Goal: Task Accomplishment & Management: Complete application form

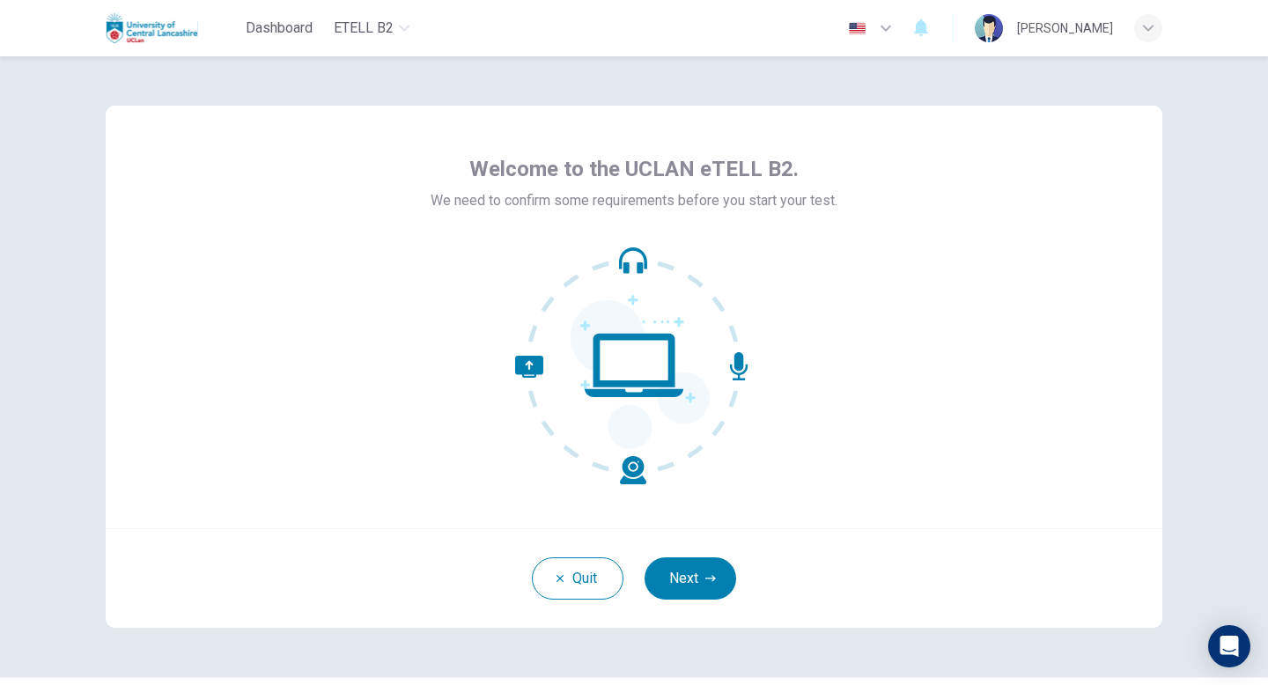
click at [1166, 237] on div "Welcome to the UCLAN eTELL B2. We need to confirm some requirements before you …" at bounding box center [633, 366] width 1113 height 621
click at [698, 573] on button "Next" at bounding box center [691, 578] width 92 height 42
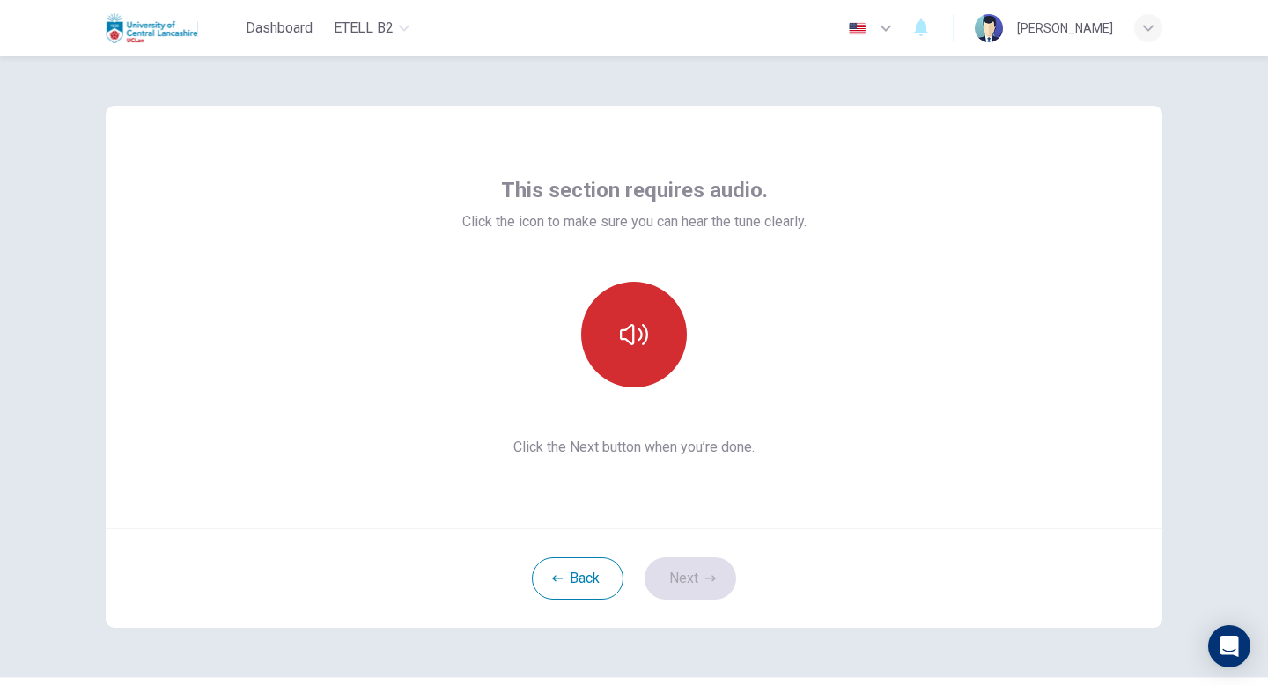
click at [646, 333] on icon "button" at bounding box center [634, 335] width 28 height 28
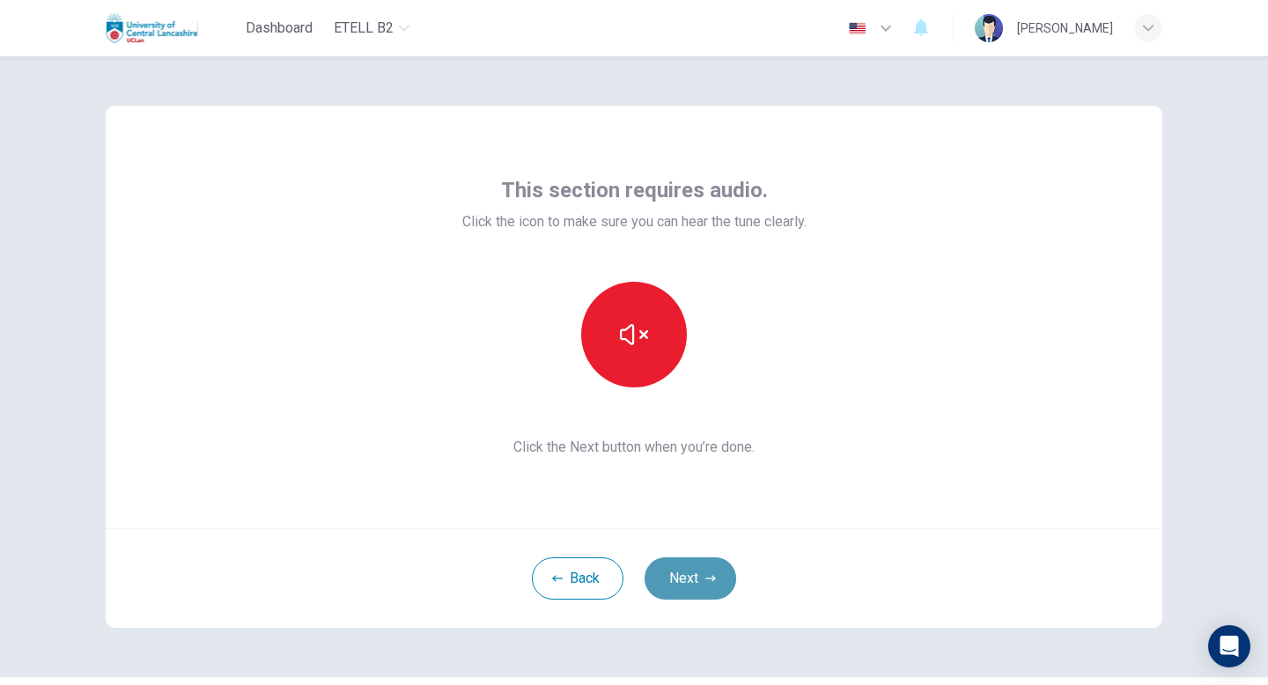
click at [696, 580] on button "Next" at bounding box center [691, 578] width 92 height 42
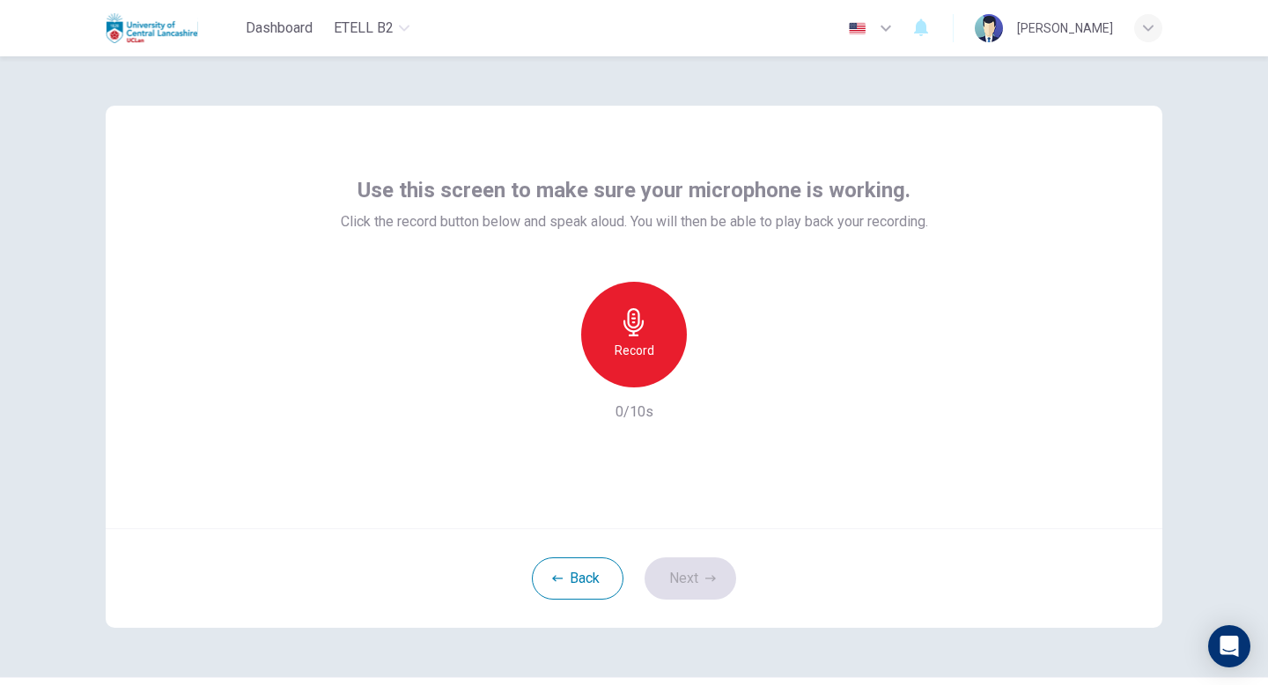
click at [623, 358] on h6 "Record" at bounding box center [635, 350] width 40 height 21
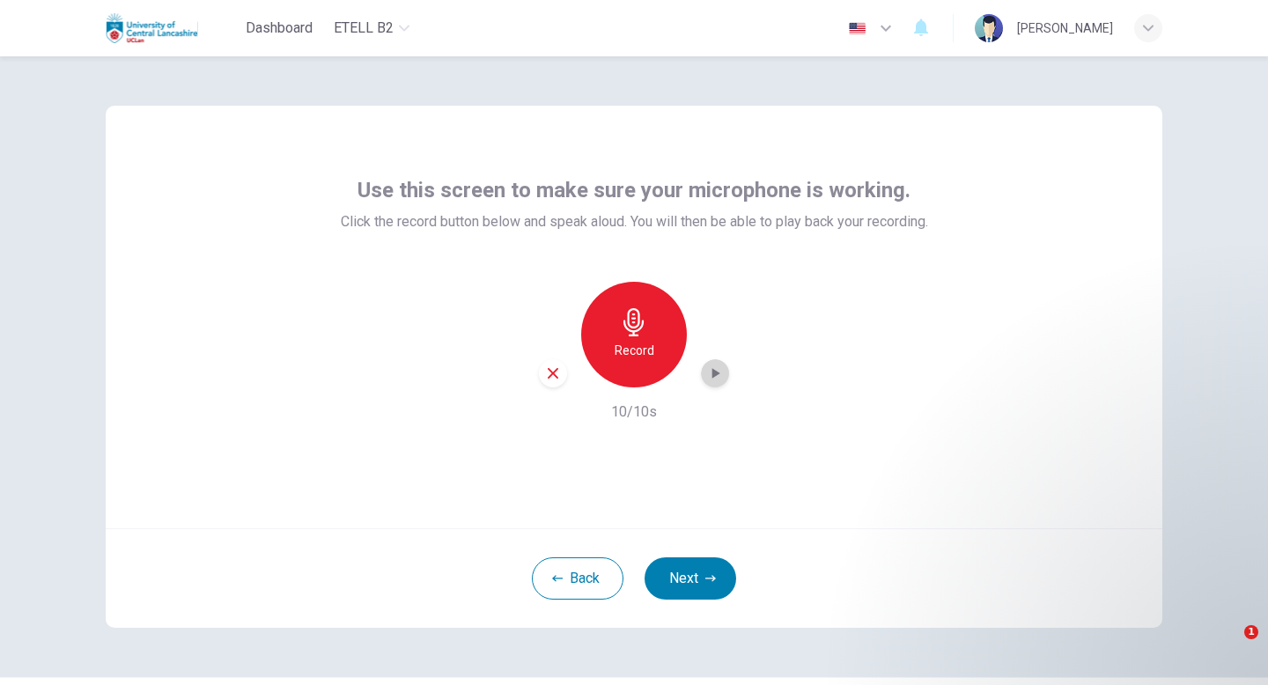
click at [718, 373] on icon "button" at bounding box center [716, 373] width 8 height 11
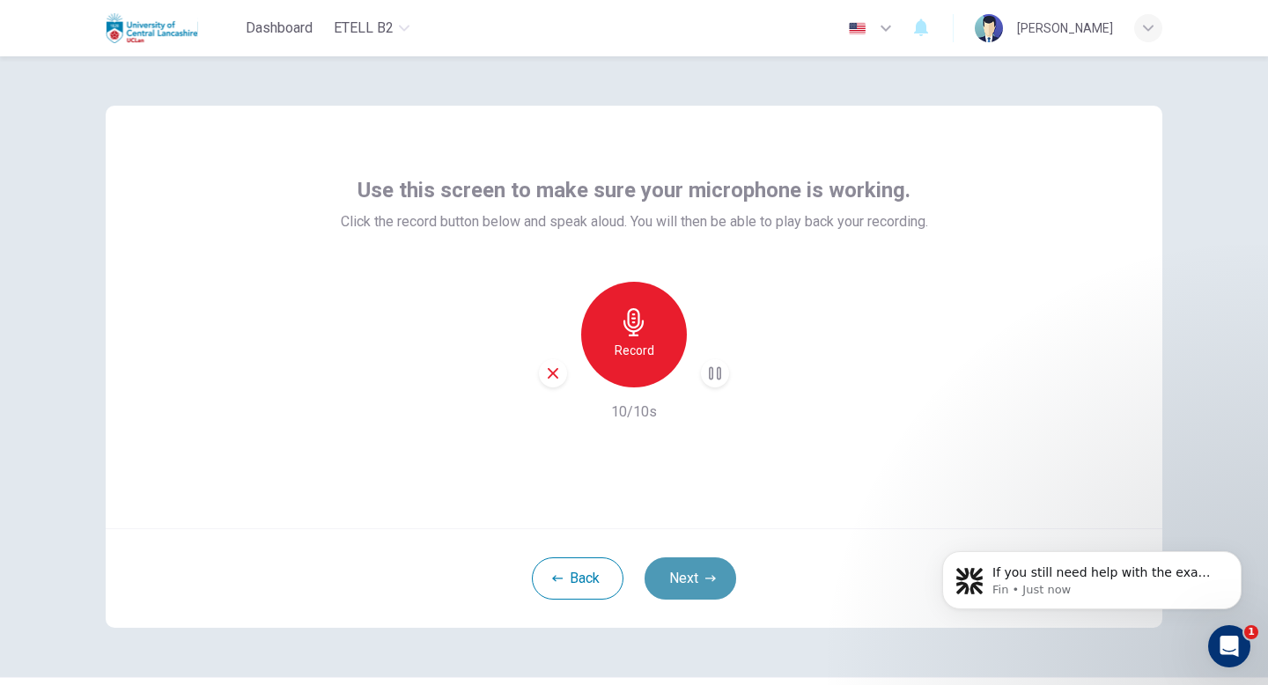
click at [729, 566] on button "Next" at bounding box center [691, 578] width 92 height 42
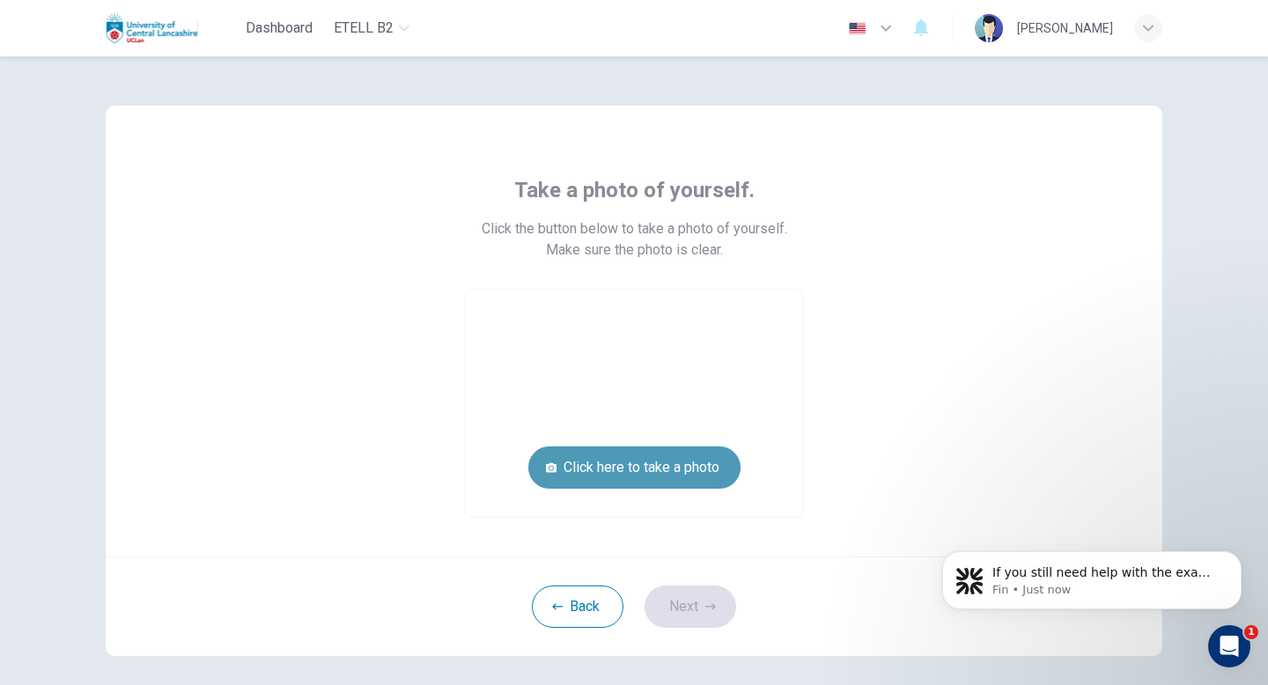
click at [587, 481] on button "Click here to take a photo" at bounding box center [634, 467] width 212 height 42
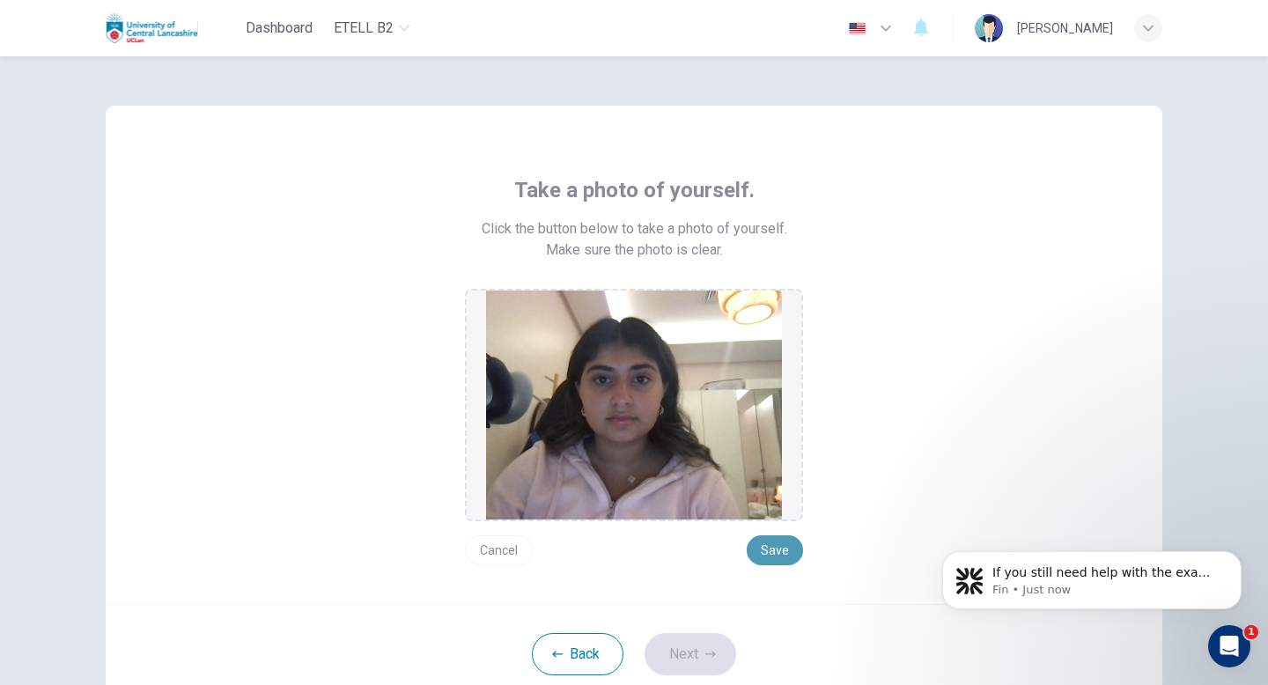
click at [763, 557] on button "Save" at bounding box center [775, 550] width 56 height 30
click at [693, 645] on button "Next" at bounding box center [691, 654] width 92 height 42
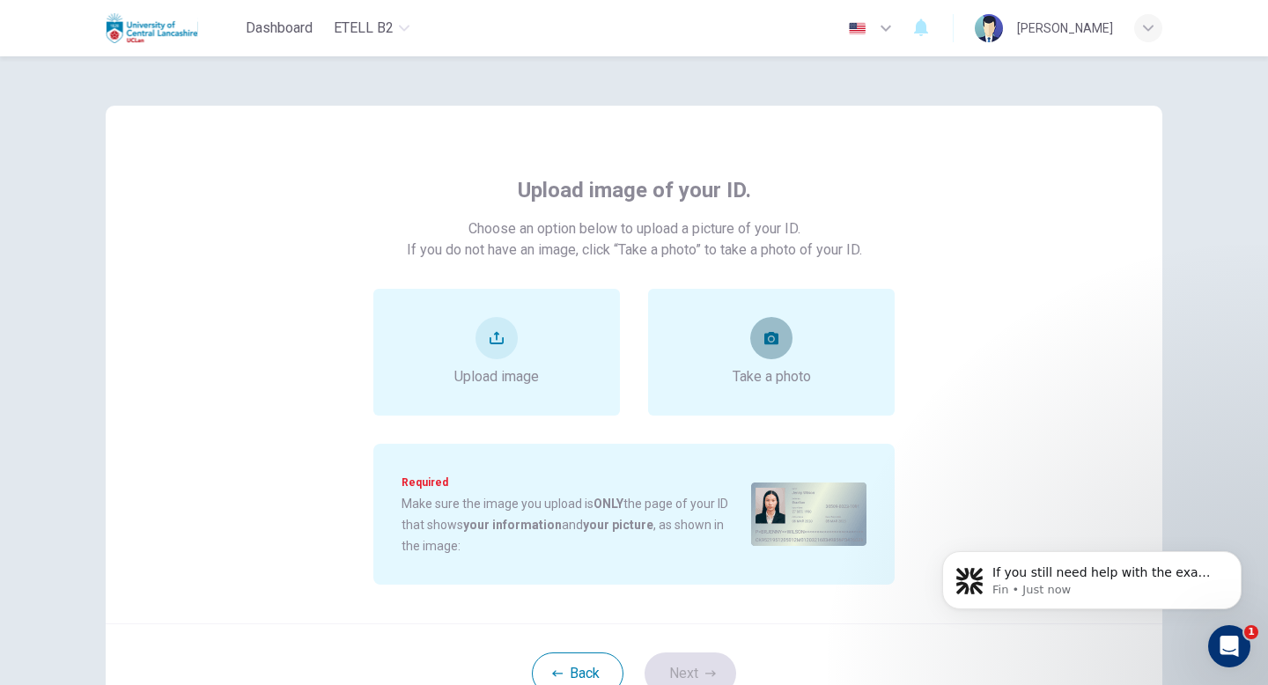
click at [779, 342] on button "take photo" at bounding box center [771, 338] width 42 height 42
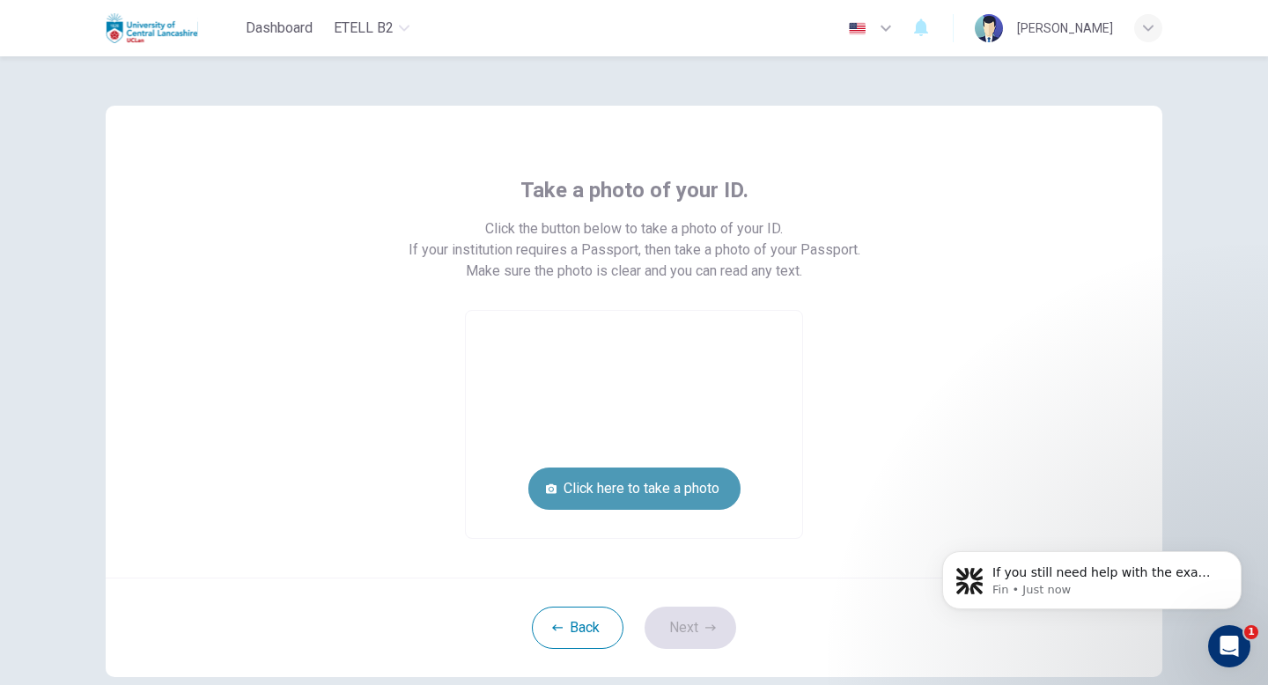
click at [677, 494] on button "Click here to take a photo" at bounding box center [634, 489] width 212 height 42
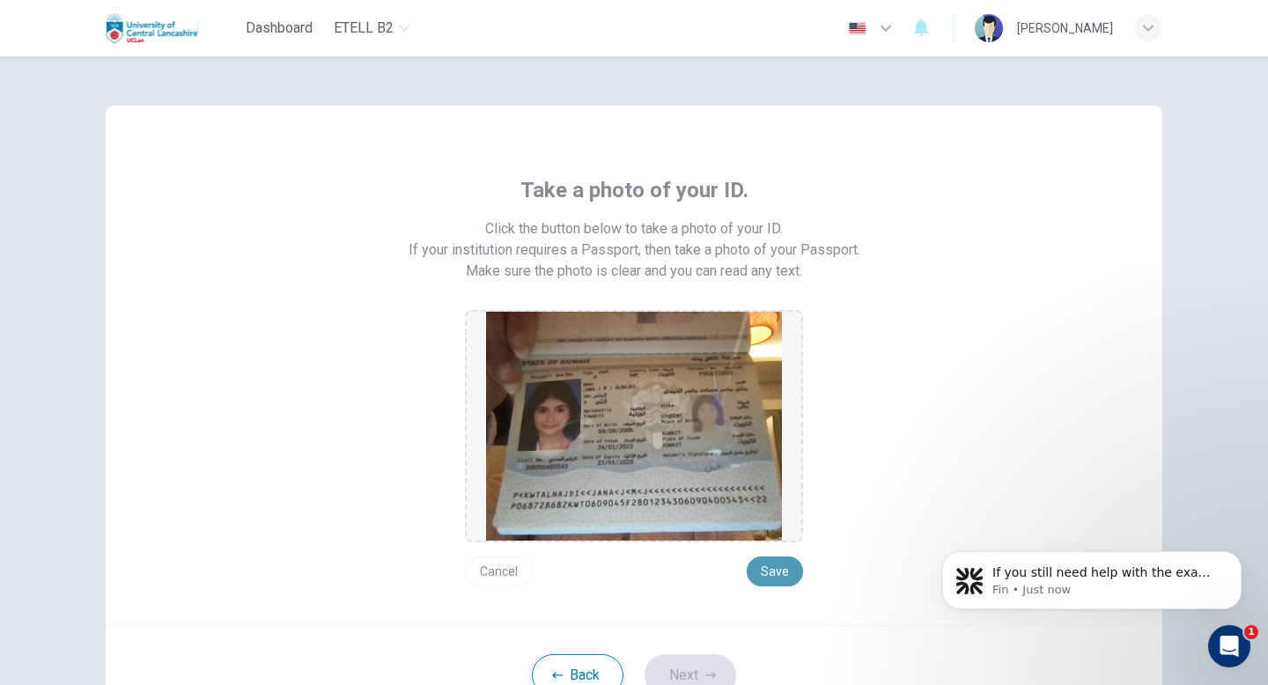
click at [777, 572] on button "Save" at bounding box center [775, 572] width 56 height 30
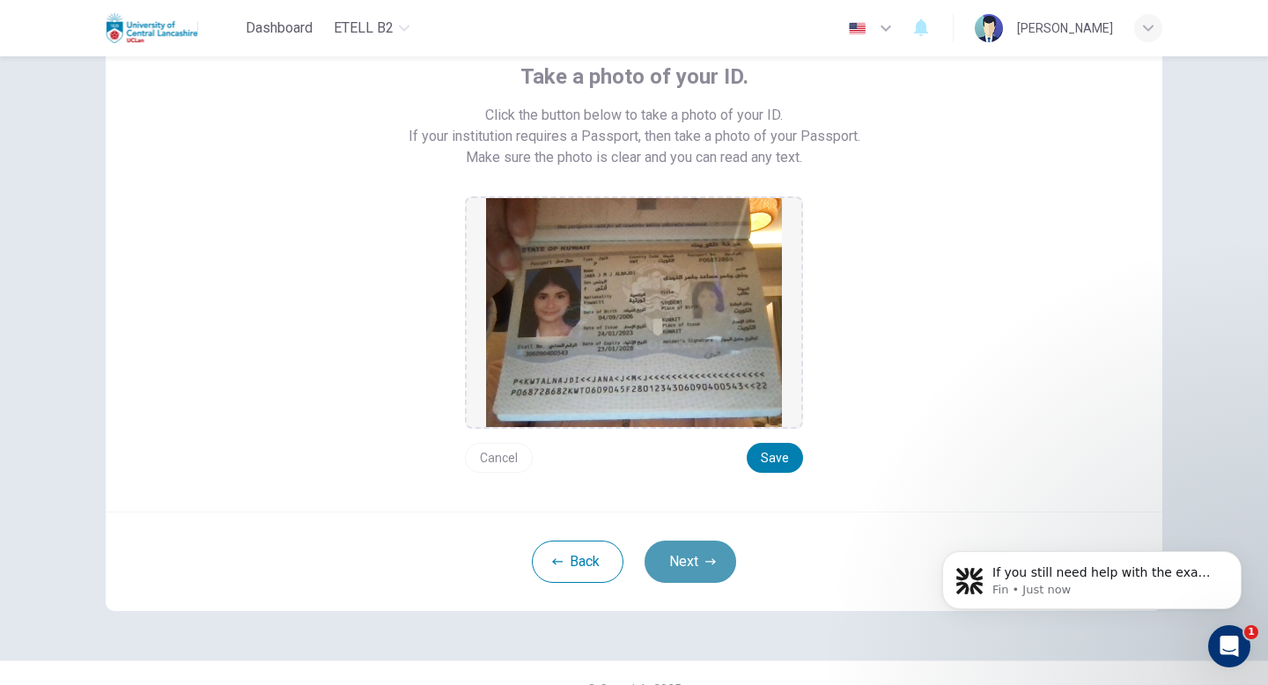
click at [707, 564] on icon "button" at bounding box center [710, 562] width 11 height 11
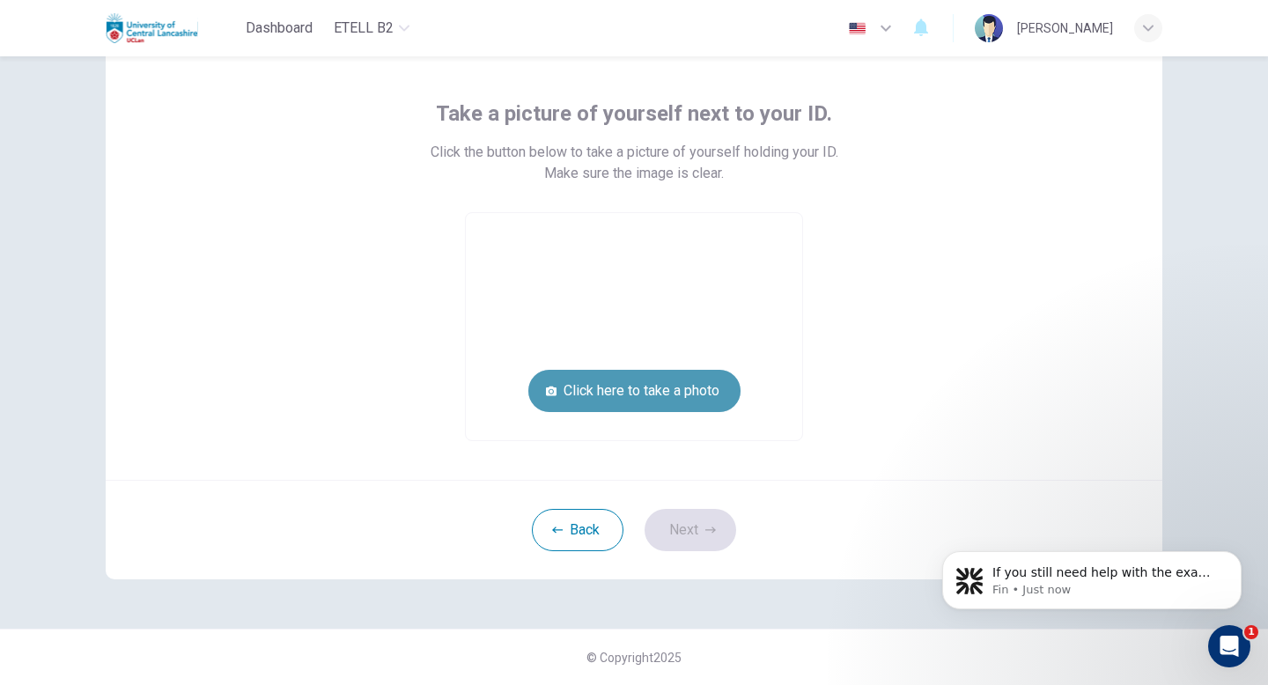
click at [685, 389] on button "Click here to take a photo" at bounding box center [634, 391] width 212 height 42
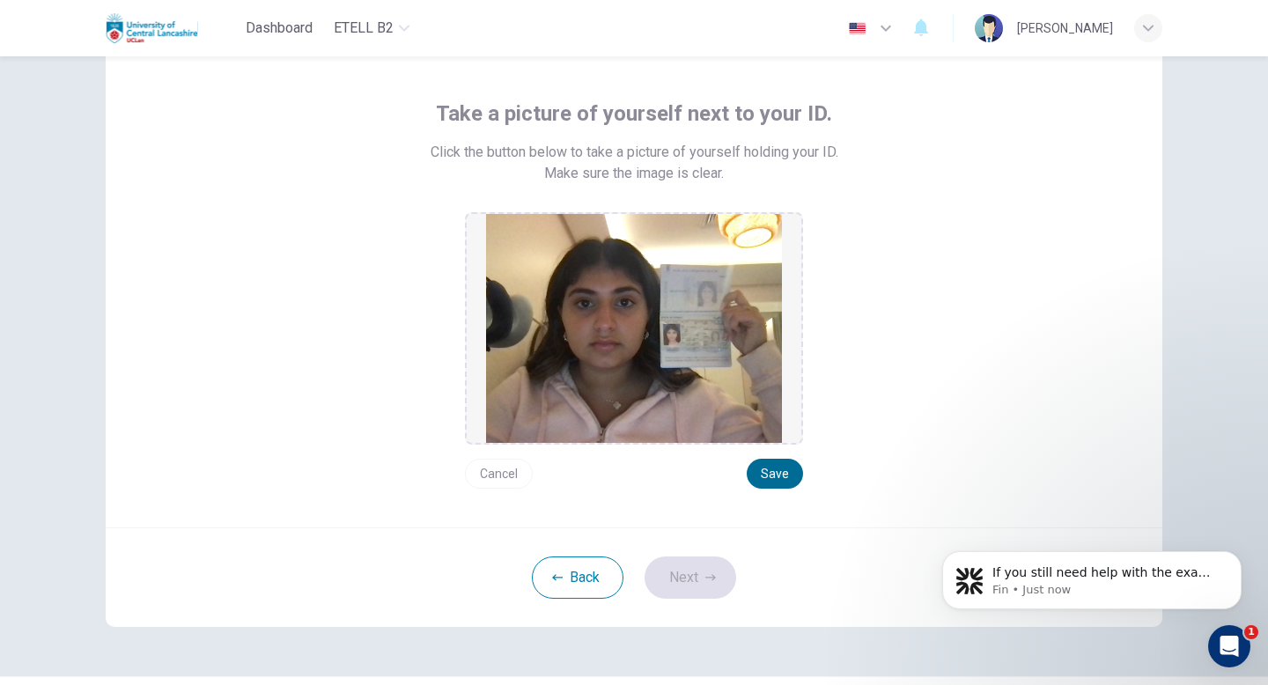
click at [779, 469] on button "Save" at bounding box center [775, 474] width 56 height 30
click at [689, 568] on button "Next" at bounding box center [691, 578] width 92 height 42
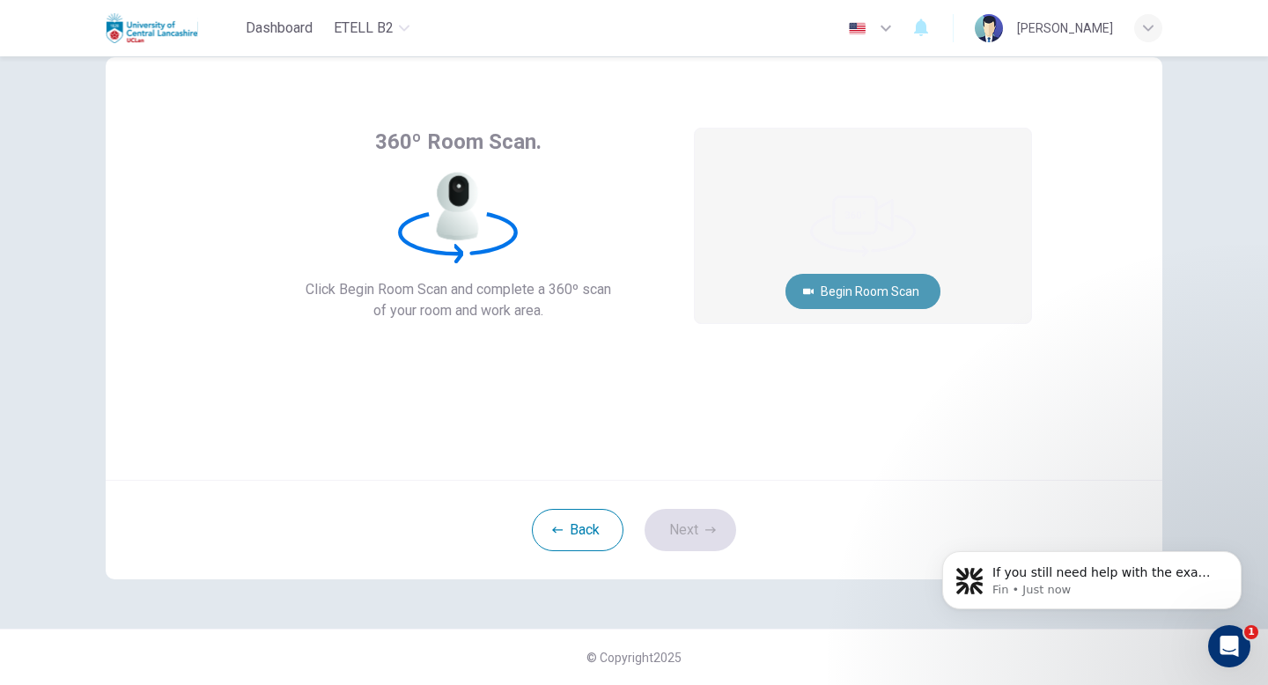
click at [836, 281] on button "Begin Room Scan" at bounding box center [863, 291] width 155 height 35
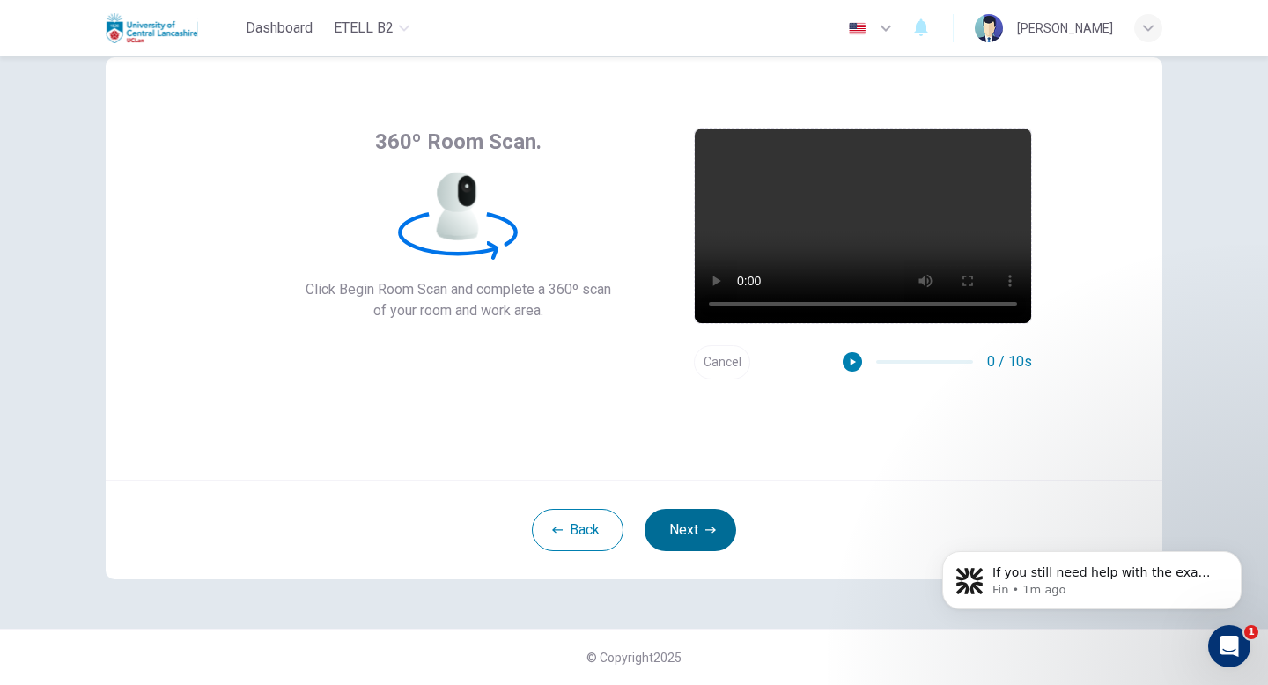
click at [690, 538] on button "Next" at bounding box center [691, 530] width 92 height 42
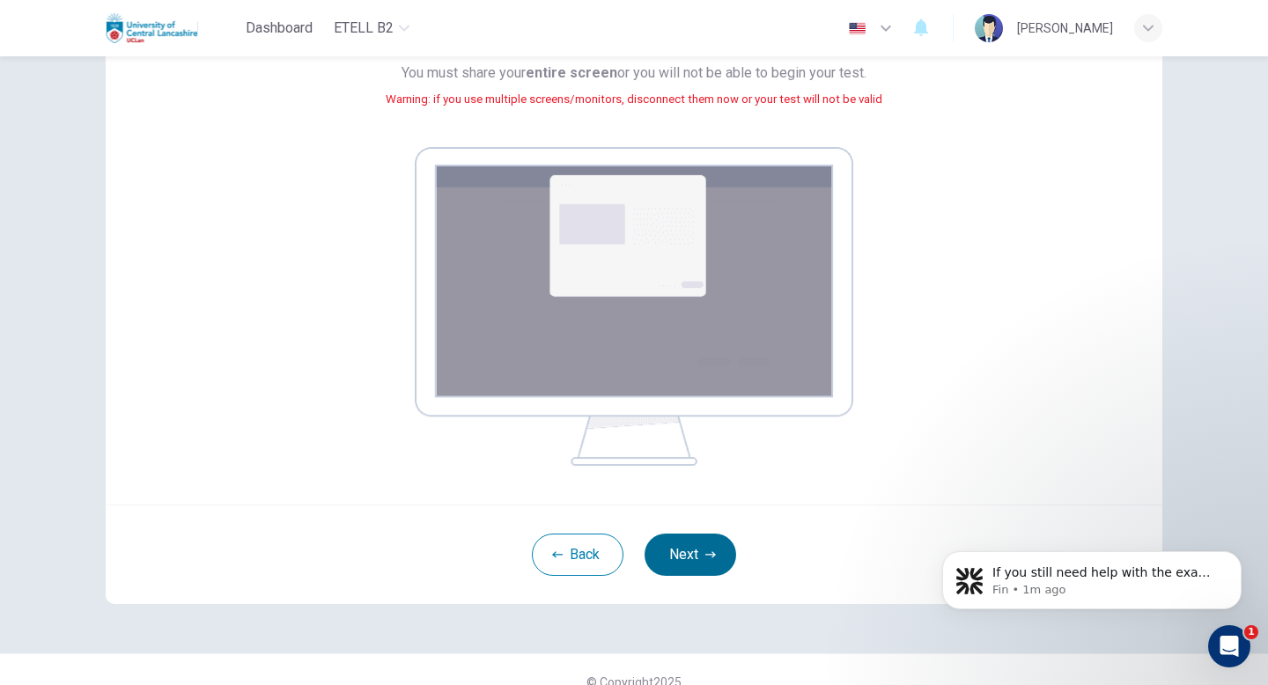
scroll to position [206, 0]
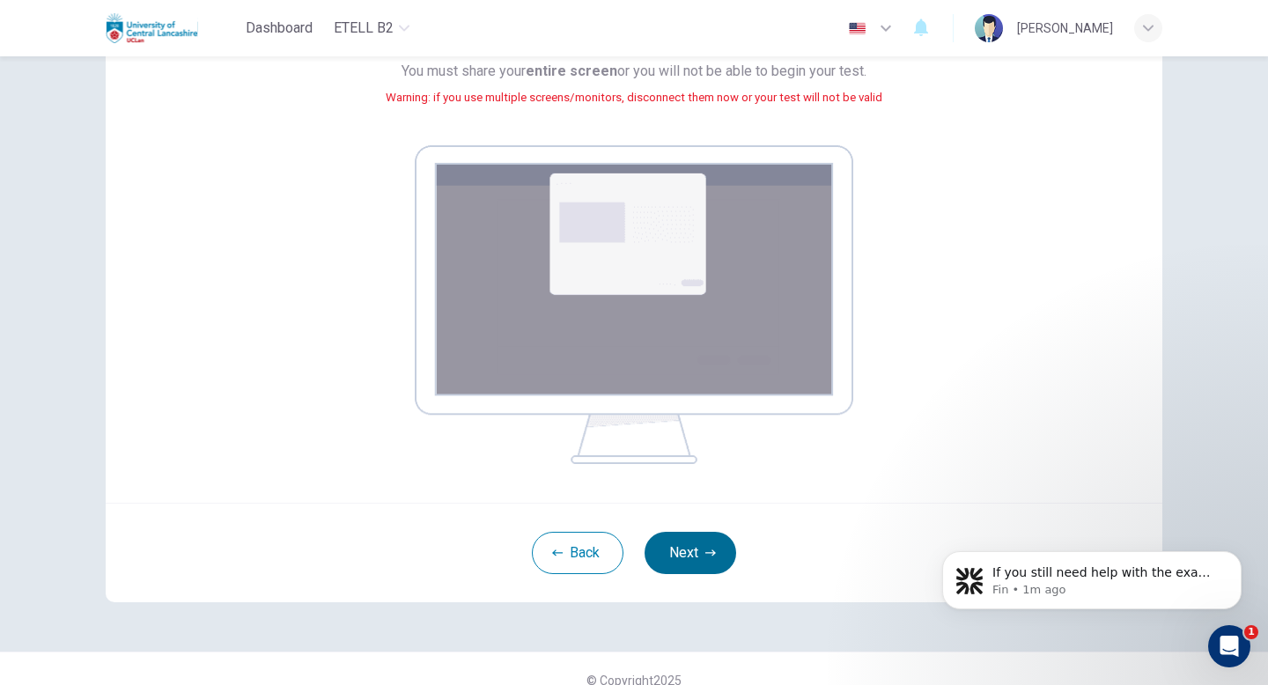
click at [690, 560] on button "Next" at bounding box center [691, 553] width 92 height 42
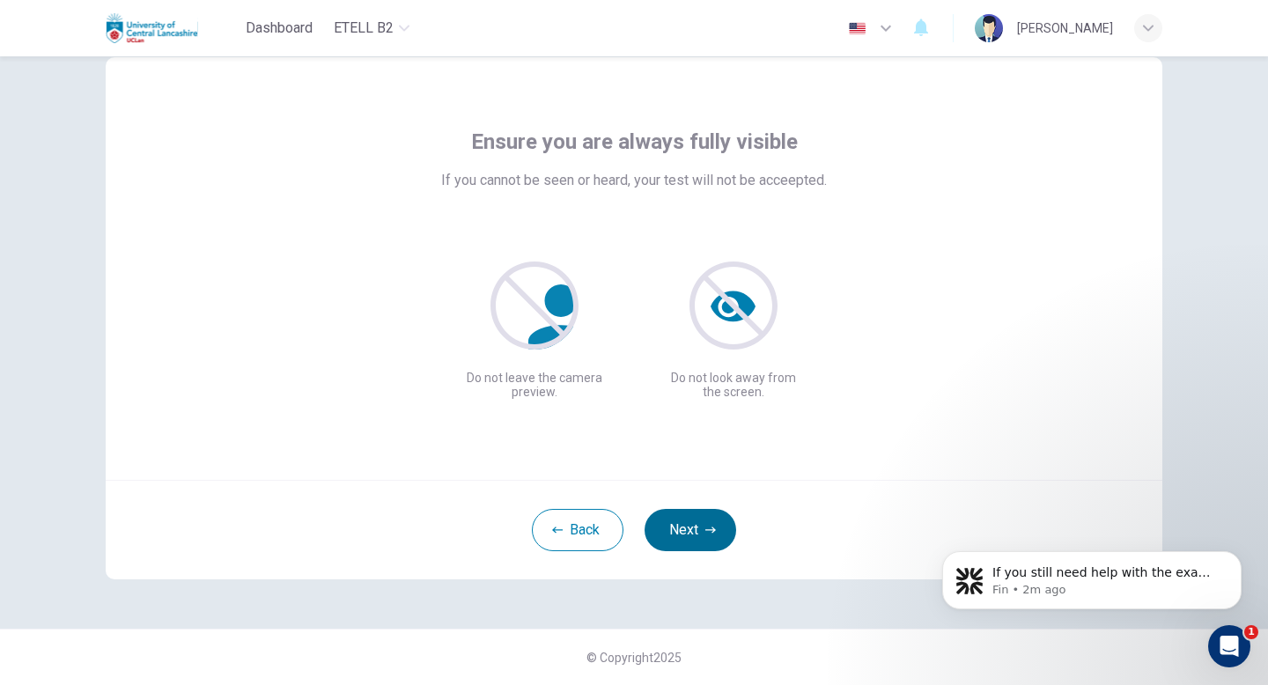
click at [683, 517] on button "Next" at bounding box center [691, 530] width 92 height 42
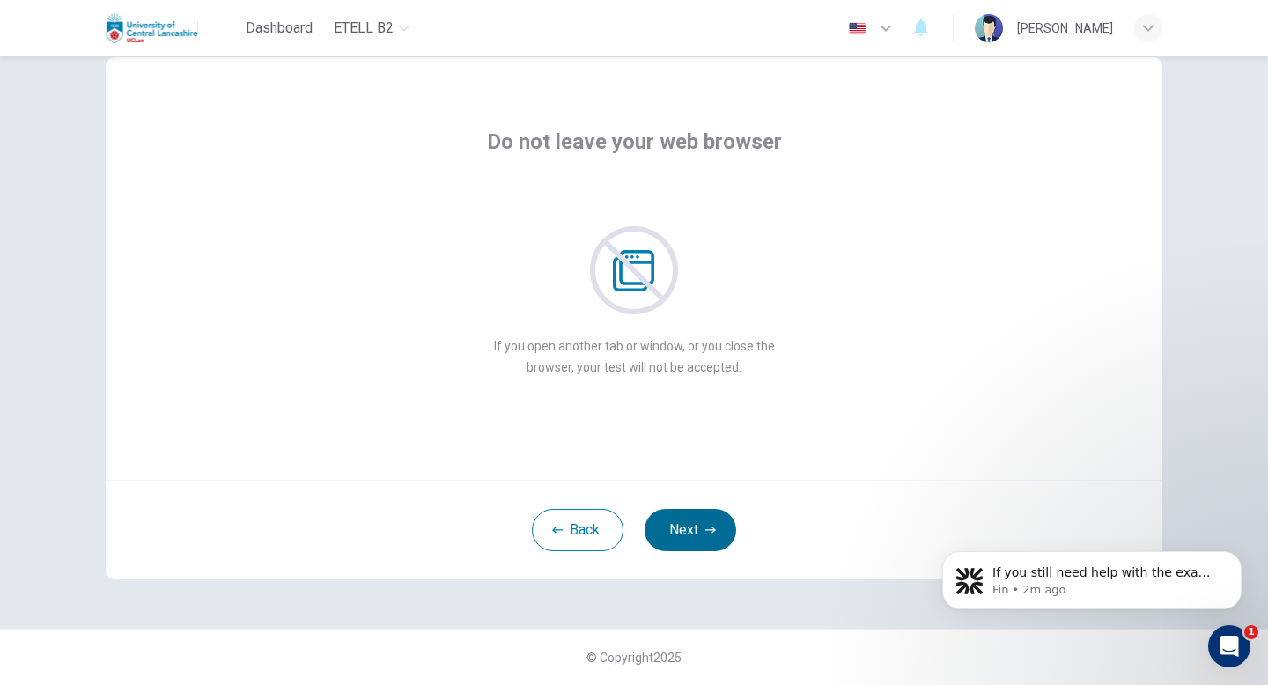
click at [704, 520] on button "Next" at bounding box center [691, 530] width 92 height 42
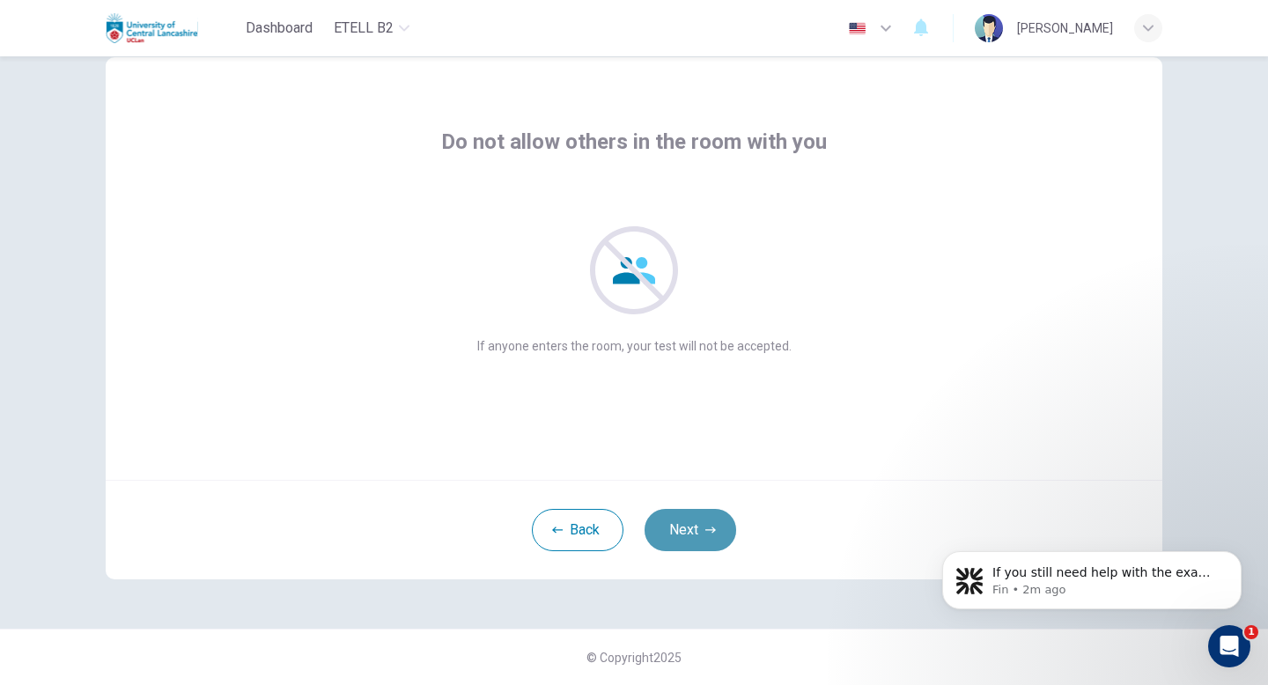
click at [704, 520] on button "Next" at bounding box center [691, 530] width 92 height 42
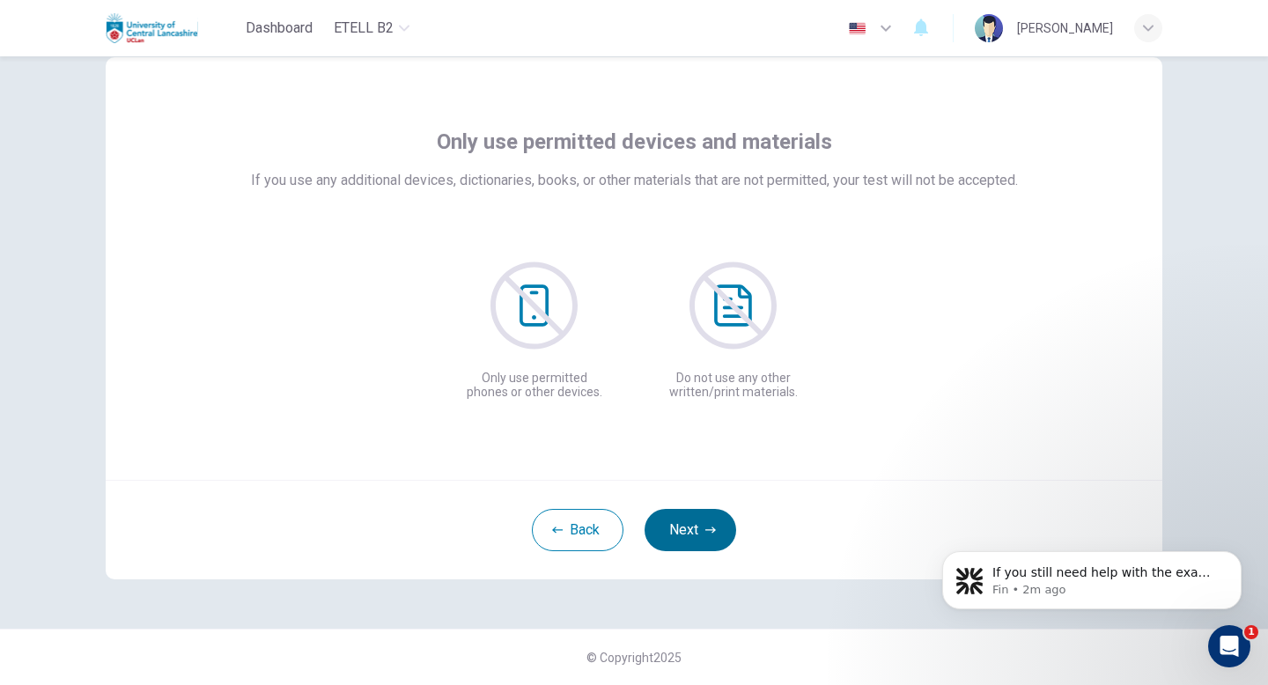
click at [676, 532] on button "Next" at bounding box center [691, 530] width 92 height 42
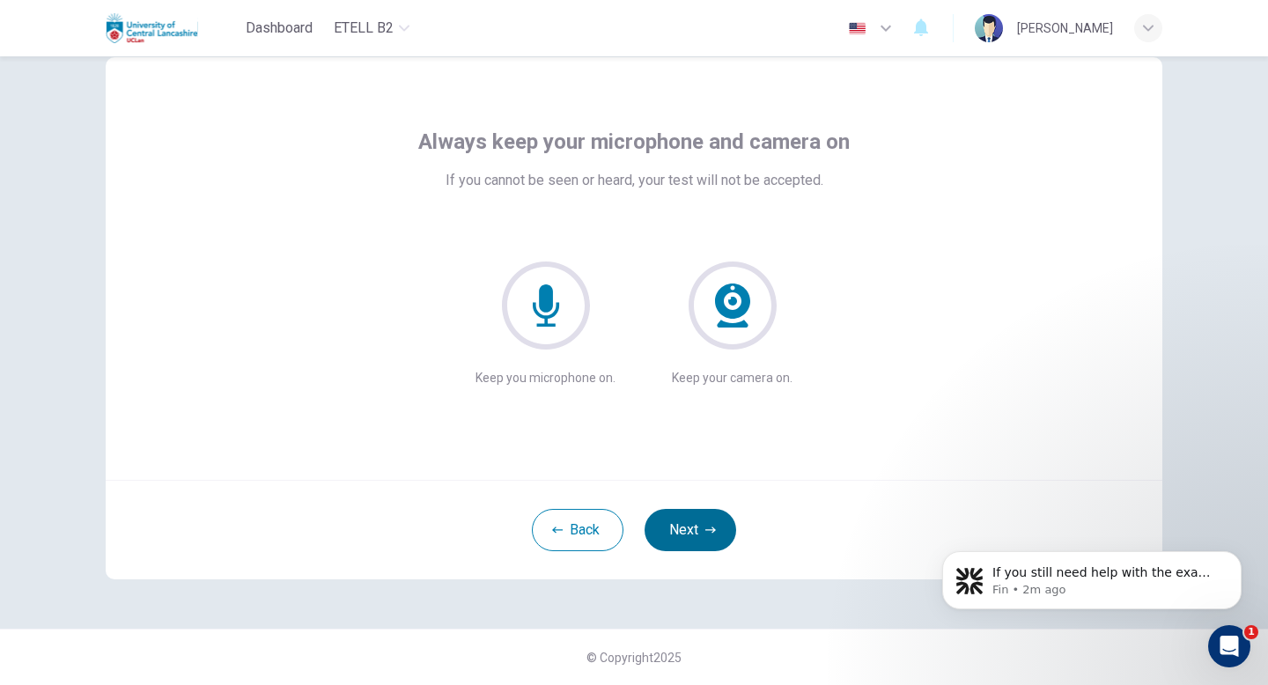
click at [676, 533] on button "Next" at bounding box center [691, 530] width 92 height 42
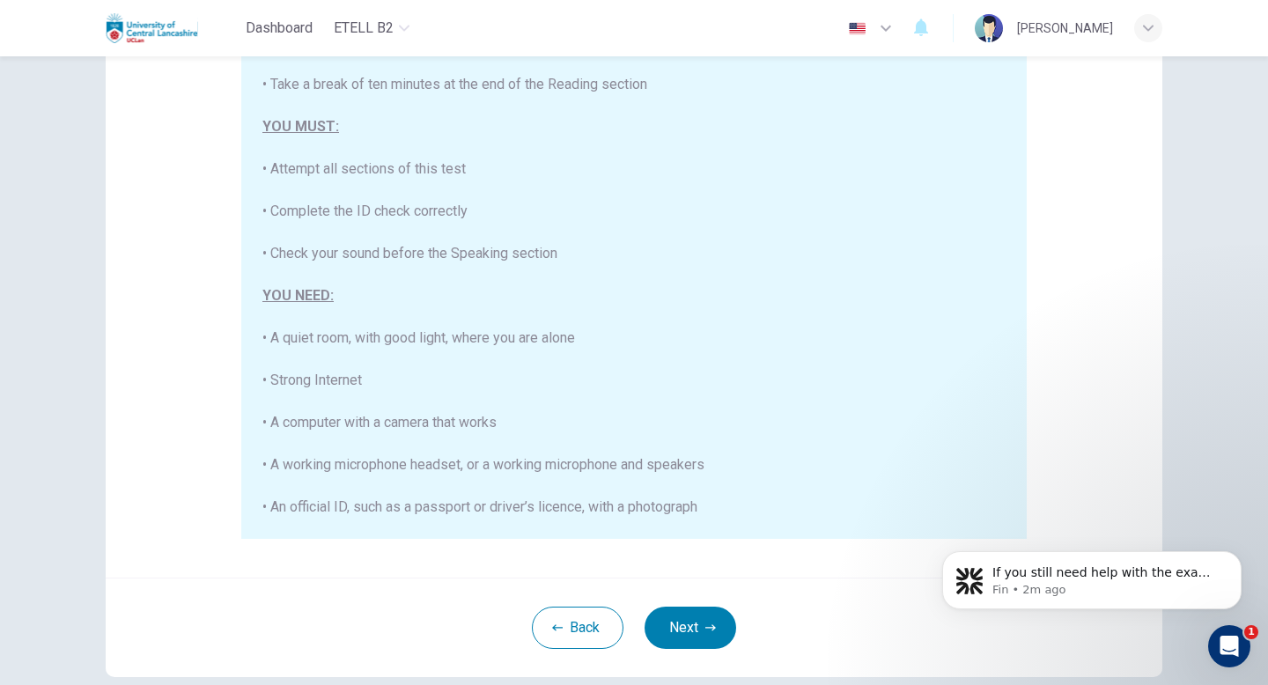
scroll to position [294, 0]
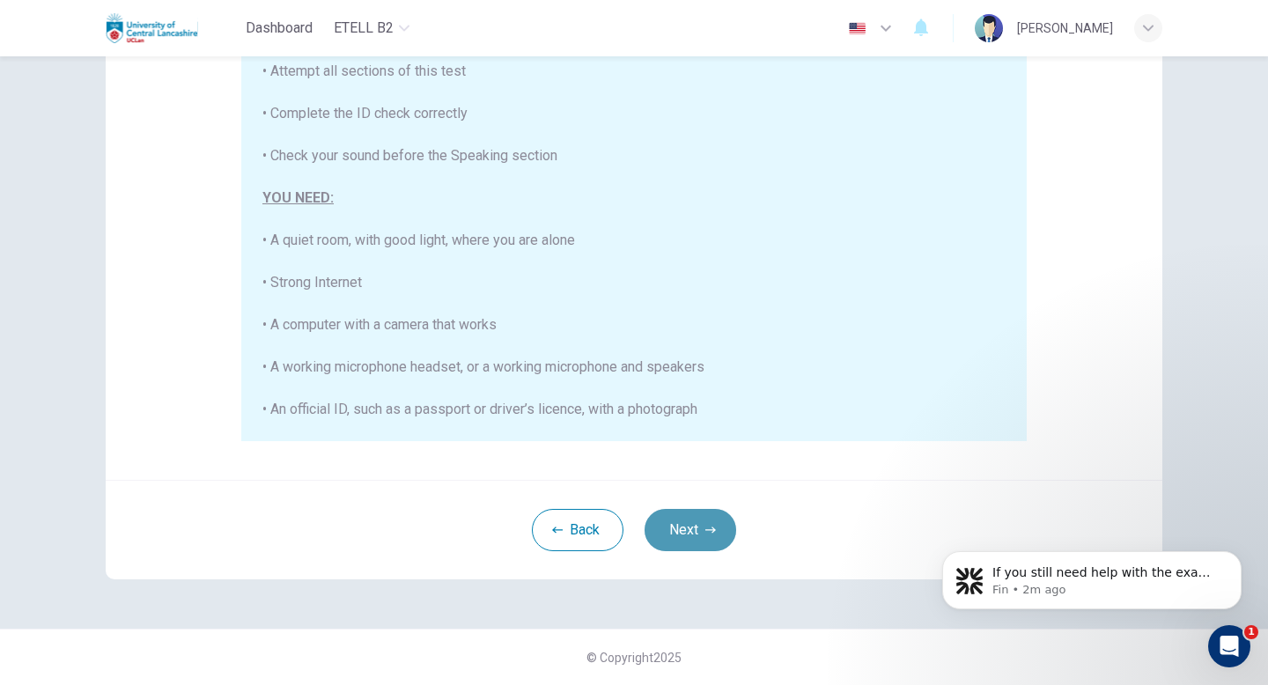
click at [697, 529] on button "Next" at bounding box center [691, 530] width 92 height 42
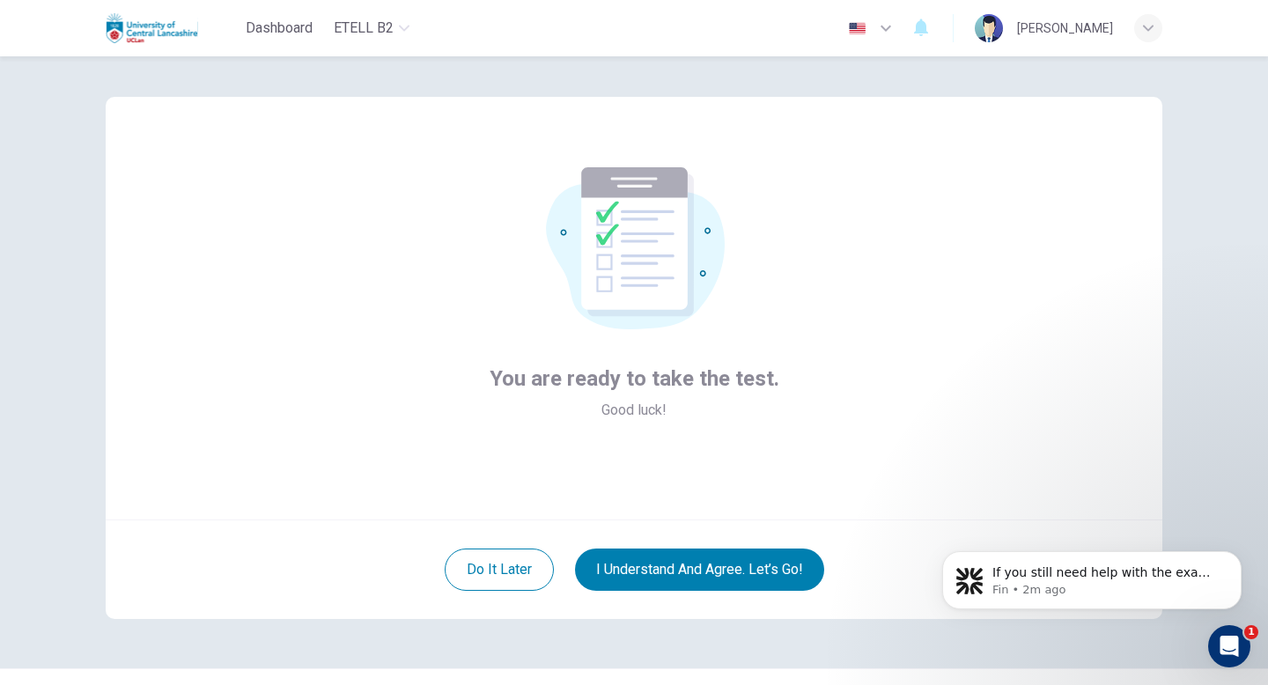
scroll to position [0, 0]
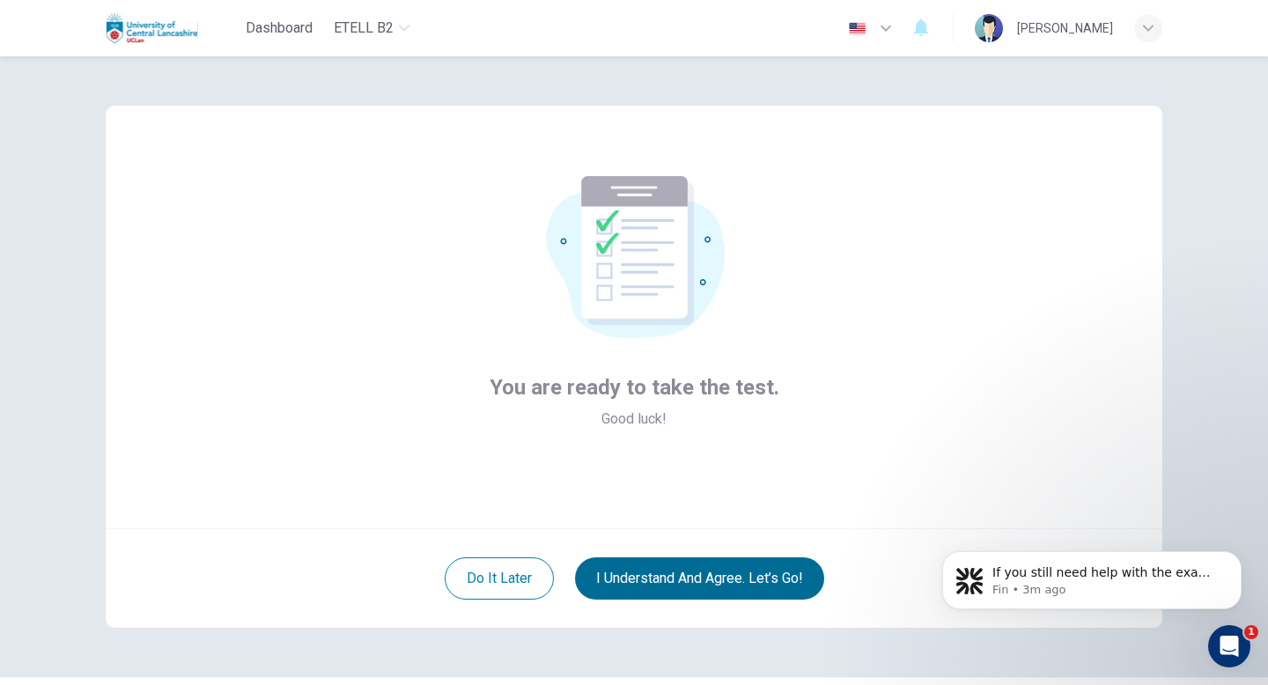
click at [780, 572] on button "I understand and agree. Let’s go!" at bounding box center [699, 578] width 249 height 42
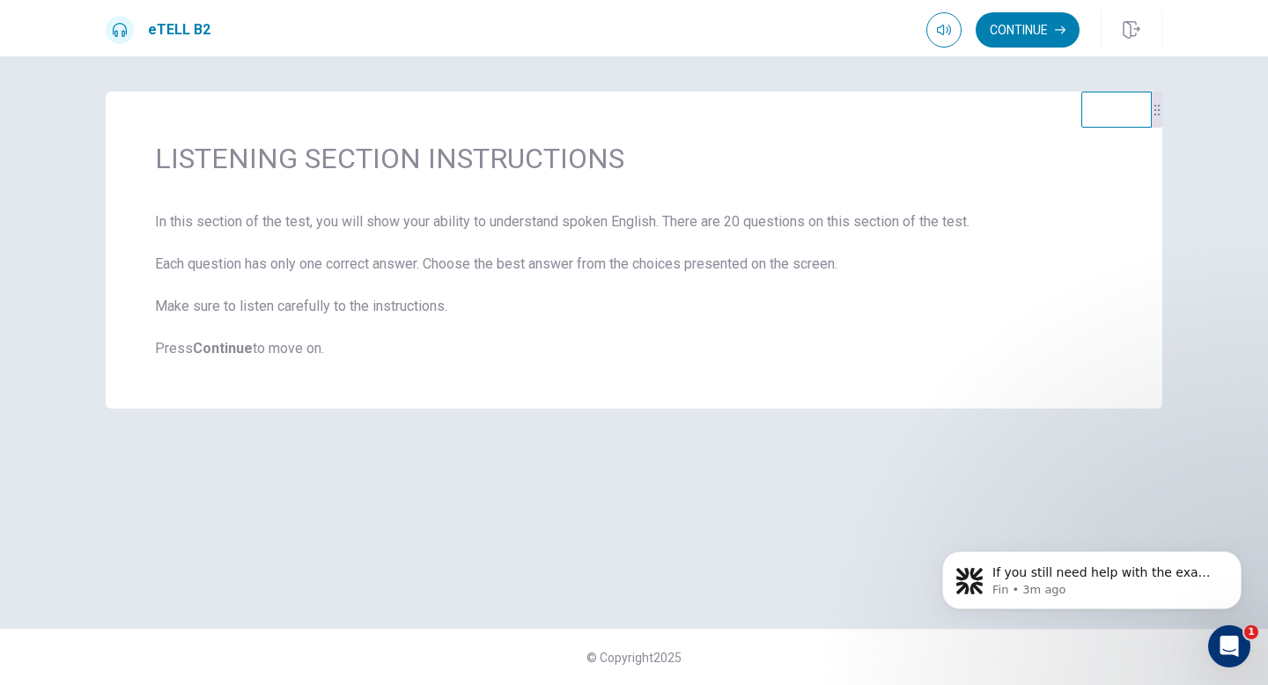
click at [1002, 26] on button "Continue" at bounding box center [1028, 29] width 104 height 35
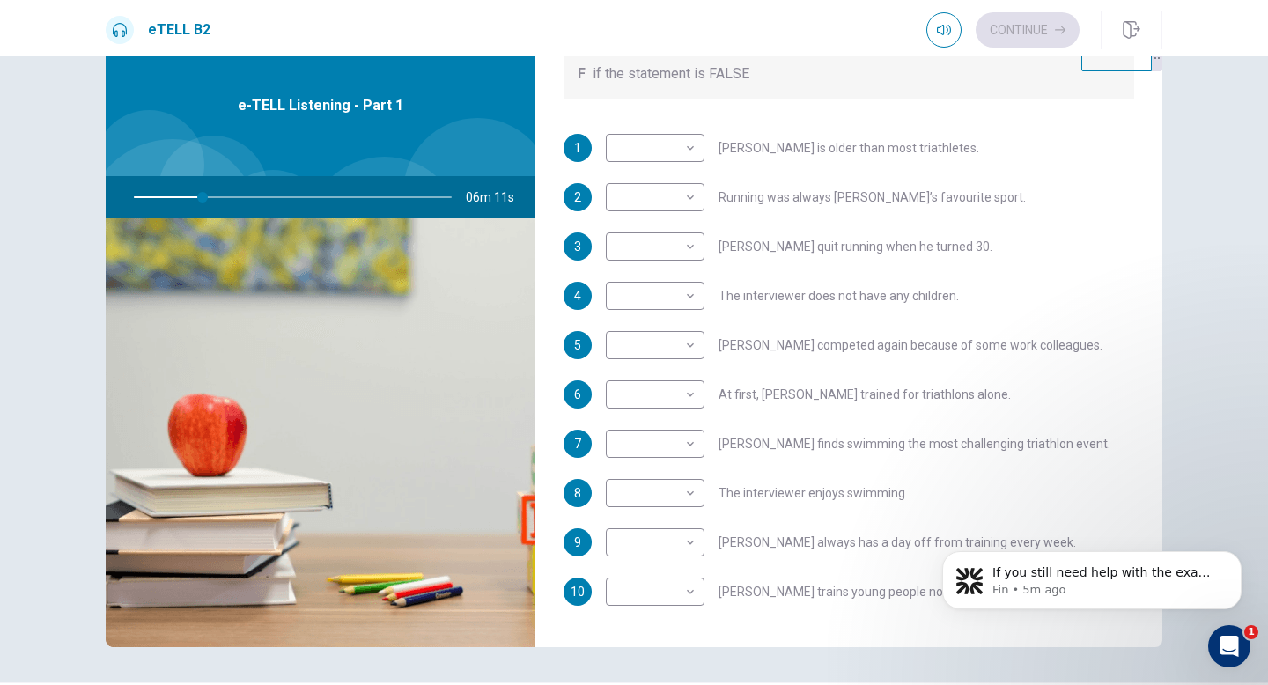
scroll to position [286, 0]
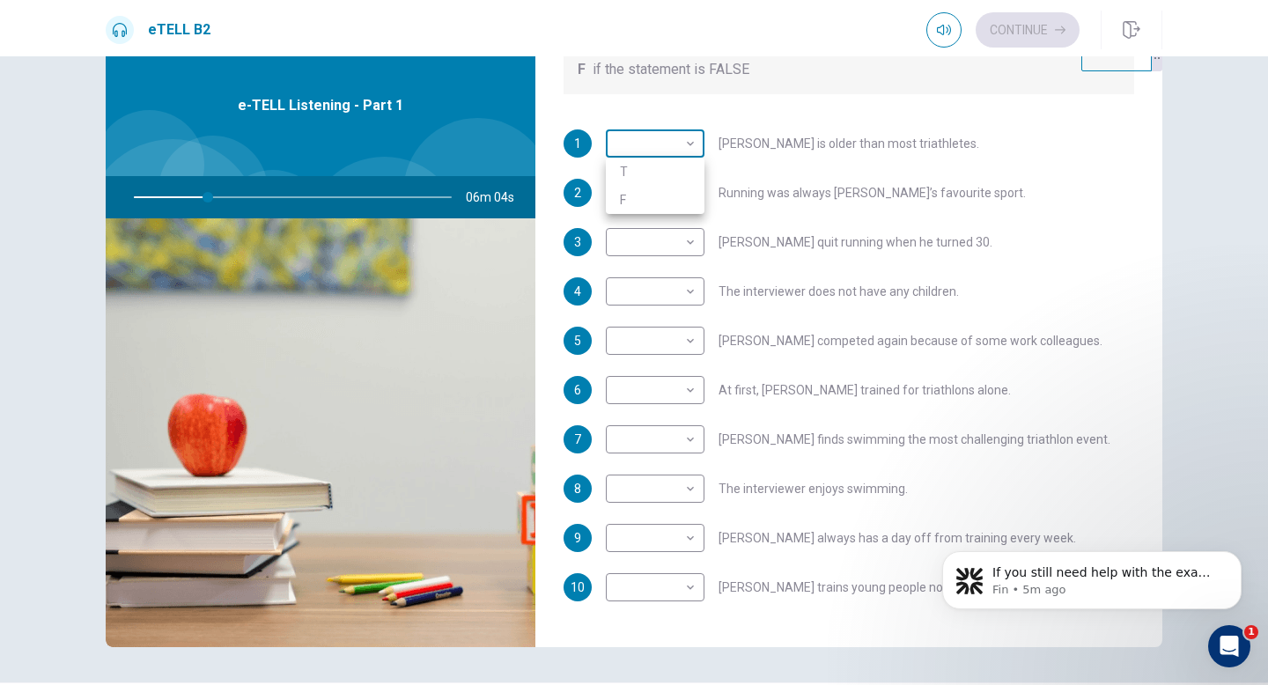
click at [689, 144] on body "This site uses cookies, as explained in our Privacy Policy . If you agree to th…" at bounding box center [634, 342] width 1268 height 685
type input "**"
click at [683, 171] on li "T" at bounding box center [655, 172] width 99 height 28
type input "*"
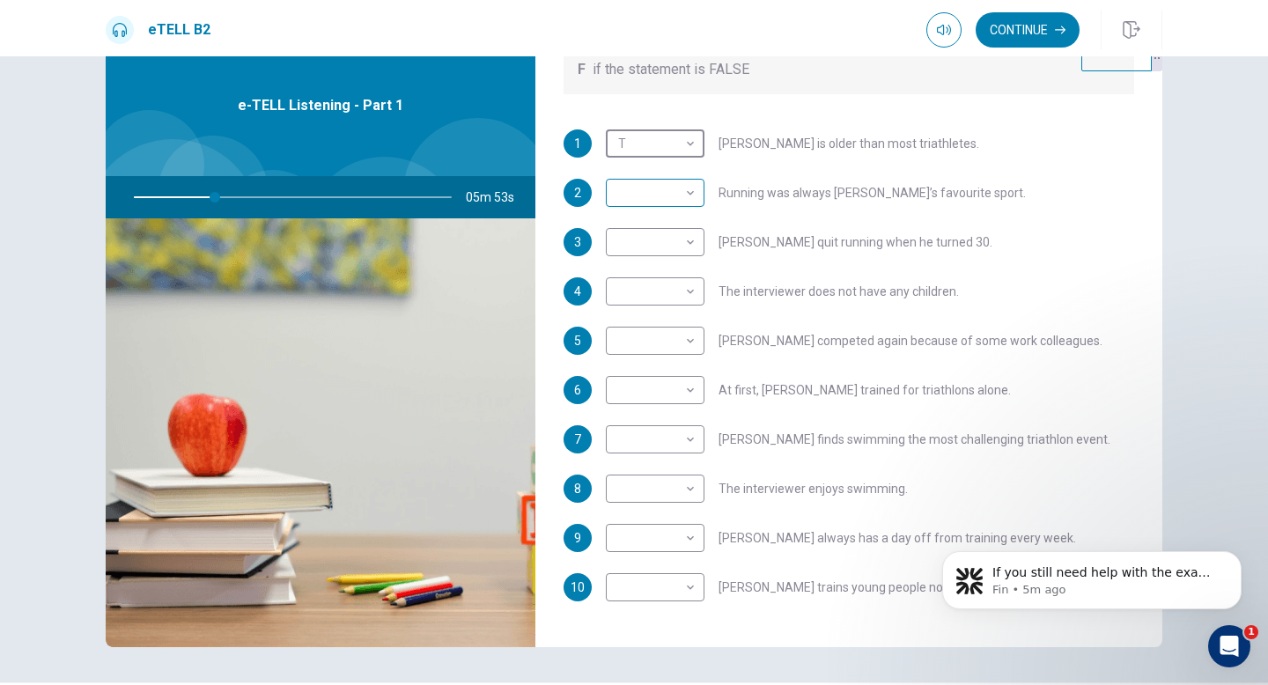
click at [694, 195] on body "This site uses cookies, as explained in our Privacy Policy . If you agree to th…" at bounding box center [634, 342] width 1268 height 685
type input "**"
click at [683, 223] on li "T" at bounding box center [655, 221] width 99 height 28
type input "*"
click at [694, 244] on body "This site uses cookies, as explained in our Privacy Policy . If you agree to th…" at bounding box center [634, 342] width 1268 height 685
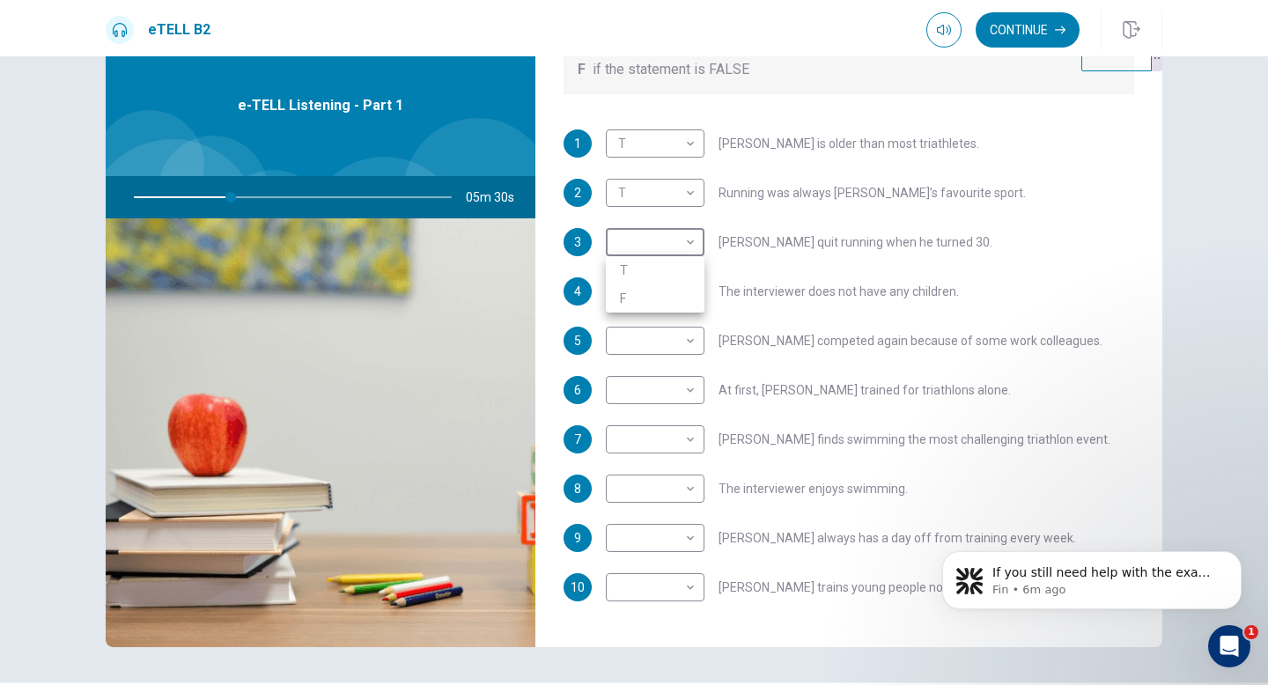
type input "**"
click at [686, 287] on li "F" at bounding box center [655, 298] width 99 height 28
type input "*"
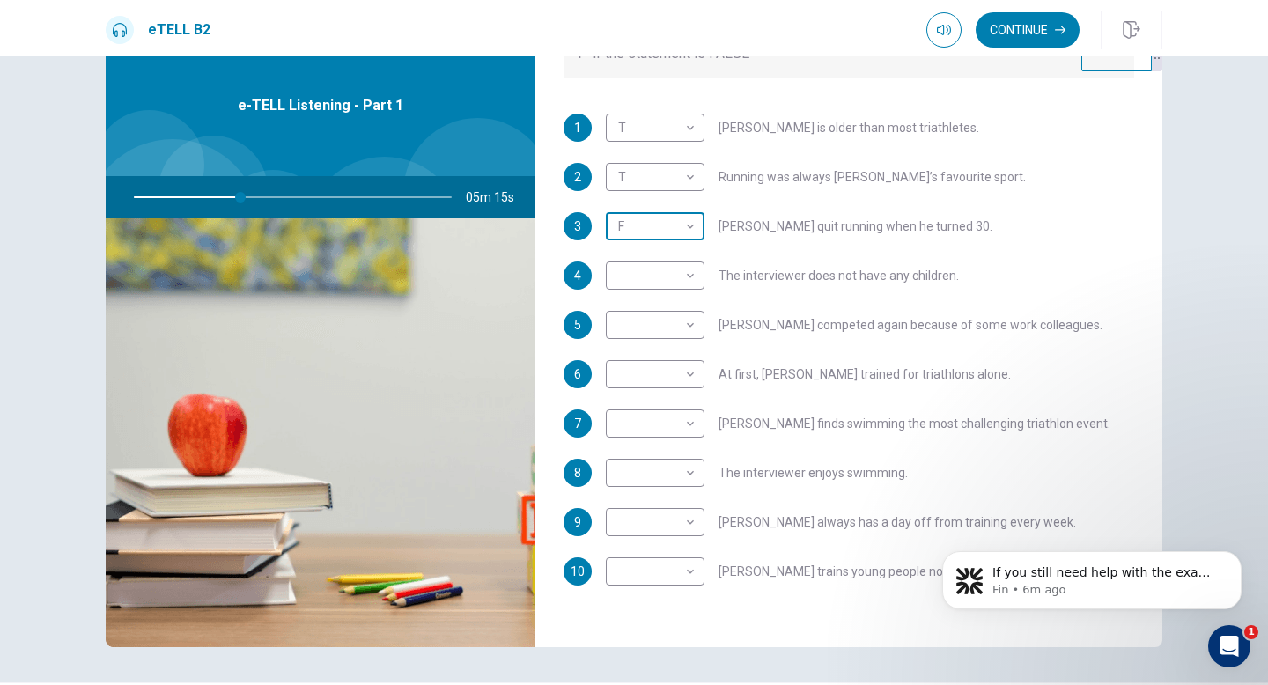
click at [696, 218] on body "This site uses cookies, as explained in our Privacy Policy . If you agree to th…" at bounding box center [634, 342] width 1268 height 685
type input "**"
click at [692, 247] on li "T" at bounding box center [655, 254] width 99 height 28
type input "*"
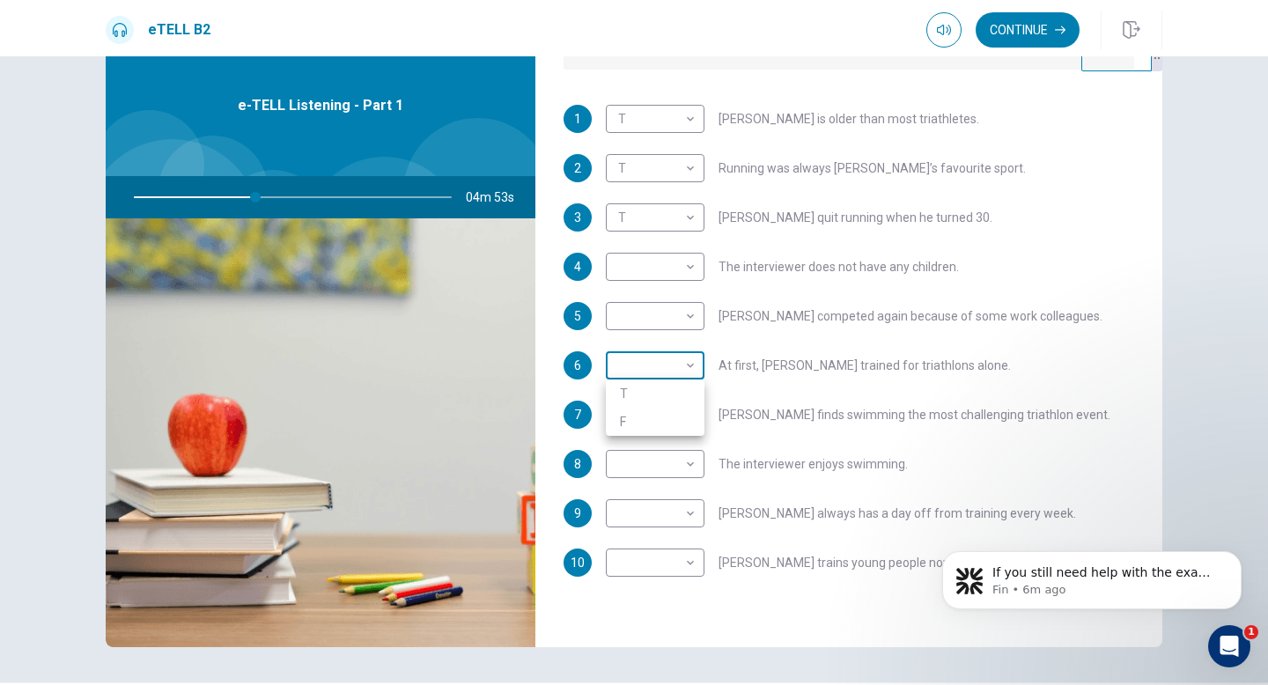
click at [690, 362] on body "This site uses cookies, as explained in our Privacy Policy . If you agree to th…" at bounding box center [634, 342] width 1268 height 685
type input "**"
click at [683, 421] on li "F" at bounding box center [655, 422] width 99 height 28
type input "*"
click at [690, 410] on body "This site uses cookies, as explained in our Privacy Policy . If you agree to th…" at bounding box center [634, 342] width 1268 height 685
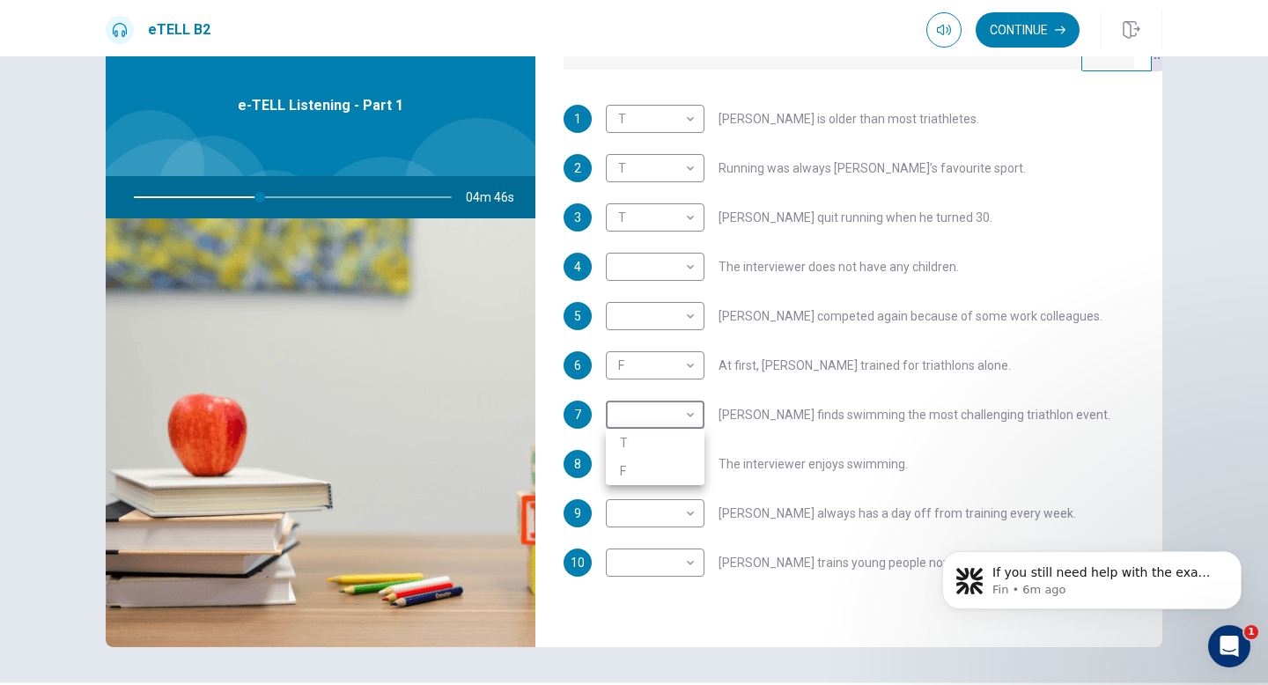
type input "**"
click at [678, 446] on li "T" at bounding box center [655, 443] width 99 height 28
type input "*"
click at [687, 457] on body "This site uses cookies, as explained in our Privacy Policy . If you agree to th…" at bounding box center [634, 342] width 1268 height 685
type input "**"
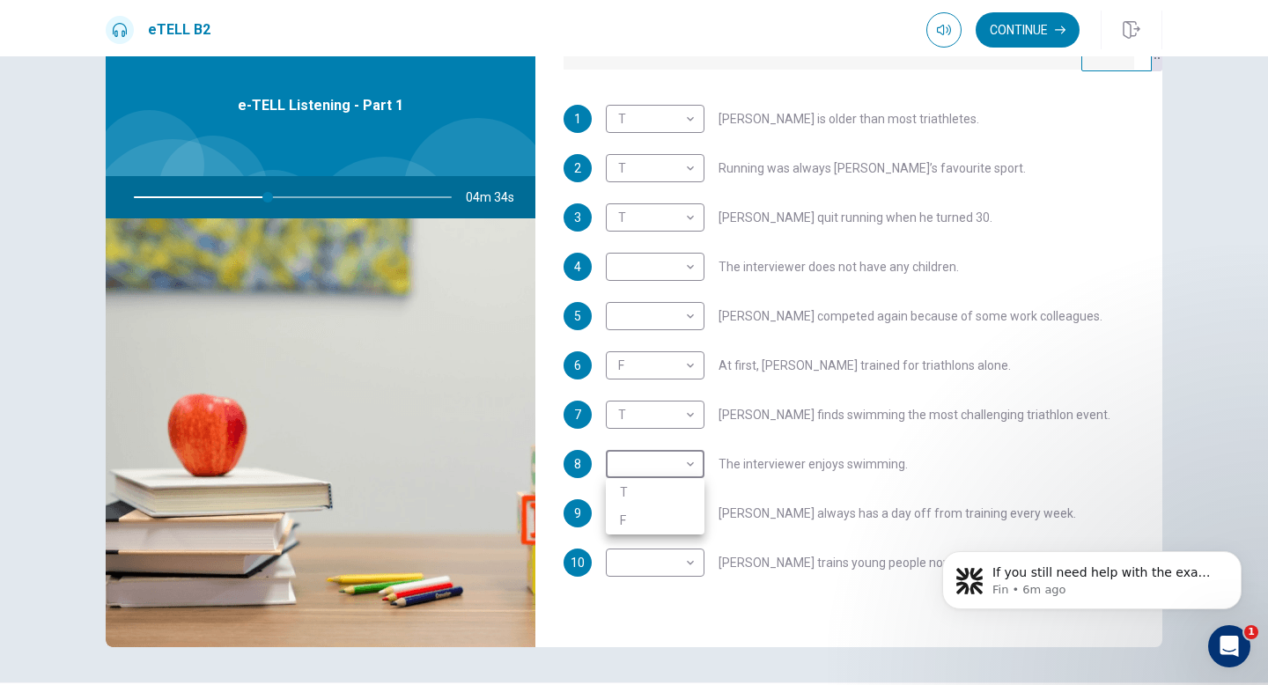
click at [687, 515] on li "F" at bounding box center [655, 520] width 99 height 28
type input "*"
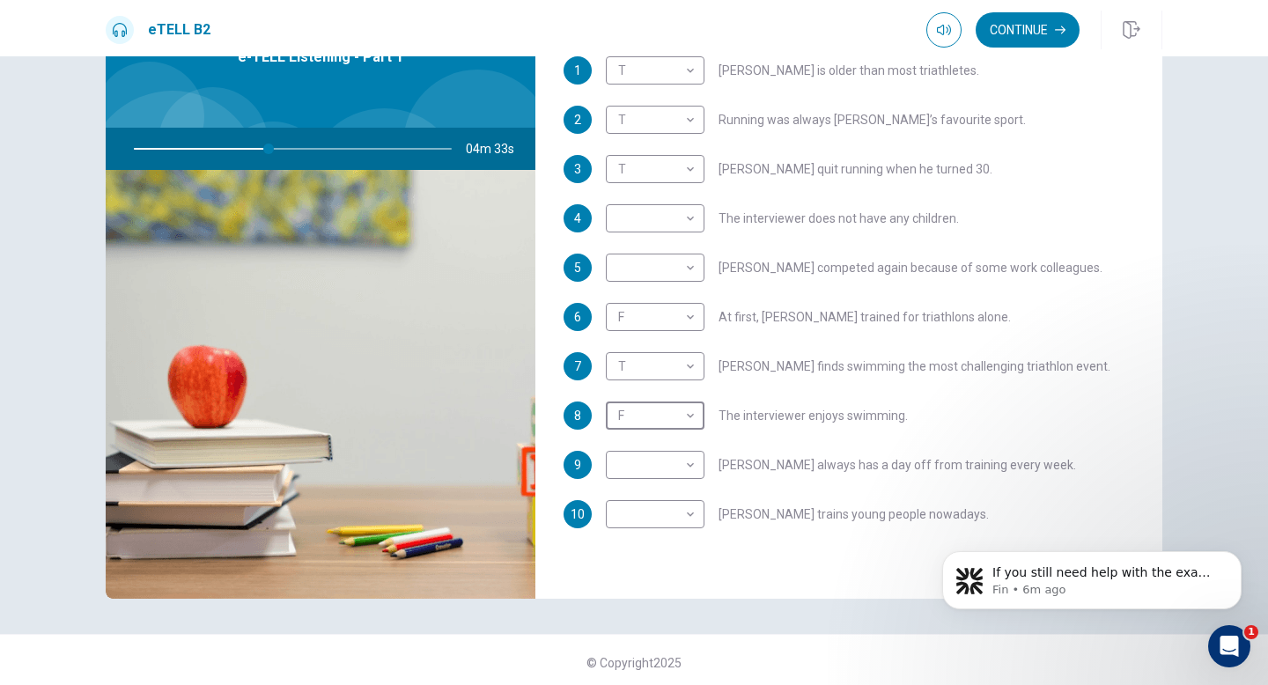
scroll to position [110, 0]
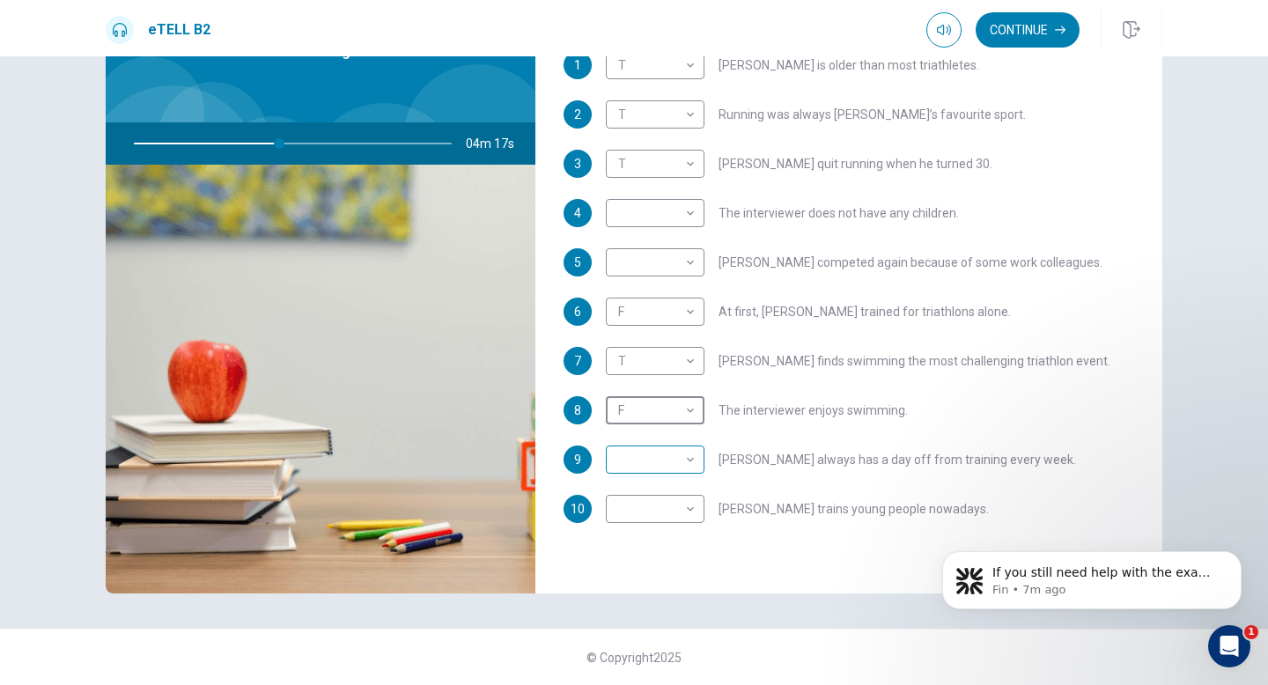
click at [669, 454] on body "This site uses cookies, as explained in our Privacy Policy . If you agree to th…" at bounding box center [634, 342] width 1268 height 685
type input "**"
click at [673, 491] on li "T" at bounding box center [655, 488] width 99 height 28
type input "*"
click at [693, 508] on body "This site uses cookies, as explained in our Privacy Policy . If you agree to th…" at bounding box center [634, 342] width 1268 height 685
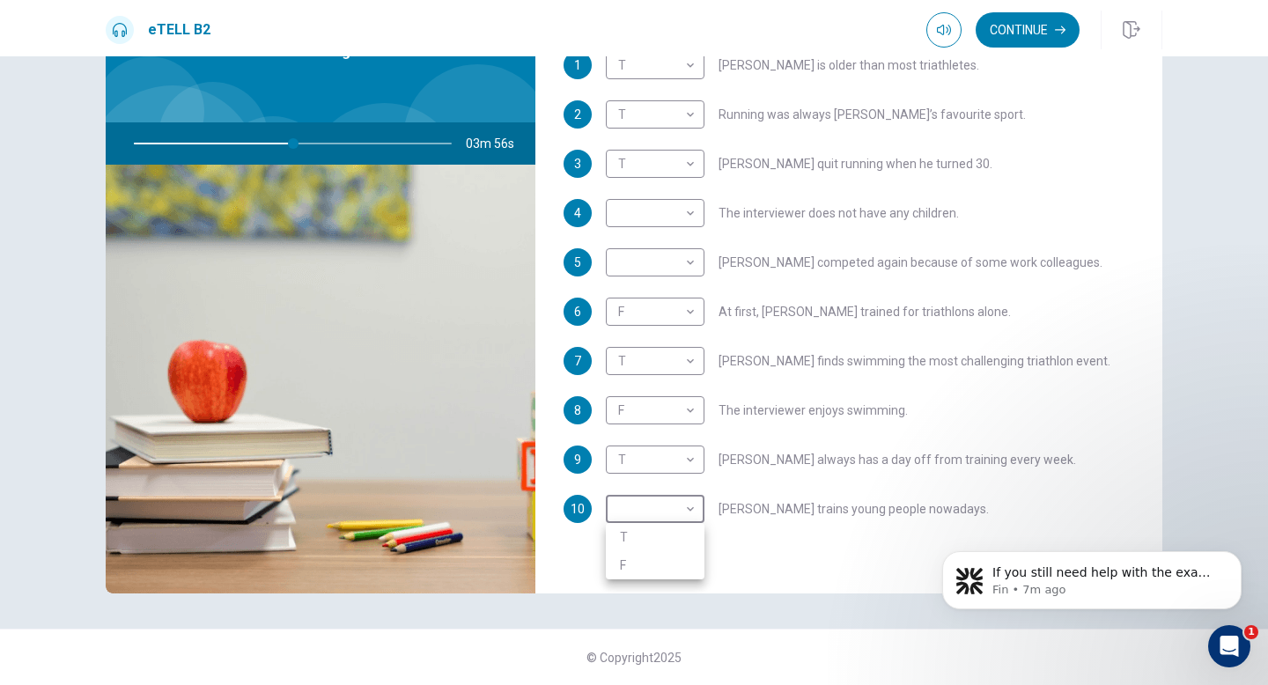
type input "**"
click at [684, 536] on li "T" at bounding box center [655, 537] width 99 height 28
type input "*"
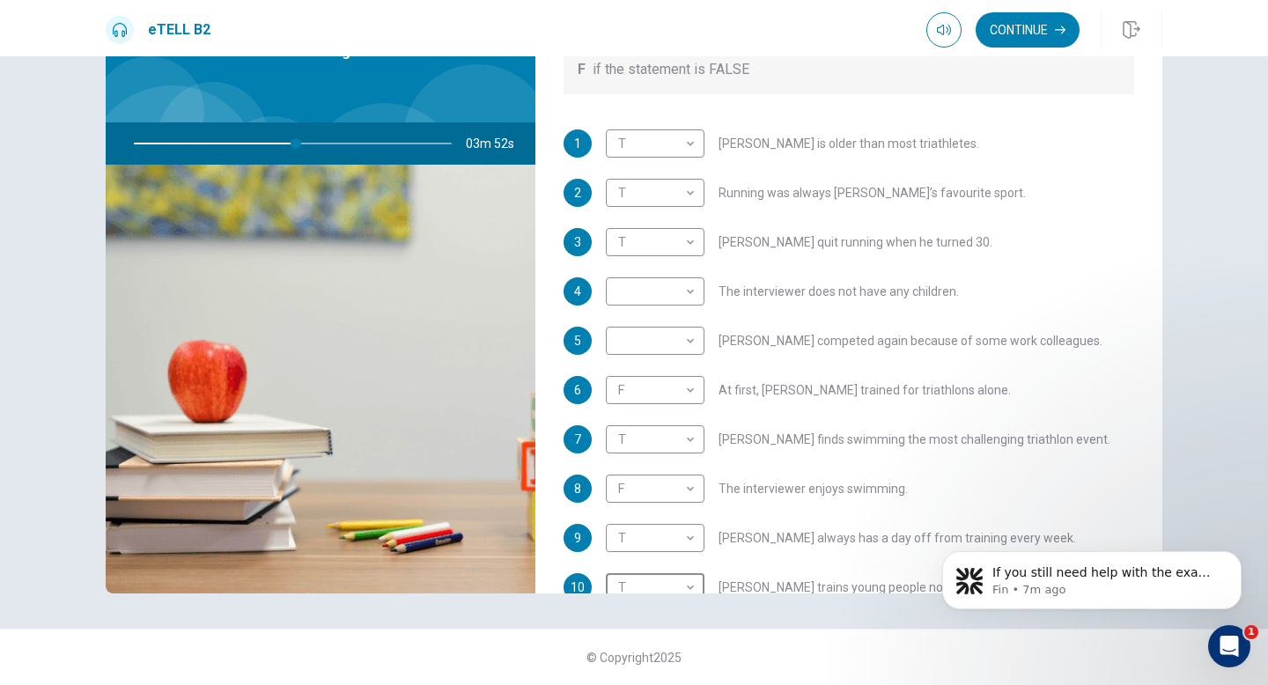
scroll to position [231, 0]
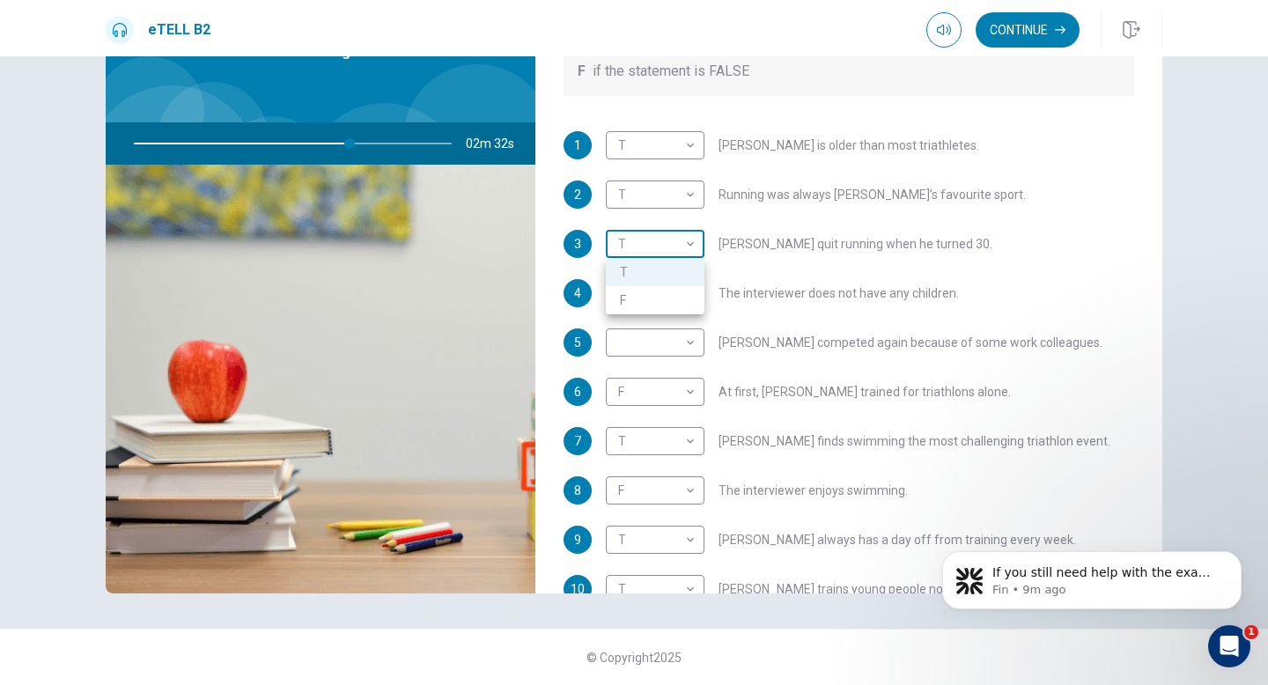
click at [657, 243] on body "This site uses cookies, as explained in our Privacy Policy . If you agree to th…" at bounding box center [634, 342] width 1268 height 685
type input "**"
click at [657, 300] on li "F" at bounding box center [655, 300] width 99 height 28
type input "*"
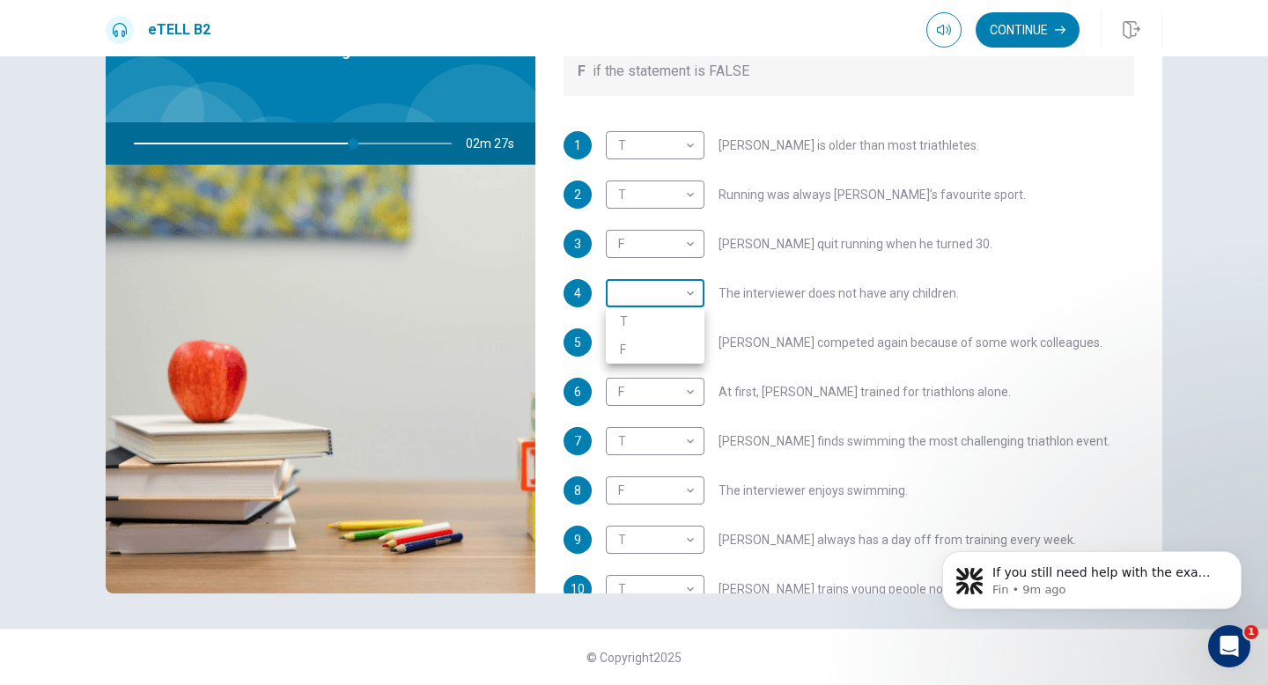
click at [689, 299] on body "This site uses cookies, as explained in our Privacy Policy . If you agree to th…" at bounding box center [634, 342] width 1268 height 685
type input "**"
click at [685, 336] on li "F" at bounding box center [655, 350] width 99 height 28
type input "*"
click at [687, 333] on body "This site uses cookies, as explained in our Privacy Policy . If you agree to th…" at bounding box center [634, 342] width 1268 height 685
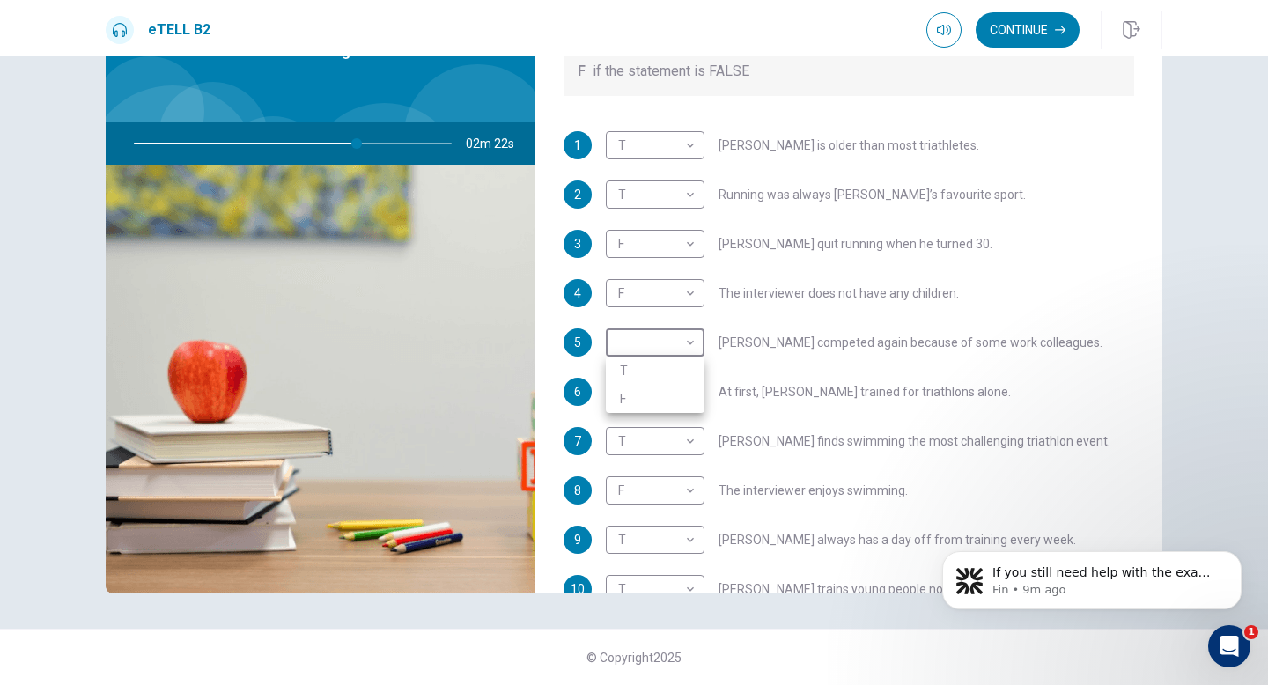
type input "**"
click at [683, 367] on li "T" at bounding box center [655, 371] width 99 height 28
type input "*"
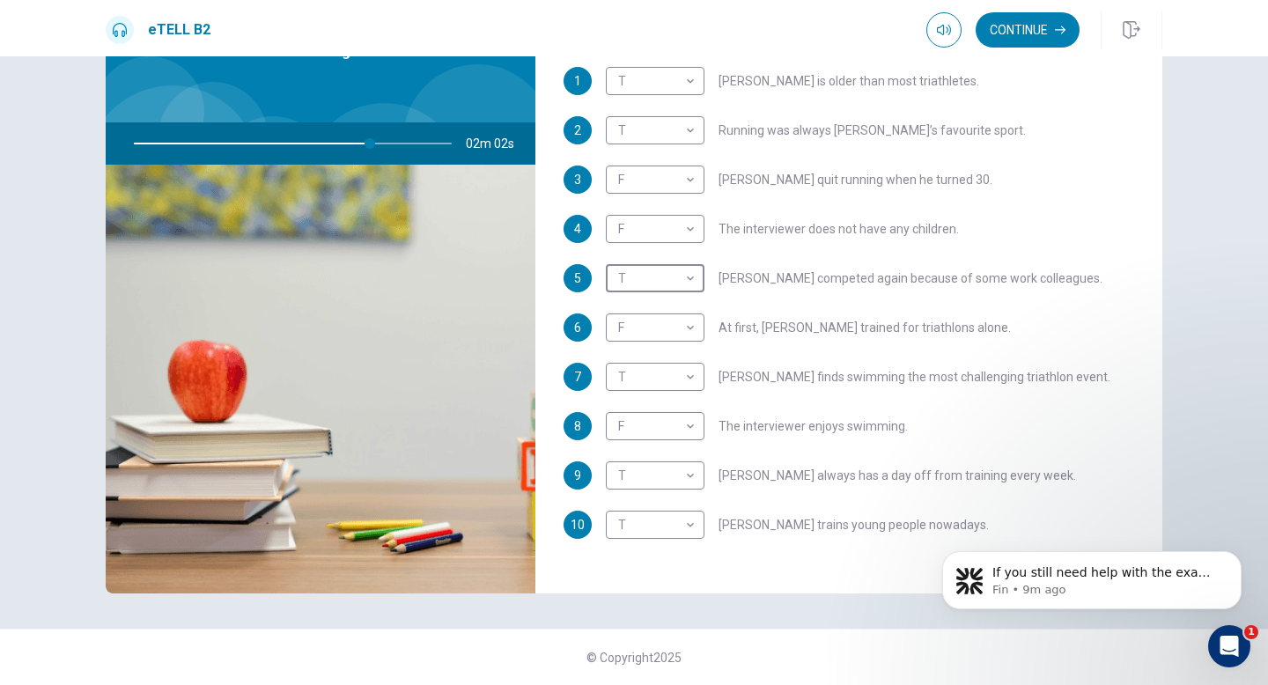
scroll to position [300, 0]
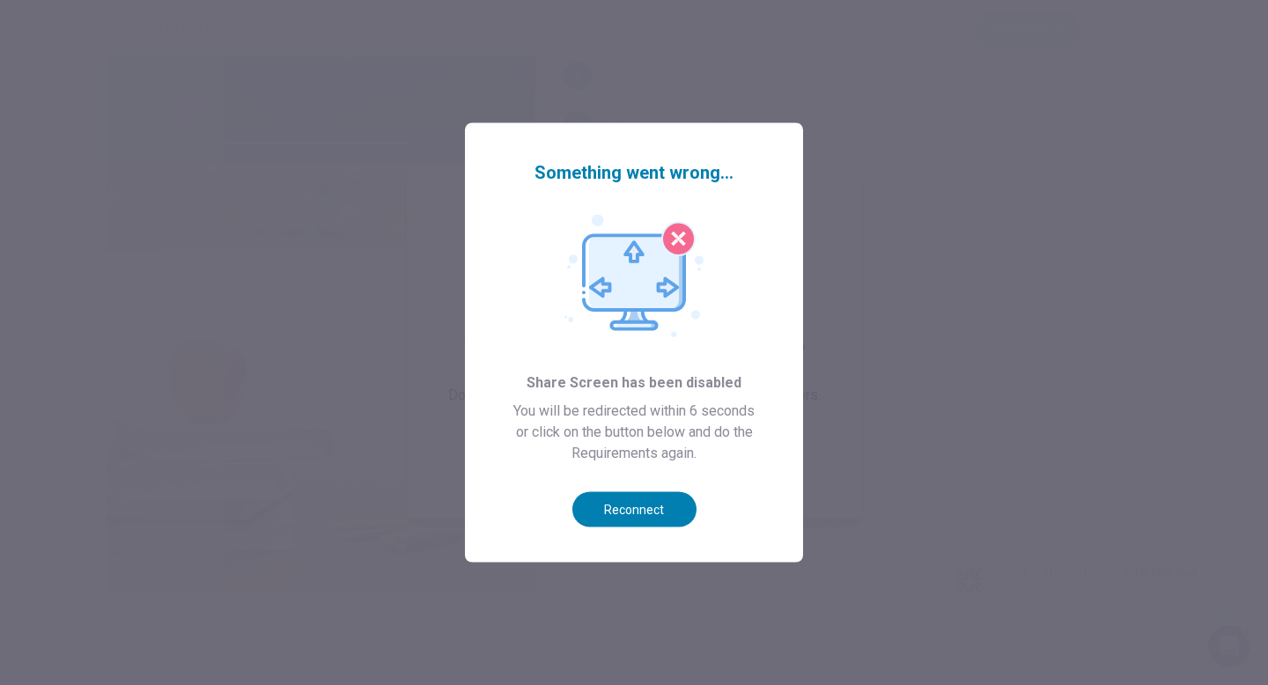
type input "**"
click at [650, 520] on button "Reconnect" at bounding box center [634, 509] width 124 height 35
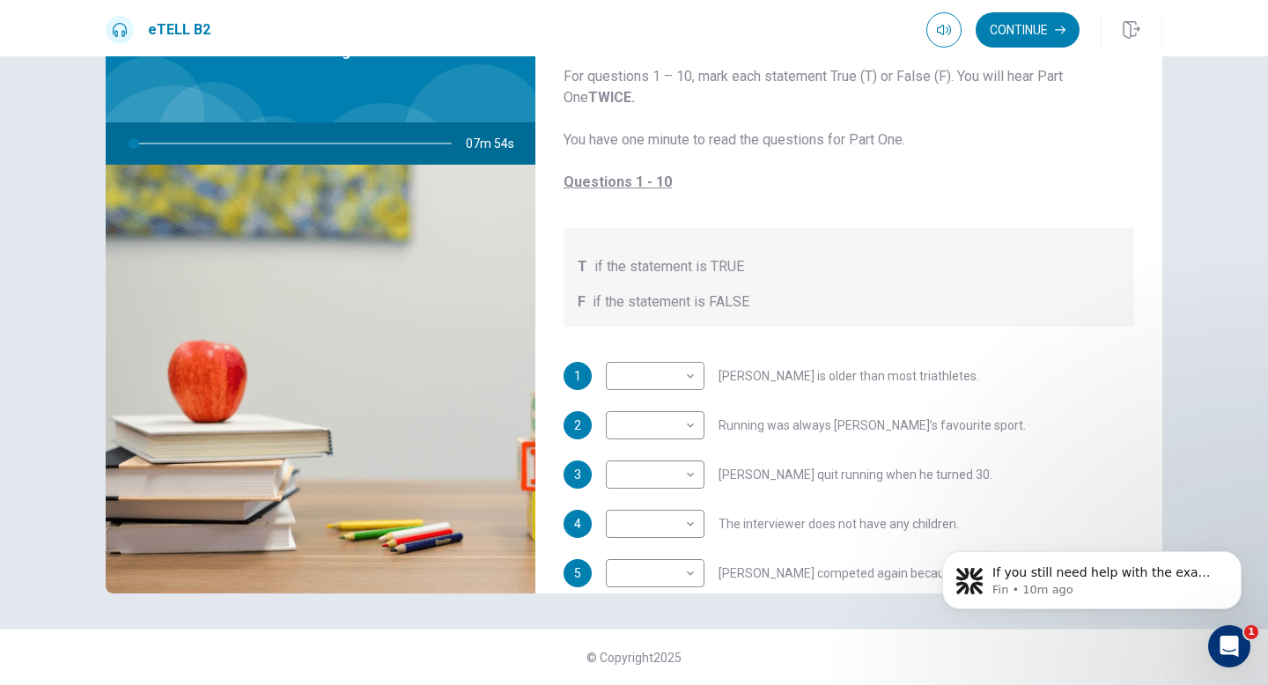
type input "*"
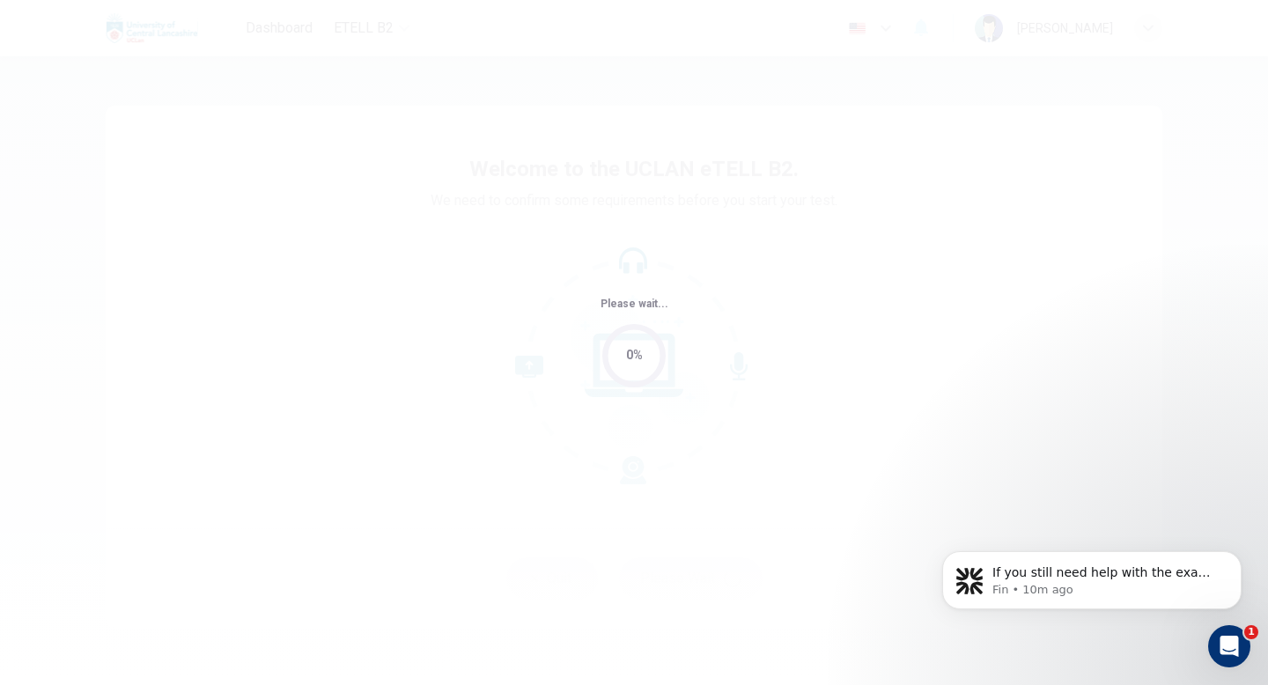
scroll to position [48, 0]
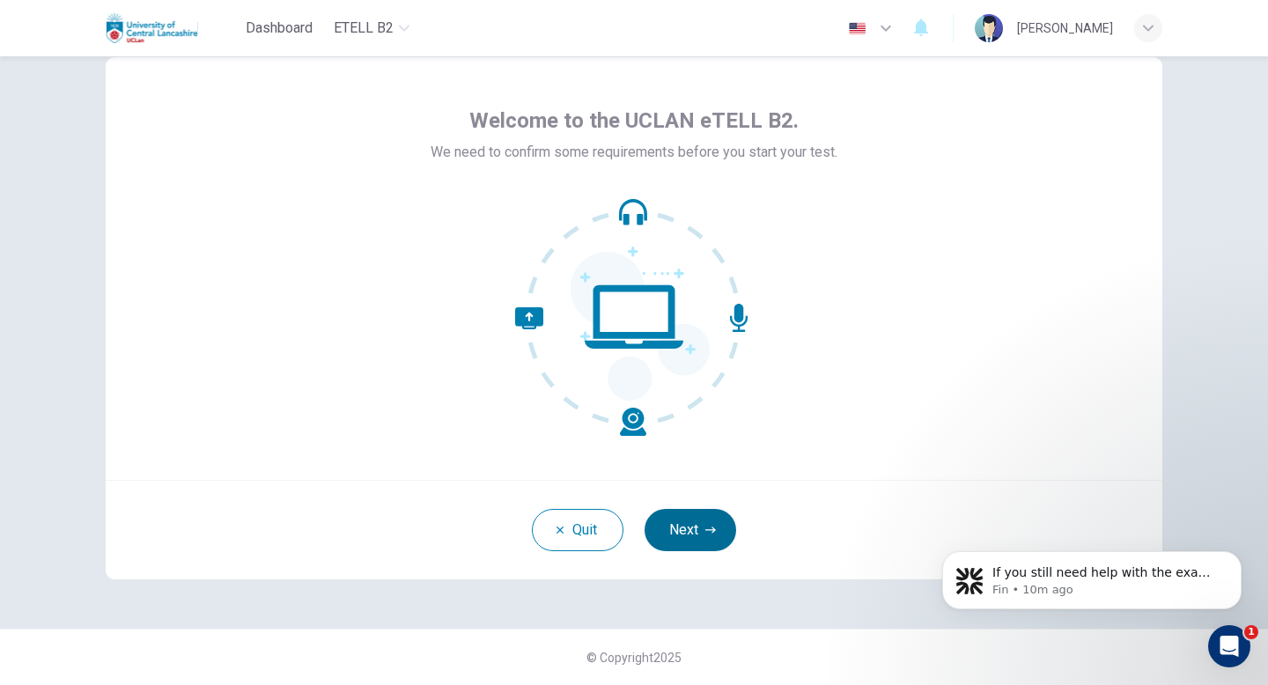
click at [687, 519] on button "Next" at bounding box center [691, 530] width 92 height 42
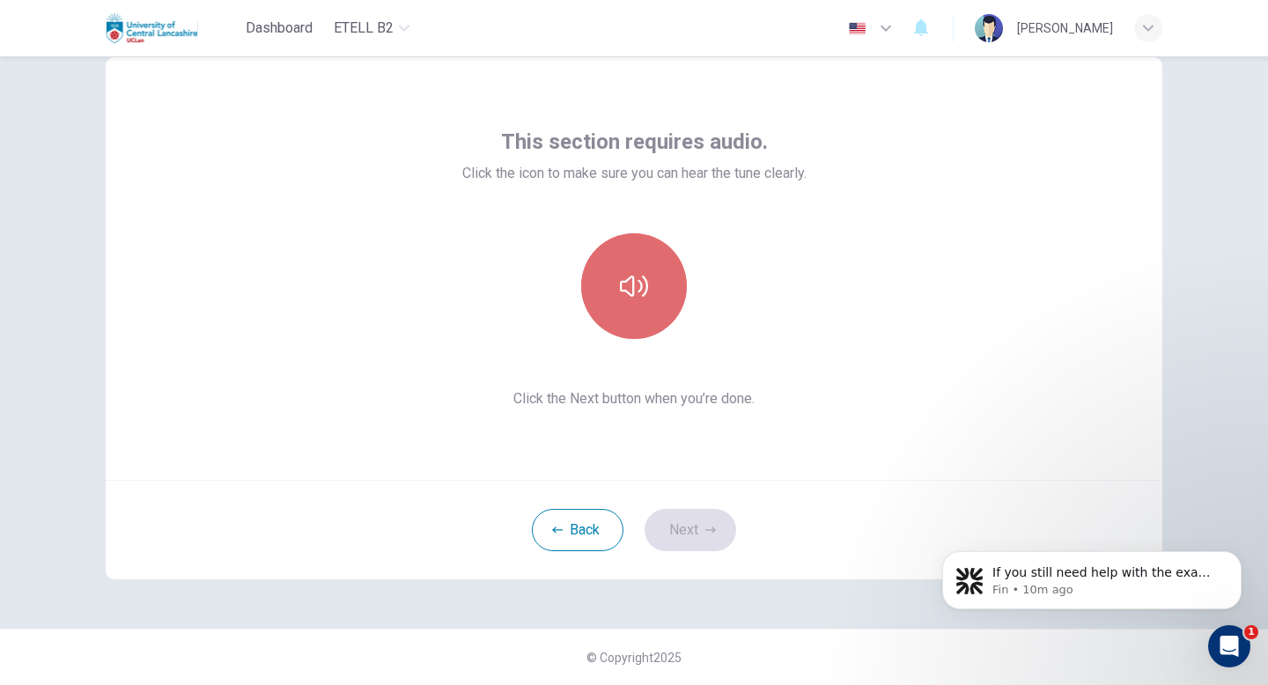
click at [628, 316] on button "button" at bounding box center [634, 286] width 106 height 106
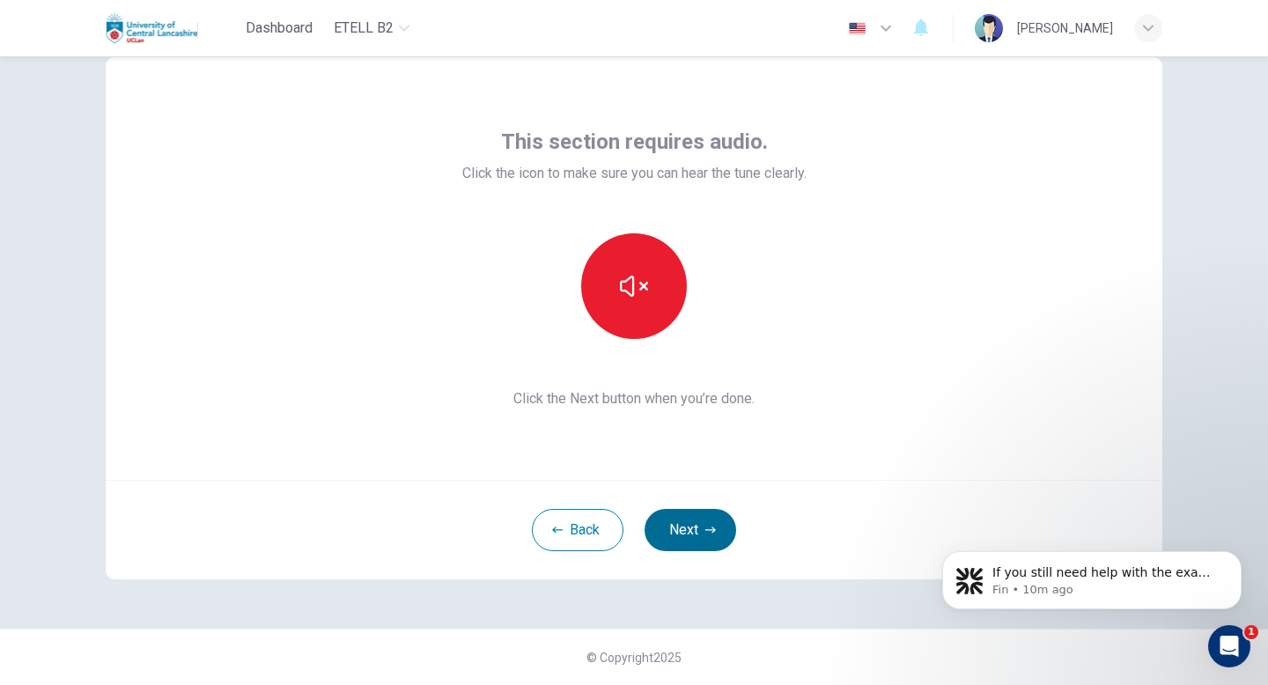
click at [688, 522] on button "Next" at bounding box center [691, 530] width 92 height 42
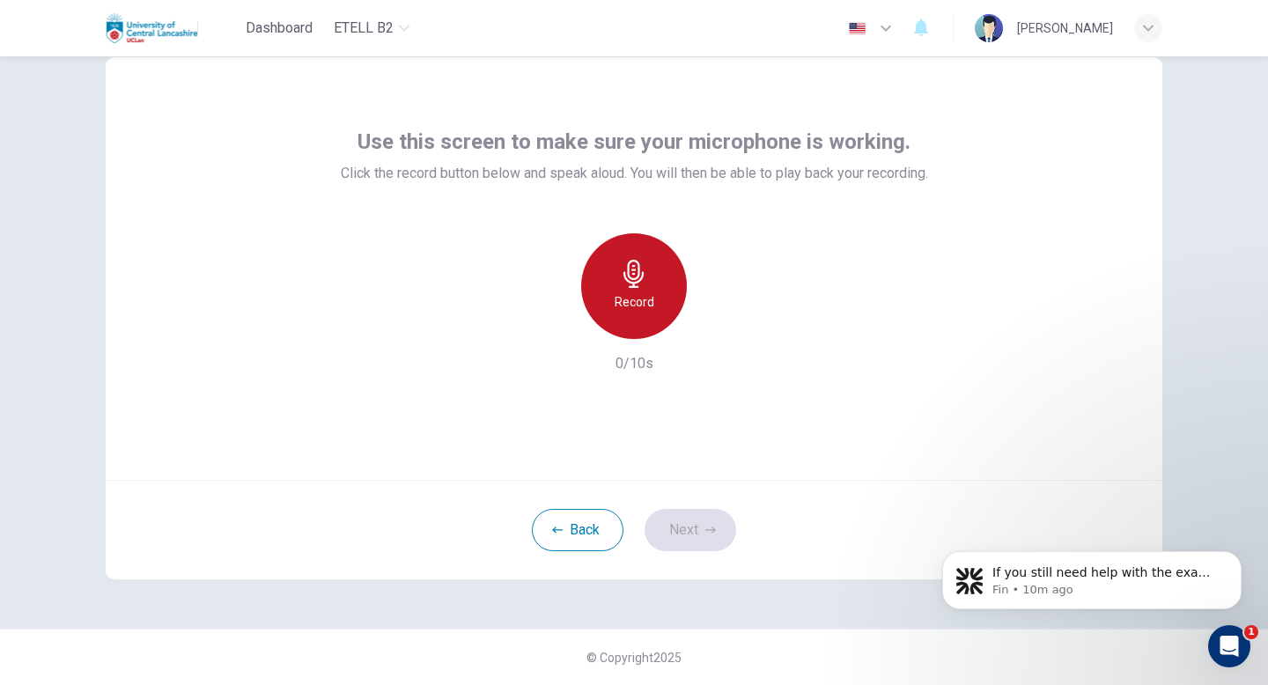
click at [631, 316] on div "Record" at bounding box center [634, 286] width 106 height 106
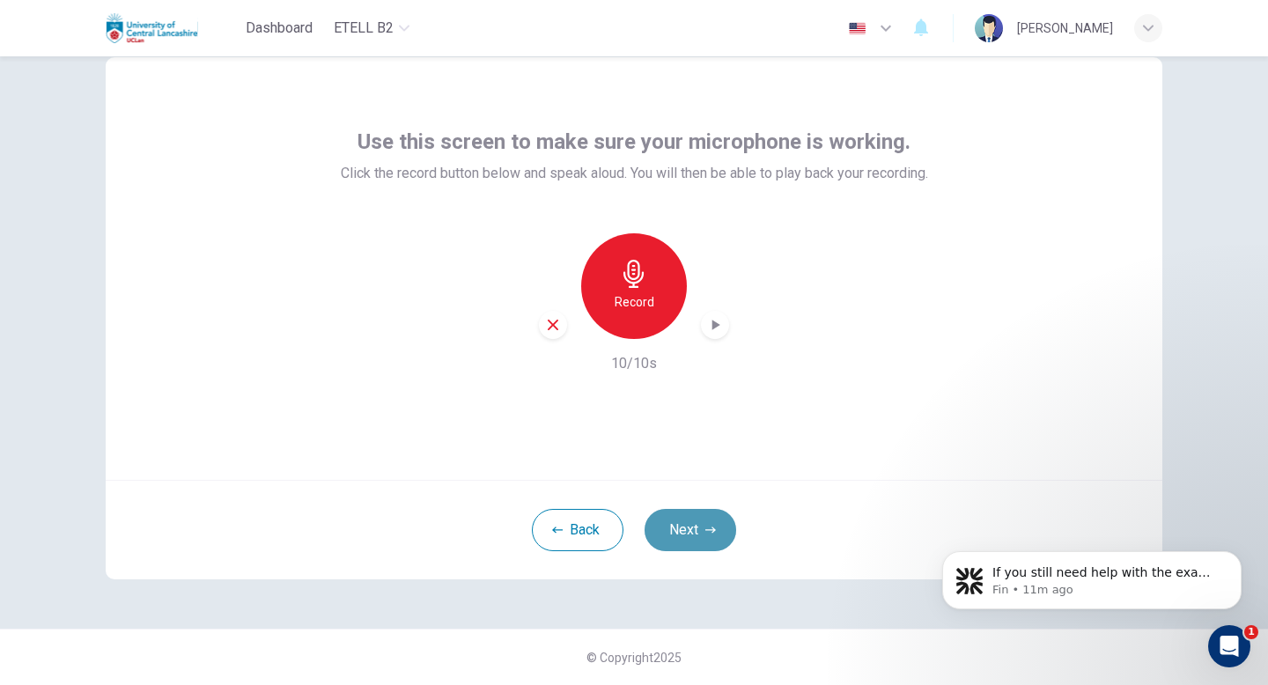
click at [695, 513] on button "Next" at bounding box center [691, 530] width 92 height 42
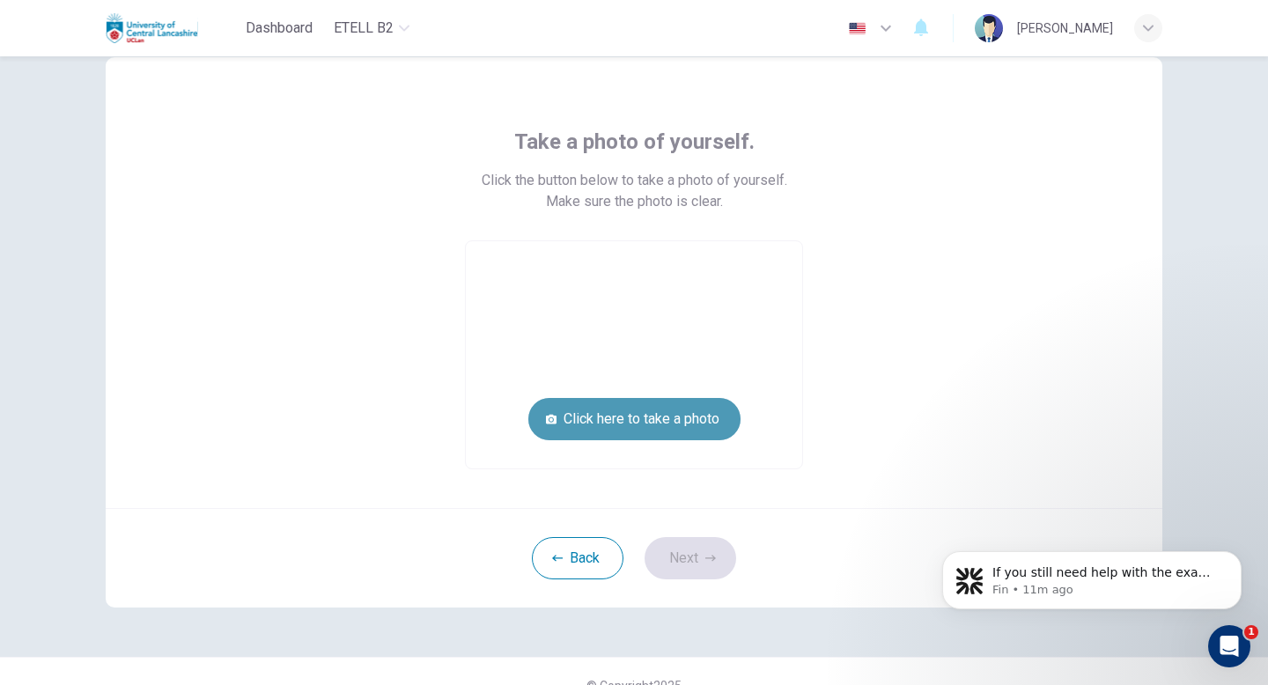
click at [671, 421] on button "Click here to take a photo" at bounding box center [634, 419] width 212 height 42
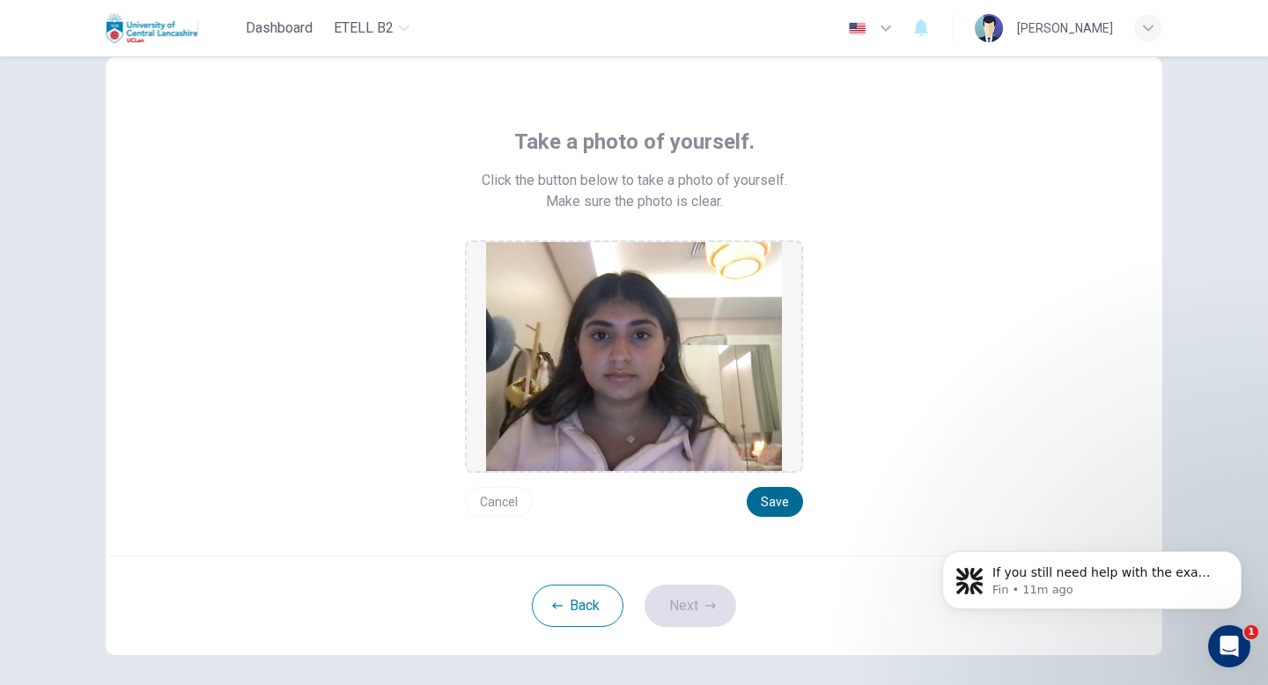
click at [767, 502] on button "Save" at bounding box center [775, 502] width 56 height 30
click at [691, 601] on button "Next" at bounding box center [691, 606] width 92 height 42
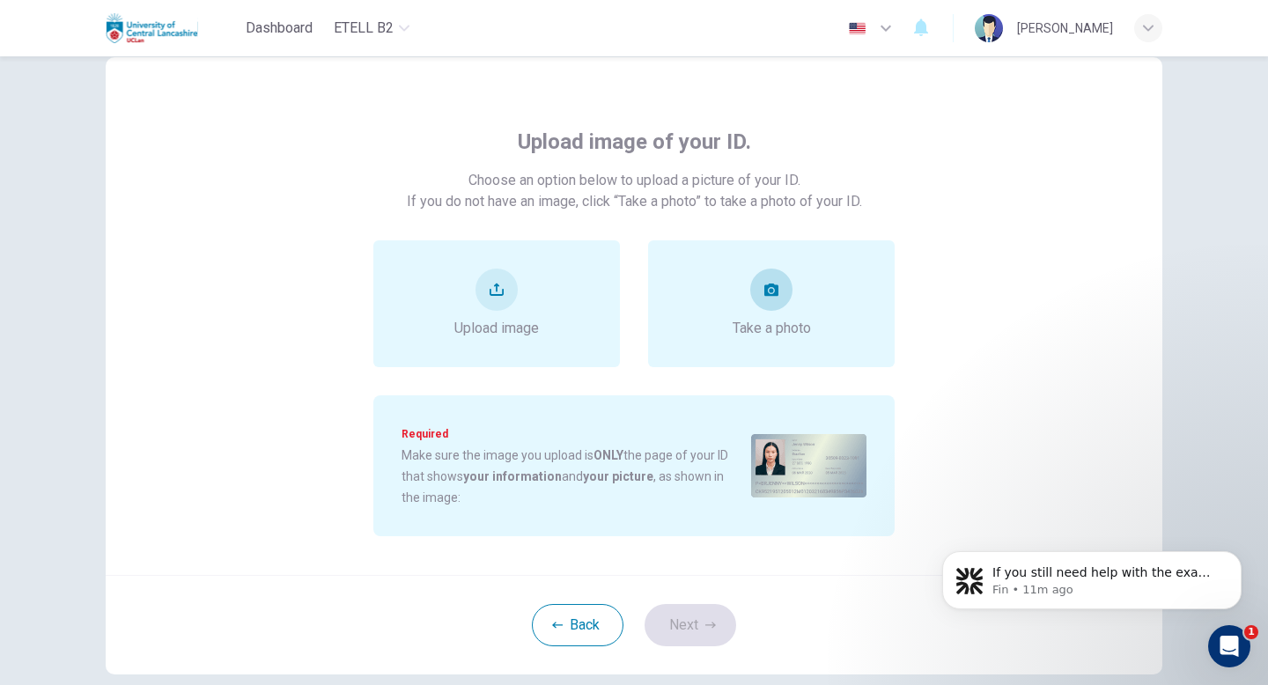
click at [760, 329] on span "Take a photo" at bounding box center [772, 328] width 78 height 21
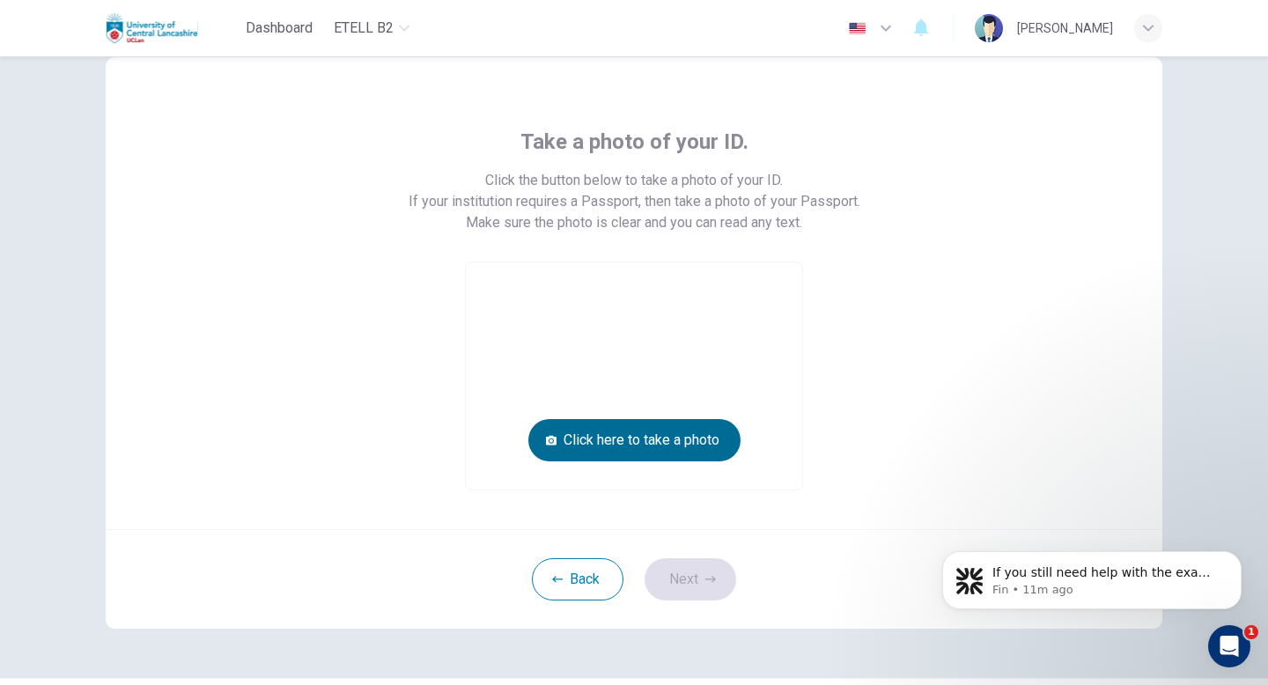
click at [703, 435] on button "Click here to take a photo" at bounding box center [634, 440] width 212 height 42
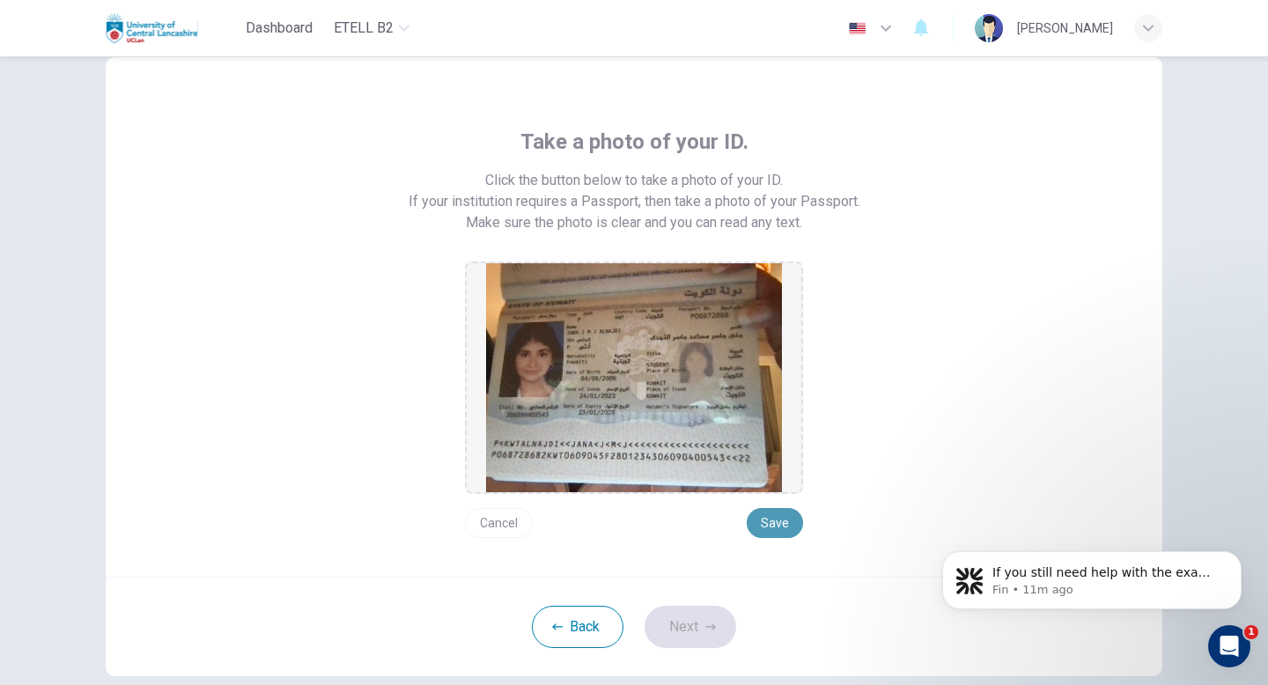
click at [771, 524] on button "Save" at bounding box center [775, 523] width 56 height 30
click at [692, 633] on button "Next" at bounding box center [691, 627] width 92 height 42
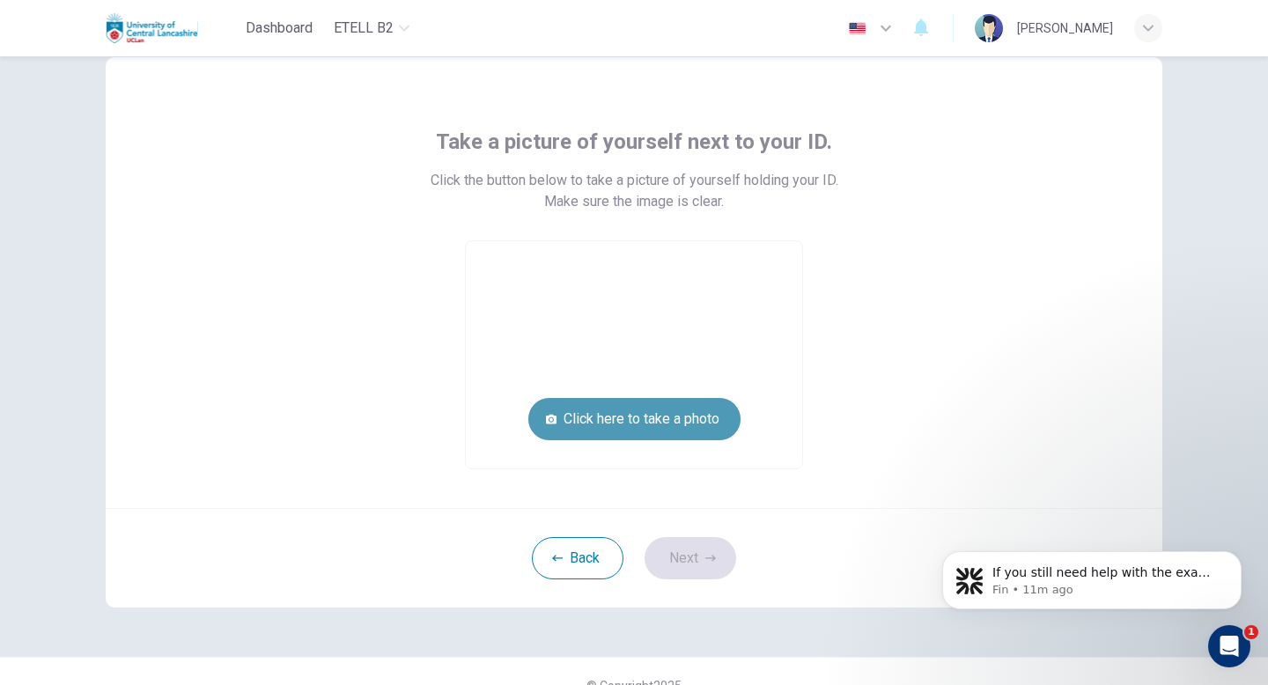
click at [669, 423] on button "Click here to take a photo" at bounding box center [634, 419] width 212 height 42
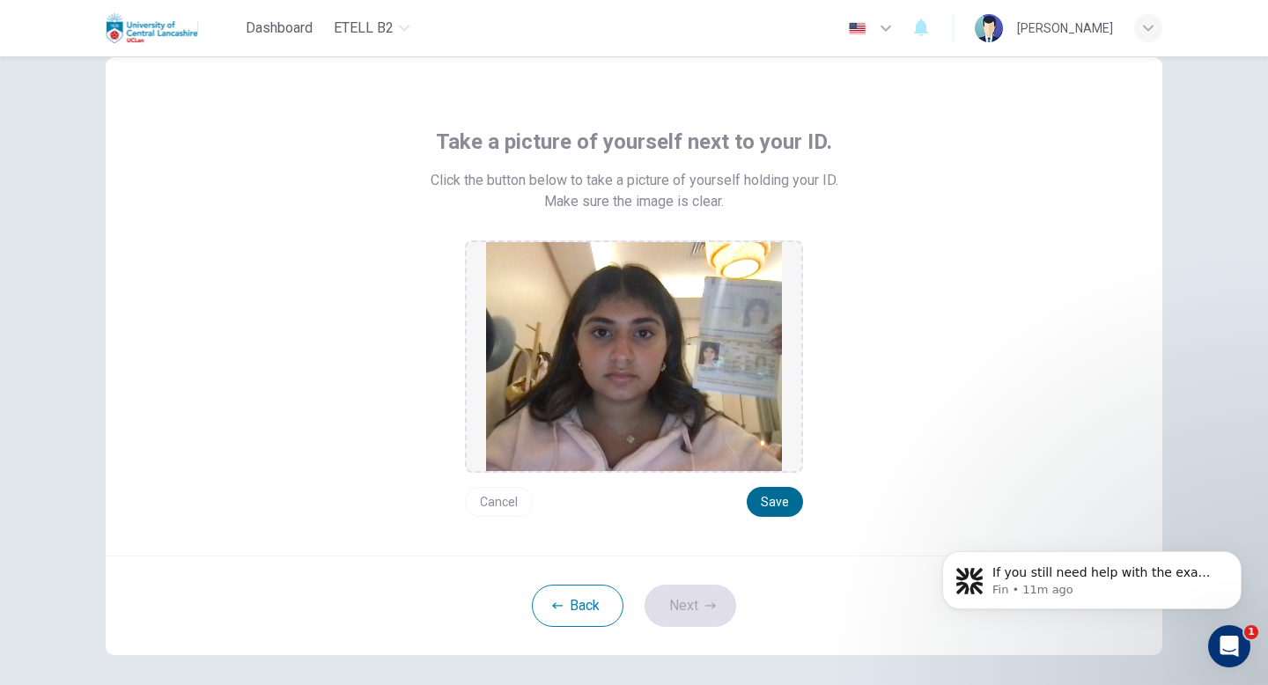
click at [776, 509] on button "Save" at bounding box center [775, 502] width 56 height 30
click at [699, 623] on button "Next" at bounding box center [691, 606] width 92 height 42
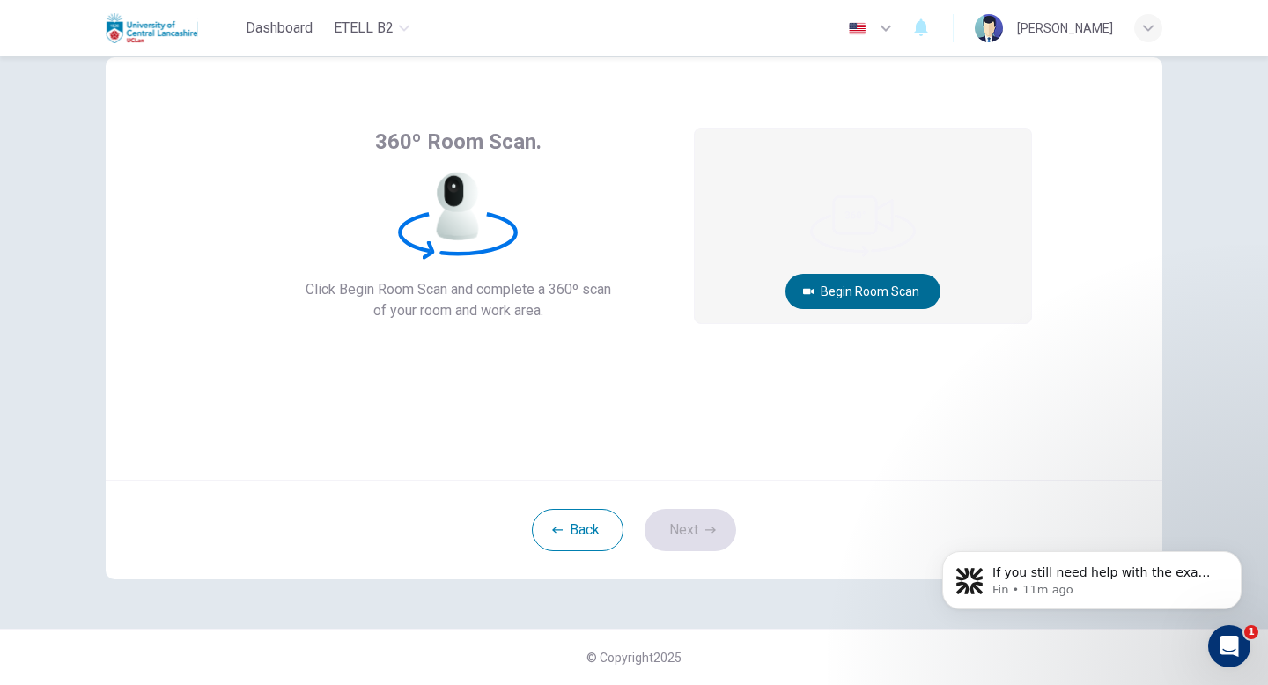
click at [831, 290] on button "Begin Room Scan" at bounding box center [863, 291] width 155 height 35
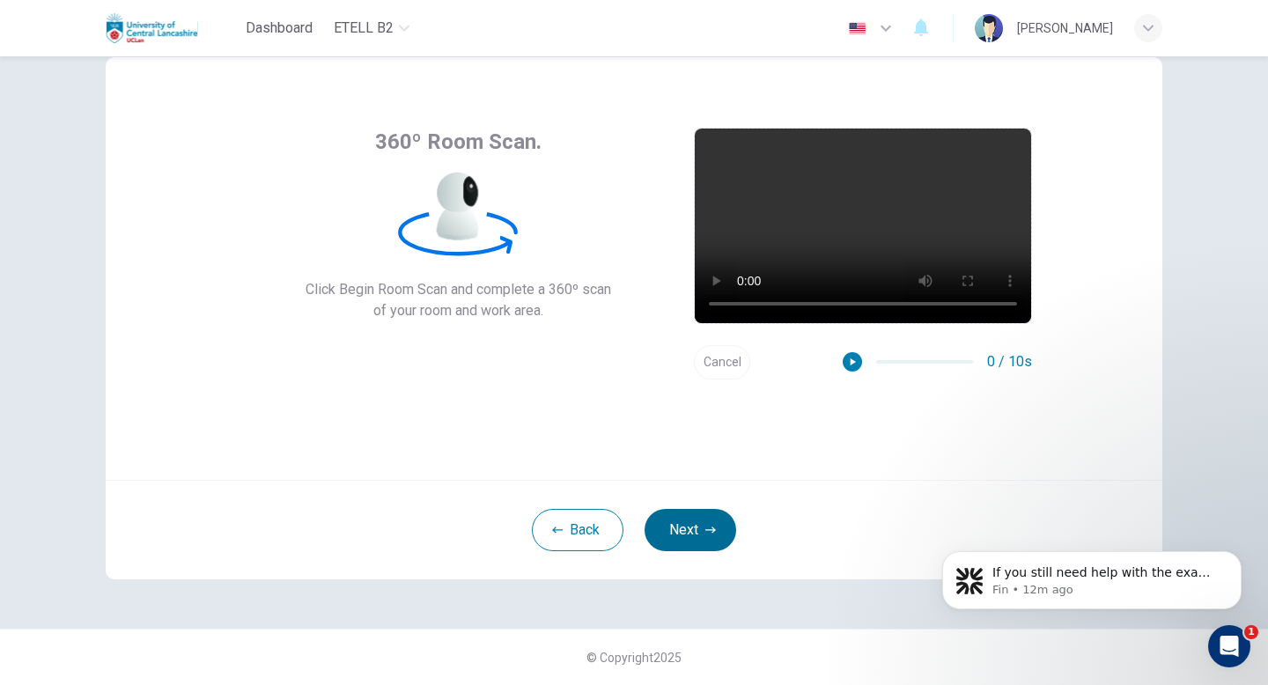
click at [695, 522] on button "Next" at bounding box center [691, 530] width 92 height 42
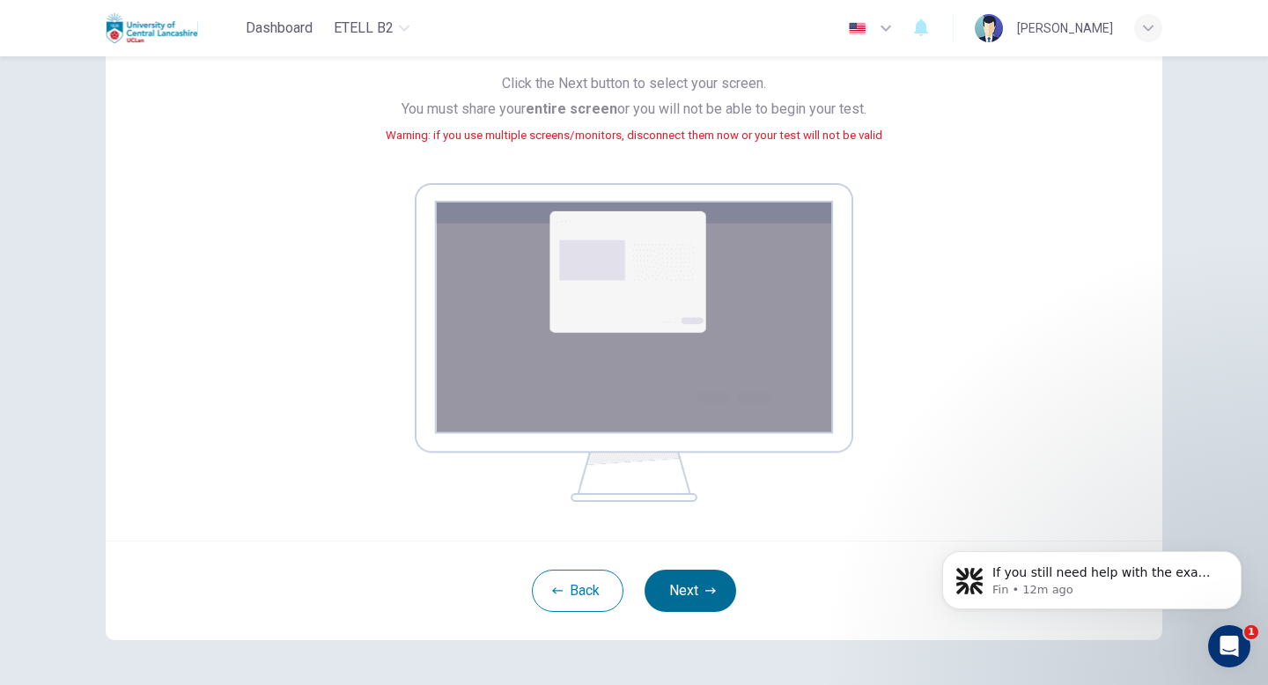
scroll to position [229, 0]
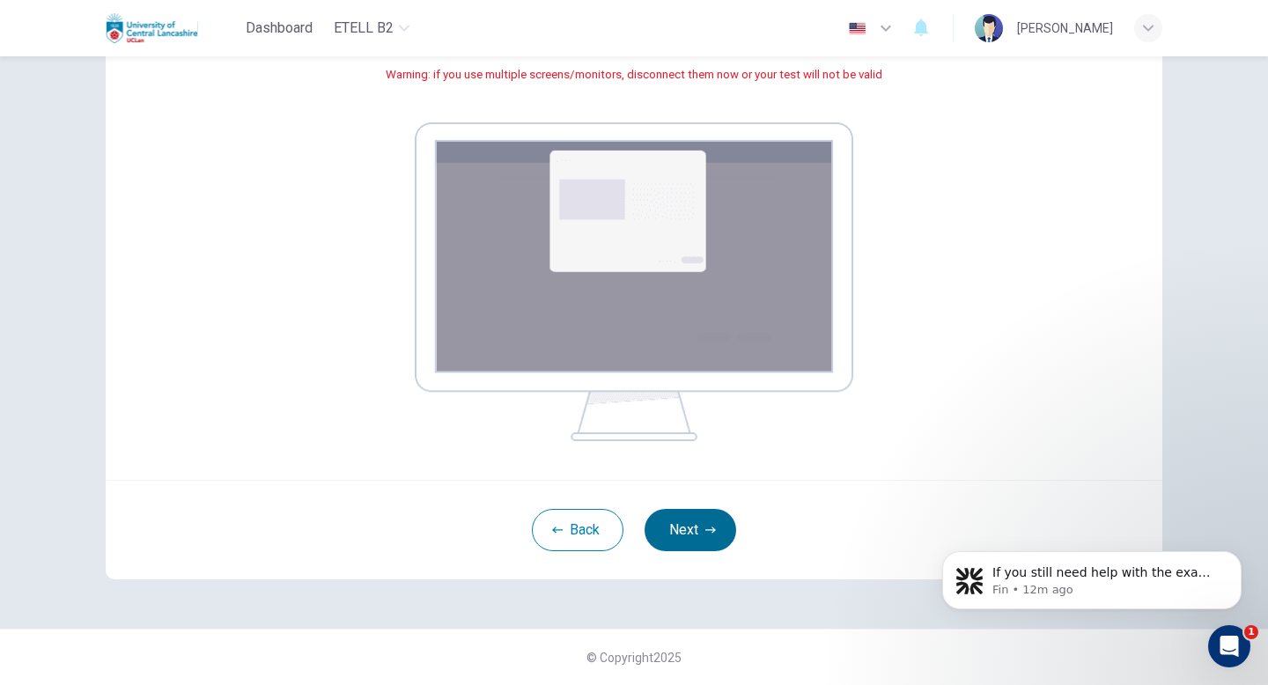
click at [697, 532] on button "Next" at bounding box center [691, 530] width 92 height 42
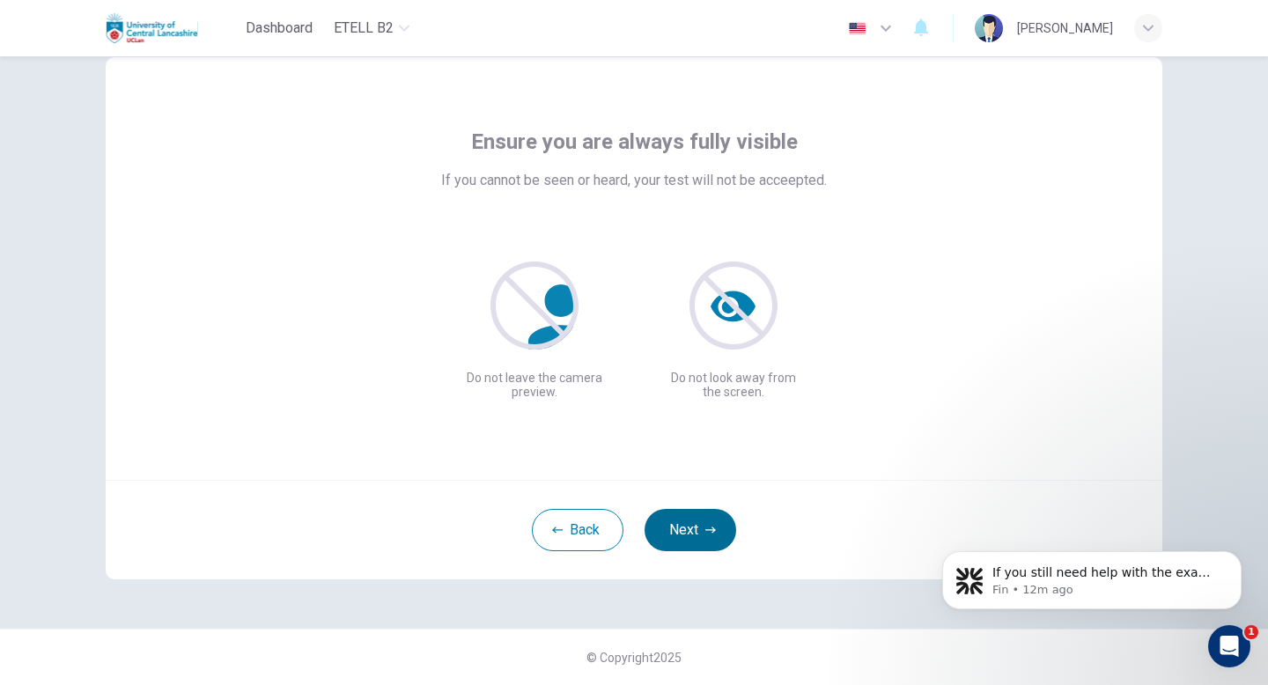
scroll to position [48, 0]
click at [699, 527] on button "Next" at bounding box center [691, 530] width 92 height 42
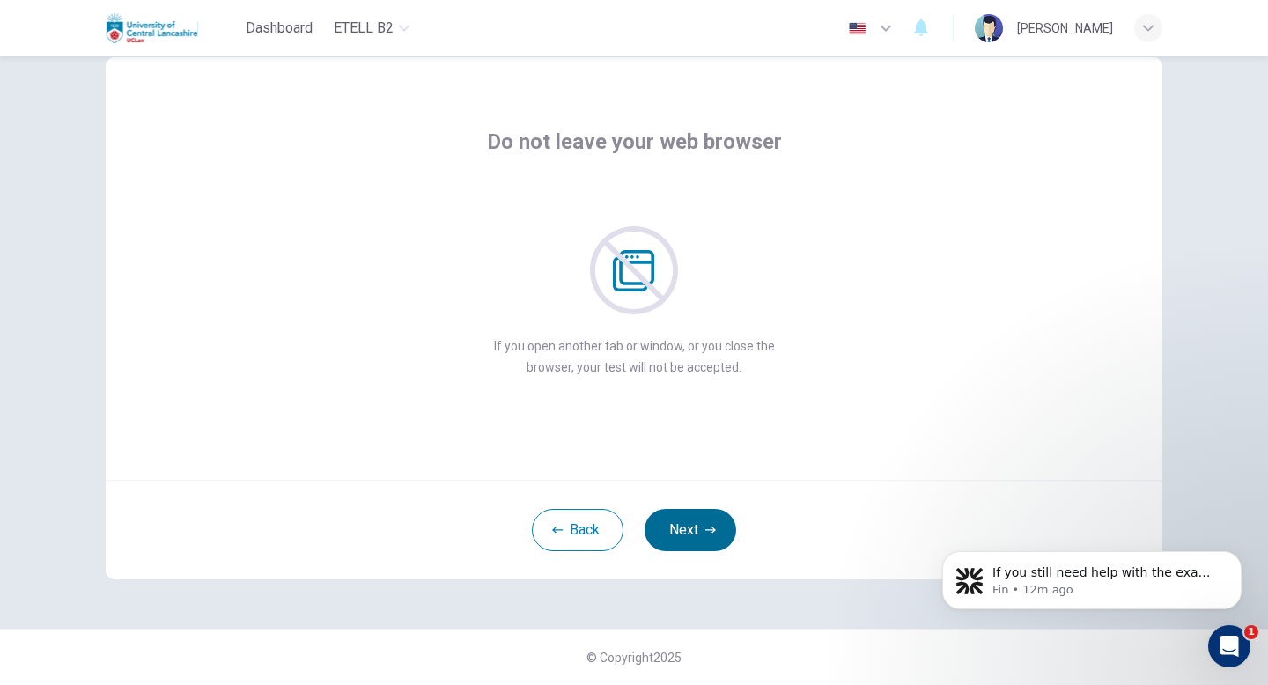
click at [699, 527] on button "Next" at bounding box center [691, 530] width 92 height 42
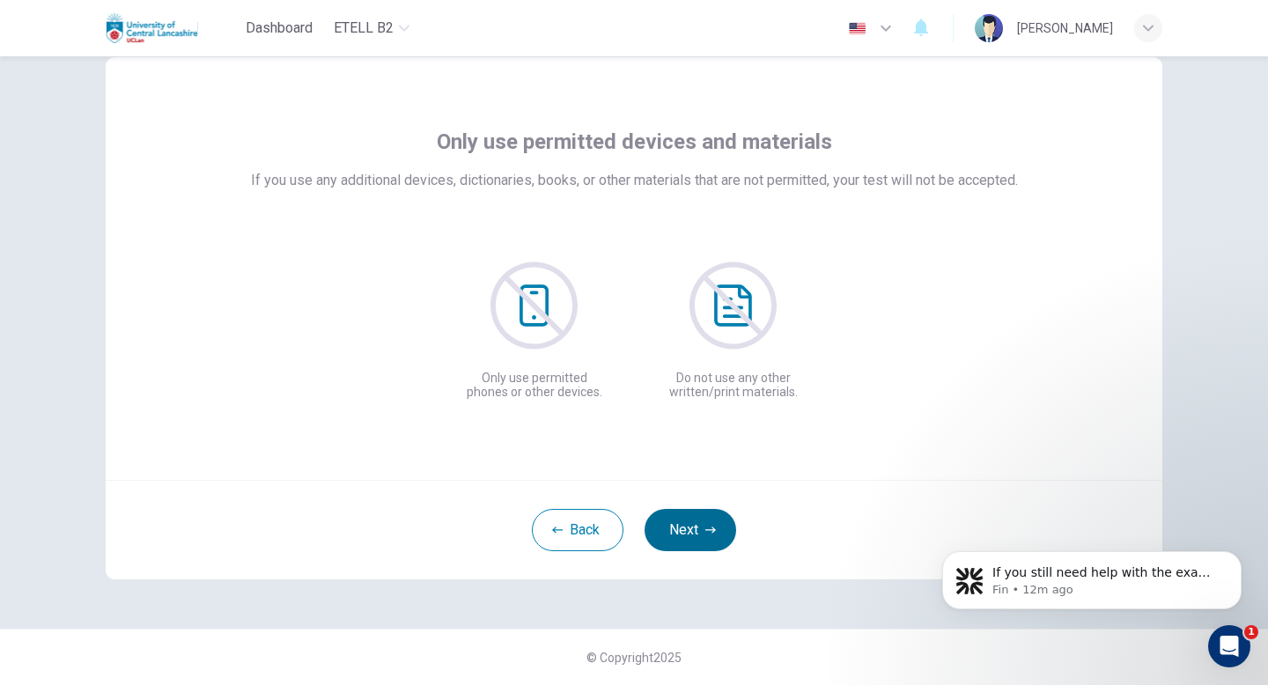
click at [699, 527] on button "Next" at bounding box center [691, 530] width 92 height 42
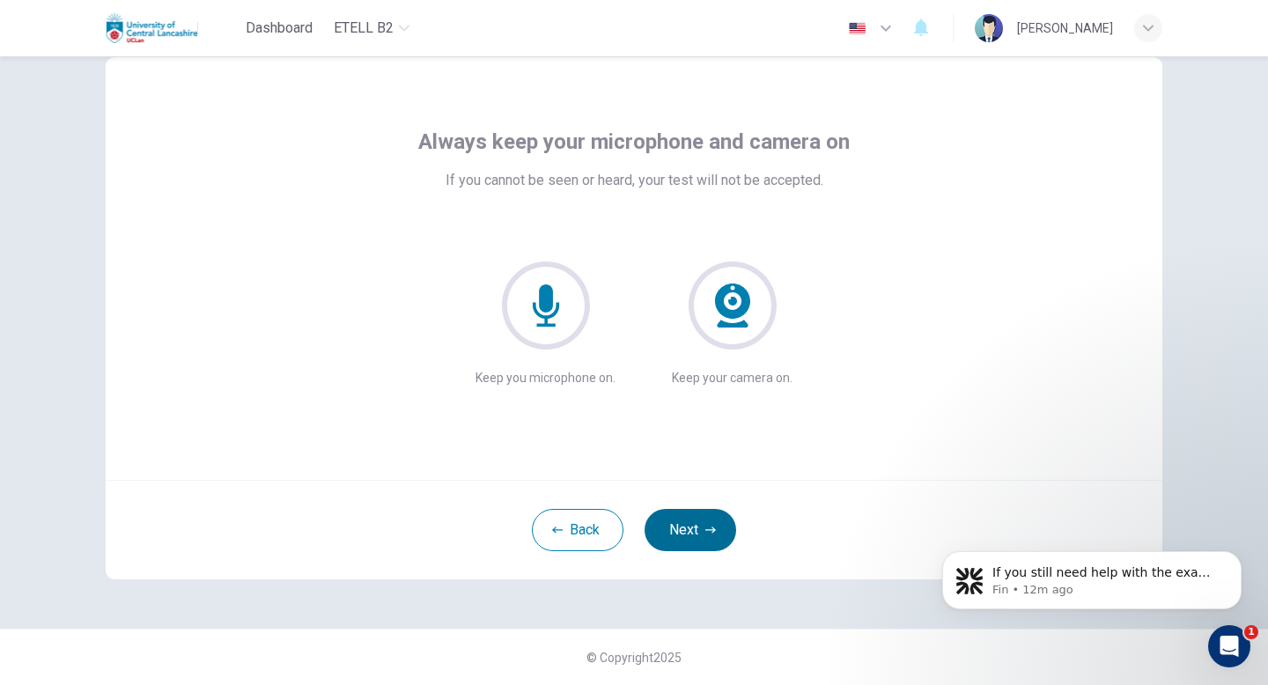
click at [699, 527] on button "Next" at bounding box center [691, 530] width 92 height 42
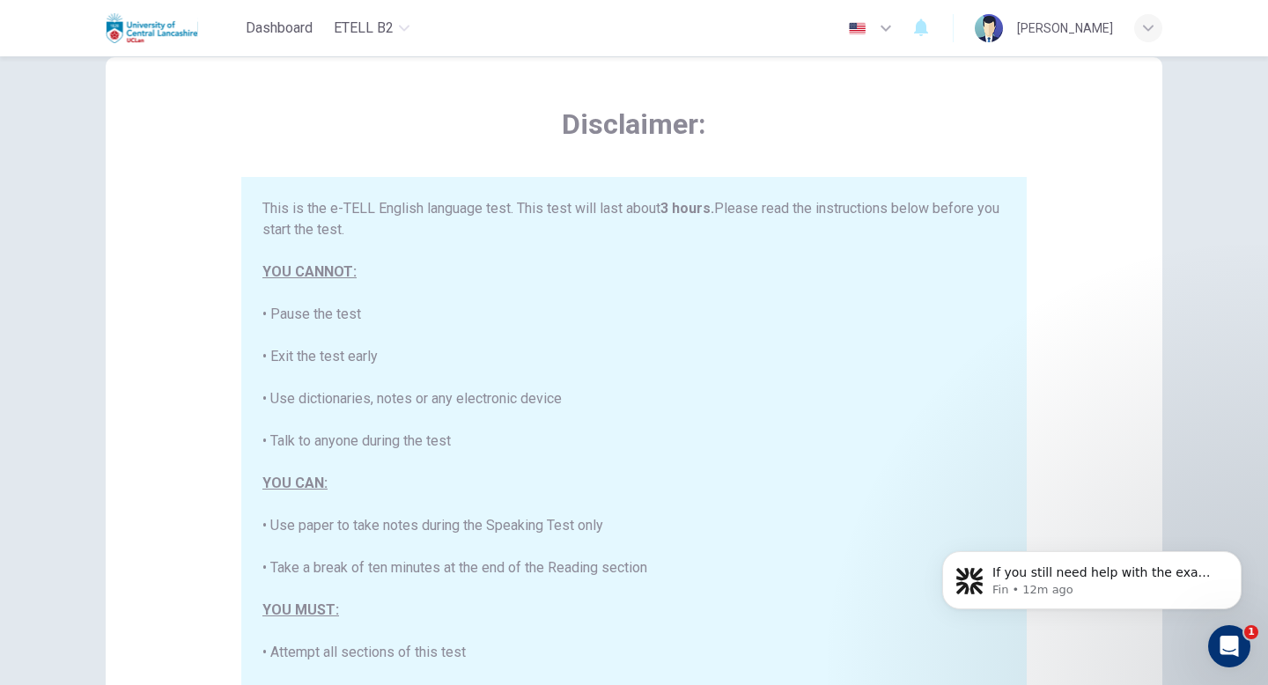
scroll to position [336, 0]
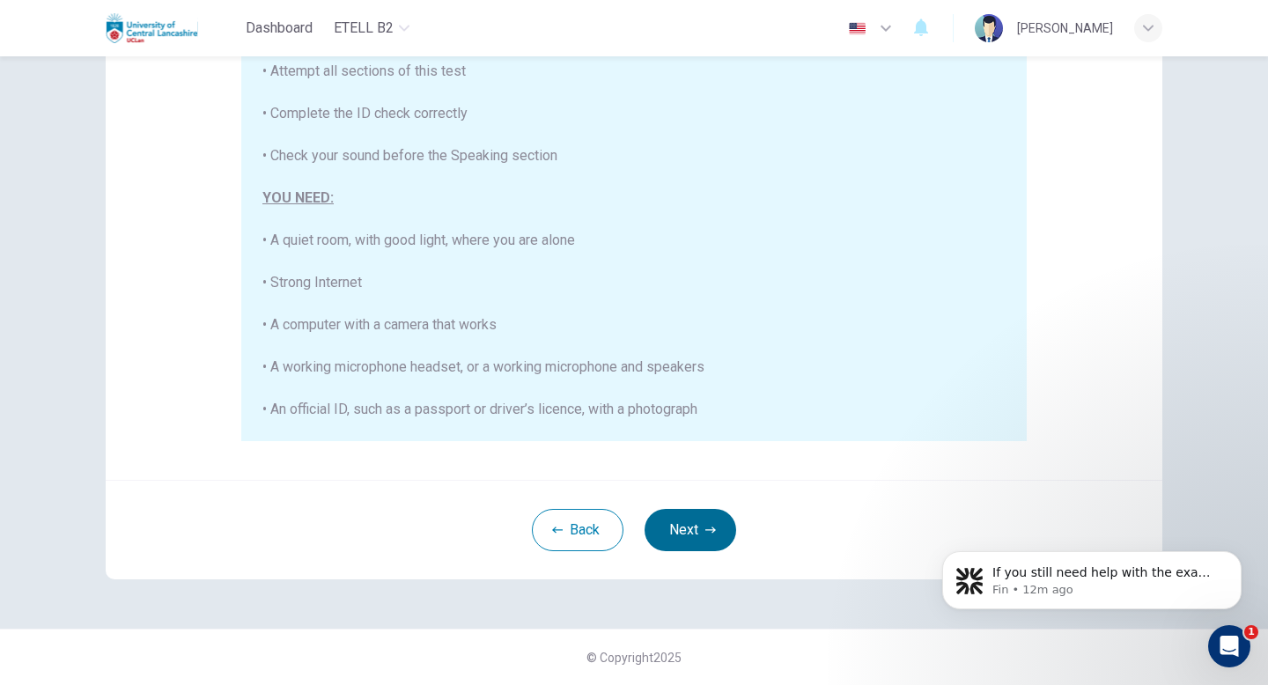
click at [695, 527] on button "Next" at bounding box center [691, 530] width 92 height 42
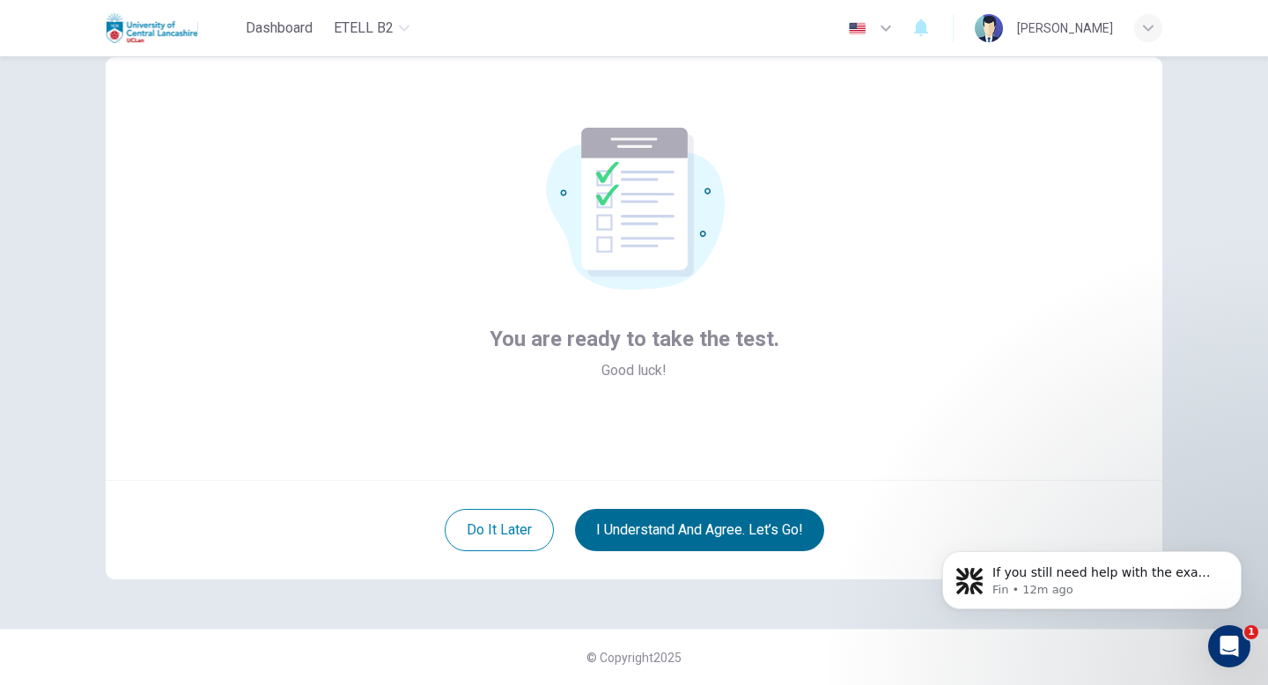
scroll to position [48, 0]
click at [699, 521] on button "I understand and agree. Let’s go!" at bounding box center [699, 530] width 249 height 42
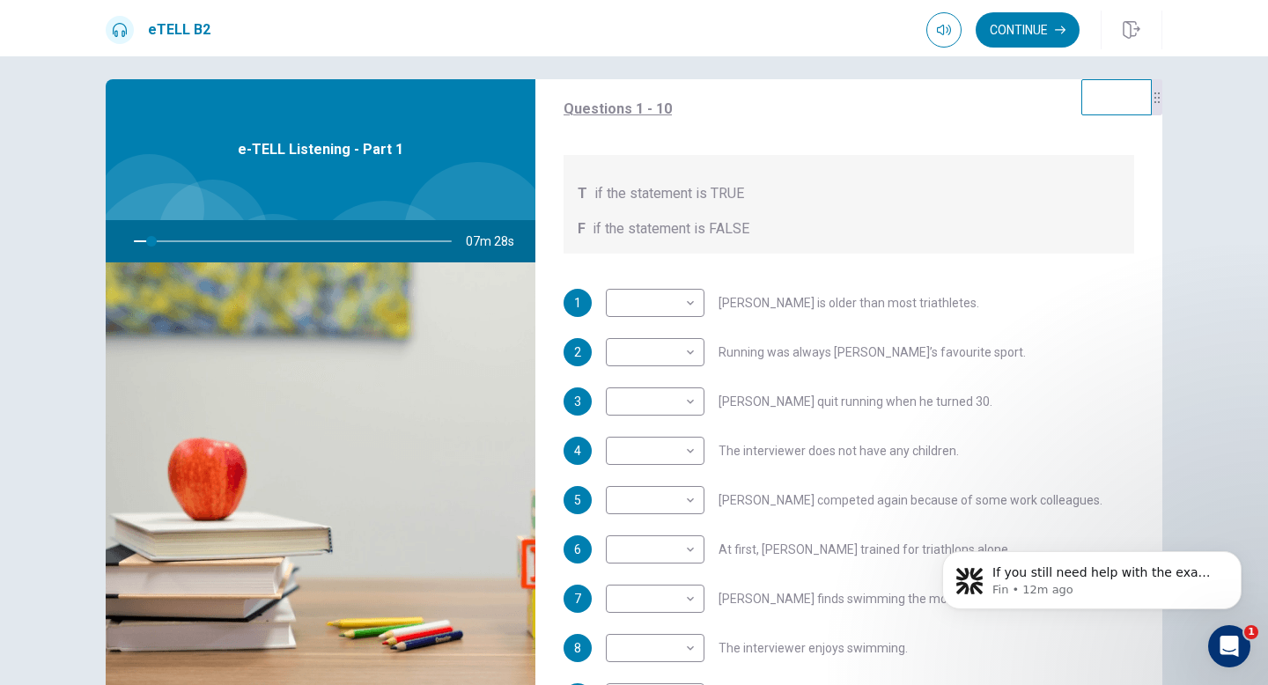
scroll to position [182, 0]
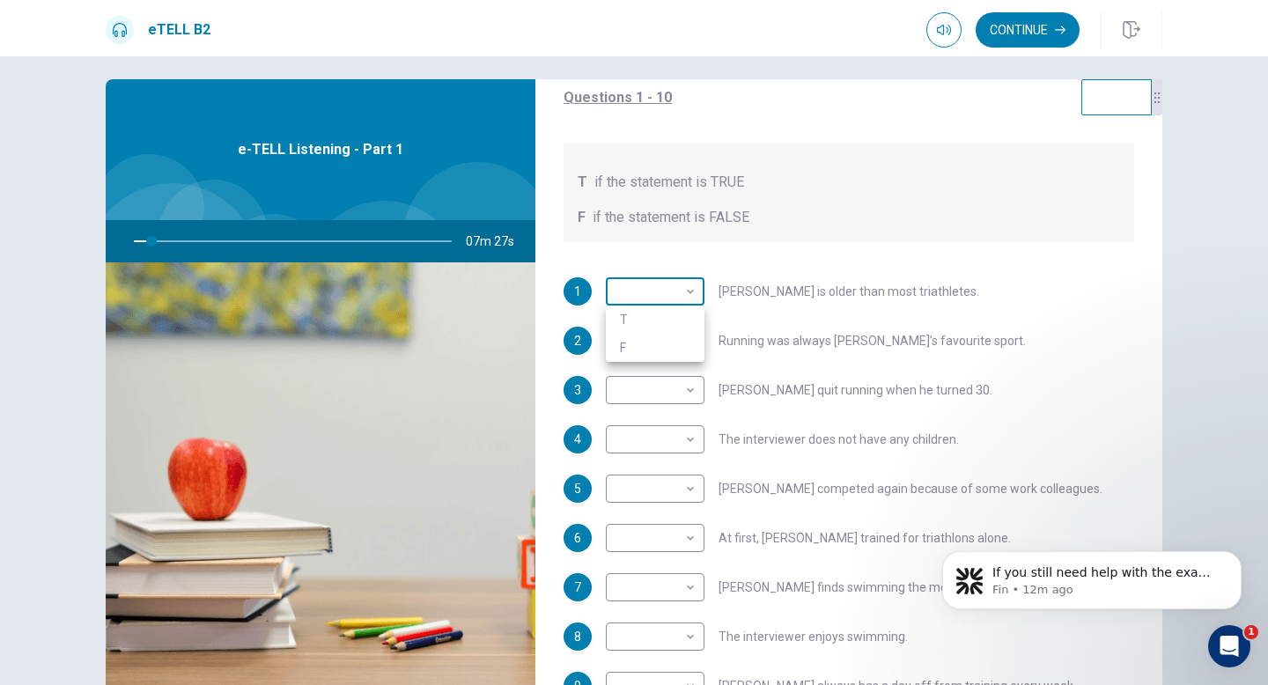
click at [660, 294] on body "This site uses cookies, as explained in our Privacy Policy . If you agree to th…" at bounding box center [634, 342] width 1268 height 685
click at [684, 284] on div at bounding box center [634, 342] width 1268 height 685
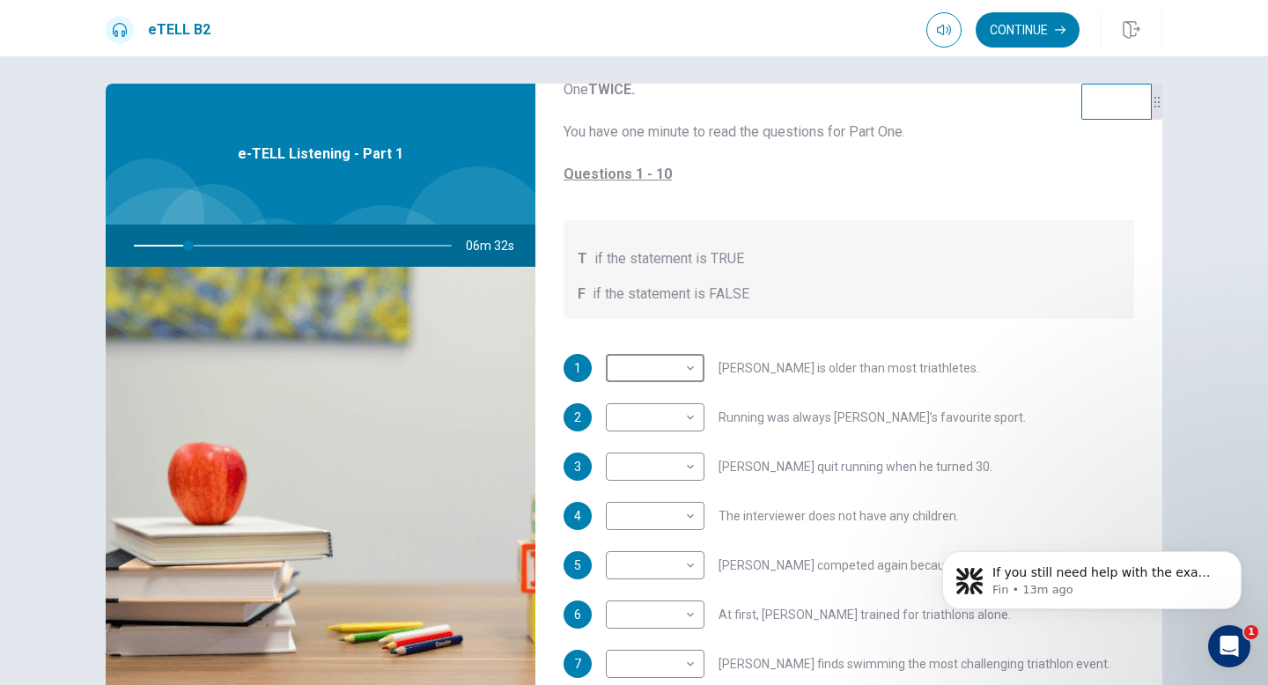
scroll to position [104, 0]
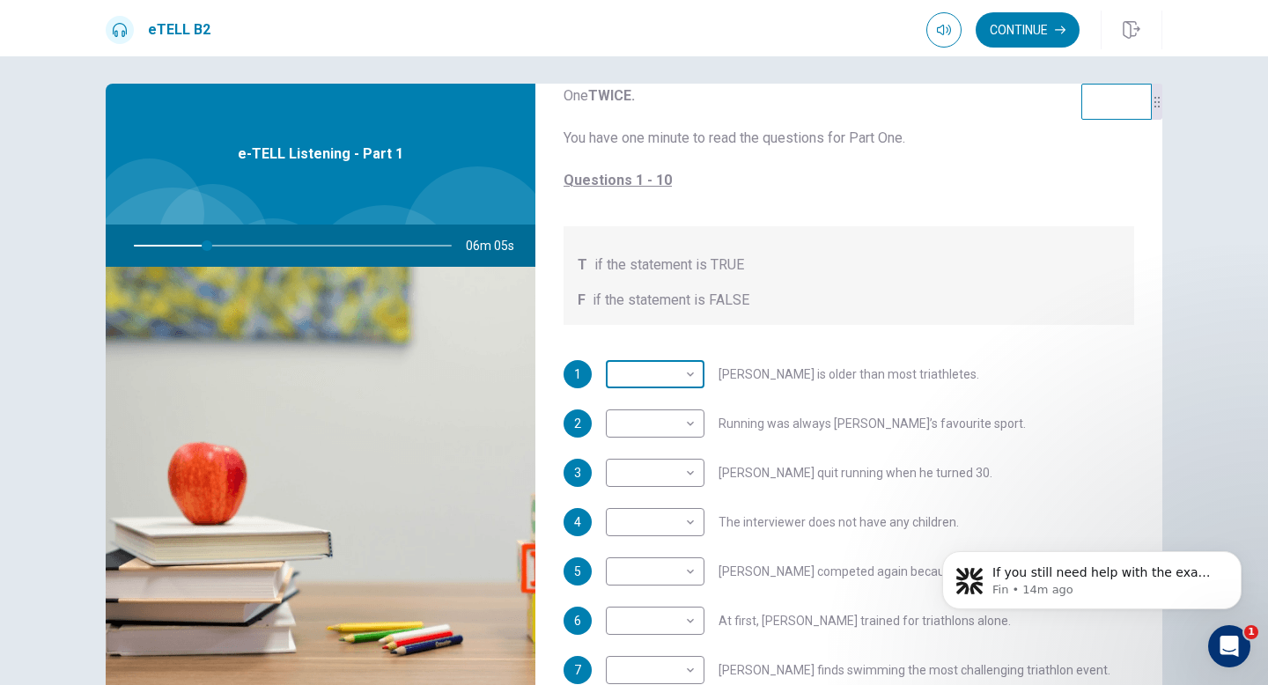
click at [651, 379] on body "This site uses cookies, as explained in our Privacy Policy . If you agree to th…" at bounding box center [634, 342] width 1268 height 685
type input "**"
click at [652, 403] on li "T" at bounding box center [655, 402] width 99 height 28
type input "*"
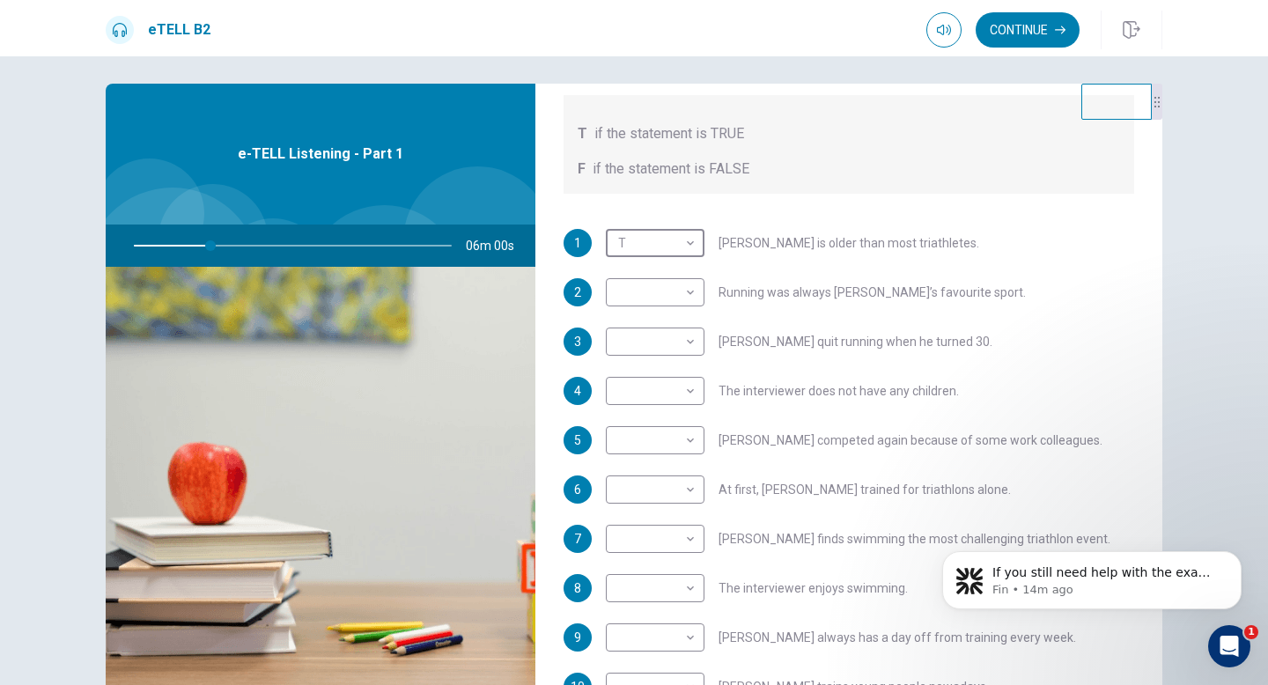
scroll to position [237, 0]
type input "**"
click at [687, 283] on body "This site uses cookies, as explained in our Privacy Policy . If you agree to th…" at bounding box center [634, 342] width 1268 height 685
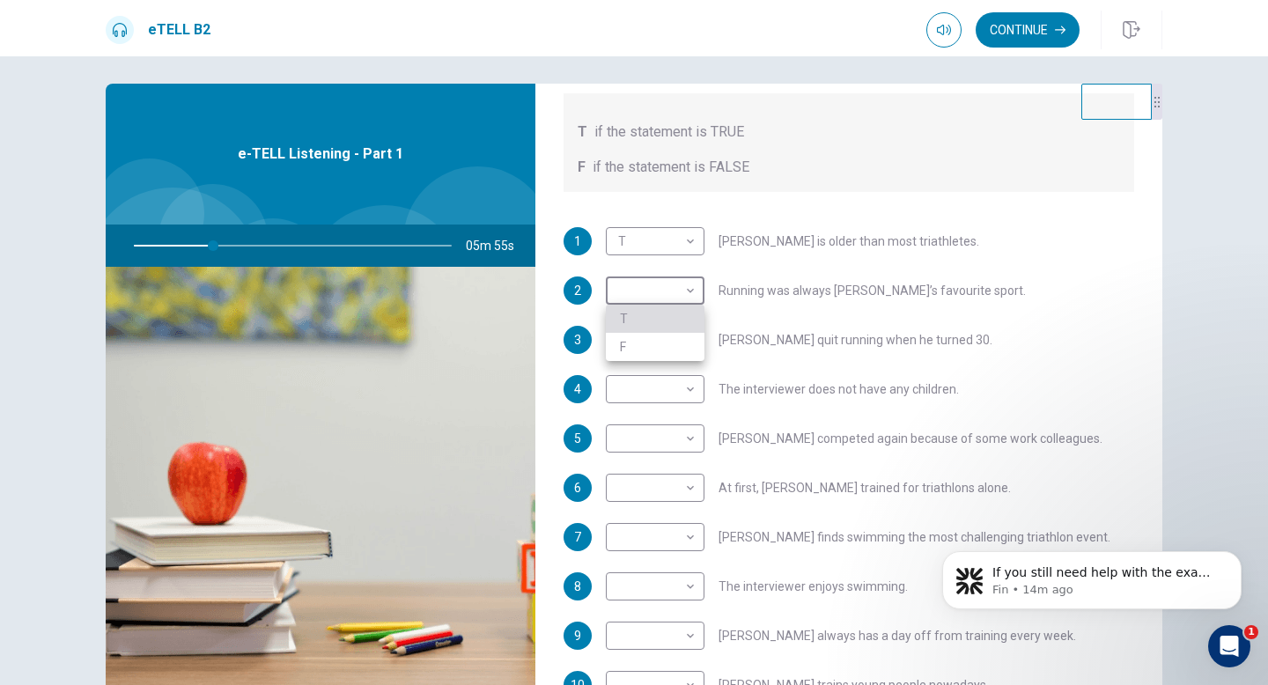
click at [675, 322] on li "T" at bounding box center [655, 319] width 99 height 28
type input "*"
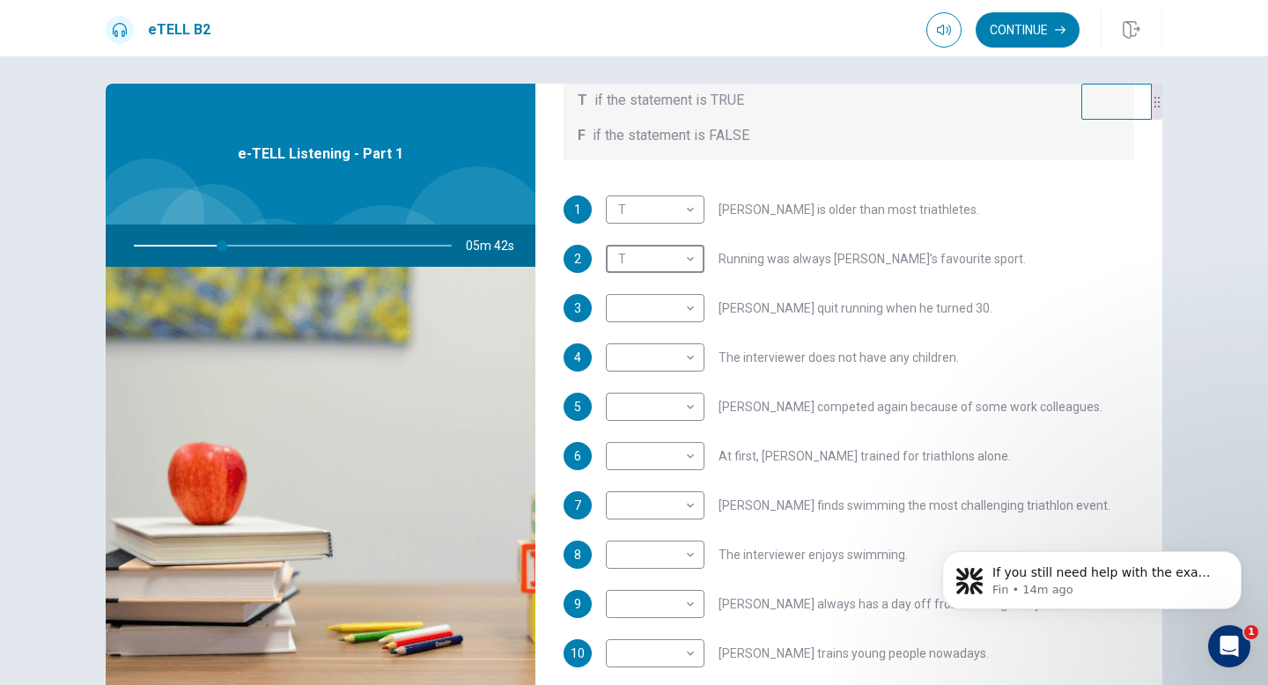
scroll to position [269, 0]
click at [693, 305] on body "This site uses cookies, as explained in our Privacy Policy . If you agree to th…" at bounding box center [634, 342] width 1268 height 685
type input "**"
click at [686, 360] on li "F" at bounding box center [655, 364] width 99 height 28
type input "*"
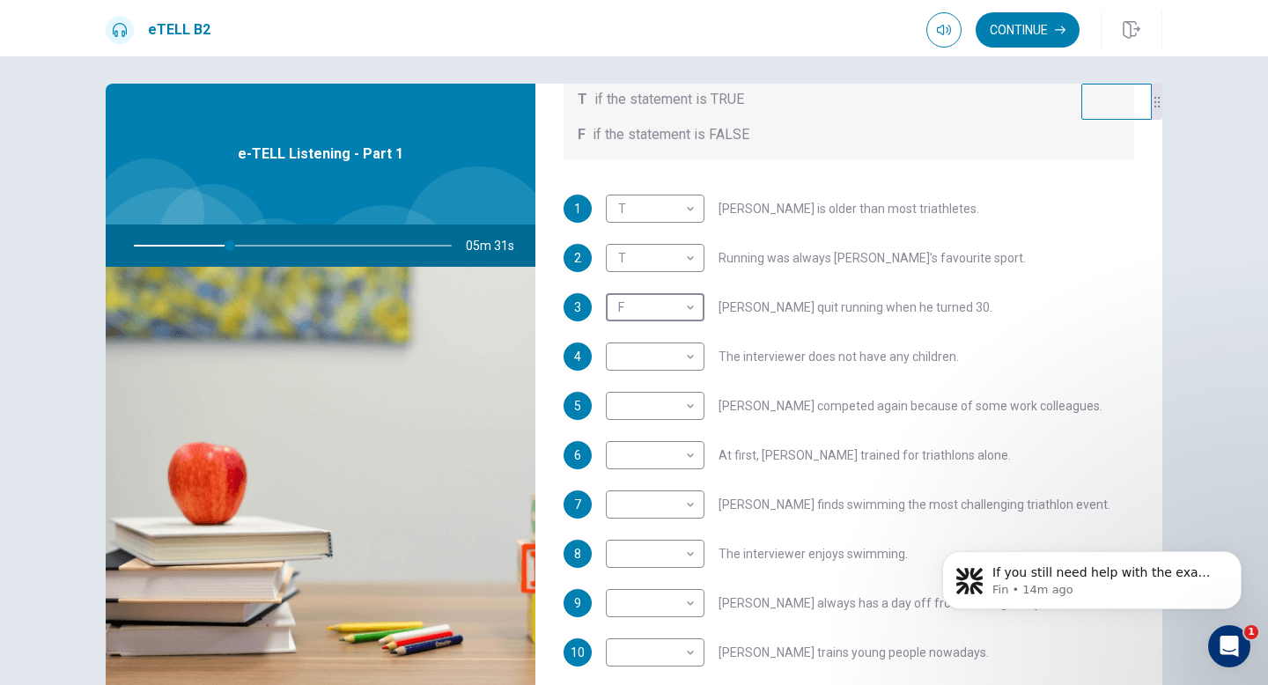
scroll to position [302, 0]
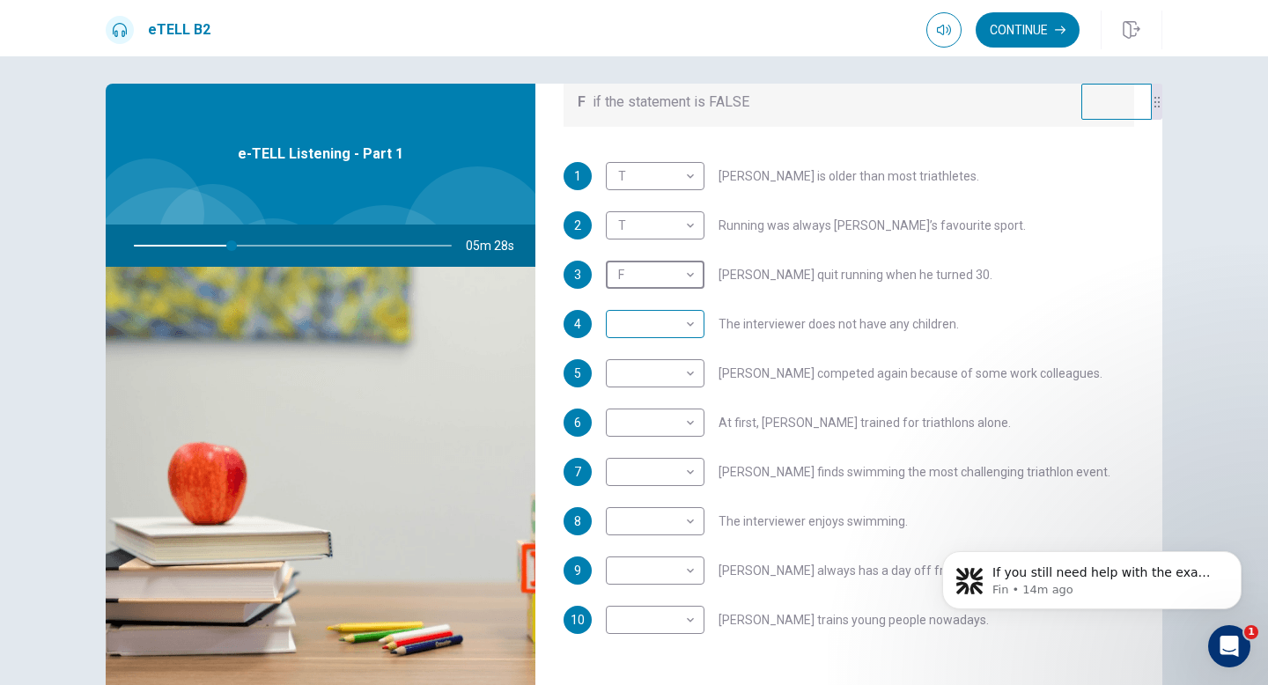
click at [683, 319] on body "This site uses cookies, as explained in our Privacy Policy . If you agree to th…" at bounding box center [634, 342] width 1268 height 685
type input "**"
click at [676, 383] on li "F" at bounding box center [655, 380] width 99 height 28
type input "*"
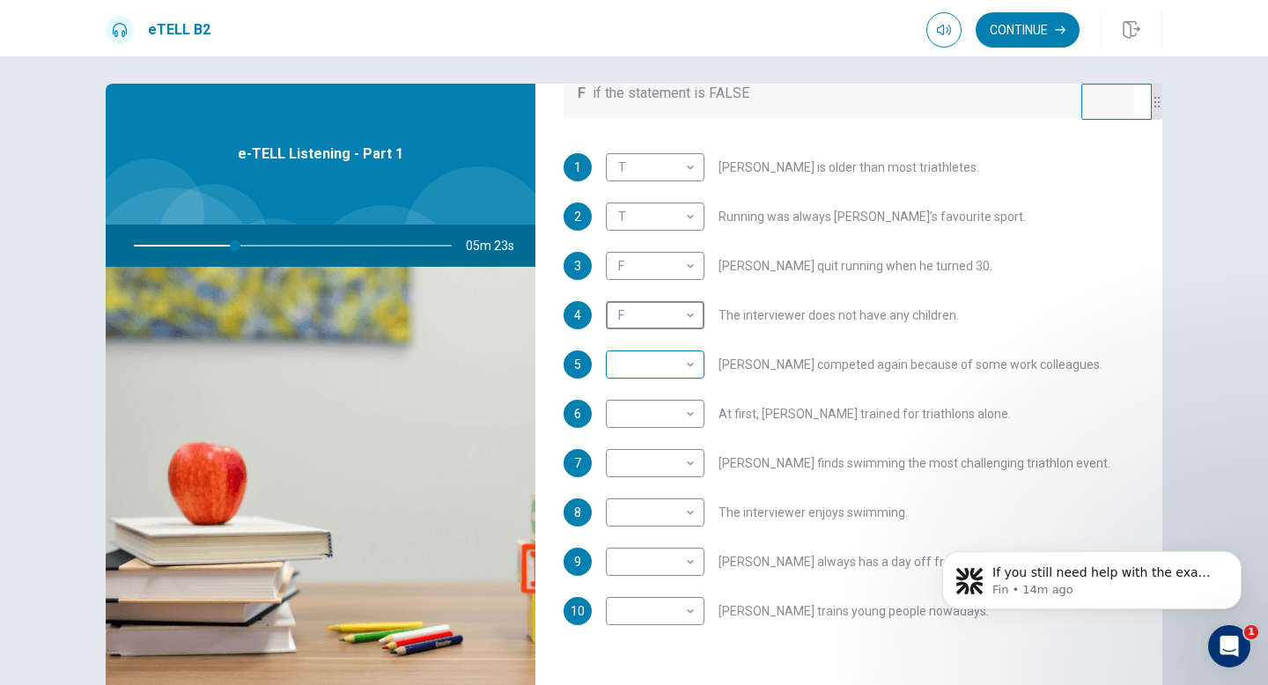
click at [675, 361] on body "This site uses cookies, as explained in our Privacy Policy . If you agree to th…" at bounding box center [634, 342] width 1268 height 685
type input "**"
click at [667, 384] on li "T" at bounding box center [655, 393] width 99 height 28
type input "*"
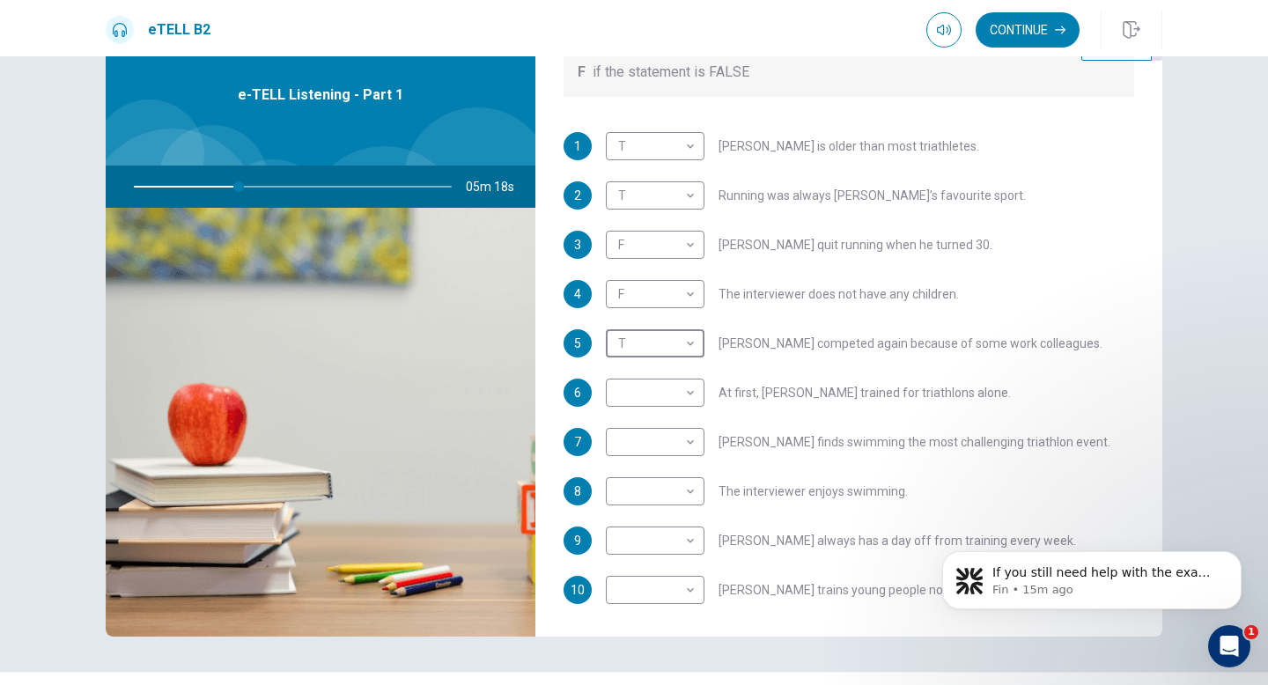
scroll to position [265, 0]
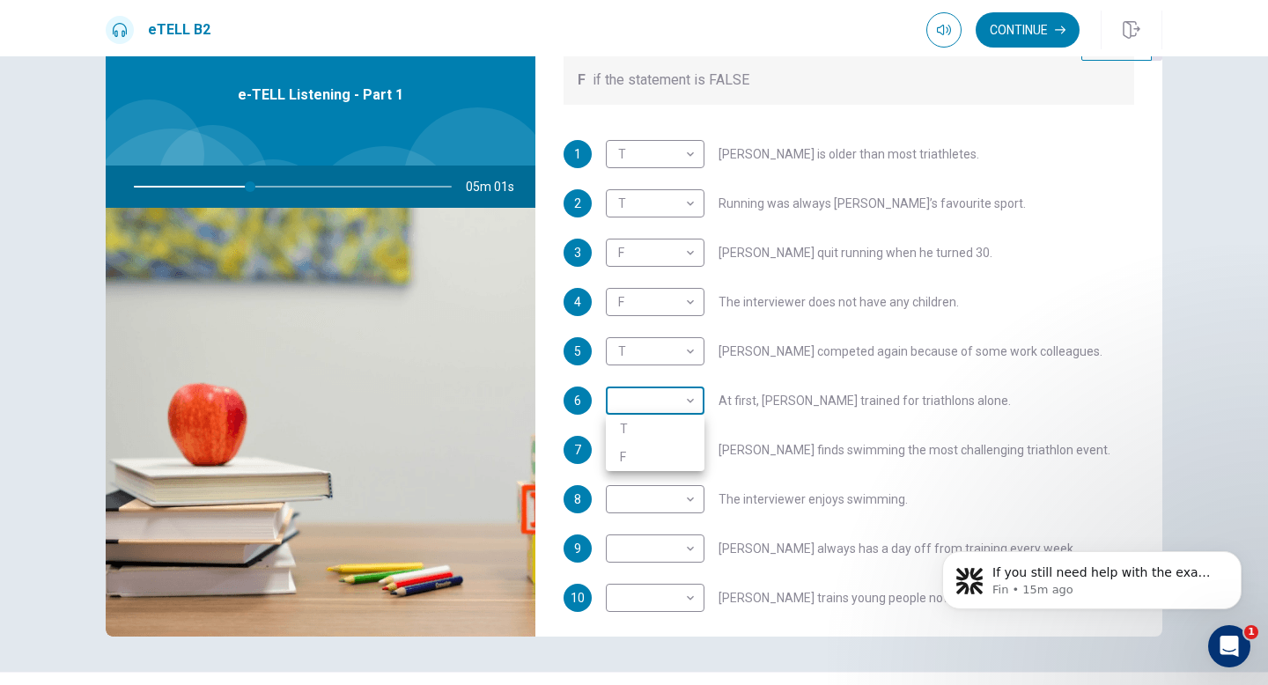
click at [671, 402] on body "This site uses cookies, as explained in our Privacy Policy . If you agree to th…" at bounding box center [634, 342] width 1268 height 685
type input "**"
click at [663, 456] on li "F" at bounding box center [655, 457] width 99 height 28
type input "*"
click at [683, 451] on body "This site uses cookies, as explained in our Privacy Policy . If you agree to th…" at bounding box center [634, 342] width 1268 height 685
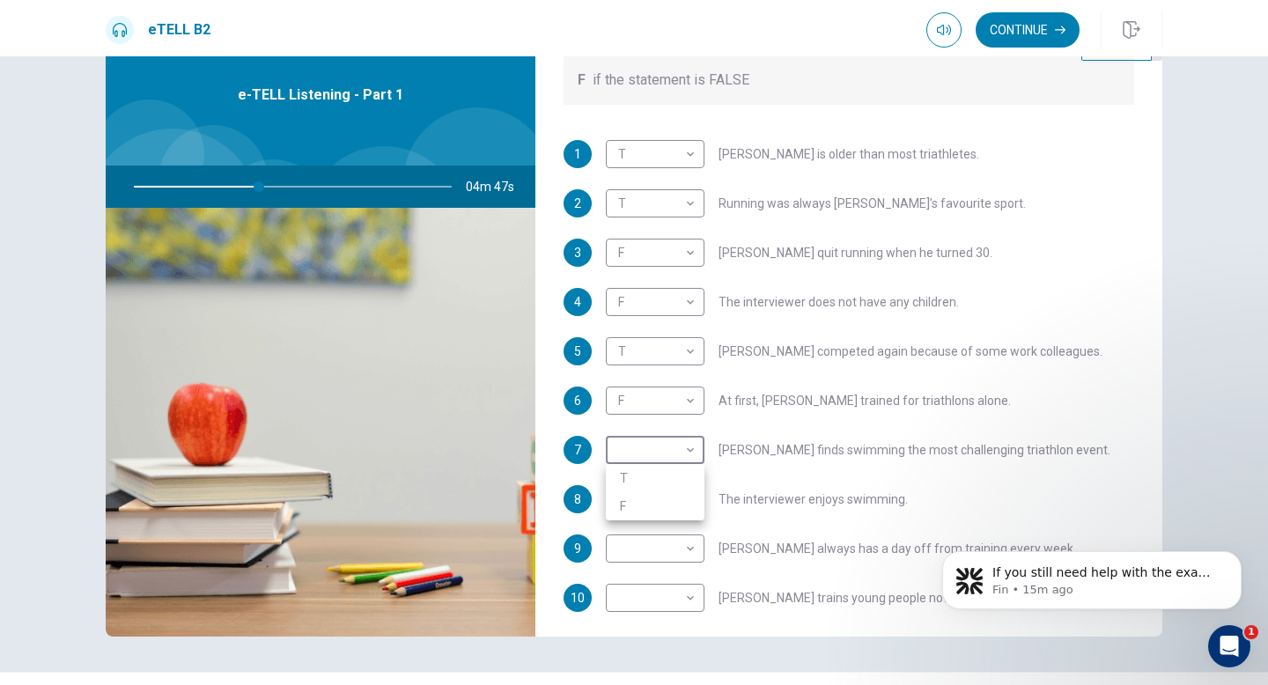
type input "**"
click at [682, 483] on li "T" at bounding box center [655, 478] width 99 height 28
type input "*"
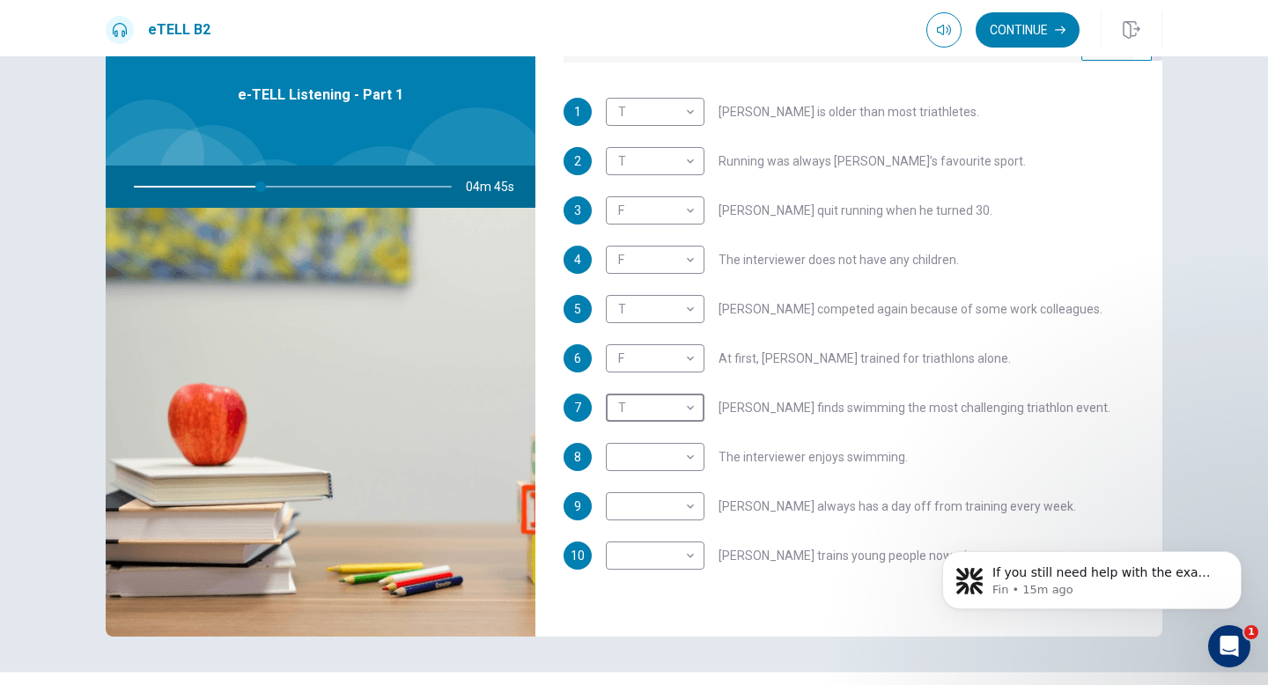
scroll to position [311, 0]
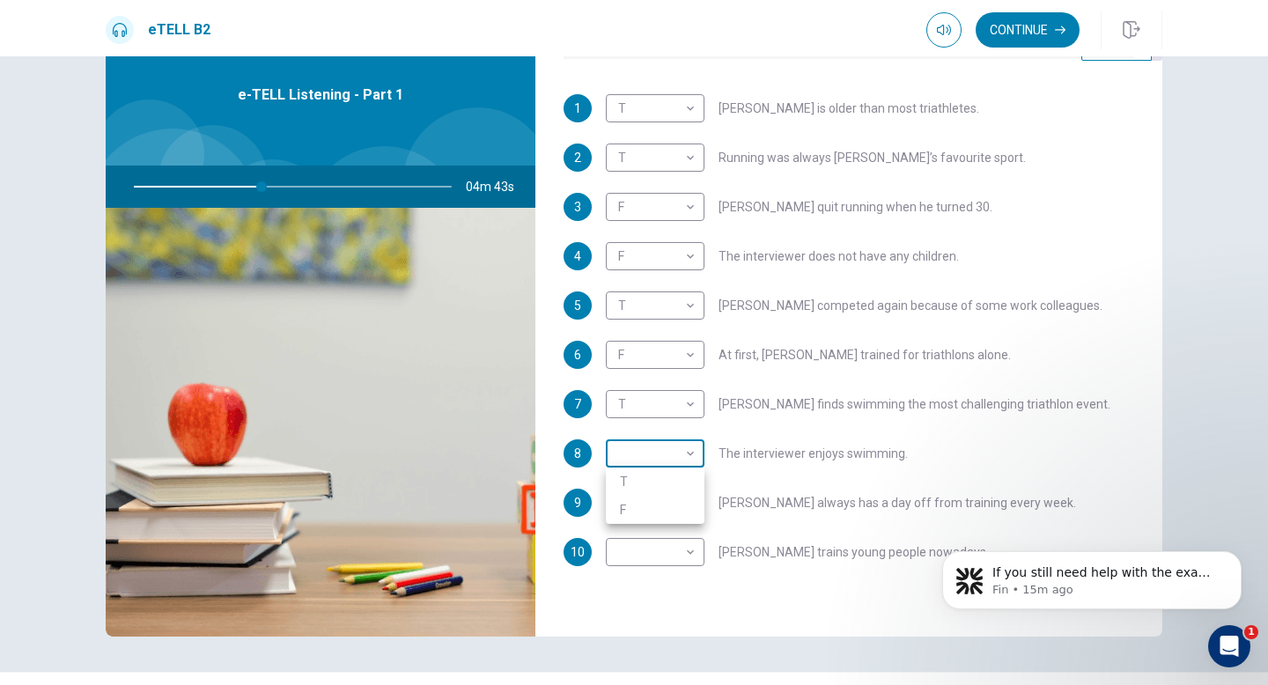
click at [683, 453] on body "This site uses cookies, as explained in our Privacy Policy . If you agree to th…" at bounding box center [634, 342] width 1268 height 685
type input "**"
click at [671, 508] on li "F" at bounding box center [655, 510] width 99 height 28
type input "*"
click at [646, 498] on body "This site uses cookies, as explained in our Privacy Policy . If you agree to th…" at bounding box center [634, 342] width 1268 height 685
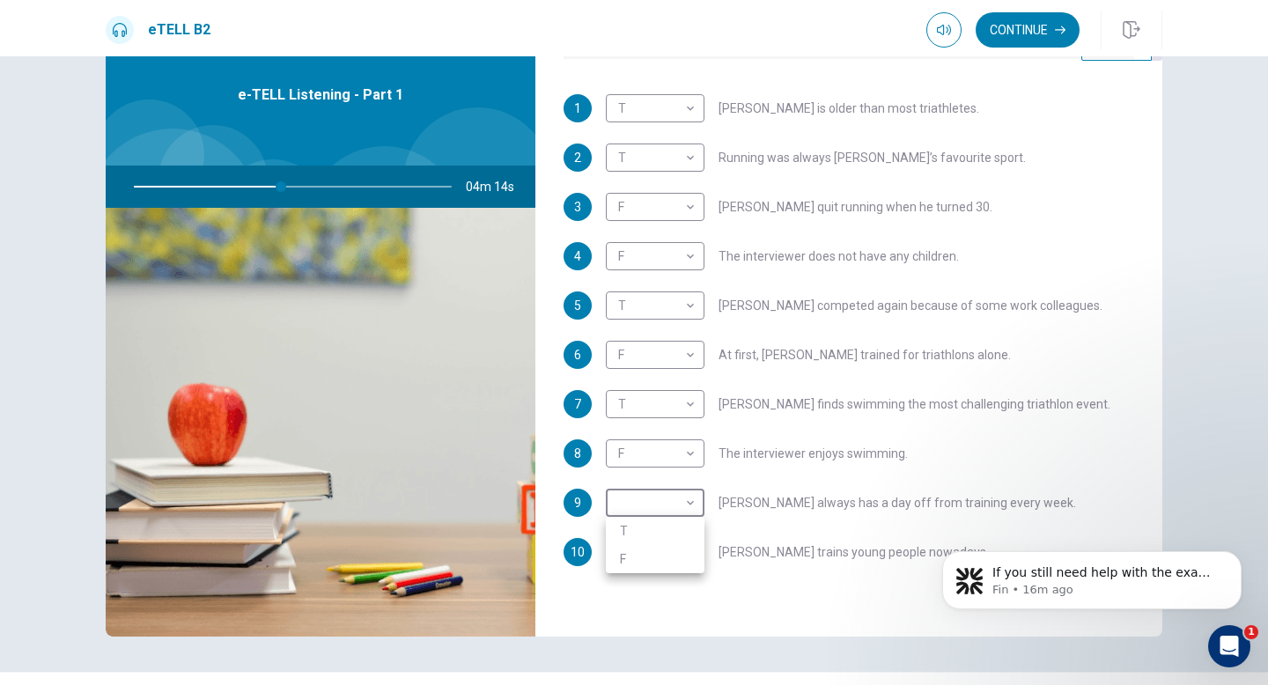
type input "**"
click at [645, 538] on li "T" at bounding box center [655, 531] width 99 height 28
type input "*"
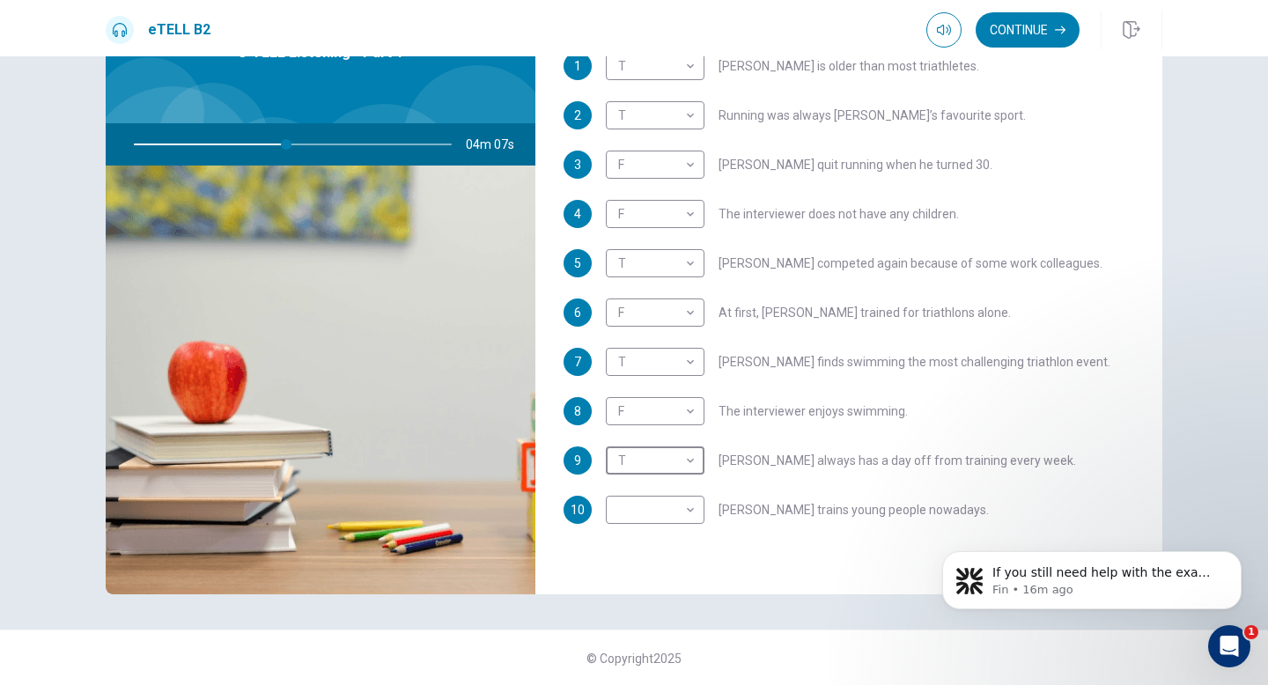
scroll to position [110, 0]
click at [691, 509] on body "This site uses cookies, as explained in our Privacy Policy . If you agree to th…" at bounding box center [634, 342] width 1268 height 685
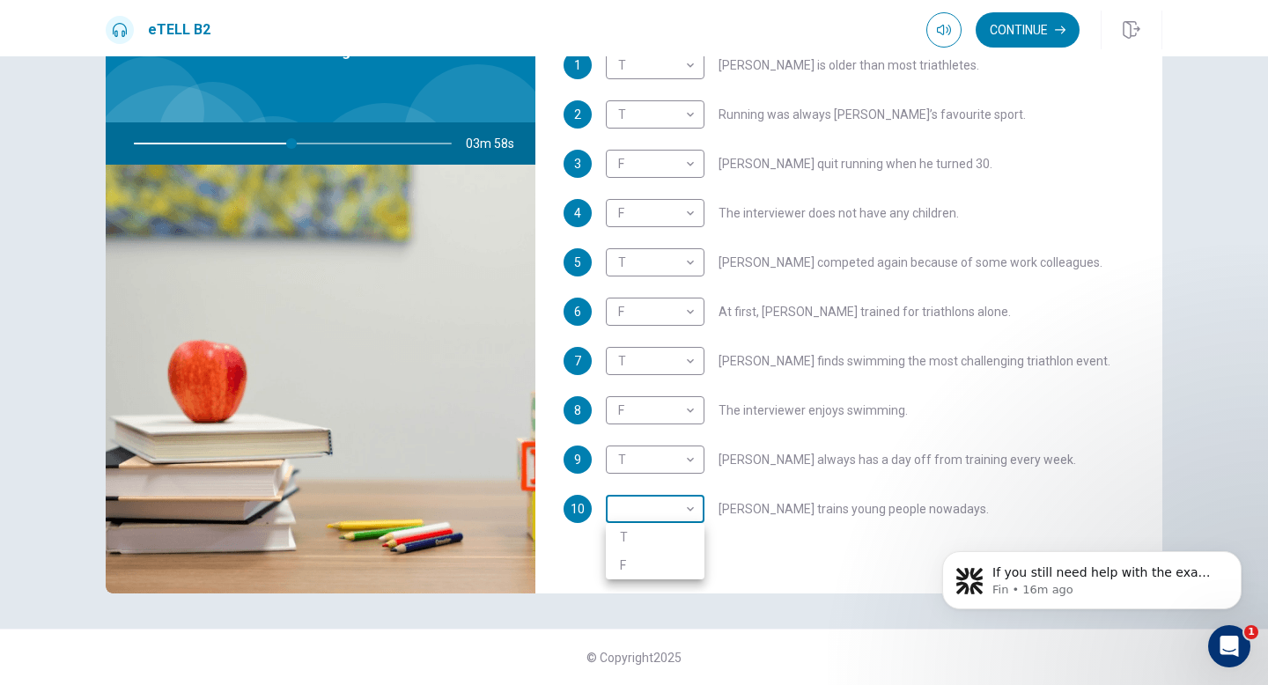
type input "**"
click at [686, 537] on li "T" at bounding box center [655, 537] width 99 height 28
type input "*"
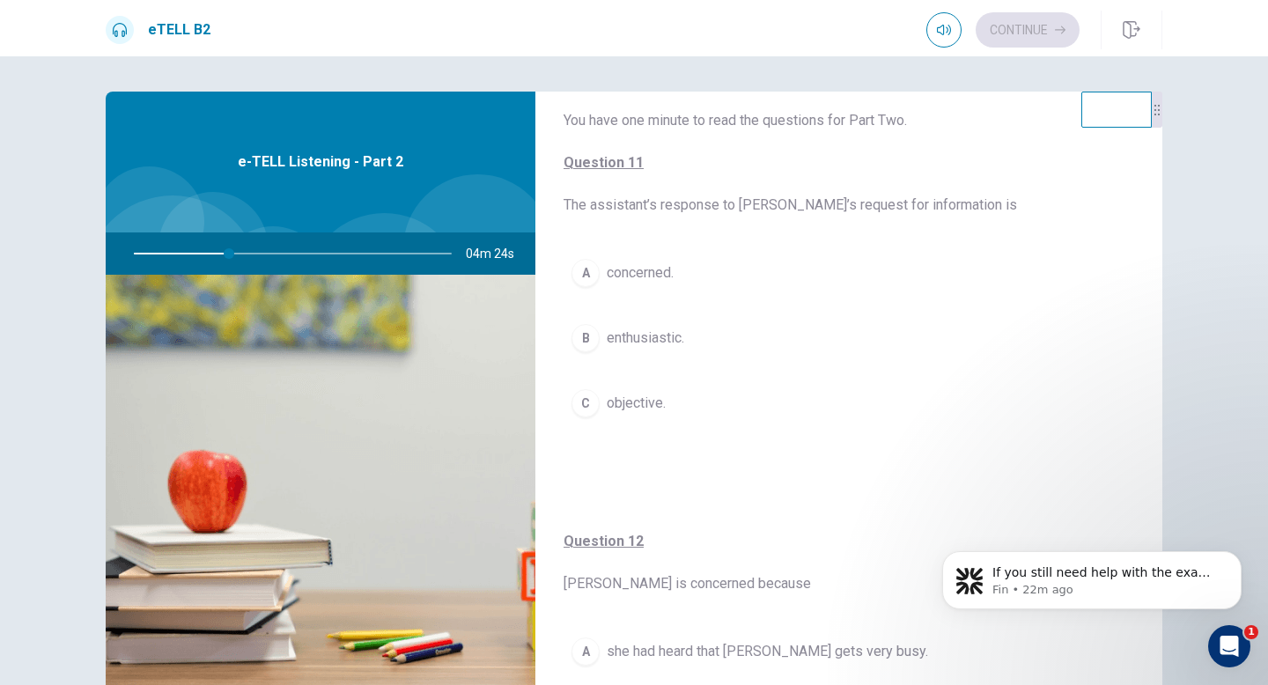
scroll to position [99, 0]
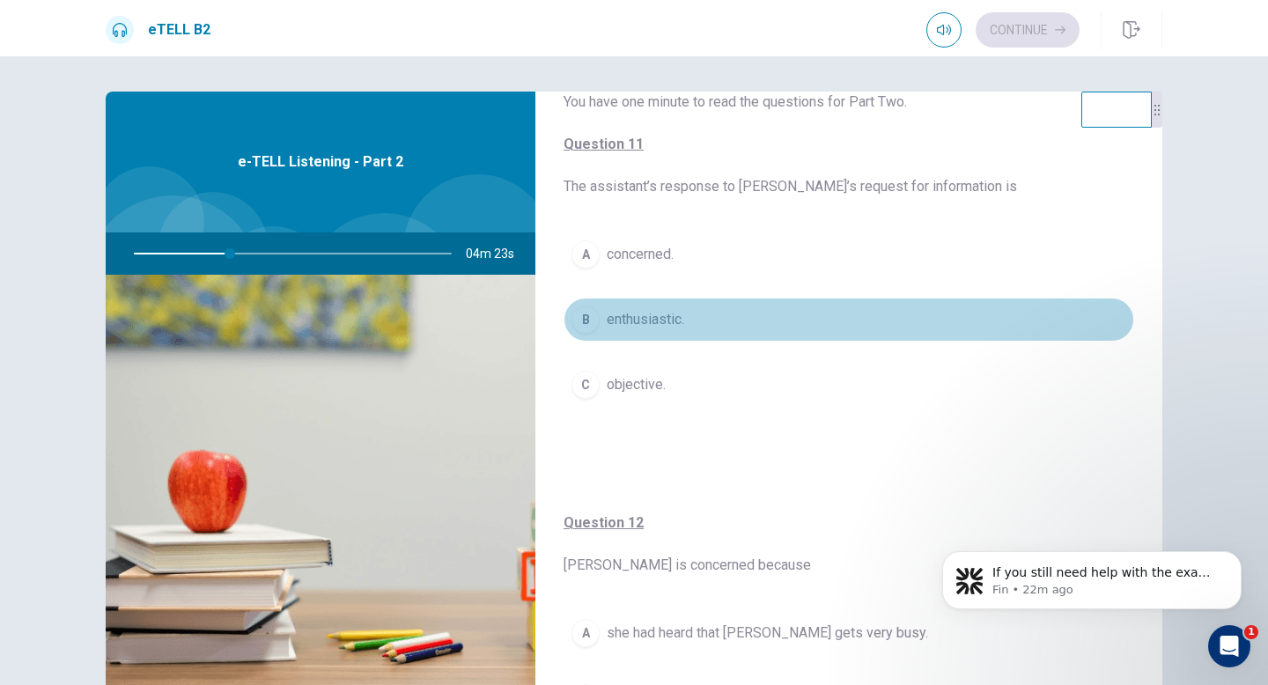
click at [673, 318] on span "enthusiastic." at bounding box center [645, 319] width 77 height 21
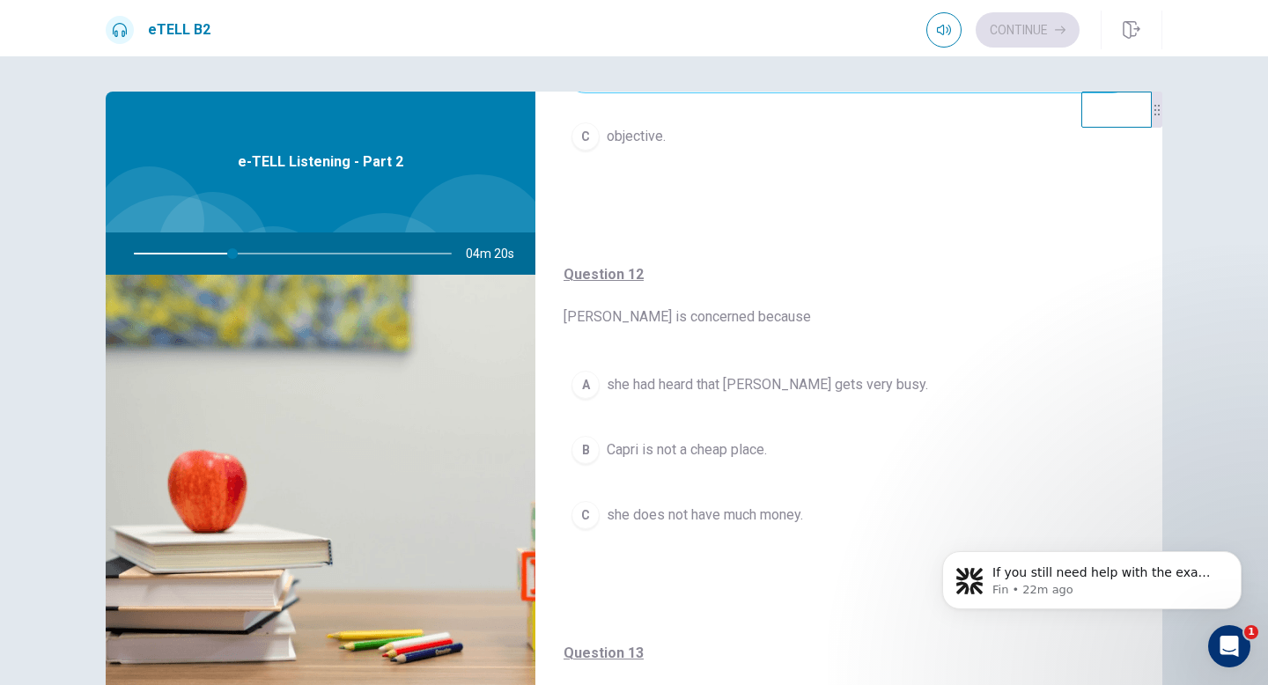
scroll to position [350, 0]
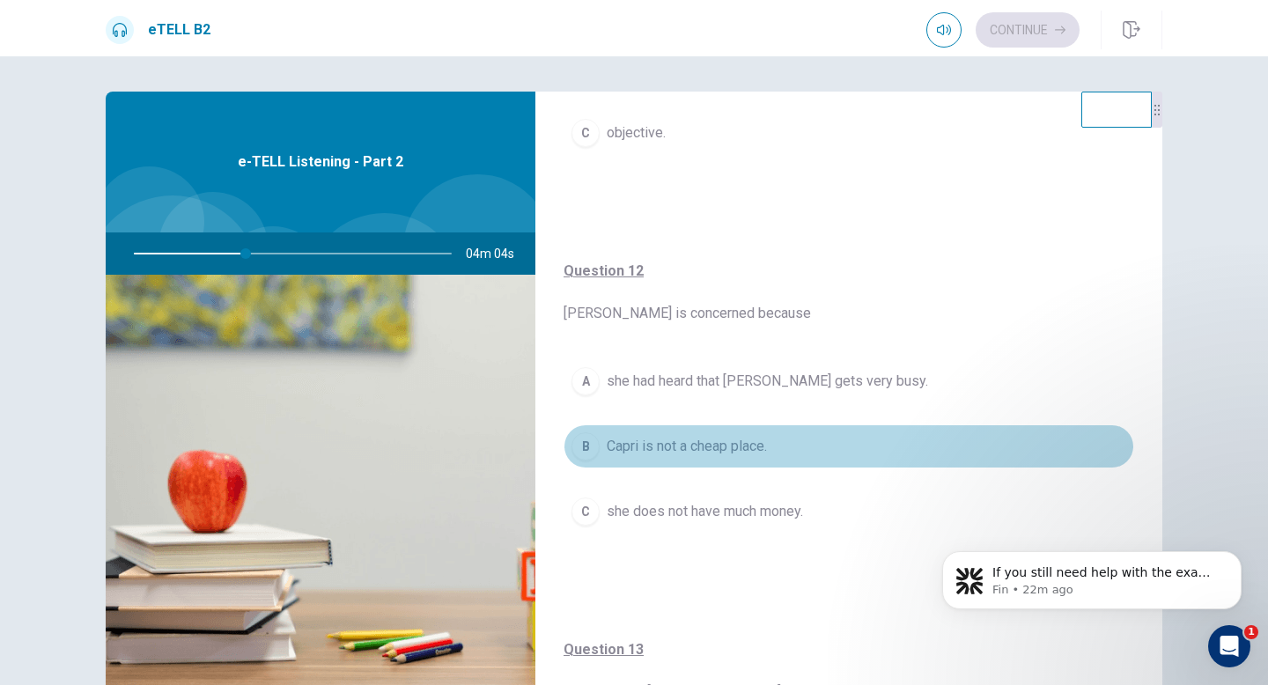
click at [764, 455] on span "Capri is not a cheap place." at bounding box center [687, 446] width 160 height 21
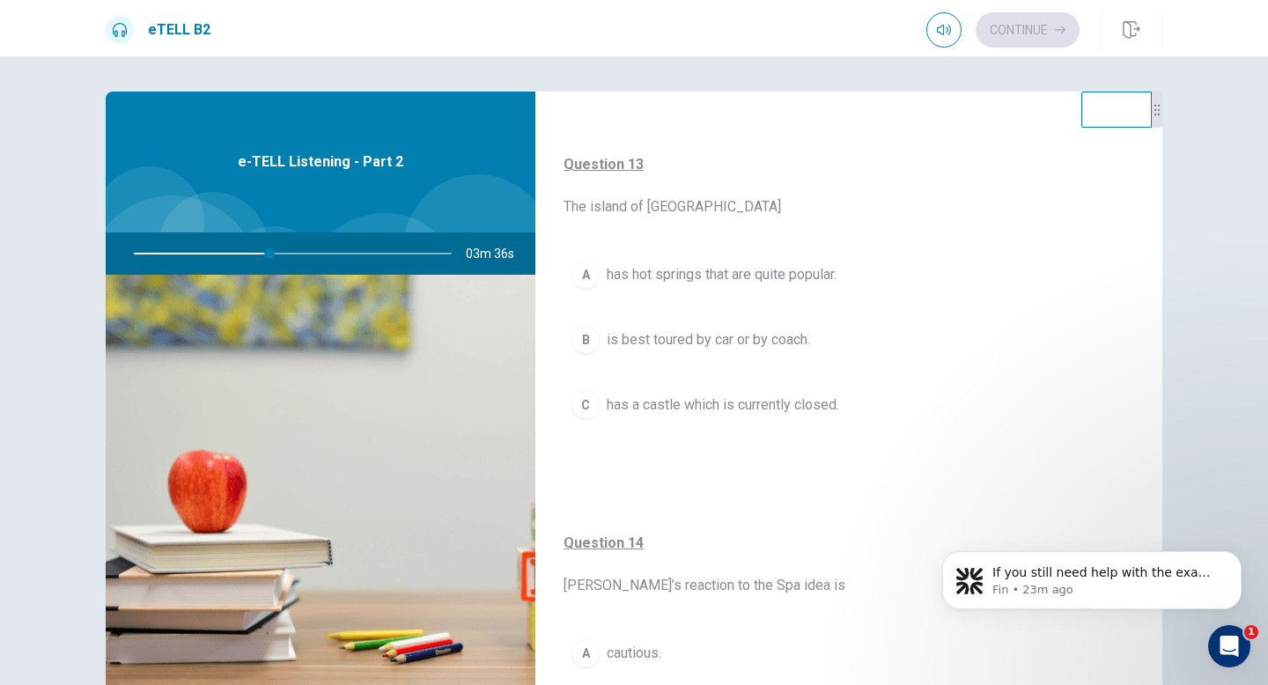
scroll to position [837, 0]
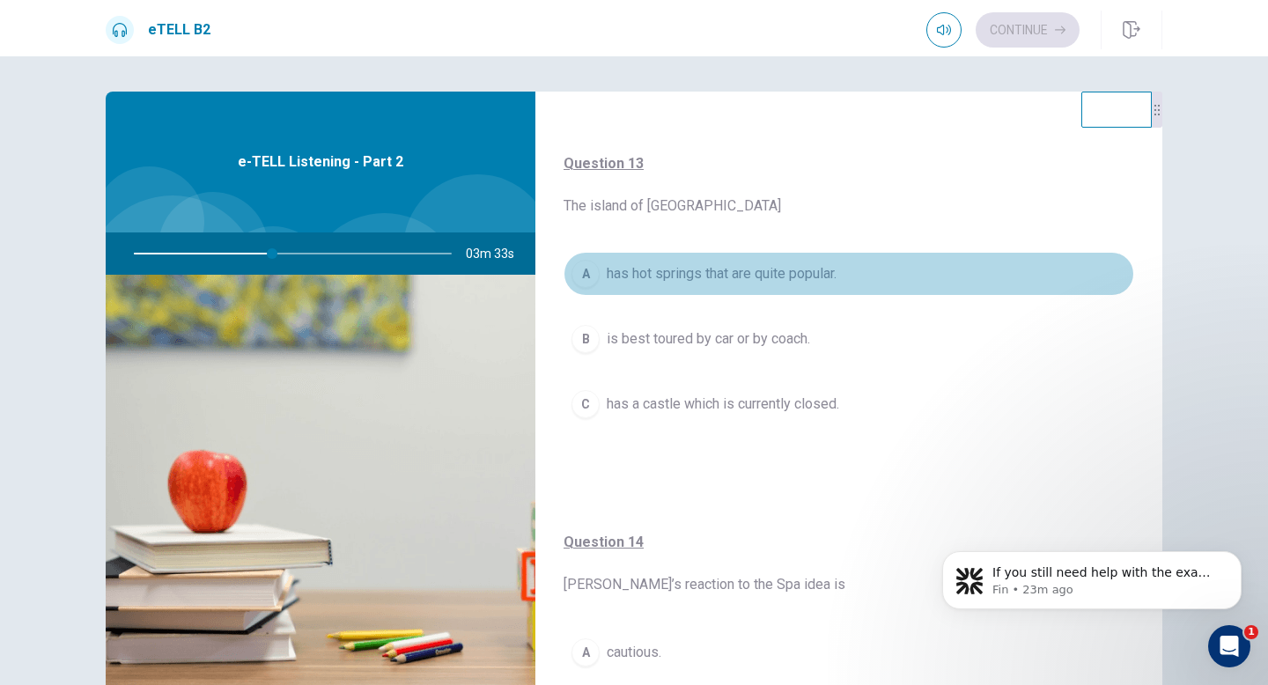
click at [815, 282] on span "has hot springs that are quite popular." at bounding box center [722, 273] width 230 height 21
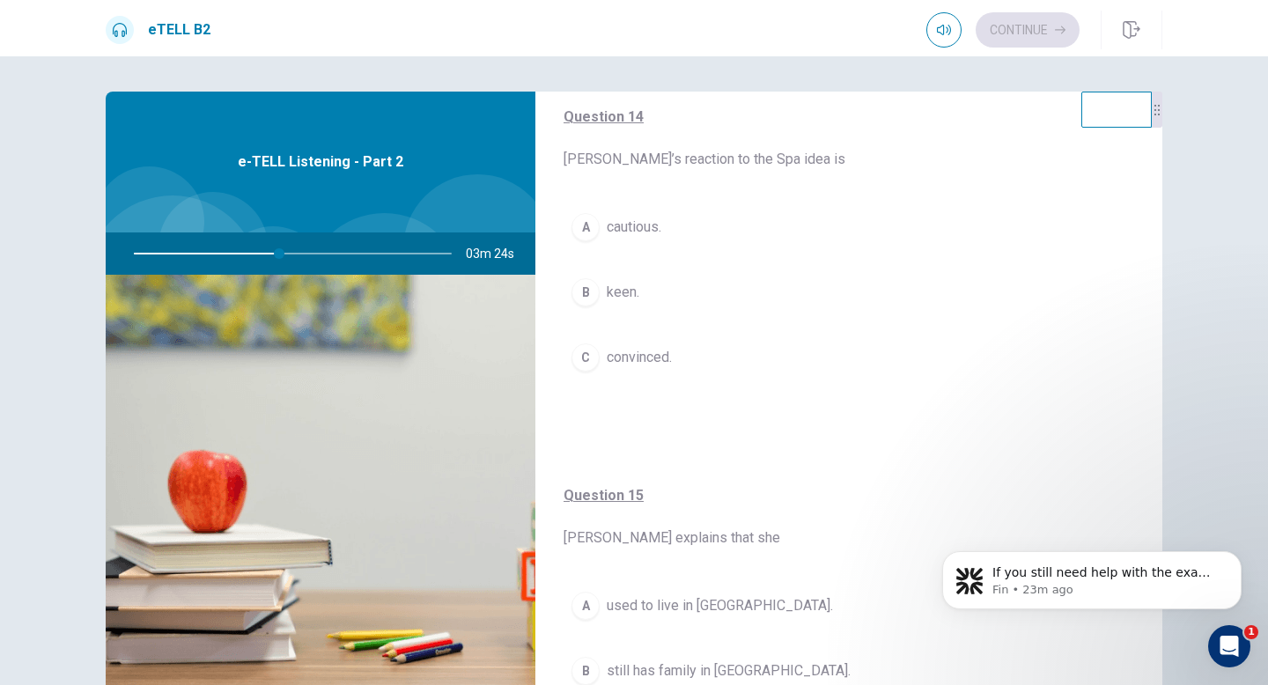
scroll to position [1269, 0]
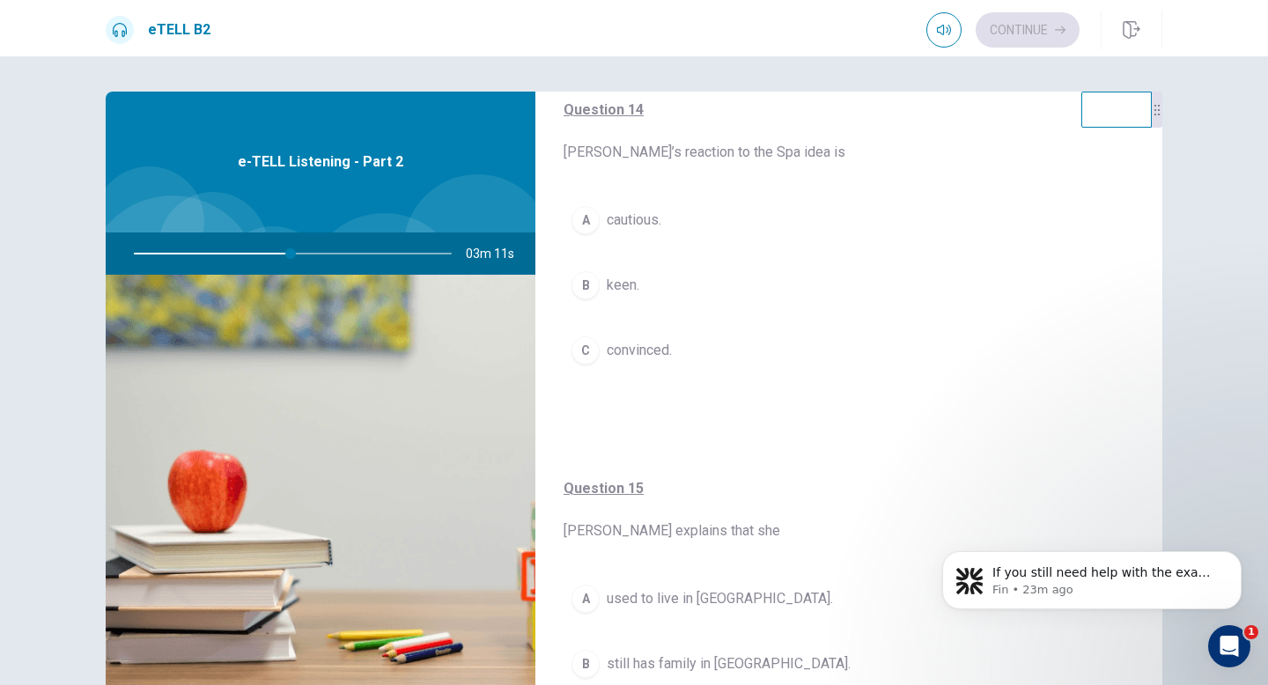
click at [716, 342] on button "C convinced." at bounding box center [849, 350] width 571 height 44
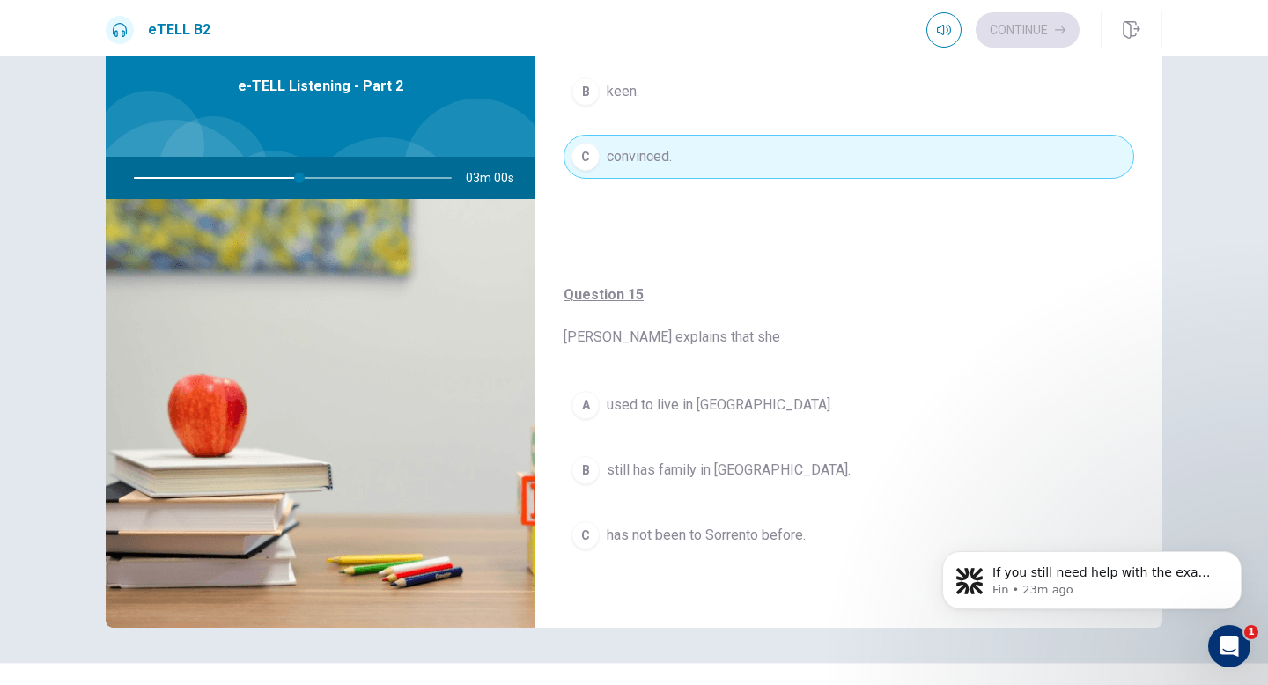
scroll to position [81, 0]
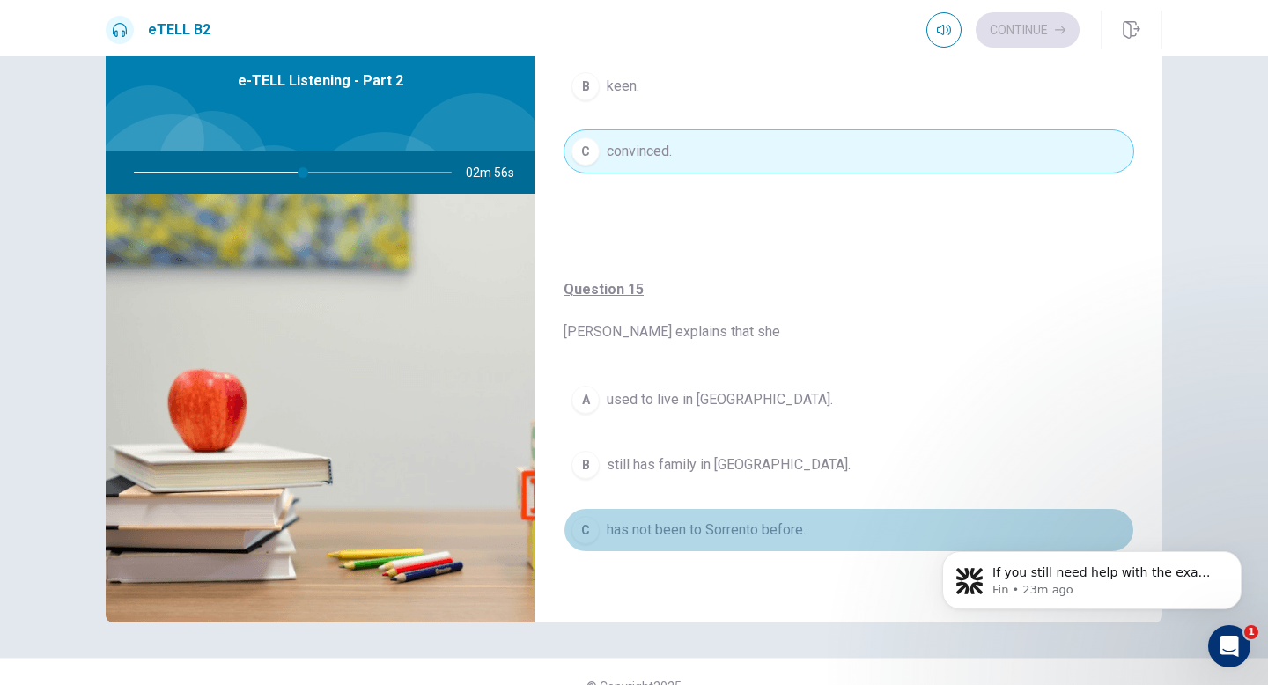
click at [697, 532] on span "has not been to Sorrento before." at bounding box center [706, 530] width 199 height 21
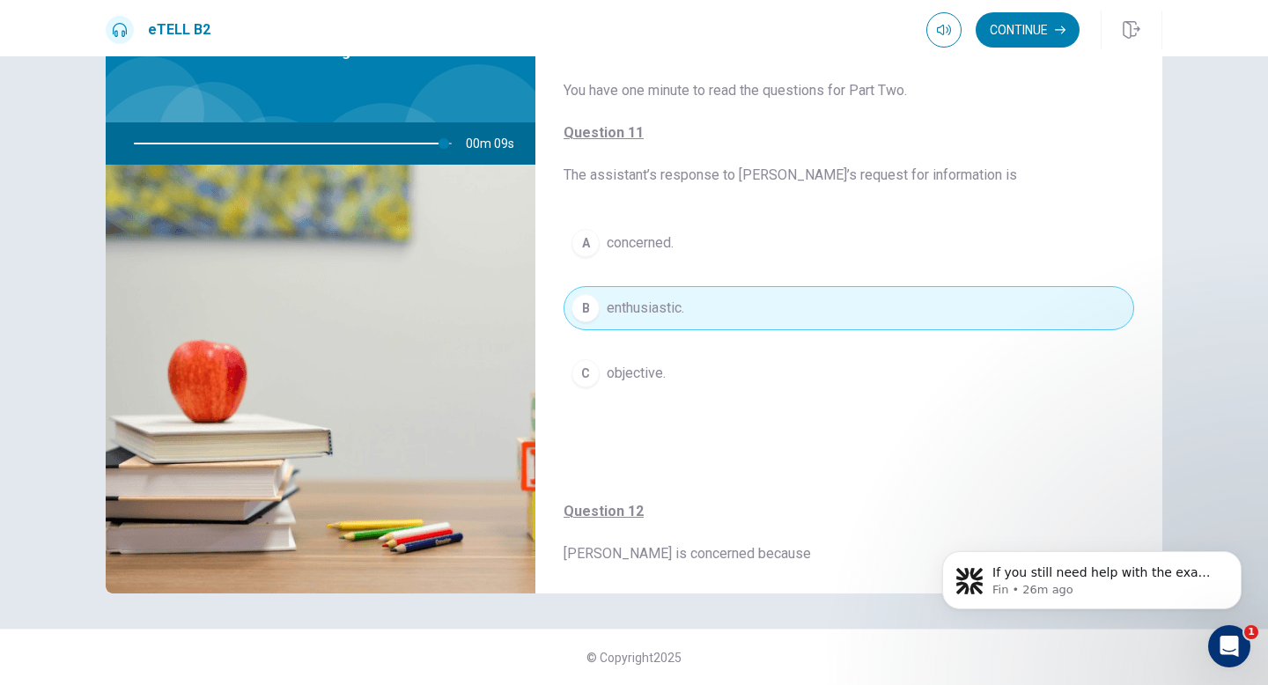
scroll to position [0, 0]
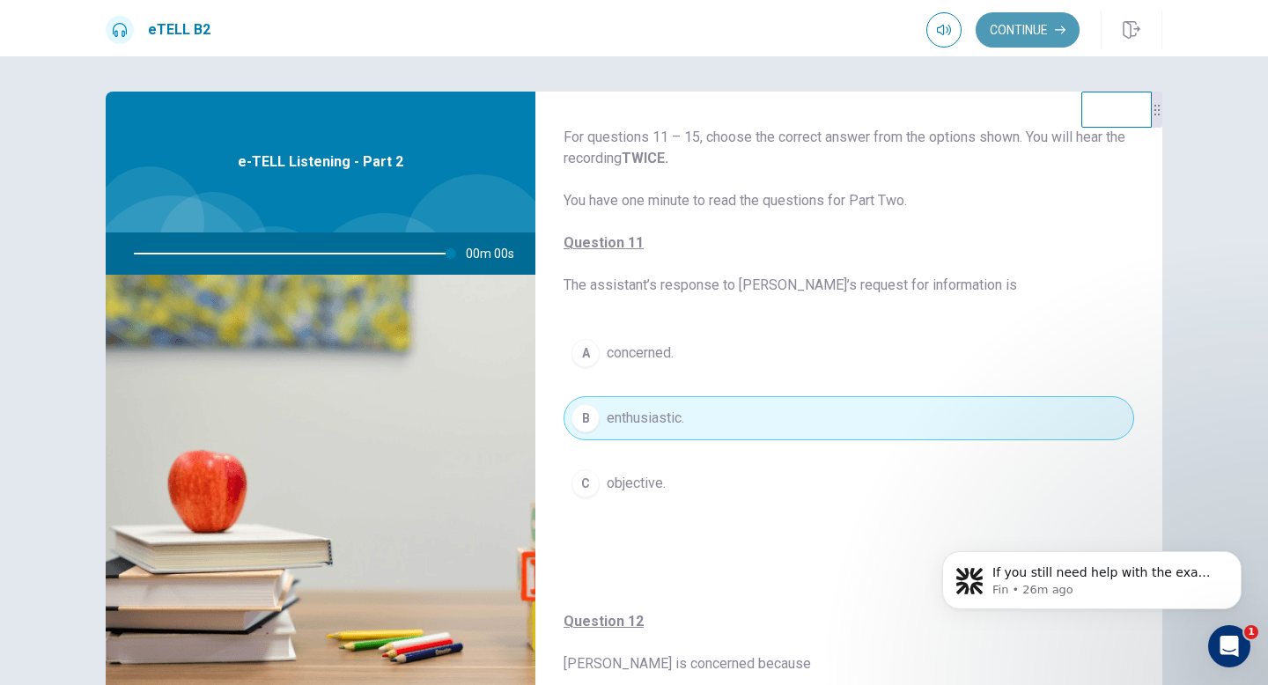
click at [1042, 28] on button "Continue" at bounding box center [1028, 29] width 104 height 35
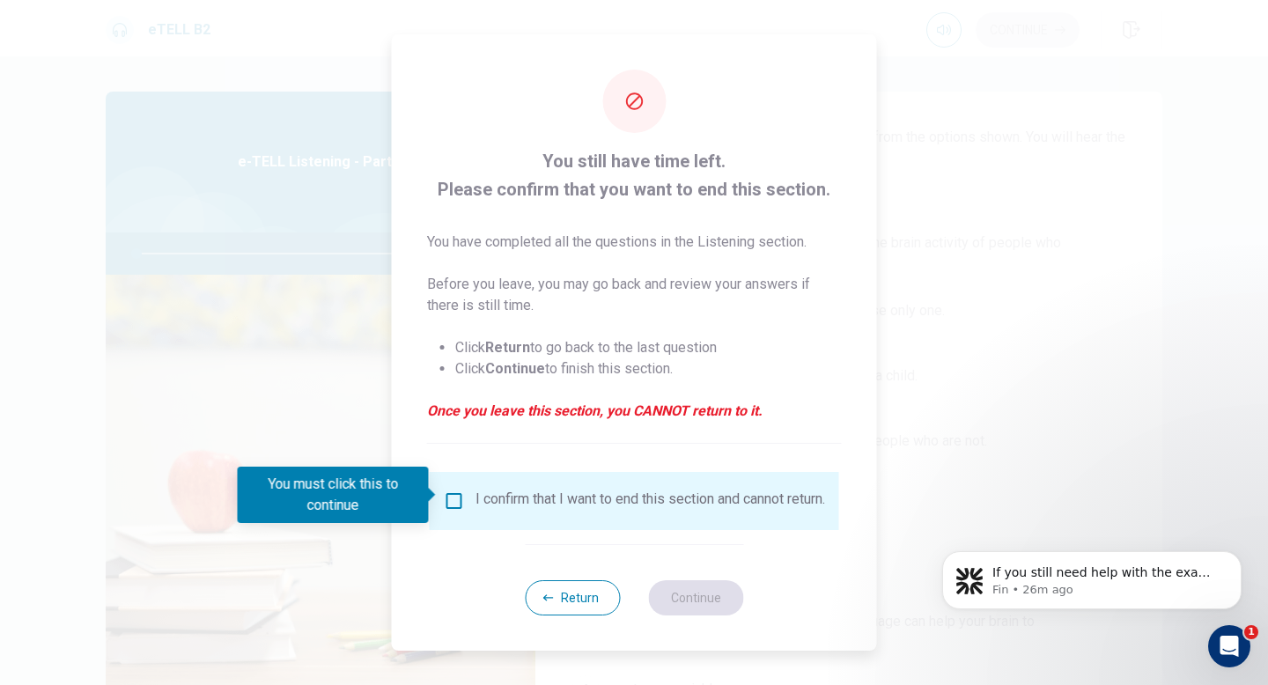
click at [463, 505] on div "I confirm that I want to end this section and cannot return." at bounding box center [634, 501] width 381 height 21
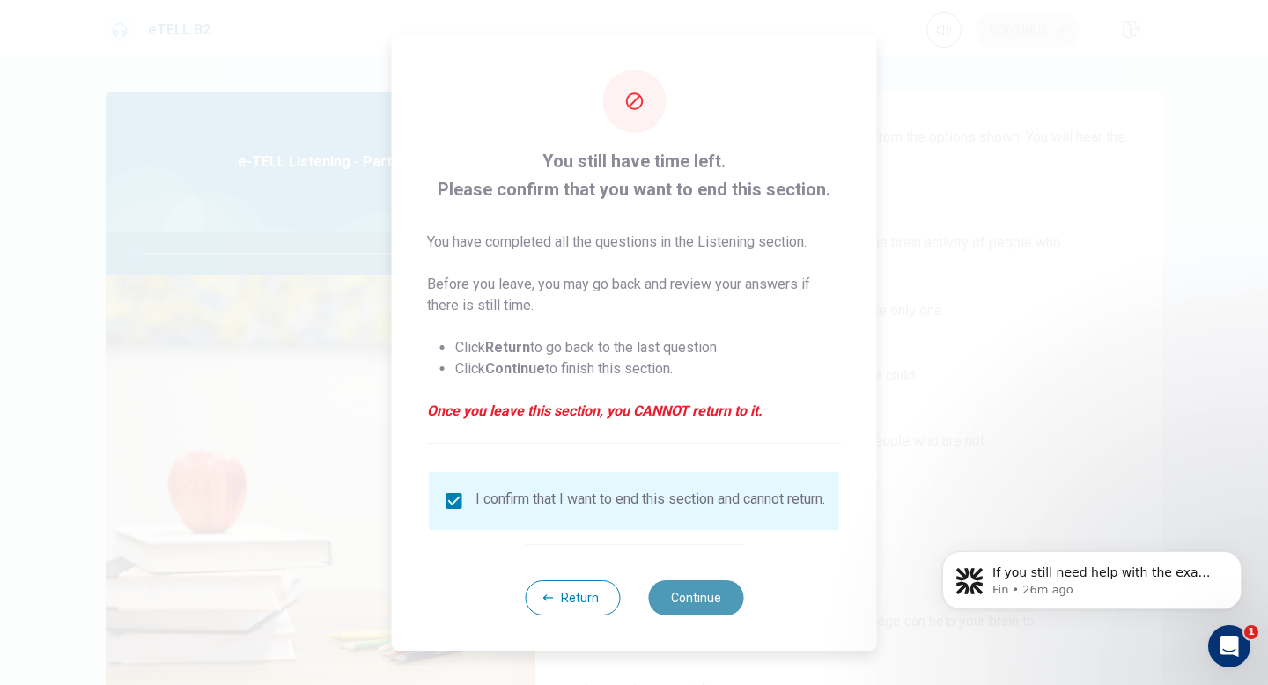
click at [670, 601] on button "Continue" at bounding box center [695, 597] width 95 height 35
type input "*"
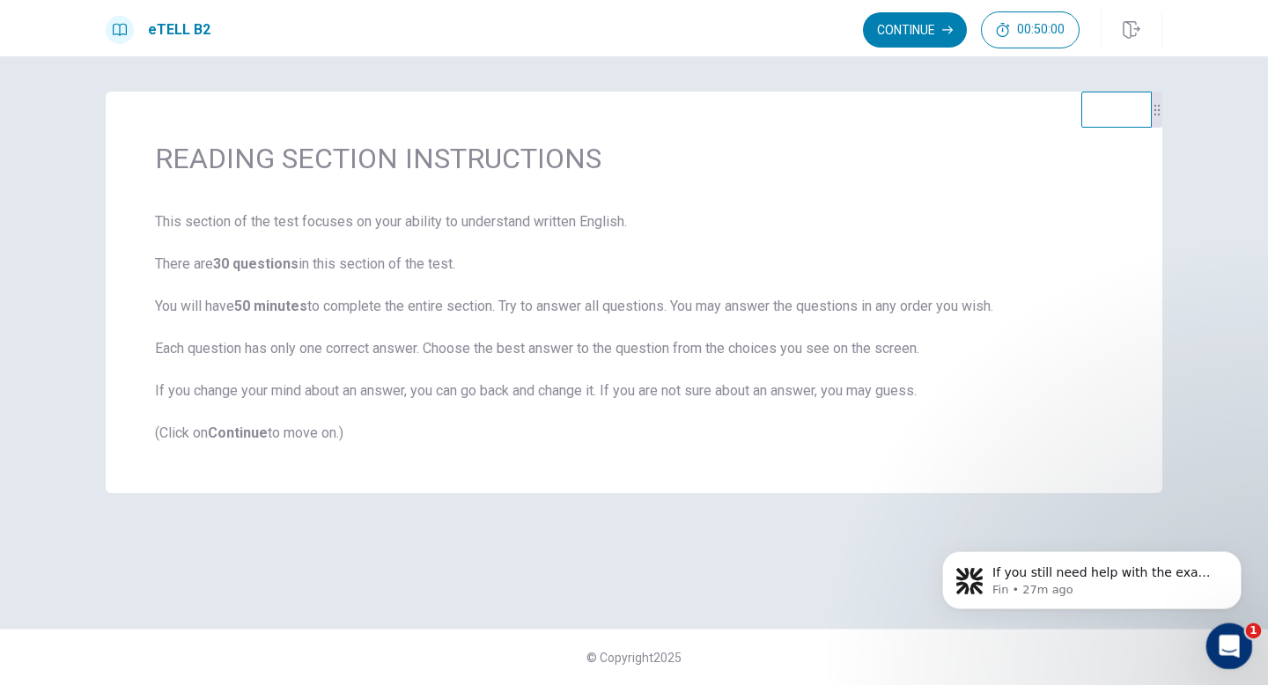
click at [1214, 631] on div "Open Intercom Messenger" at bounding box center [1227, 644] width 58 height 58
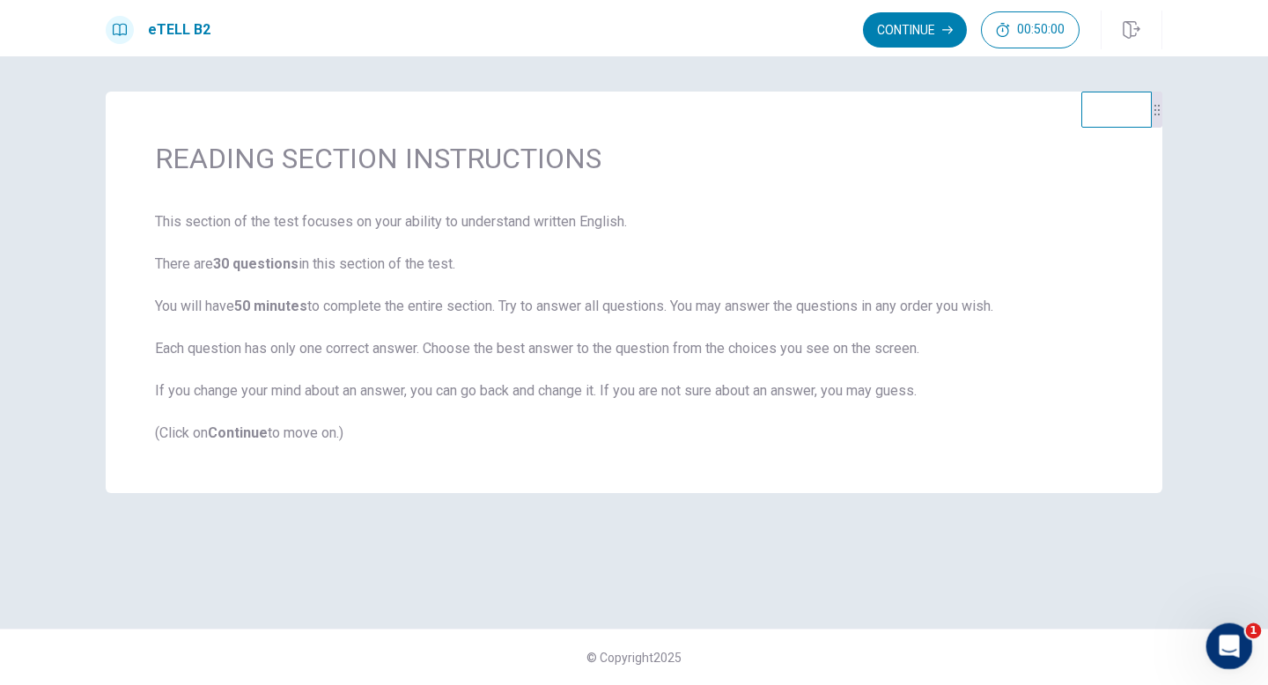
click at [1212, 625] on div "Open Intercom Messenger" at bounding box center [1227, 644] width 58 height 58
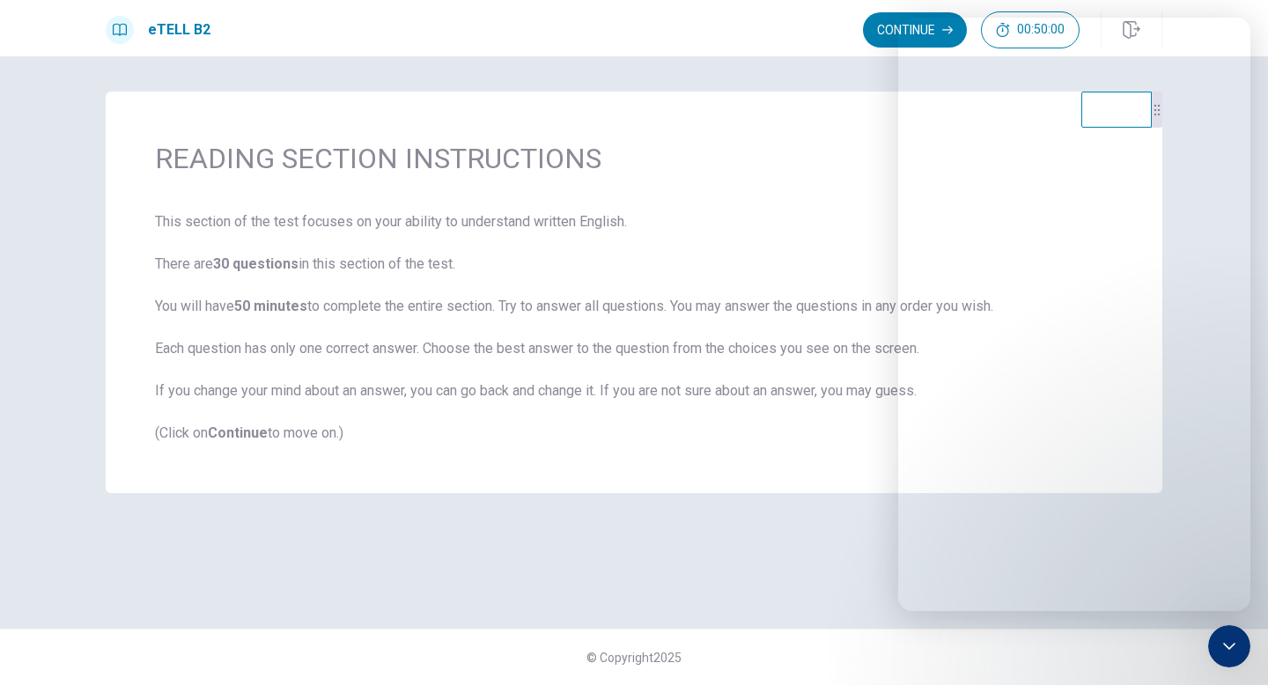
click at [810, 500] on div "READING SECTION INSTRUCTIONS This section of the test focuses on your ability t…" at bounding box center [633, 343] width 1113 height 502
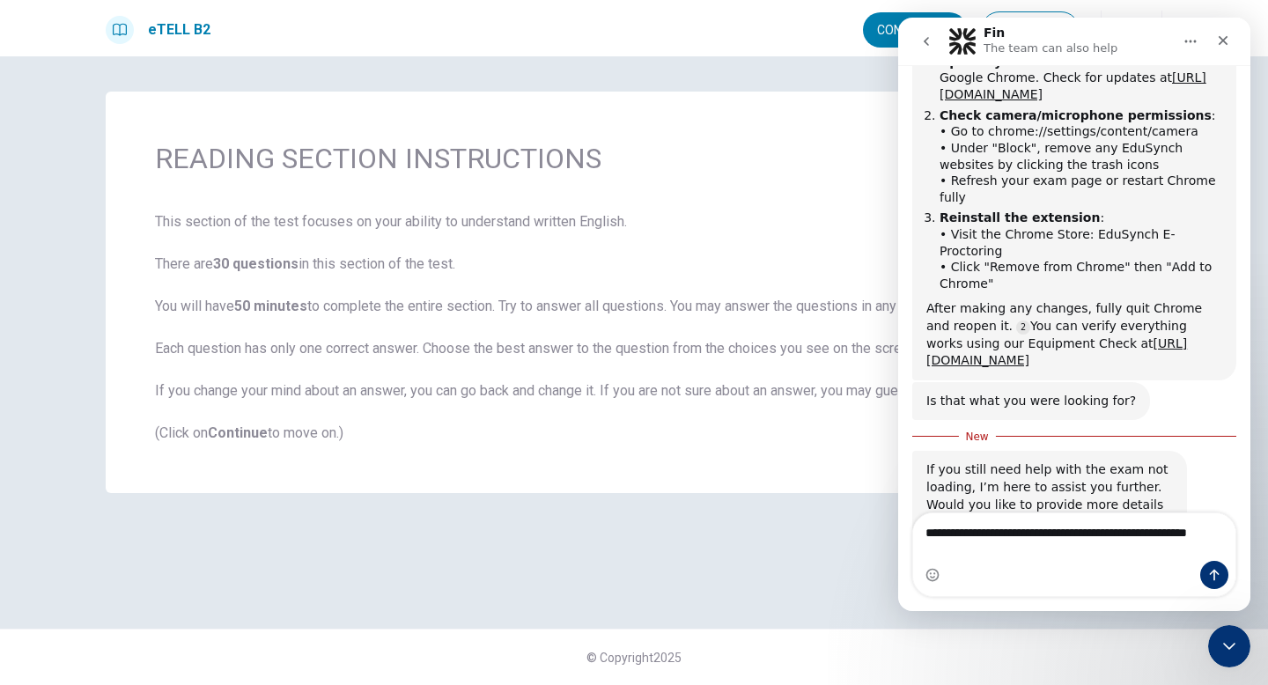
scroll to position [689, 0]
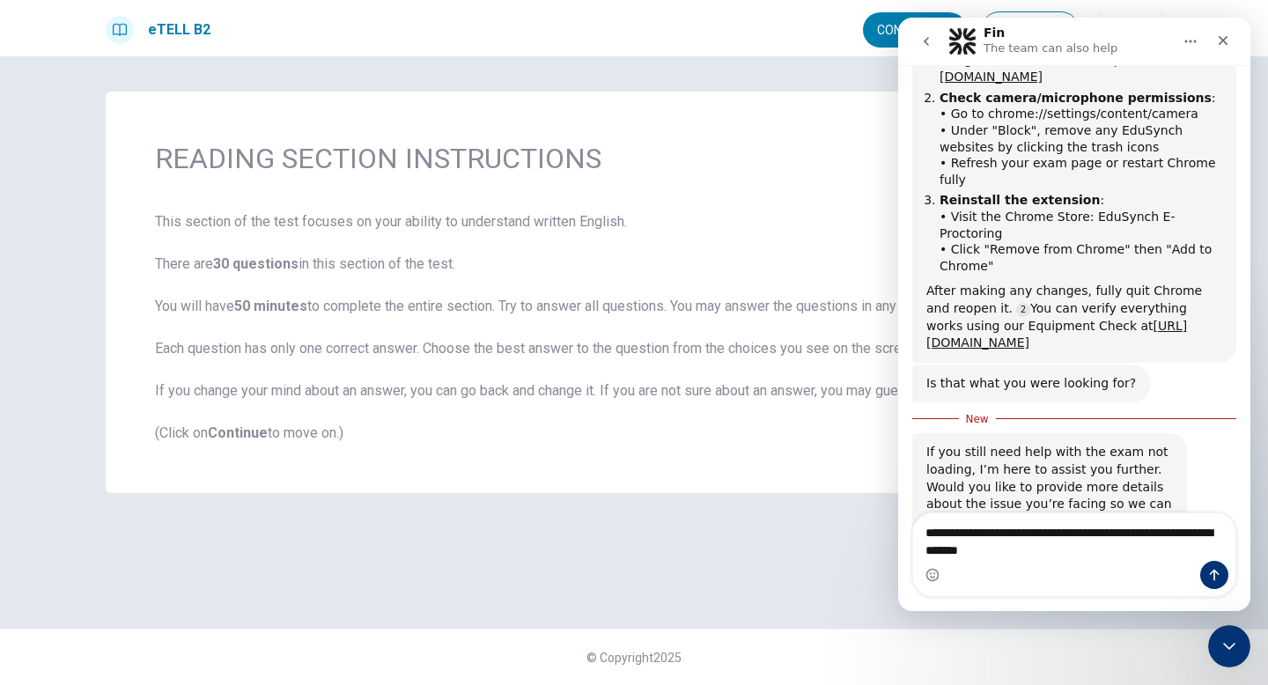
type textarea "**********"
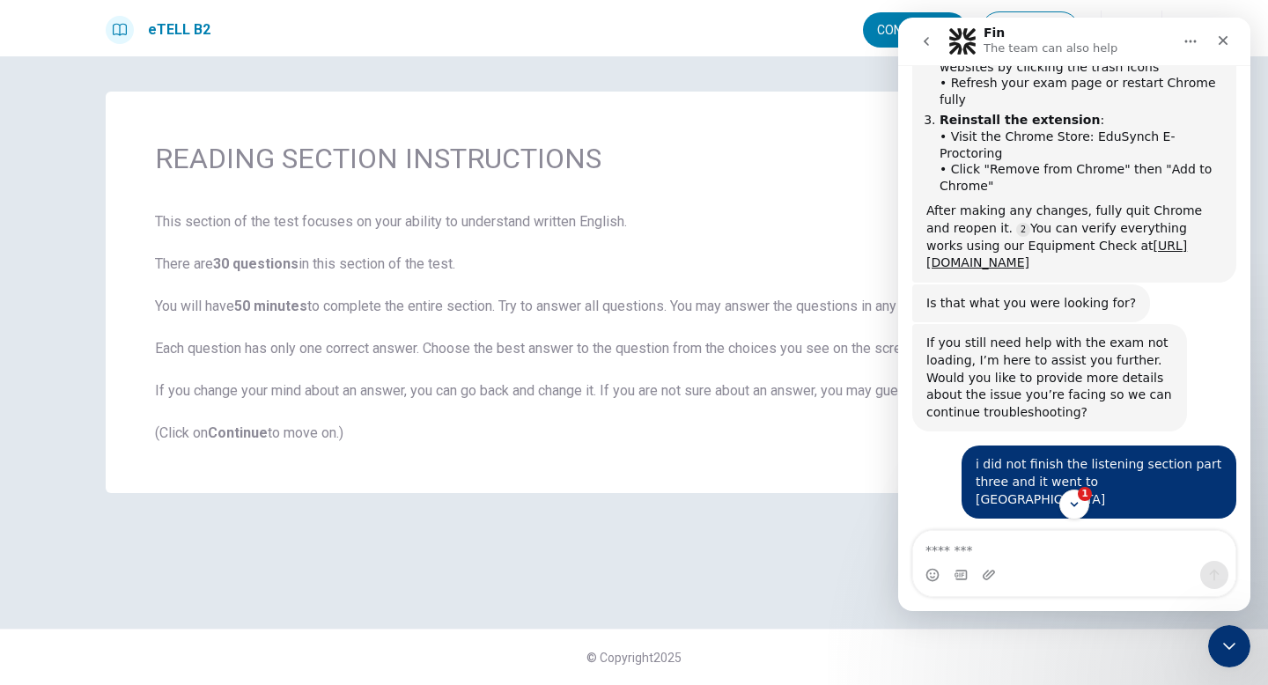
scroll to position [1072, 0]
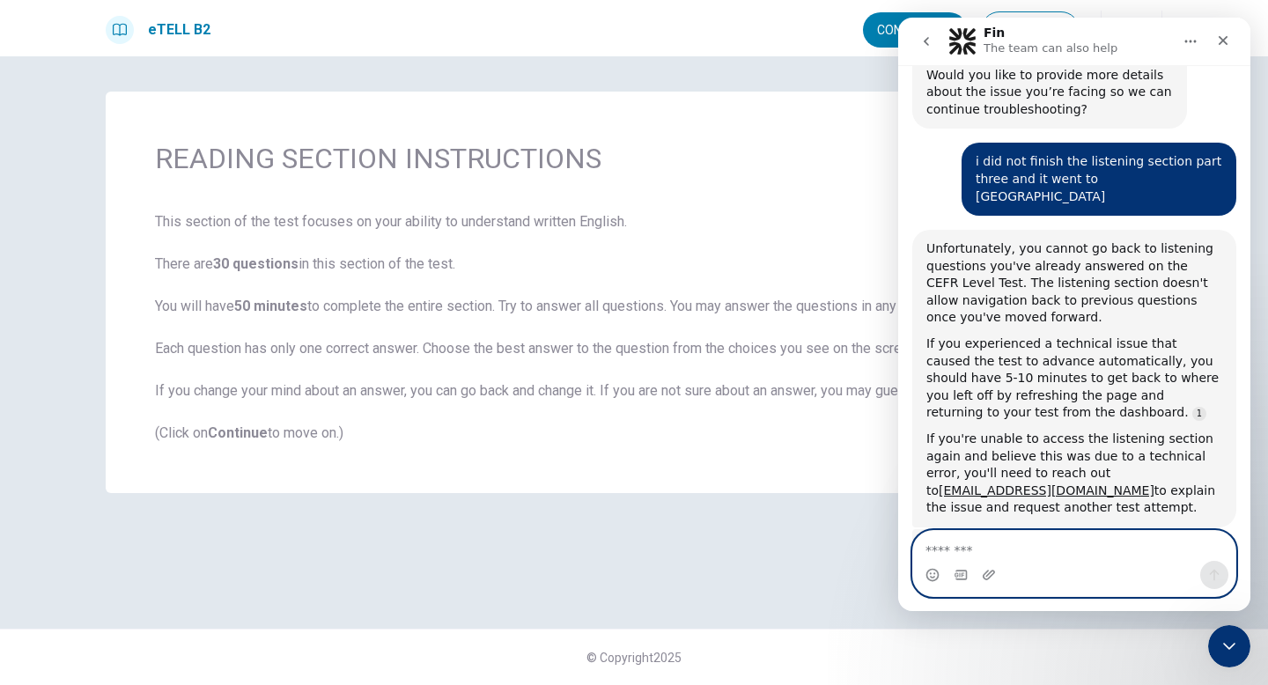
click at [1049, 558] on textarea "Message…" at bounding box center [1074, 546] width 322 height 30
type textarea "**********"
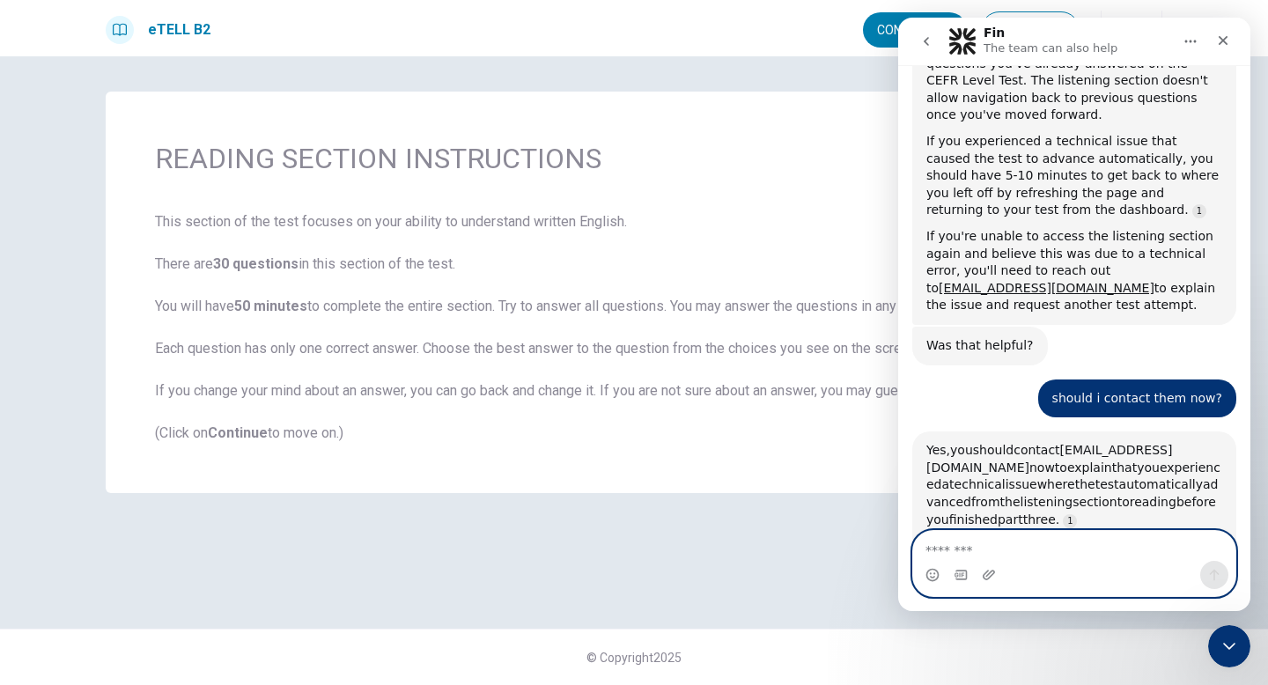
scroll to position [1510, 0]
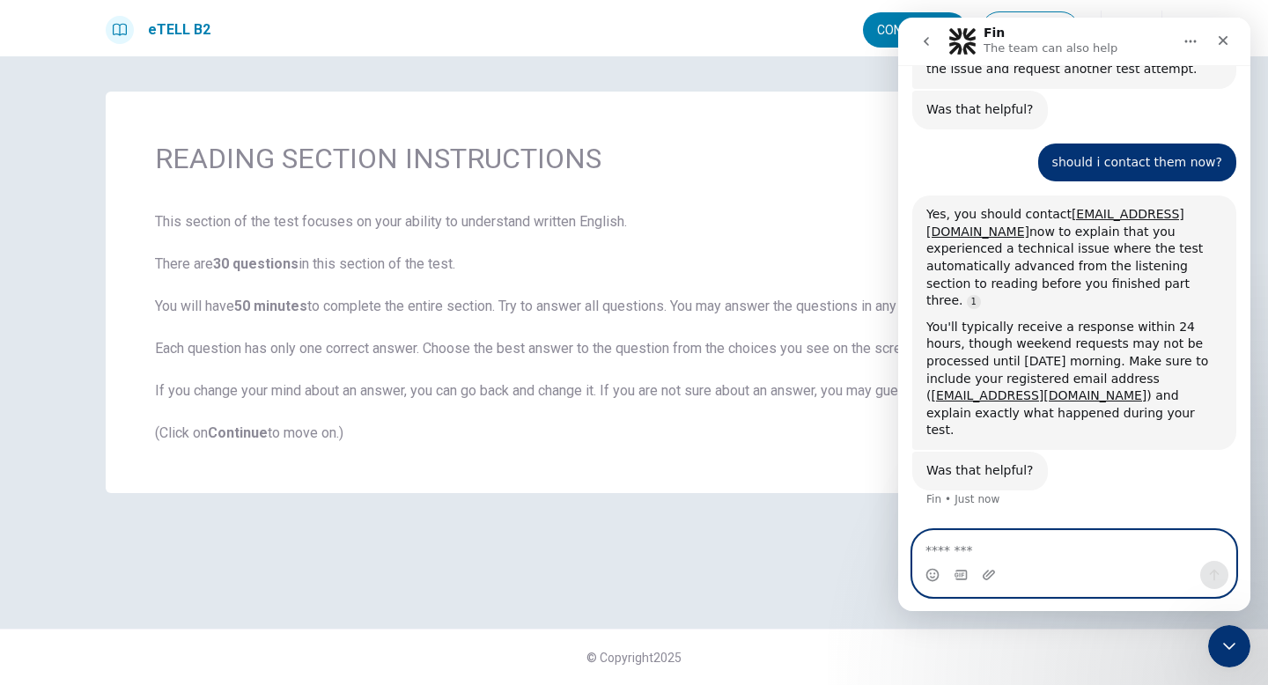
click at [1054, 550] on textarea "Message…" at bounding box center [1074, 546] width 322 height 30
type textarea "**********"
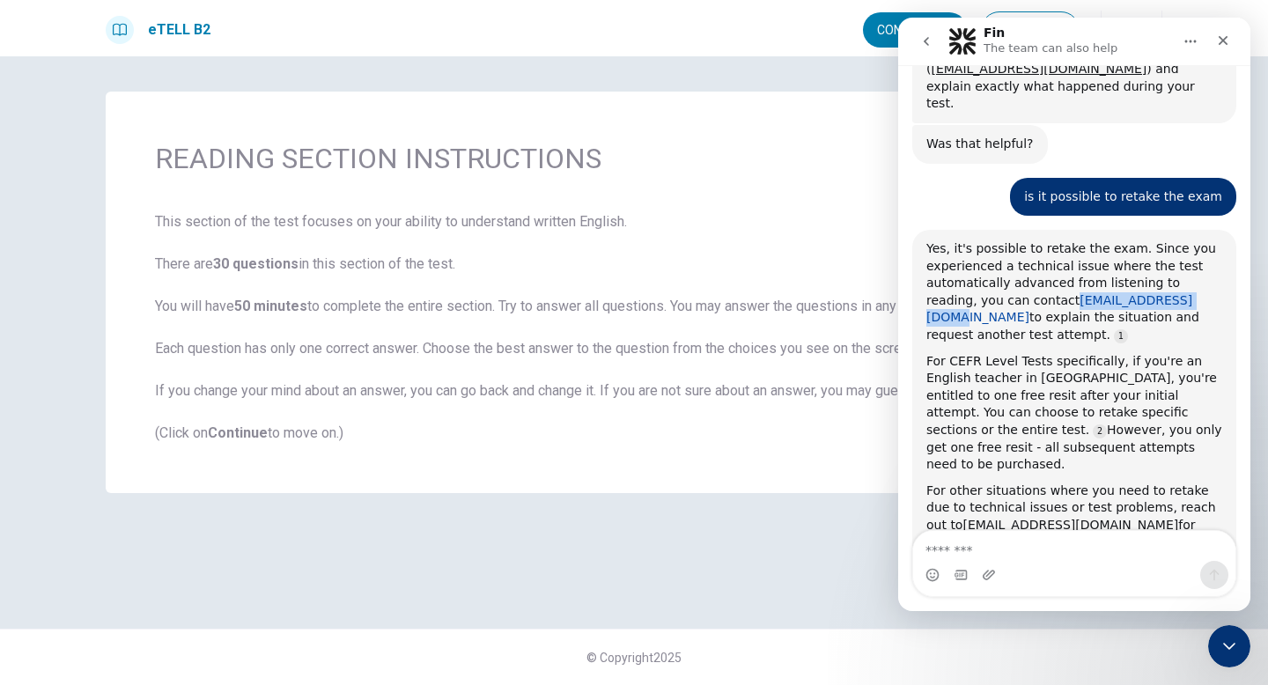
copy link "[EMAIL_ADDRESS][DOMAIN_NAME]"
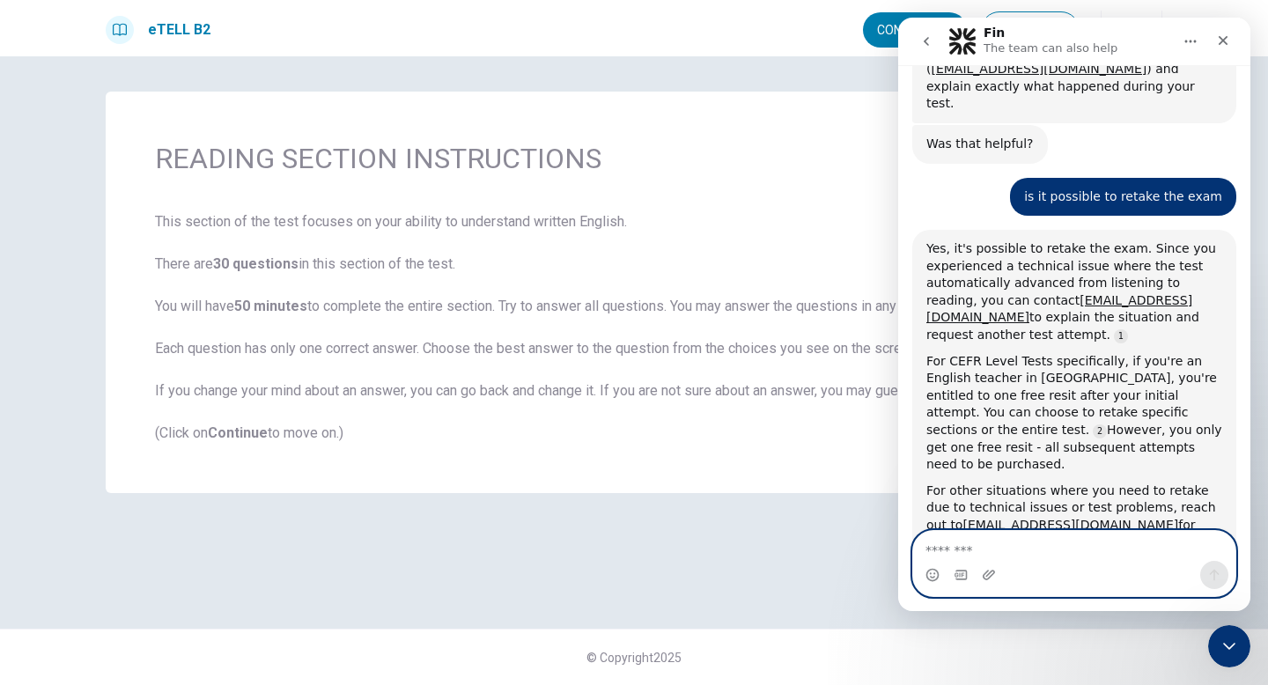
click at [952, 543] on textarea "Message…" at bounding box center [1074, 546] width 322 height 30
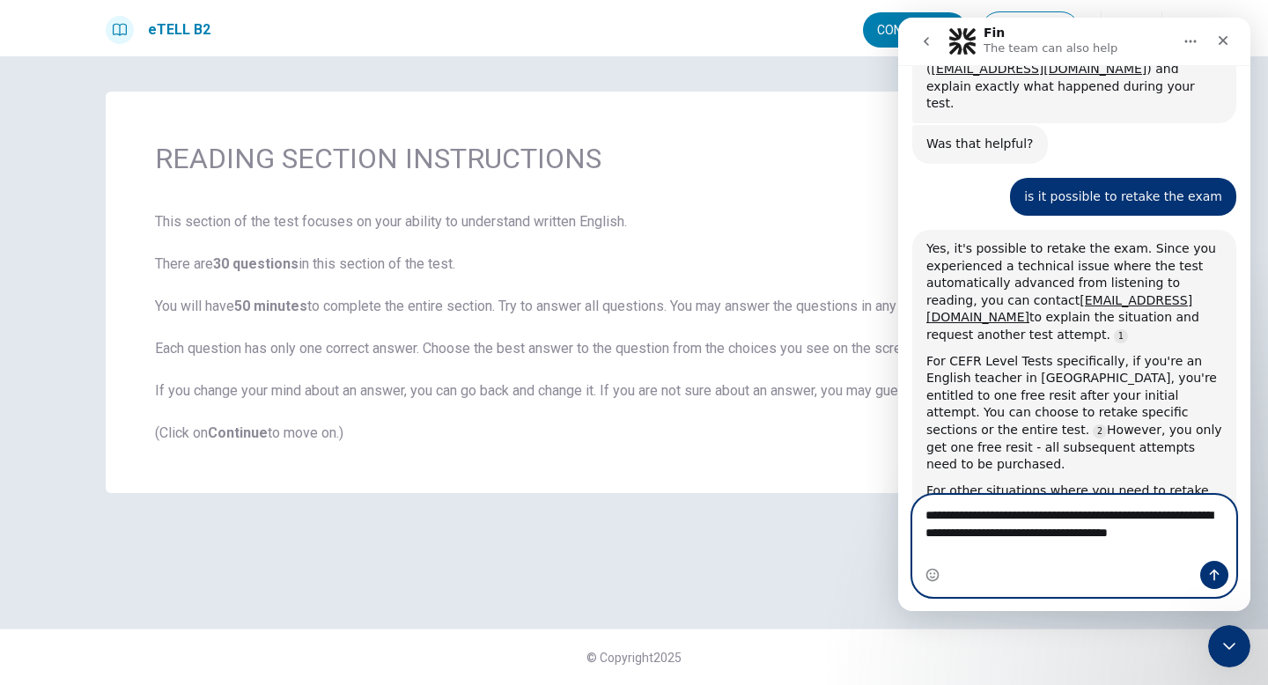
scroll to position [1819, 0]
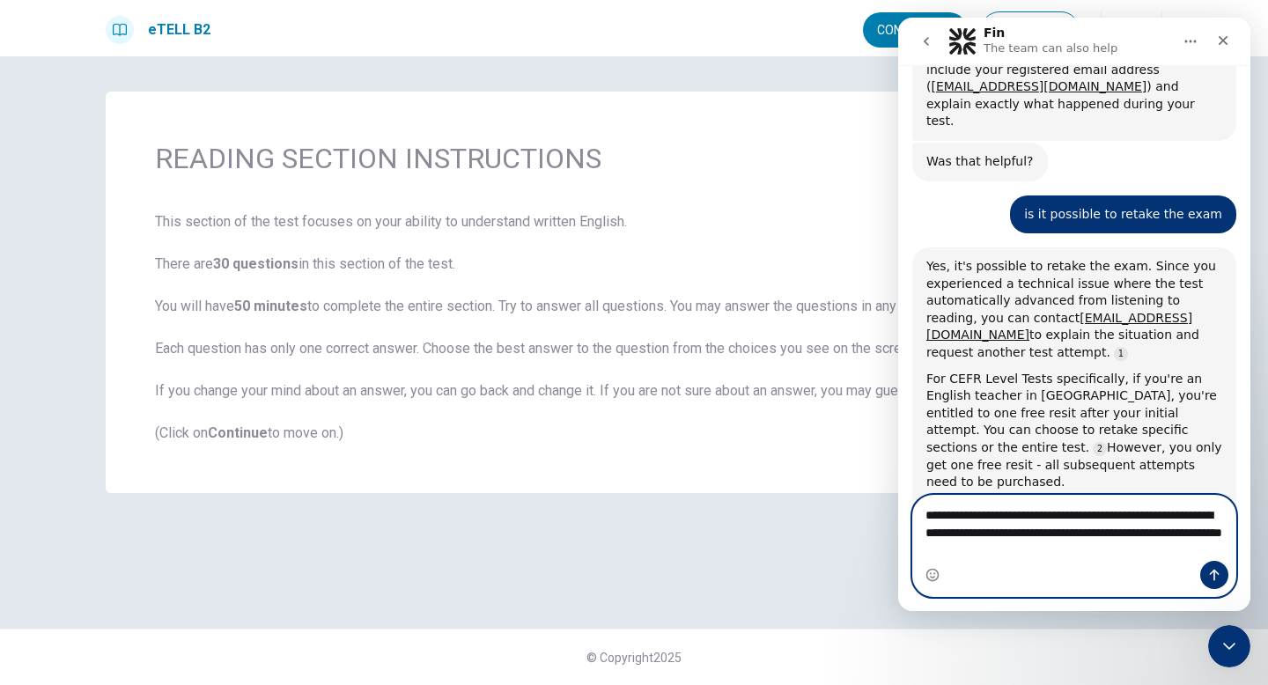
type textarea "**********"
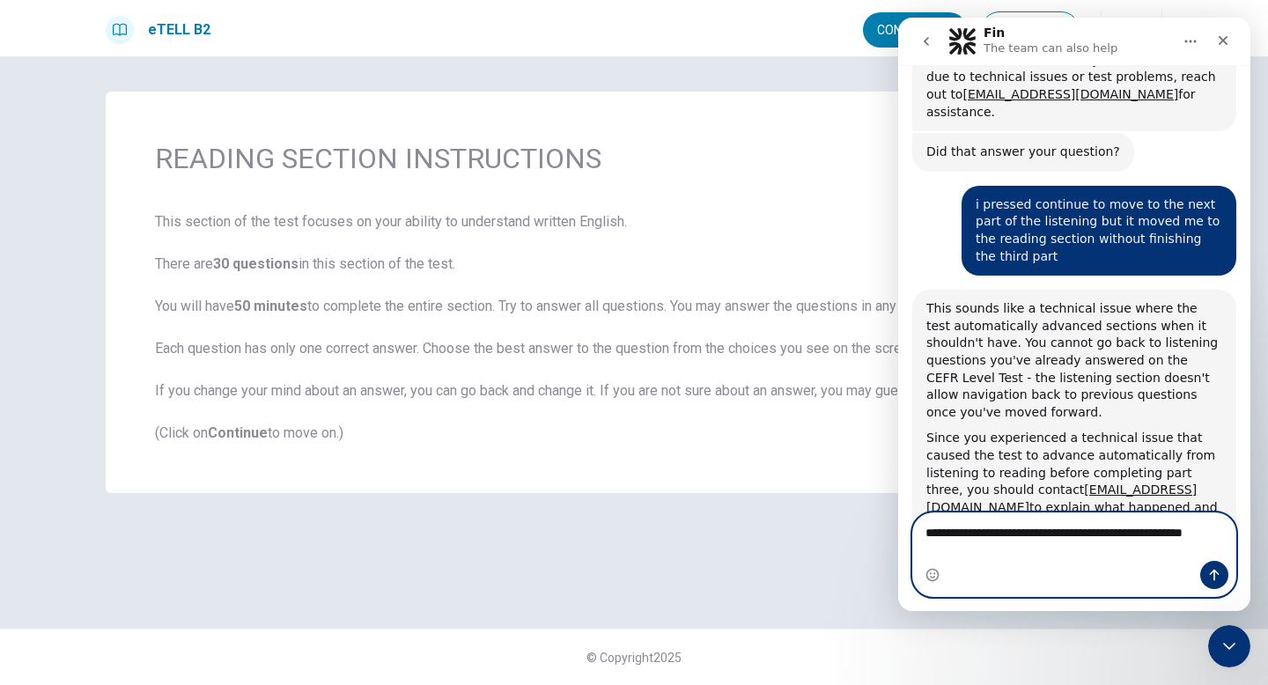
scroll to position [2285, 0]
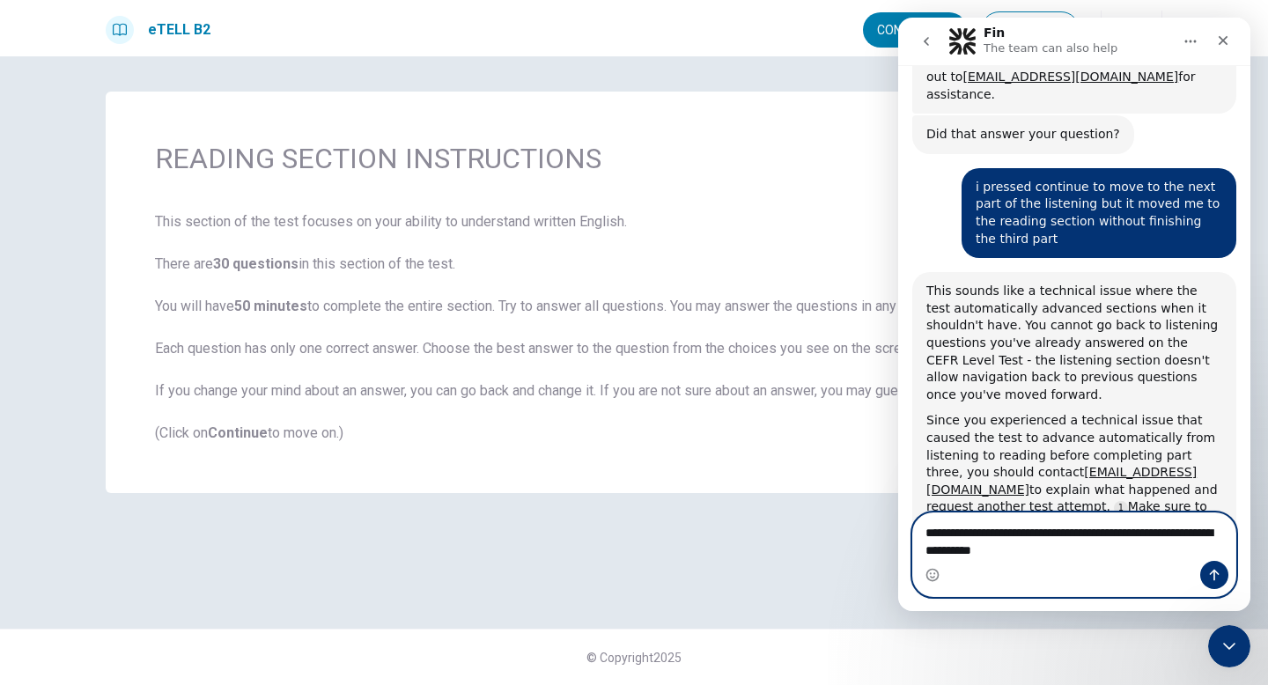
type textarea "**********"
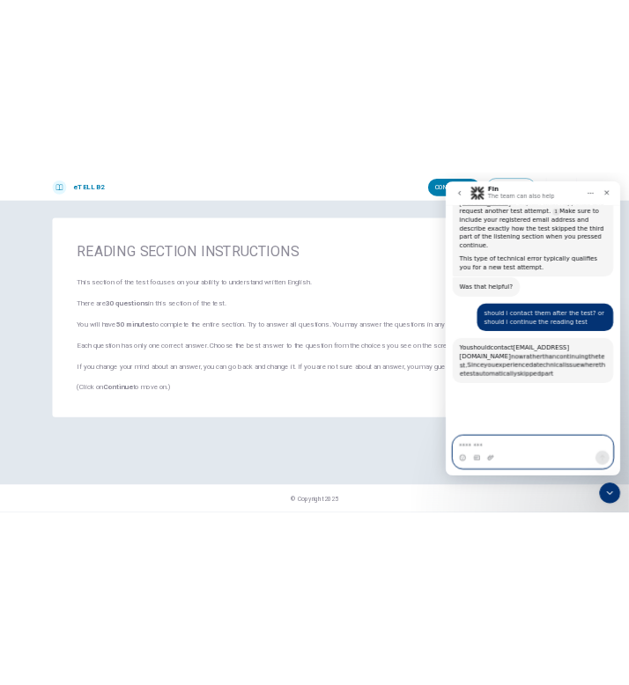
scroll to position [2715, 0]
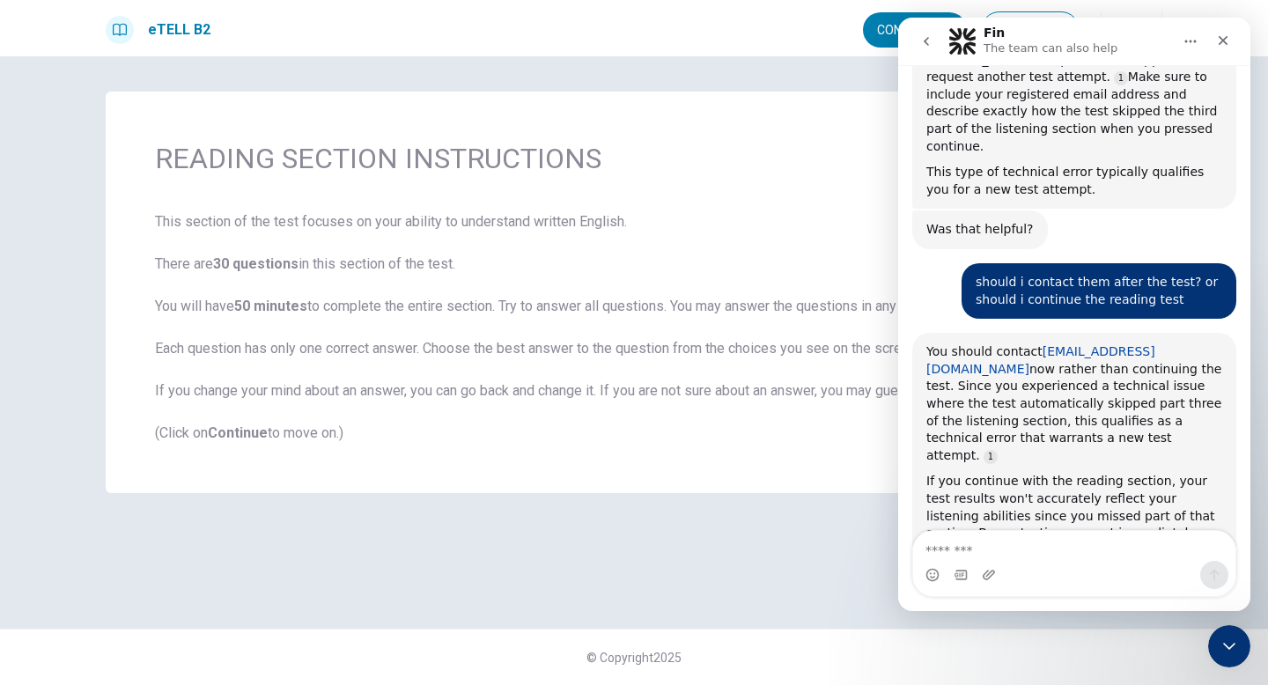
click at [1134, 344] on link "[EMAIL_ADDRESS][DOMAIN_NAME]" at bounding box center [1040, 360] width 229 height 32
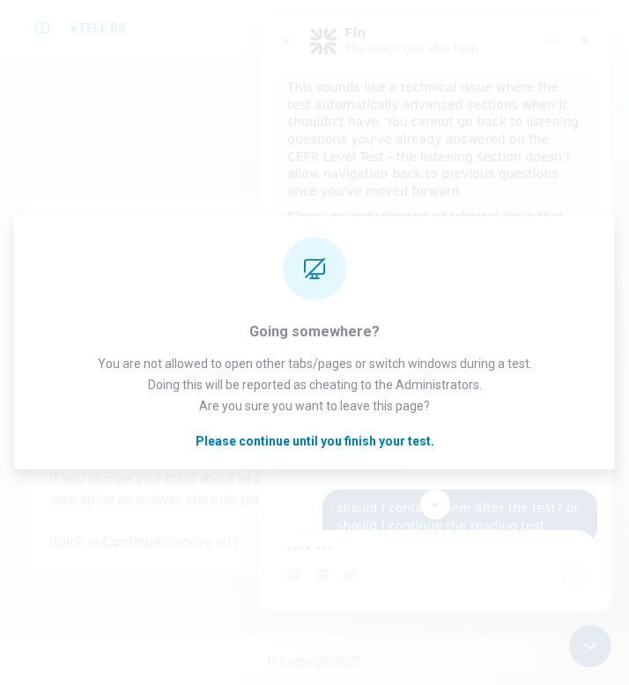
scroll to position [2277, 0]
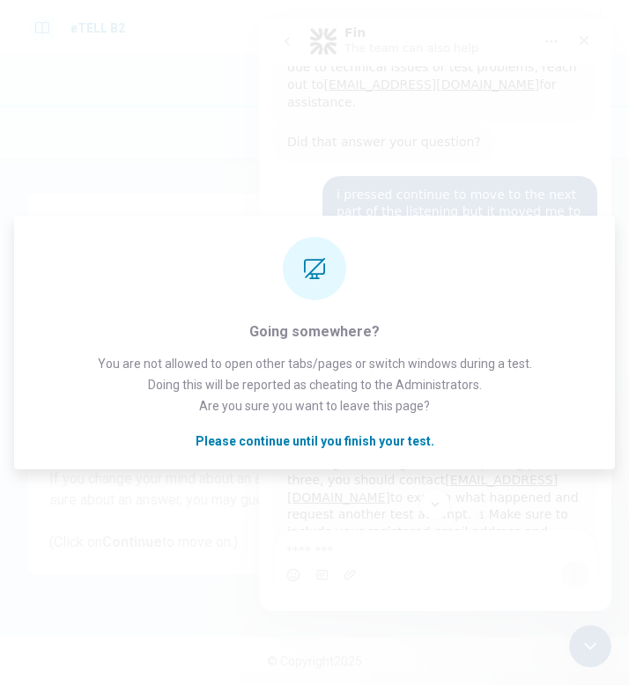
click at [361, 440] on div "This sounds like a technical issue where the test automatically advanced sectio…" at bounding box center [435, 463] width 324 height 366
click at [346, 437] on div "This sounds like a technical issue where the test automatically advanced sectio…" at bounding box center [435, 463] width 324 height 366
click at [336, 490] on div "Intercom messenger" at bounding box center [435, 505] width 352 height 30
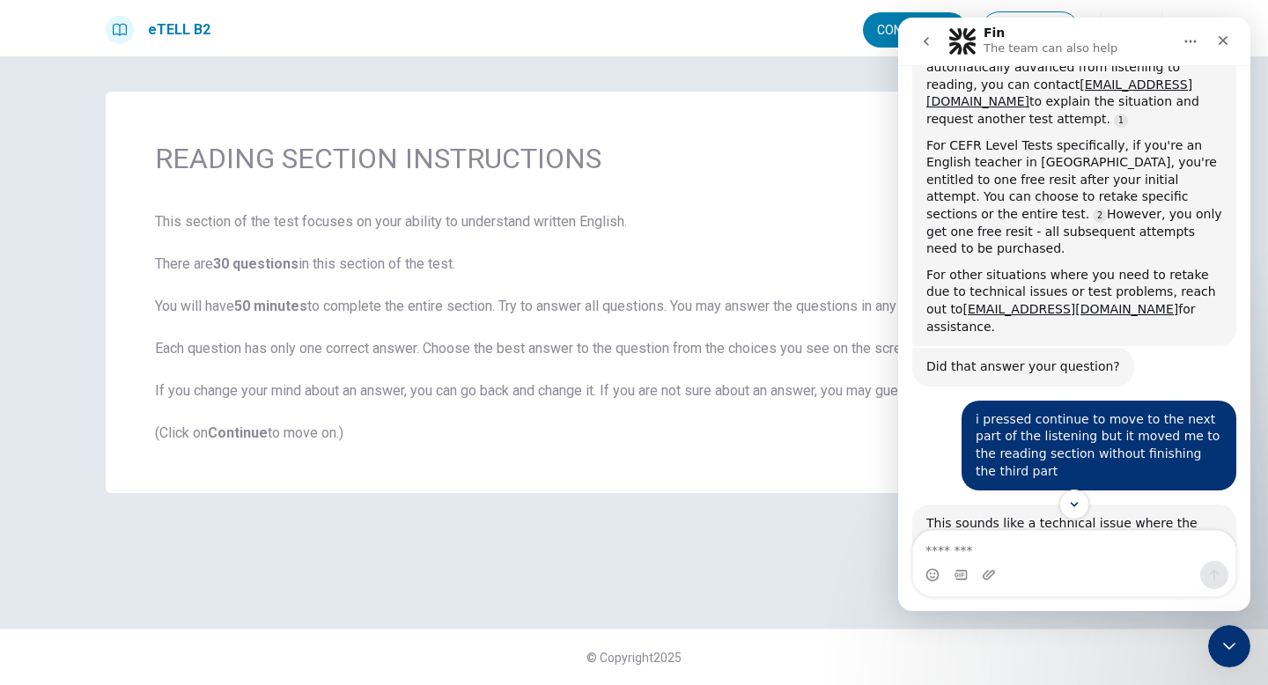
scroll to position [2724, 0]
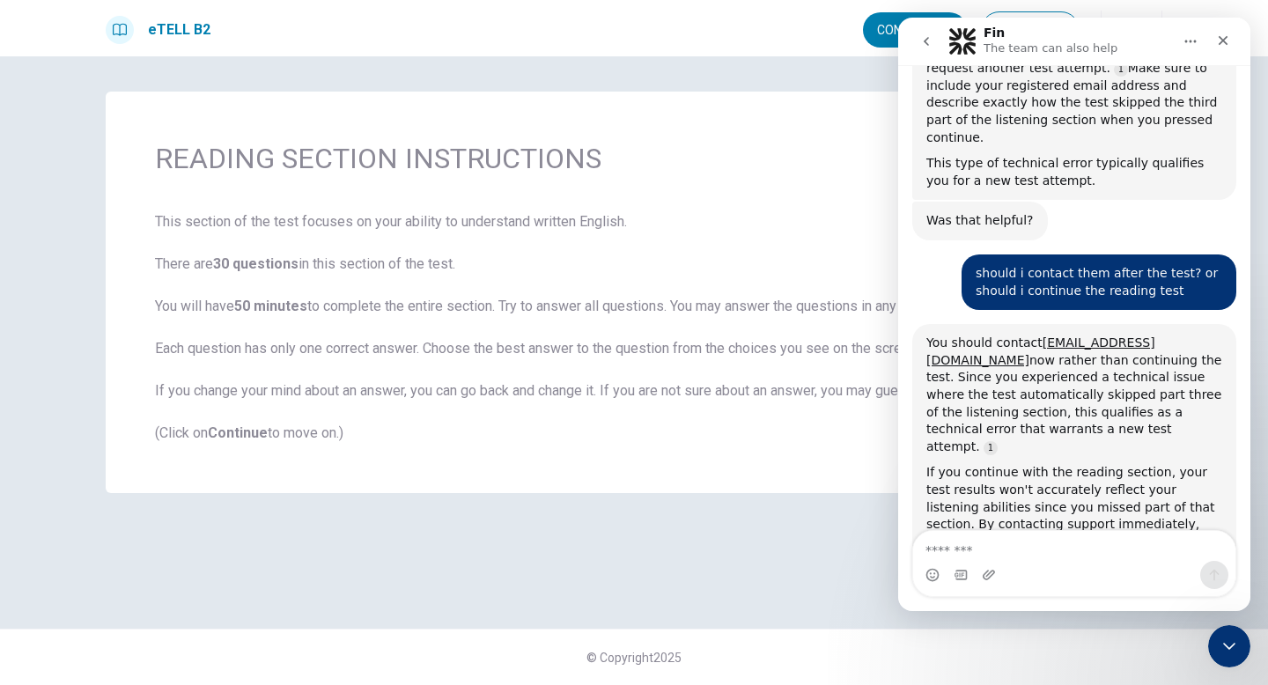
click at [841, 522] on div "READING SECTION INSTRUCTIONS This section of the test focuses on your ability t…" at bounding box center [633, 343] width 1113 height 502
click at [1233, 38] on div "Close" at bounding box center [1223, 41] width 32 height 32
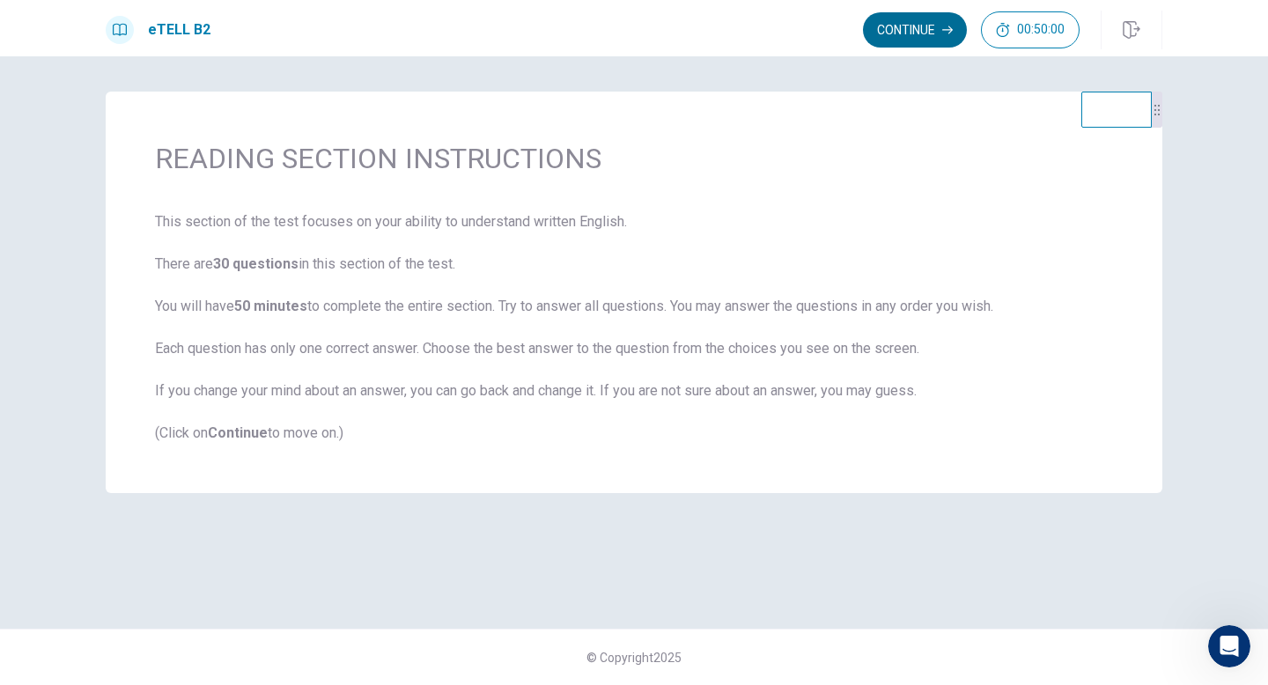
click at [930, 13] on button "Continue" at bounding box center [915, 29] width 104 height 35
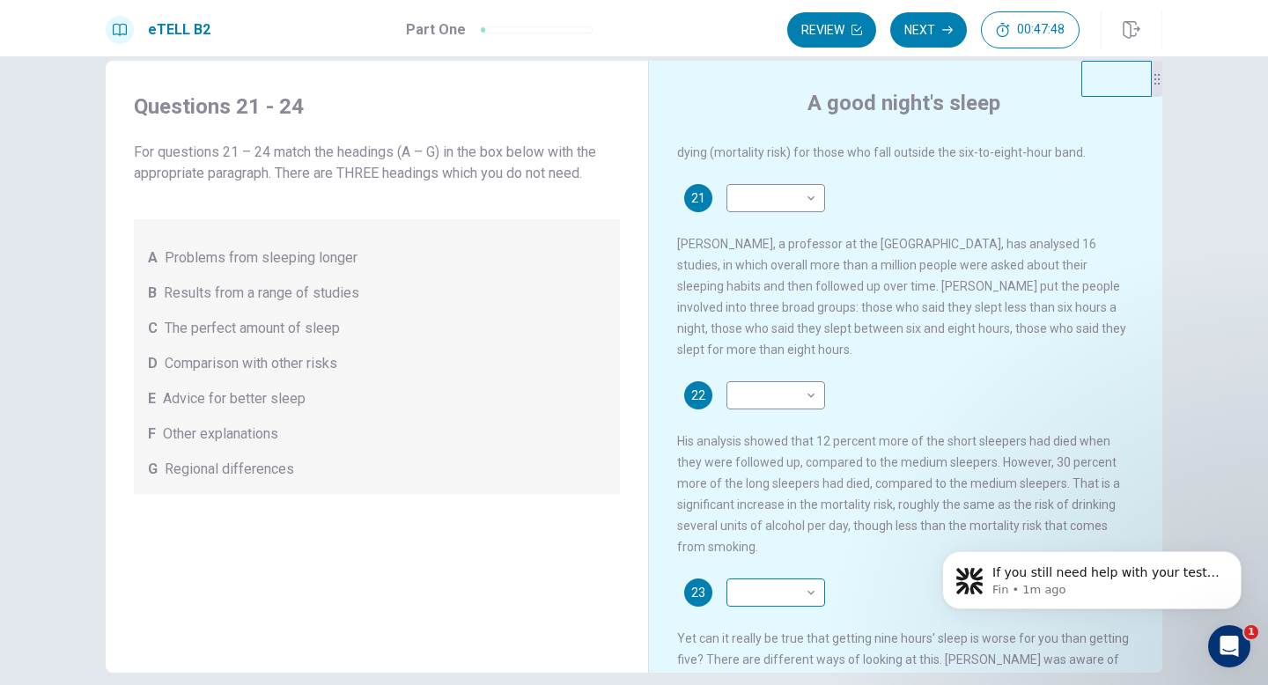
scroll to position [173, 0]
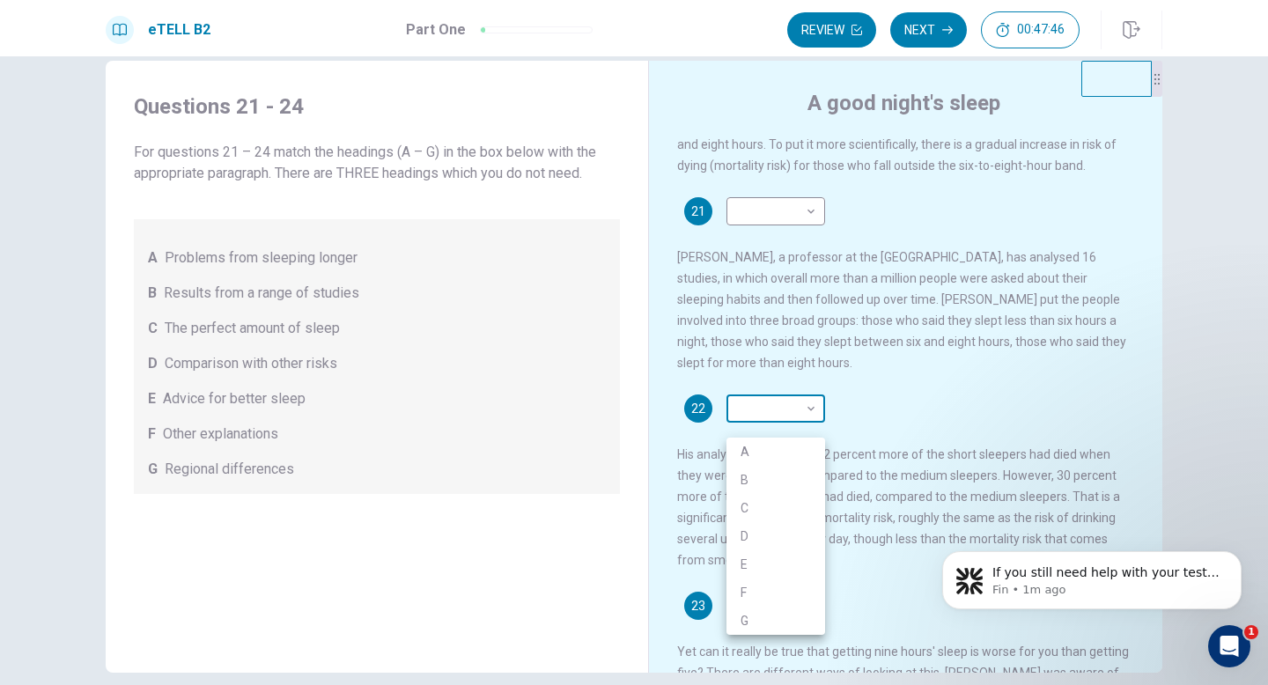
click at [778, 423] on body "This site uses cookies, as explained in our Privacy Policy . If you agree to th…" at bounding box center [634, 342] width 1268 height 685
click at [774, 471] on li "B" at bounding box center [776, 480] width 99 height 28
type input "*"
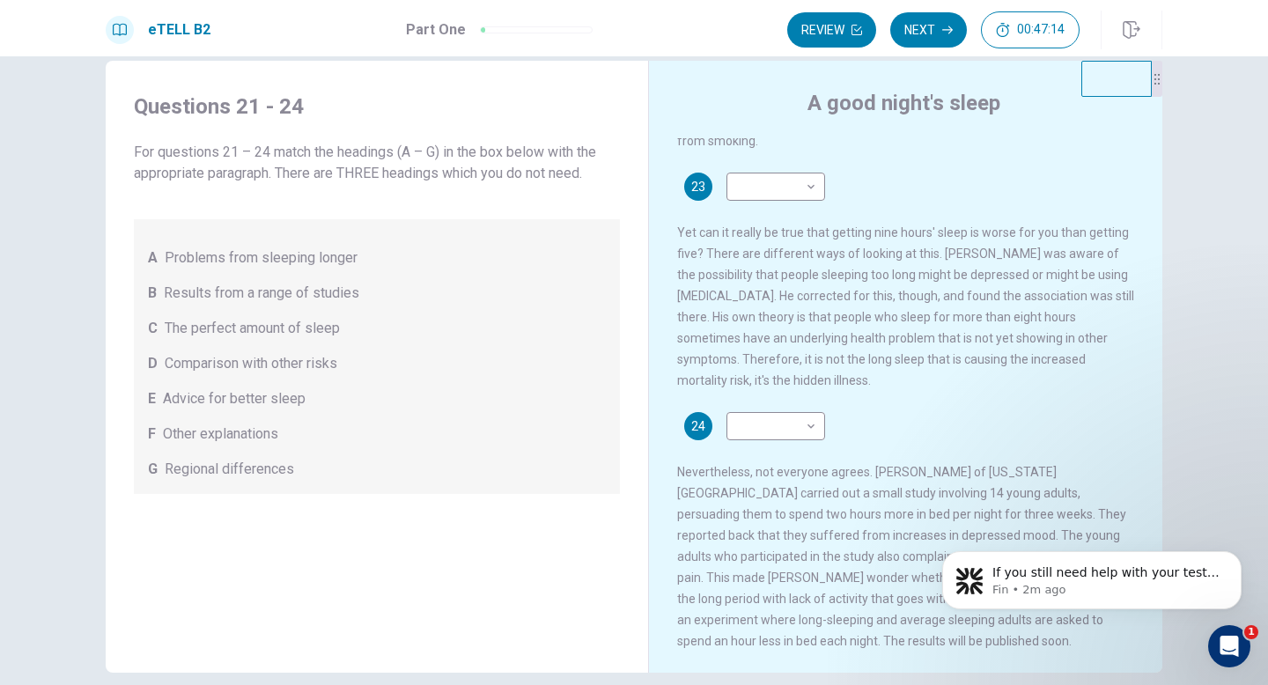
scroll to position [607, 0]
click at [763, 420] on body "This site uses cookies, as explained in our Privacy Policy . If you agree to th…" at bounding box center [634, 342] width 1268 height 685
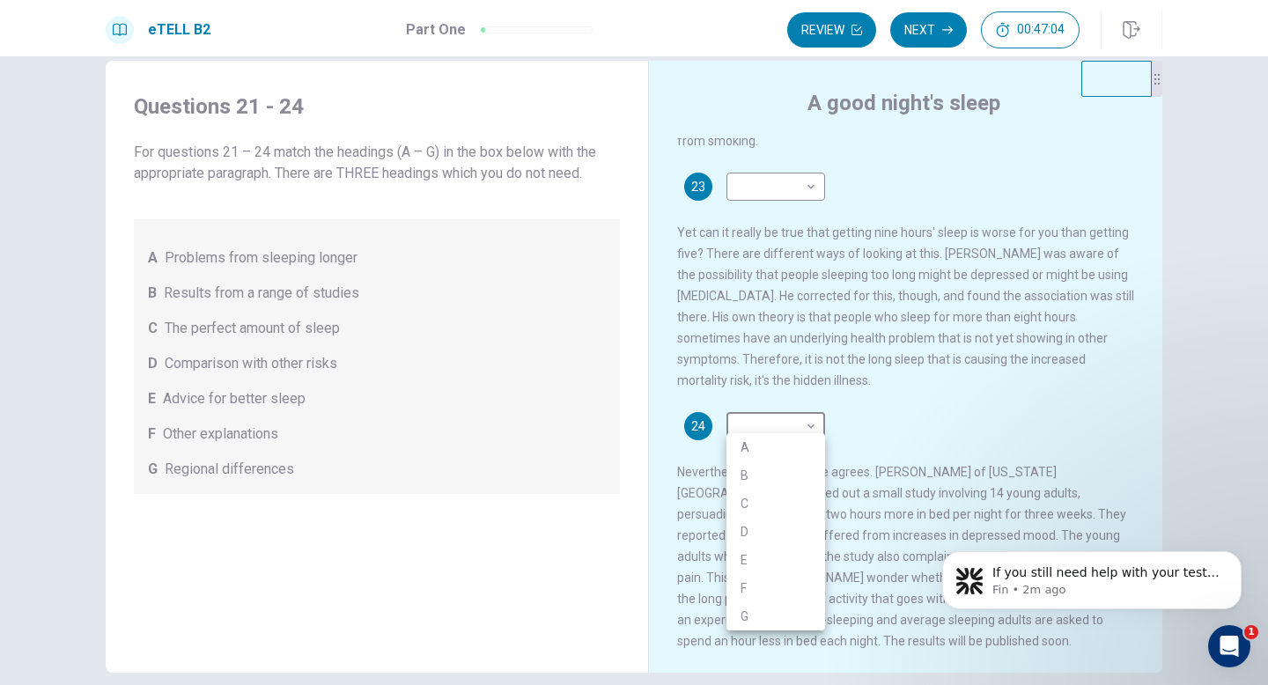
click at [747, 580] on li "F" at bounding box center [776, 588] width 99 height 28
type input "*"
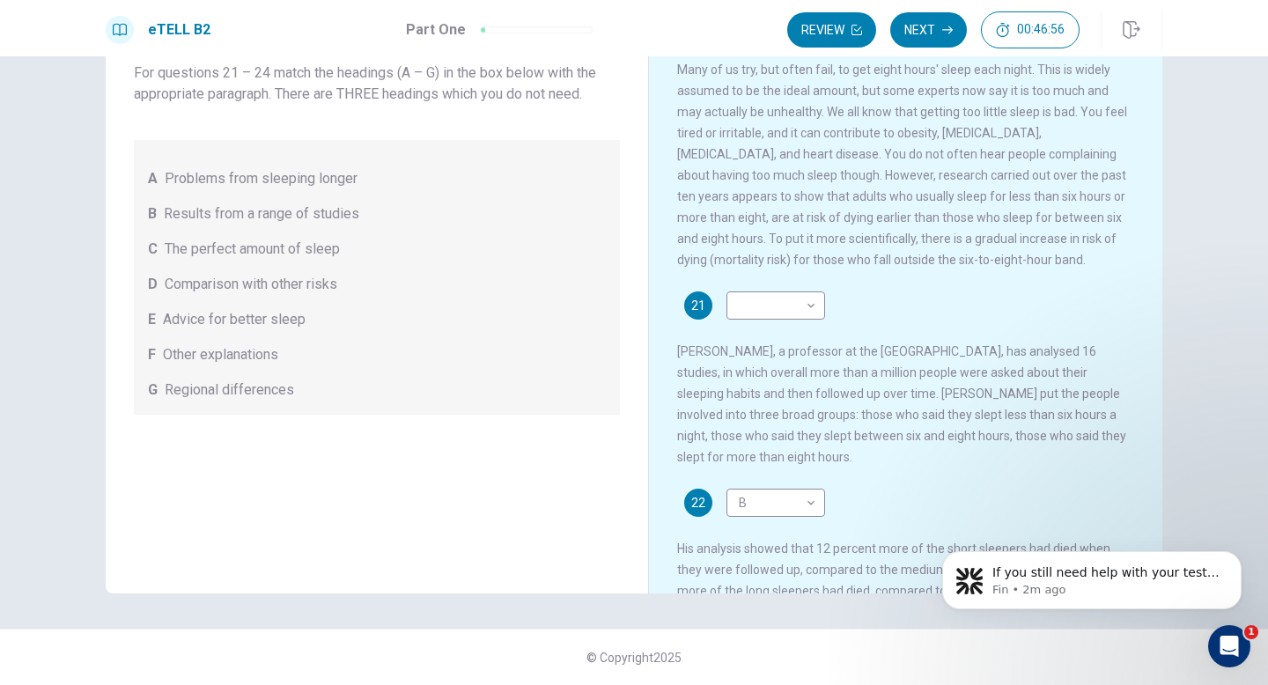
scroll to position [0, 0]
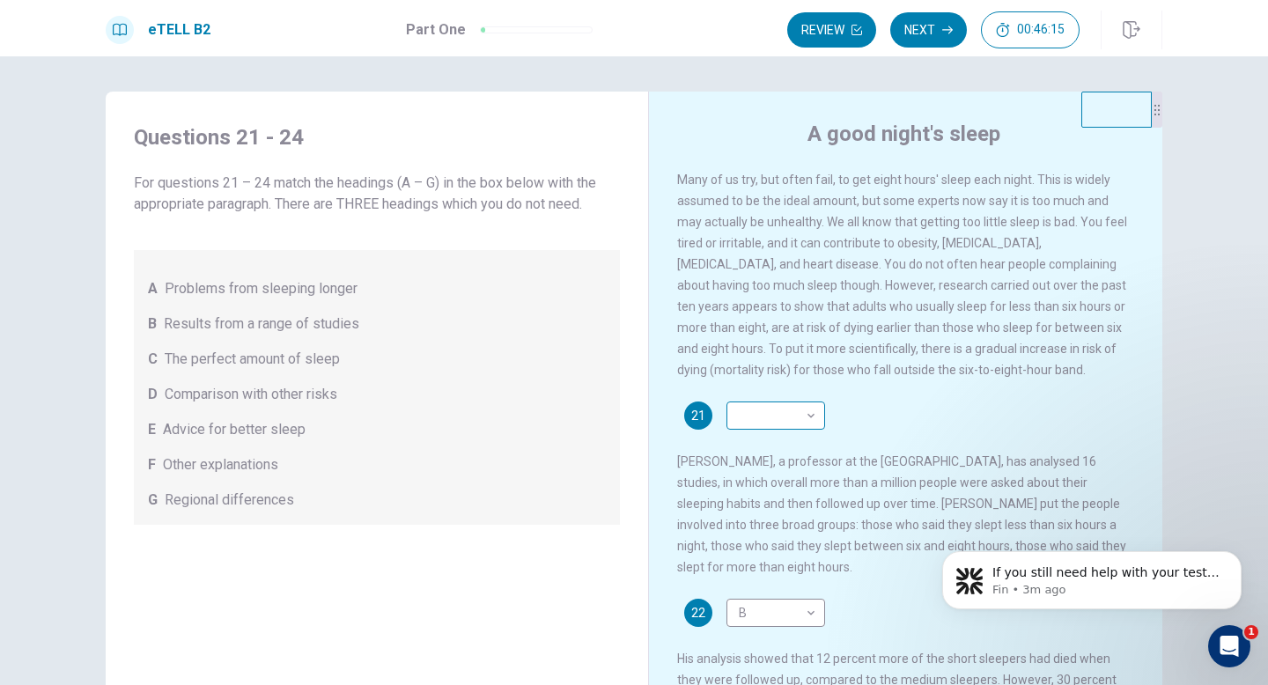
click at [754, 417] on body "This site uses cookies, as explained in our Privacy Policy . If you agree to th…" at bounding box center [634, 342] width 1268 height 685
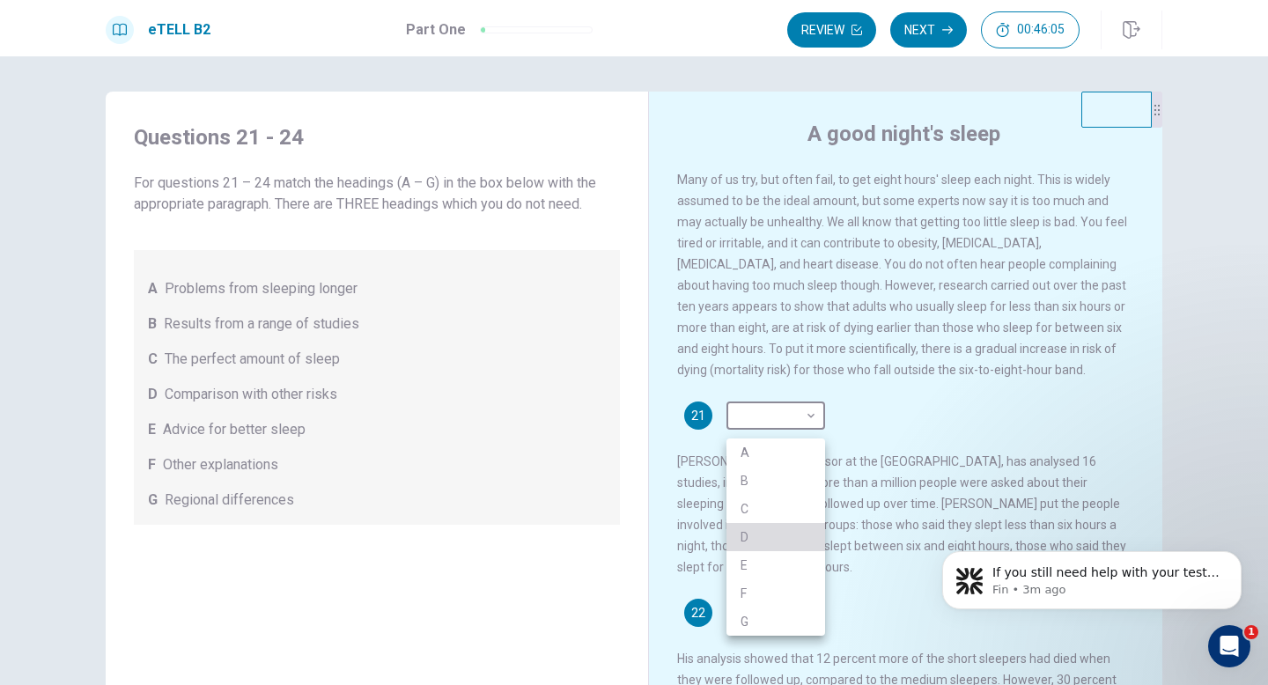
click at [774, 528] on li "D" at bounding box center [776, 537] width 99 height 28
type input "*"
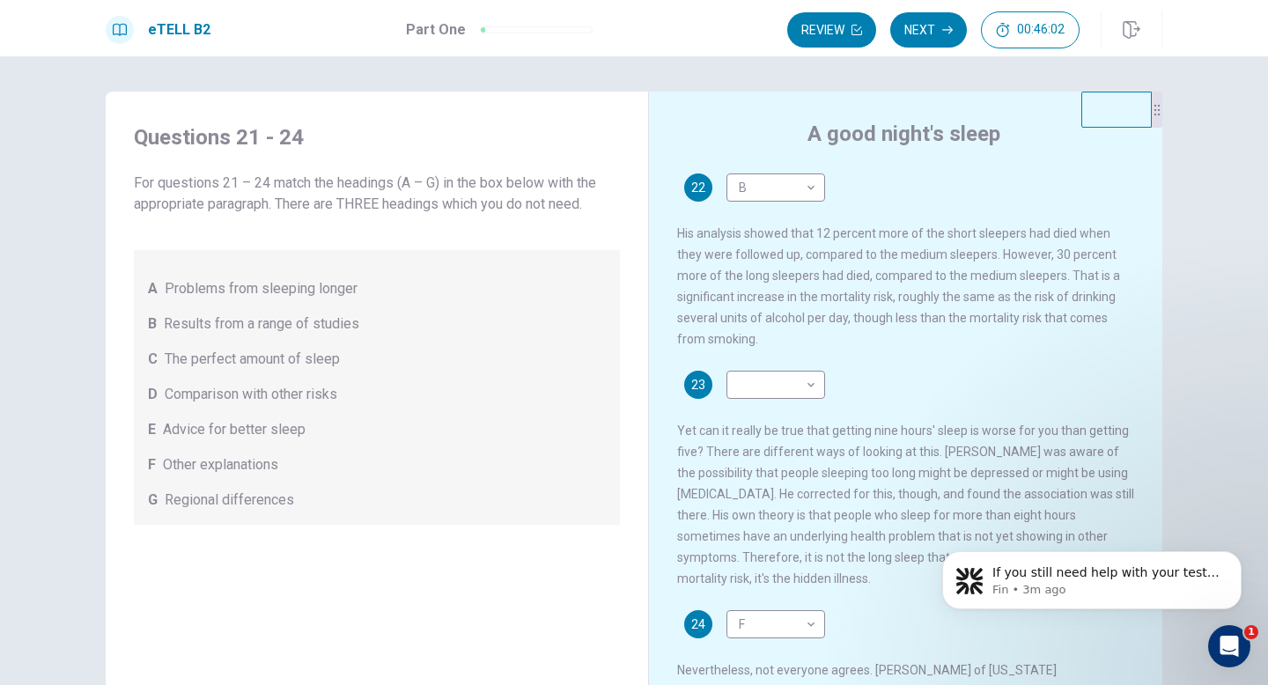
scroll to position [408, 0]
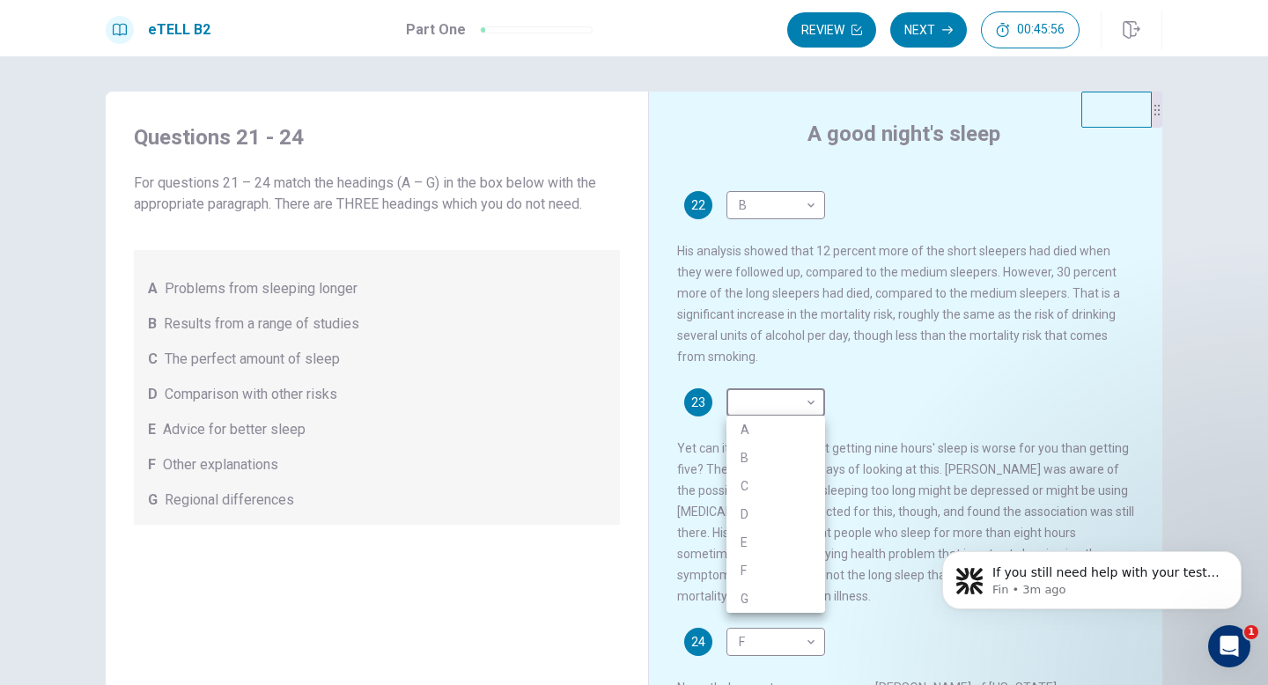
click at [811, 400] on body "This site uses cookies, as explained in our Privacy Policy . If you agree to th…" at bounding box center [634, 342] width 1268 height 685
click at [782, 507] on li "D" at bounding box center [776, 514] width 99 height 28
type input "*"
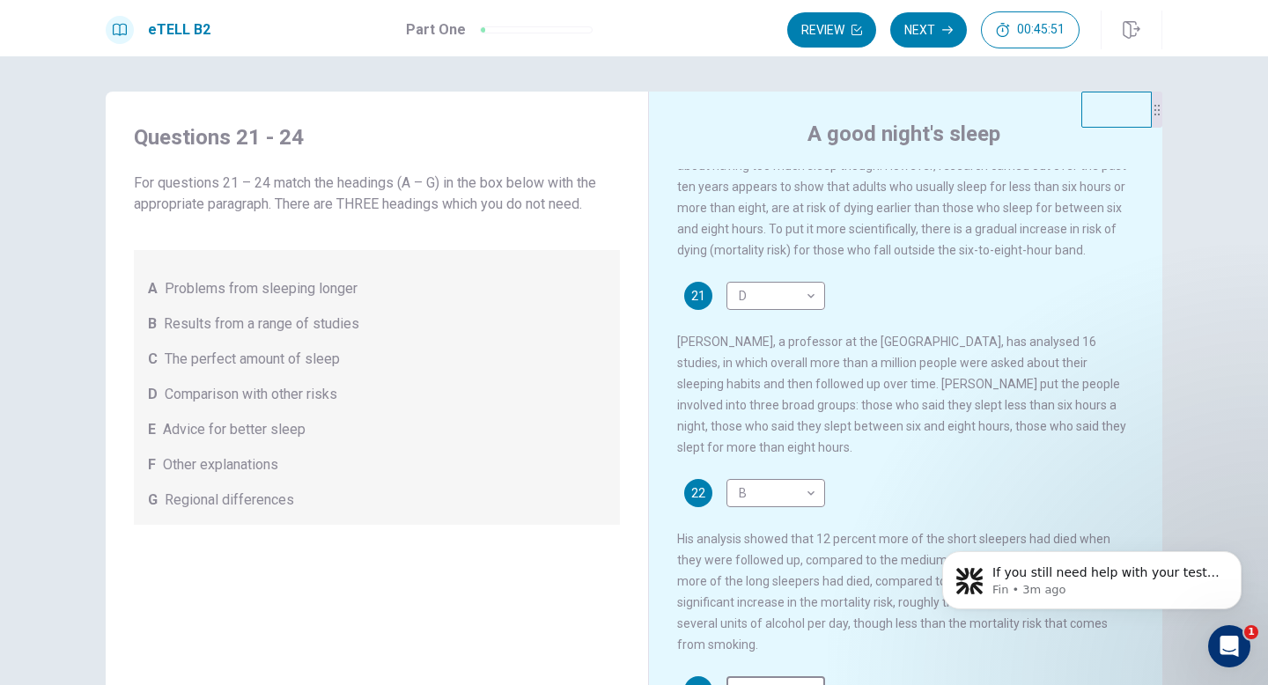
scroll to position [112, 0]
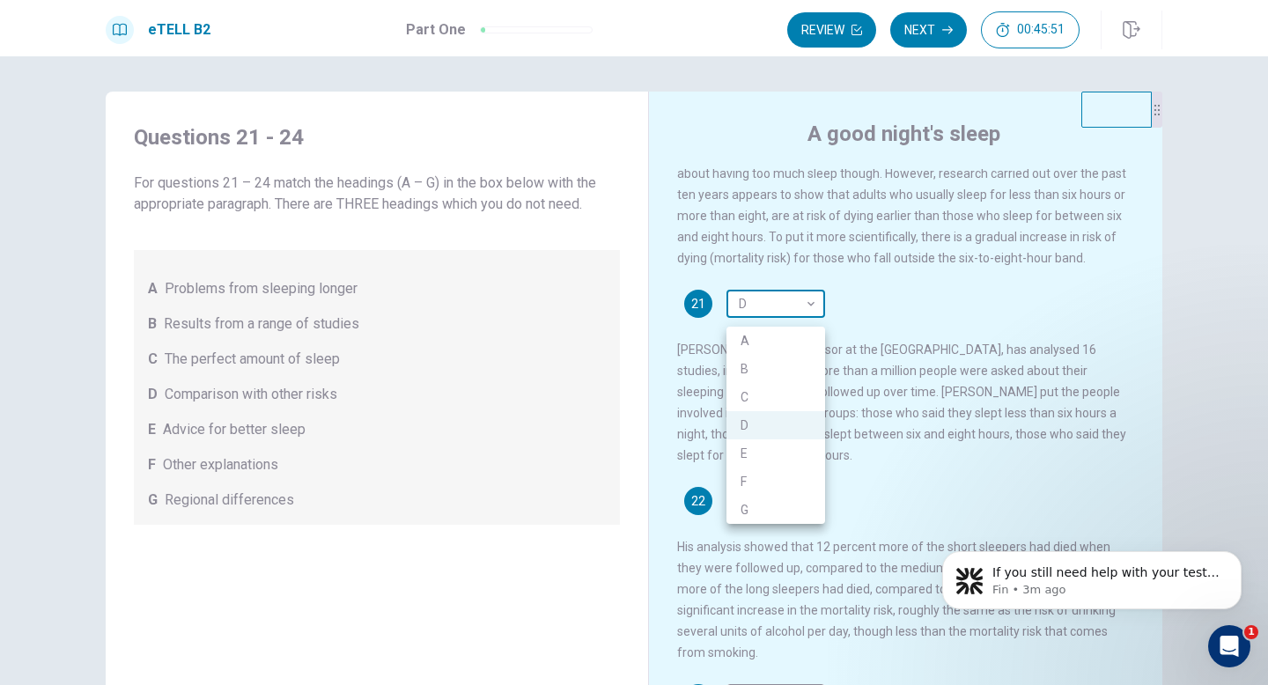
click at [812, 307] on body "This site uses cookies, as explained in our Privacy Policy . If you agree to th…" at bounding box center [634, 342] width 1268 height 685
click at [871, 333] on div at bounding box center [634, 342] width 1268 height 685
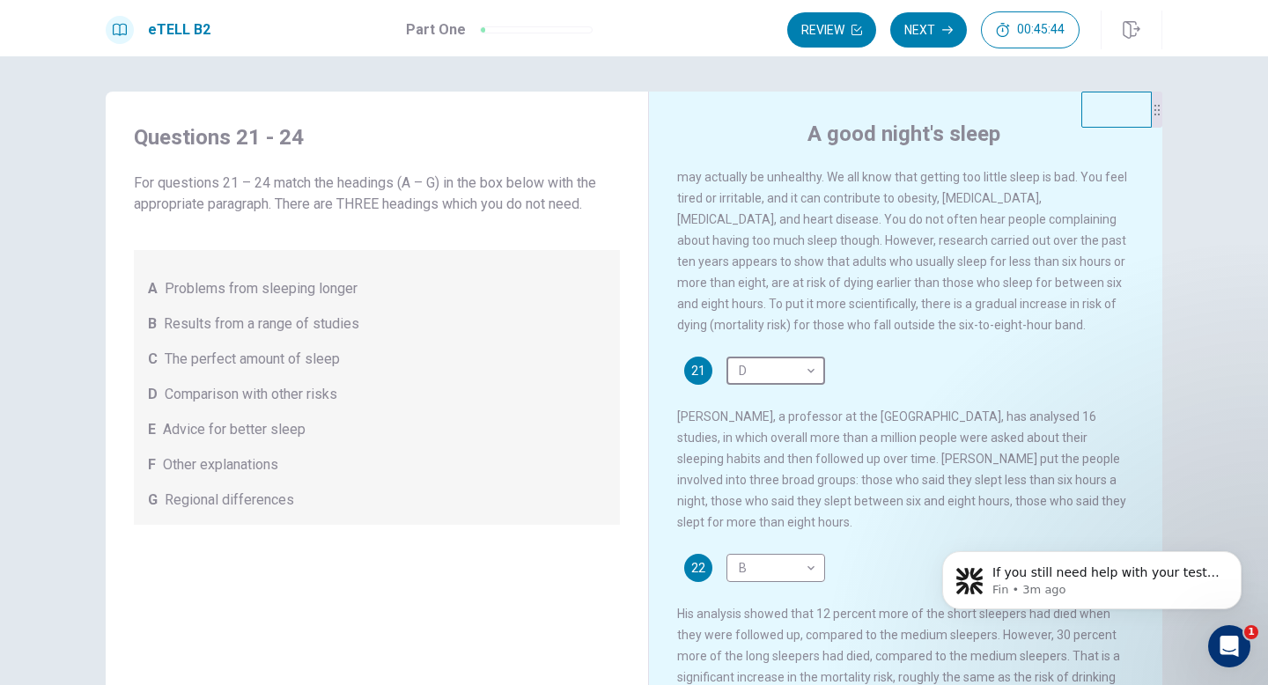
scroll to position [41, 0]
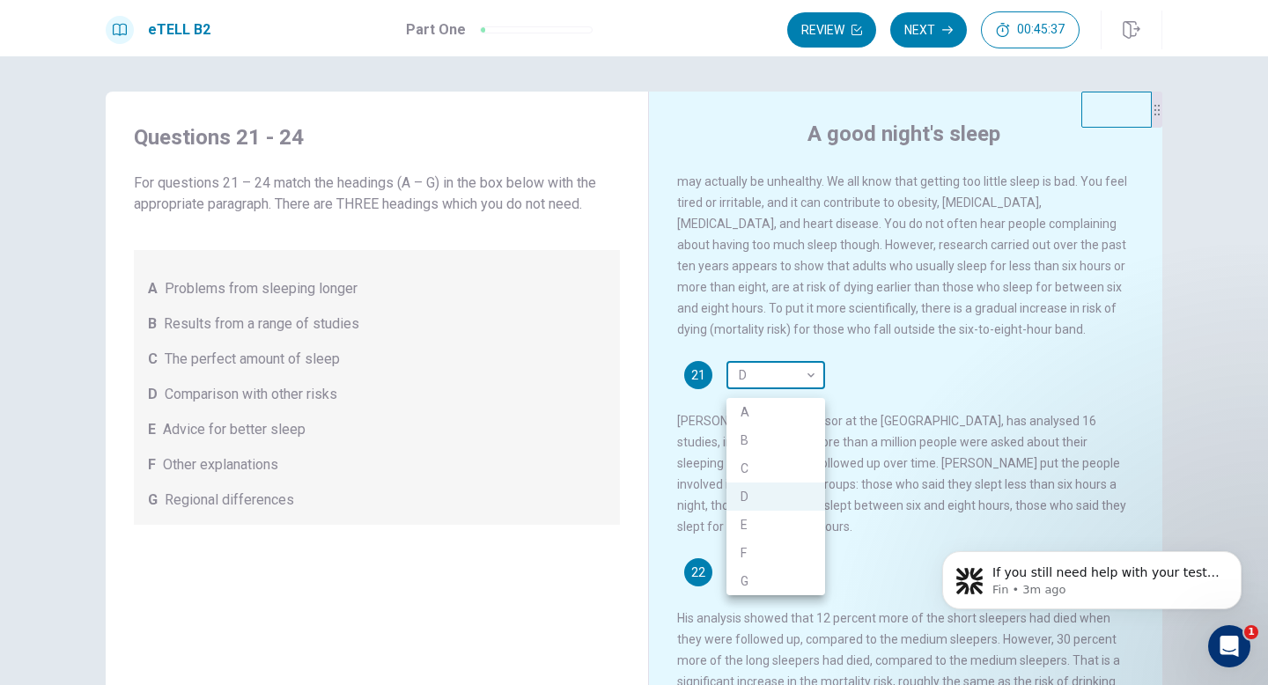
click at [778, 374] on body "This site uses cookies, as explained in our Privacy Policy . If you agree to th…" at bounding box center [634, 342] width 1268 height 685
click at [771, 412] on li "A" at bounding box center [776, 412] width 99 height 28
type input "*"
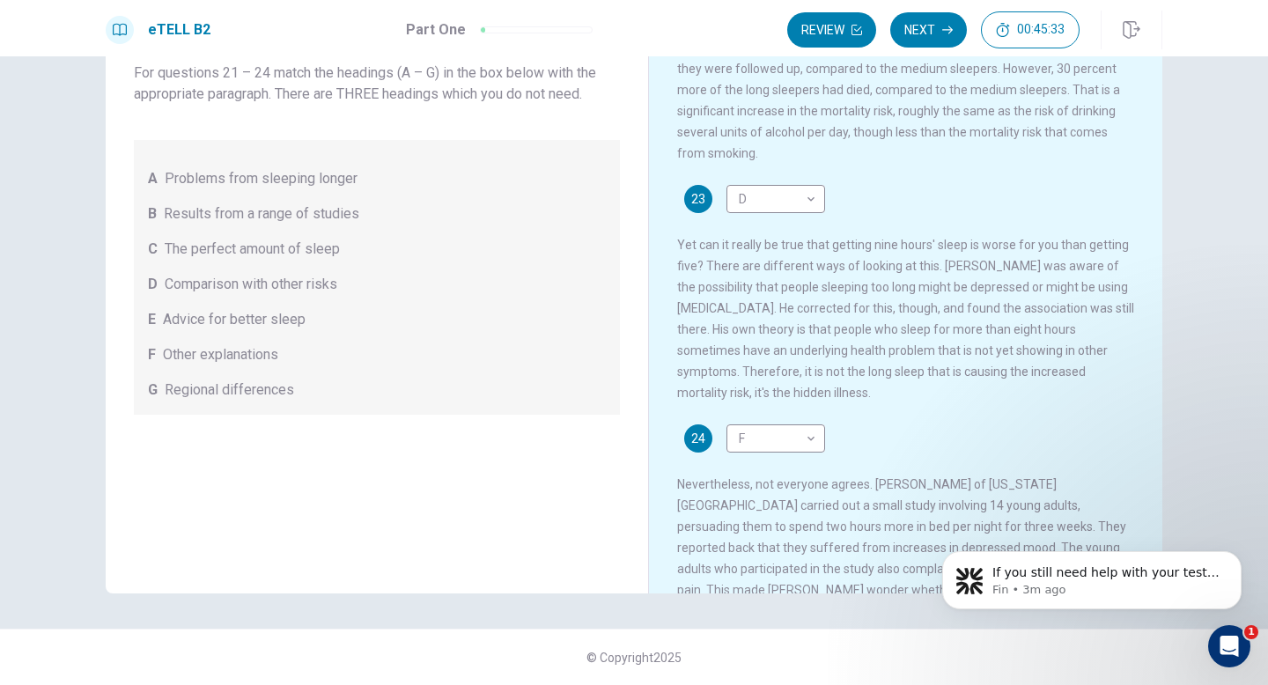
scroll to position [481, 0]
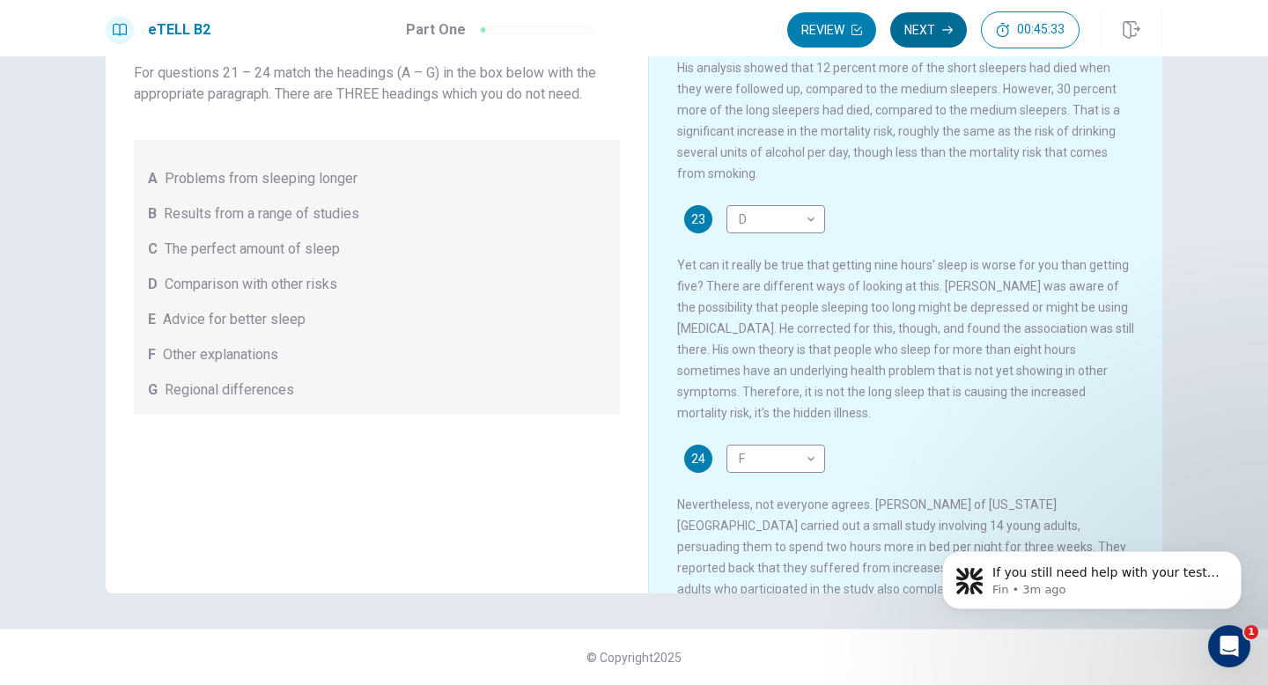
click at [924, 22] on button "Next" at bounding box center [928, 29] width 77 height 35
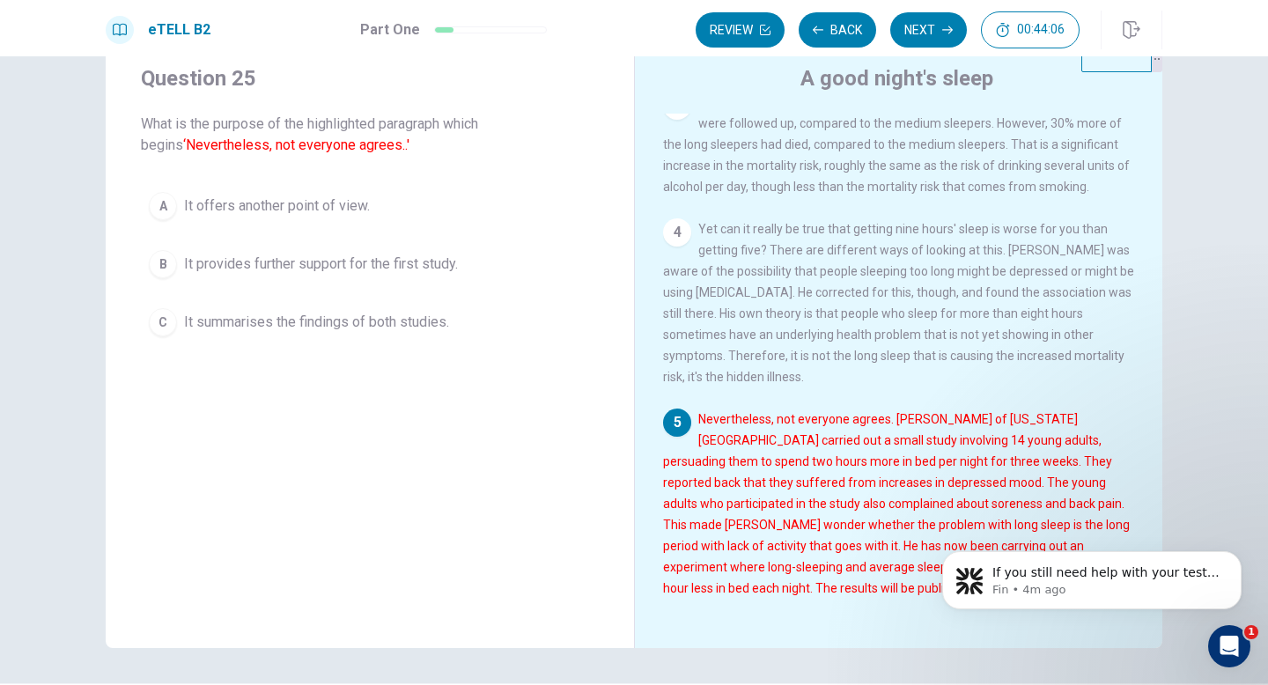
scroll to position [63, 0]
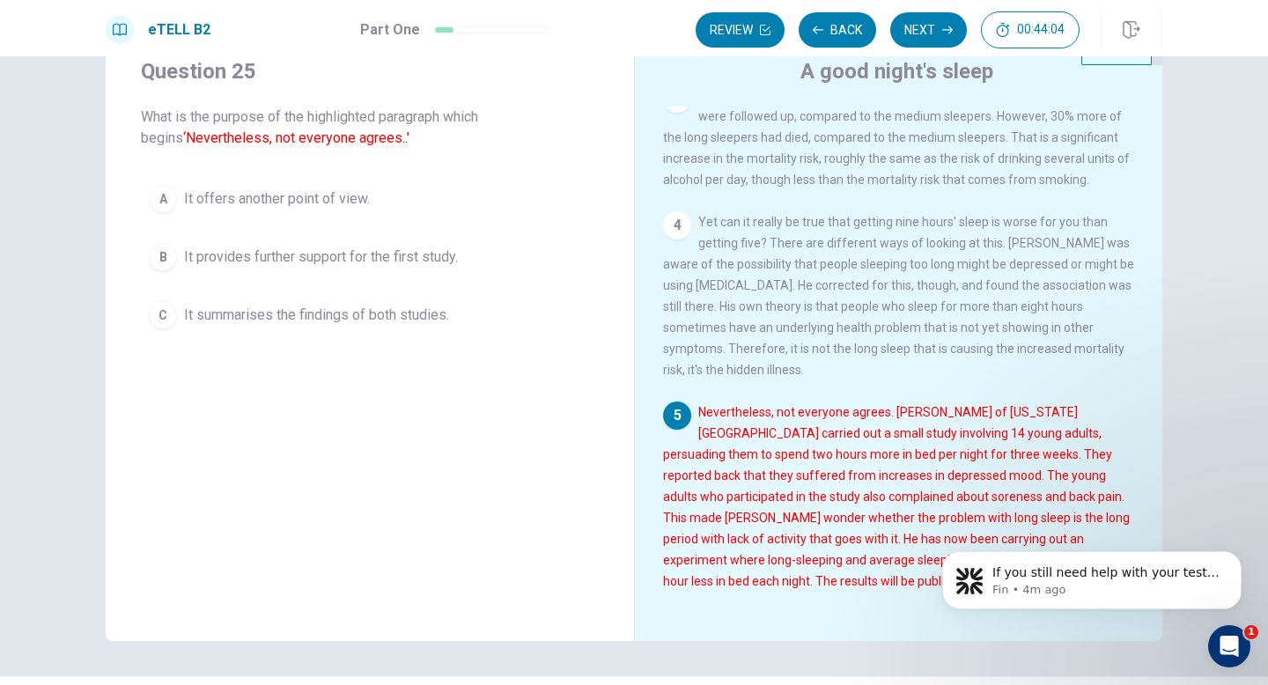
click at [374, 206] on button "A It offers another point of view." at bounding box center [370, 199] width 458 height 44
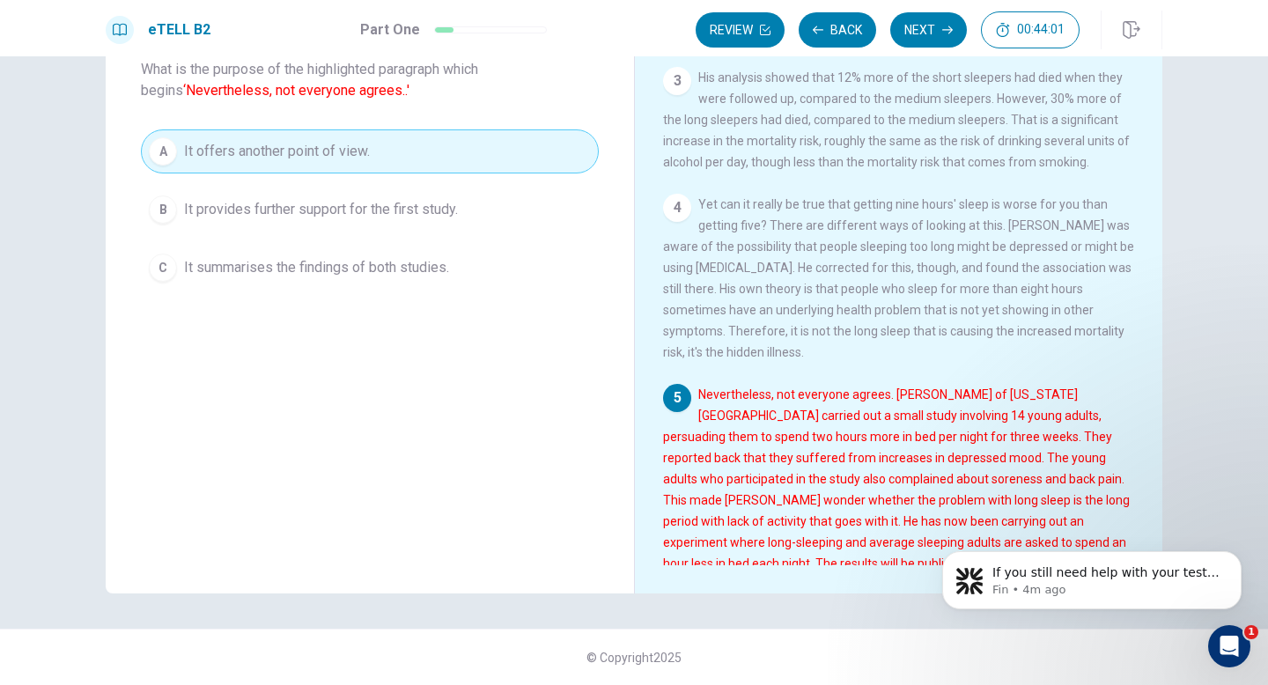
scroll to position [237, 0]
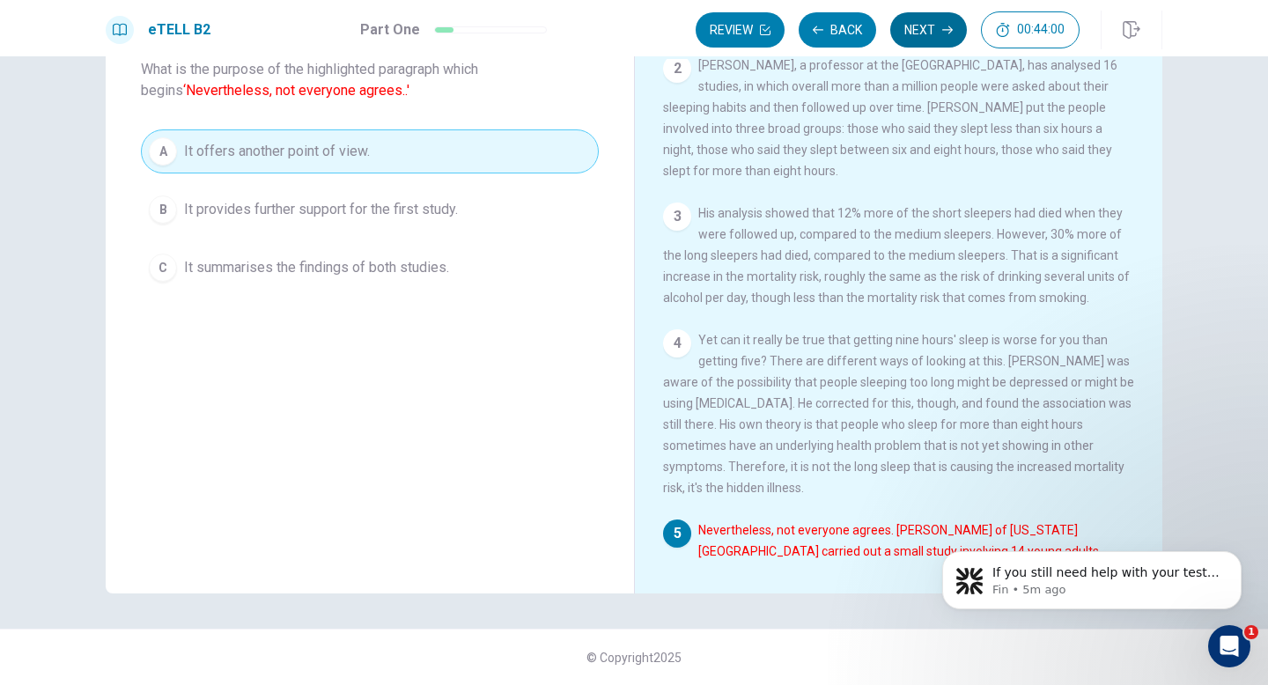
click at [919, 34] on button "Next" at bounding box center [928, 29] width 77 height 35
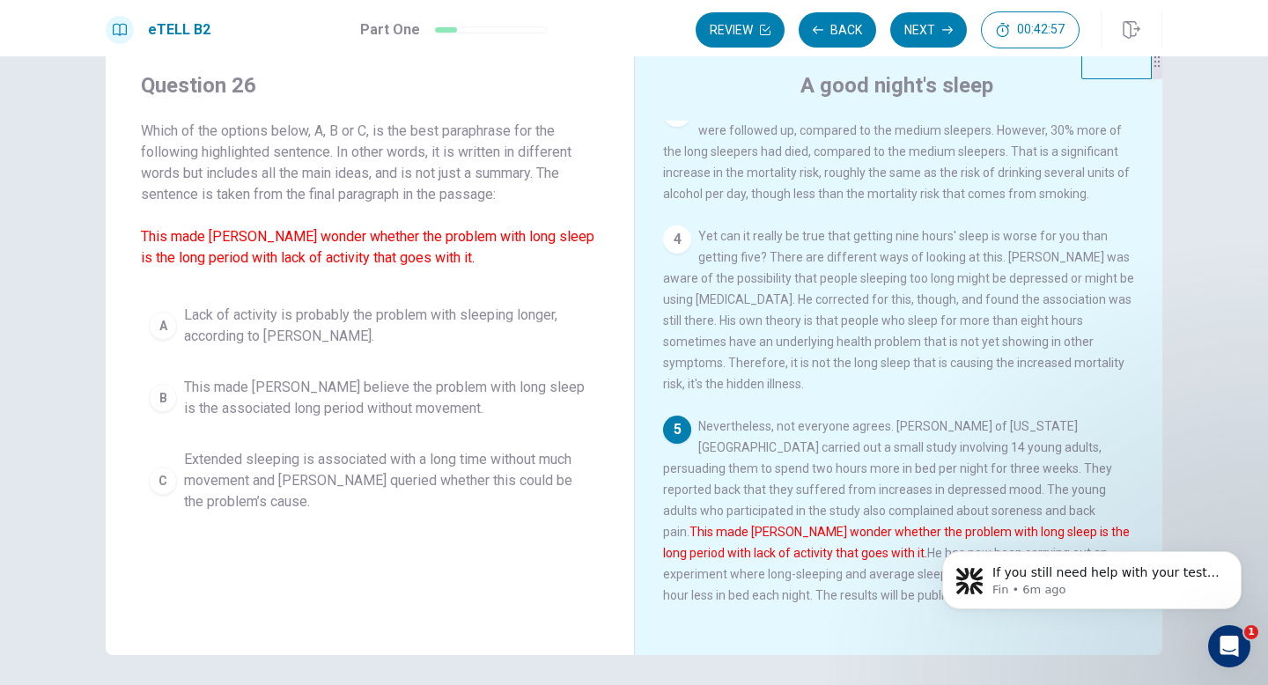
scroll to position [62, 0]
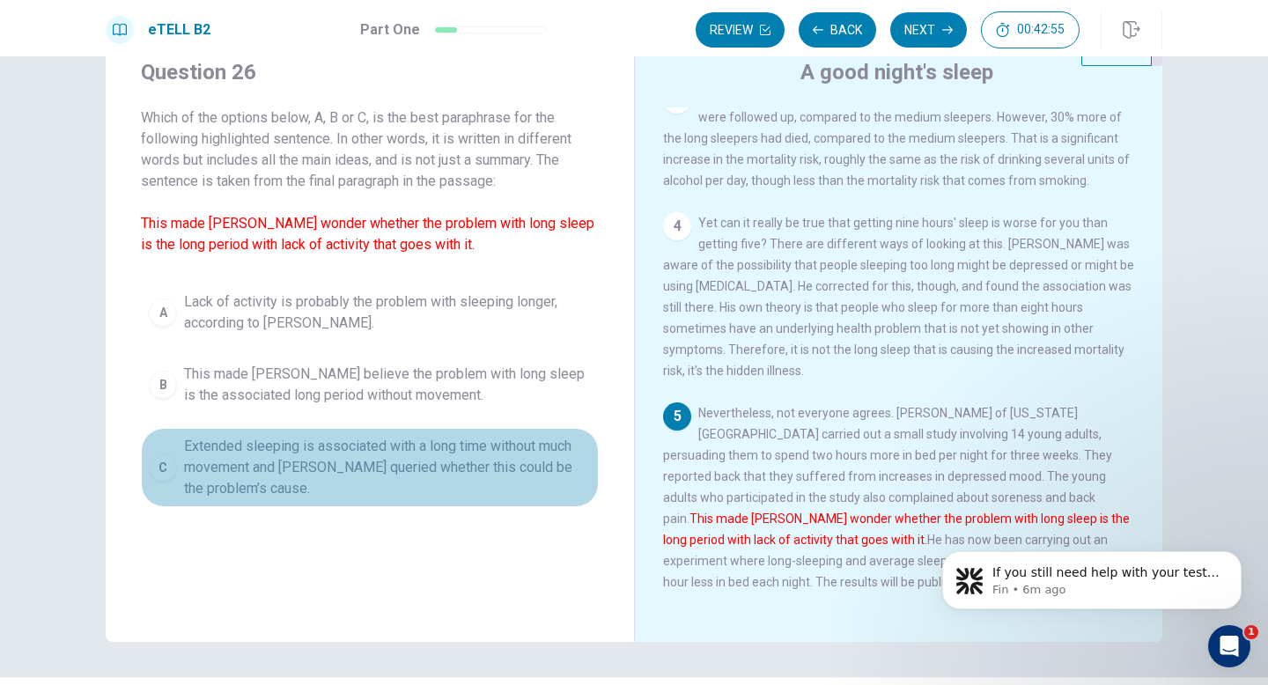
click at [262, 479] on span "Extended sleeping is associated with a long time without much movement and Youn…" at bounding box center [387, 467] width 407 height 63
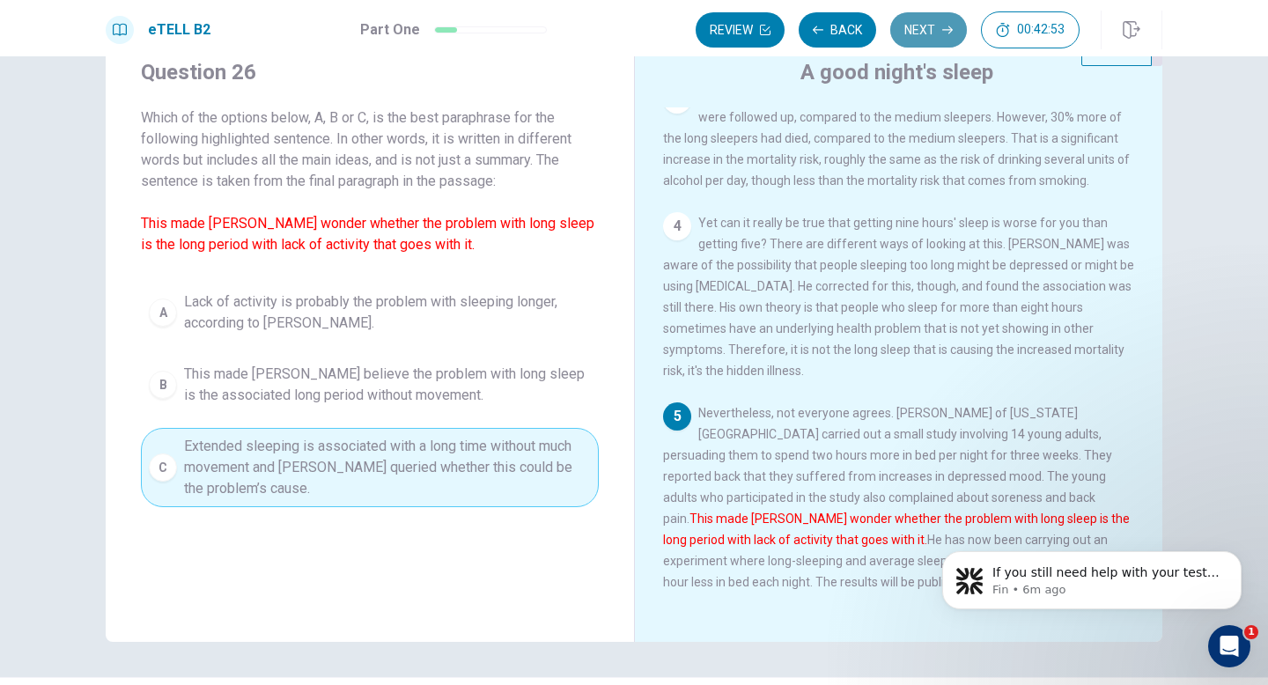
click at [946, 33] on icon "button" at bounding box center [947, 30] width 11 height 11
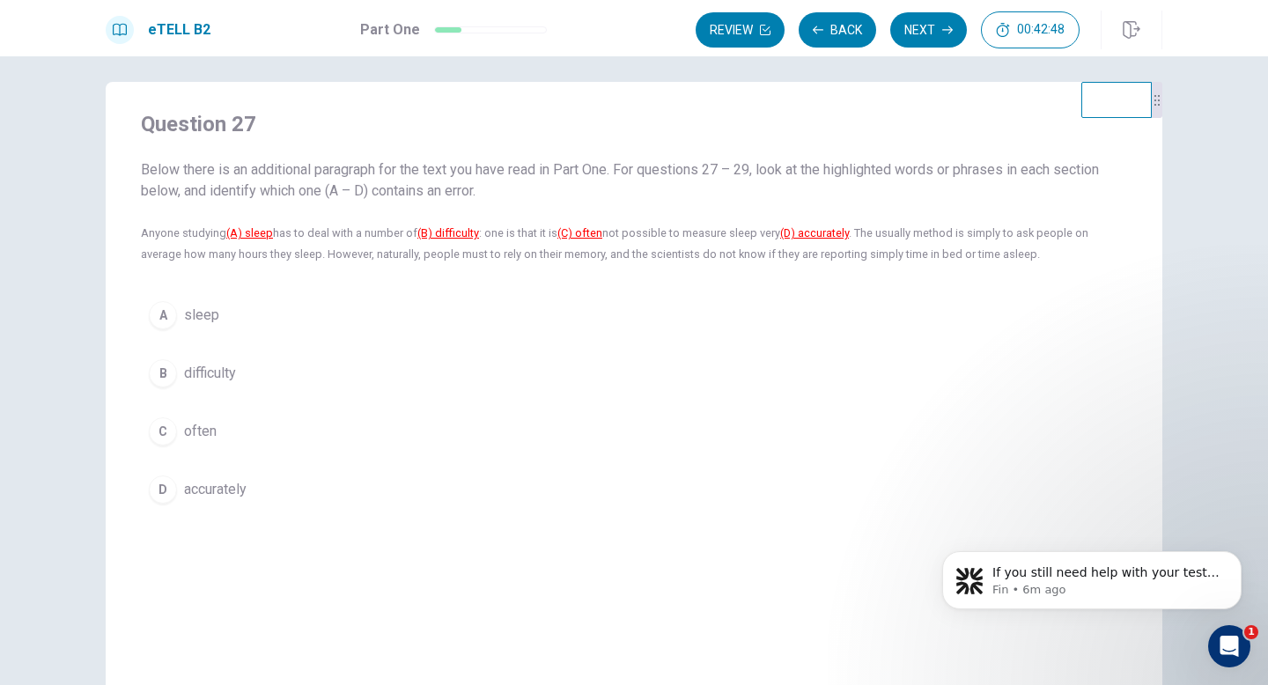
scroll to position [0, 0]
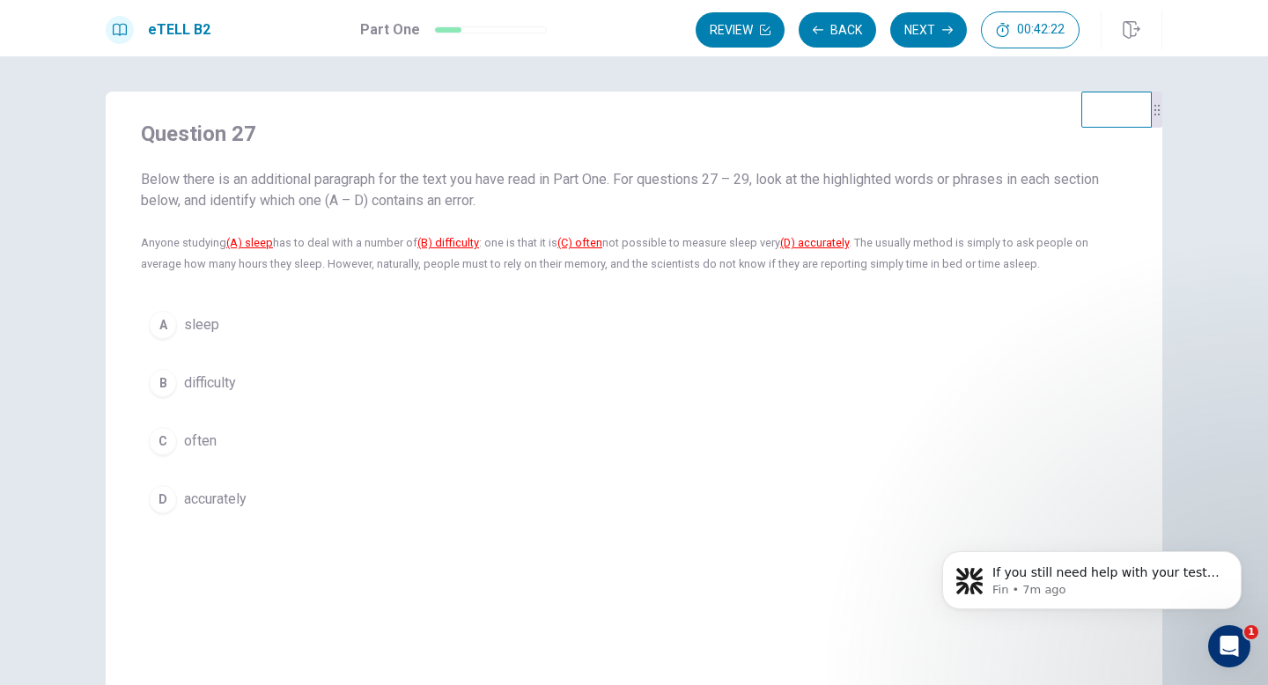
click at [591, 240] on u "(C) often" at bounding box center [579, 242] width 45 height 13
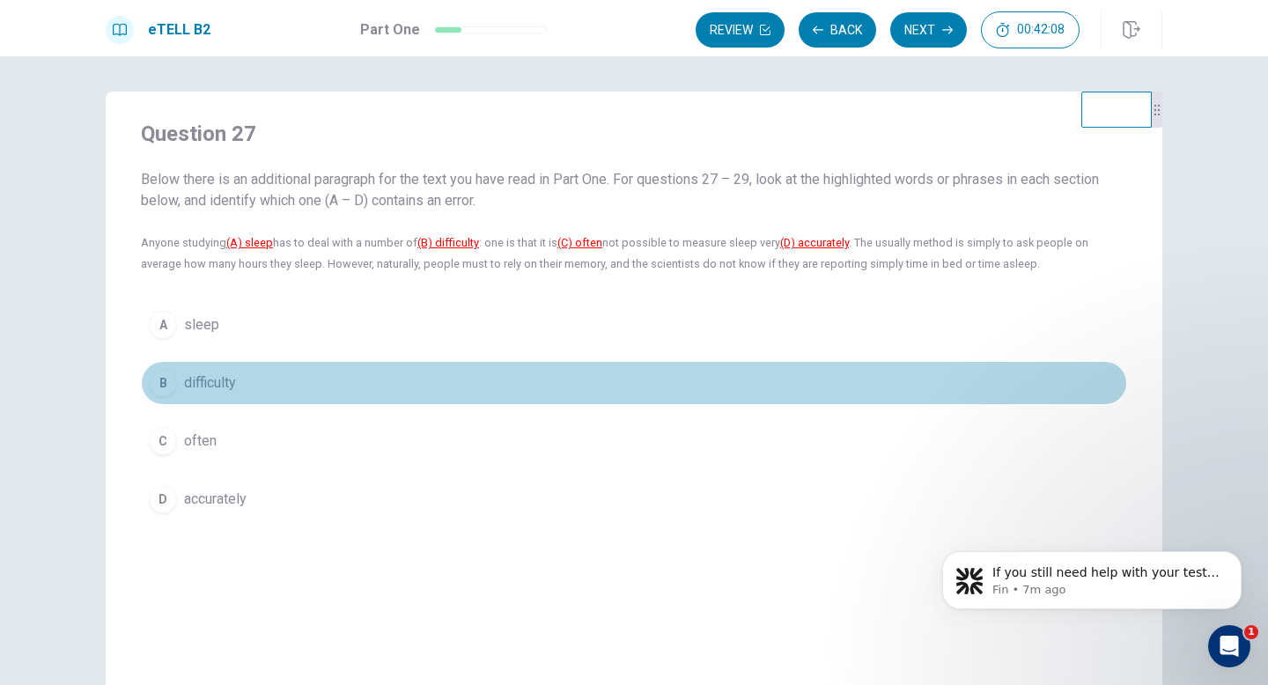
click at [204, 393] on span "difficulty" at bounding box center [210, 383] width 52 height 21
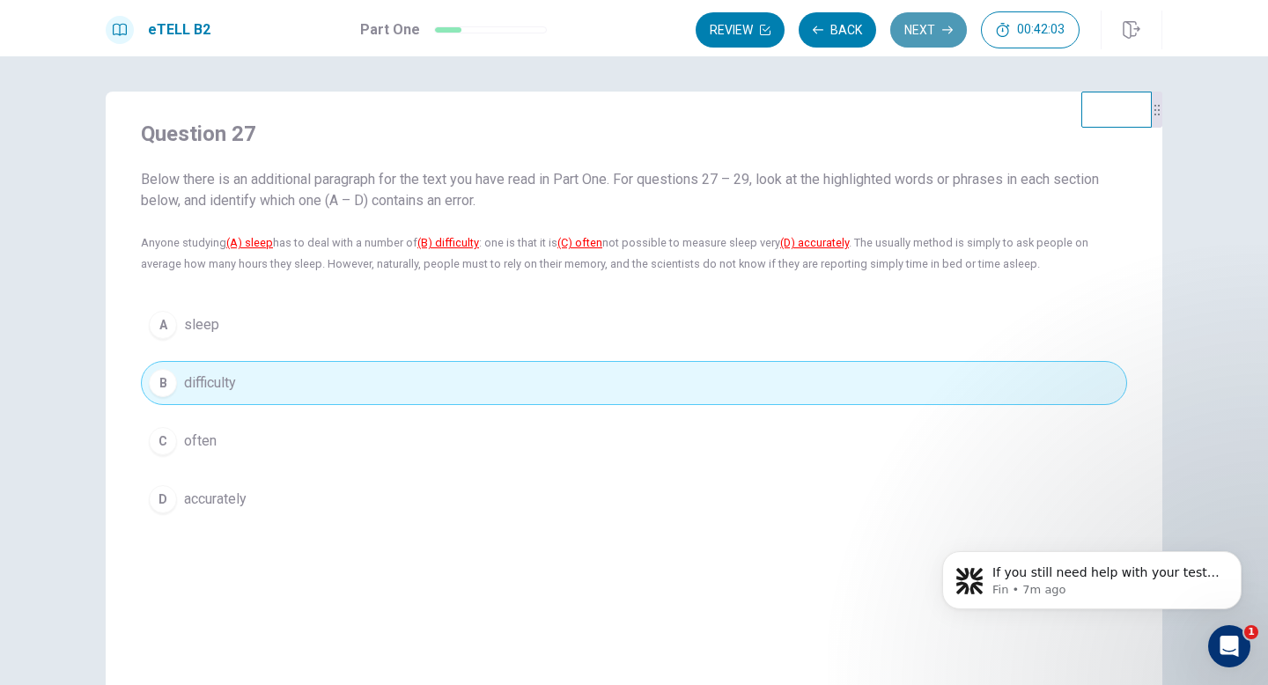
click at [938, 25] on button "Next" at bounding box center [928, 29] width 77 height 35
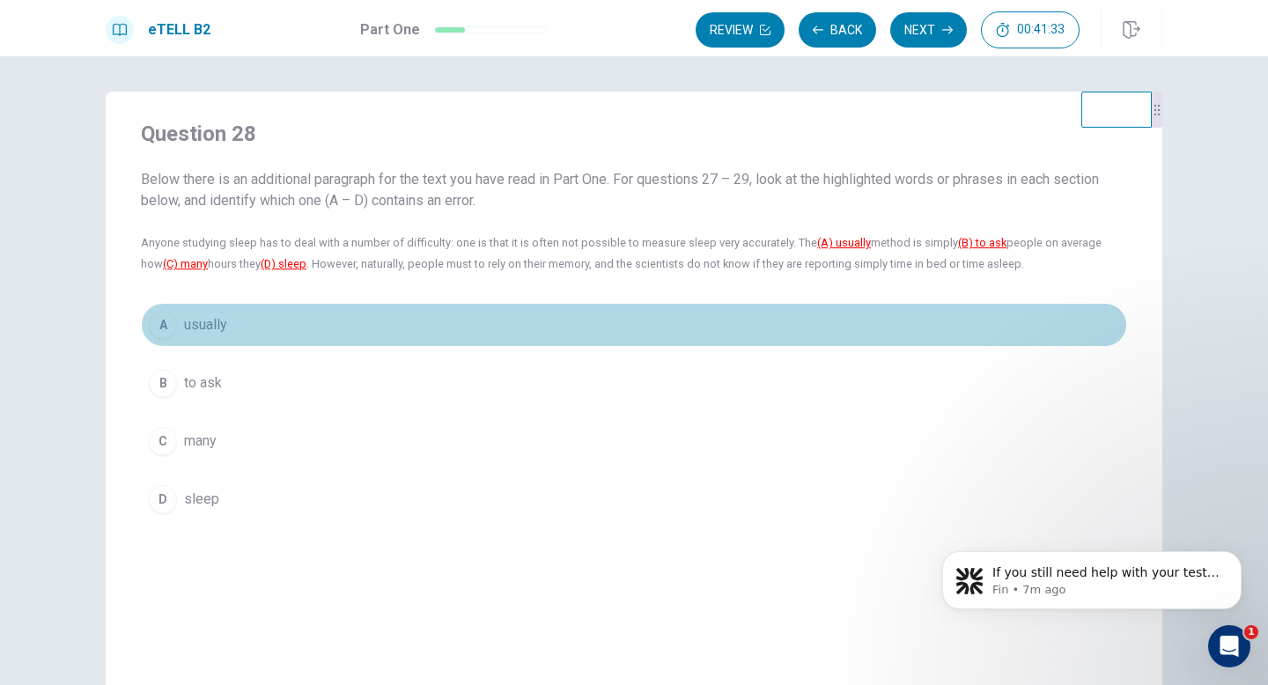
click at [265, 332] on button "A usually" at bounding box center [634, 325] width 986 height 44
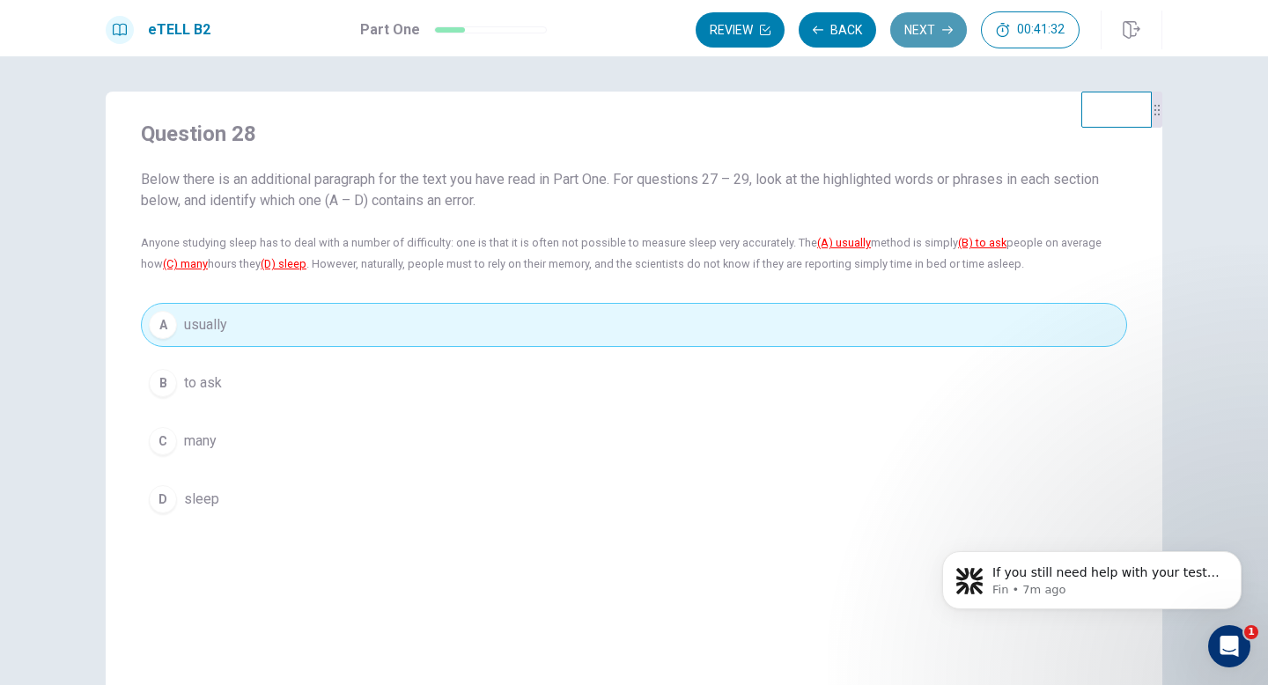
click at [923, 33] on button "Next" at bounding box center [928, 29] width 77 height 35
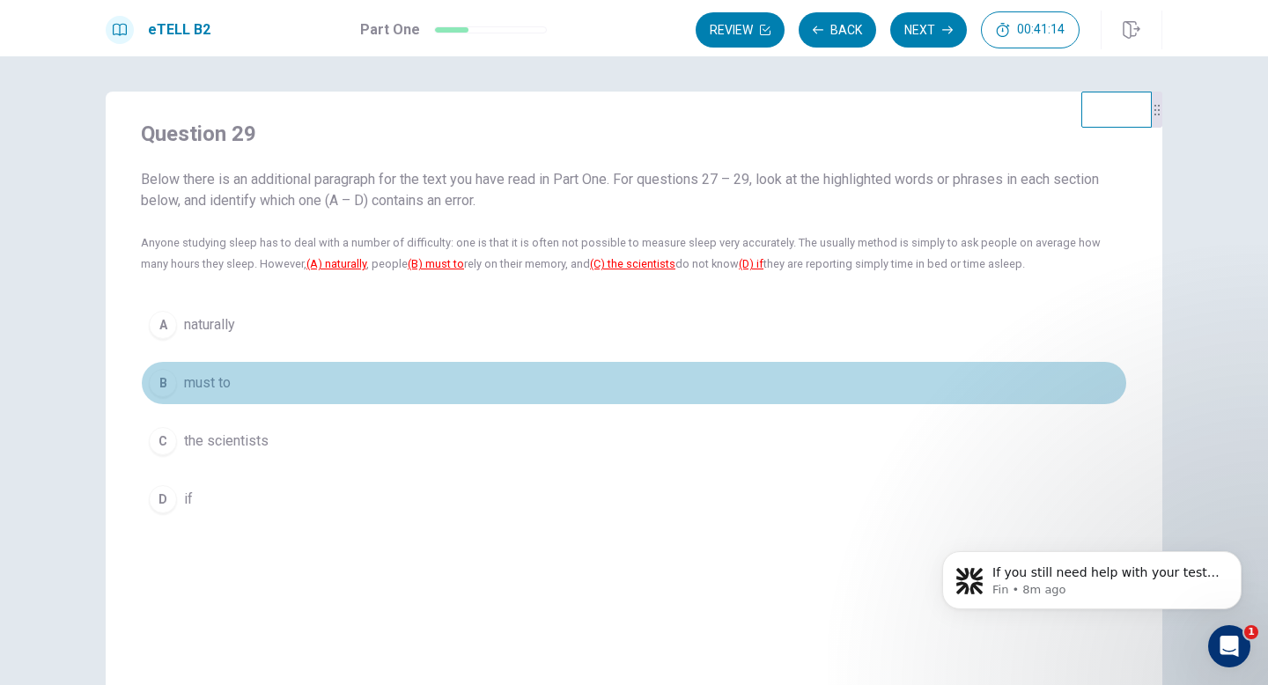
click at [279, 370] on button "B must to" at bounding box center [634, 383] width 986 height 44
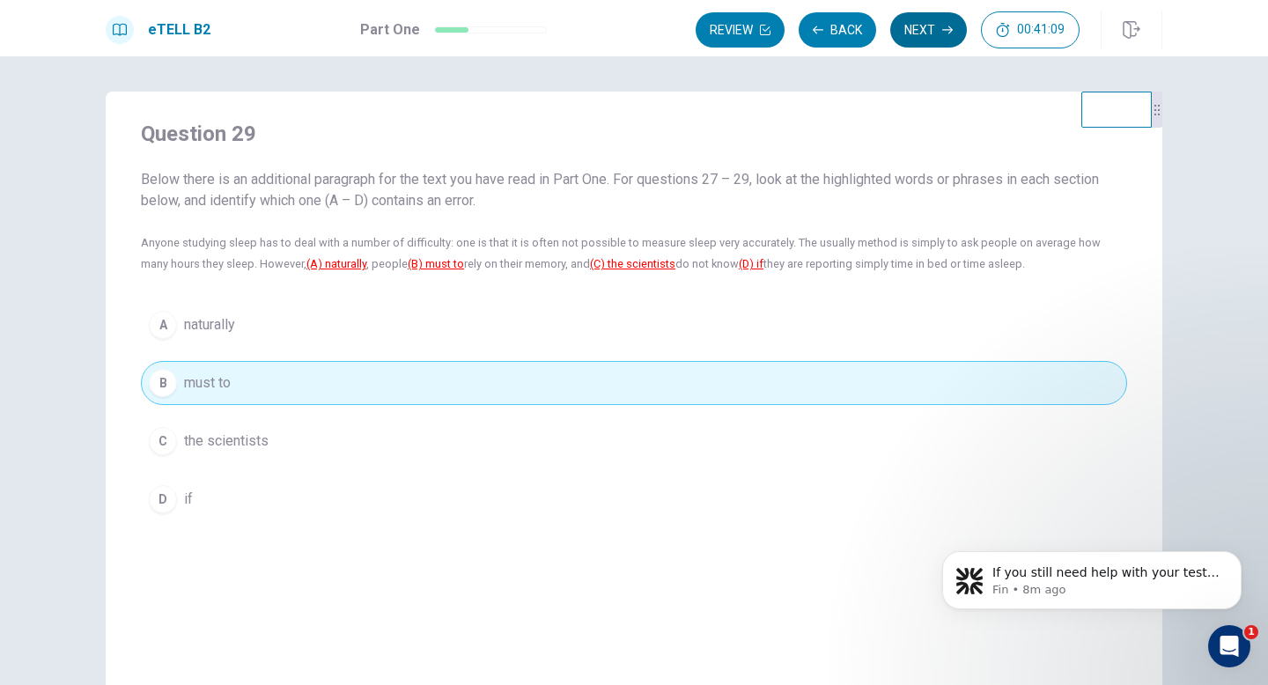
click at [946, 26] on icon "button" at bounding box center [947, 30] width 11 height 11
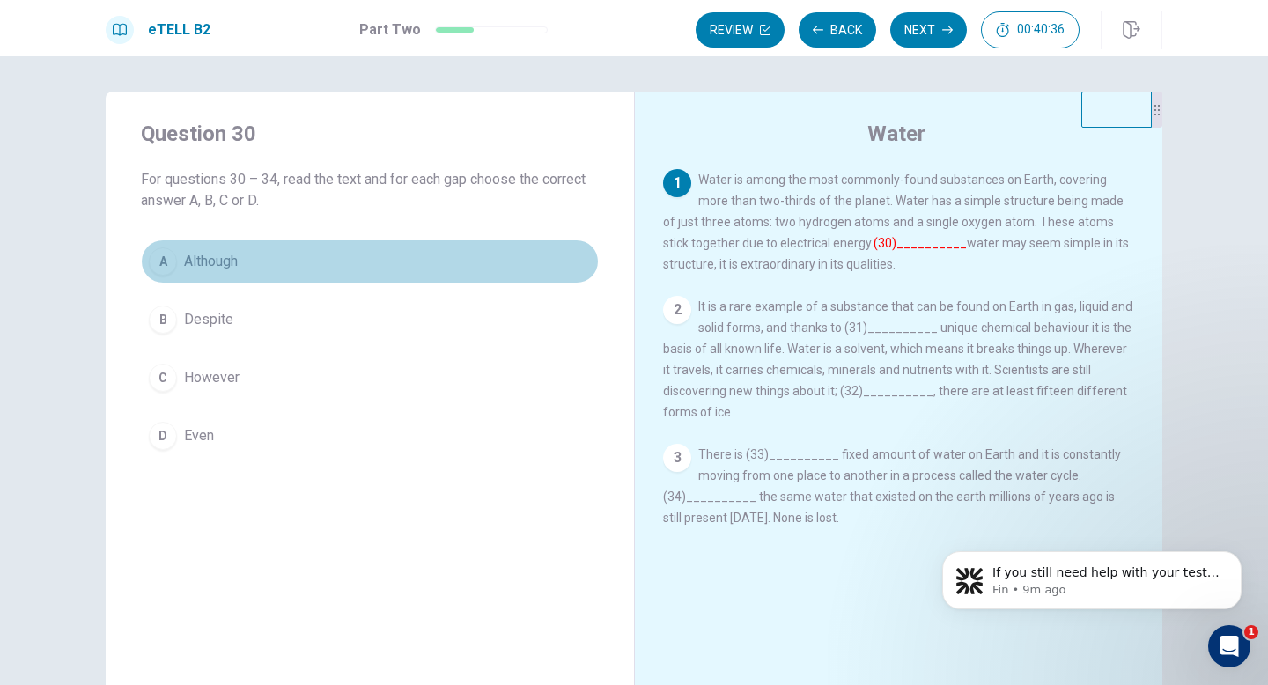
click at [481, 281] on button "A Although" at bounding box center [370, 262] width 458 height 44
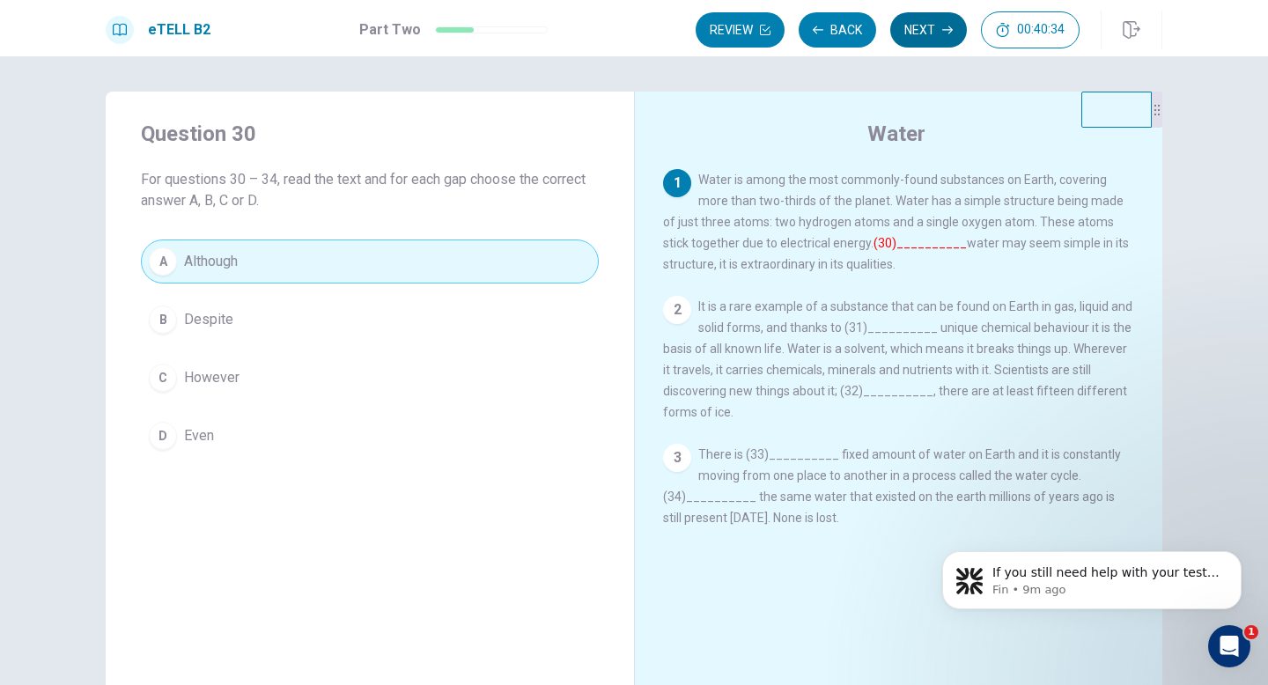
click at [932, 39] on button "Next" at bounding box center [928, 29] width 77 height 35
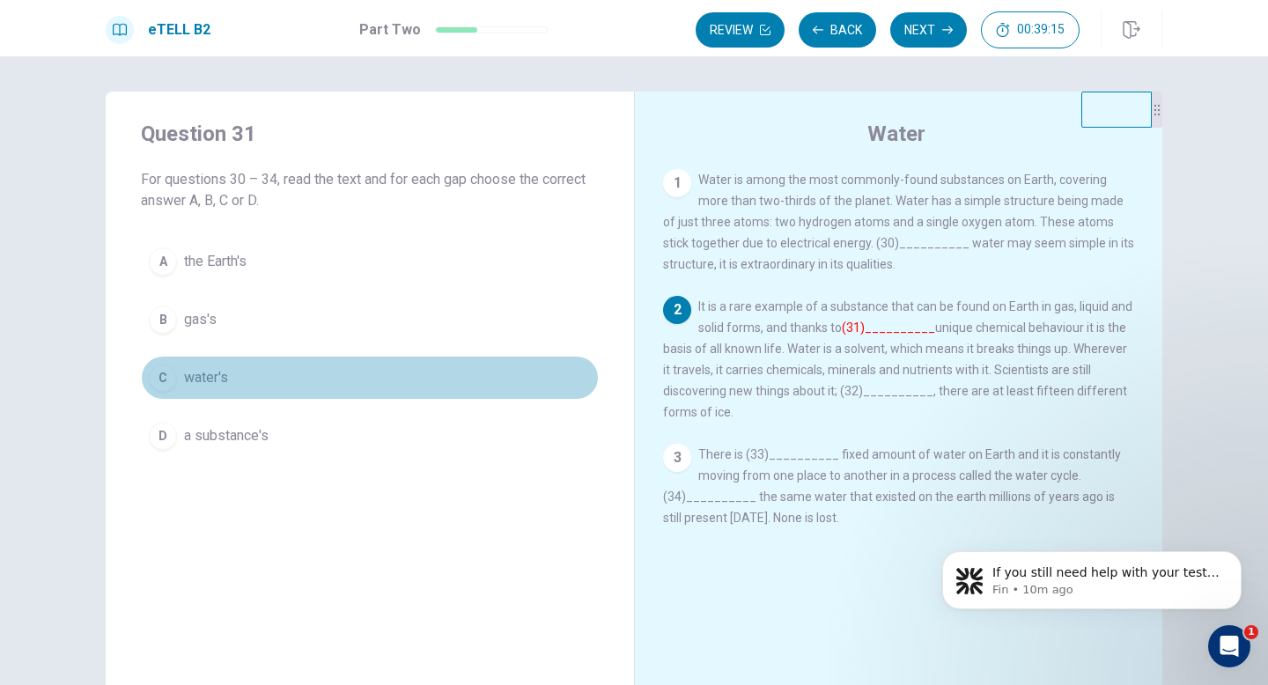
click at [404, 382] on button "C water's" at bounding box center [370, 378] width 458 height 44
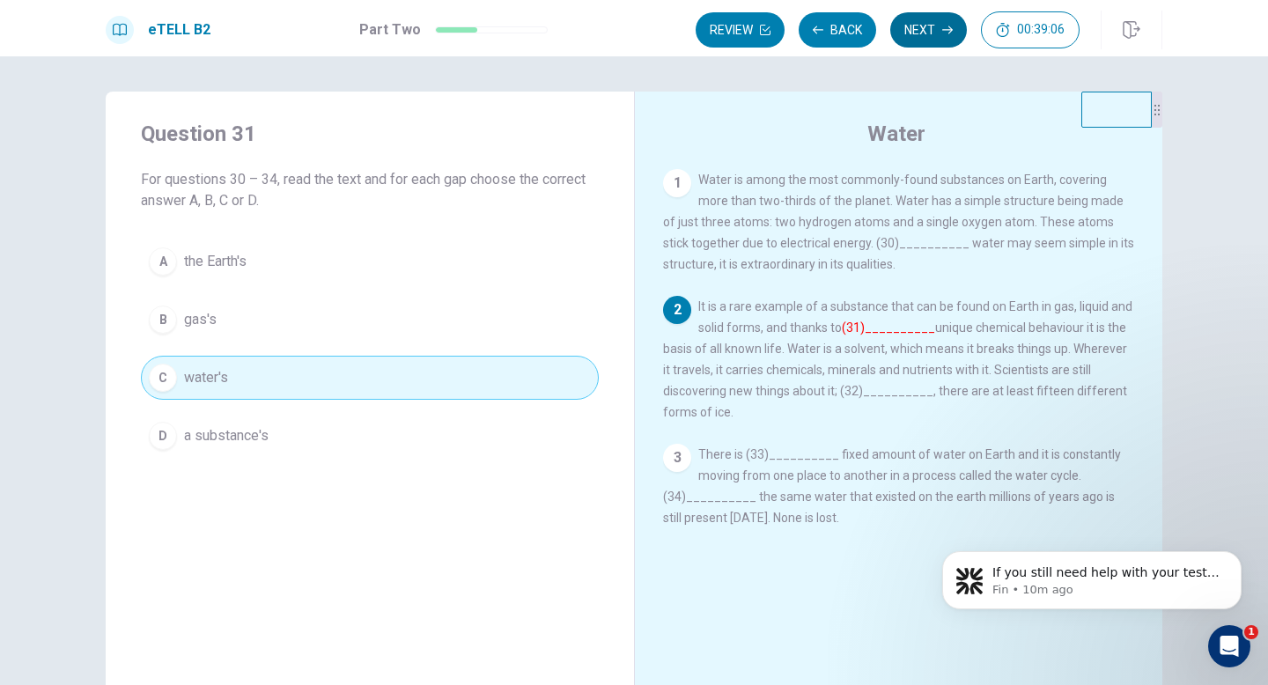
click at [944, 26] on icon "button" at bounding box center [947, 30] width 11 height 11
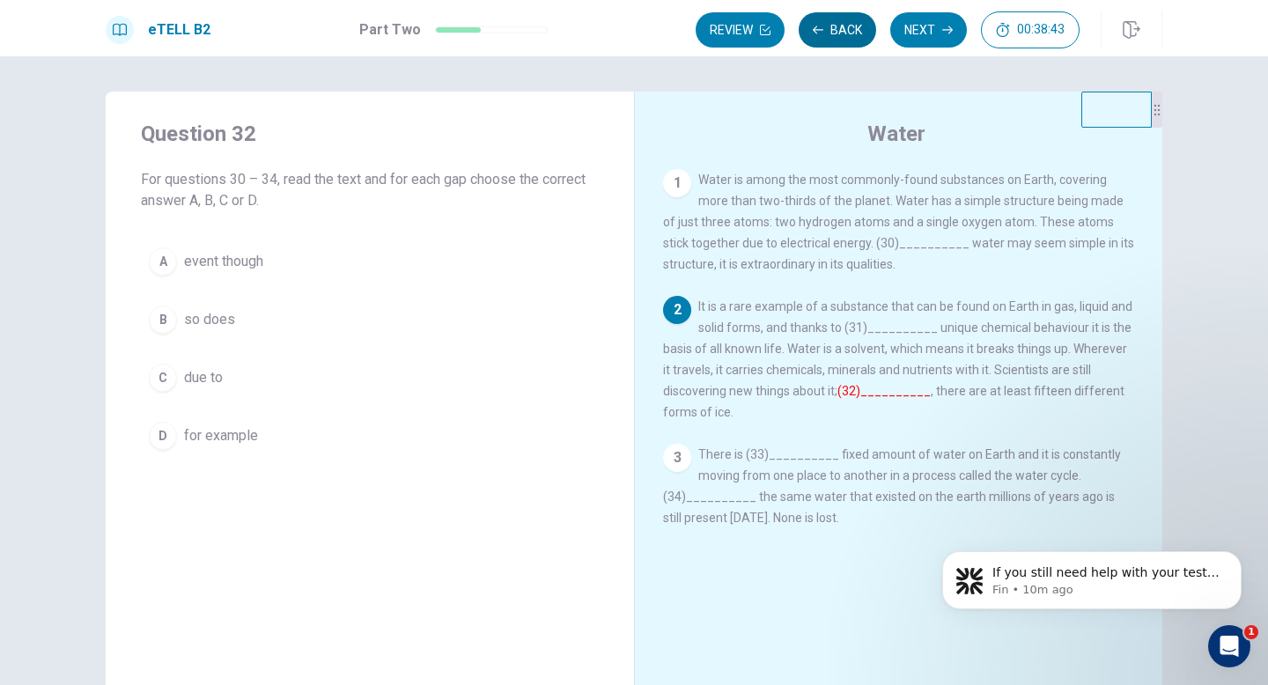
click at [850, 30] on button "Back" at bounding box center [837, 29] width 77 height 35
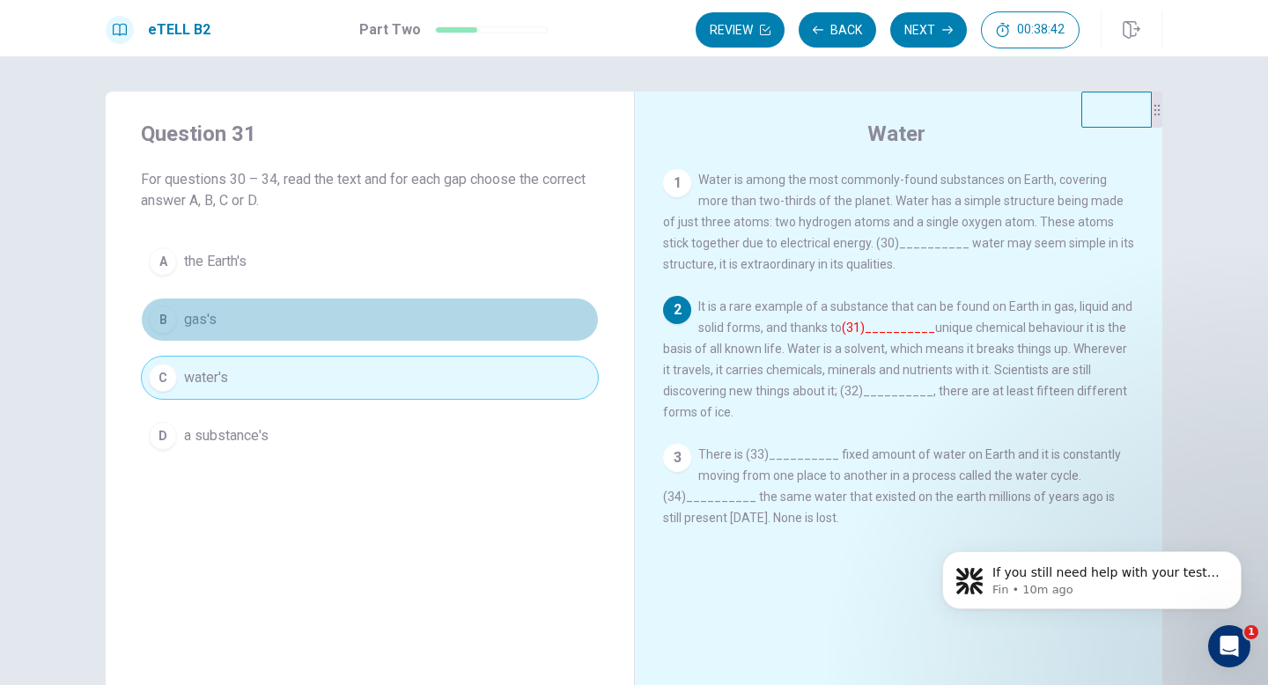
click at [358, 337] on button "B gas's" at bounding box center [370, 320] width 458 height 44
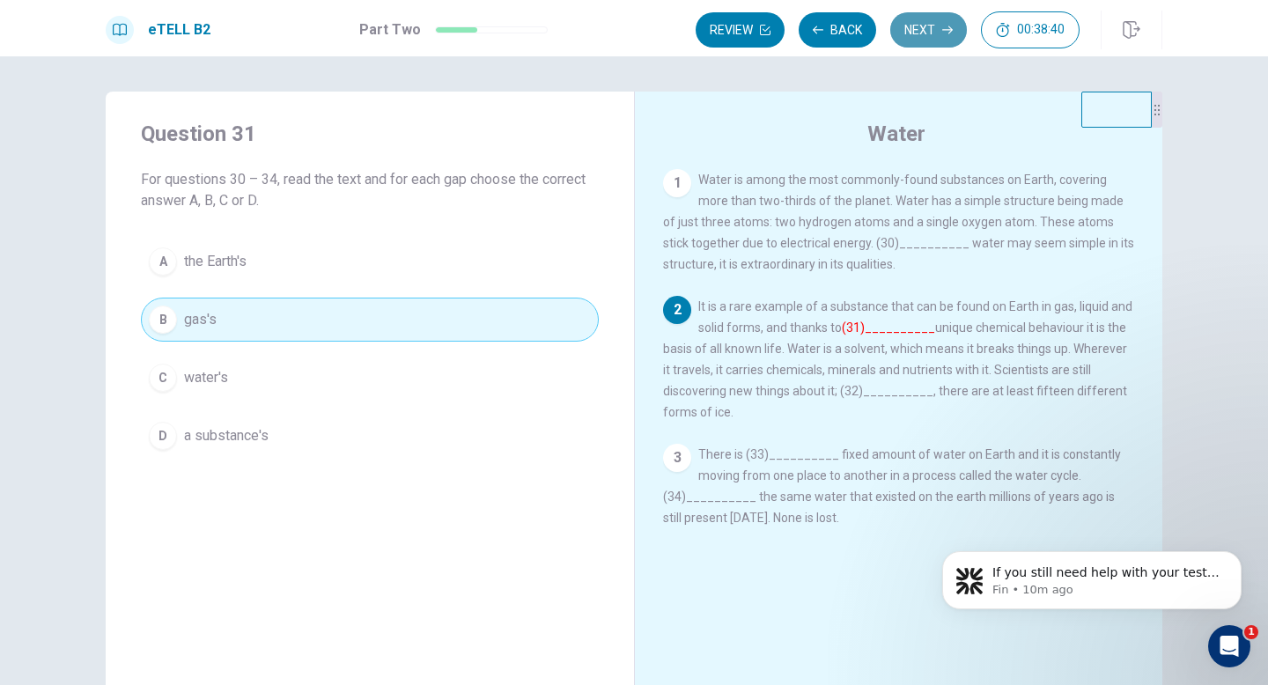
click at [932, 39] on button "Next" at bounding box center [928, 29] width 77 height 35
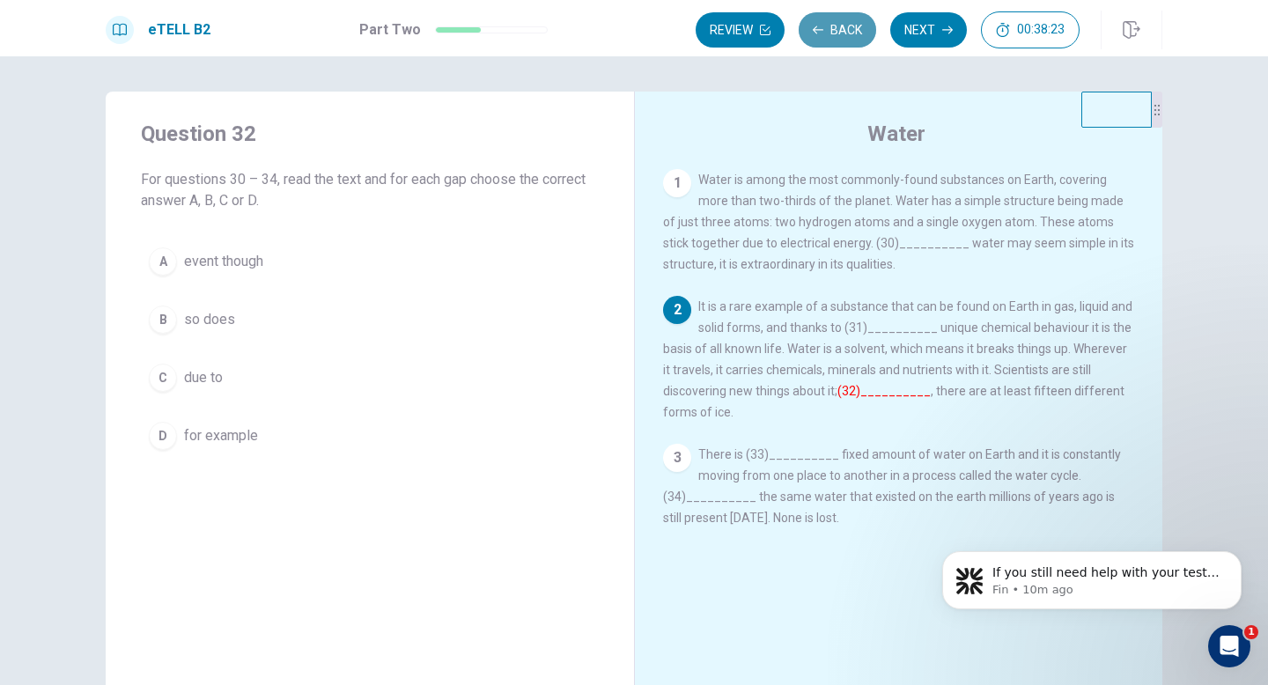
click at [823, 36] on button "Back" at bounding box center [837, 29] width 77 height 35
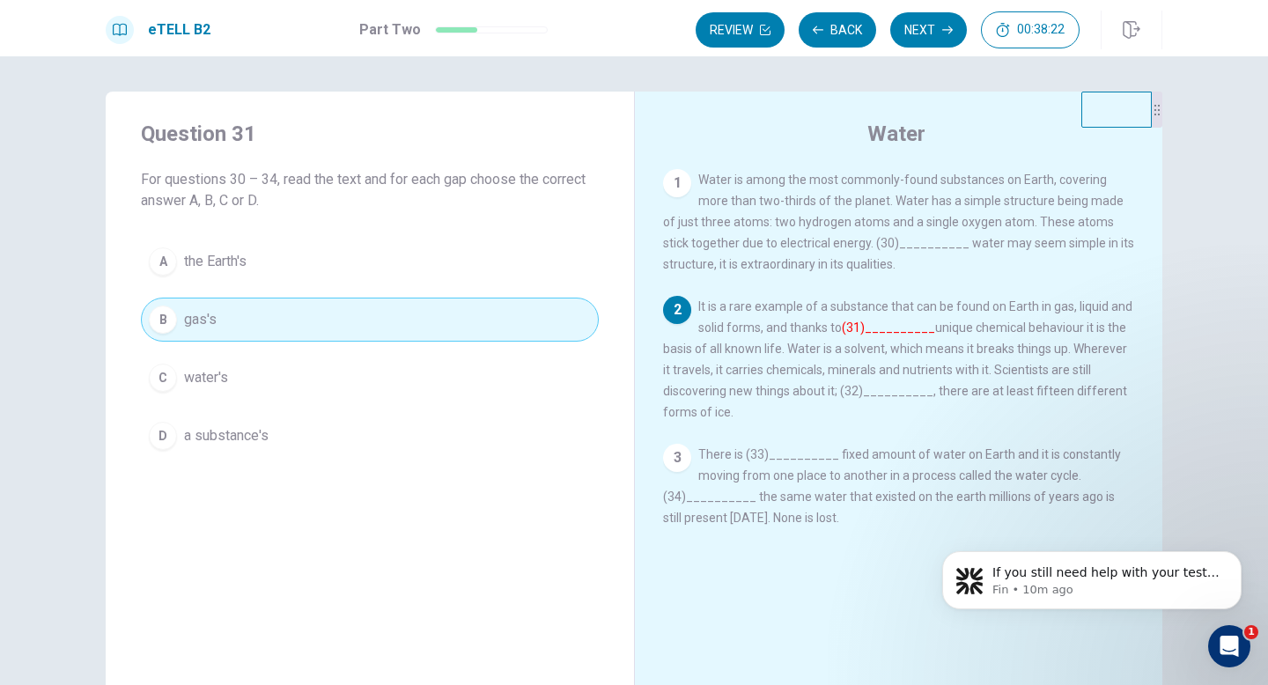
click at [402, 368] on button "C water's" at bounding box center [370, 378] width 458 height 44
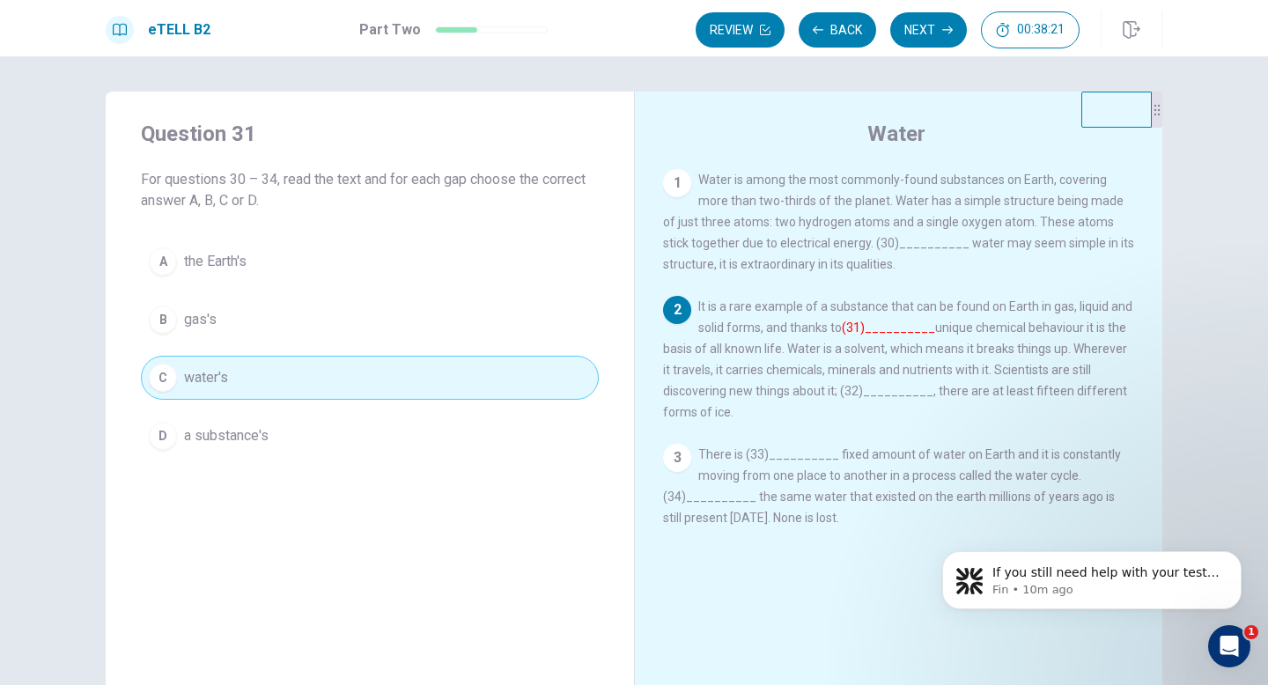
click at [910, 34] on button "Next" at bounding box center [928, 29] width 77 height 35
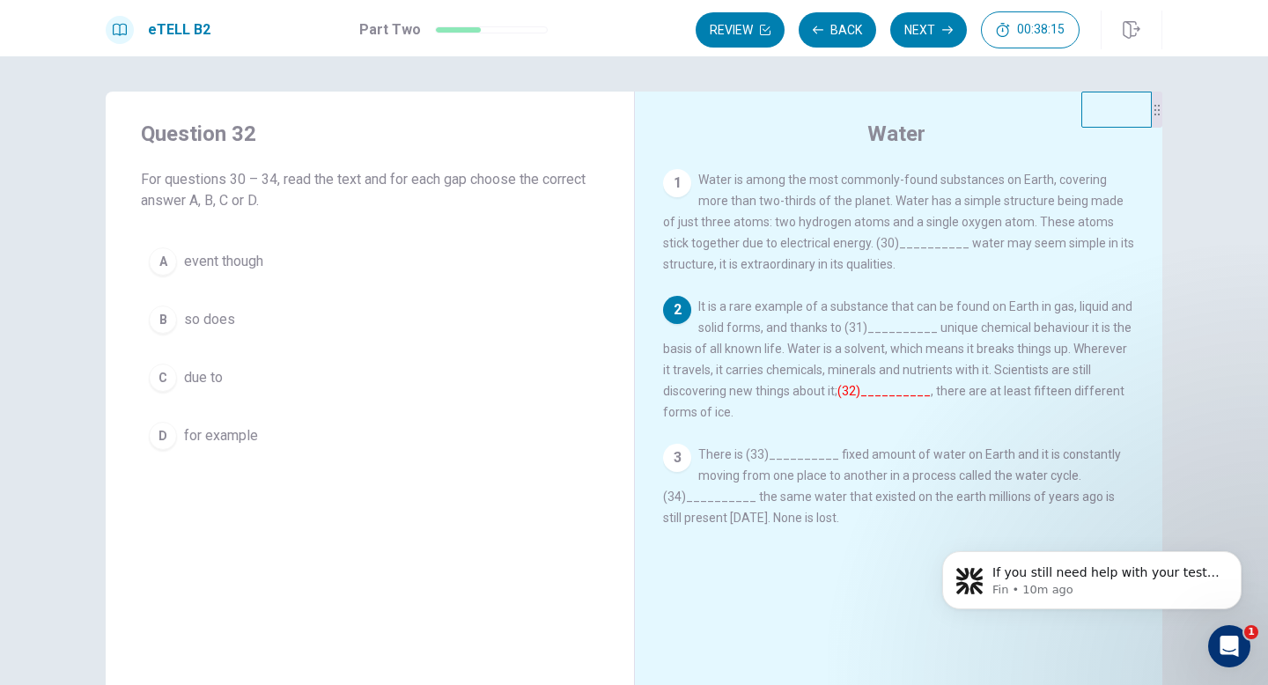
click at [528, 432] on button "D for example" at bounding box center [370, 436] width 458 height 44
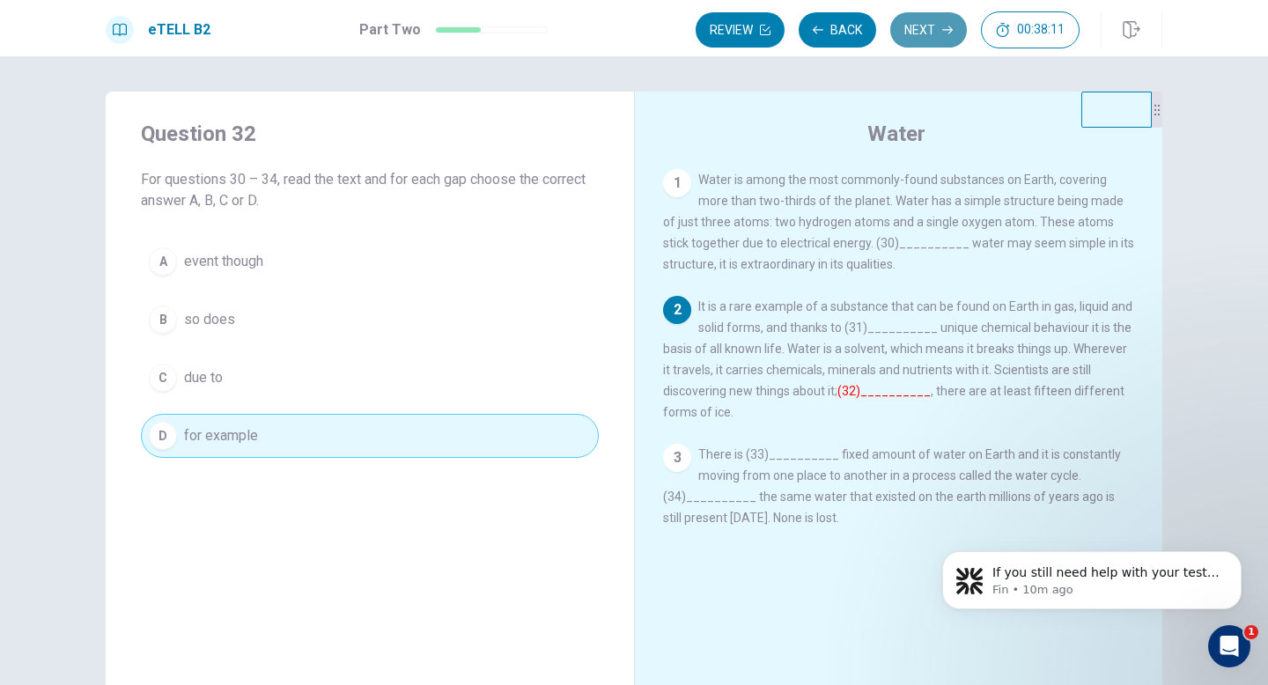
click at [927, 23] on button "Next" at bounding box center [928, 29] width 77 height 35
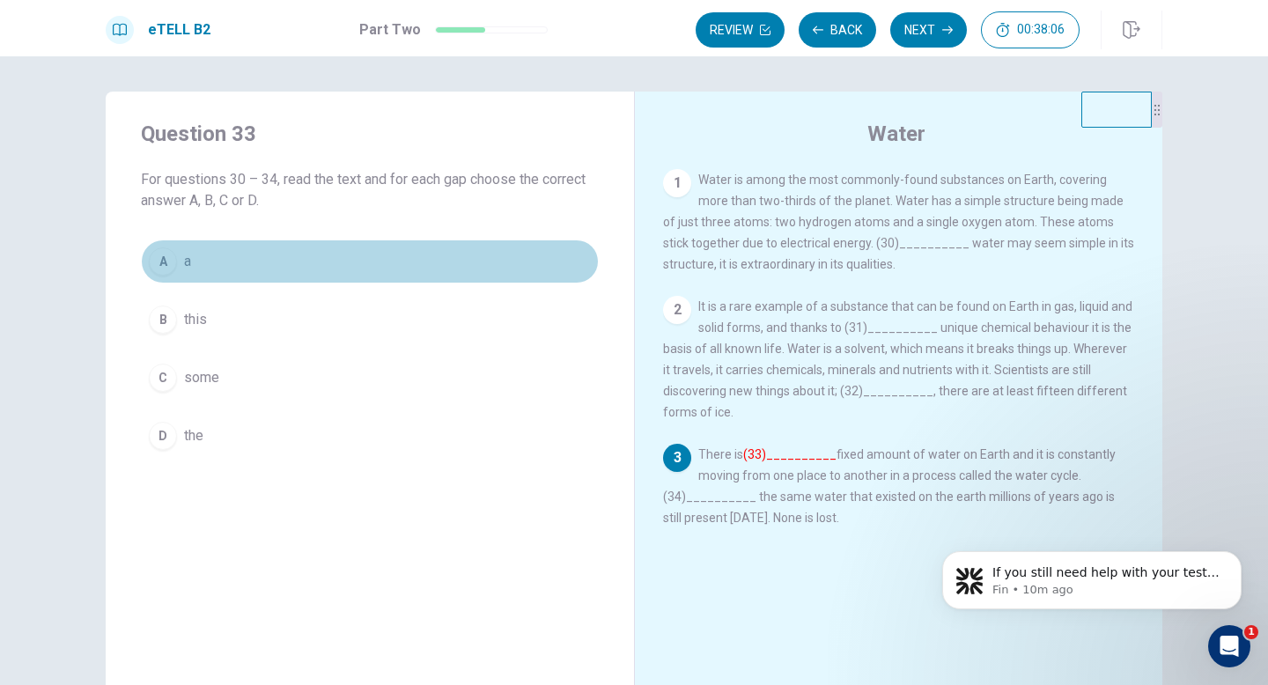
click at [456, 244] on button "A a" at bounding box center [370, 262] width 458 height 44
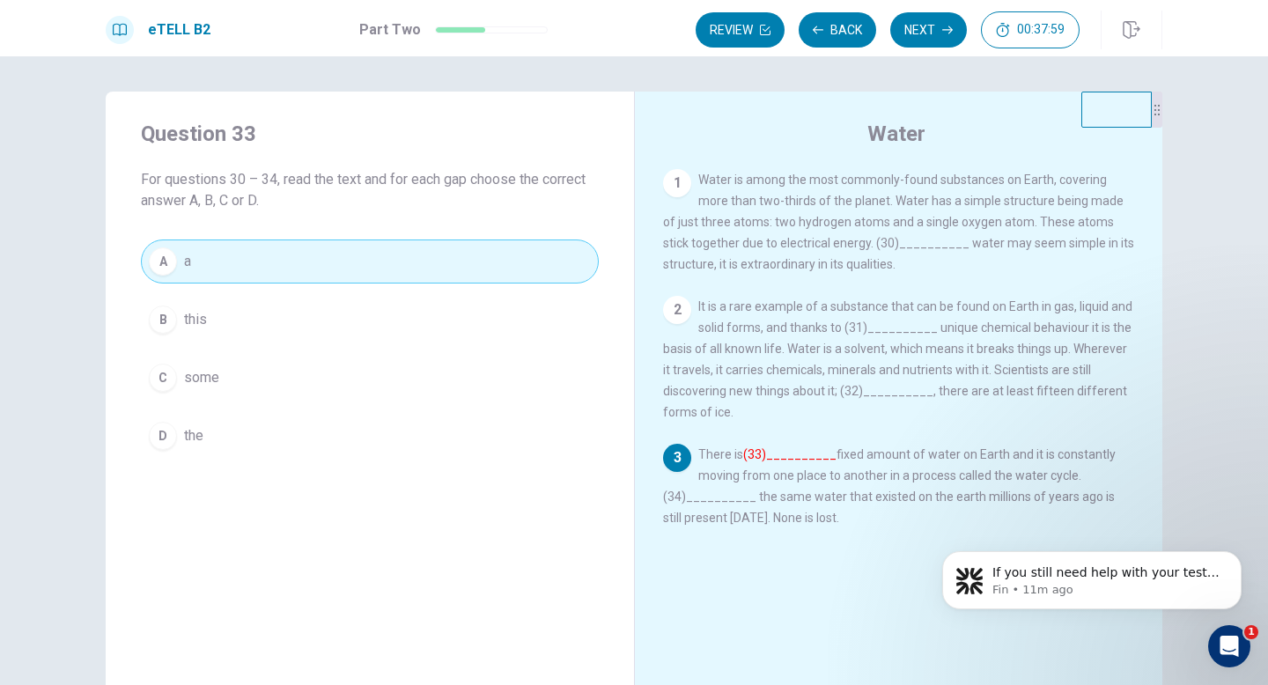
click at [923, 26] on button "Next" at bounding box center [928, 29] width 77 height 35
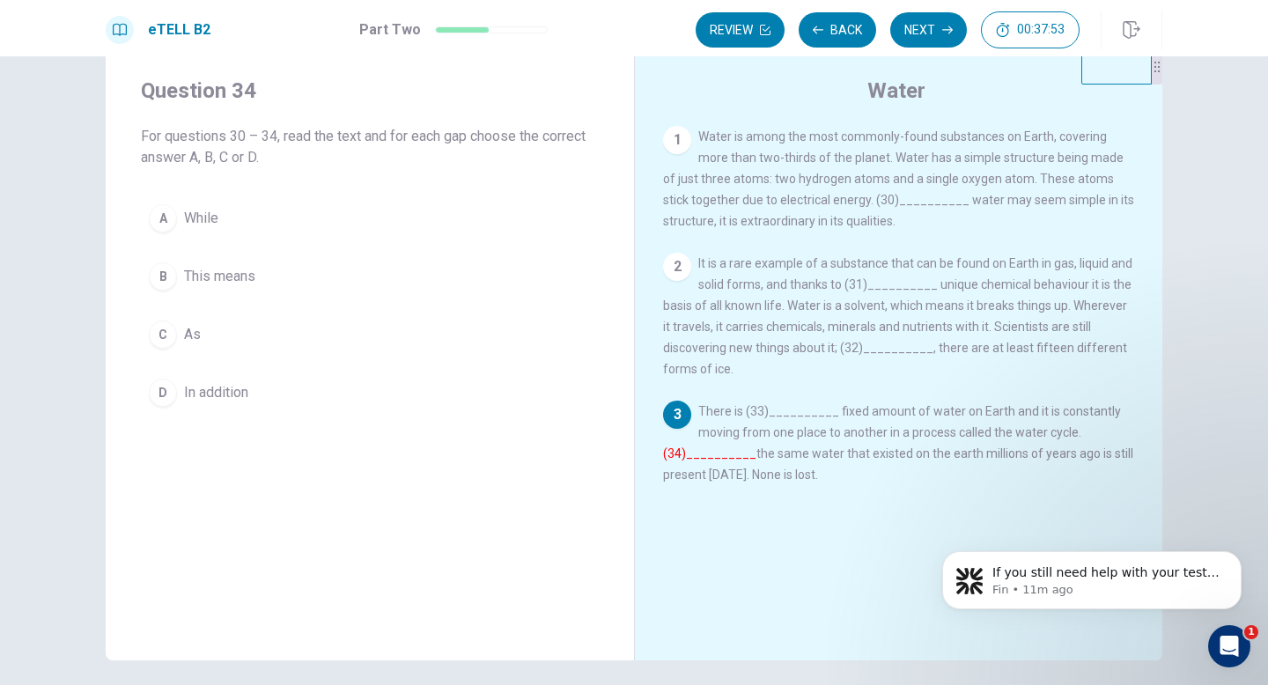
scroll to position [45, 0]
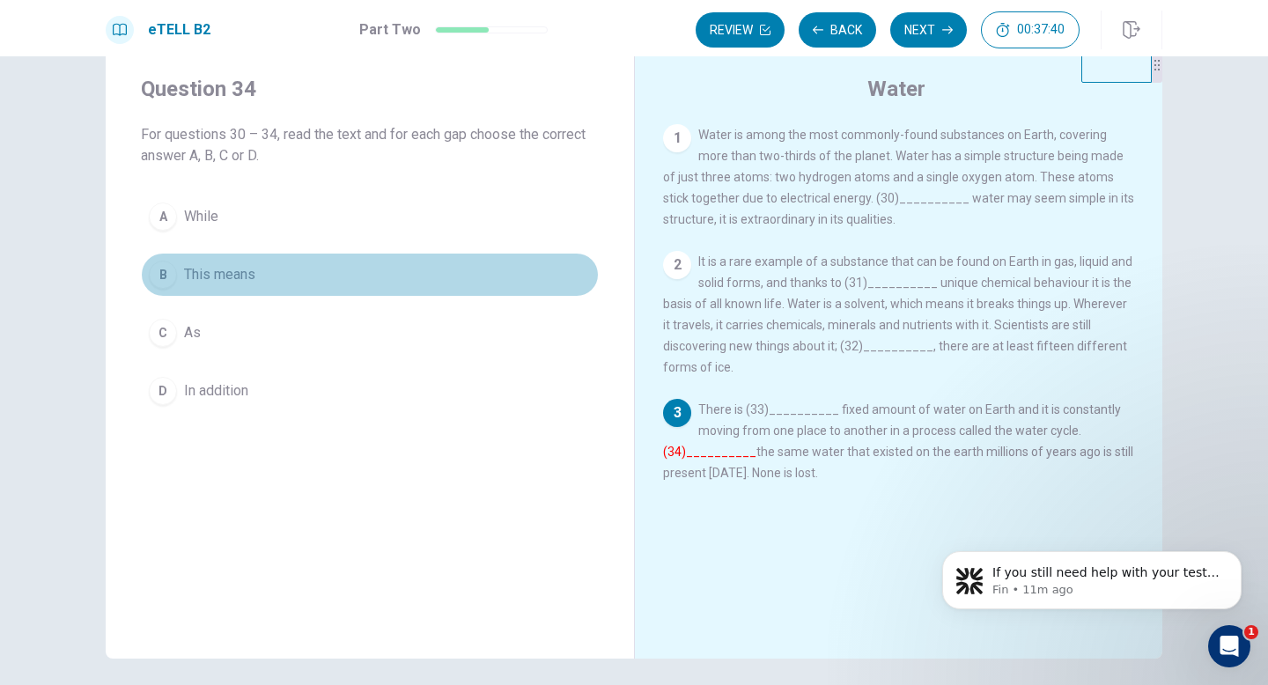
click at [470, 255] on button "B This means" at bounding box center [370, 275] width 458 height 44
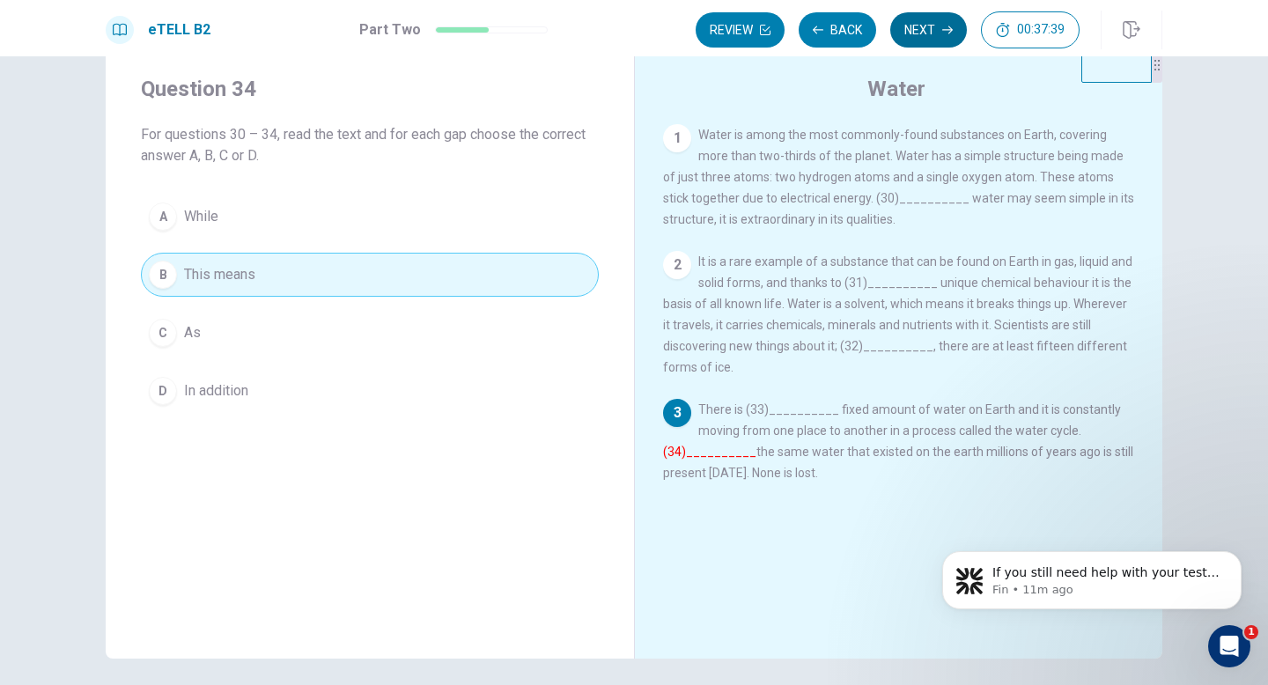
click at [941, 41] on button "Next" at bounding box center [928, 29] width 77 height 35
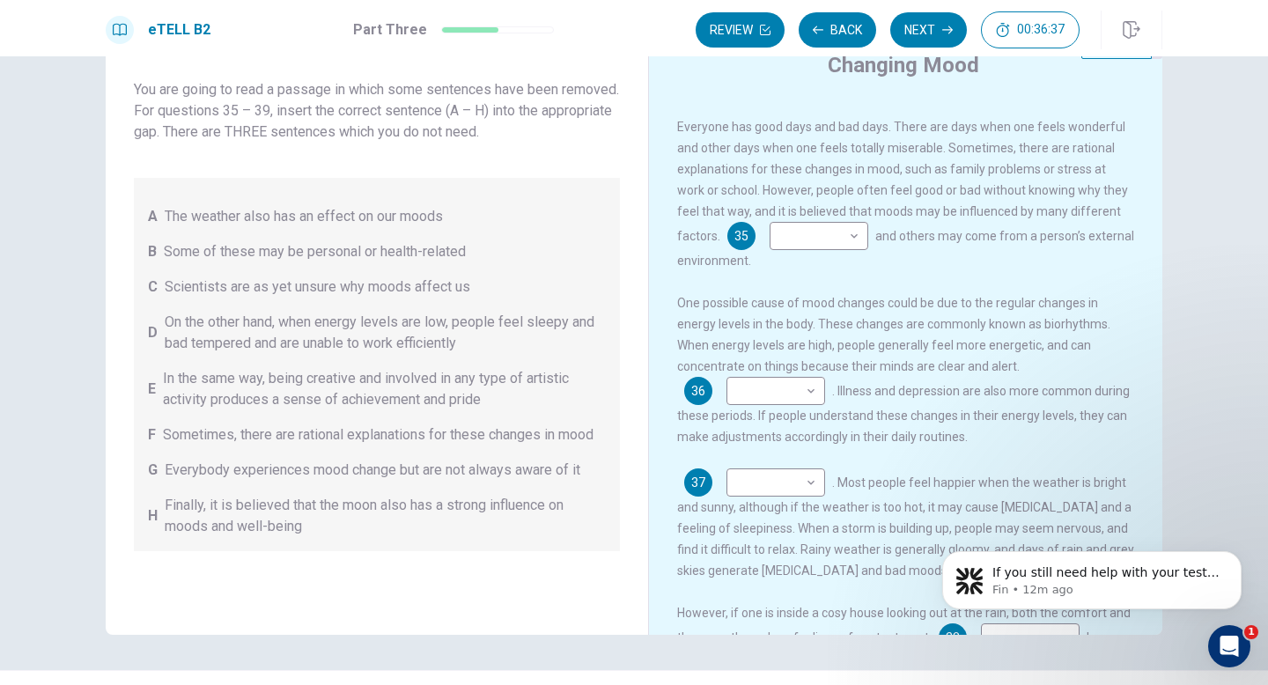
scroll to position [26, 0]
click at [786, 247] on body "This site uses cookies, as explained in our Privacy Policy . If you agree to th…" at bounding box center [634, 342] width 1268 height 685
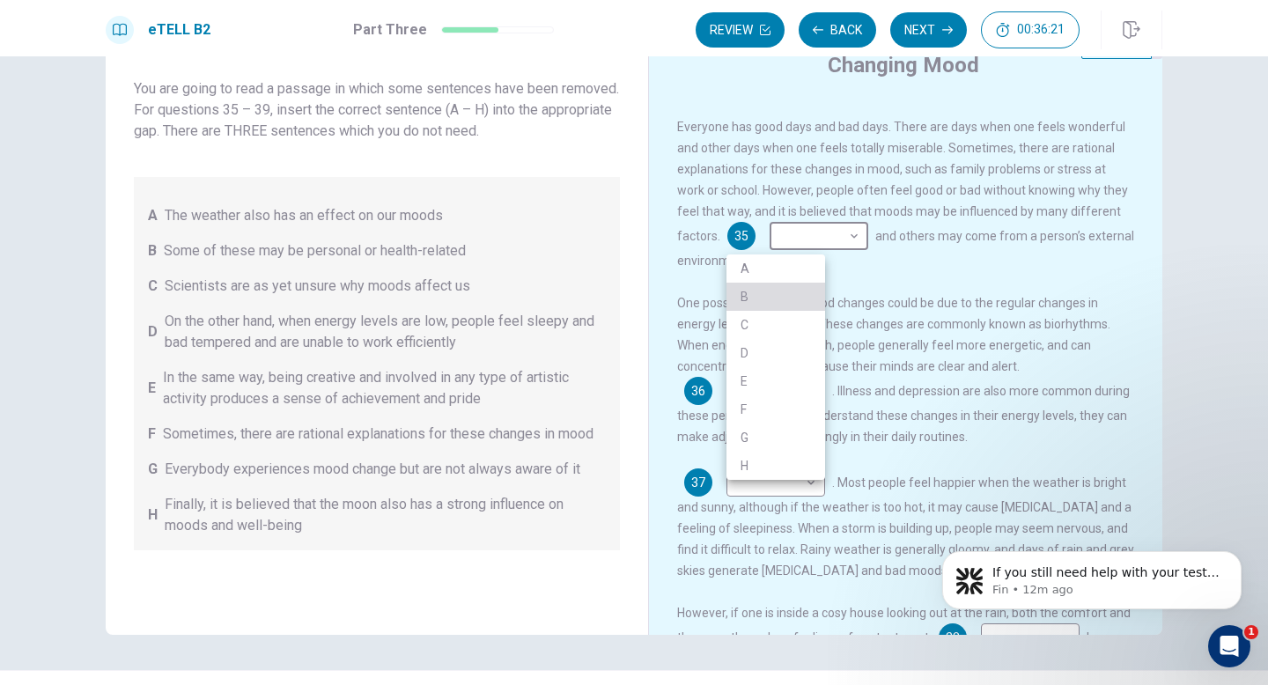
click at [782, 296] on li "B" at bounding box center [776, 297] width 99 height 28
type input "*"
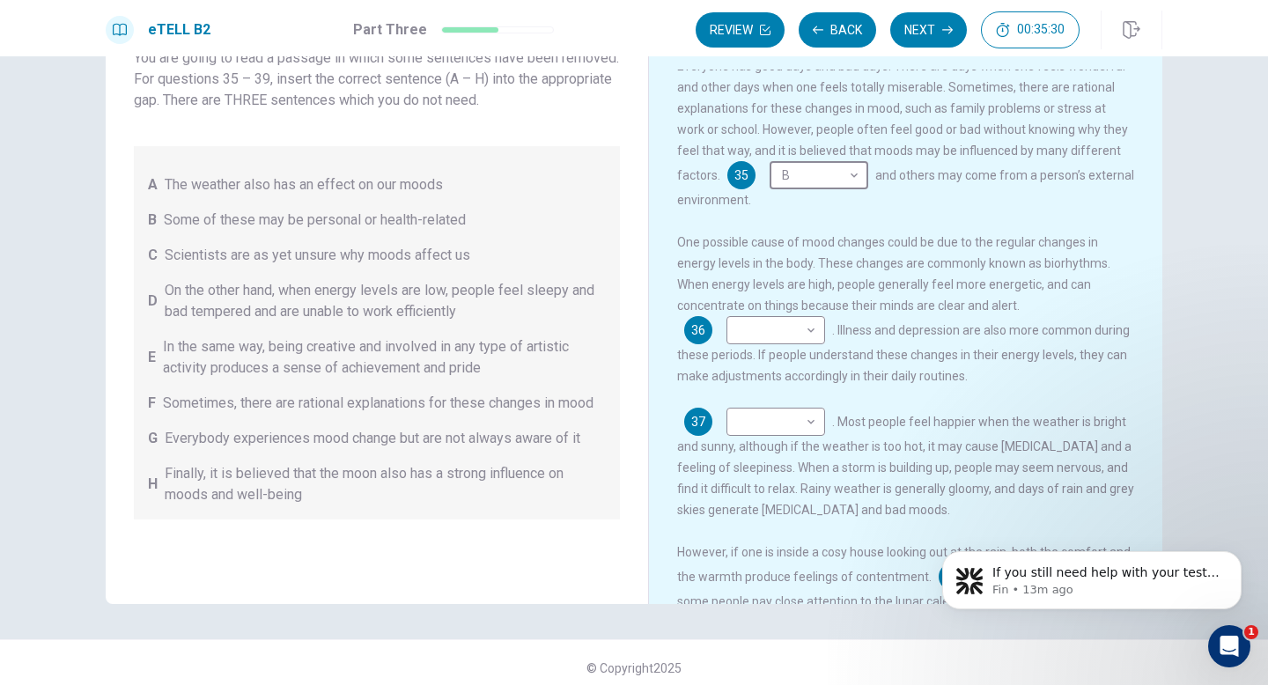
scroll to position [110, 0]
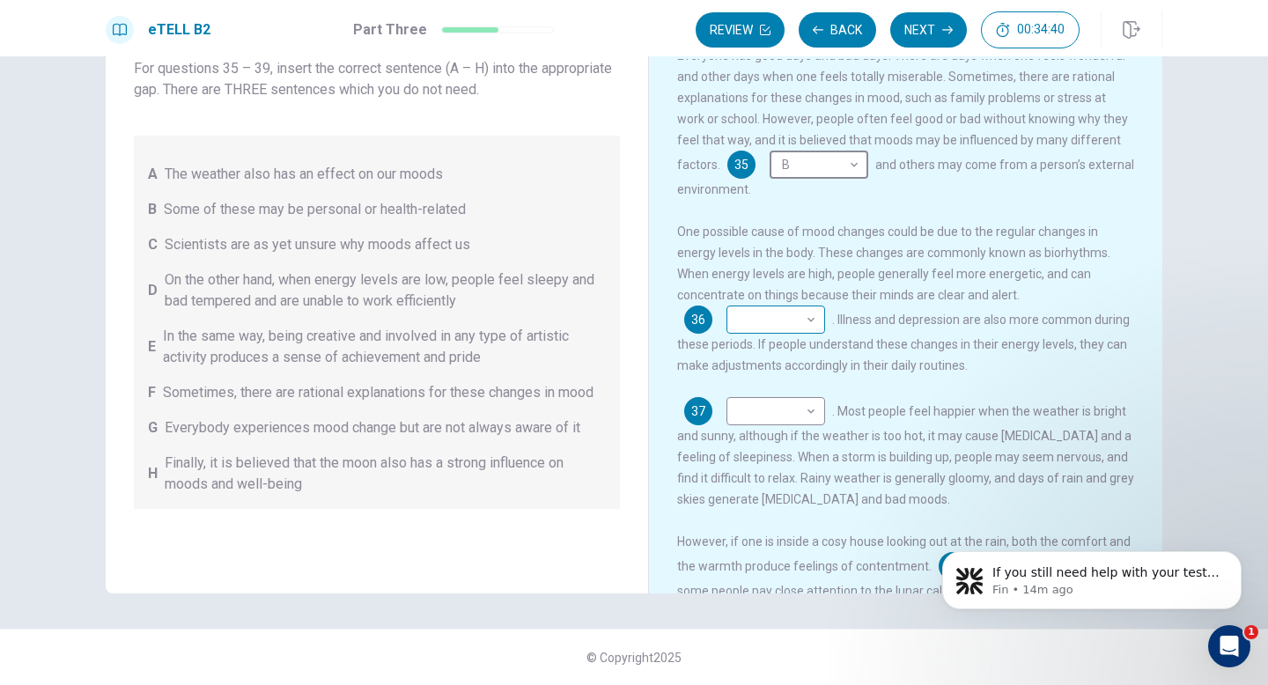
click at [1024, 307] on body "This site uses cookies, as explained in our Privacy Policy . If you agree to th…" at bounding box center [634, 342] width 1268 height 685
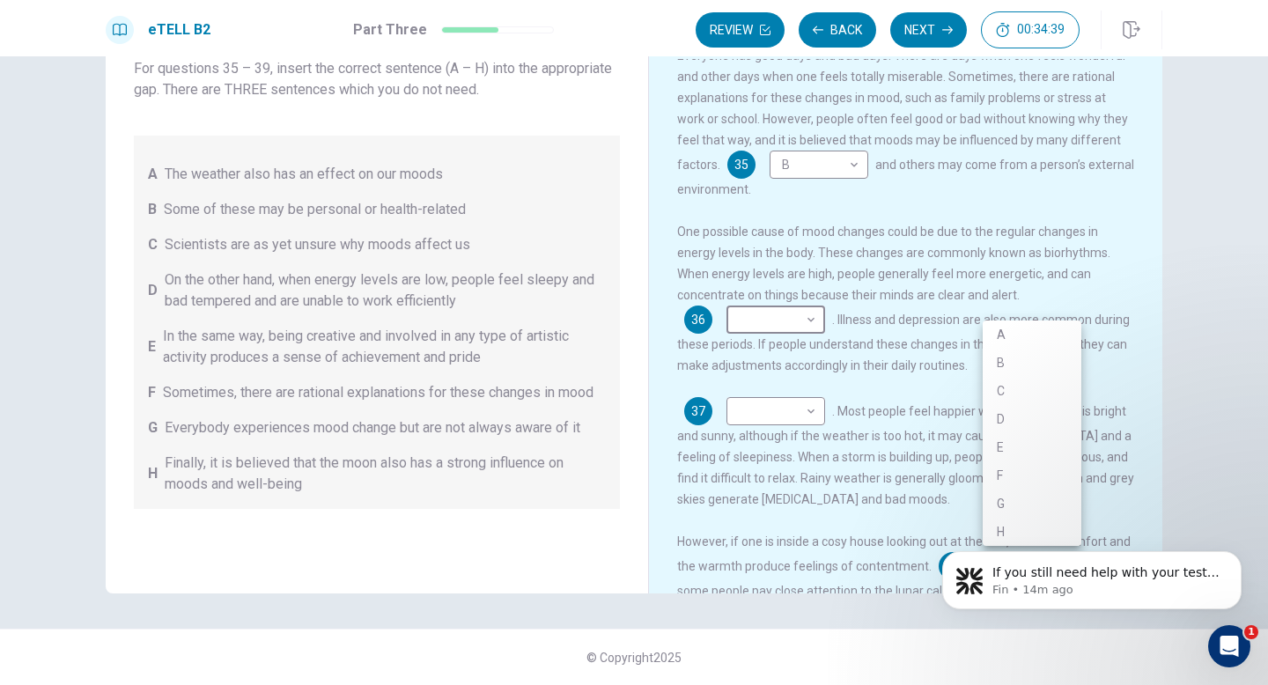
click at [897, 407] on div at bounding box center [634, 342] width 1268 height 685
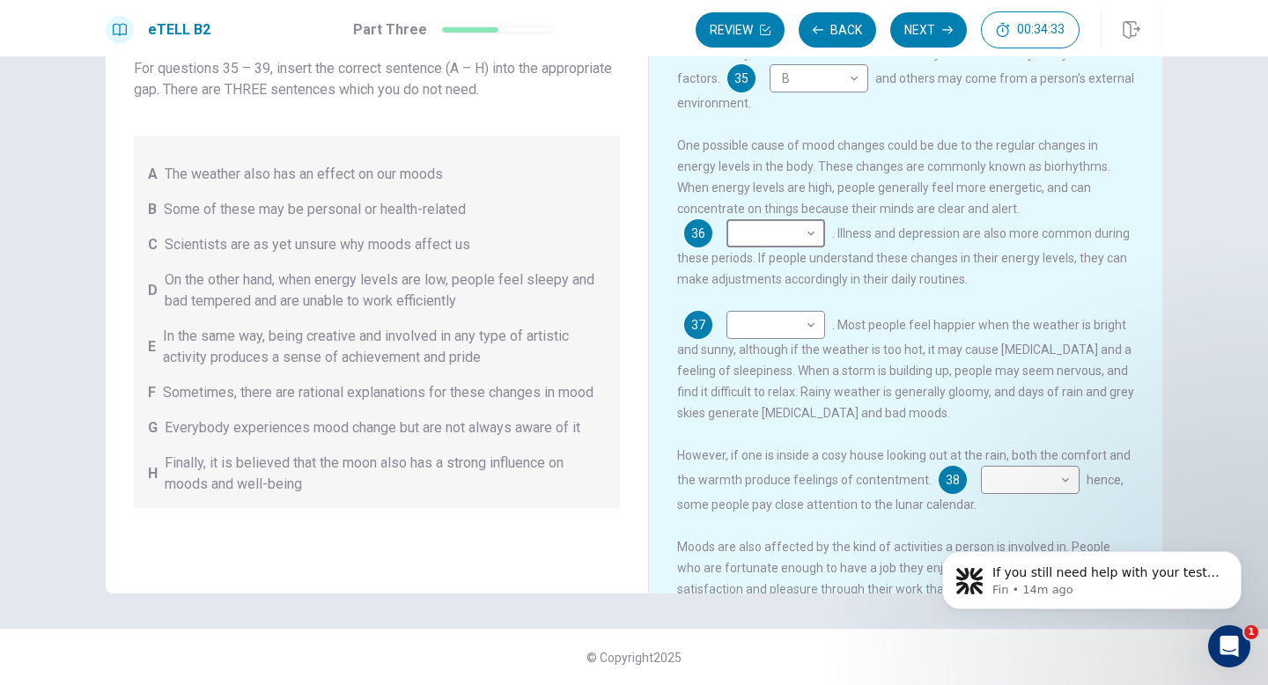
scroll to position [125, 0]
click at [784, 322] on body "This site uses cookies, as explained in our Privacy Policy . If you agree to th…" at bounding box center [634, 342] width 1268 height 685
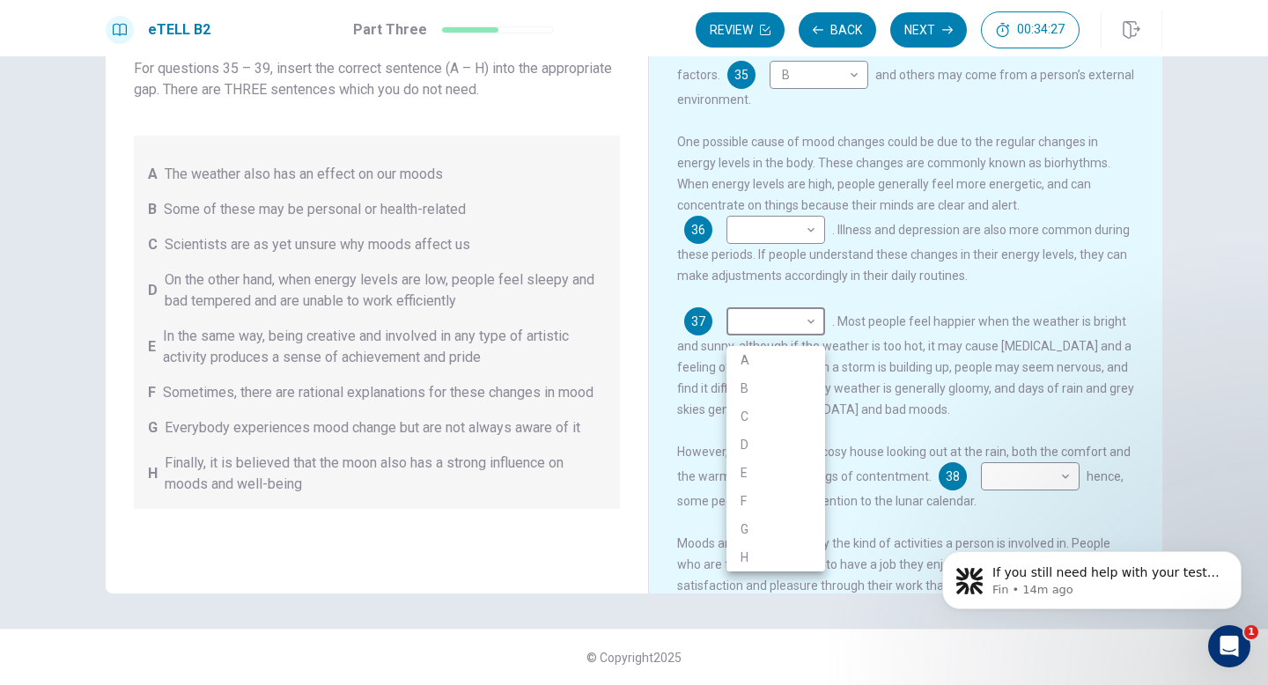
click at [775, 354] on li "A" at bounding box center [776, 360] width 99 height 28
type input "*"
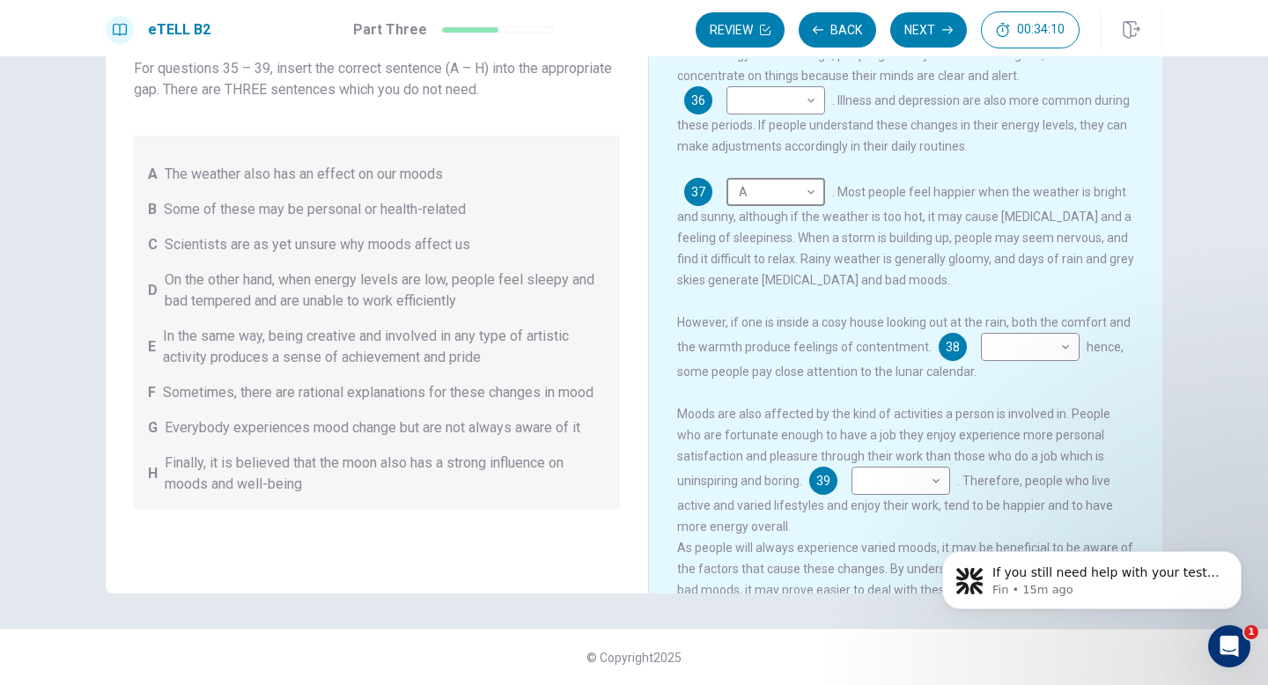
scroll to position [256, 0]
click at [1022, 358] on body "This site uses cookies, as explained in our Privacy Policy . If you agree to th…" at bounding box center [634, 342] width 1268 height 685
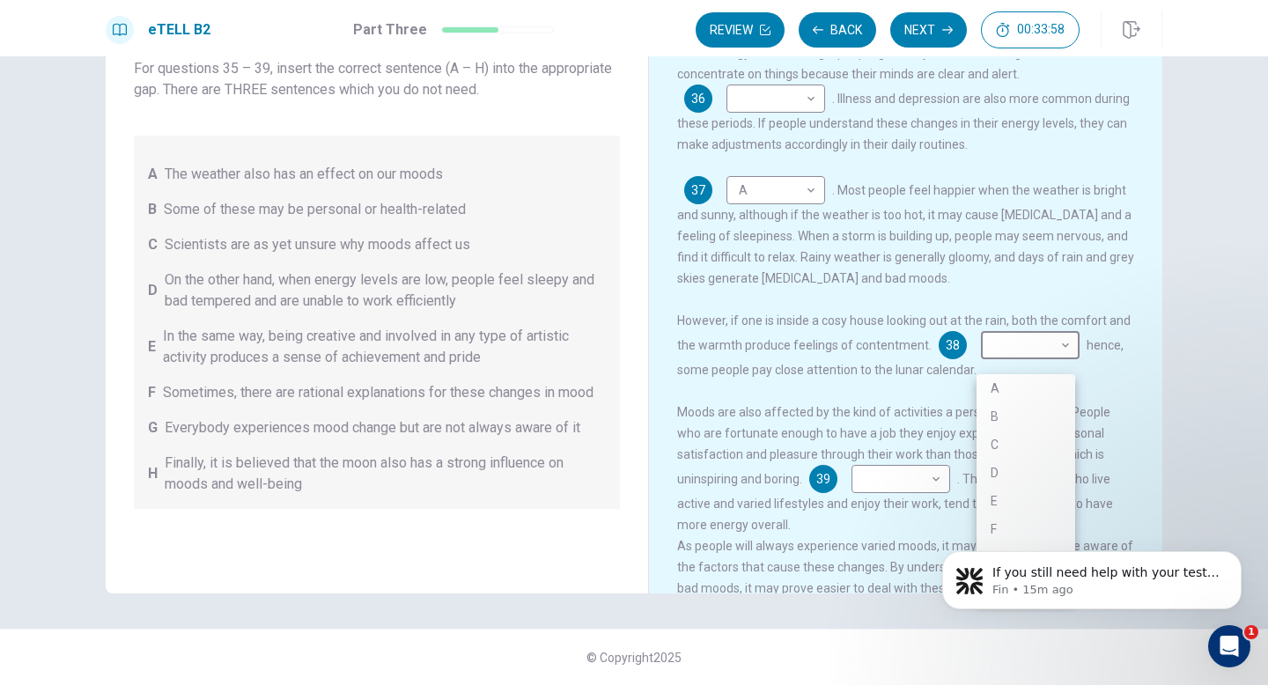
click at [1198, 313] on div at bounding box center [634, 342] width 1268 height 685
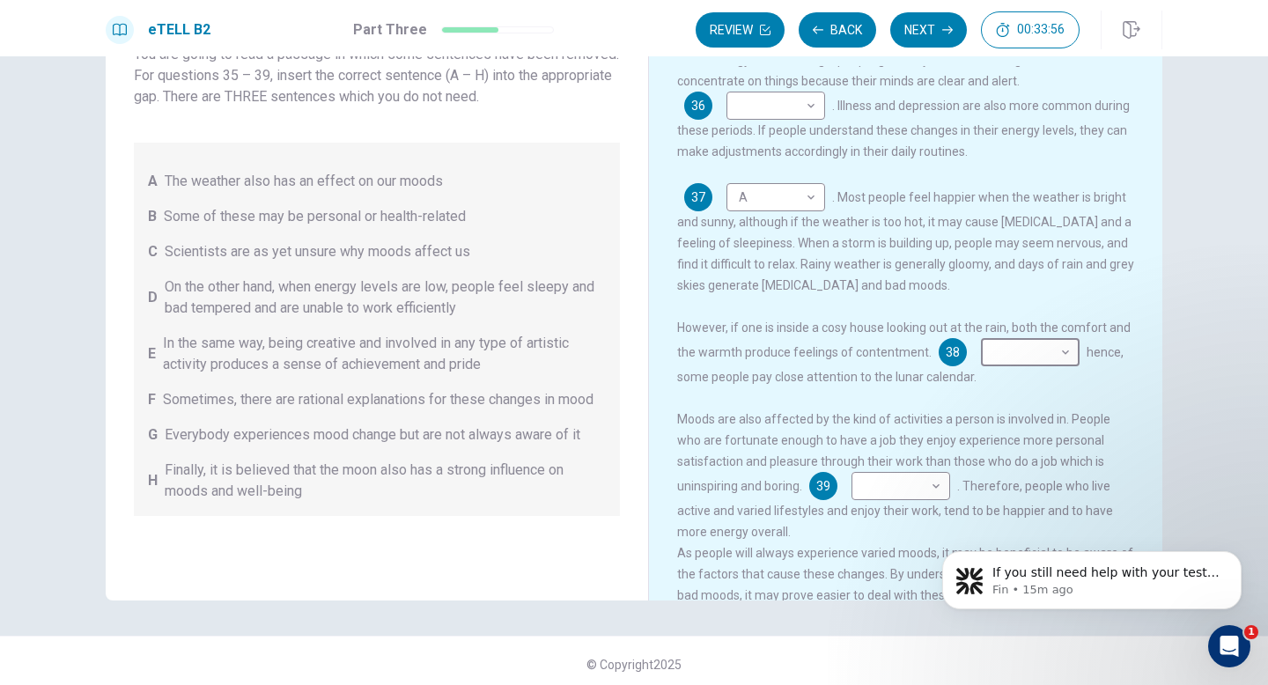
scroll to position [110, 0]
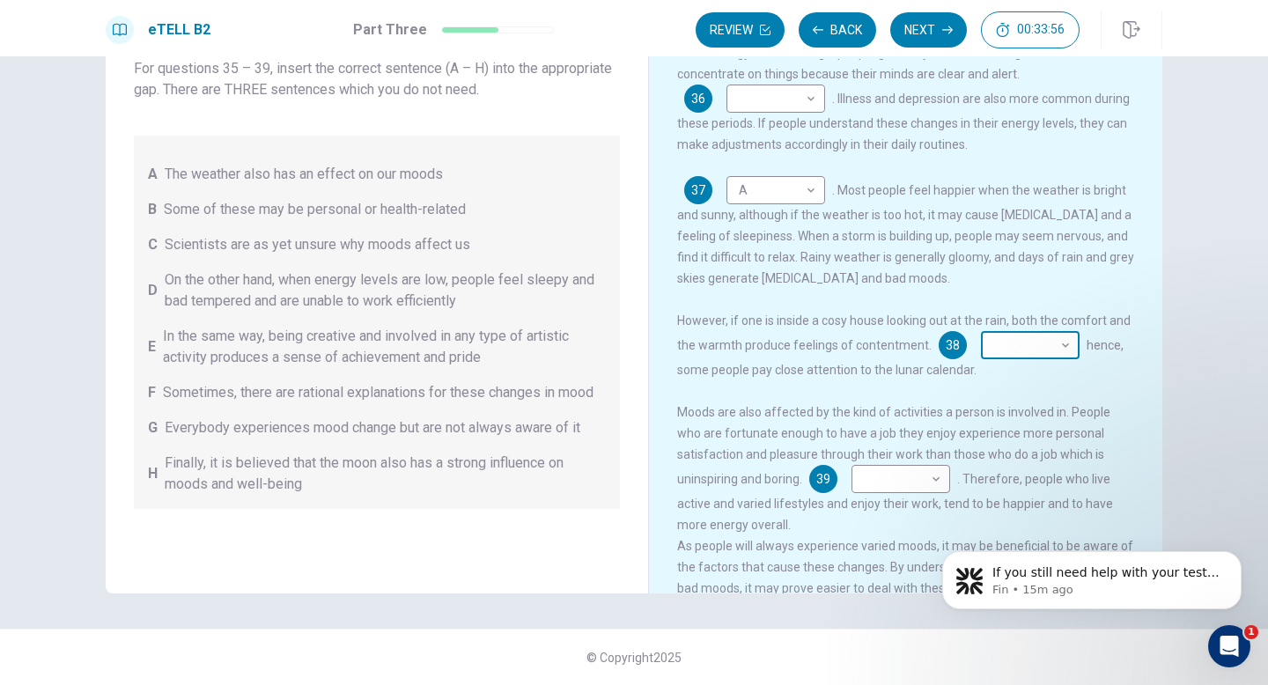
click at [1023, 346] on body "This site uses cookies, as explained in our Privacy Policy . If you agree to th…" at bounding box center [634, 342] width 1268 height 685
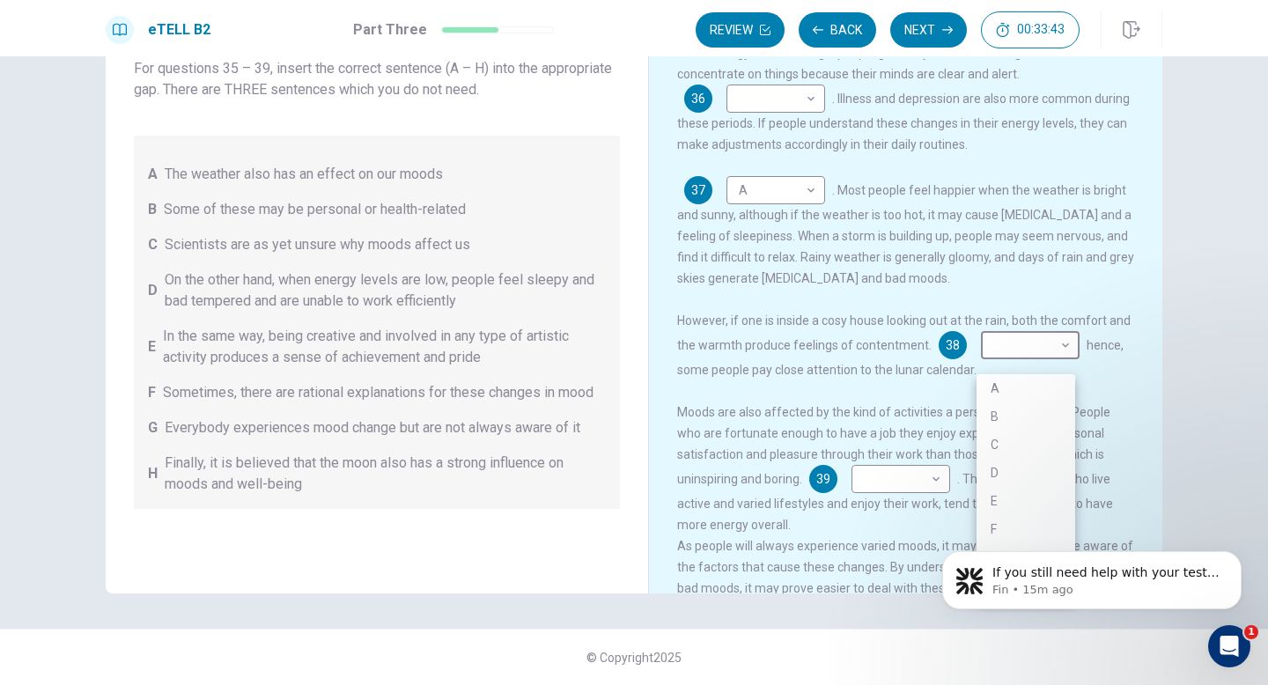
click at [1057, 299] on div at bounding box center [634, 342] width 1268 height 685
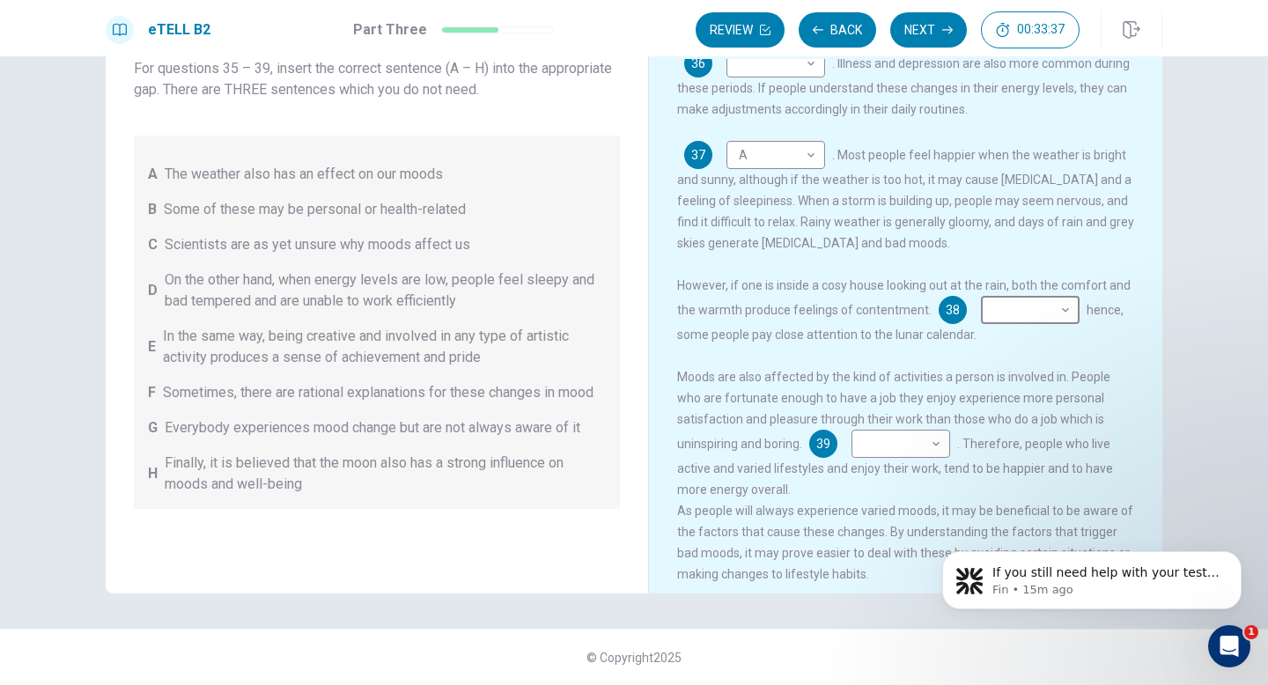
scroll to position [328, 0]
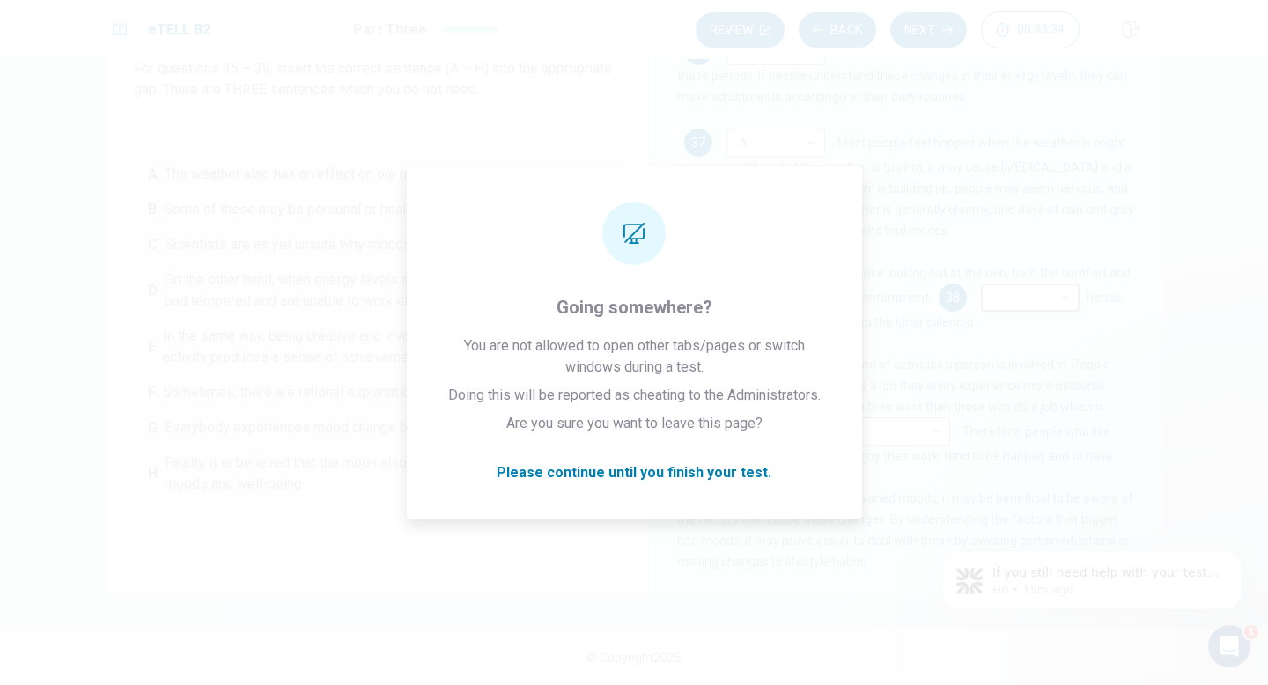
click at [1126, 455] on div "If you still need help with your test issue, I’m here to assist you further. Wo…" at bounding box center [1092, 499] width 324 height 220
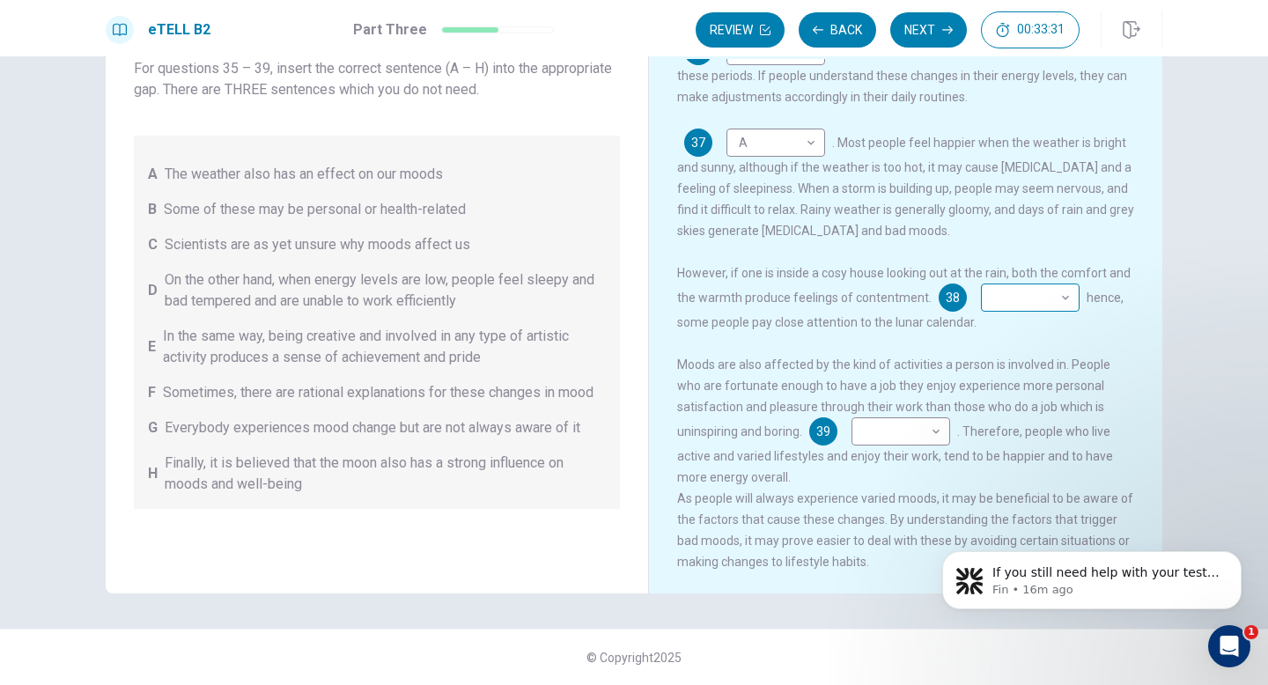
click at [1002, 292] on body "This site uses cookies, as explained in our Privacy Policy . If you agree to th…" at bounding box center [634, 342] width 1268 height 685
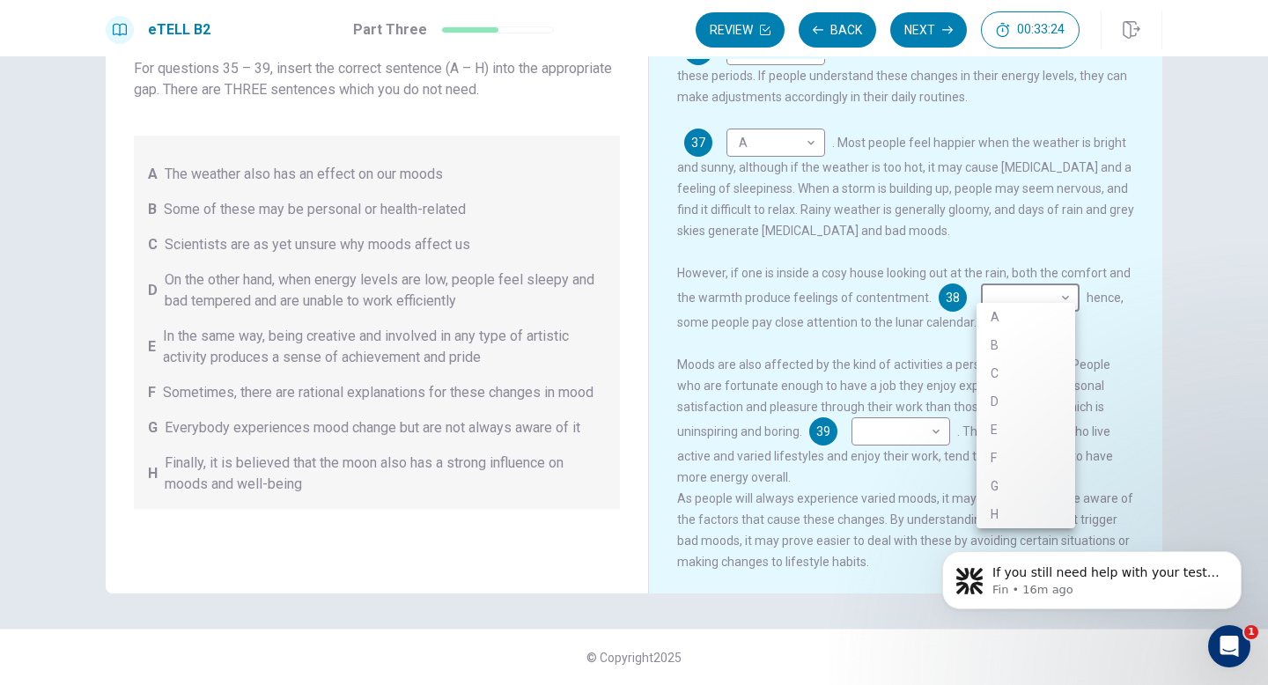
click at [1042, 483] on li "G" at bounding box center [1026, 486] width 99 height 28
type input "*"
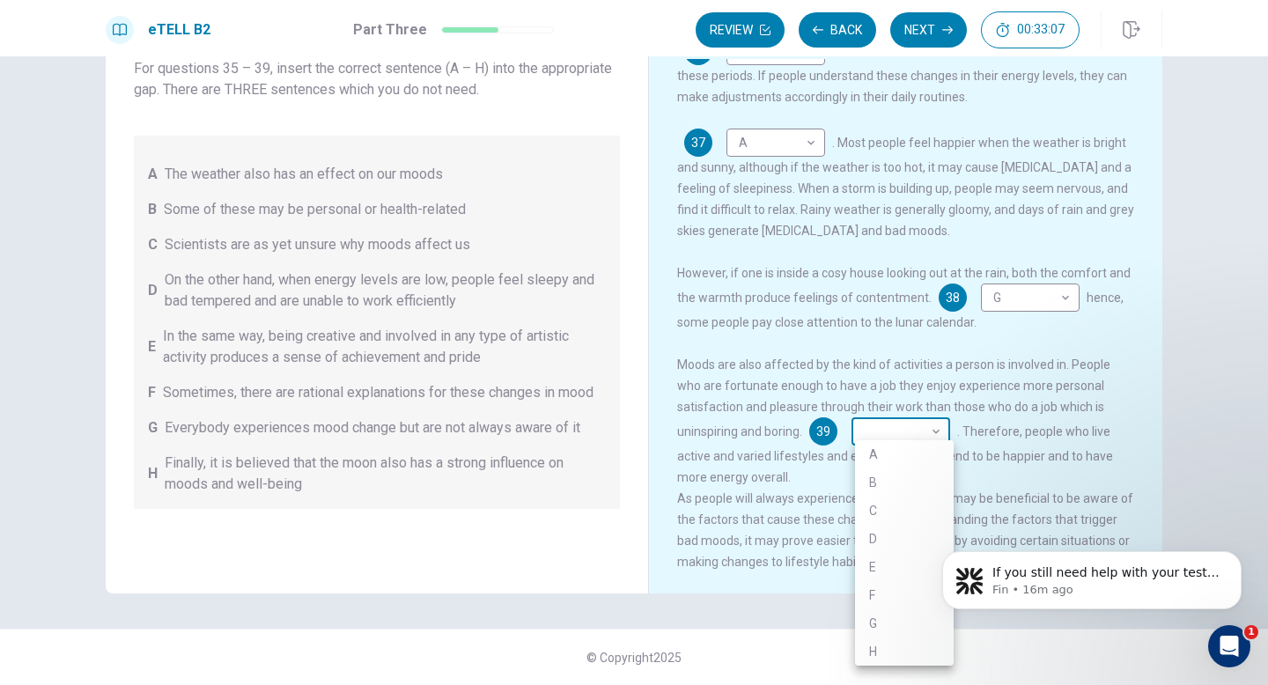
click at [883, 428] on body "This site uses cookies, as explained in our Privacy Policy . If you agree to th…" at bounding box center [634, 342] width 1268 height 685
click at [887, 534] on li "D" at bounding box center [904, 539] width 99 height 28
type input "*"
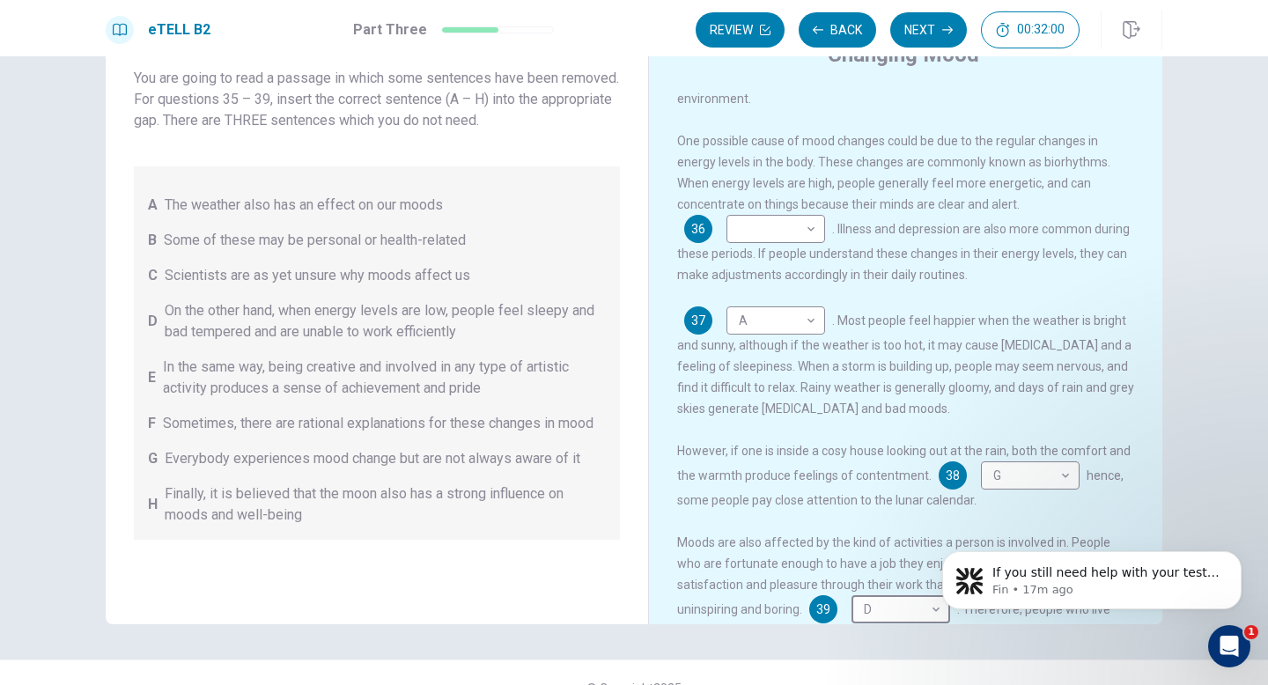
scroll to position [110, 0]
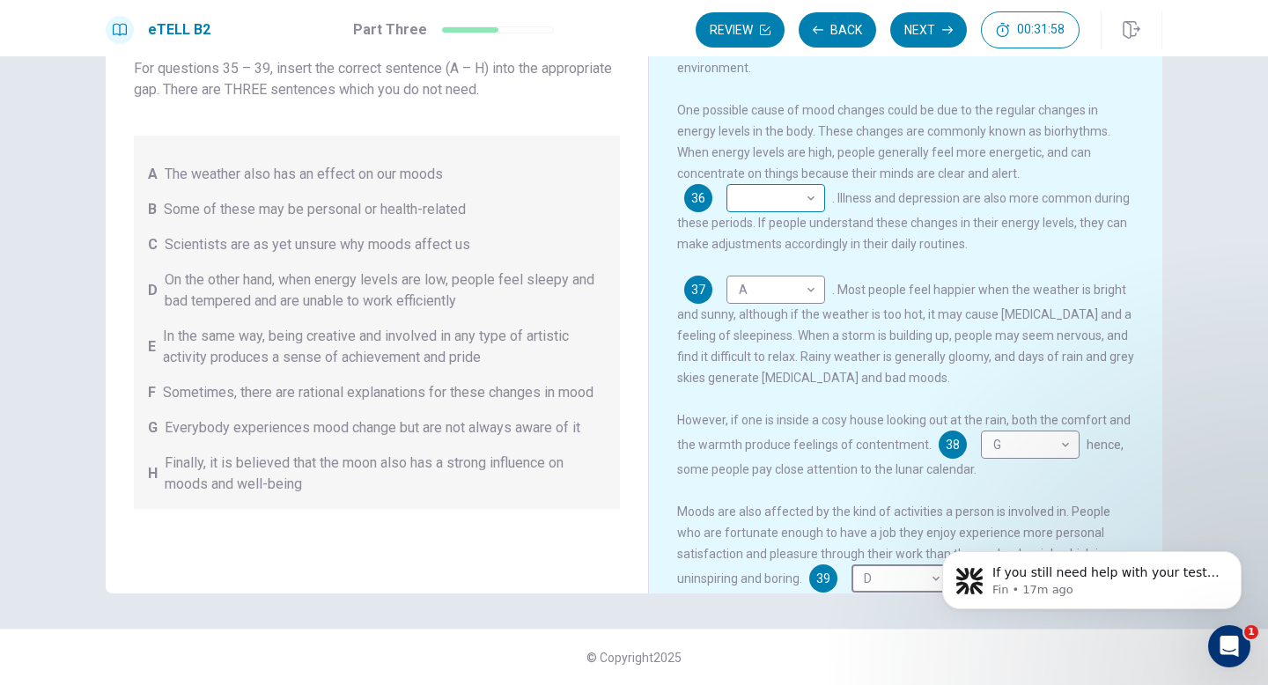
click at [1066, 194] on body "This site uses cookies, as explained in our Privacy Policy . If you agree to th…" at bounding box center [634, 342] width 1268 height 685
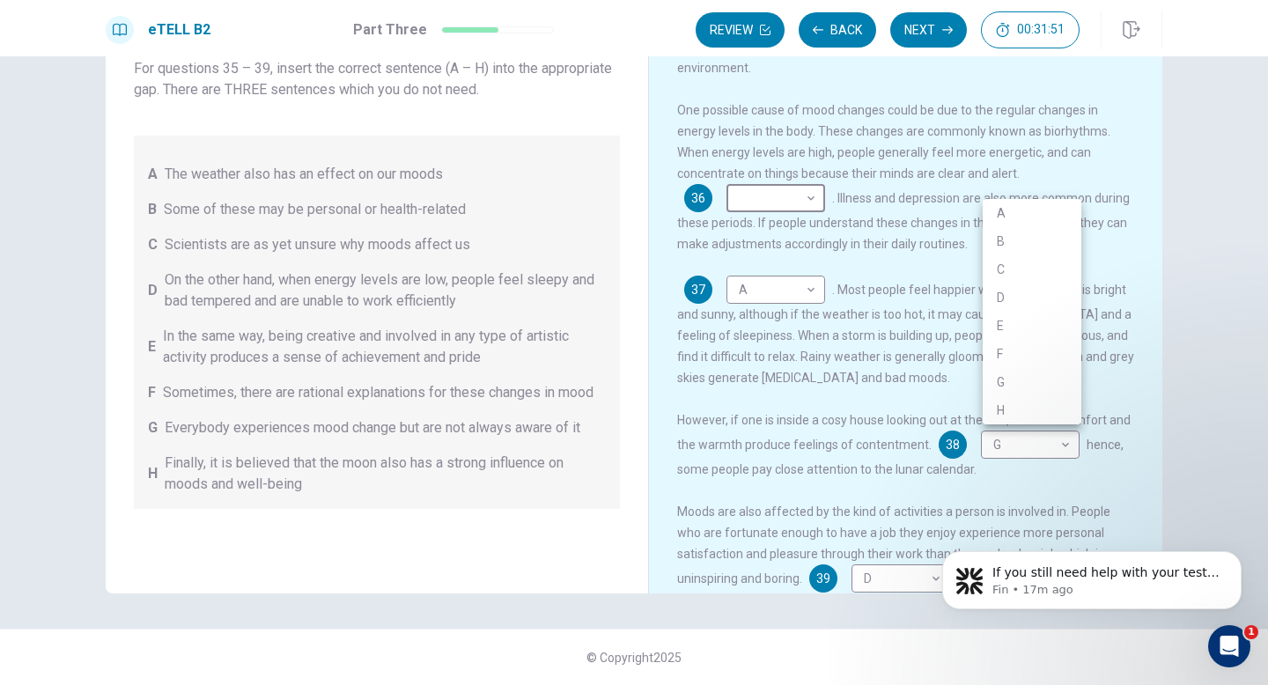
click at [1035, 334] on li "E" at bounding box center [1032, 326] width 99 height 28
type input "*"
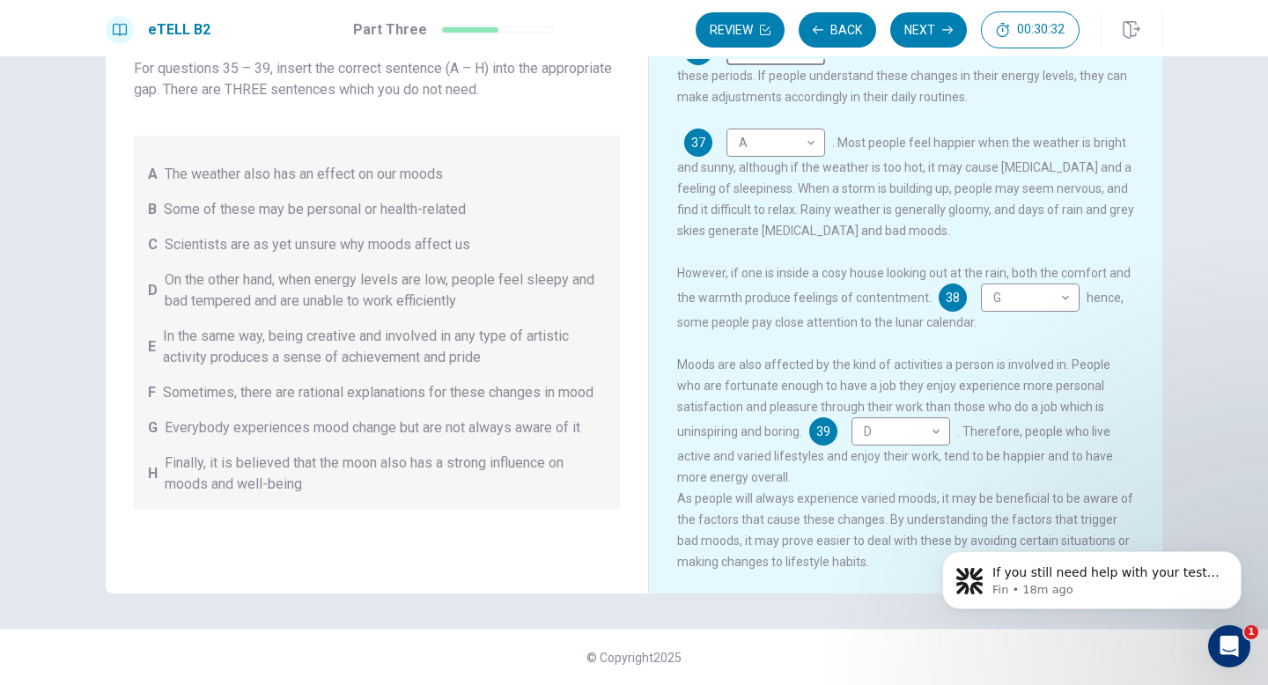
scroll to position [328, 0]
click at [937, 32] on button "Next" at bounding box center [928, 29] width 77 height 35
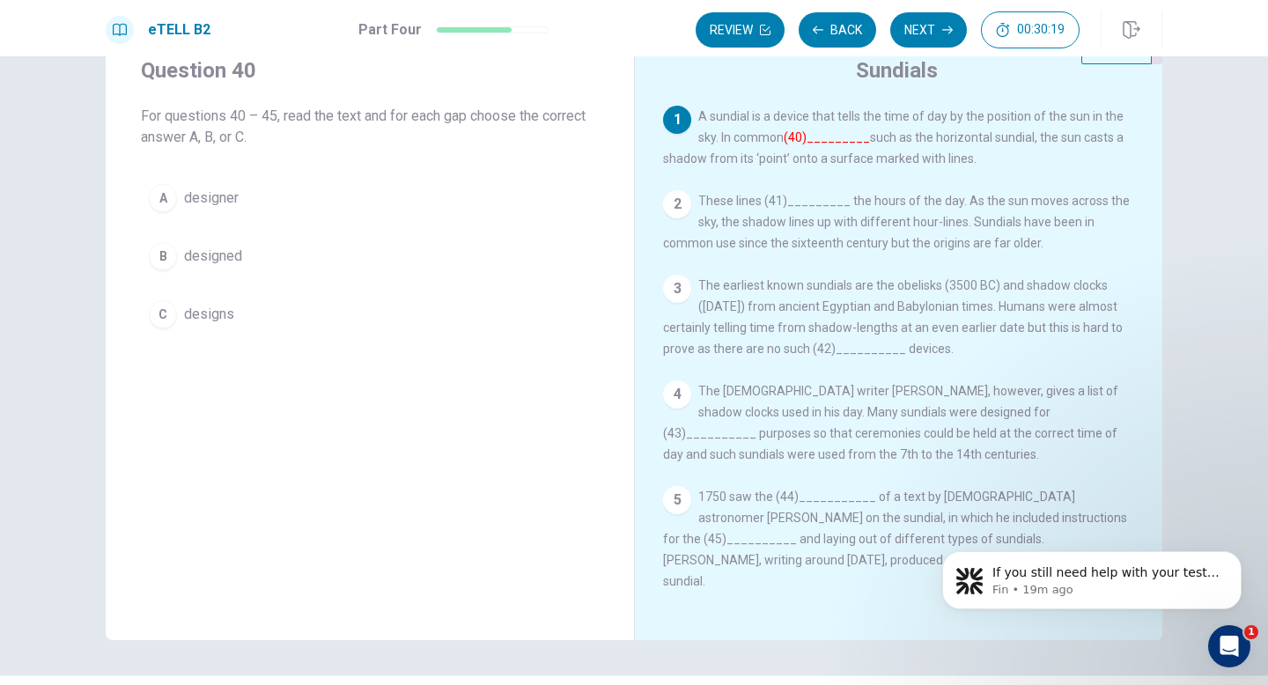
scroll to position [0, 0]
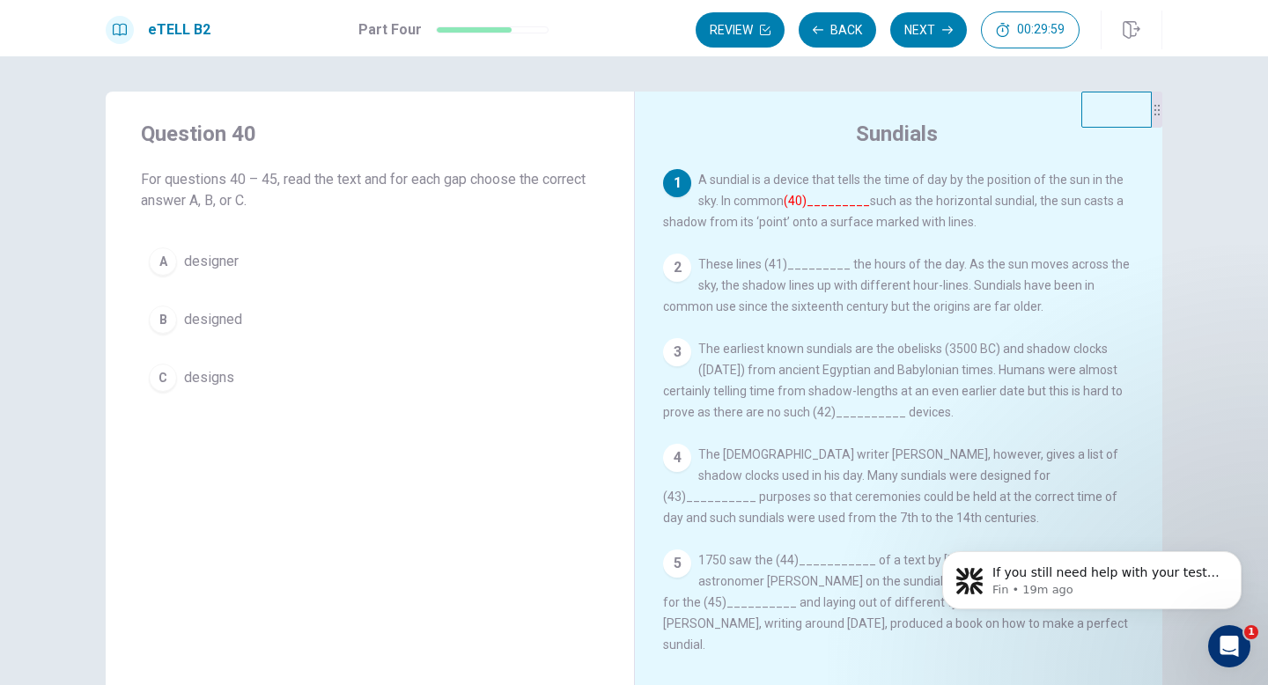
click at [450, 366] on button "C designs" at bounding box center [370, 378] width 458 height 44
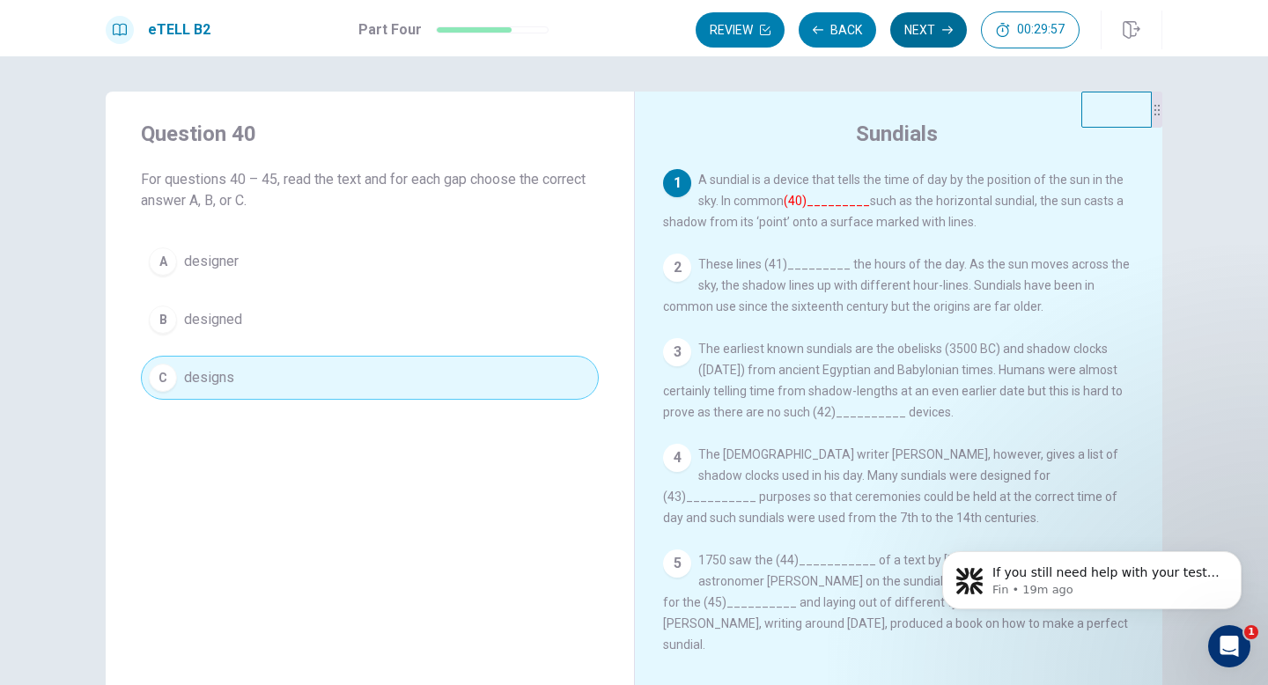
click at [922, 34] on button "Next" at bounding box center [928, 29] width 77 height 35
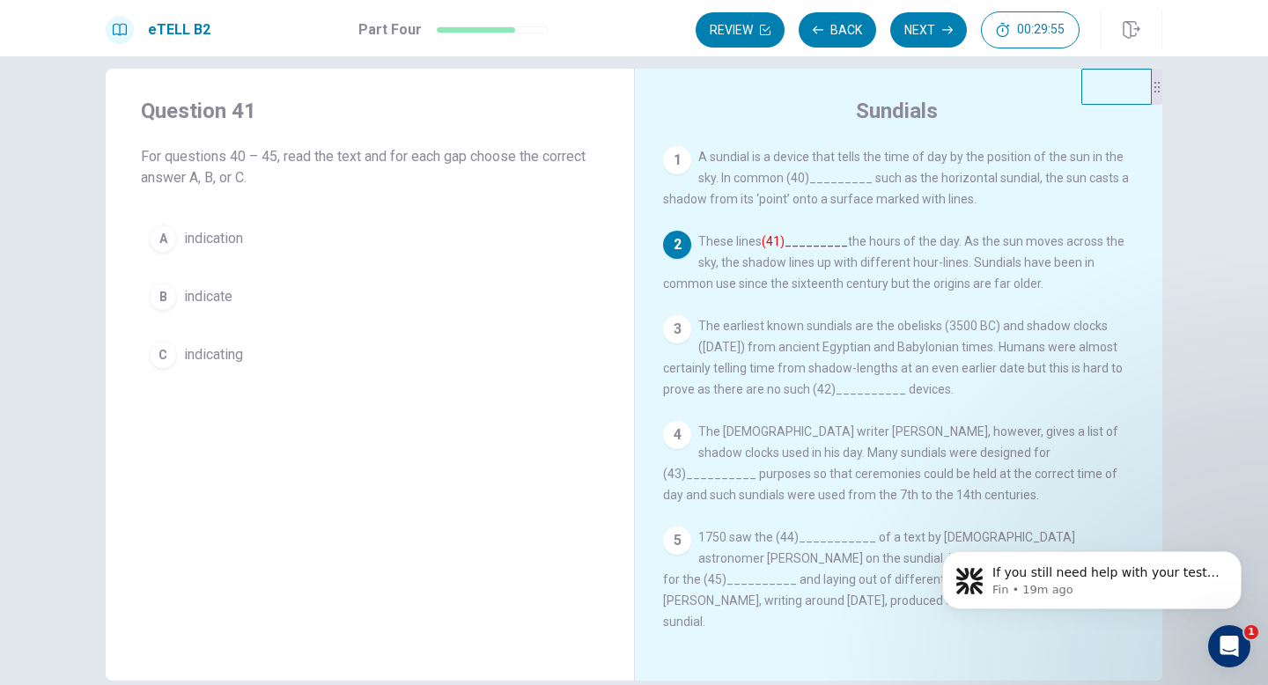
scroll to position [28, 0]
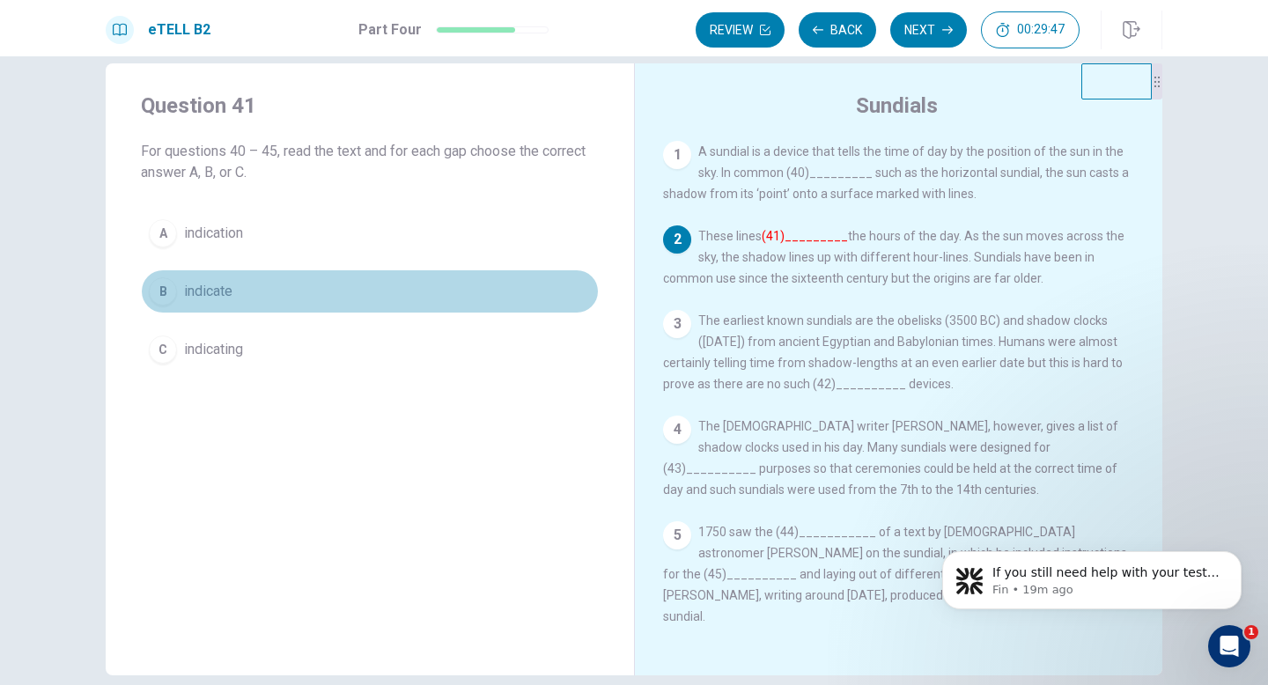
click at [481, 299] on button "B indicate" at bounding box center [370, 291] width 458 height 44
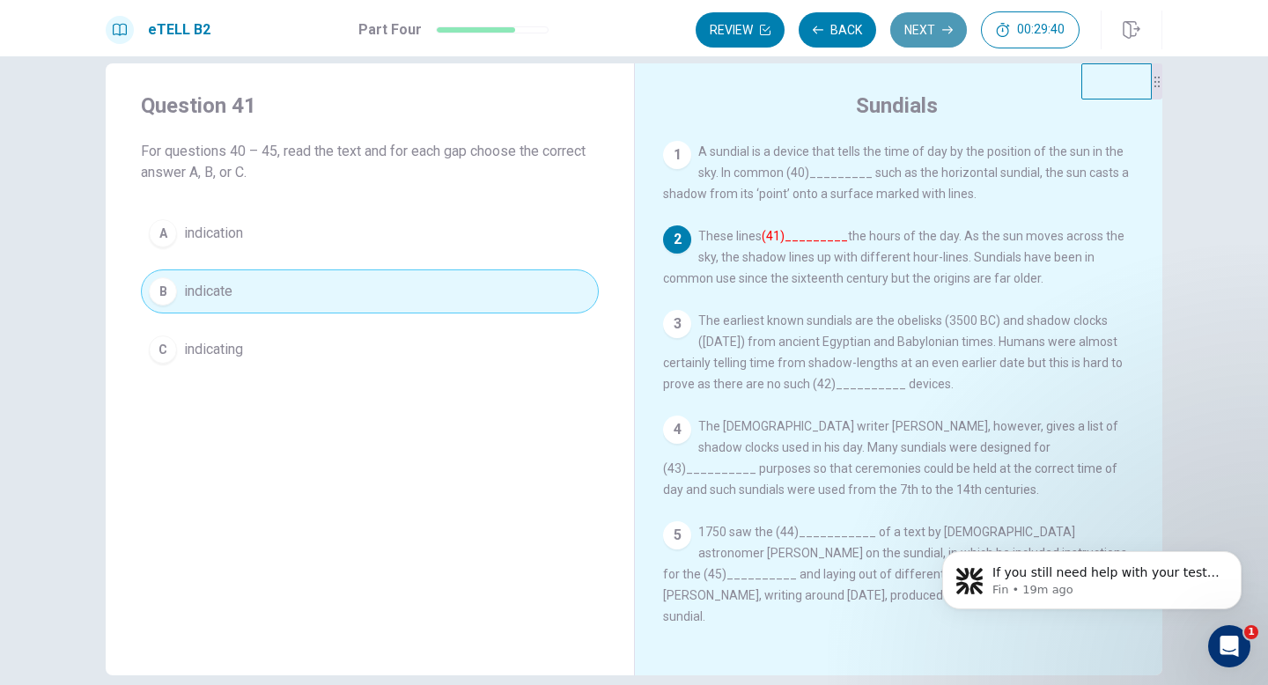
click at [926, 41] on button "Next" at bounding box center [928, 29] width 77 height 35
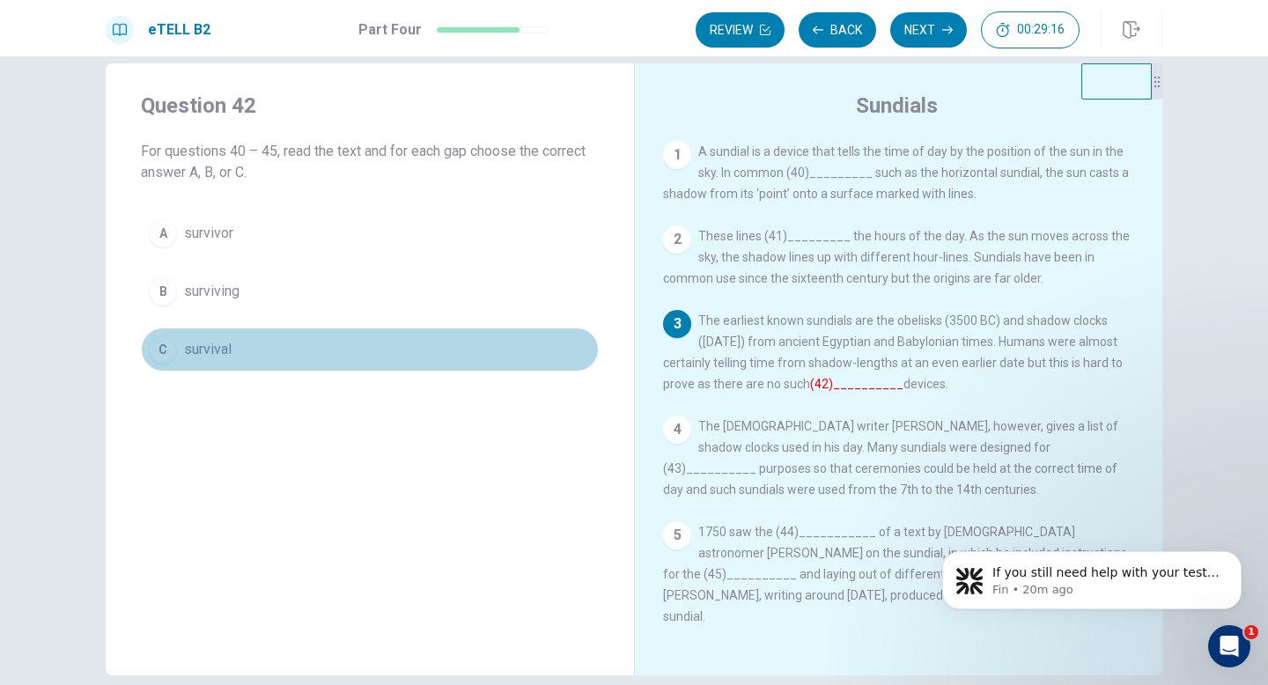
click at [446, 352] on button "C survival" at bounding box center [370, 350] width 458 height 44
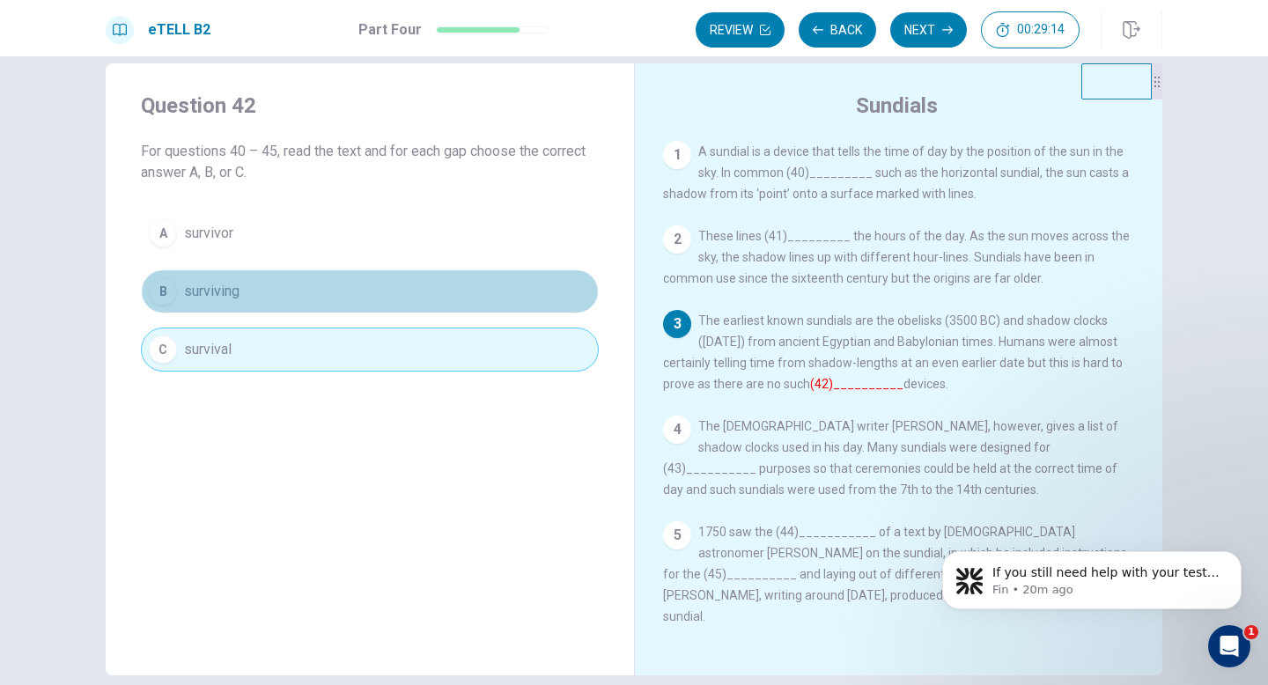
click at [445, 300] on button "B surviving" at bounding box center [370, 291] width 458 height 44
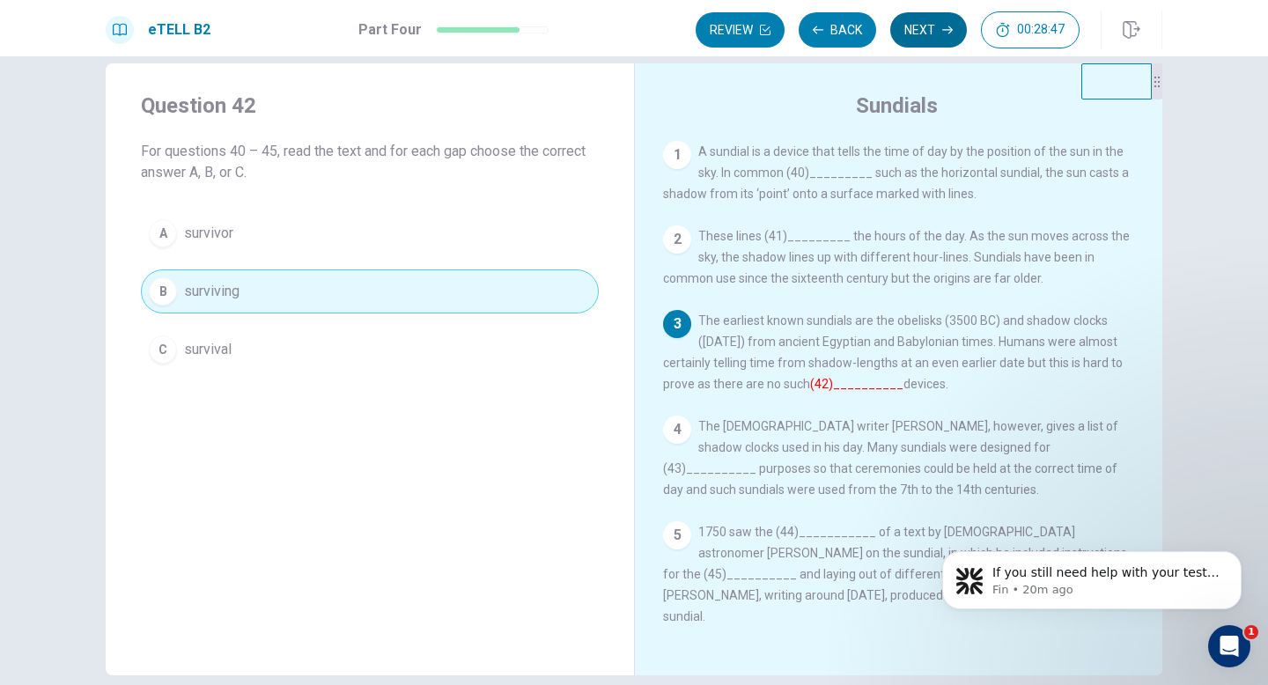
click at [919, 34] on button "Next" at bounding box center [928, 29] width 77 height 35
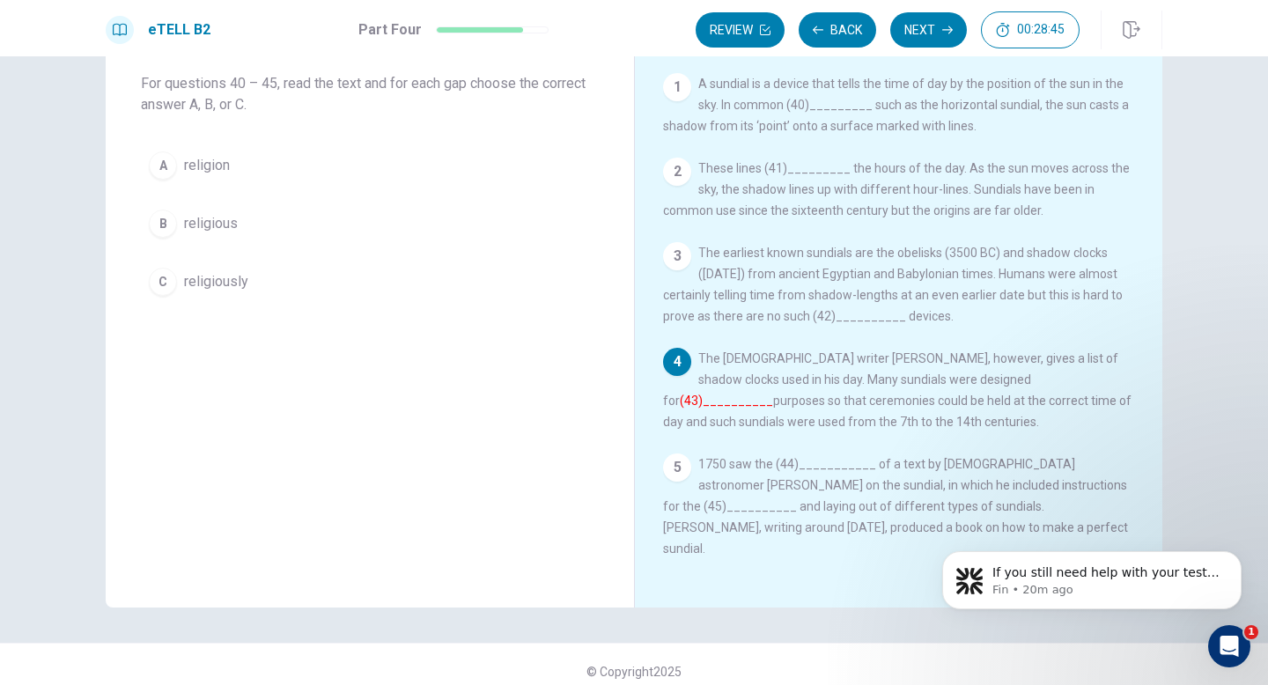
scroll to position [110, 0]
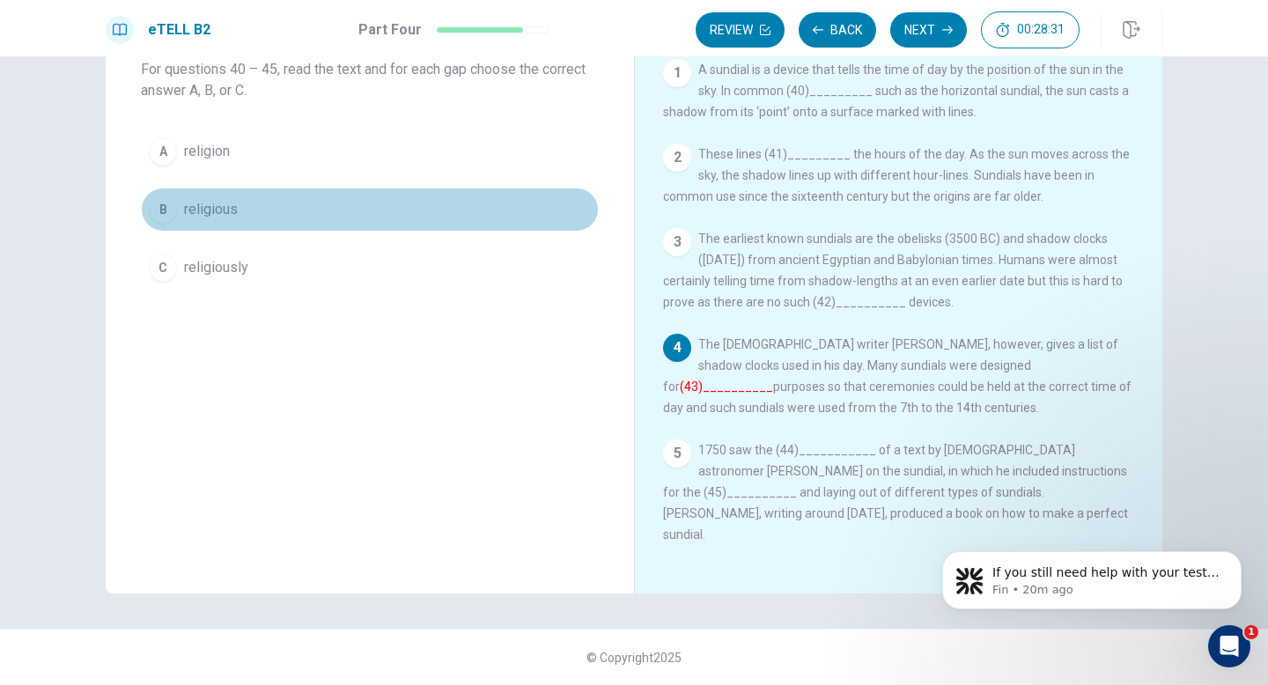
click at [525, 222] on button "B religious" at bounding box center [370, 210] width 458 height 44
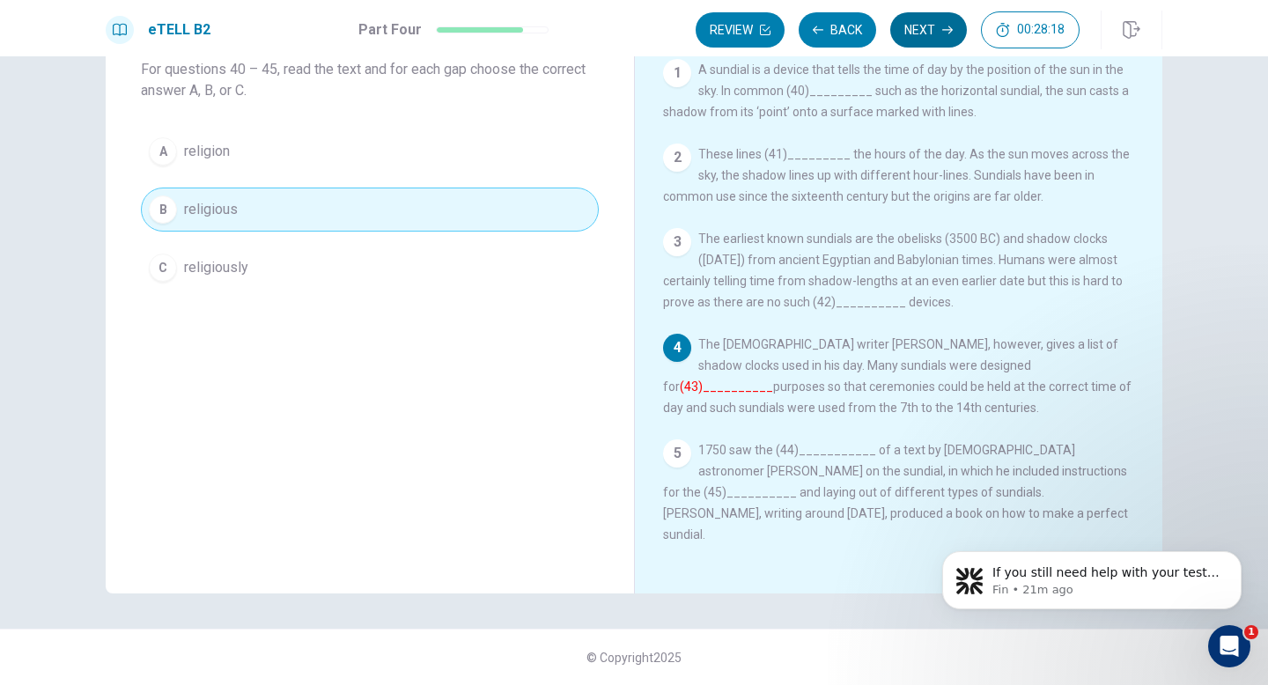
click at [918, 32] on button "Next" at bounding box center [928, 29] width 77 height 35
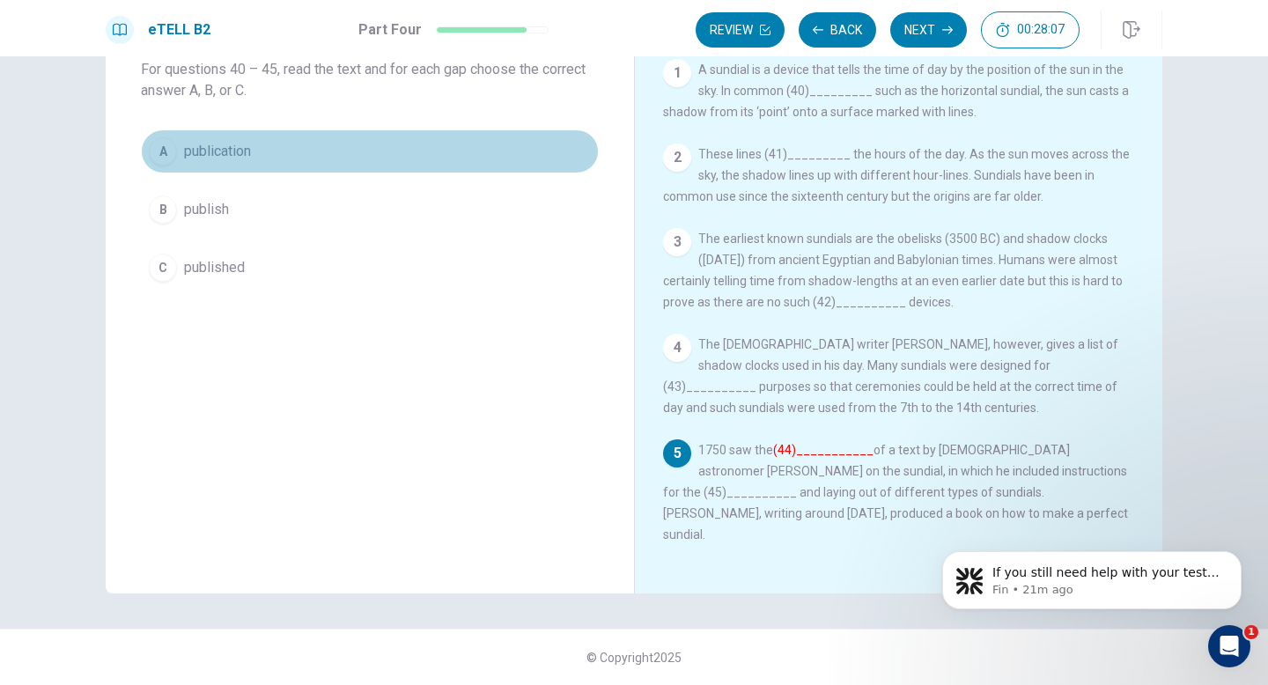
click at [486, 159] on button "A publication" at bounding box center [370, 151] width 458 height 44
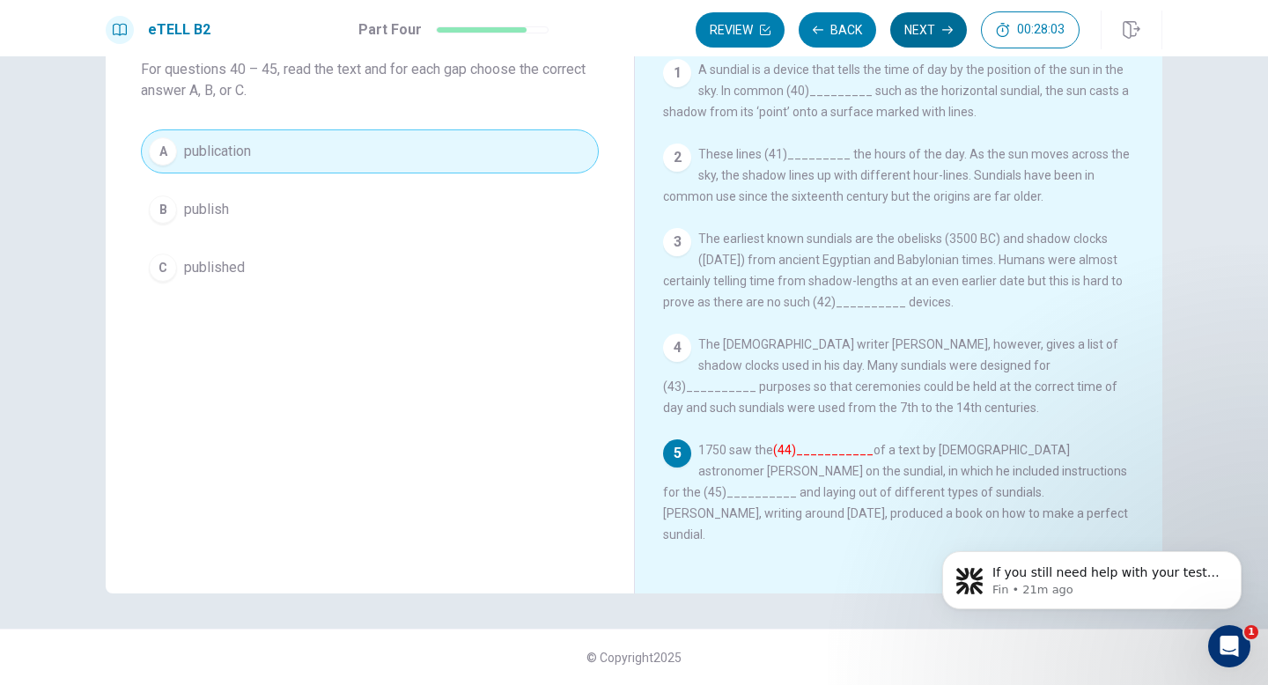
click at [916, 34] on button "Next" at bounding box center [928, 29] width 77 height 35
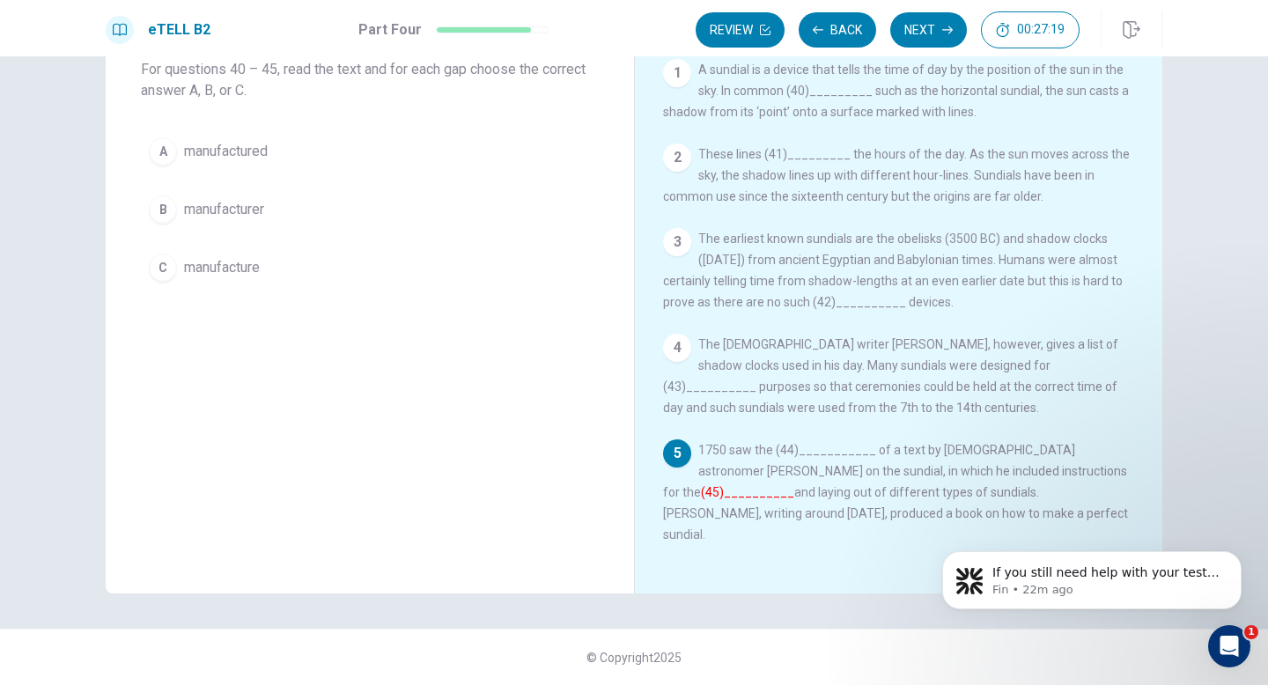
click at [455, 265] on button "C manufacture" at bounding box center [370, 268] width 458 height 44
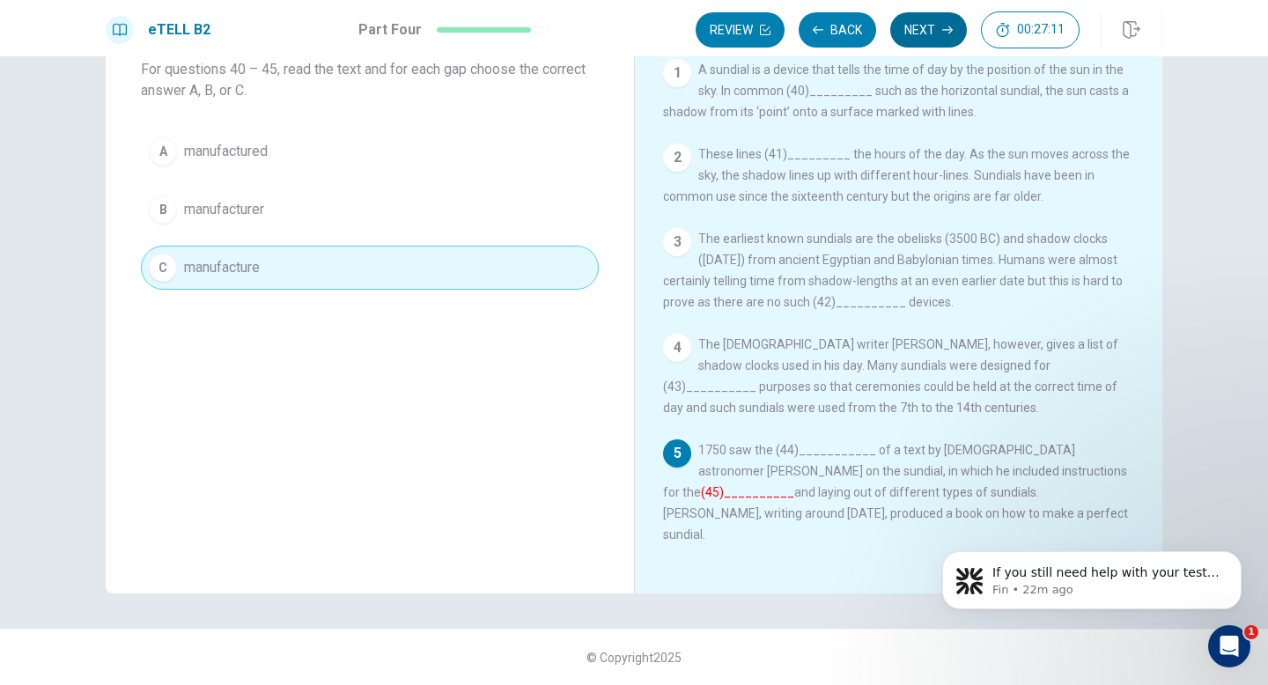
click at [910, 31] on button "Next" at bounding box center [928, 29] width 77 height 35
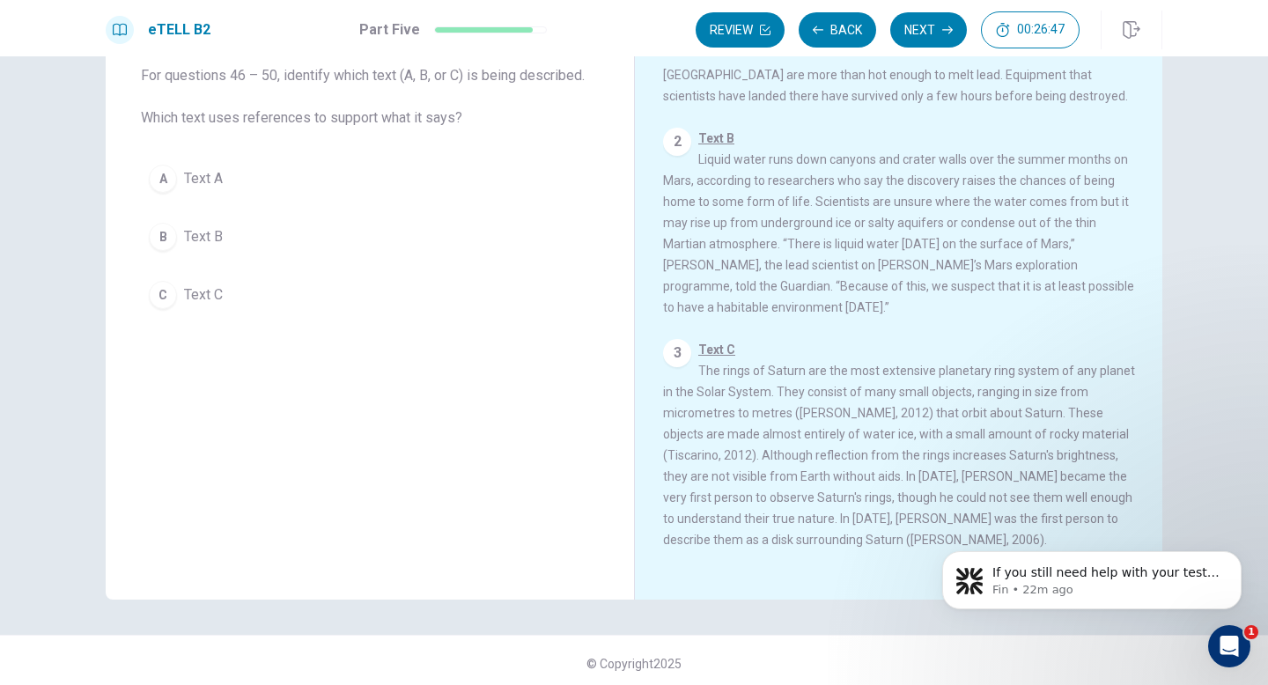
scroll to position [108, 0]
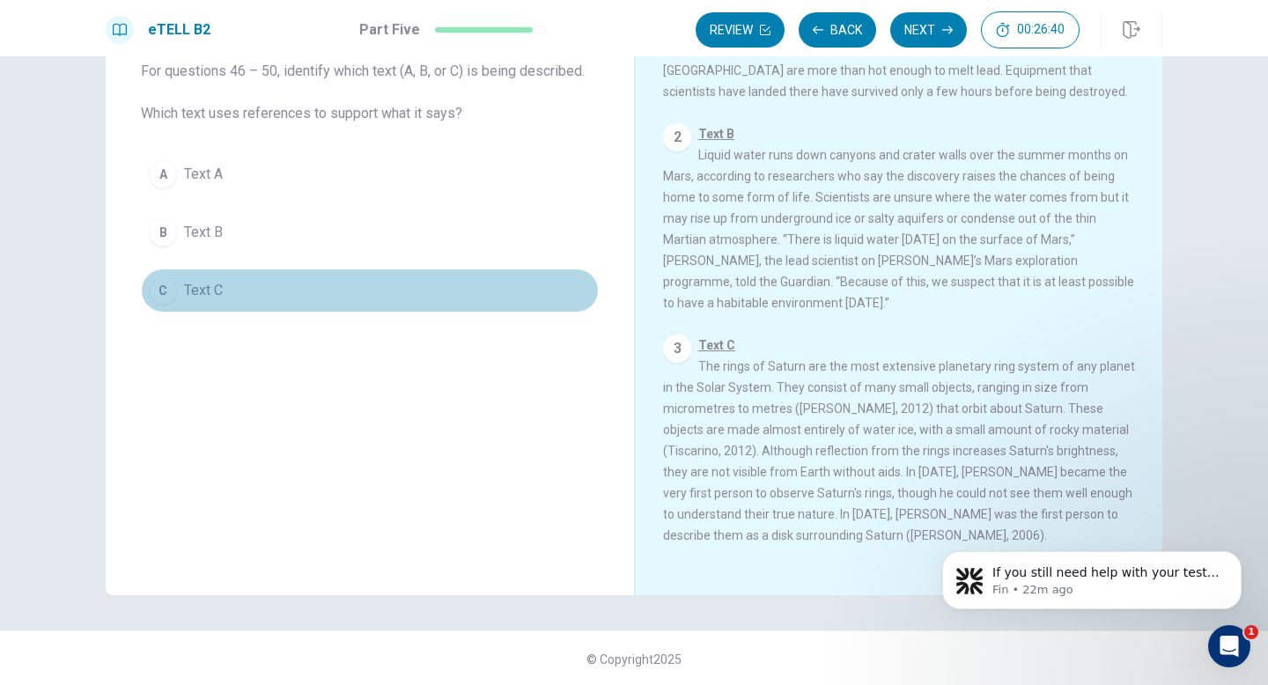
click at [504, 305] on button "C Text C" at bounding box center [370, 291] width 458 height 44
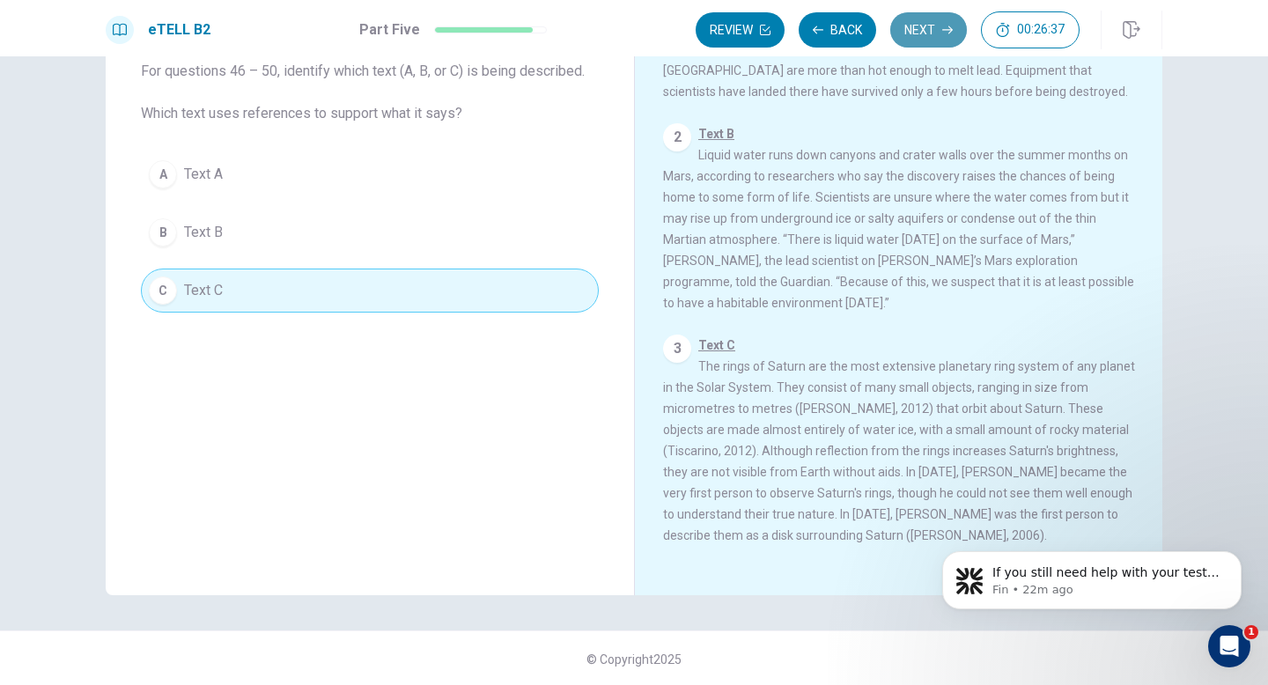
click at [916, 38] on button "Next" at bounding box center [928, 29] width 77 height 35
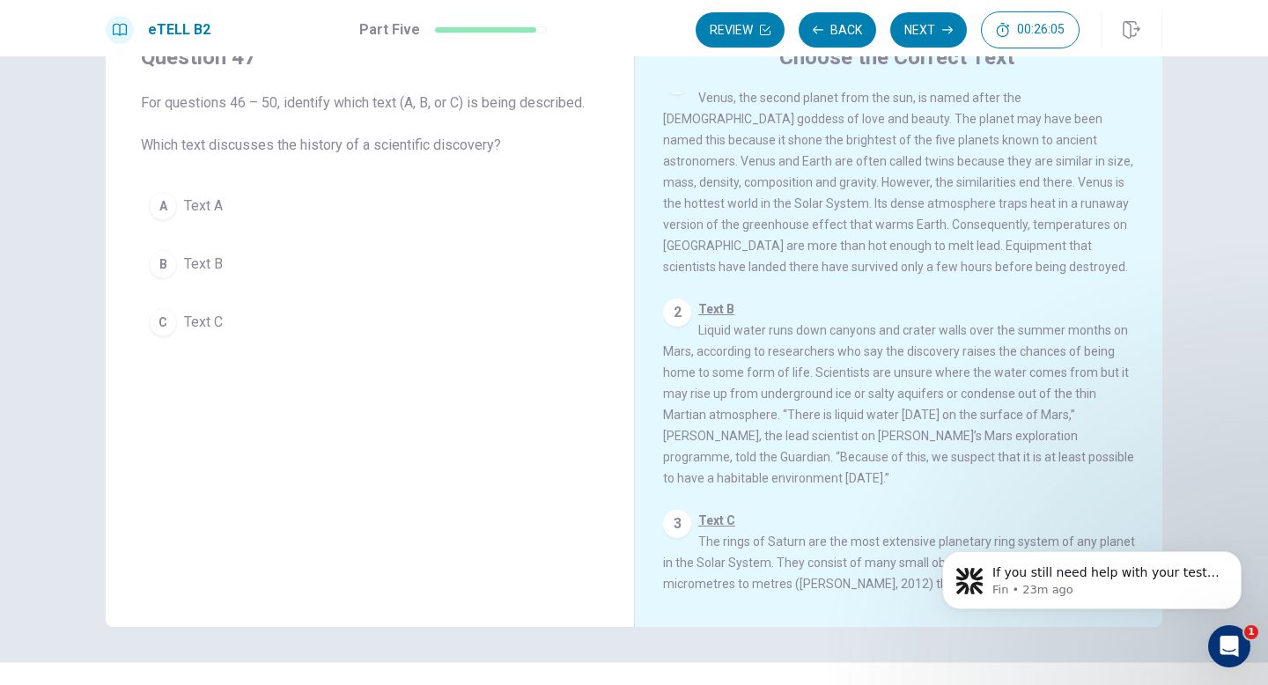
scroll to position [0, 0]
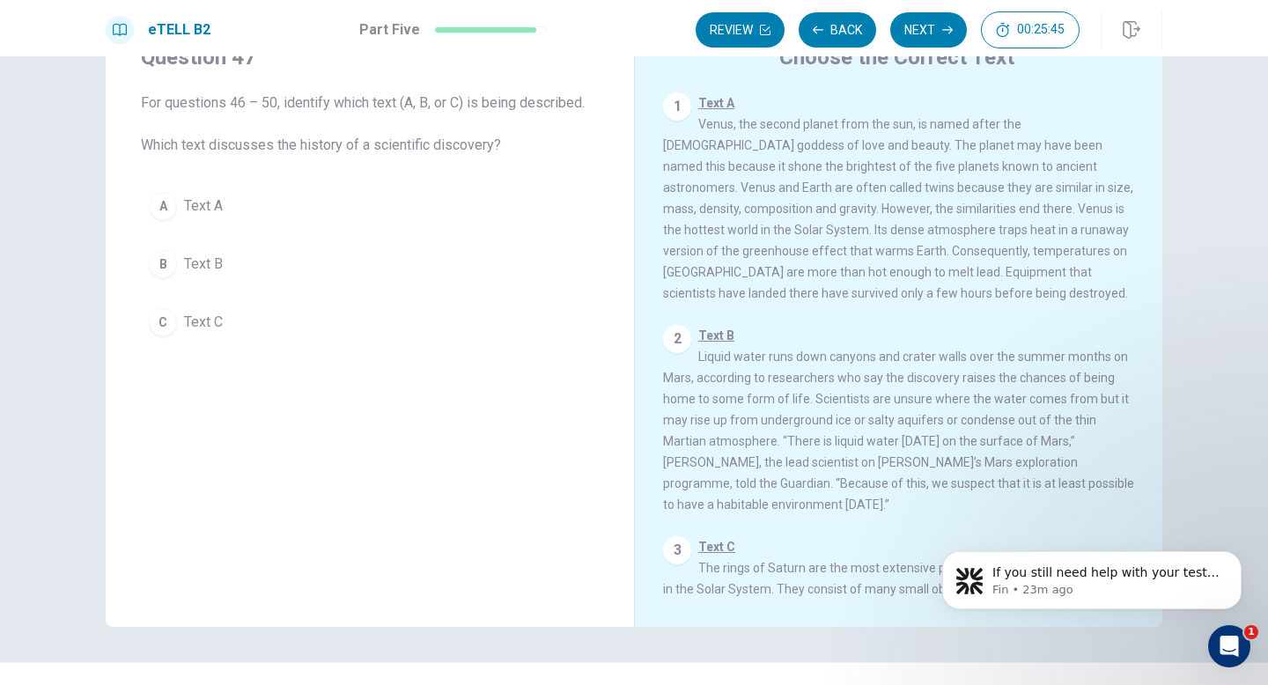
click at [477, 258] on button "B Text B" at bounding box center [370, 264] width 458 height 44
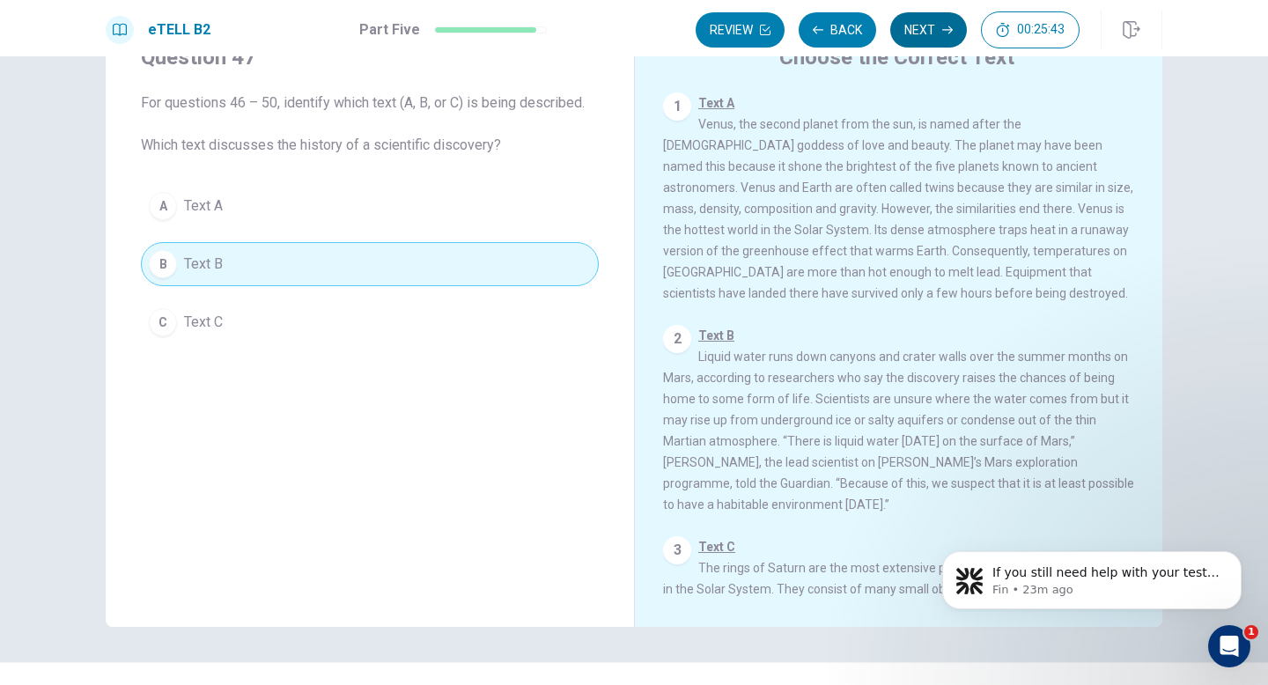
click at [915, 32] on button "Next" at bounding box center [928, 29] width 77 height 35
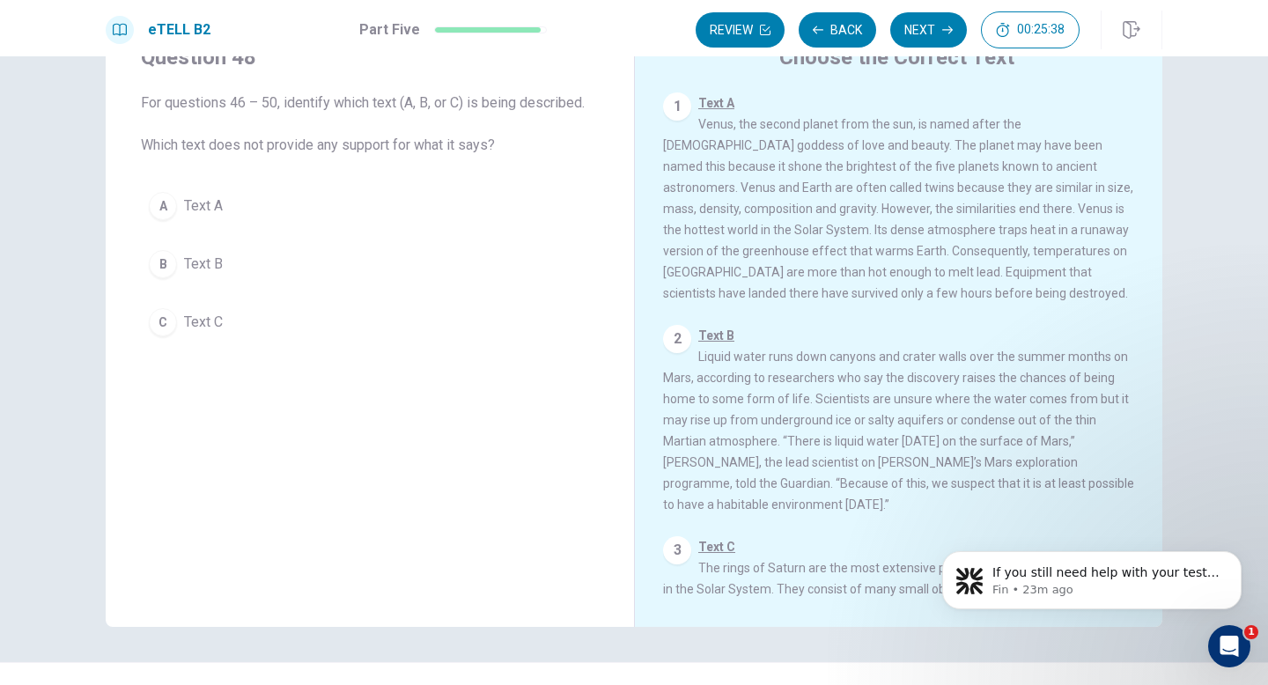
click at [480, 219] on button "A Text A" at bounding box center [370, 206] width 458 height 44
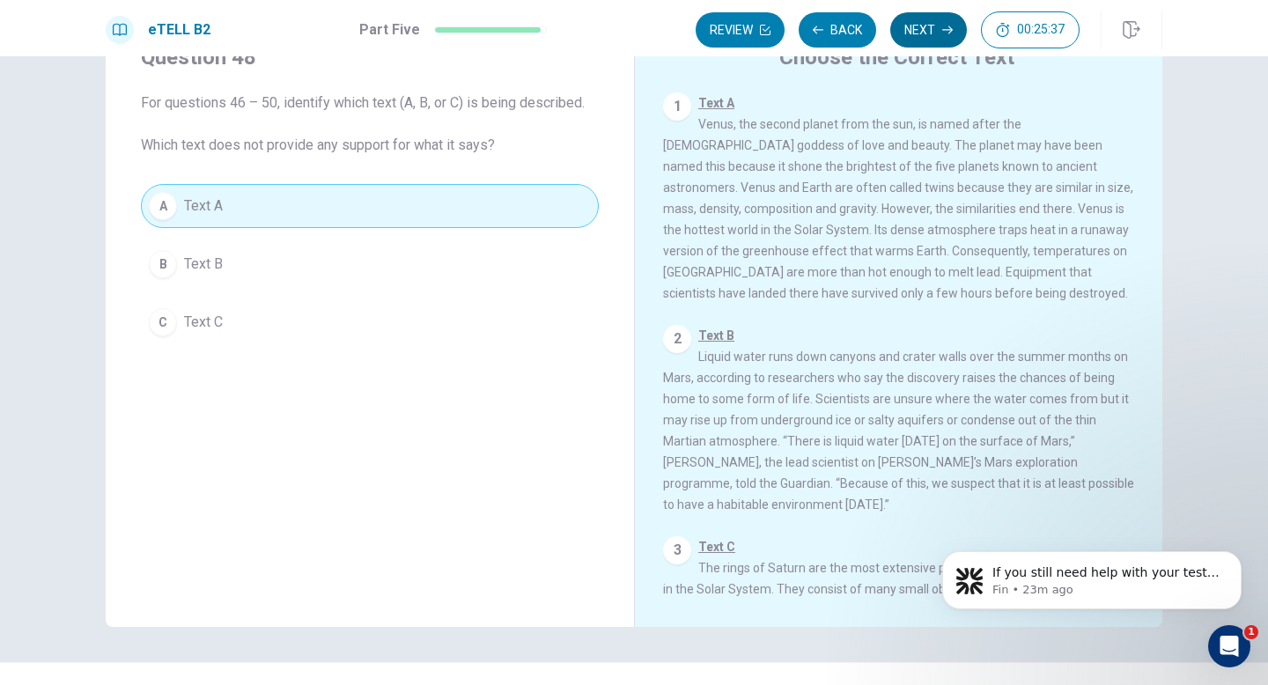
click at [933, 32] on button "Next" at bounding box center [928, 29] width 77 height 35
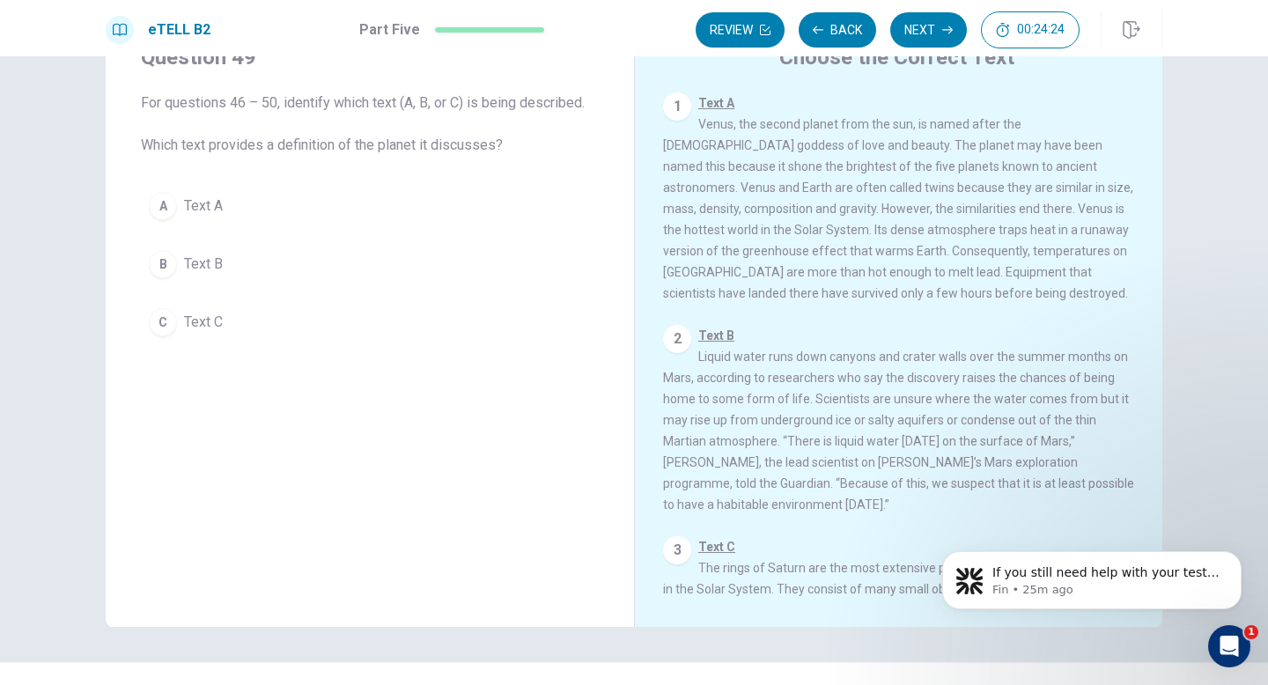
click at [491, 201] on button "A Text A" at bounding box center [370, 206] width 458 height 44
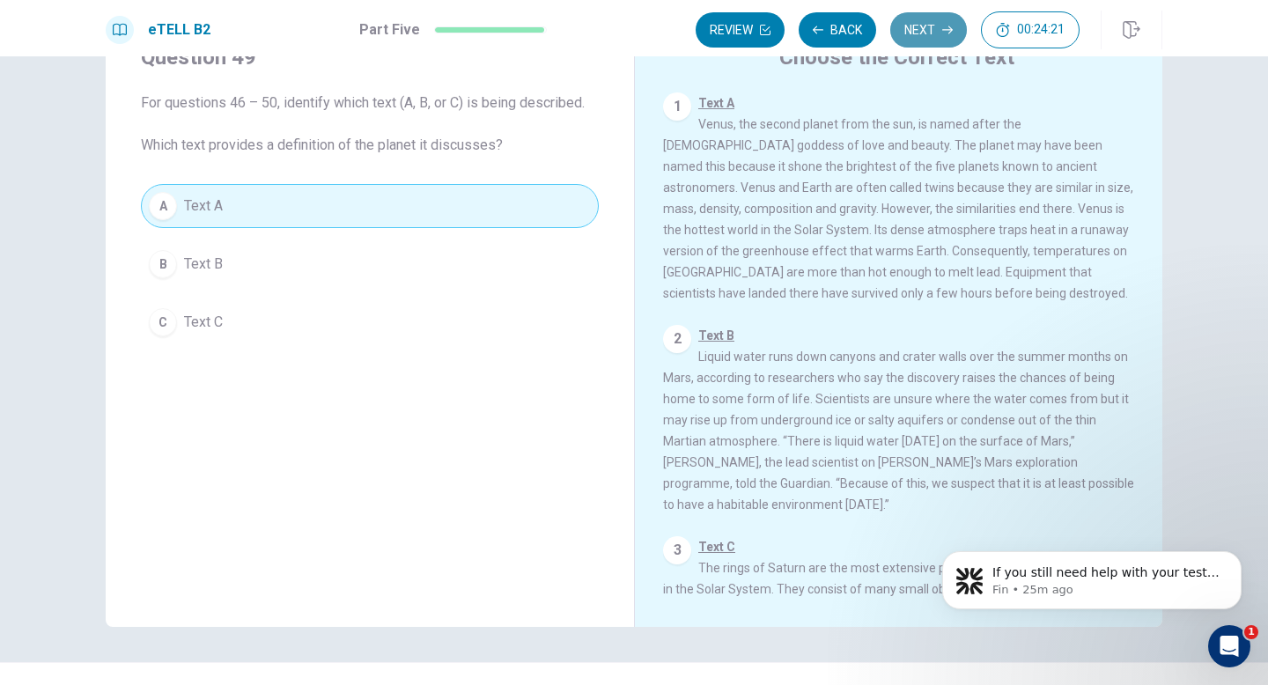
click at [932, 32] on button "Next" at bounding box center [928, 29] width 77 height 35
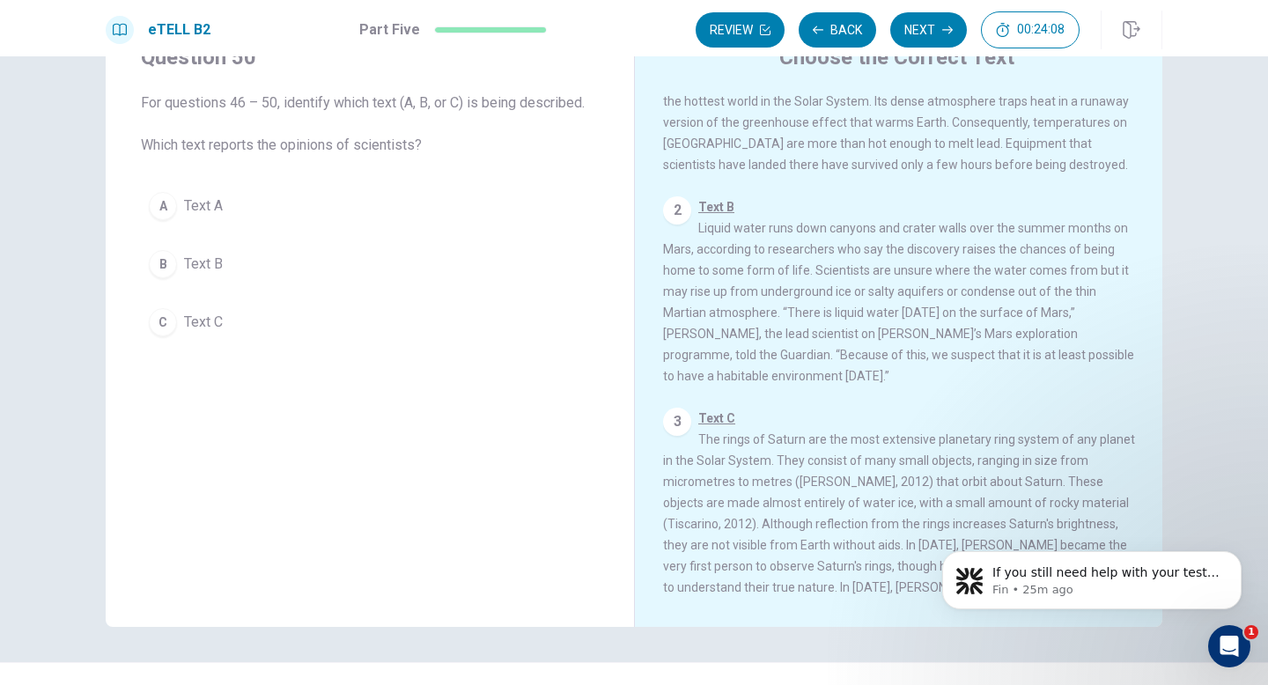
scroll to position [132, 0]
click at [515, 247] on button "B Text B" at bounding box center [370, 264] width 458 height 44
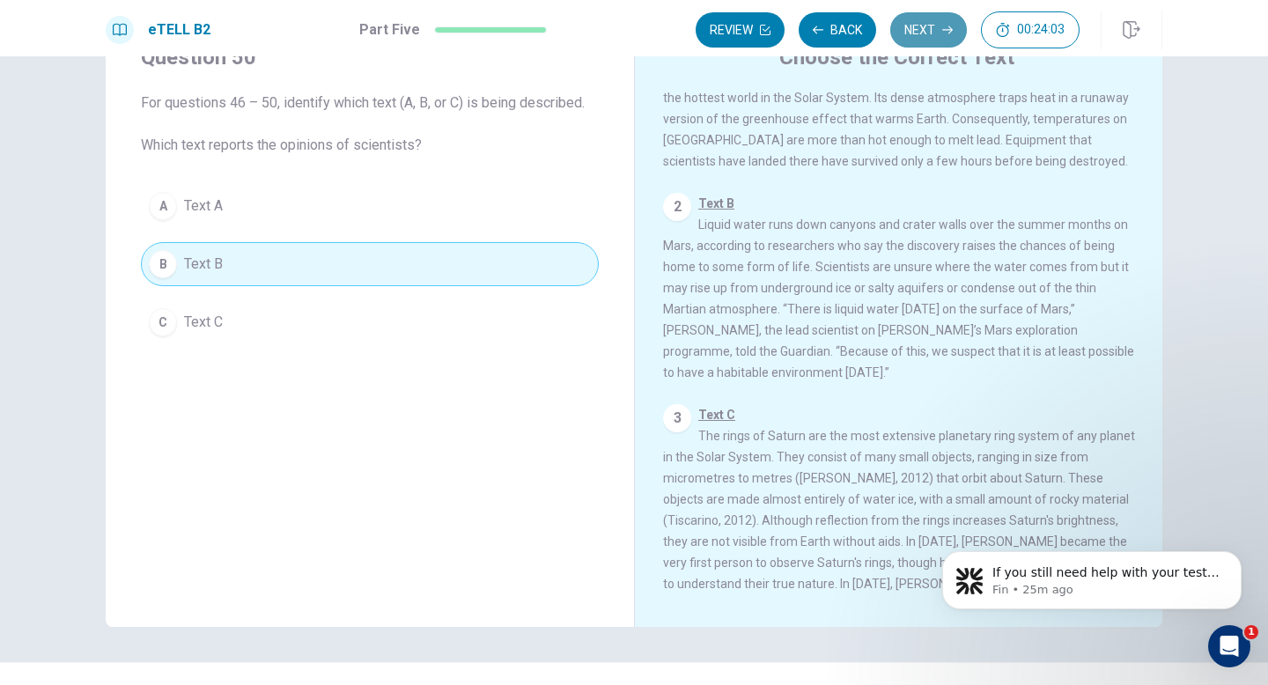
click at [911, 36] on button "Next" at bounding box center [928, 29] width 77 height 35
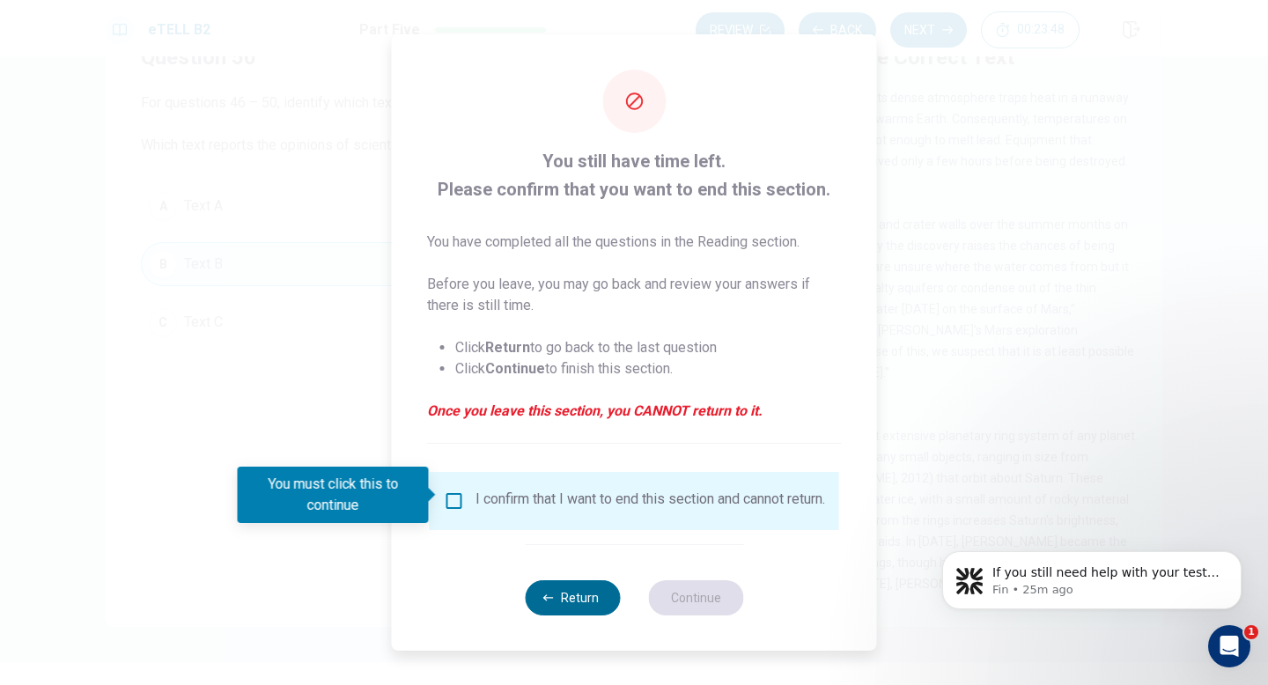
click at [543, 603] on icon "button" at bounding box center [548, 598] width 11 height 11
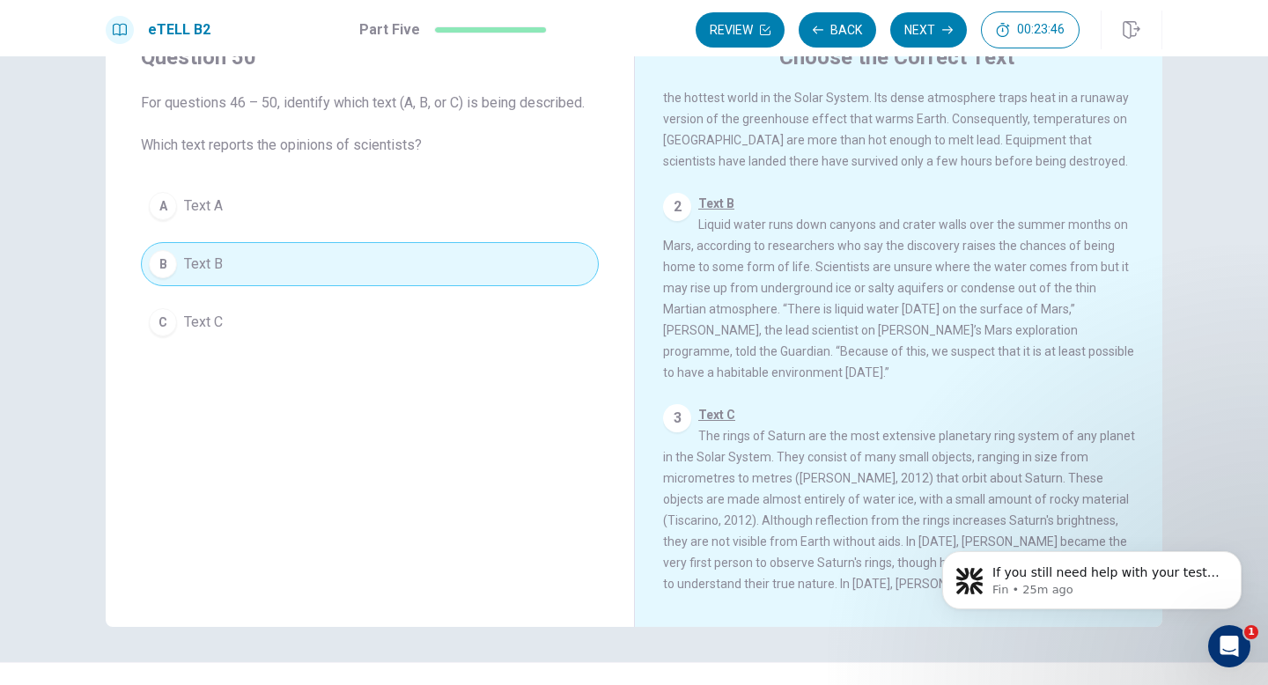
scroll to position [0, 0]
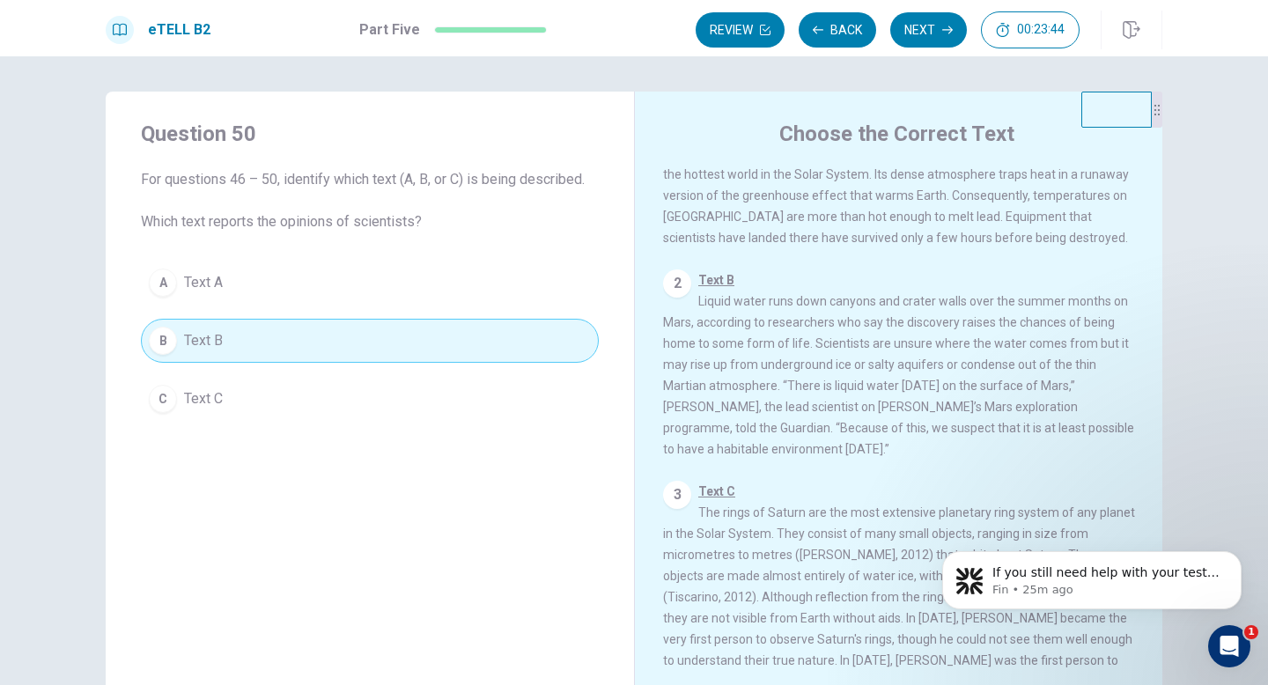
click at [842, 49] on div "eTELL B2 Part Five Review Back Next 00:23:44" at bounding box center [634, 28] width 1268 height 56
click at [840, 32] on button "Back" at bounding box center [837, 29] width 77 height 35
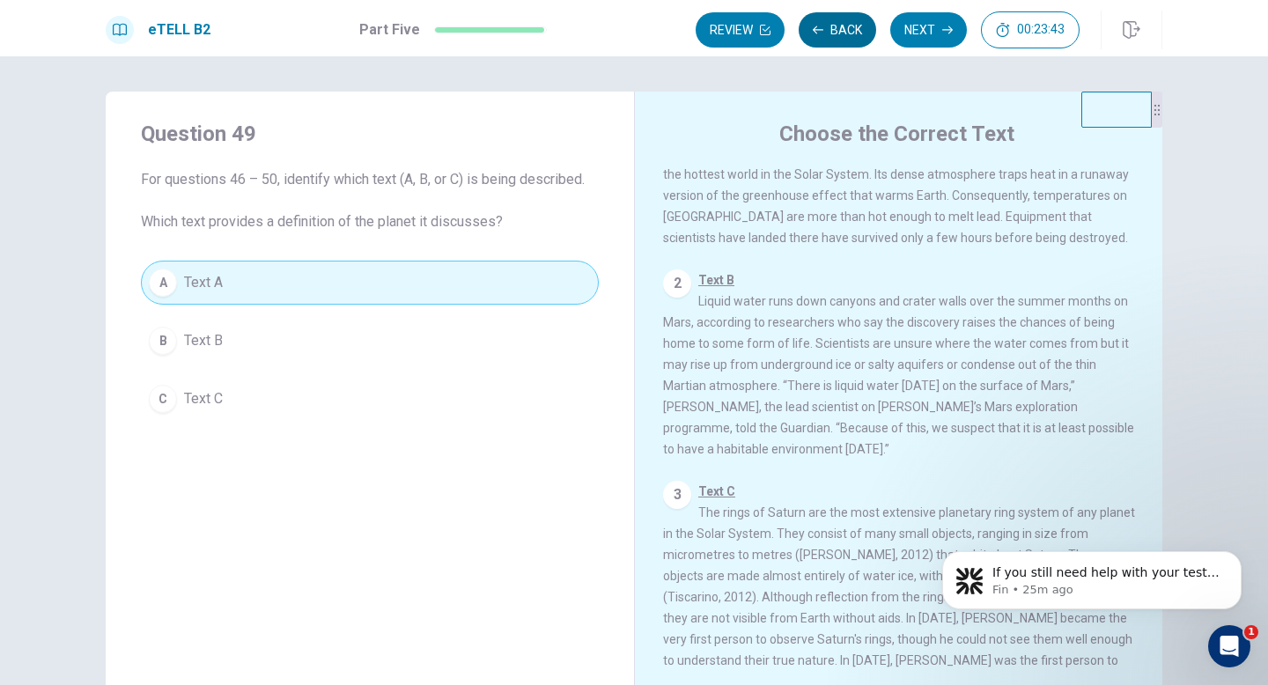
click at [840, 32] on button "Back" at bounding box center [837, 29] width 77 height 35
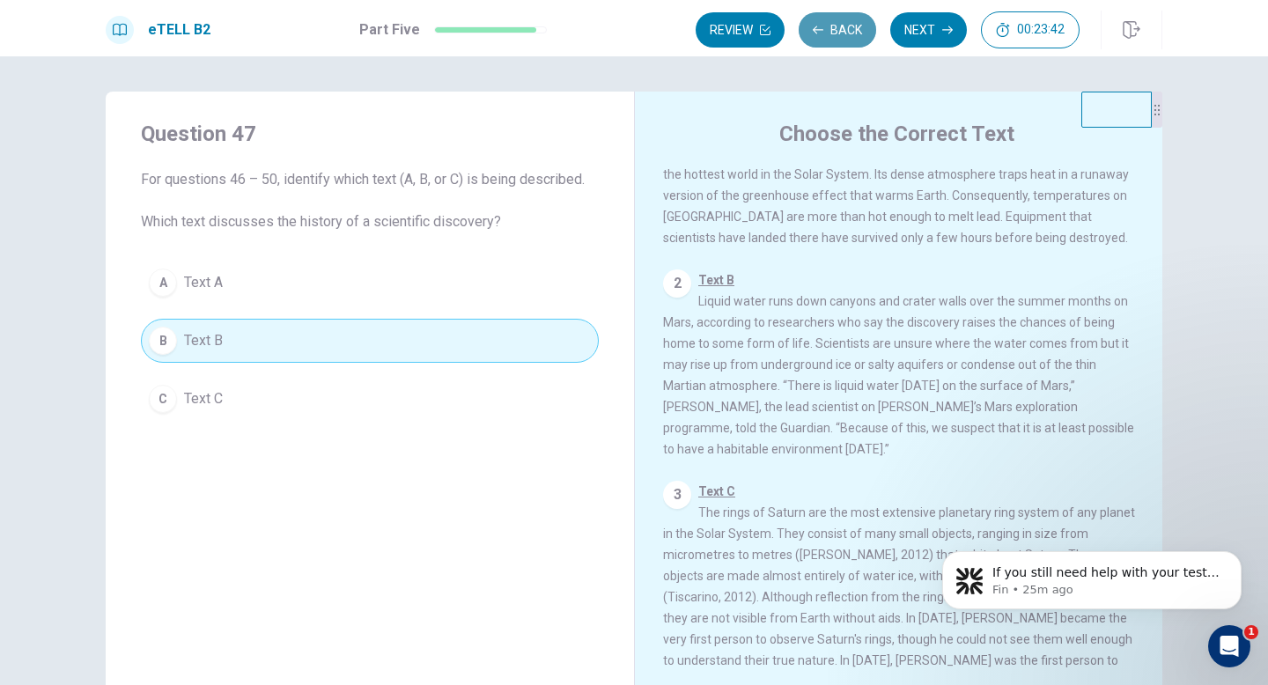
click at [840, 32] on button "Back" at bounding box center [837, 29] width 77 height 35
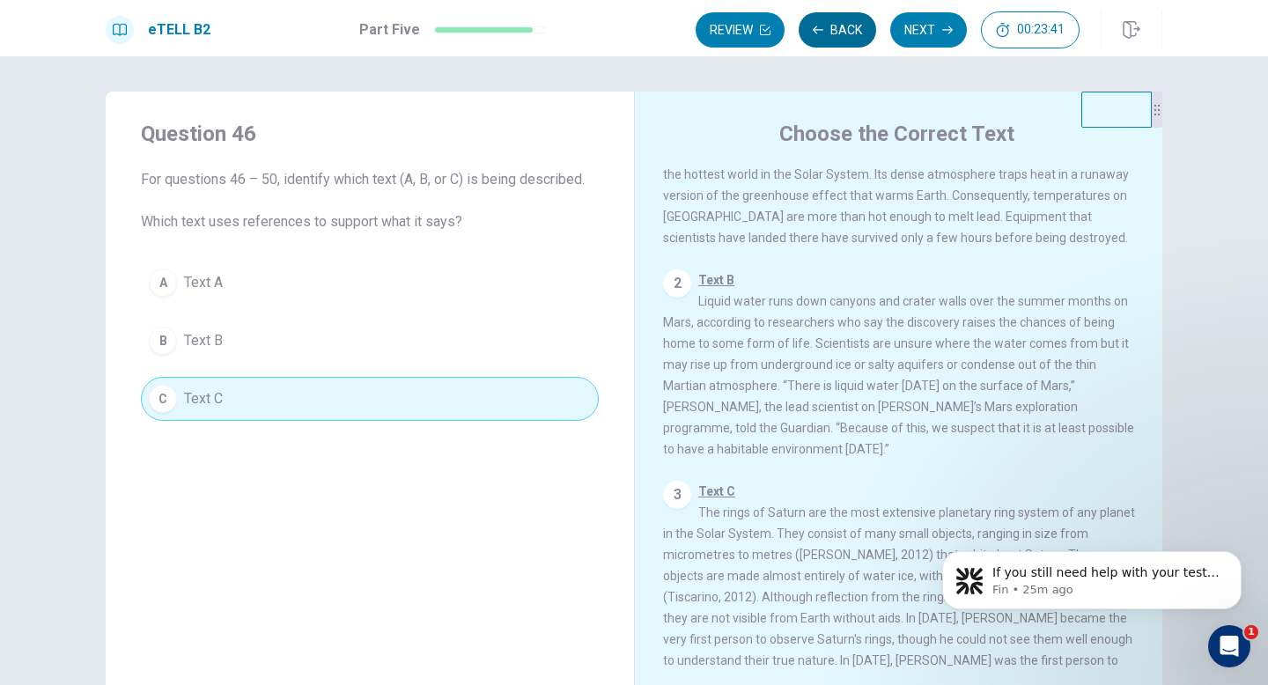
click at [840, 32] on button "Back" at bounding box center [837, 29] width 77 height 35
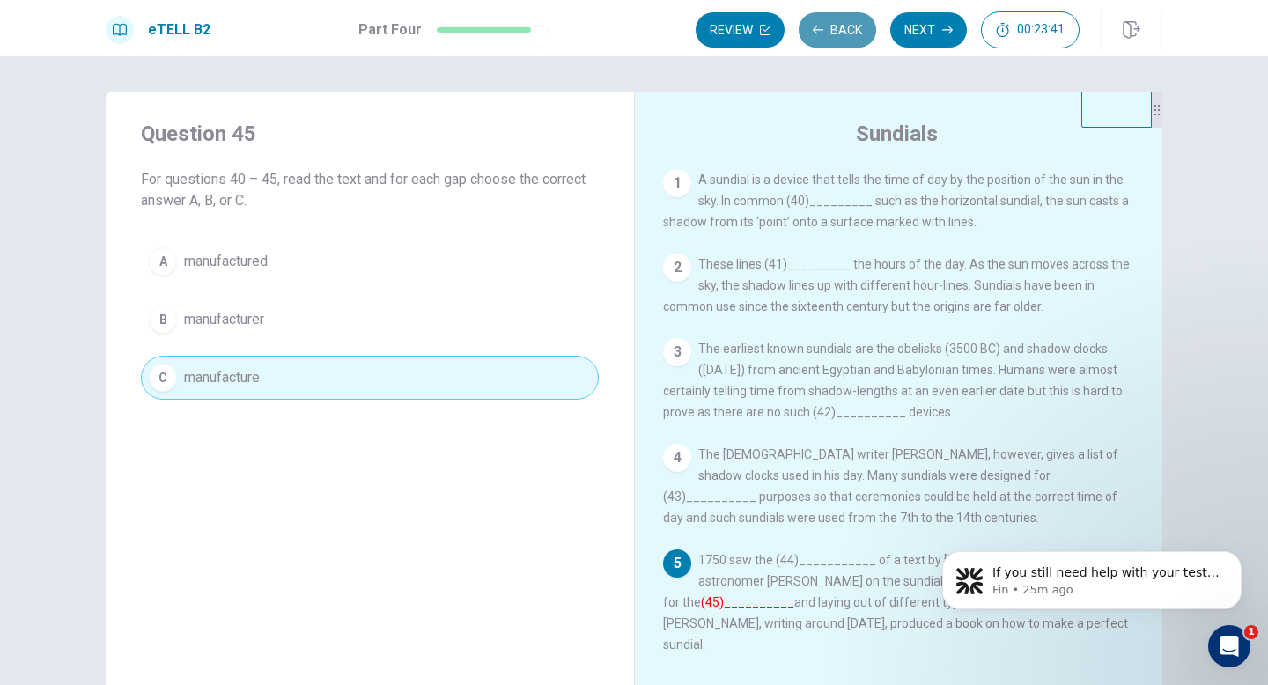
click at [840, 32] on button "Back" at bounding box center [837, 29] width 77 height 35
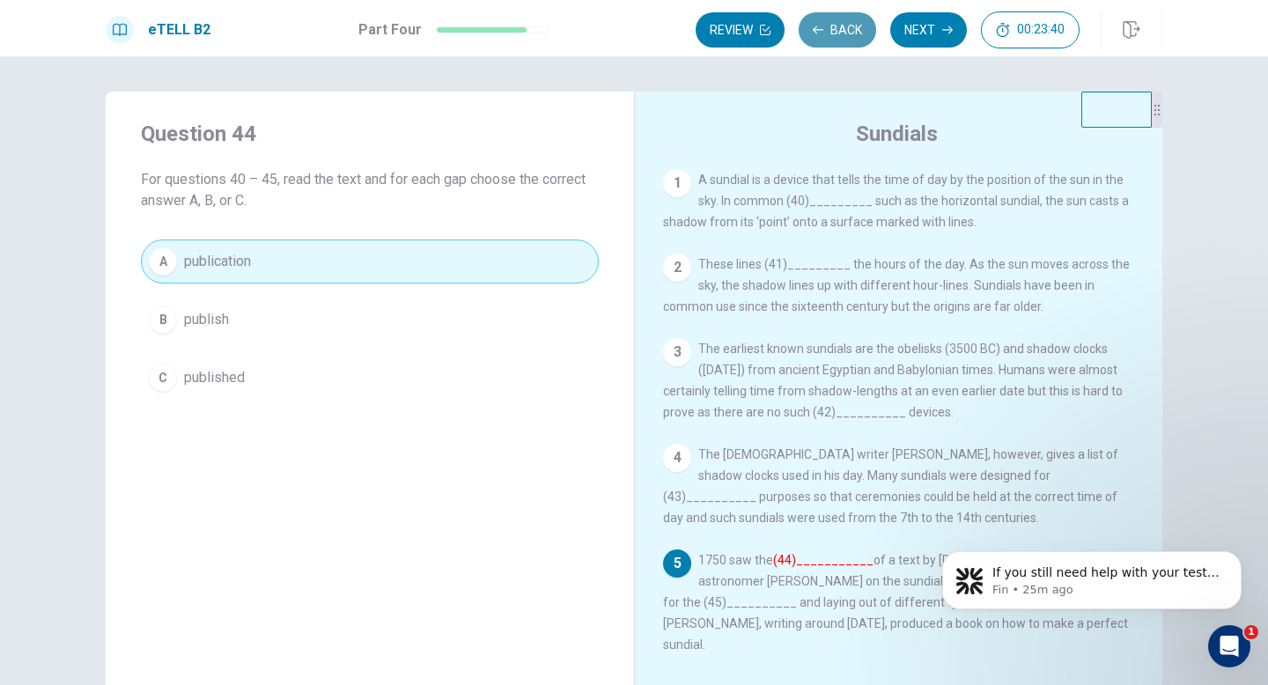
click at [840, 32] on button "Back" at bounding box center [837, 29] width 77 height 35
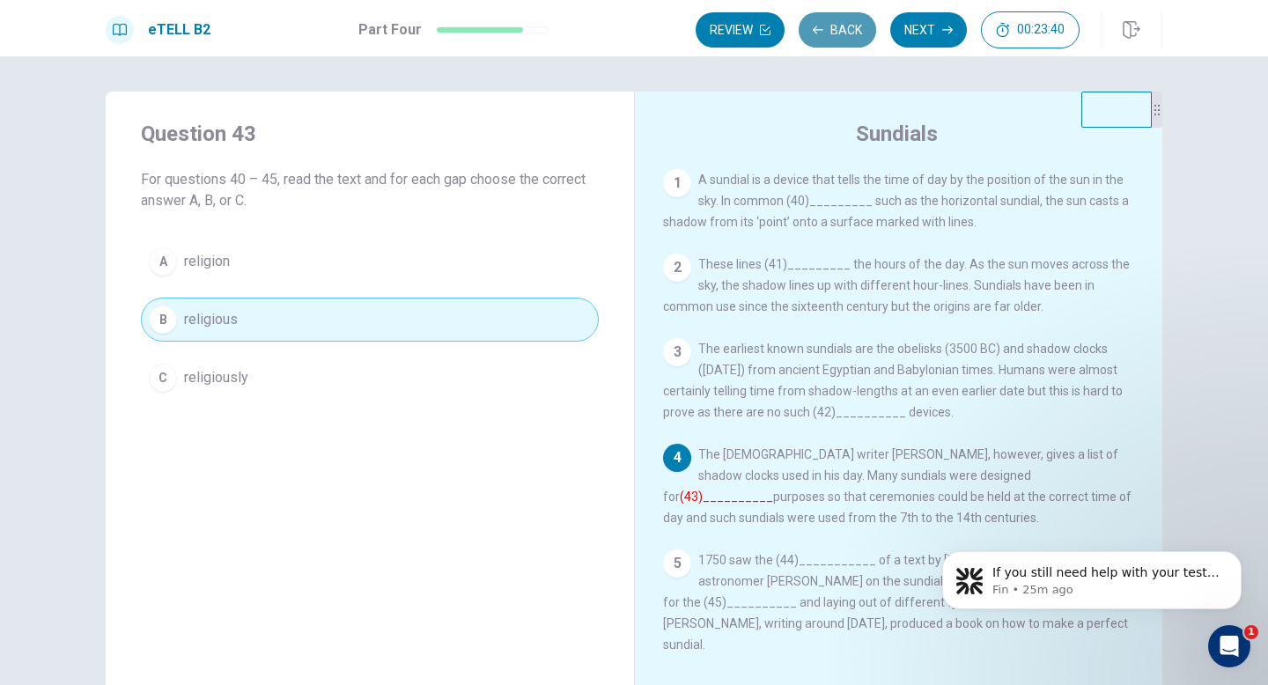
click at [840, 32] on button "Back" at bounding box center [837, 29] width 77 height 35
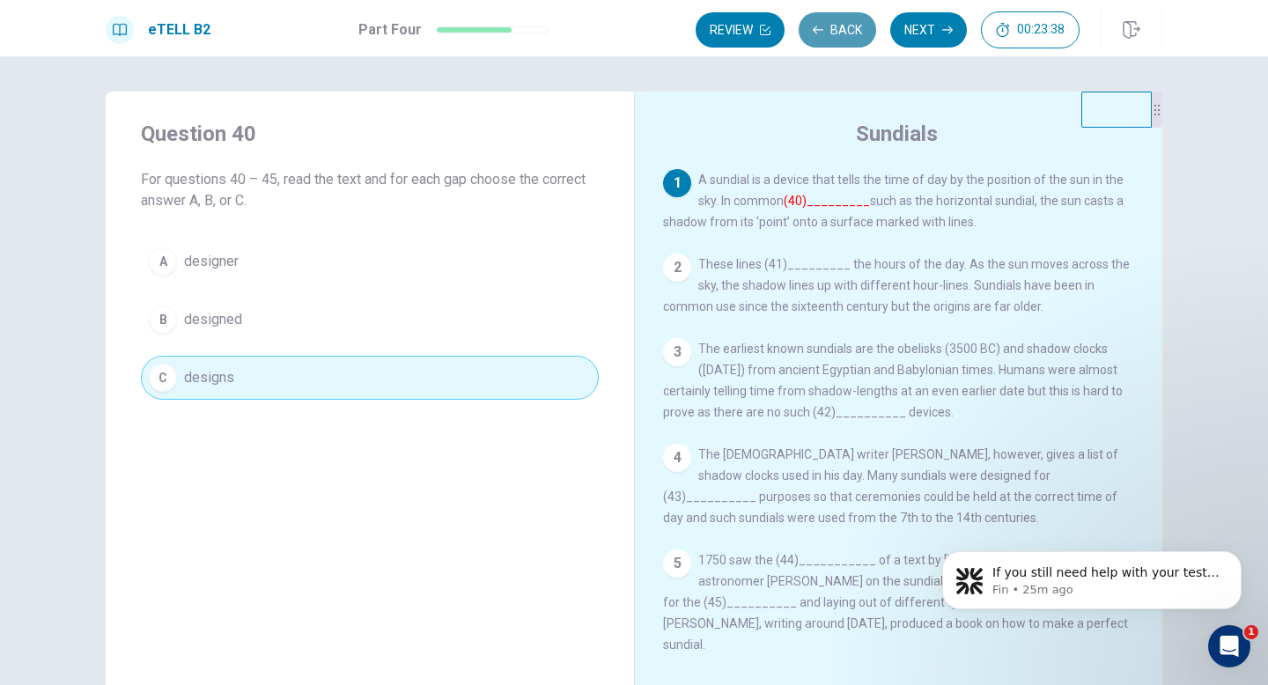
click at [840, 32] on button "Back" at bounding box center [837, 29] width 77 height 35
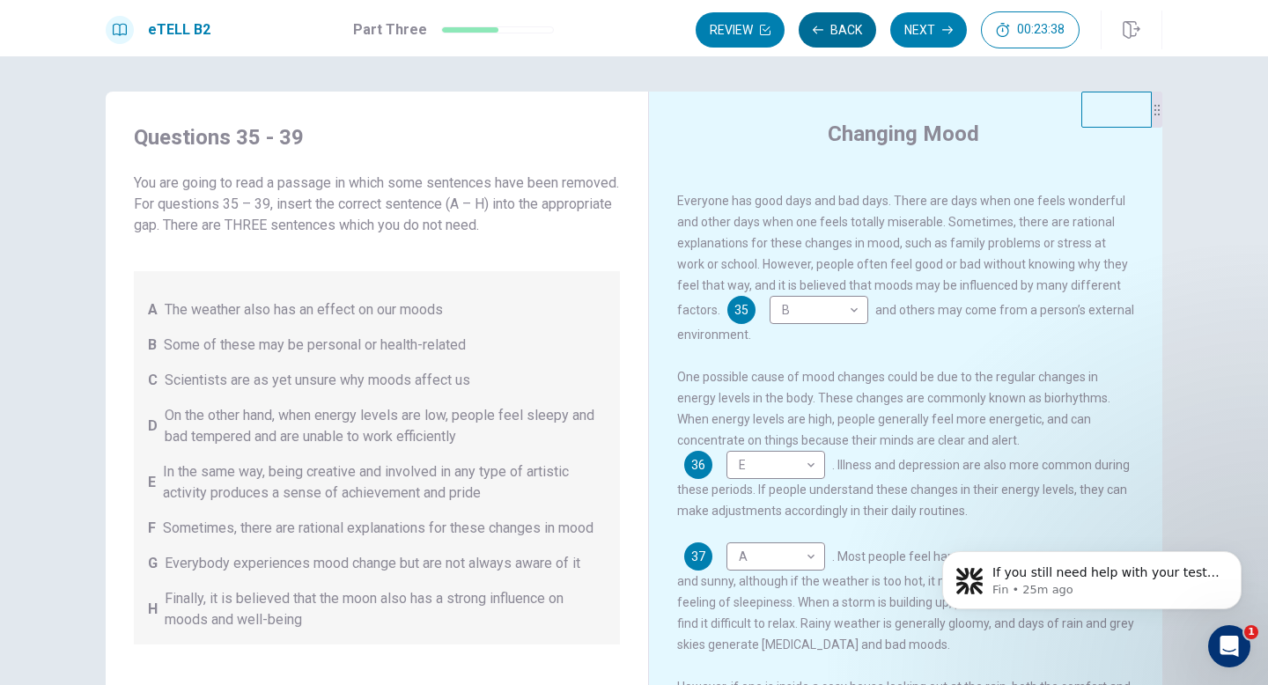
click at [840, 32] on button "Back" at bounding box center [837, 29] width 77 height 35
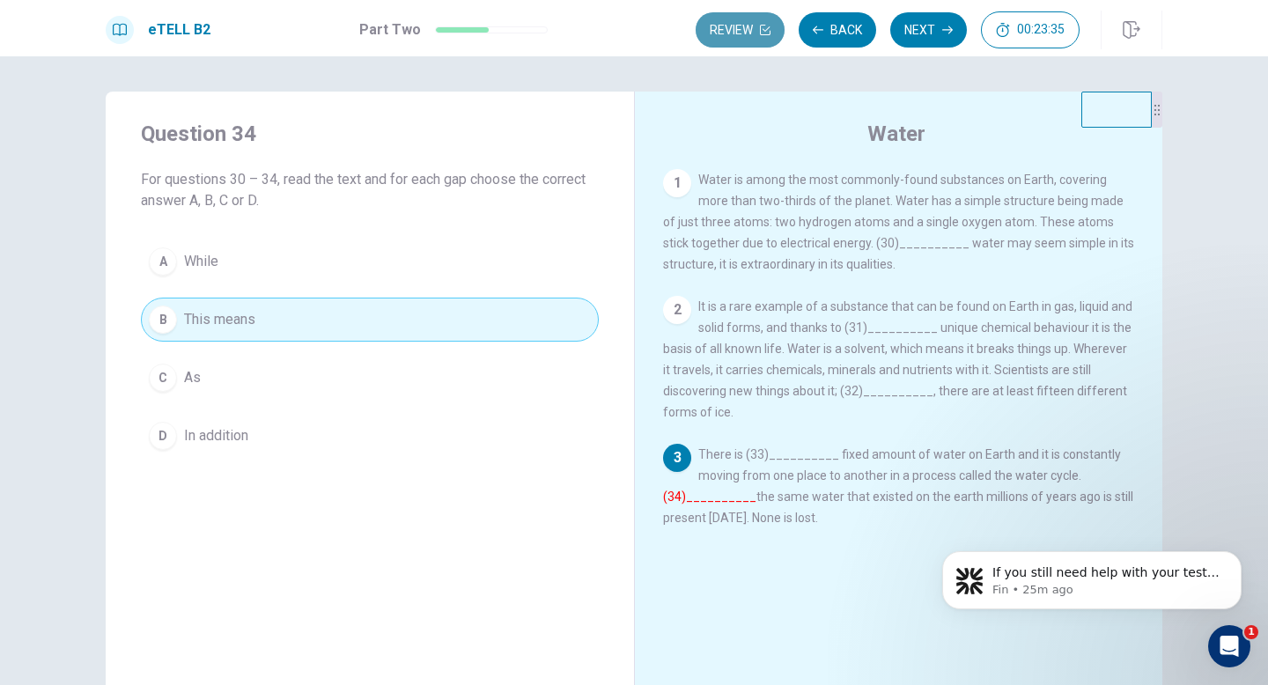
click at [764, 33] on icon "button" at bounding box center [765, 30] width 11 height 11
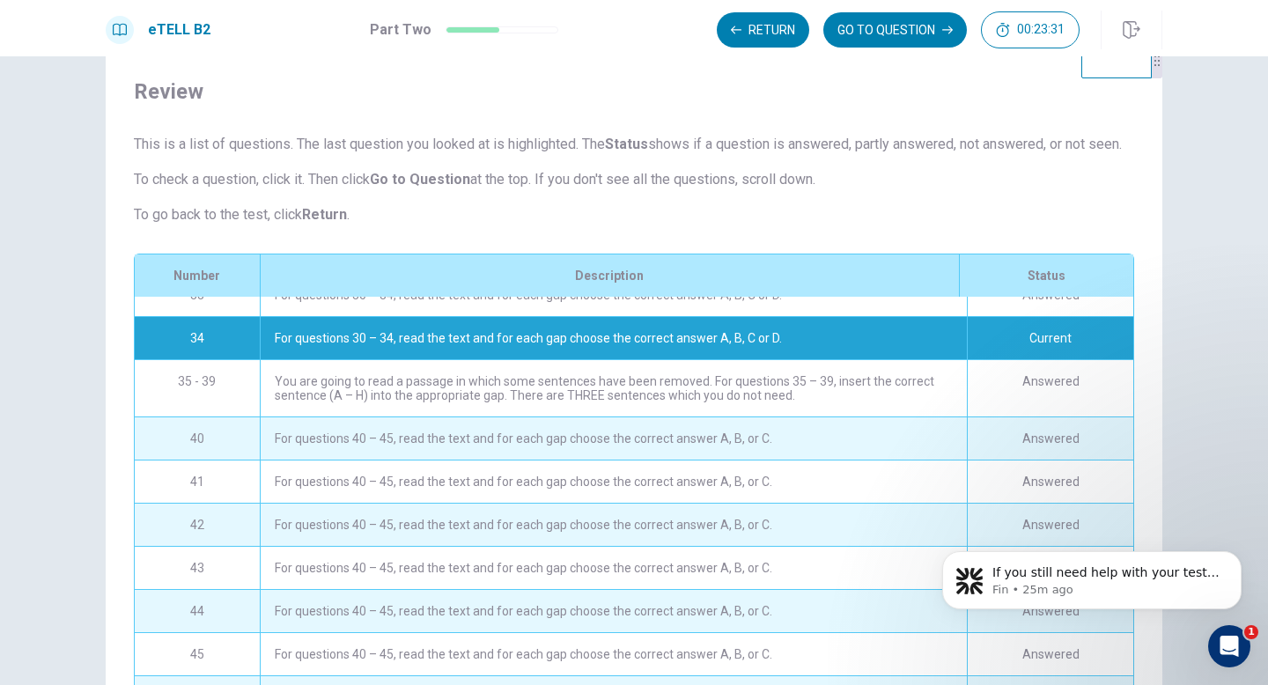
scroll to position [1034, 0]
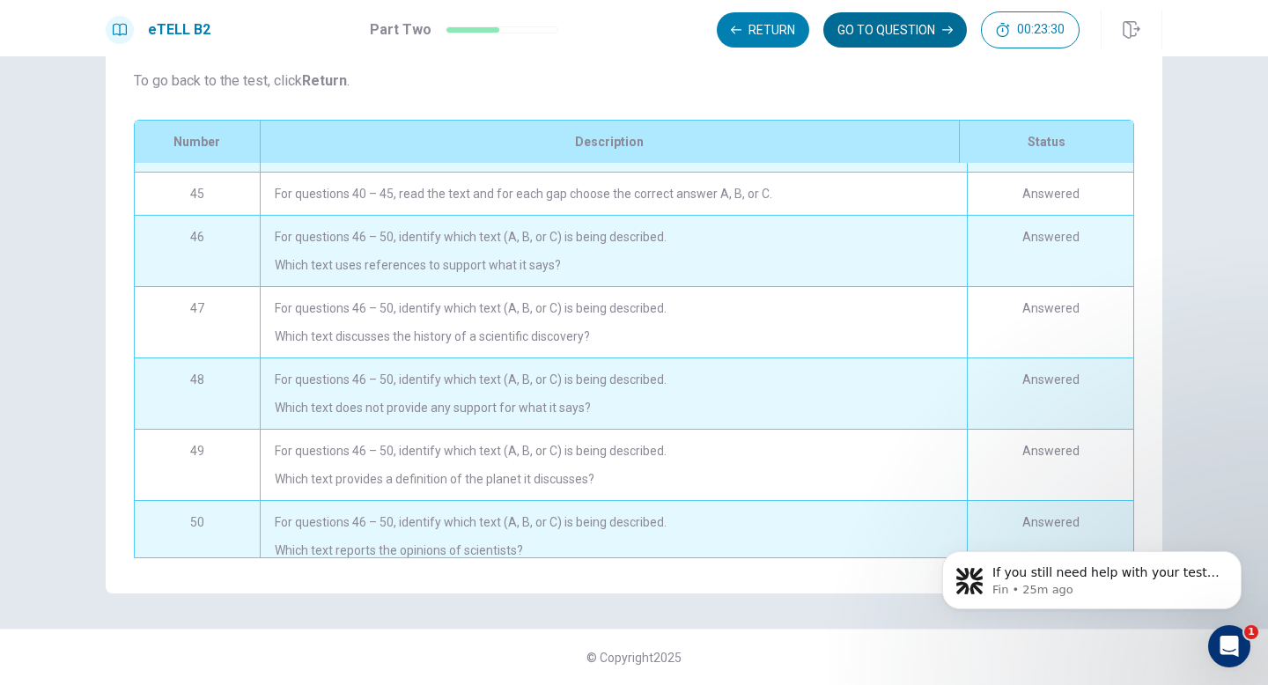
click at [883, 32] on button "GO TO QUESTION" at bounding box center [895, 29] width 144 height 35
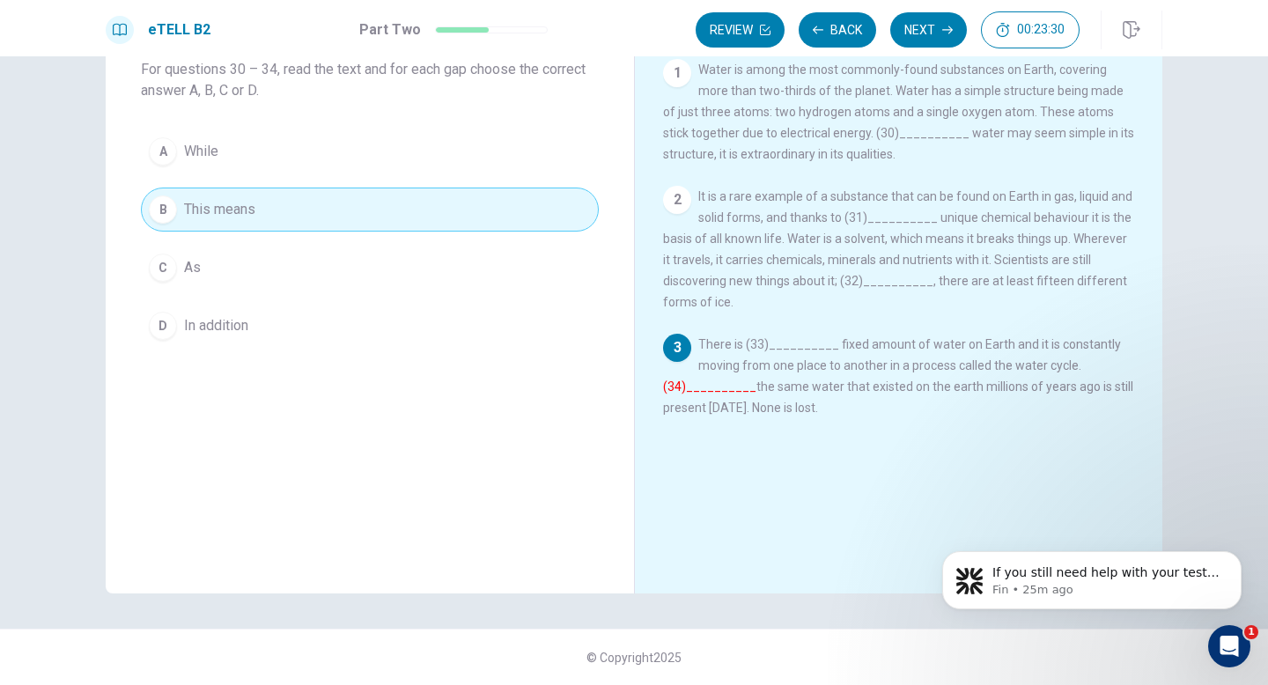
scroll to position [110, 0]
click at [912, 35] on button "Next" at bounding box center [928, 29] width 77 height 35
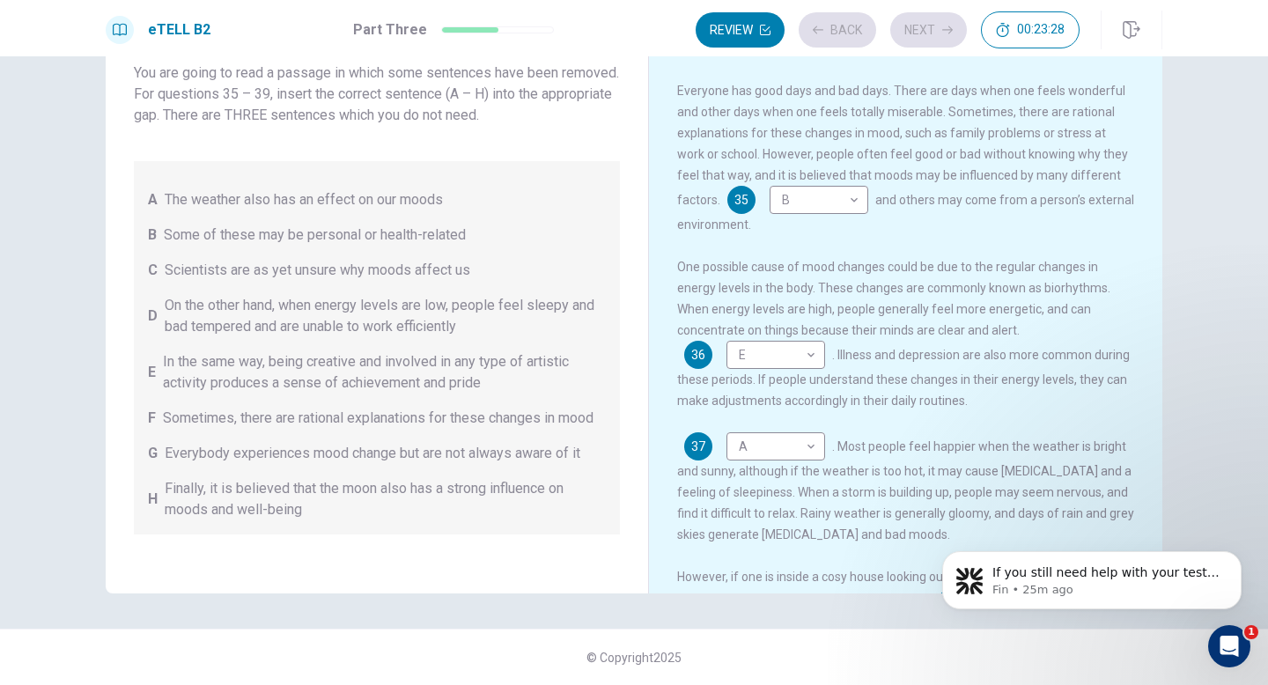
click at [913, 36] on div "Review Back Next 00:23:28" at bounding box center [888, 29] width 384 height 37
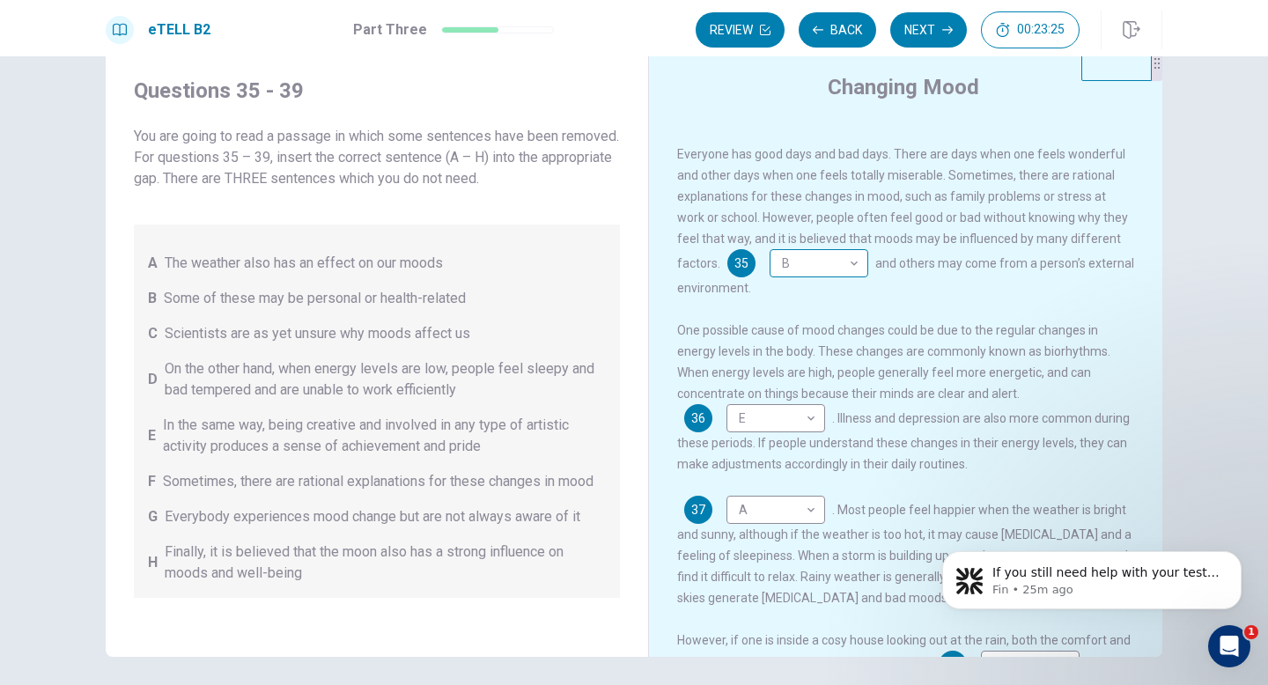
scroll to position [42, 0]
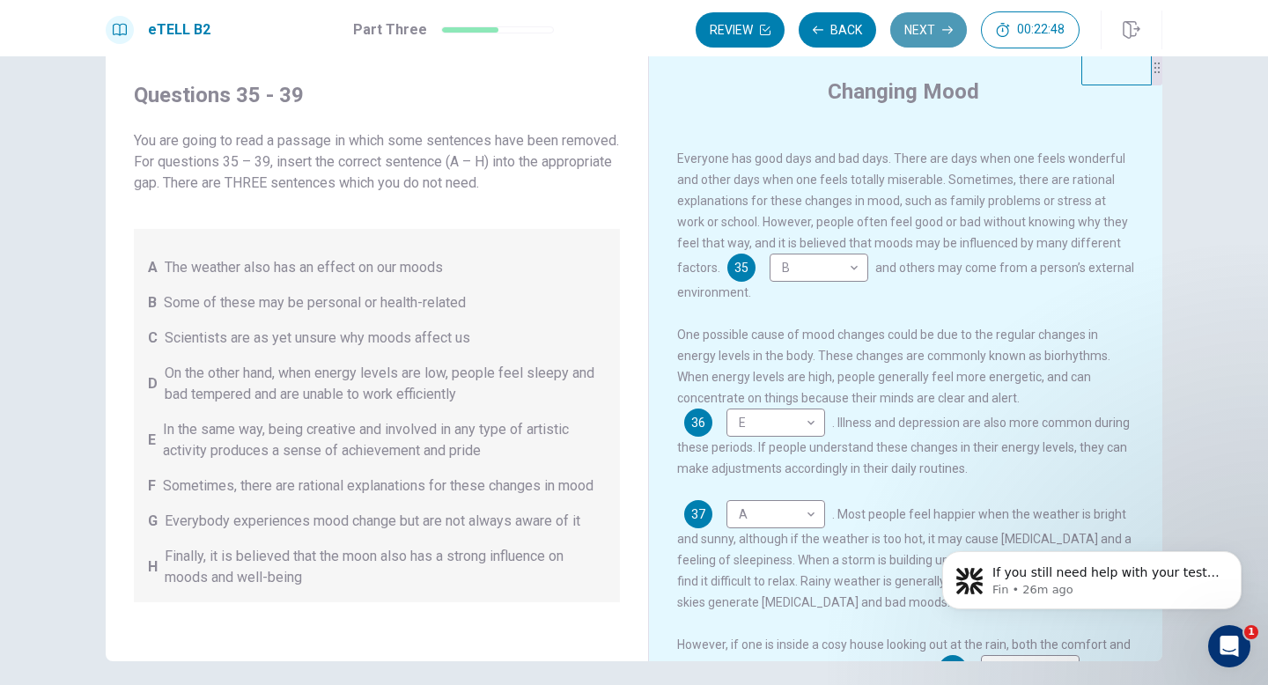
click at [933, 32] on button "Next" at bounding box center [928, 29] width 77 height 35
click at [933, 32] on div "Review Back Next 00:22:48" at bounding box center [888, 29] width 384 height 37
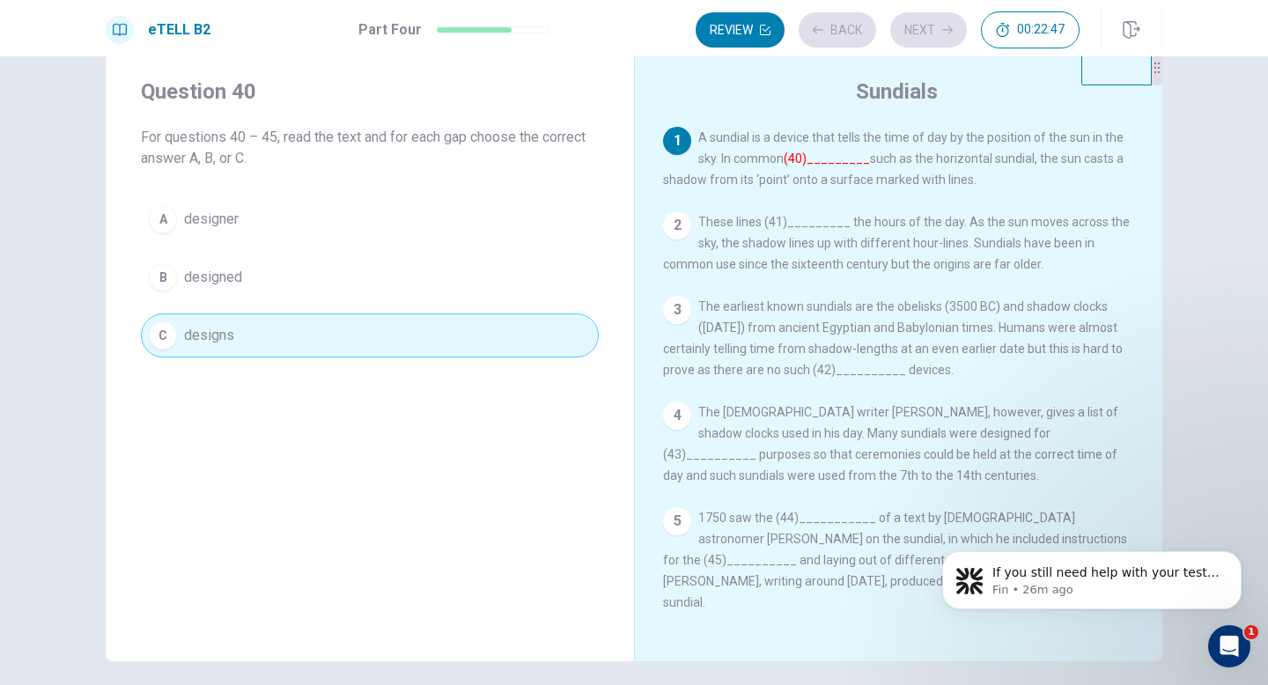
click at [933, 32] on div "Review Back Next 00:22:47" at bounding box center [888, 29] width 384 height 37
click at [932, 38] on button "Next" at bounding box center [928, 29] width 77 height 35
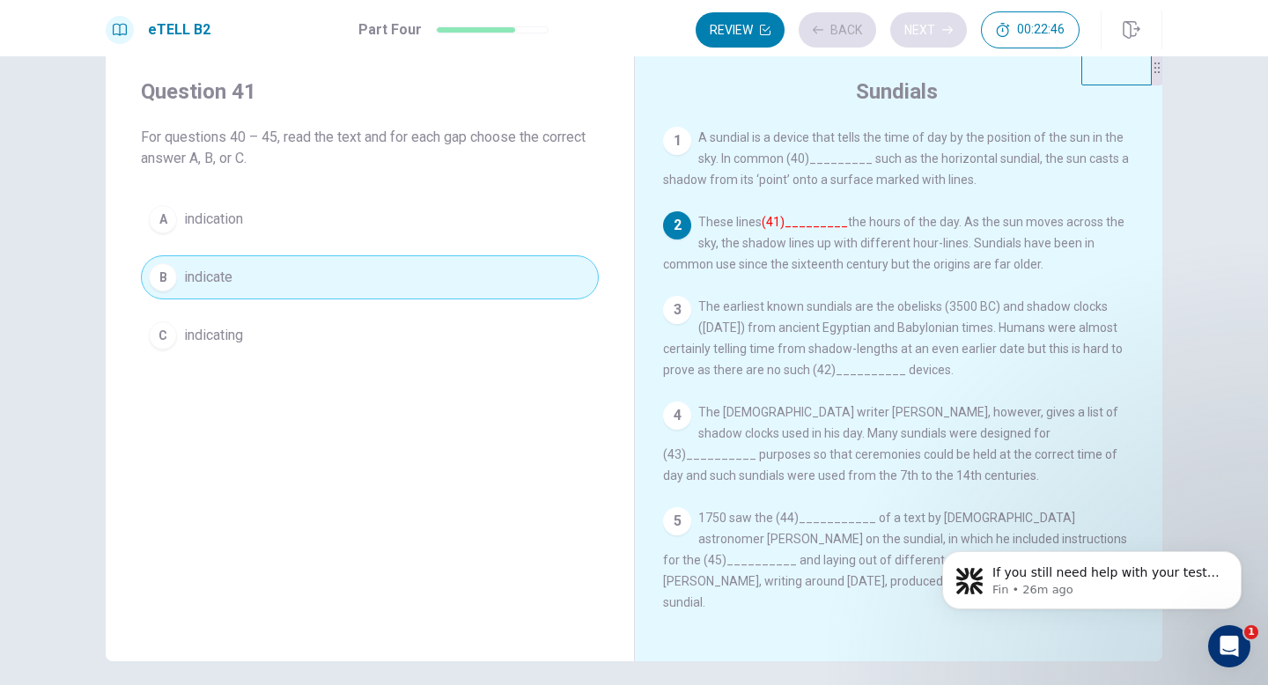
click at [932, 38] on div "Review Back Next 00:22:46" at bounding box center [888, 29] width 384 height 37
click at [932, 38] on div "Review Back Next 00:22:45" at bounding box center [888, 29] width 384 height 37
click at [914, 41] on button "Next" at bounding box center [928, 29] width 77 height 35
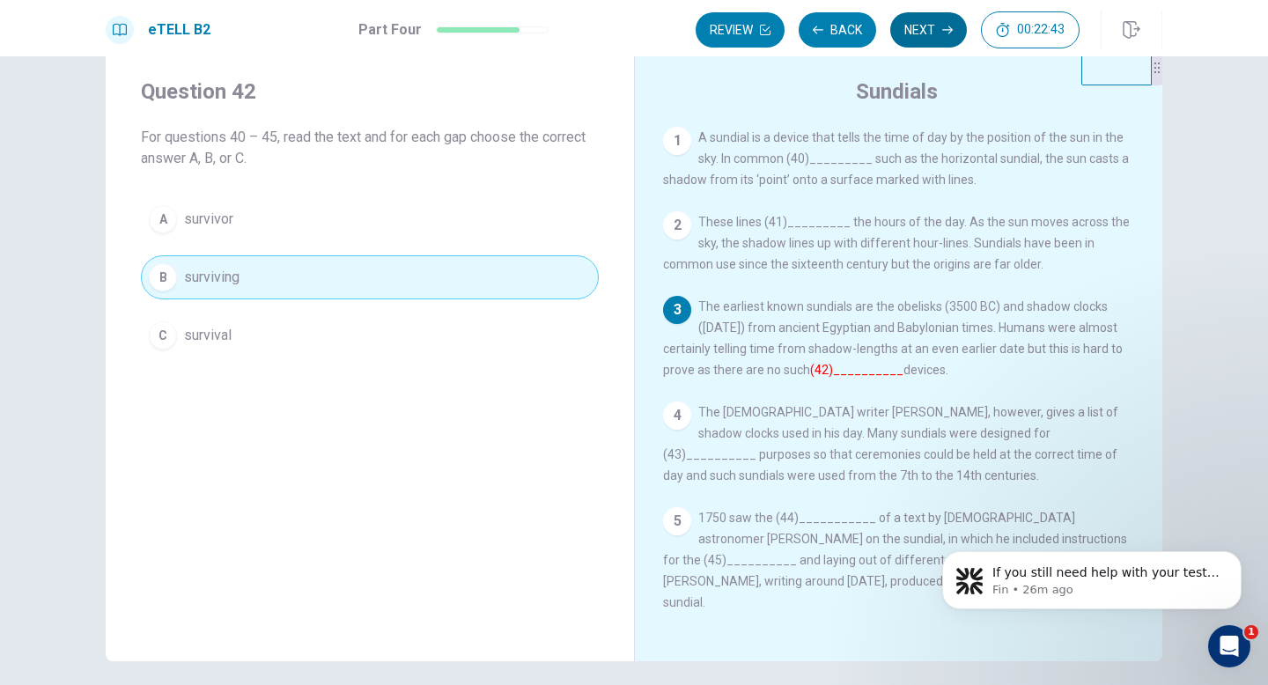
click at [927, 34] on button "Next" at bounding box center [928, 29] width 77 height 35
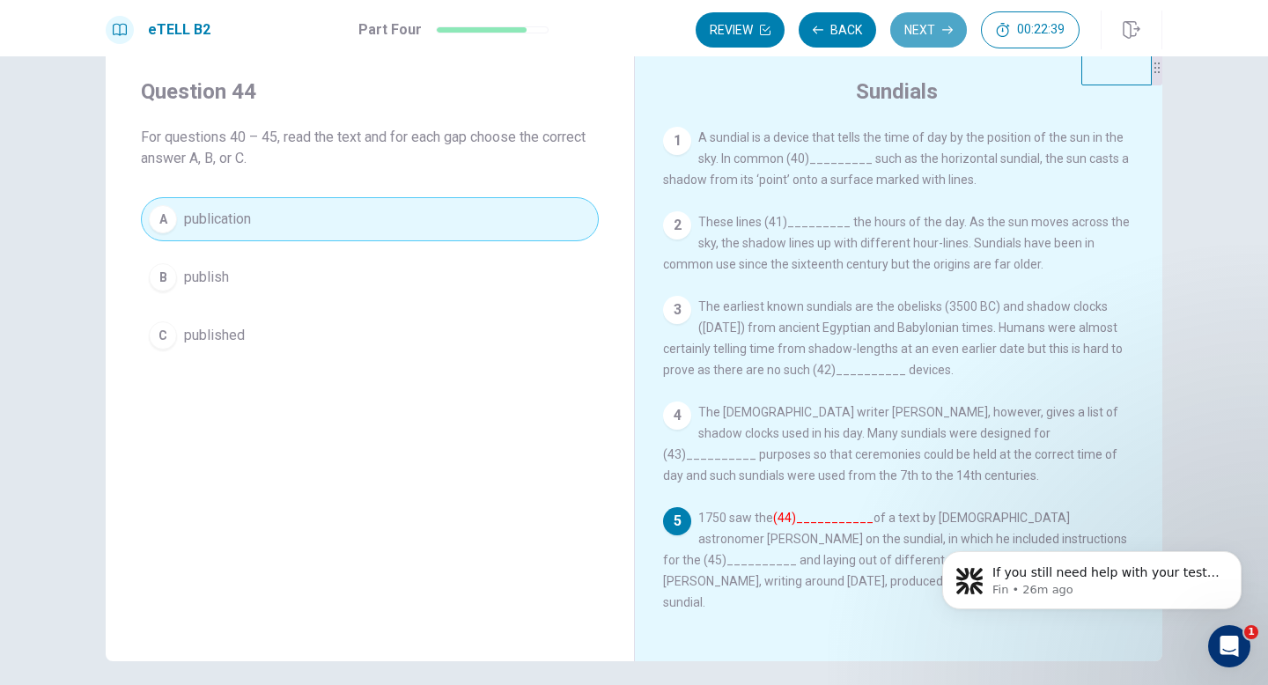
click at [928, 34] on button "Next" at bounding box center [928, 29] width 77 height 35
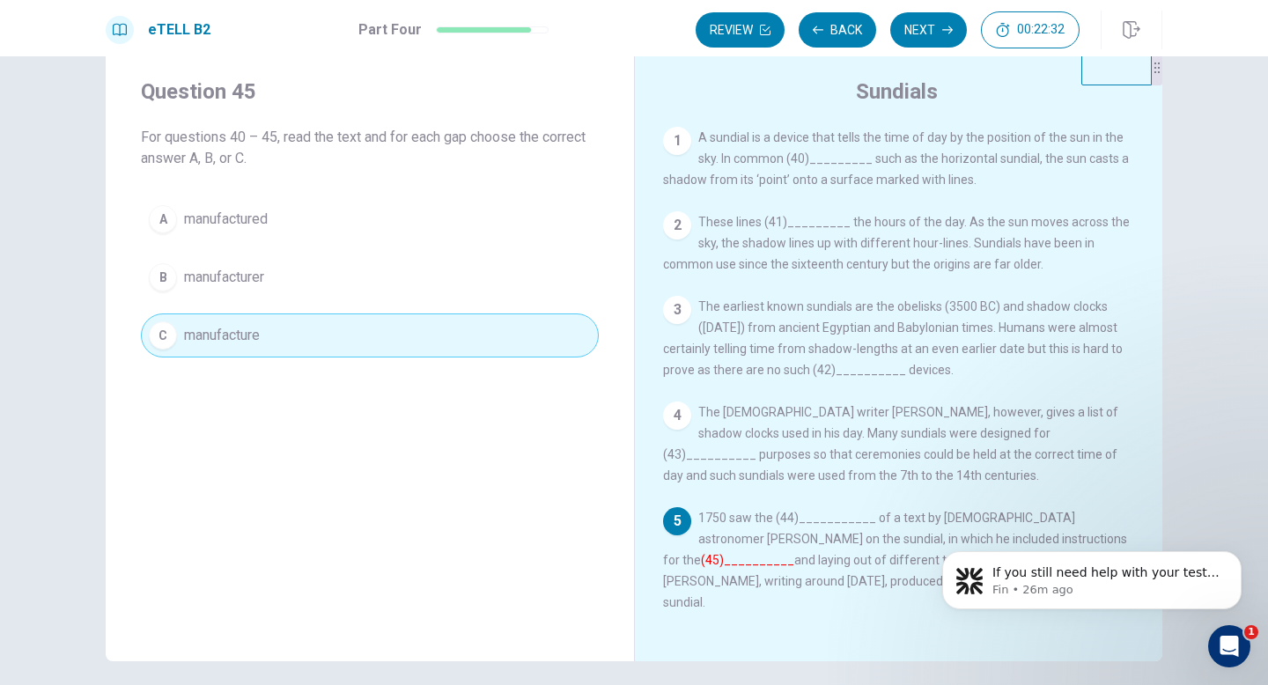
scroll to position [110, 0]
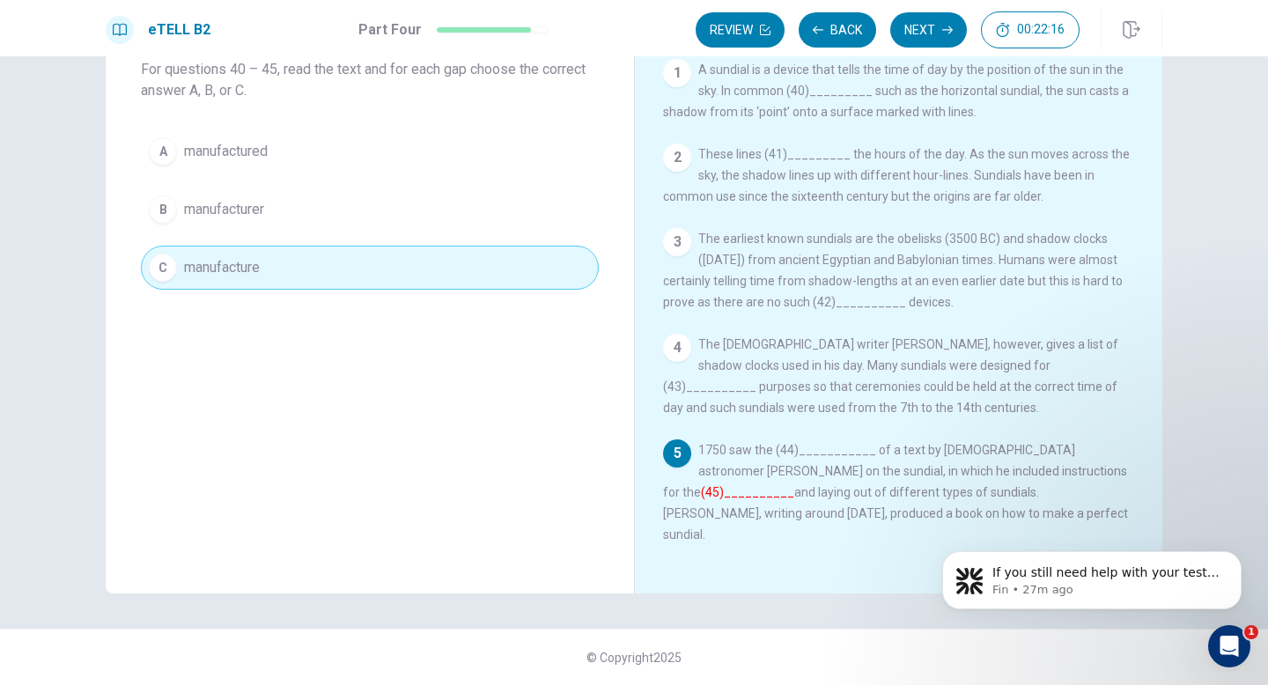
click at [485, 228] on button "B manufacturer" at bounding box center [370, 210] width 458 height 44
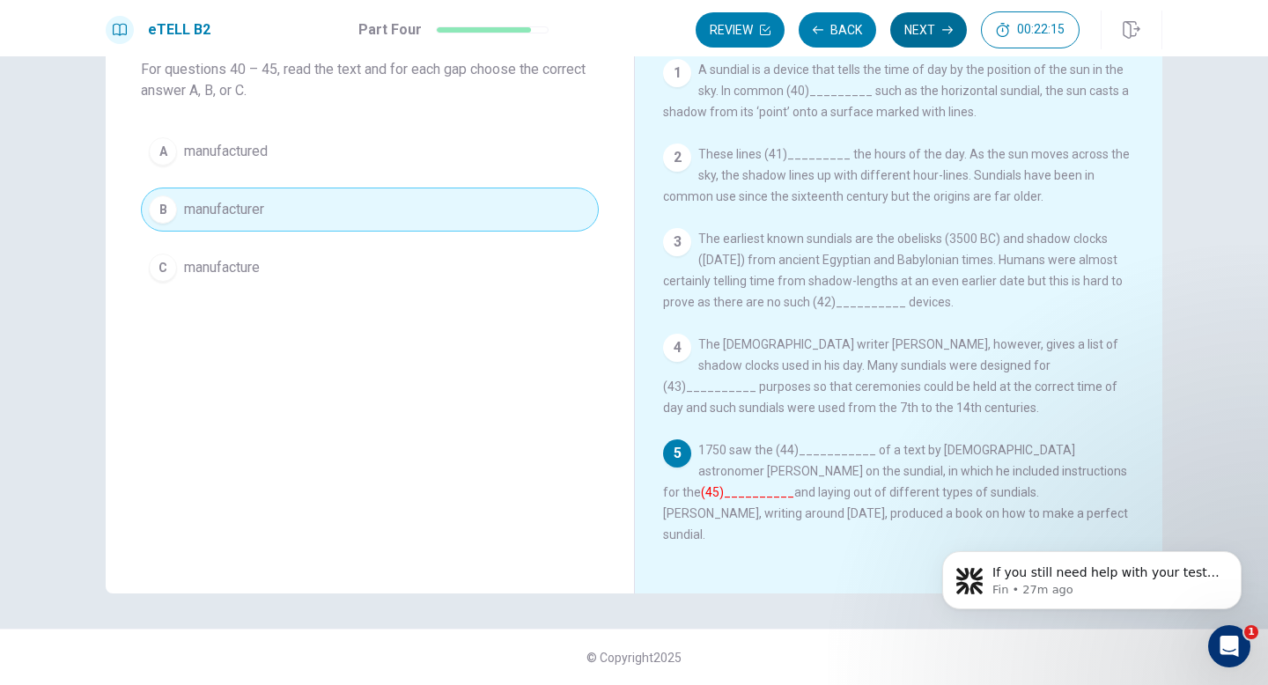
click at [934, 32] on button "Next" at bounding box center [928, 29] width 77 height 35
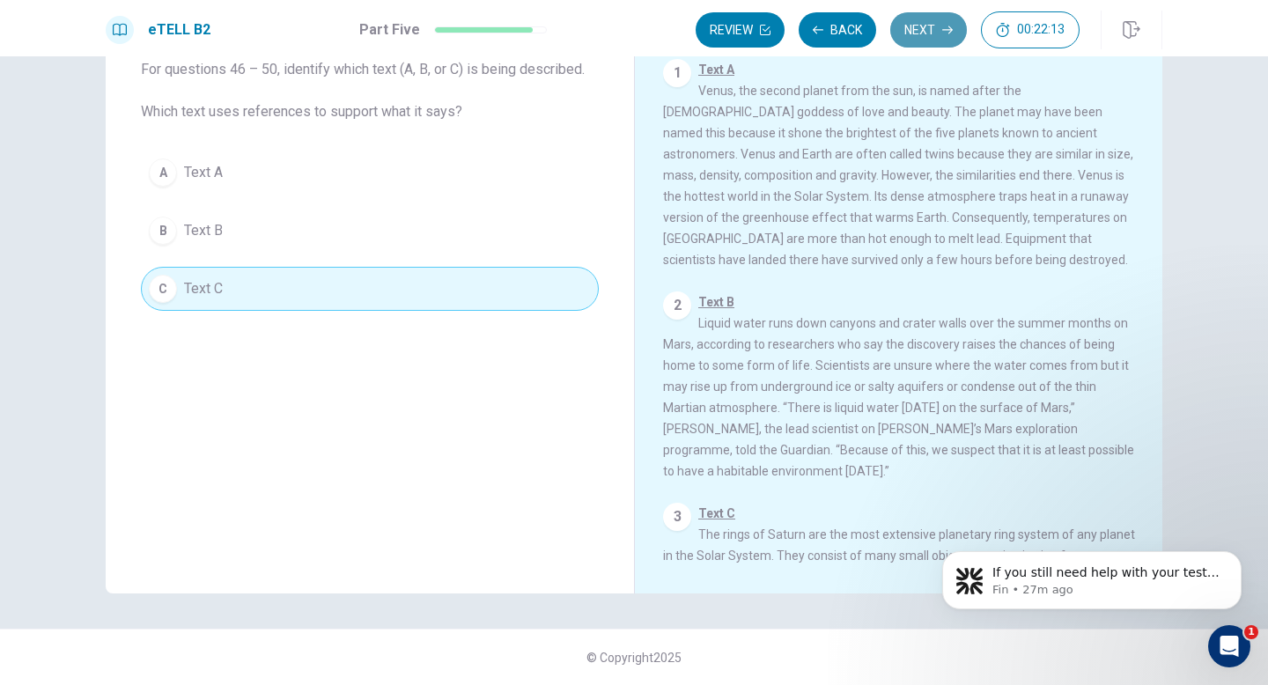
click at [944, 17] on button "Next" at bounding box center [928, 29] width 77 height 35
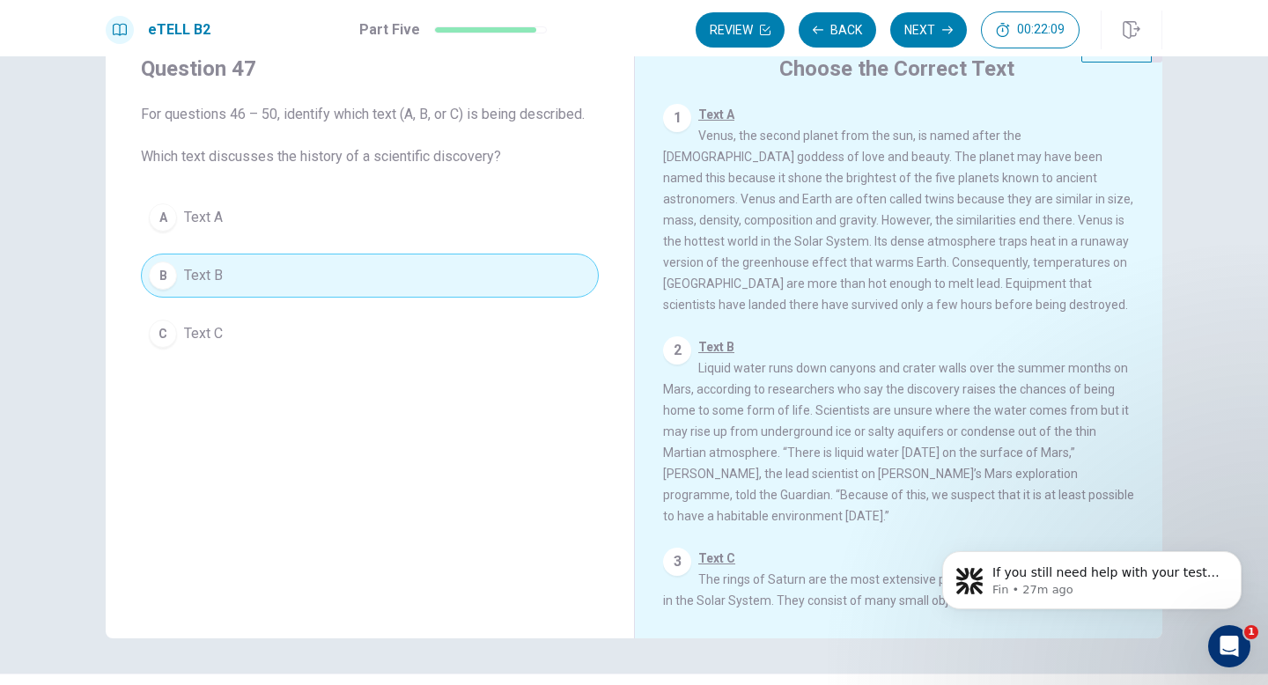
scroll to position [64, 0]
click at [839, 19] on button "Back" at bounding box center [837, 29] width 77 height 35
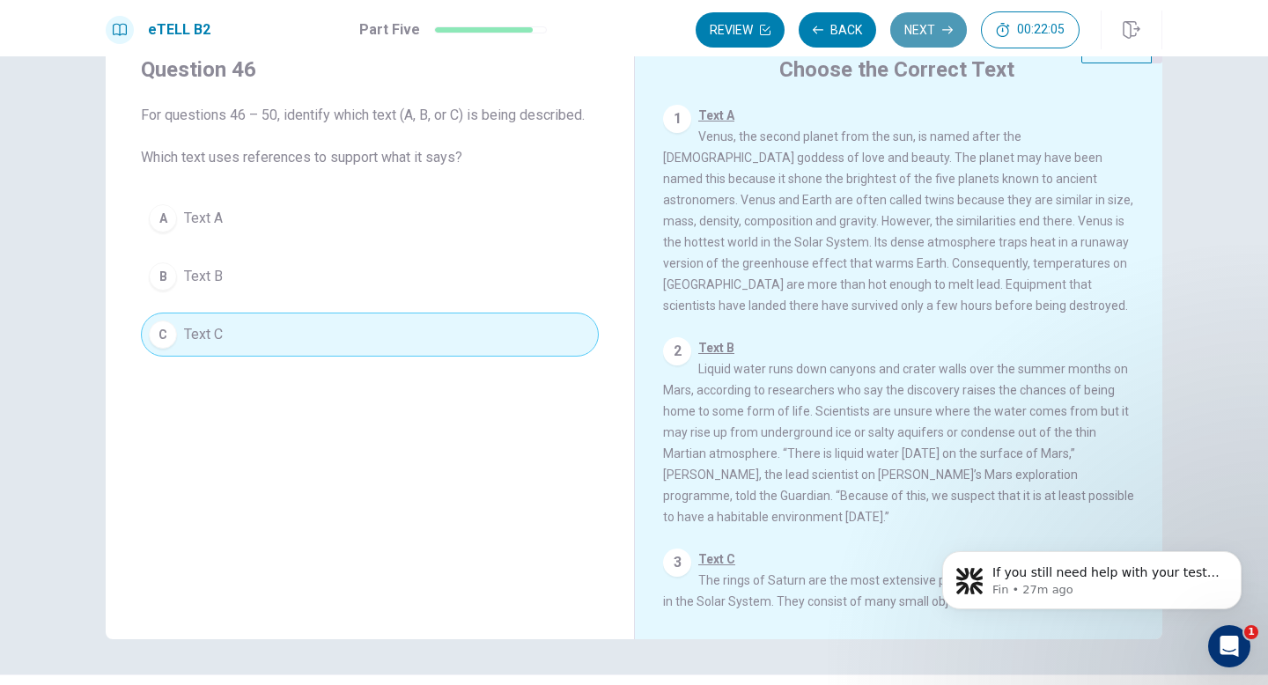
click at [942, 26] on icon "button" at bounding box center [947, 30] width 11 height 11
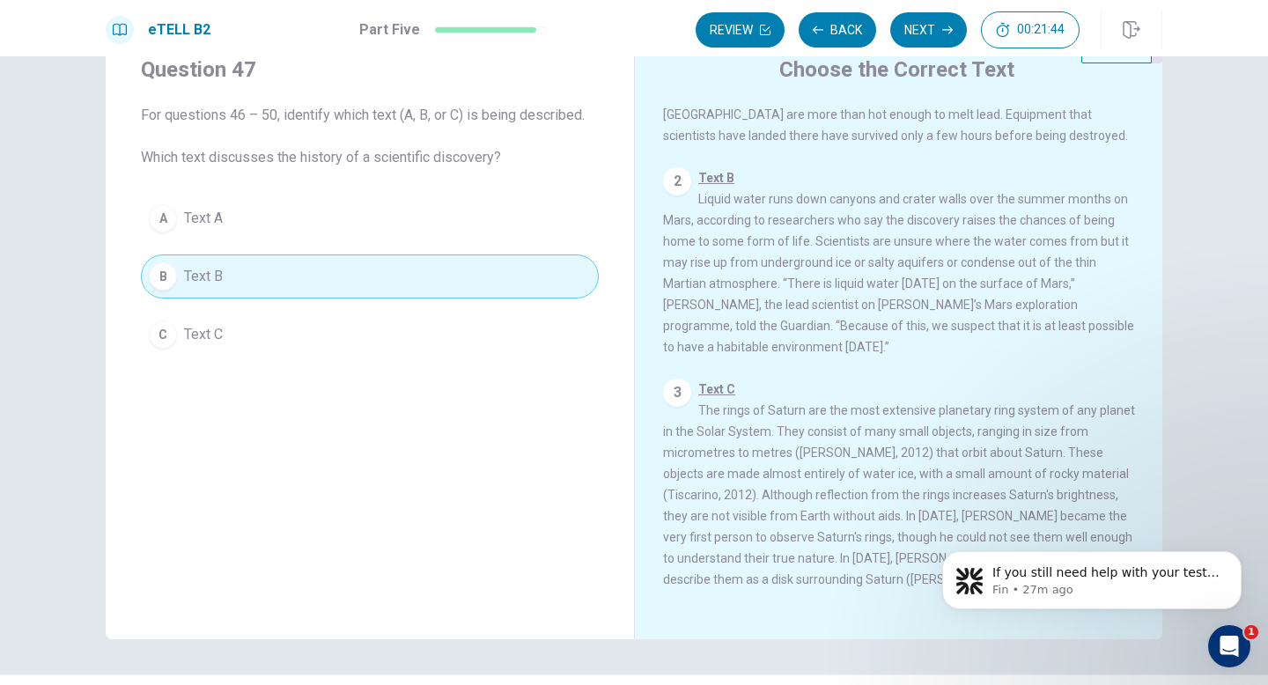
scroll to position [110, 0]
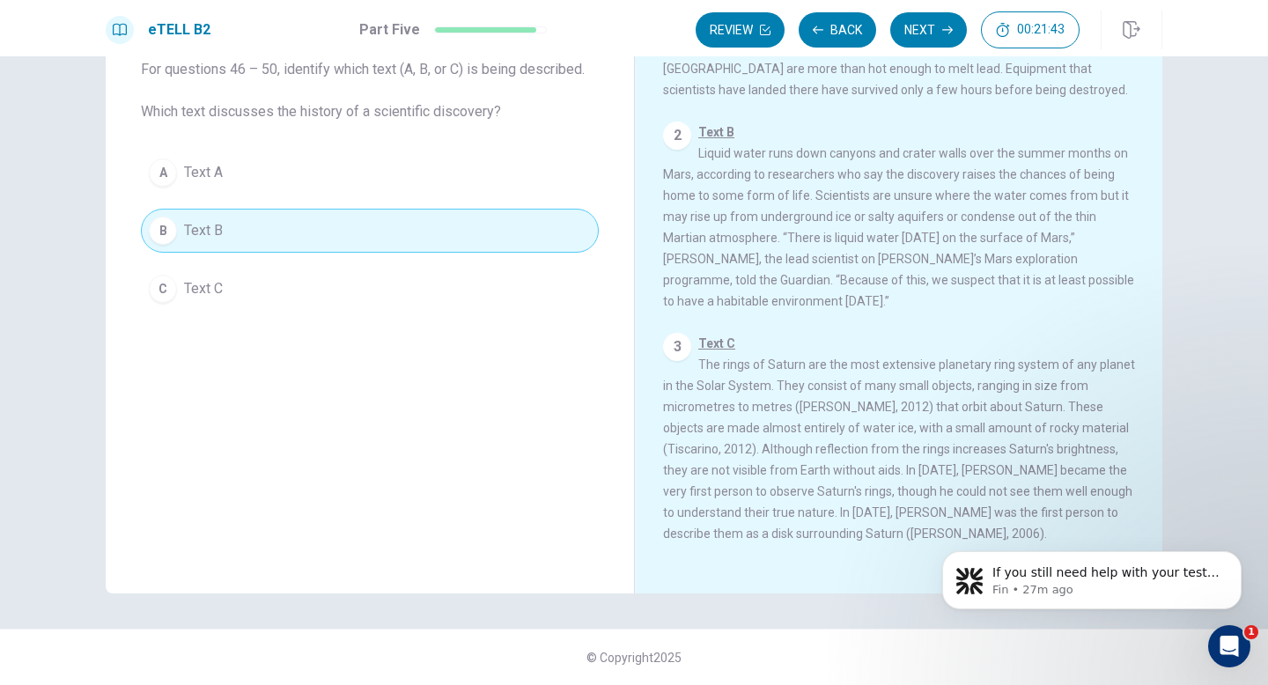
click at [951, 23] on button "Next" at bounding box center [928, 29] width 77 height 35
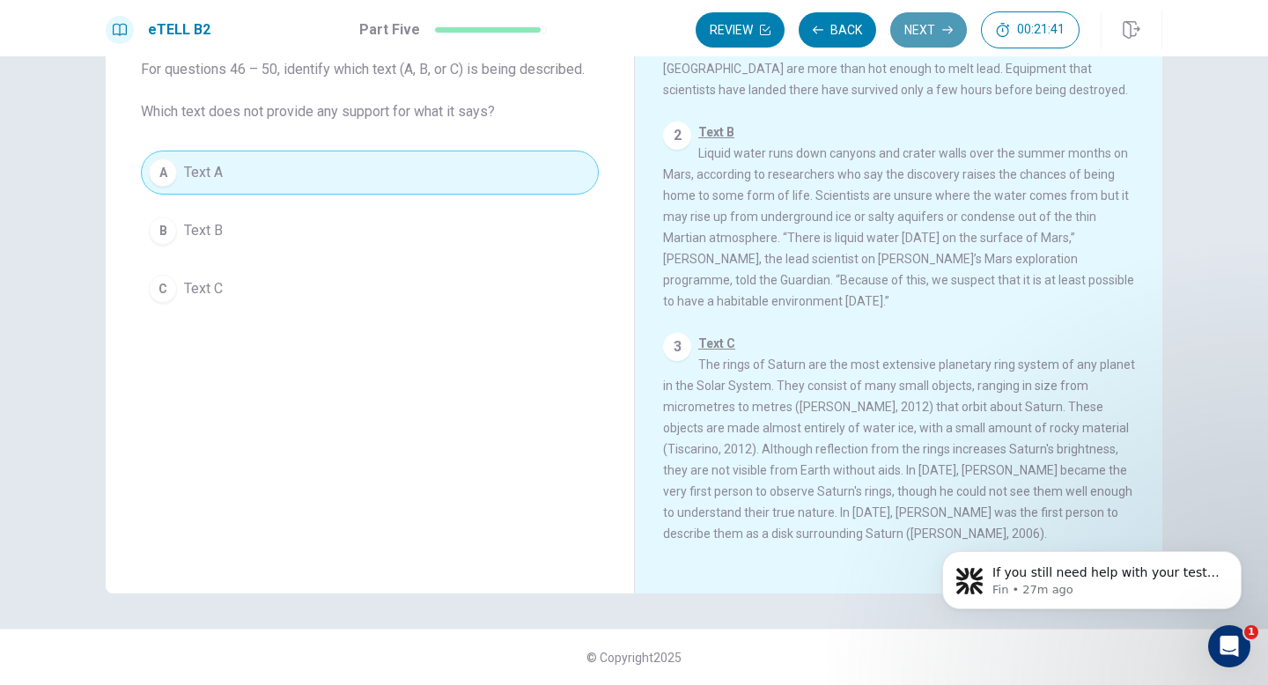
click at [928, 31] on button "Next" at bounding box center [928, 29] width 77 height 35
click at [937, 29] on button "Next" at bounding box center [928, 29] width 77 height 35
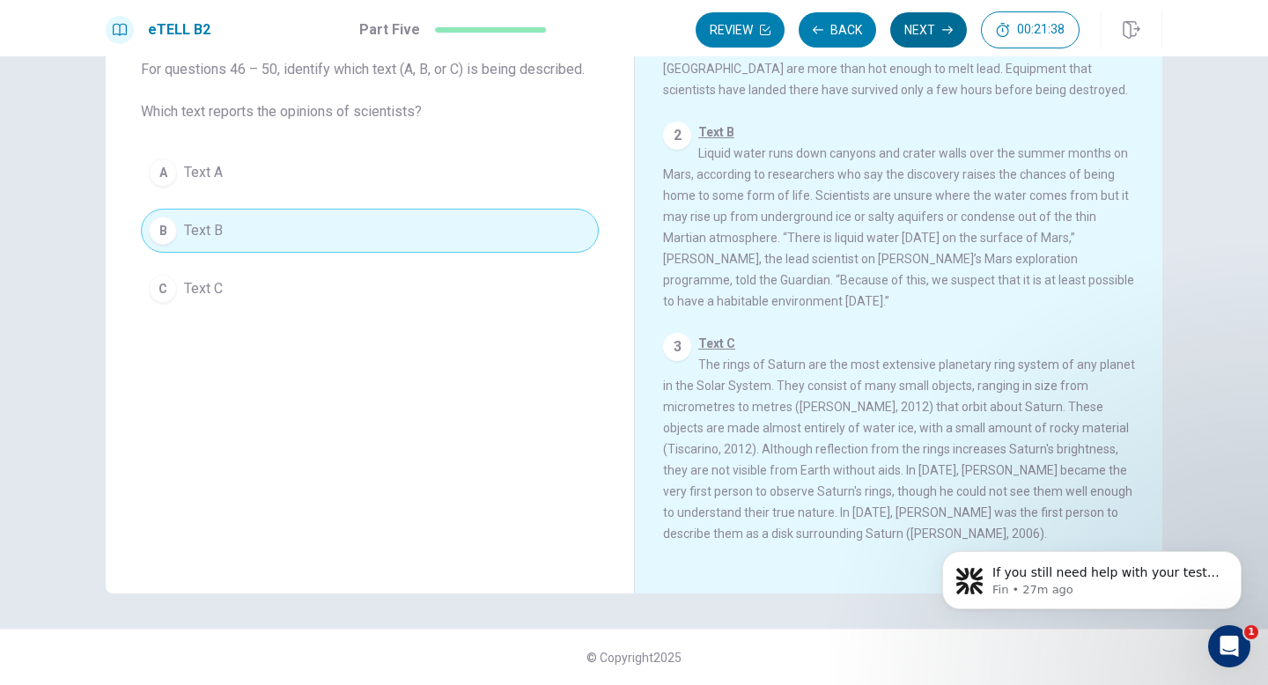
click at [926, 42] on button "Next" at bounding box center [928, 29] width 77 height 35
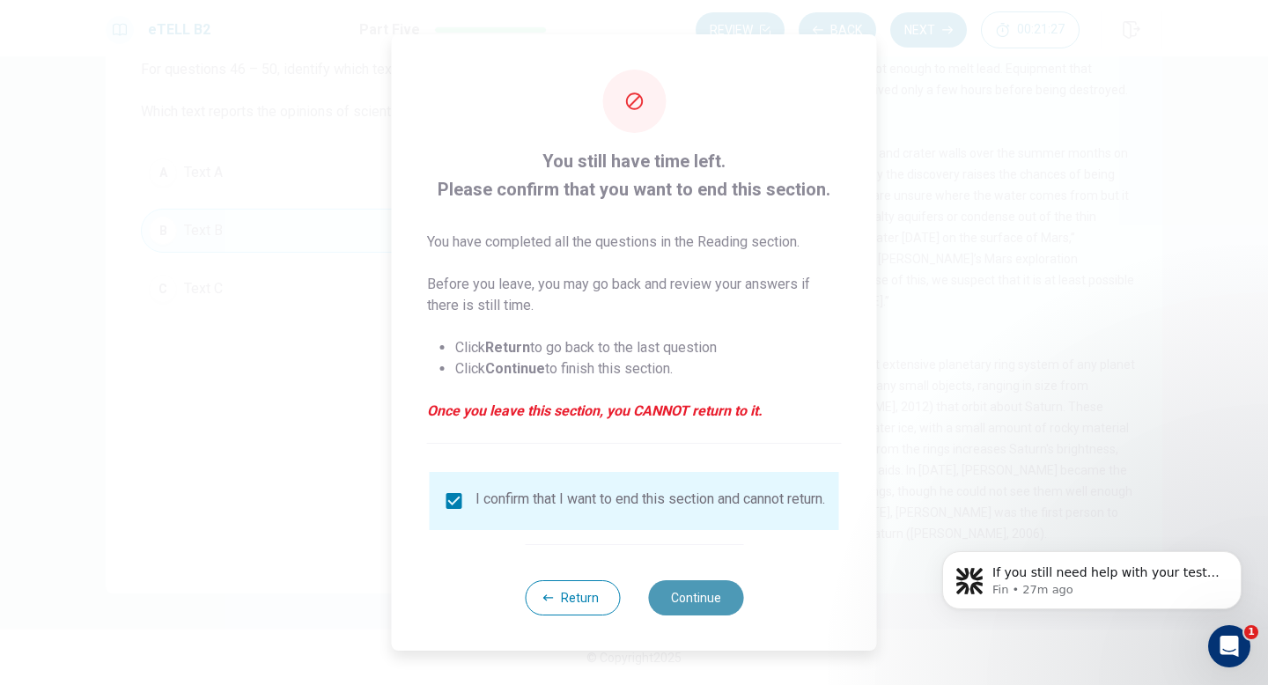
click at [685, 600] on button "Continue" at bounding box center [695, 597] width 95 height 35
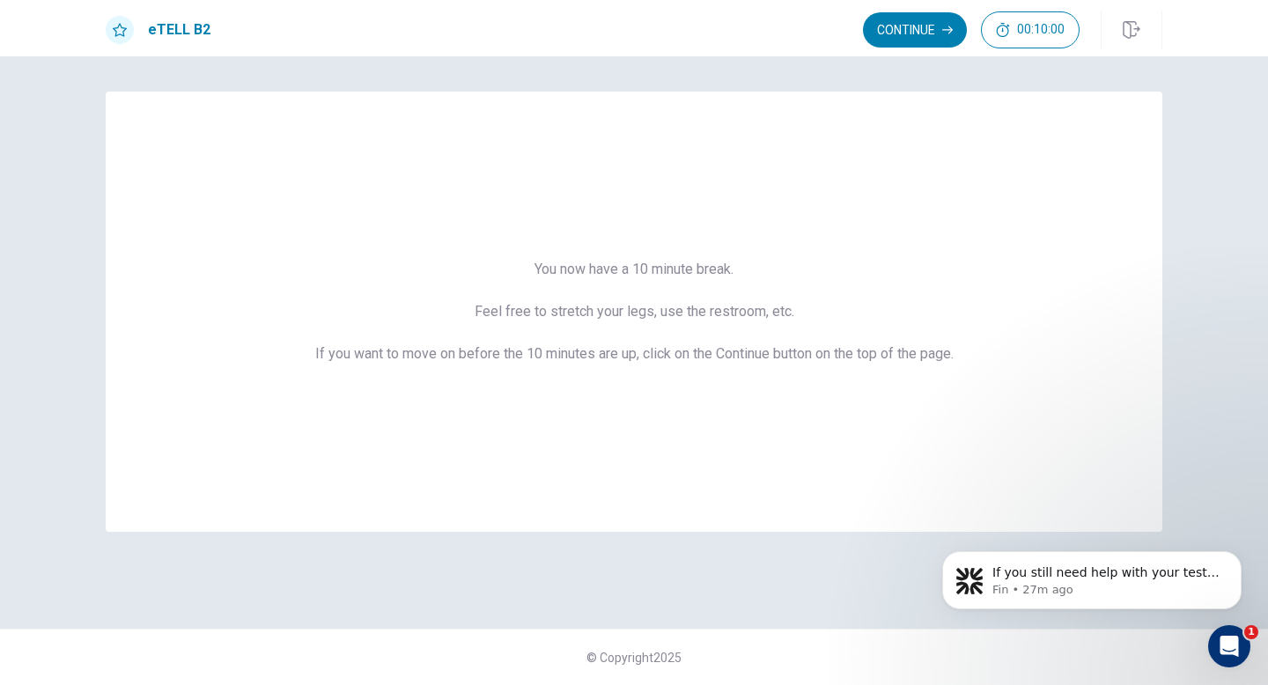
scroll to position [0, 0]
click at [928, 19] on button "Continue" at bounding box center [915, 29] width 104 height 35
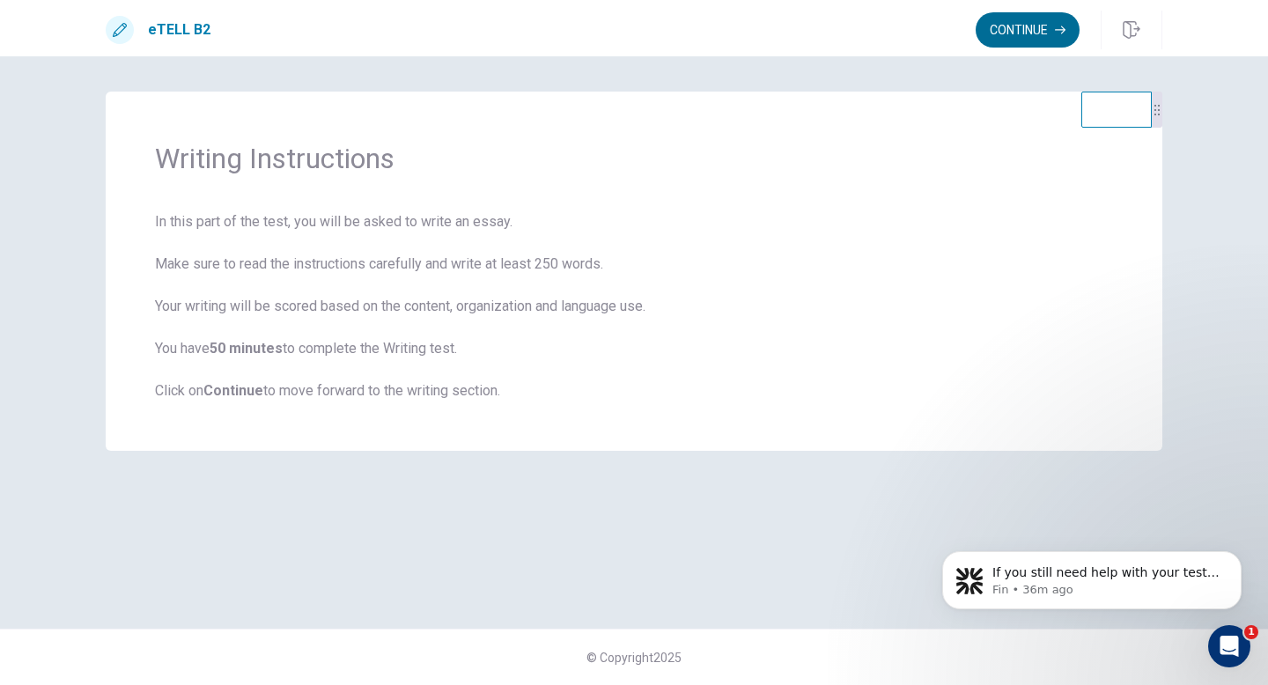
click at [1015, 28] on button "Continue" at bounding box center [1028, 29] width 104 height 35
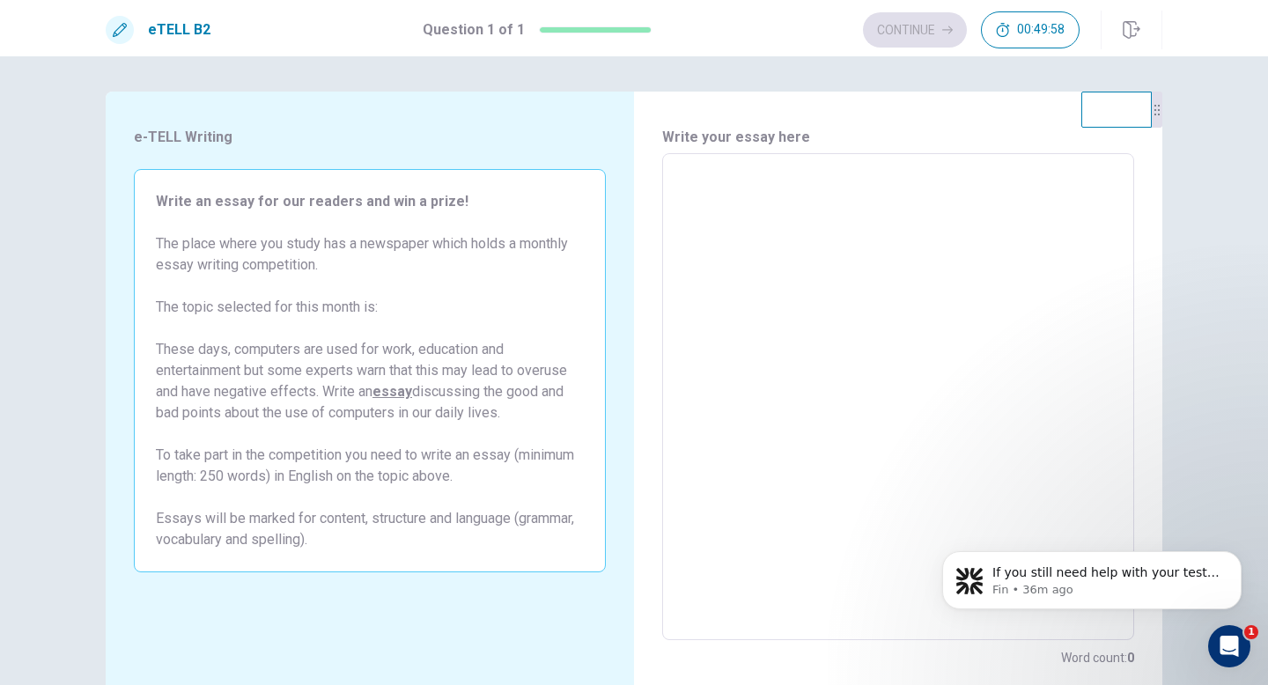
click at [851, 224] on textarea at bounding box center [898, 397] width 447 height 458
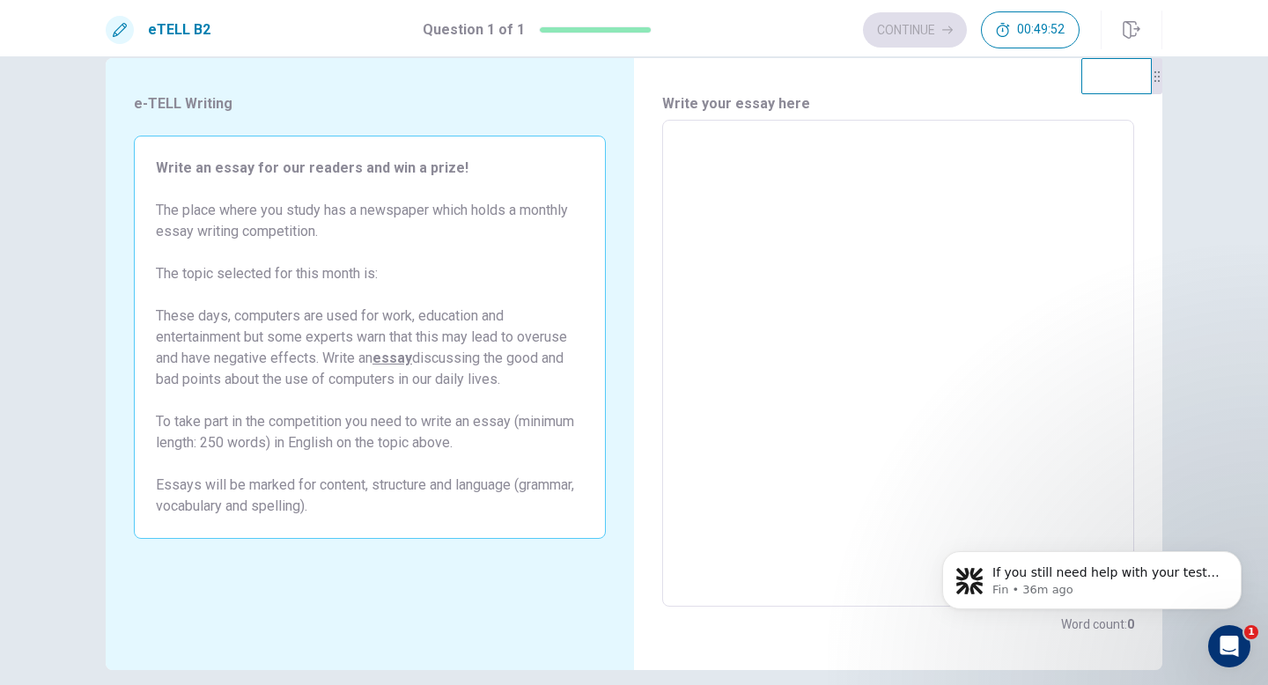
scroll to position [36, 0]
type textarea "*"
type textarea "**"
type textarea "*"
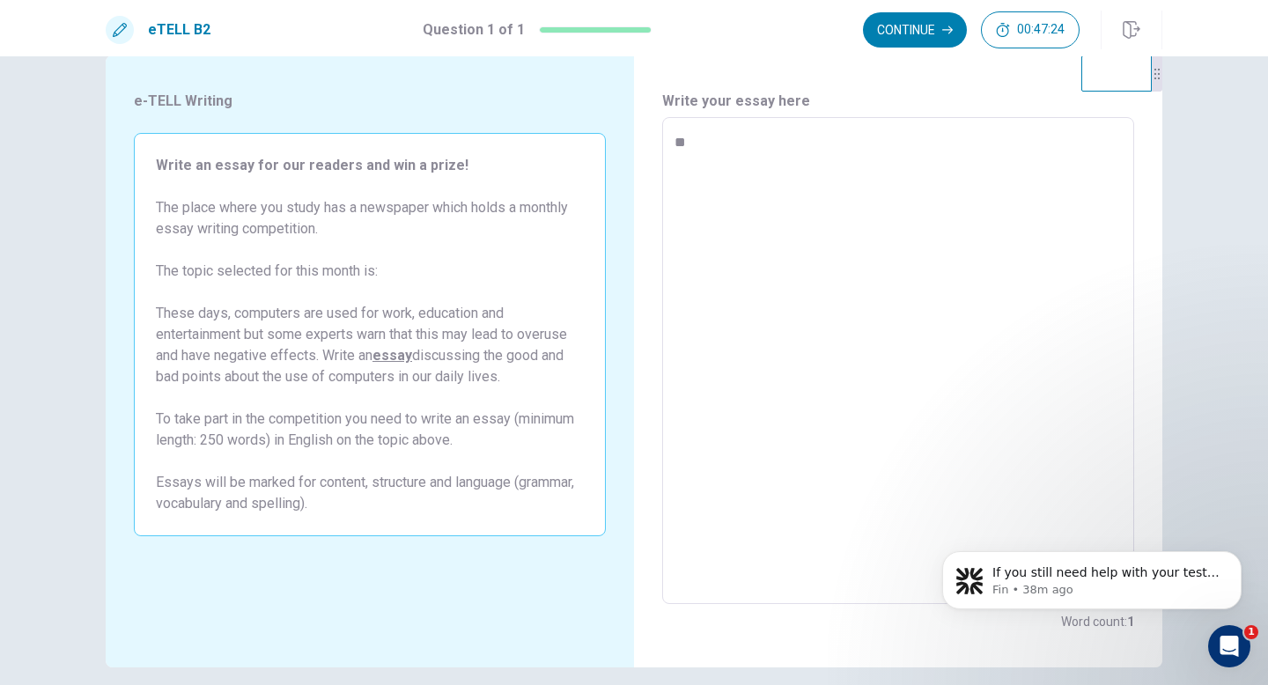
type textarea "***"
type textarea "*"
type textarea "****"
type textarea "*"
type textarea "*****"
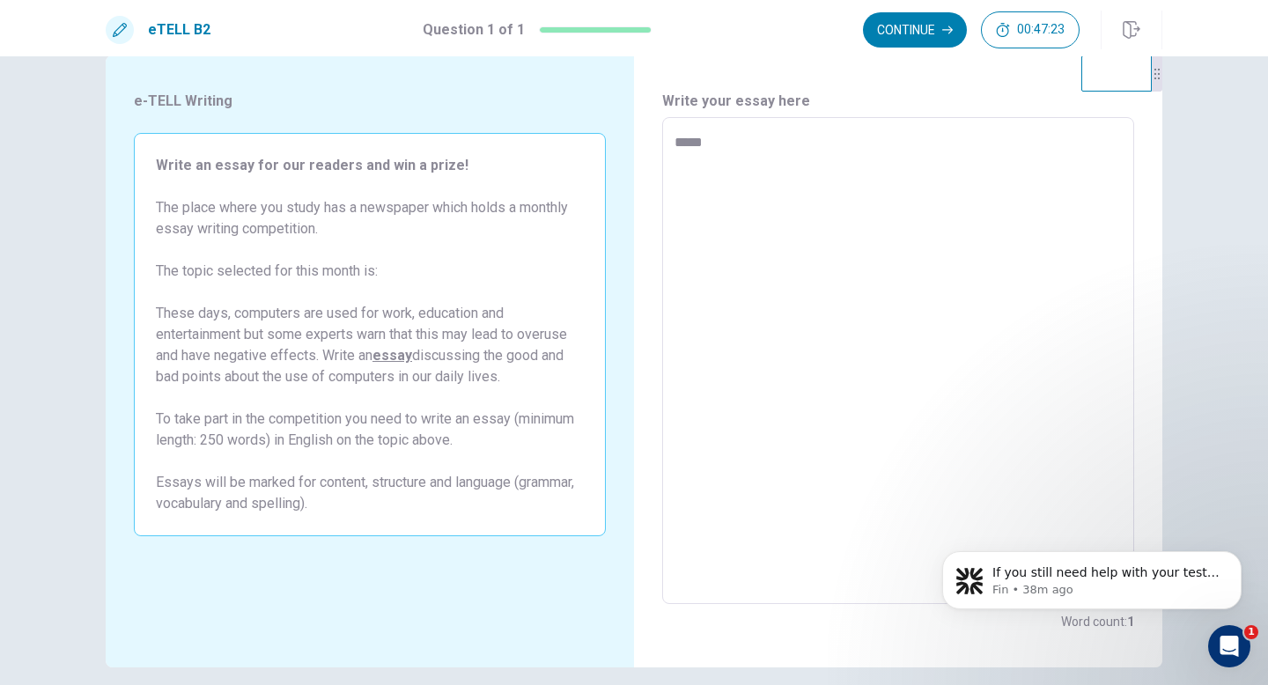
type textarea "*"
type textarea "******"
type textarea "*"
type textarea "*******"
type textarea "*"
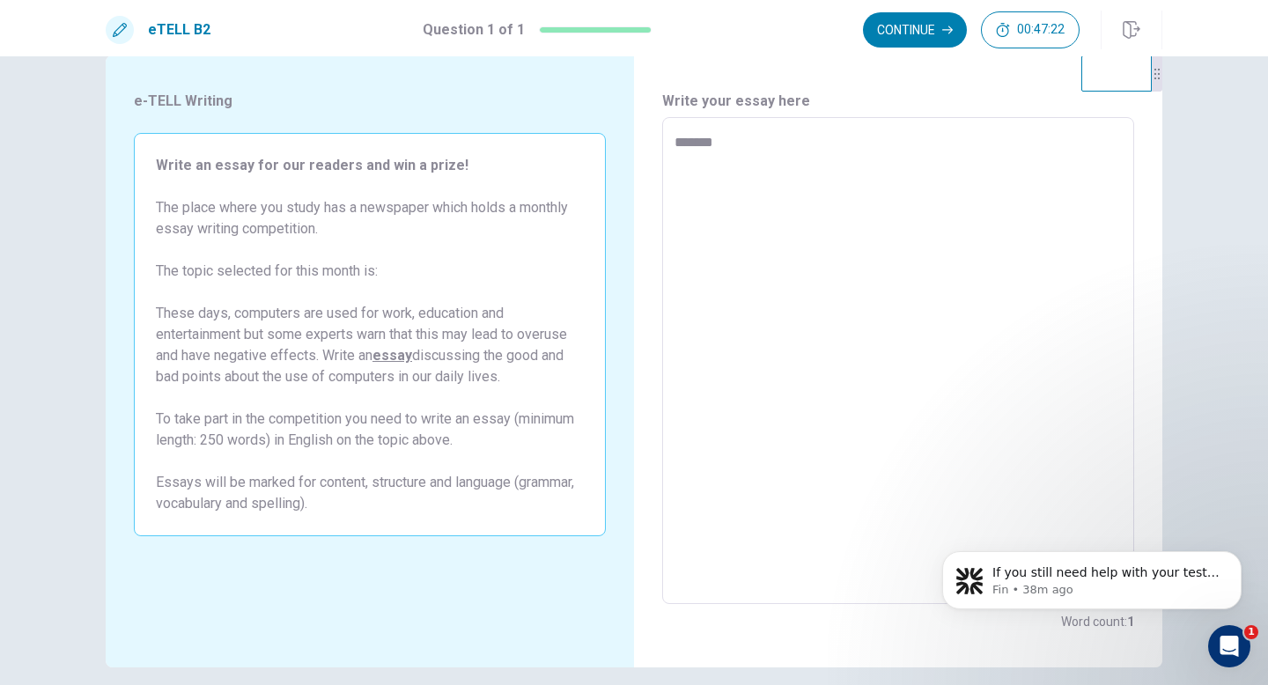
type textarea "********"
type textarea "*"
type textarea "*********"
type textarea "*"
type textarea "*********"
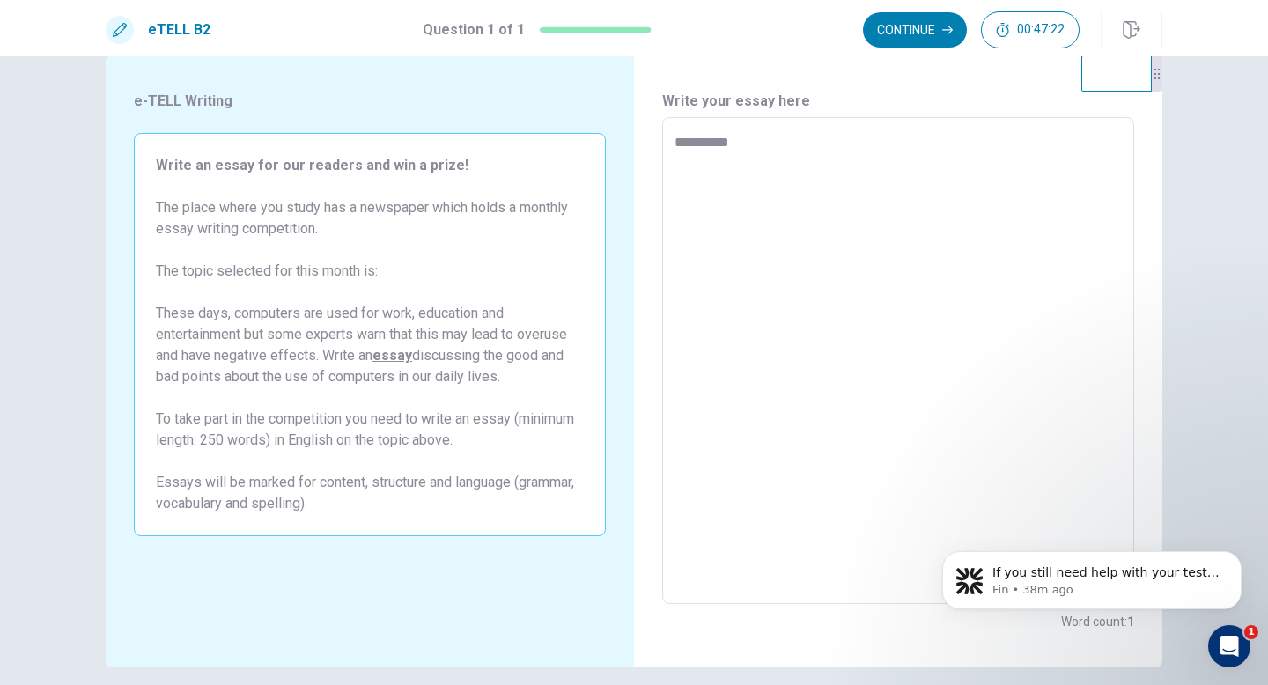
type textarea "*"
type textarea "**********"
type textarea "*"
type textarea "**********"
type textarea "*"
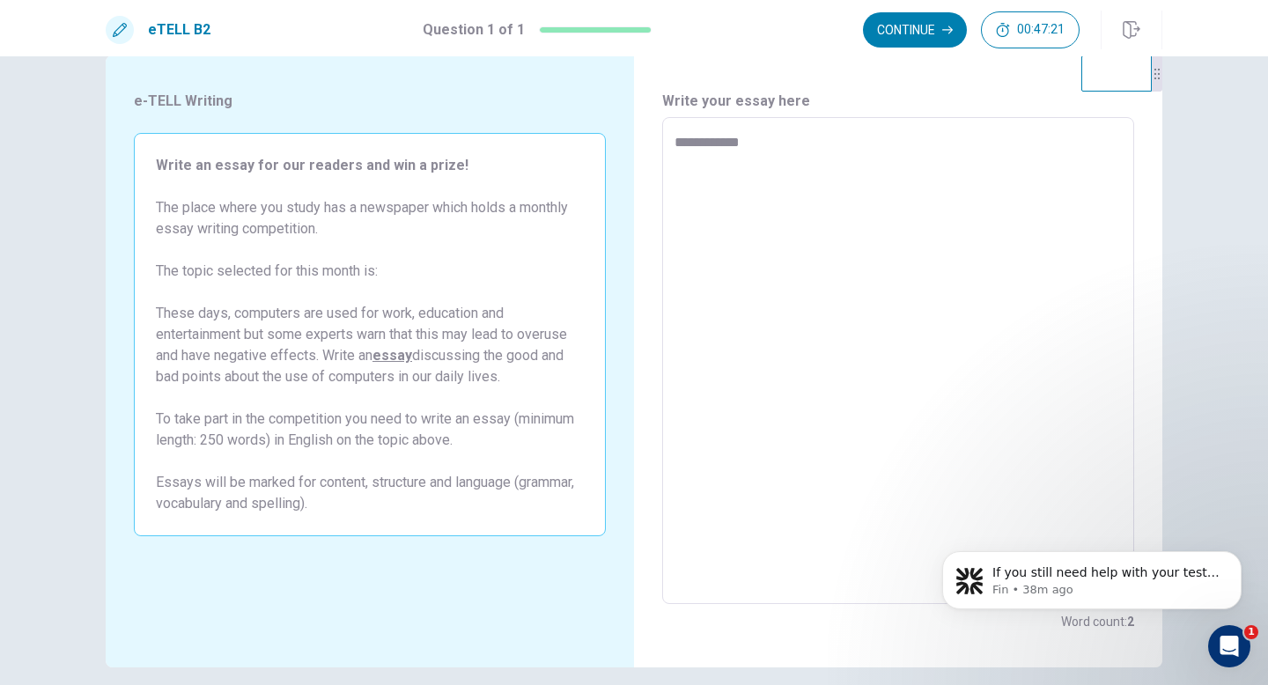
type textarea "**********"
type textarea "*"
type textarea "**********"
type textarea "*"
type textarea "**********"
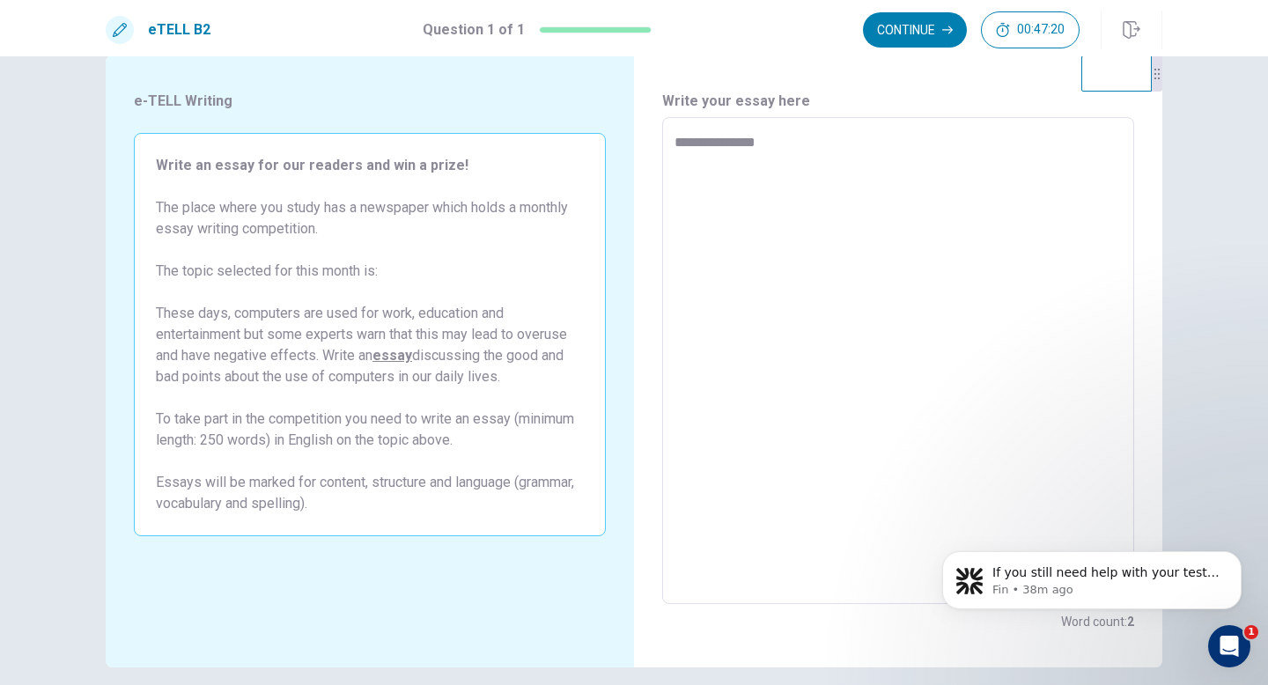
type textarea "*"
type textarea "**********"
type textarea "*"
type textarea "**********"
type textarea "*"
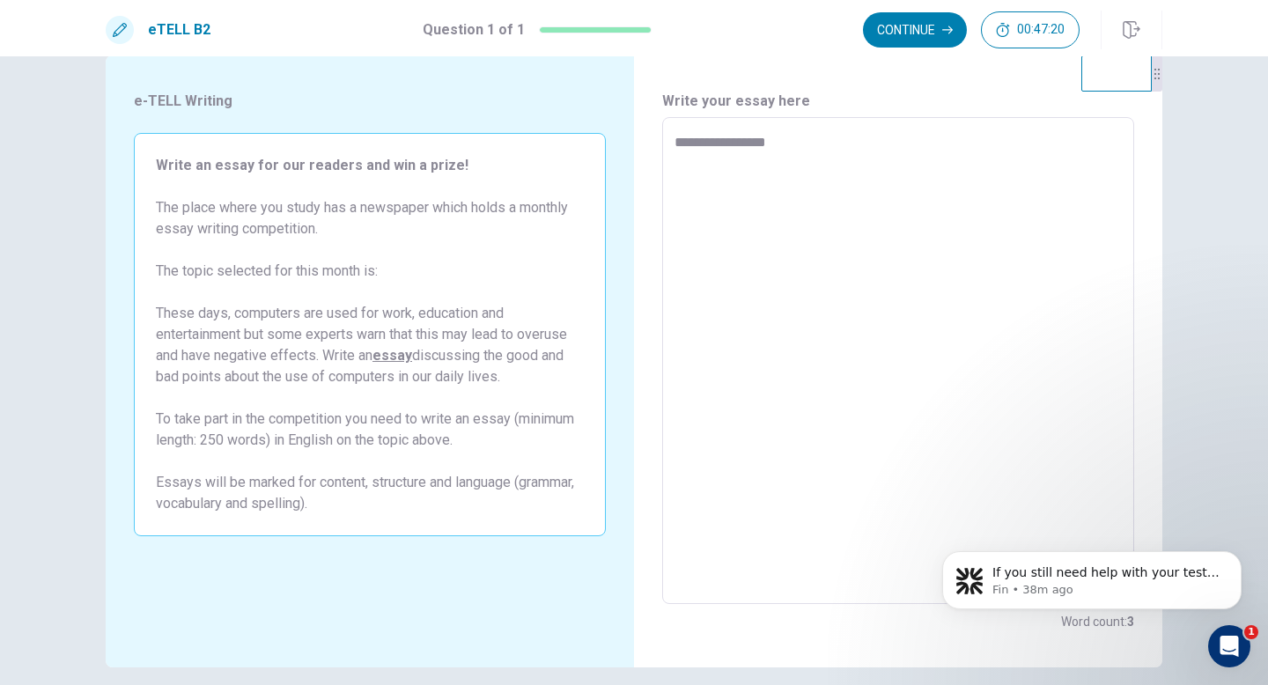
type textarea "**********"
type textarea "*"
type textarea "**********"
type textarea "*"
type textarea "**********"
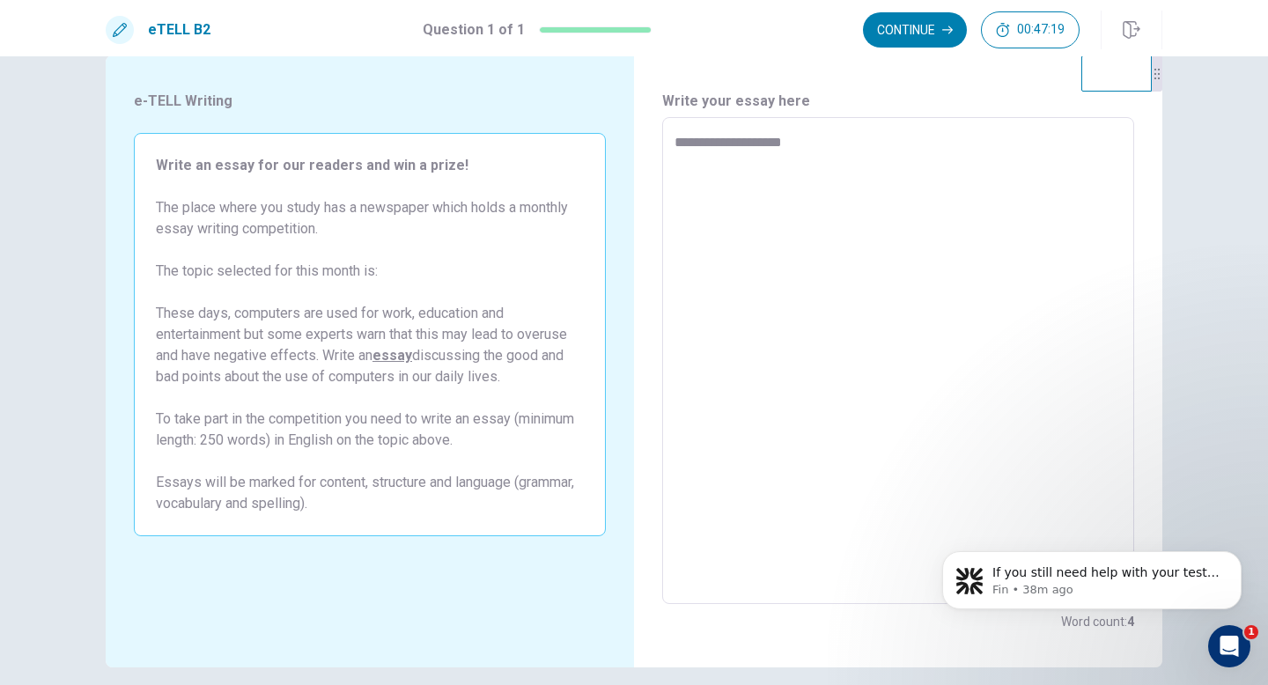
type textarea "*"
type textarea "**********"
type textarea "*"
type textarea "**********"
type textarea "*"
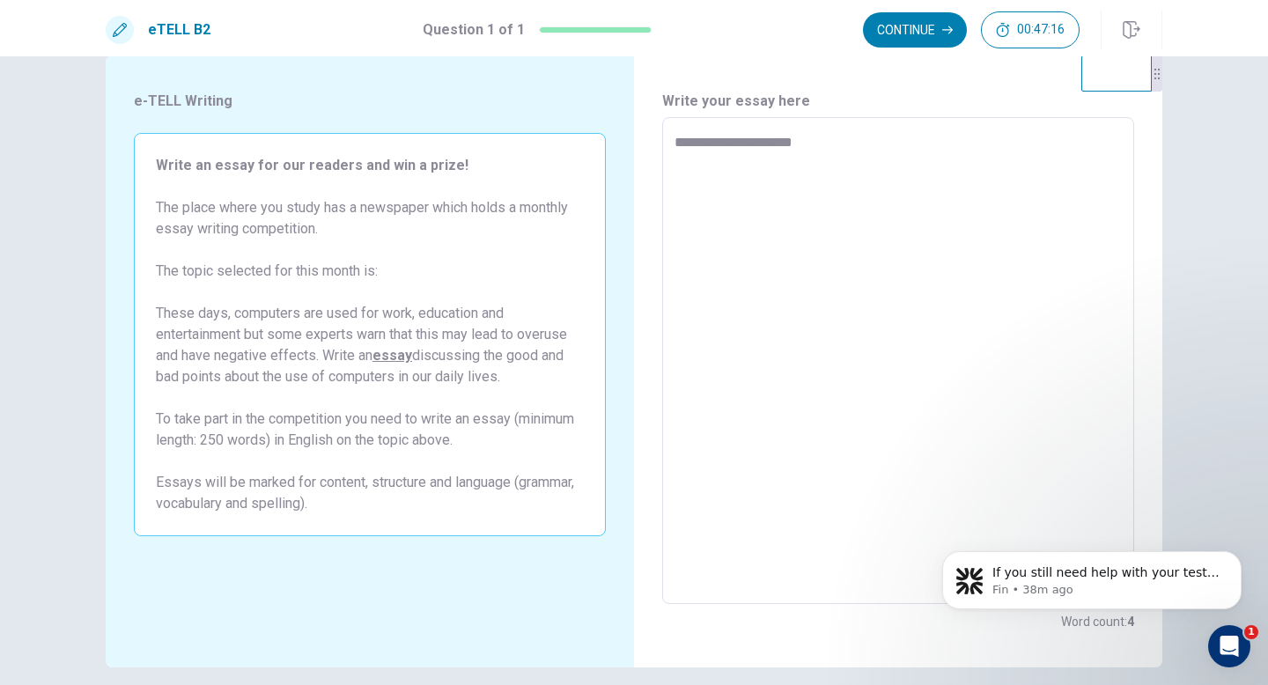
type textarea "**********"
type textarea "*"
type textarea "**********"
type textarea "*"
type textarea "**********"
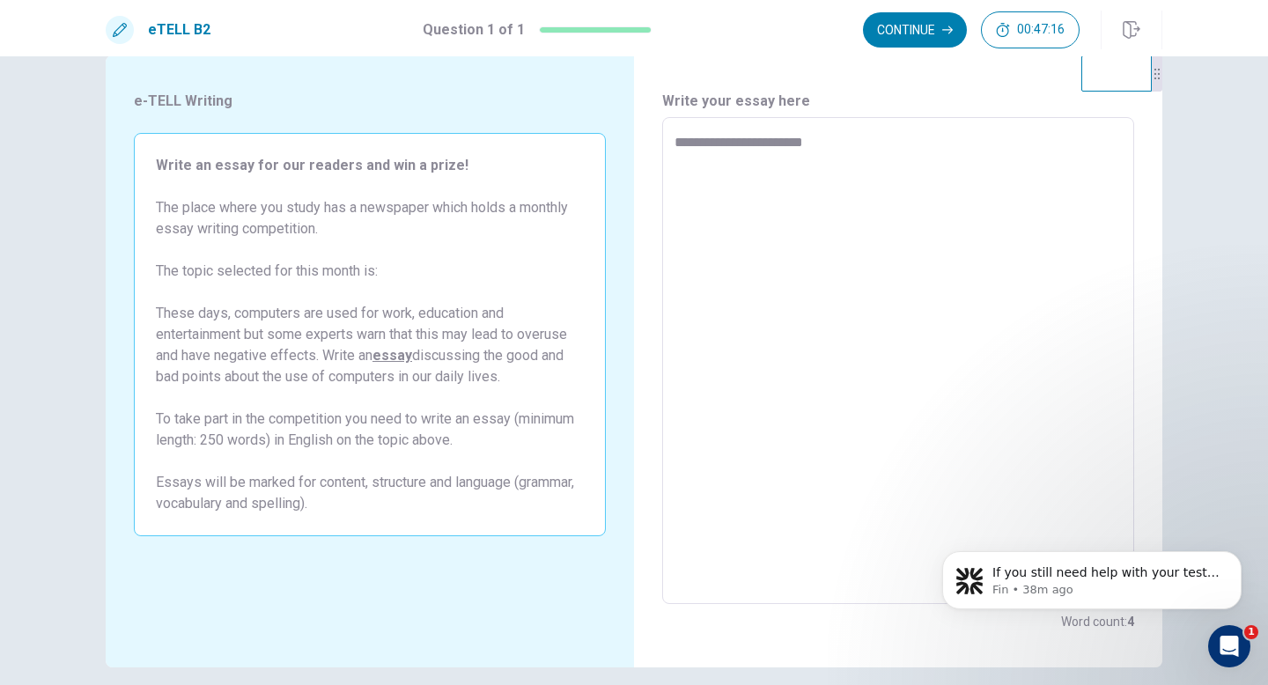
type textarea "*"
type textarea "**********"
type textarea "*"
type textarea "**********"
type textarea "*"
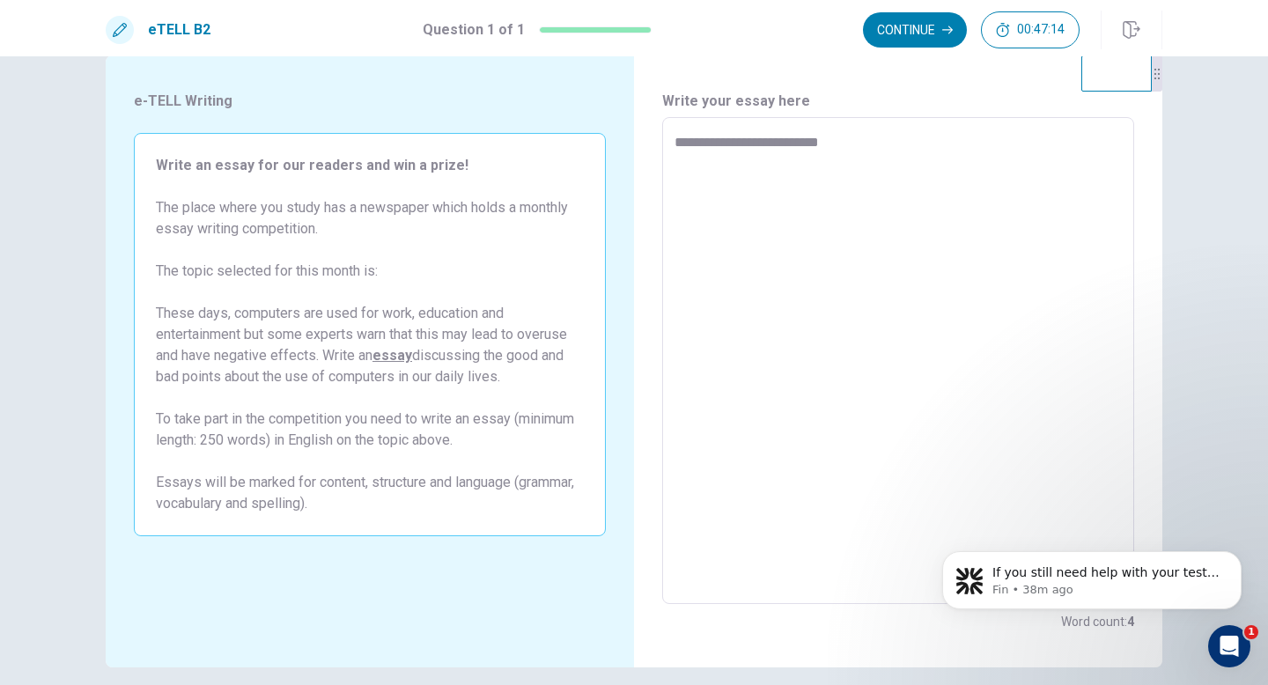
type textarea "**********"
type textarea "*"
type textarea "**********"
type textarea "*"
type textarea "**********"
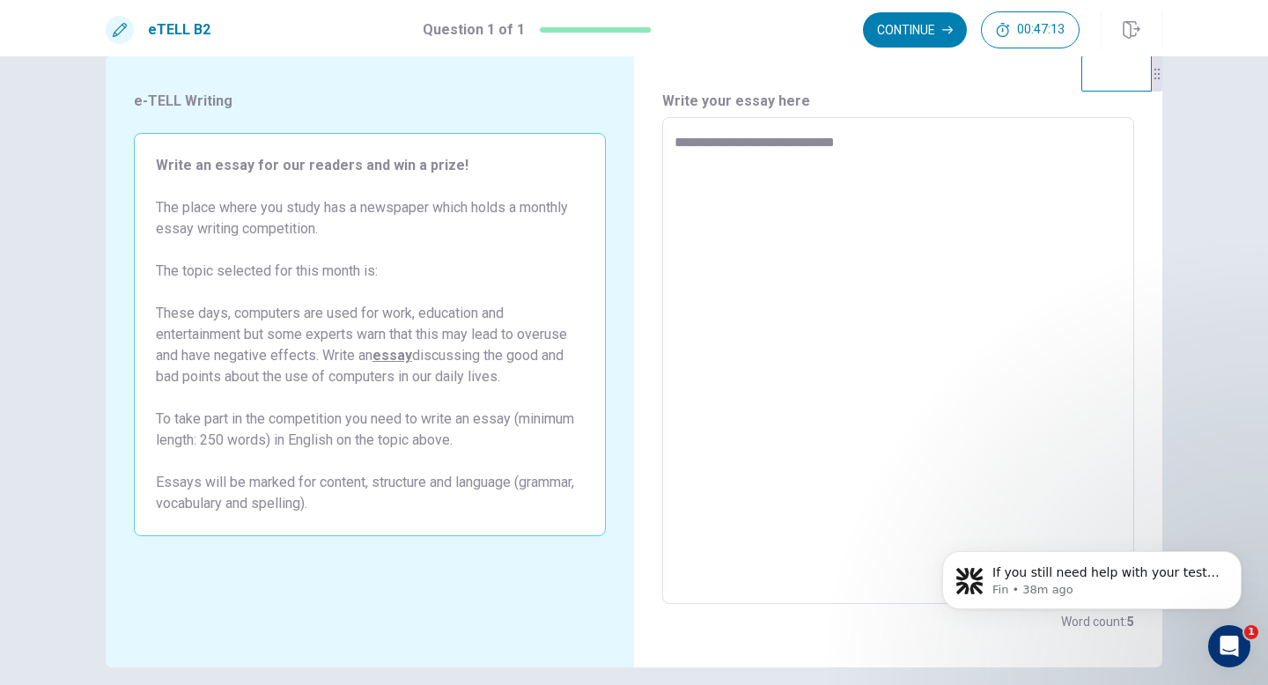
type textarea "*"
type textarea "**********"
type textarea "*"
type textarea "**********"
type textarea "*"
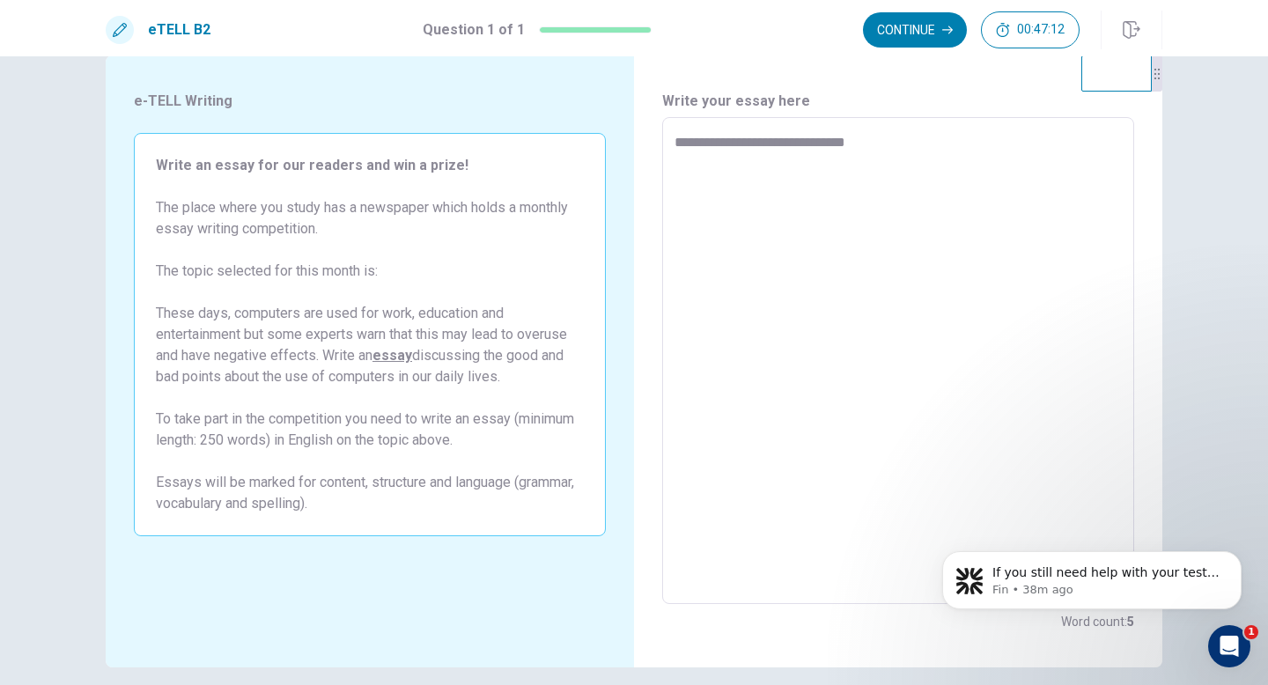
type textarea "**********"
type textarea "*"
type textarea "**********"
type textarea "*"
type textarea "**********"
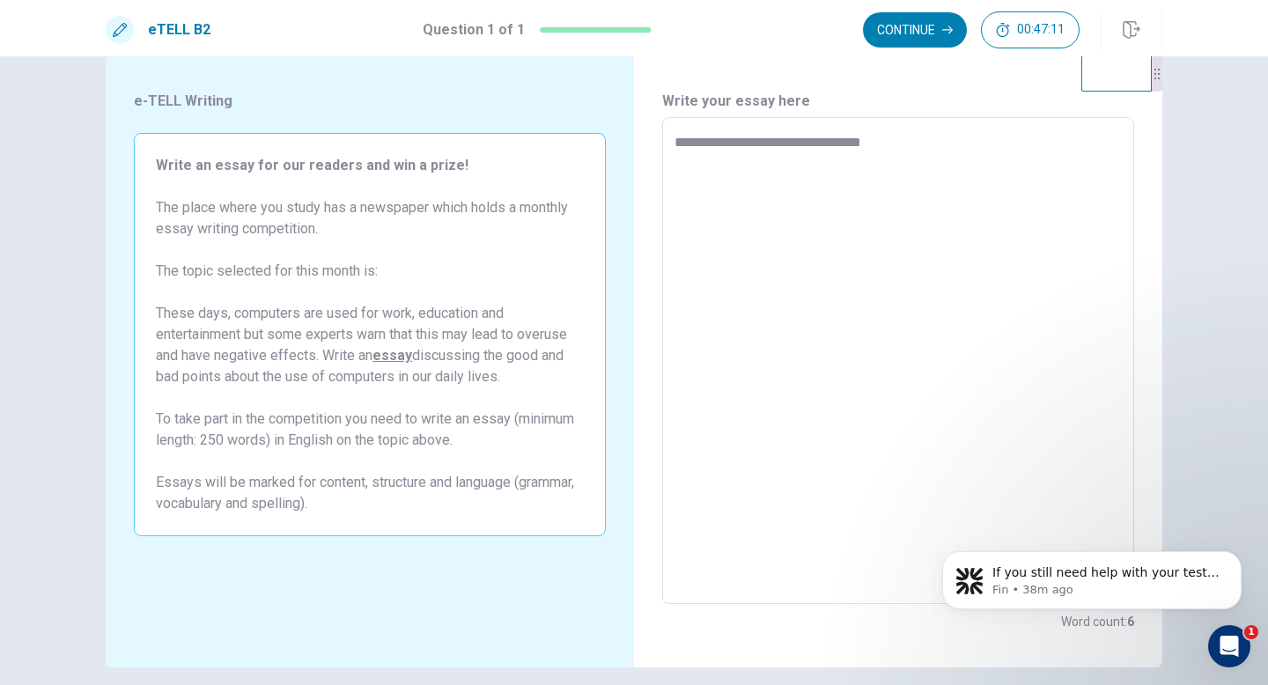
type textarea "*"
type textarea "**********"
type textarea "*"
type textarea "**********"
type textarea "*"
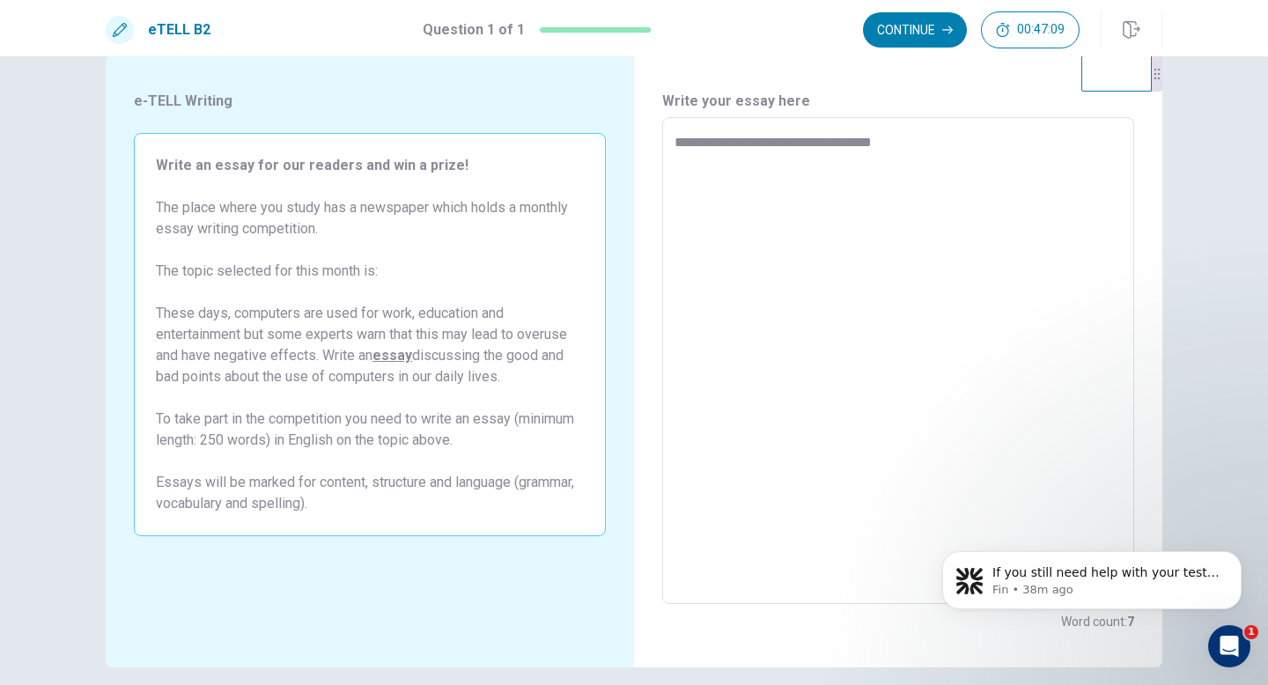
type textarea "**********"
type textarea "*"
type textarea "**********"
type textarea "*"
type textarea "**********"
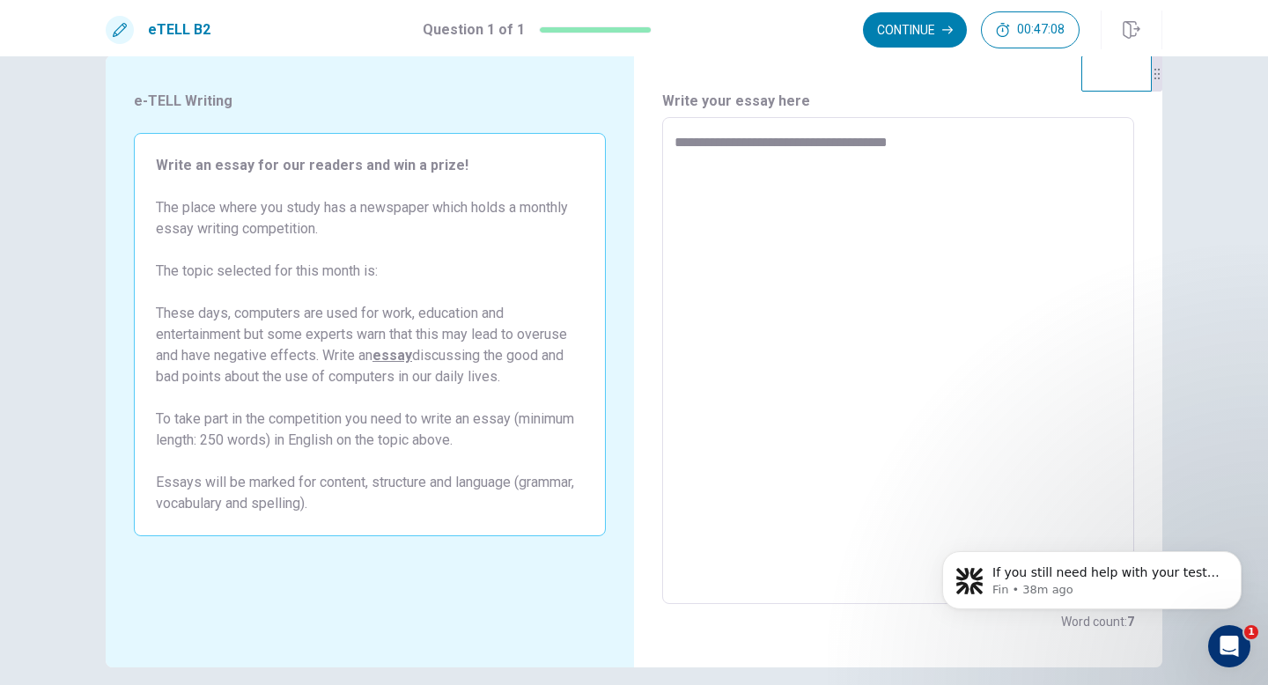
type textarea "*"
type textarea "**********"
type textarea "*"
type textarea "**********"
type textarea "*"
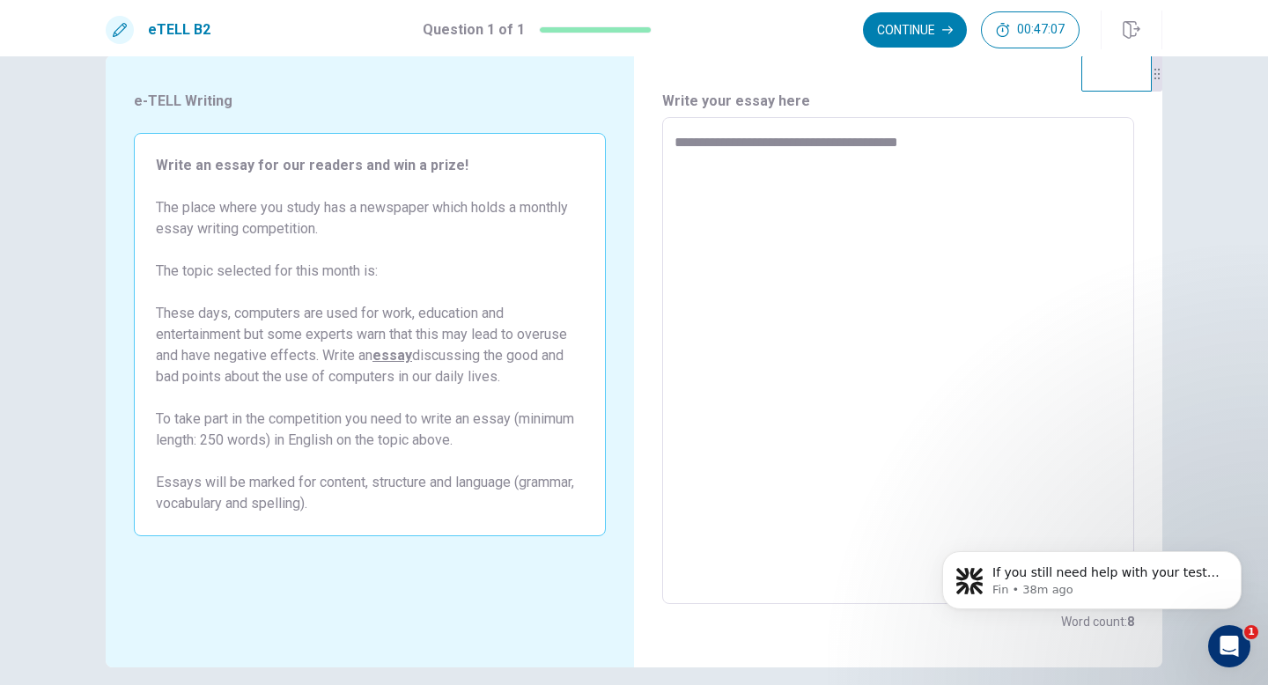
type textarea "**********"
type textarea "*"
type textarea "**********"
type textarea "*"
type textarea "**********"
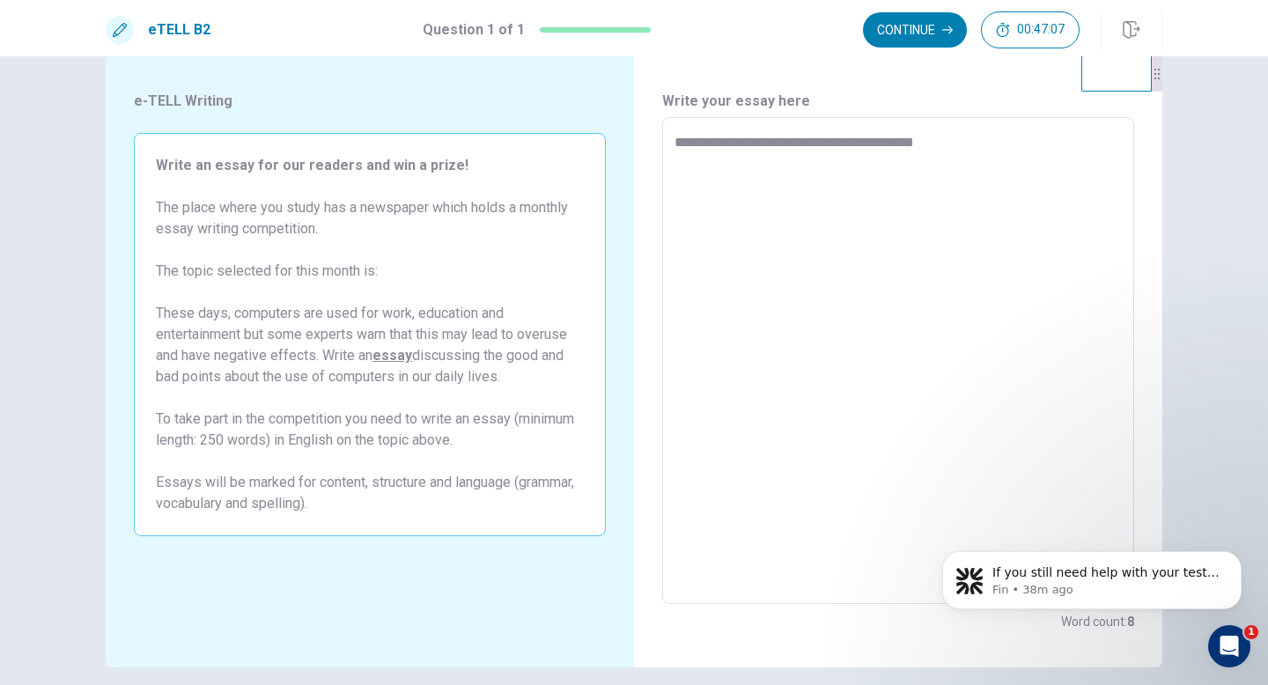
type textarea "*"
type textarea "**********"
type textarea "*"
type textarea "**********"
type textarea "*"
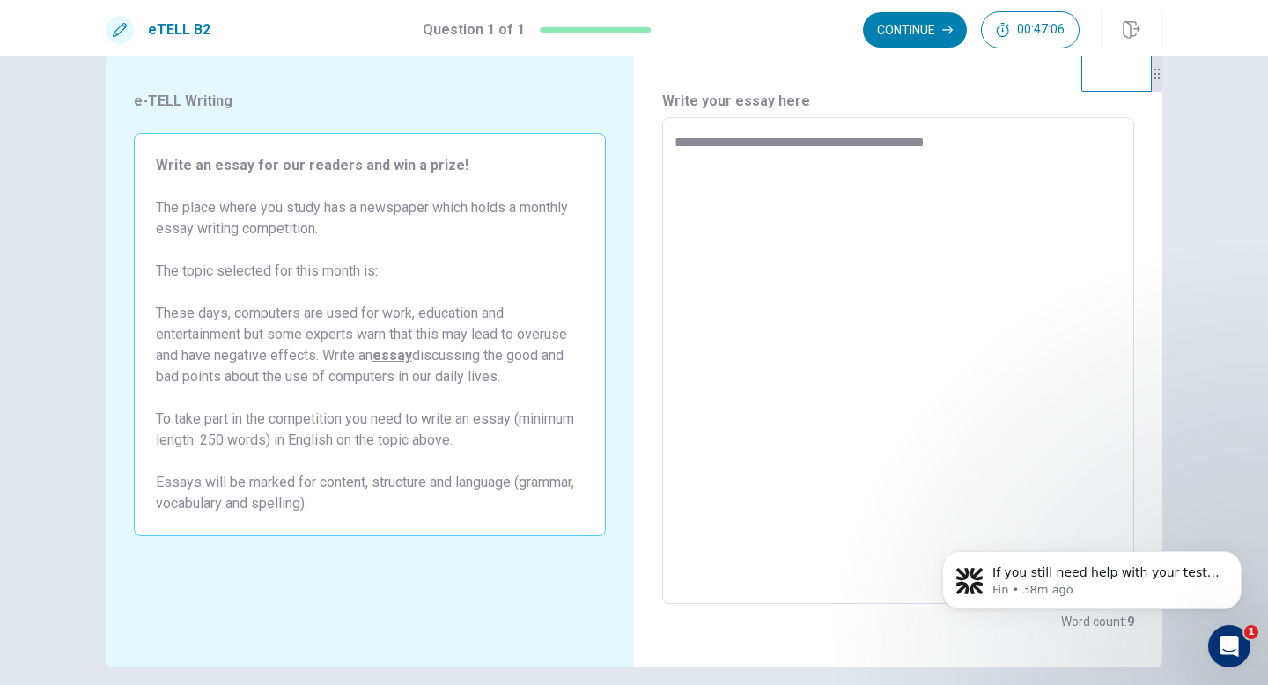
type textarea "**********"
type textarea "*"
type textarea "**********"
type textarea "*"
type textarea "**********"
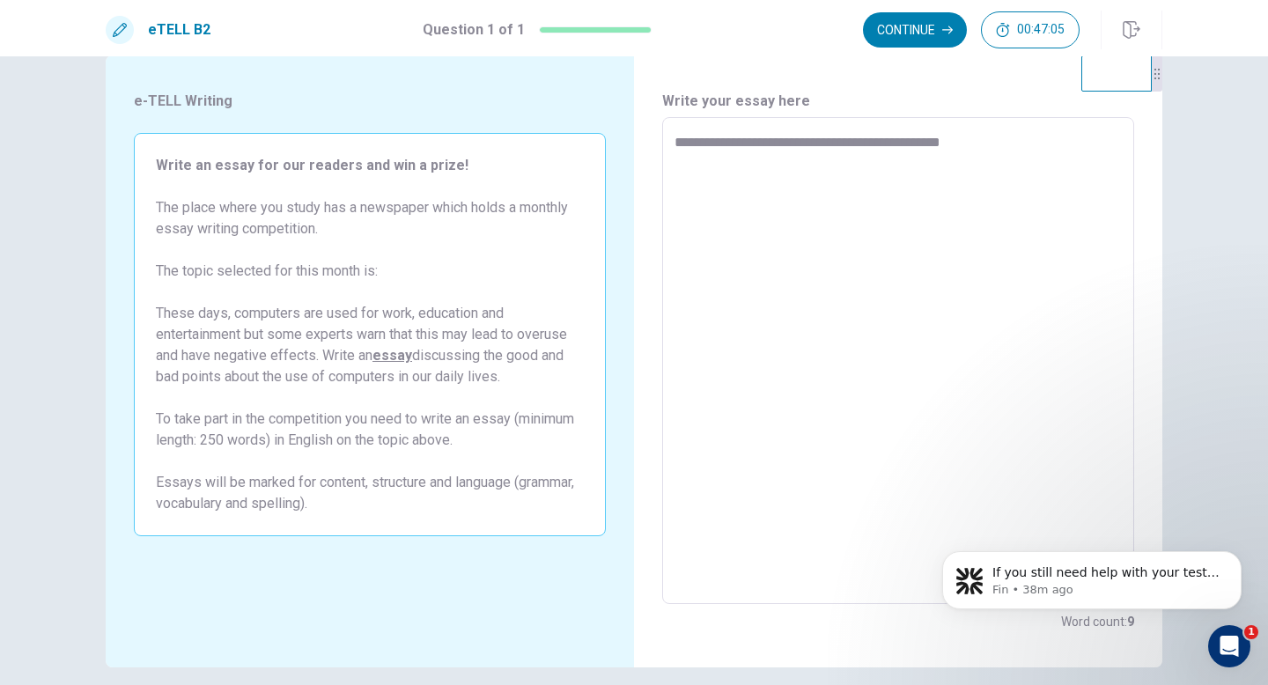
type textarea "*"
type textarea "**********"
type textarea "*"
type textarea "**********"
type textarea "*"
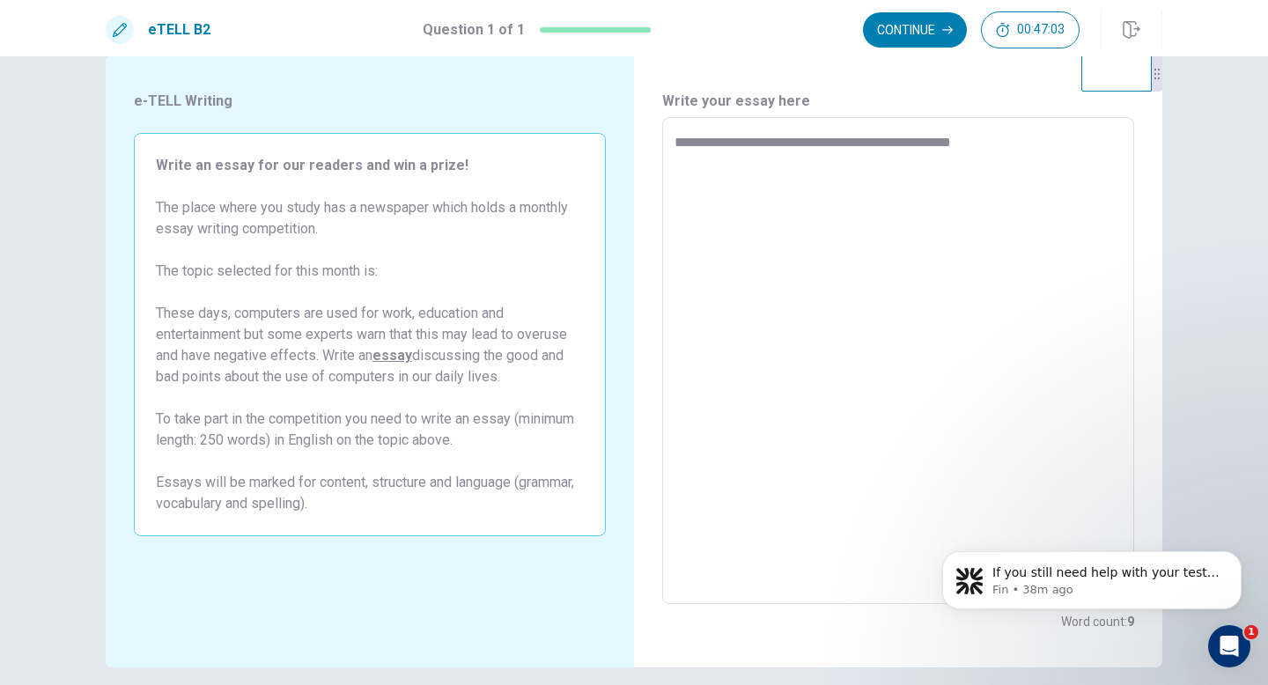
type textarea "**********"
type textarea "*"
type textarea "**********"
type textarea "*"
type textarea "**********"
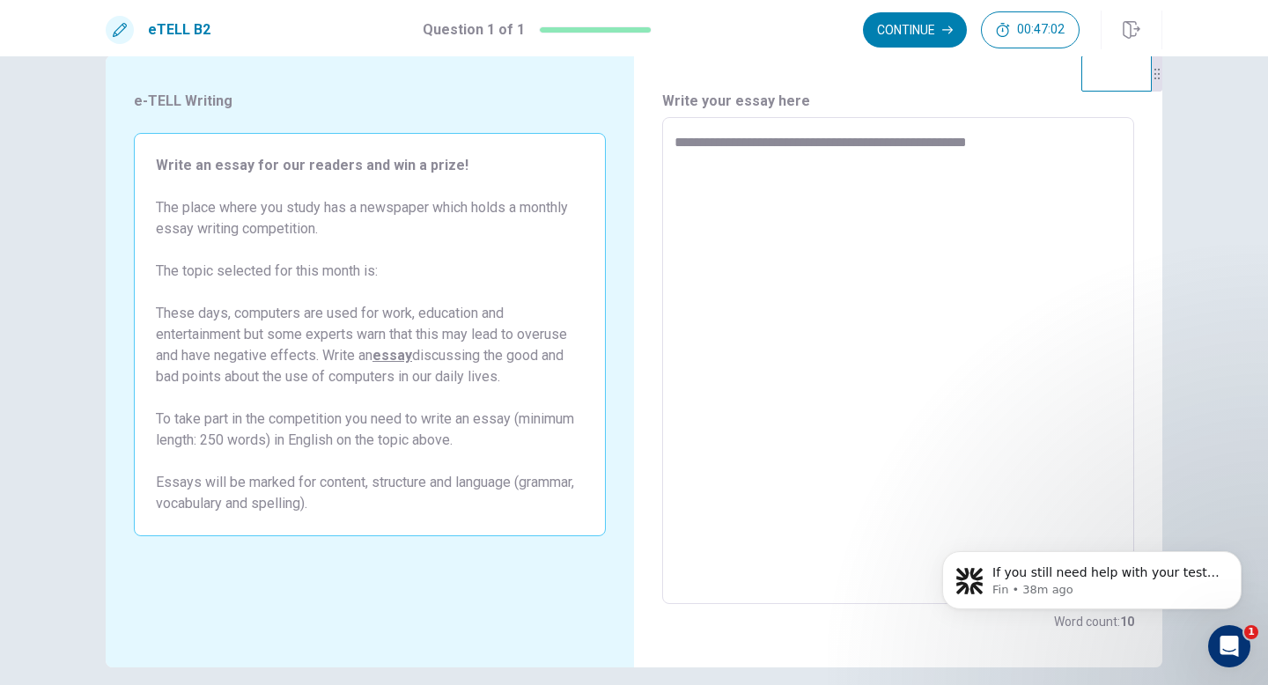
type textarea "*"
type textarea "**********"
type textarea "*"
type textarea "**********"
type textarea "*"
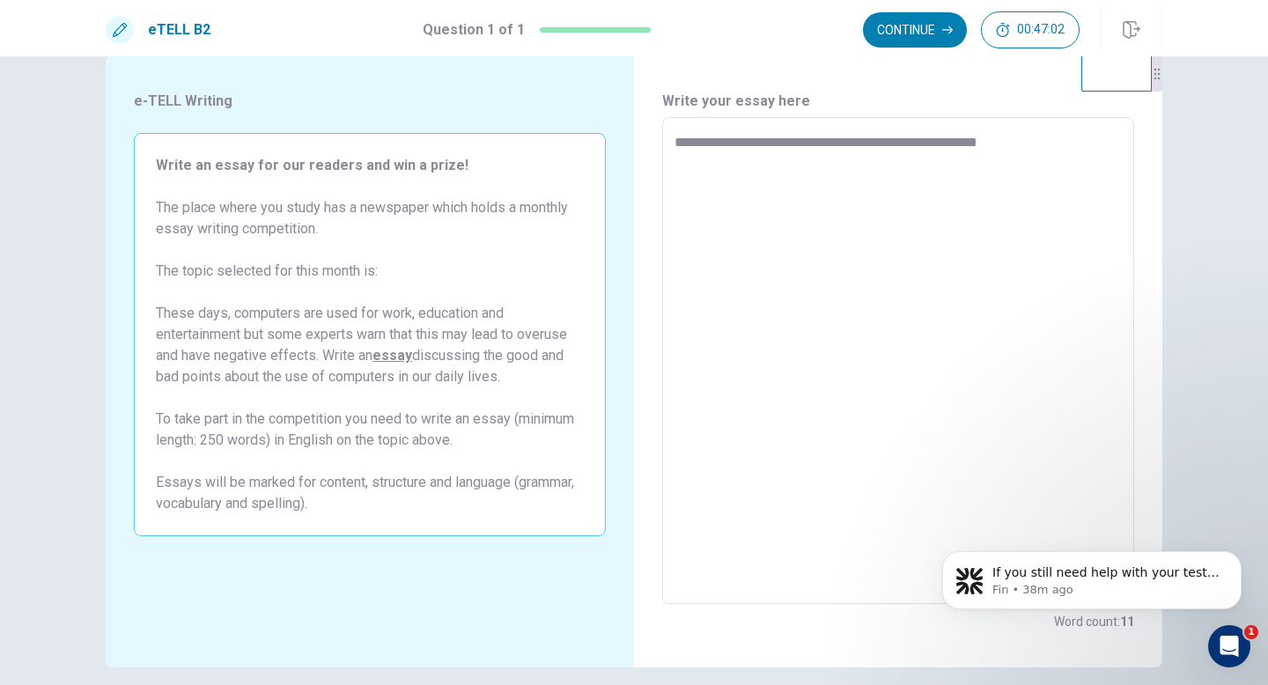
type textarea "**********"
type textarea "*"
type textarea "**********"
type textarea "*"
type textarea "**********"
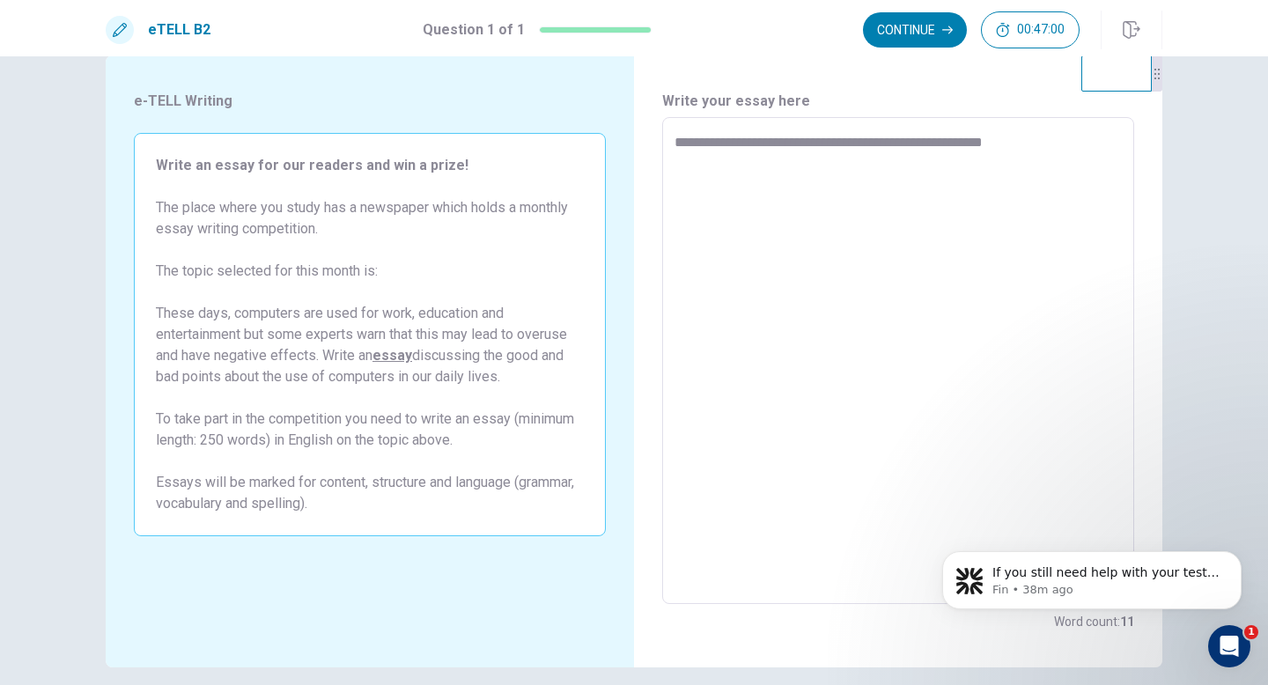
type textarea "*"
type textarea "**********"
type textarea "*"
type textarea "**********"
type textarea "*"
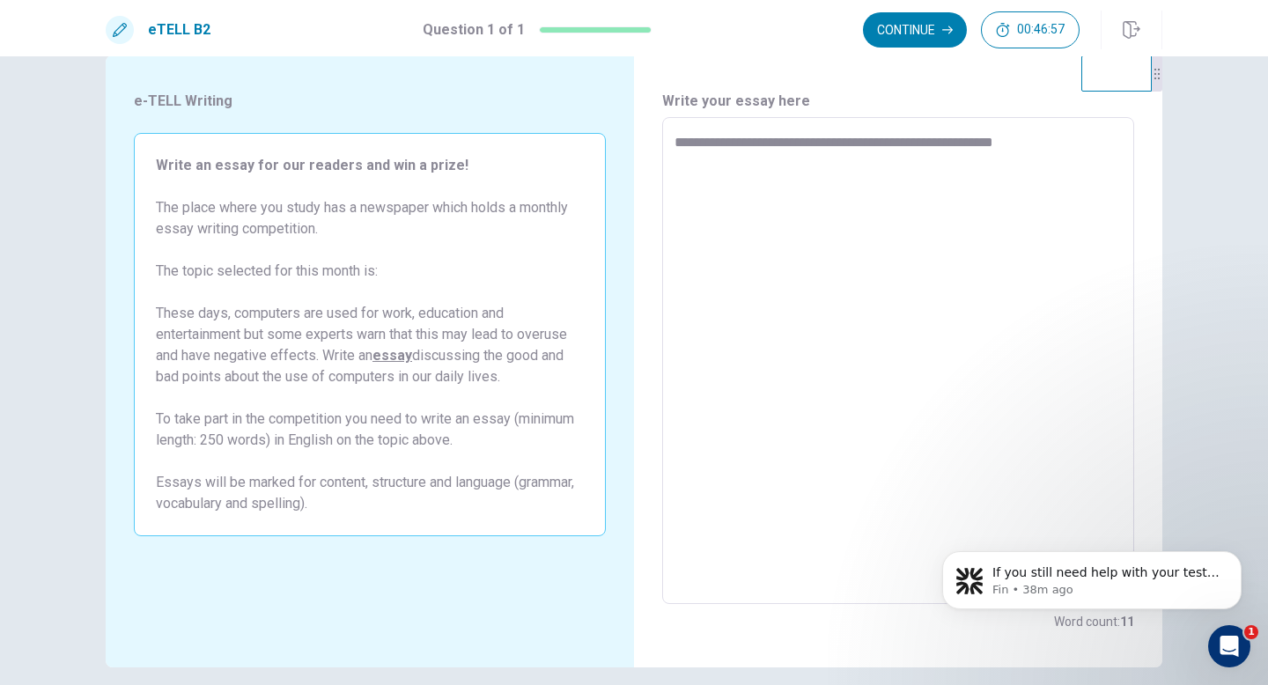
type textarea "**********"
type textarea "*"
type textarea "**********"
type textarea "*"
type textarea "**********"
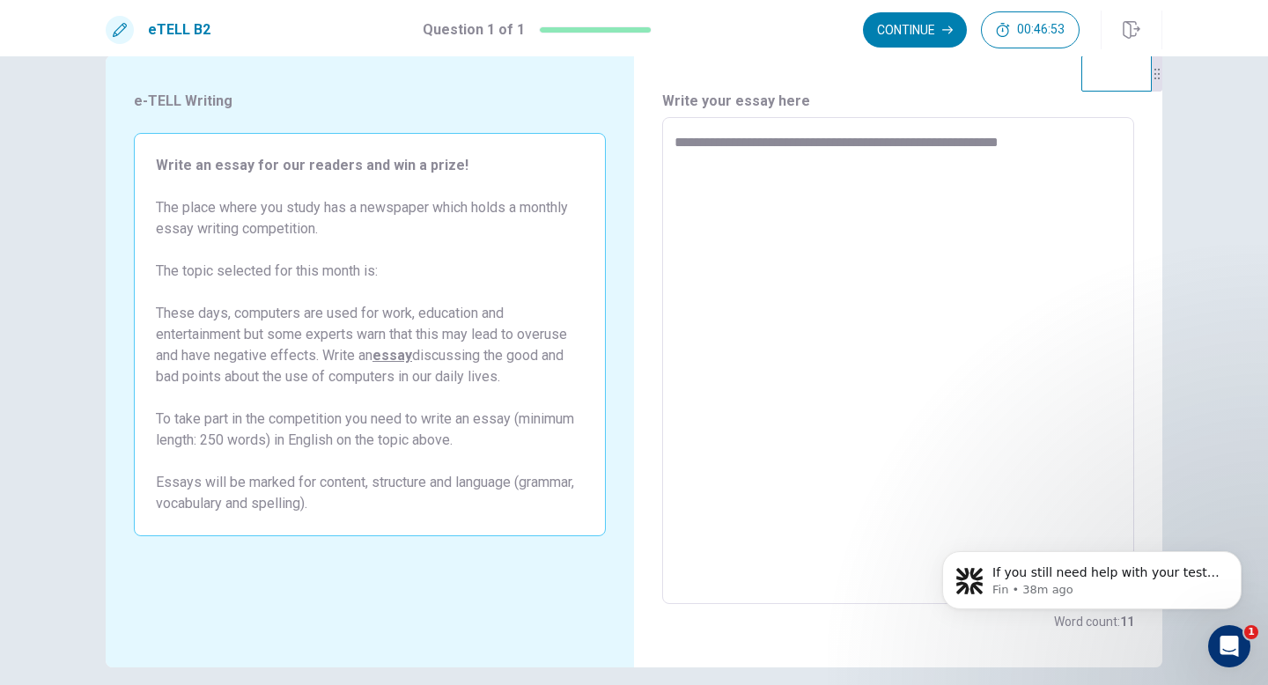
type textarea "*"
type textarea "**********"
type textarea "*"
type textarea "**********"
type textarea "*"
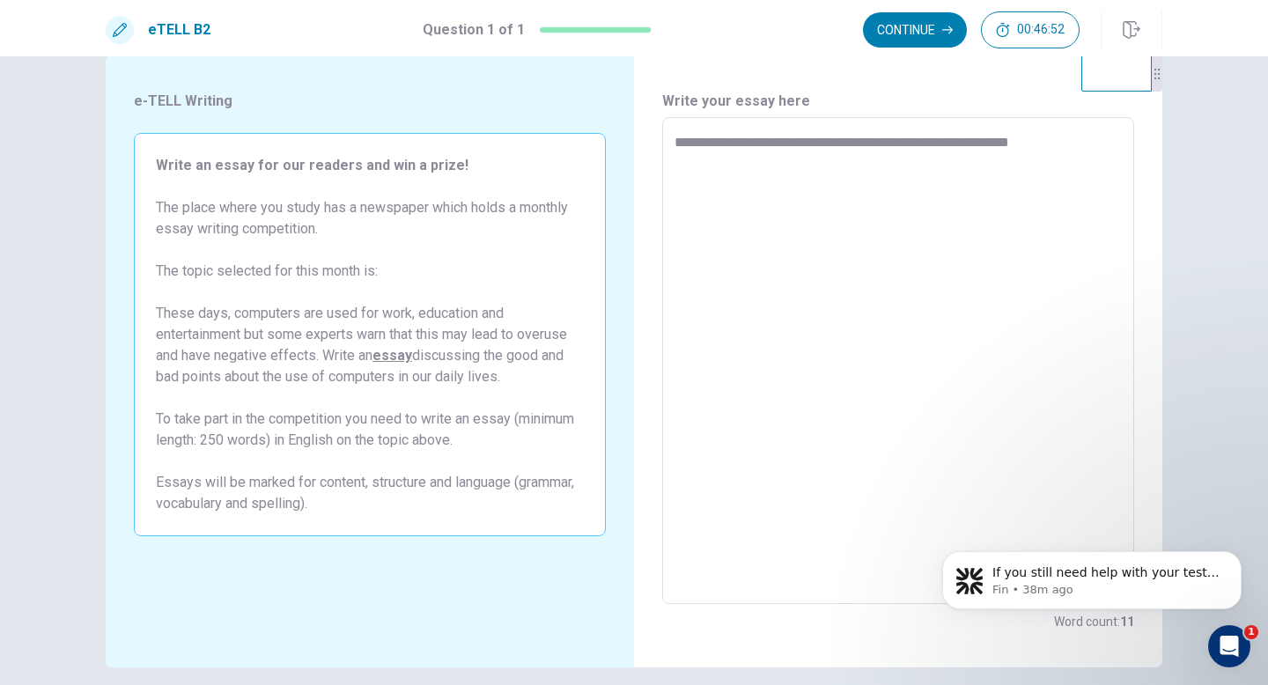
type textarea "**********"
type textarea "*"
type textarea "**********"
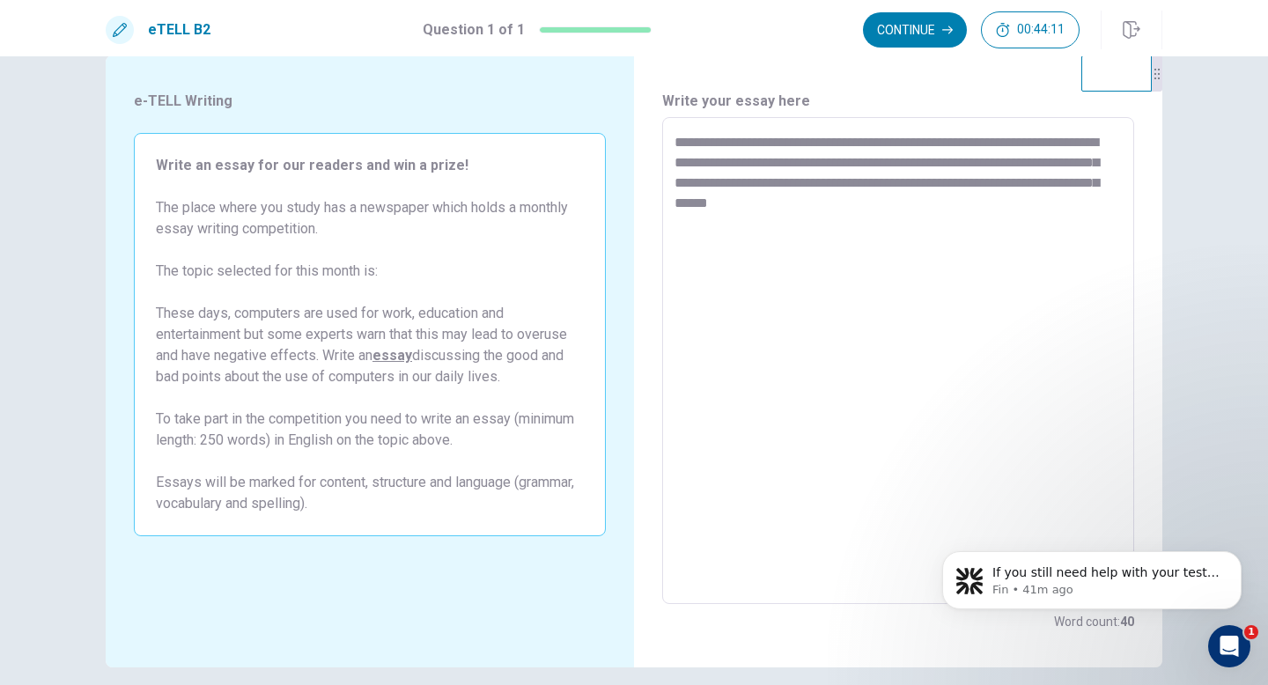
click at [838, 214] on textarea "**********" at bounding box center [898, 361] width 447 height 458
click at [840, 205] on textarea "**********" at bounding box center [898, 361] width 447 height 458
click at [1027, 213] on textarea "**********" at bounding box center [898, 361] width 447 height 458
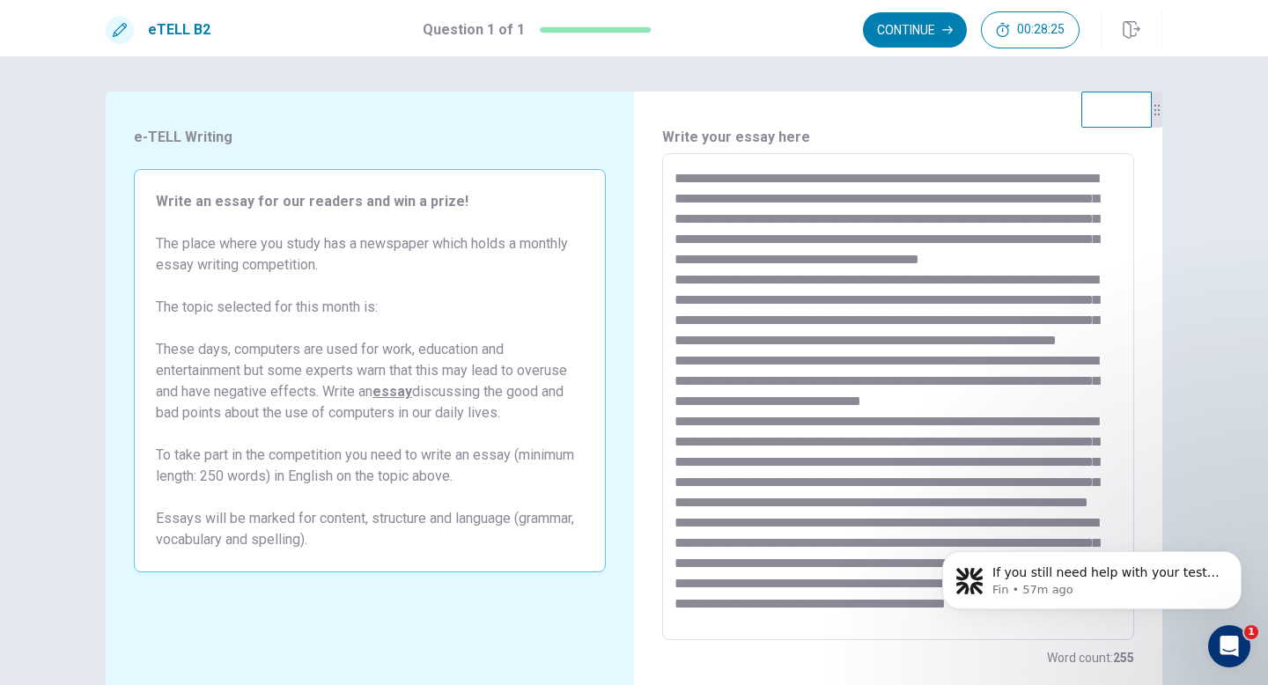
scroll to position [50, 0]
click at [1024, 250] on textarea at bounding box center [898, 397] width 447 height 458
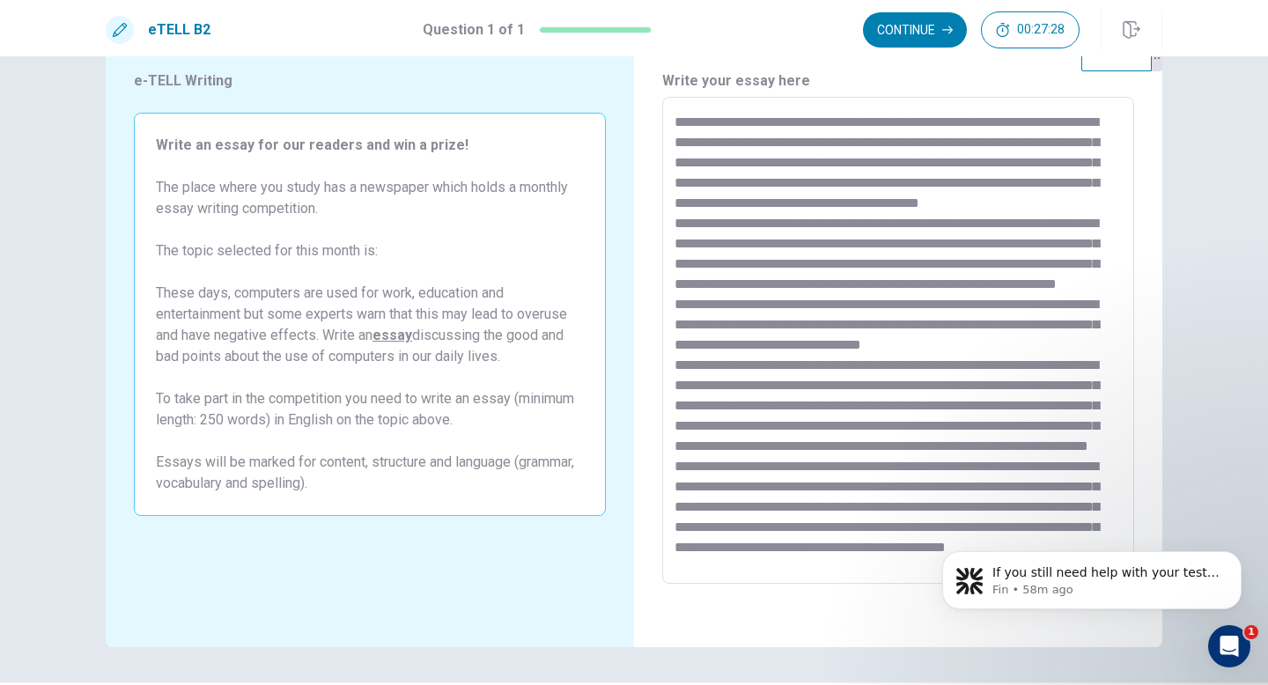
scroll to position [63, 0]
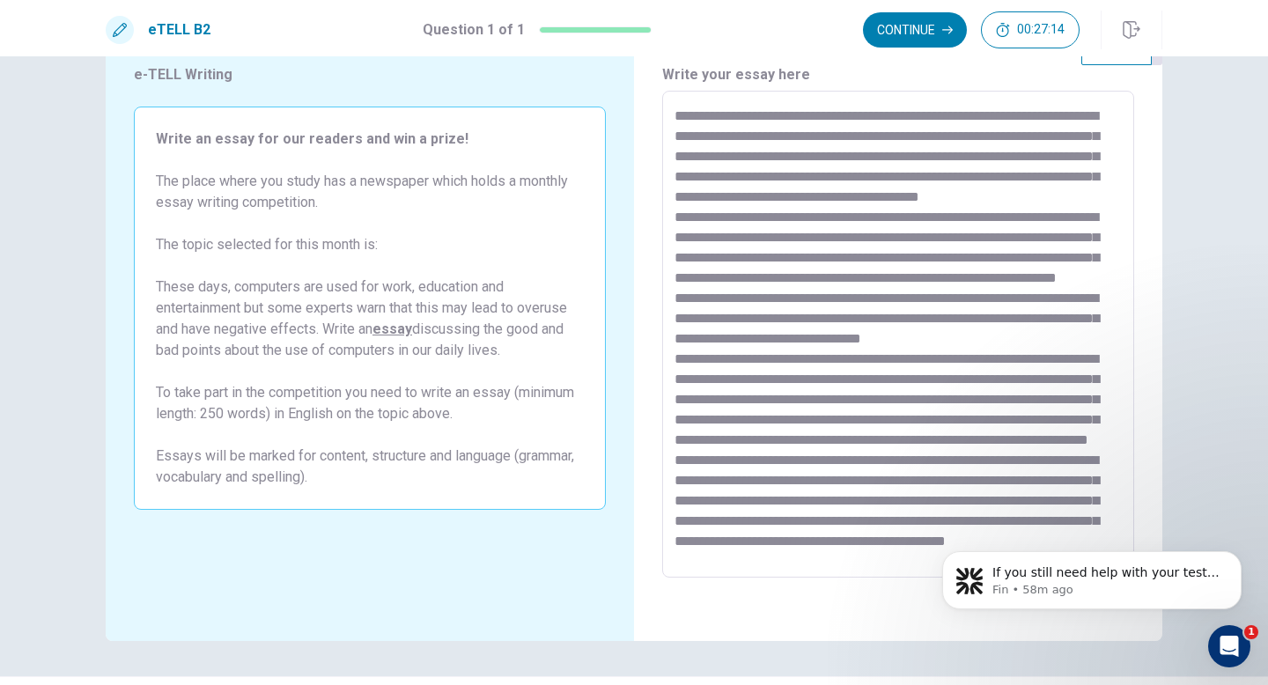
click at [1051, 417] on textarea at bounding box center [898, 335] width 447 height 458
click at [929, 438] on textarea at bounding box center [898, 335] width 447 height 458
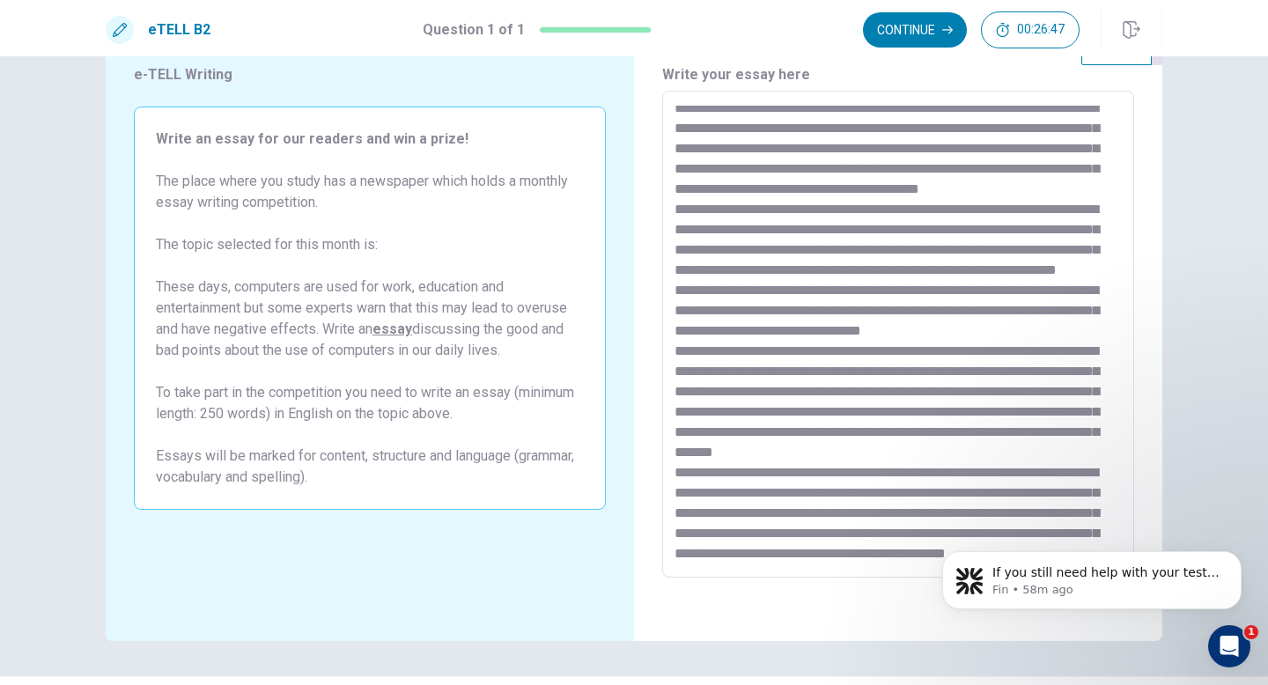
click at [749, 452] on textarea at bounding box center [898, 335] width 447 height 458
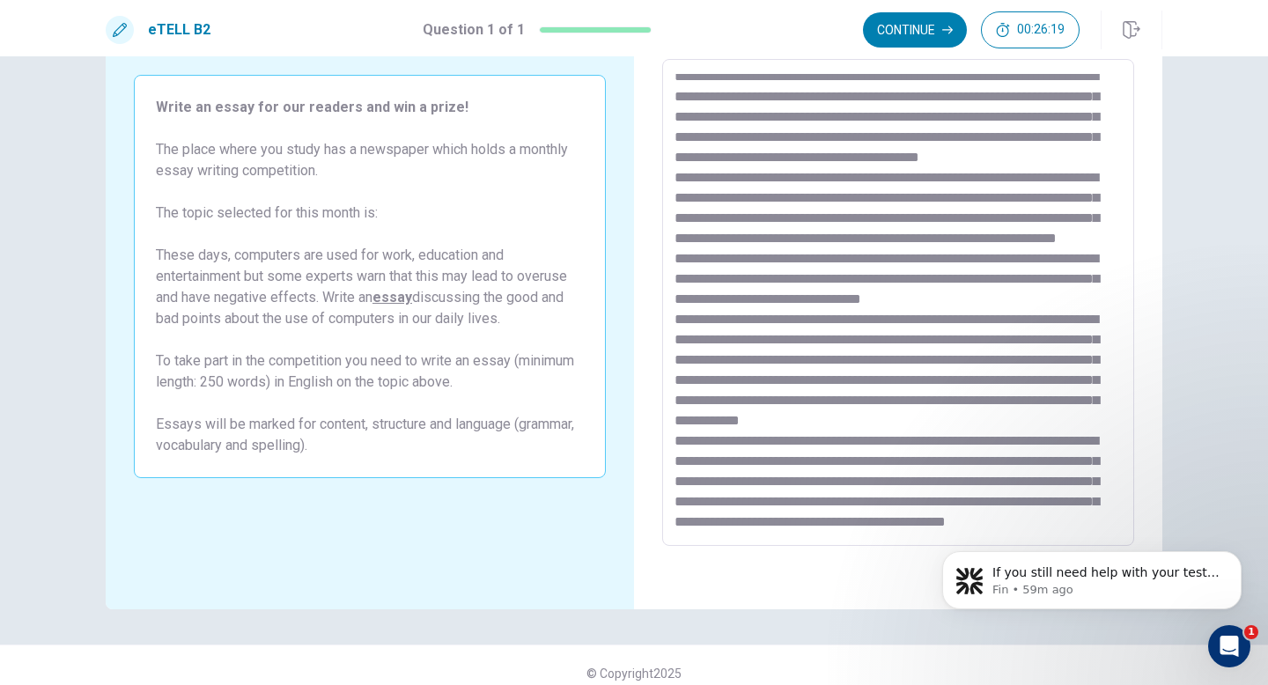
scroll to position [110, 0]
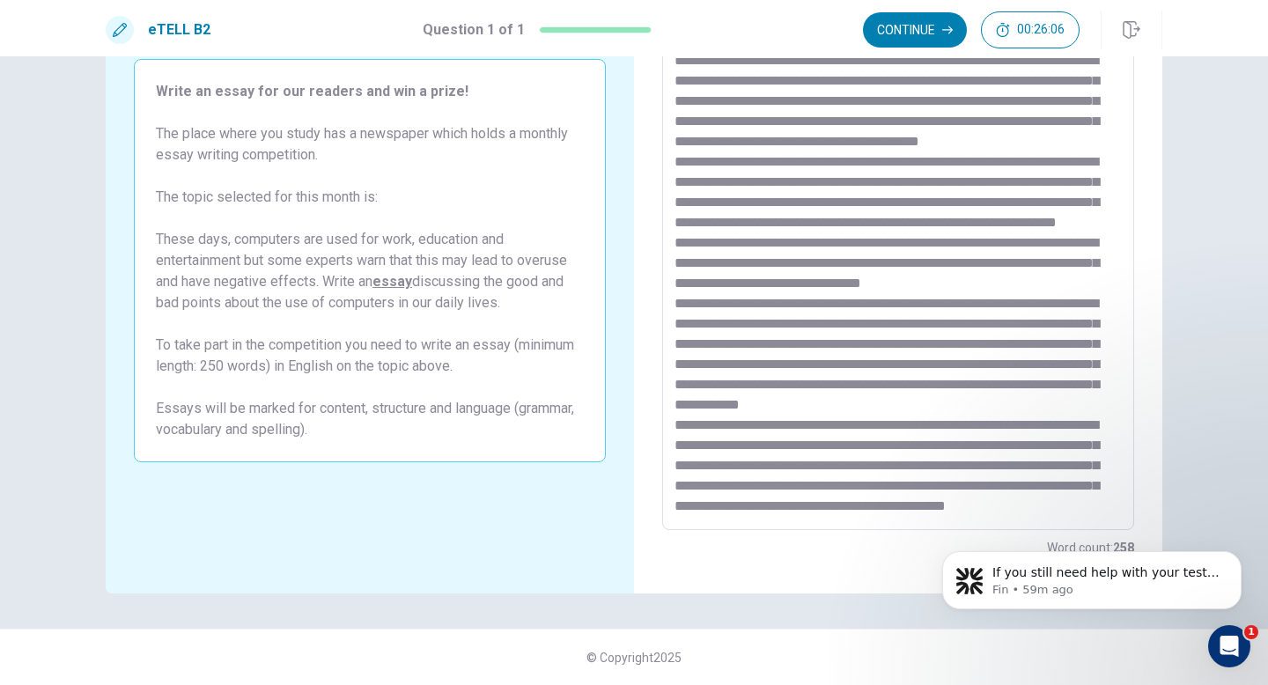
click at [1051, 432] on textarea at bounding box center [898, 287] width 447 height 458
click at [712, 508] on textarea at bounding box center [898, 287] width 447 height 458
click at [942, 33] on icon "button" at bounding box center [947, 30] width 11 height 11
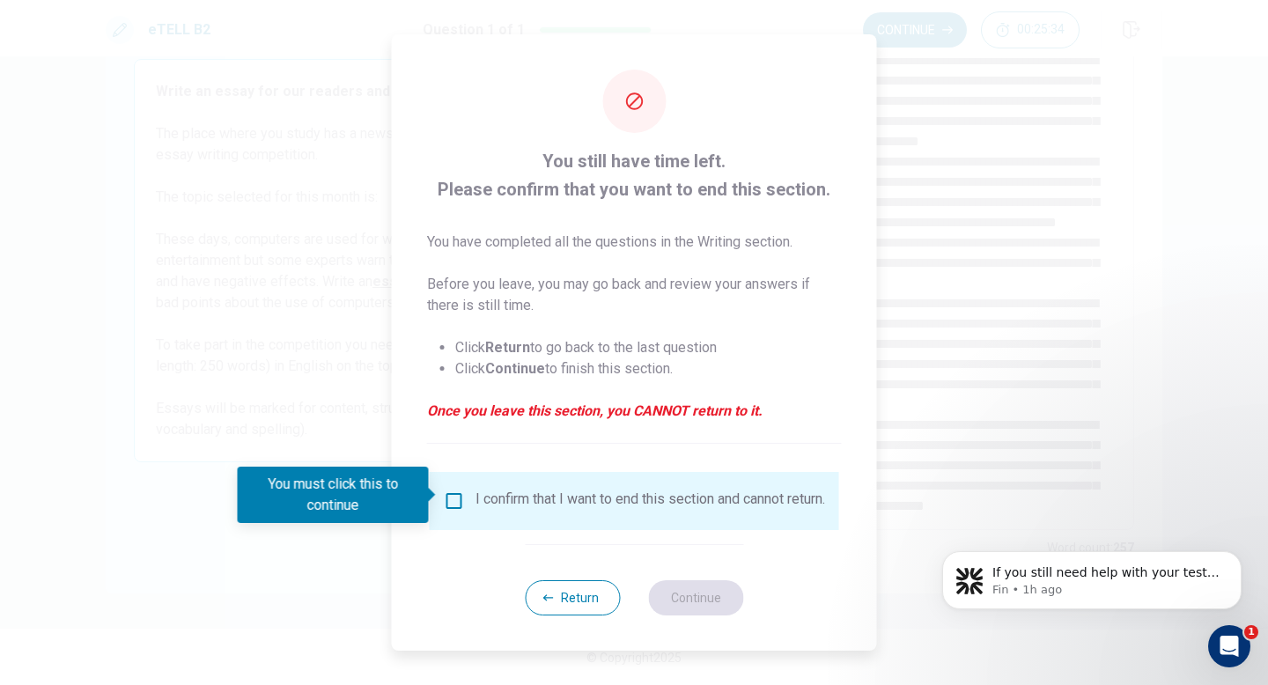
click at [924, 290] on div at bounding box center [634, 342] width 1268 height 685
click at [555, 605] on button "Return" at bounding box center [572, 597] width 95 height 35
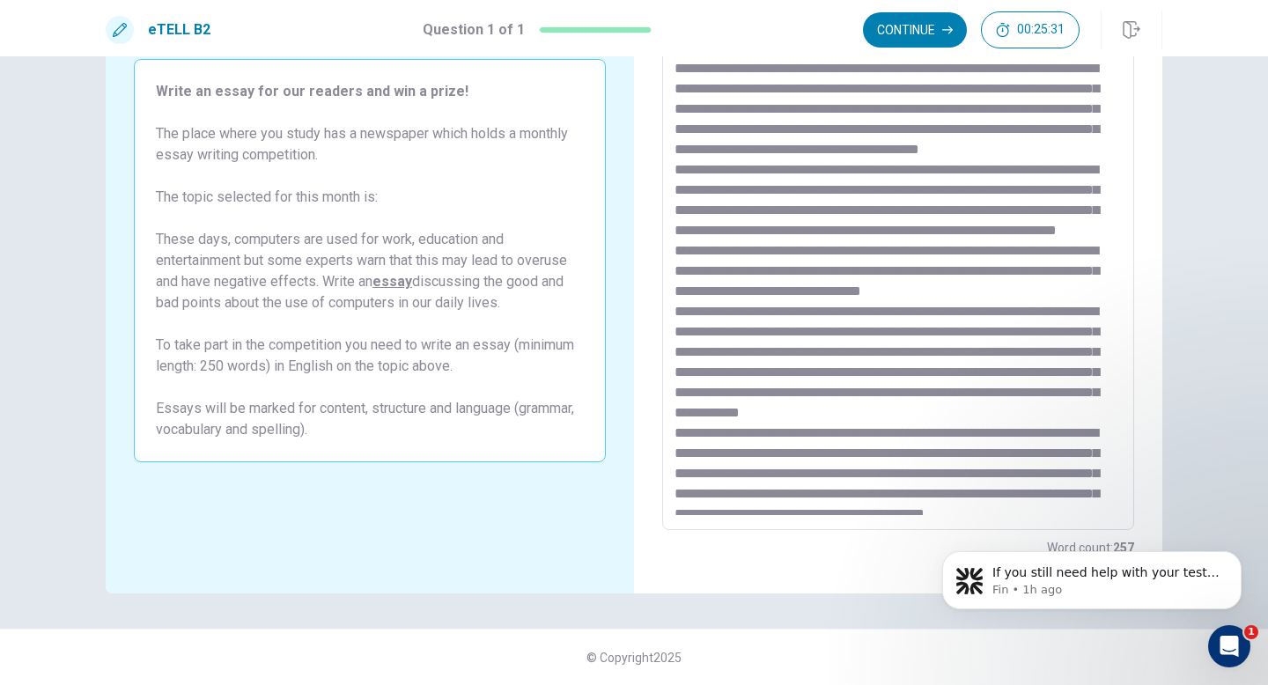
scroll to position [0, 0]
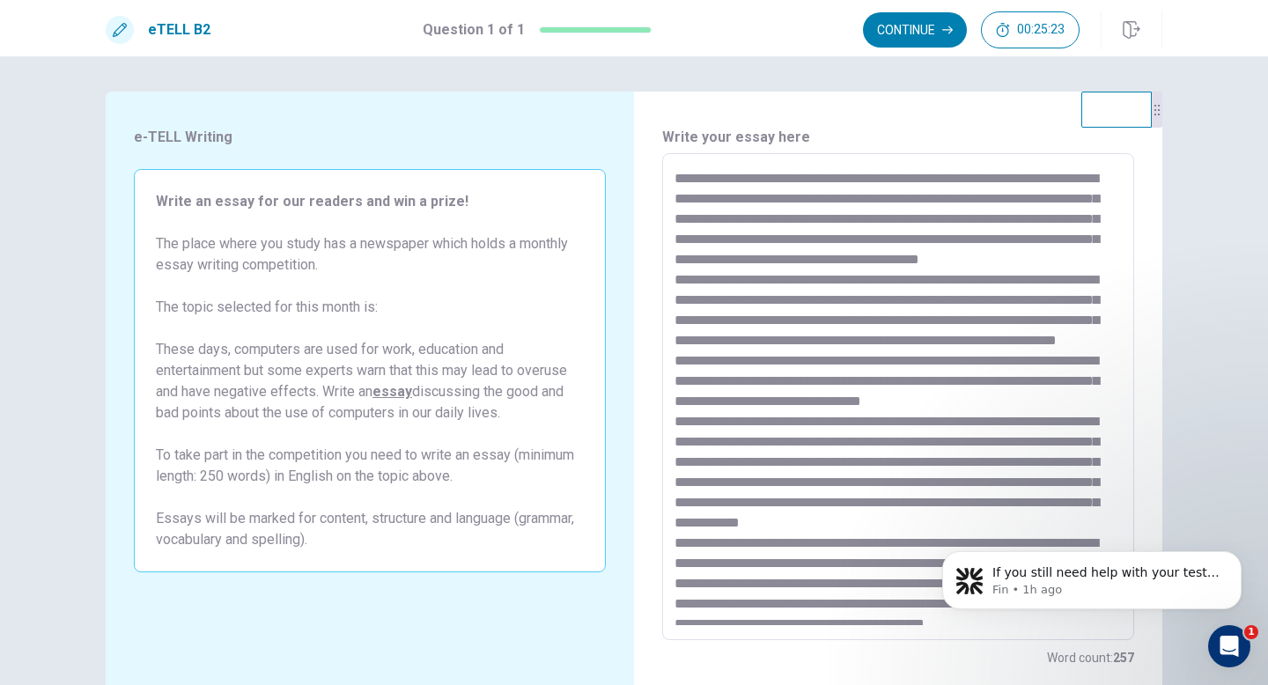
click at [1048, 180] on textarea at bounding box center [898, 397] width 447 height 458
click at [839, 221] on textarea at bounding box center [898, 397] width 447 height 458
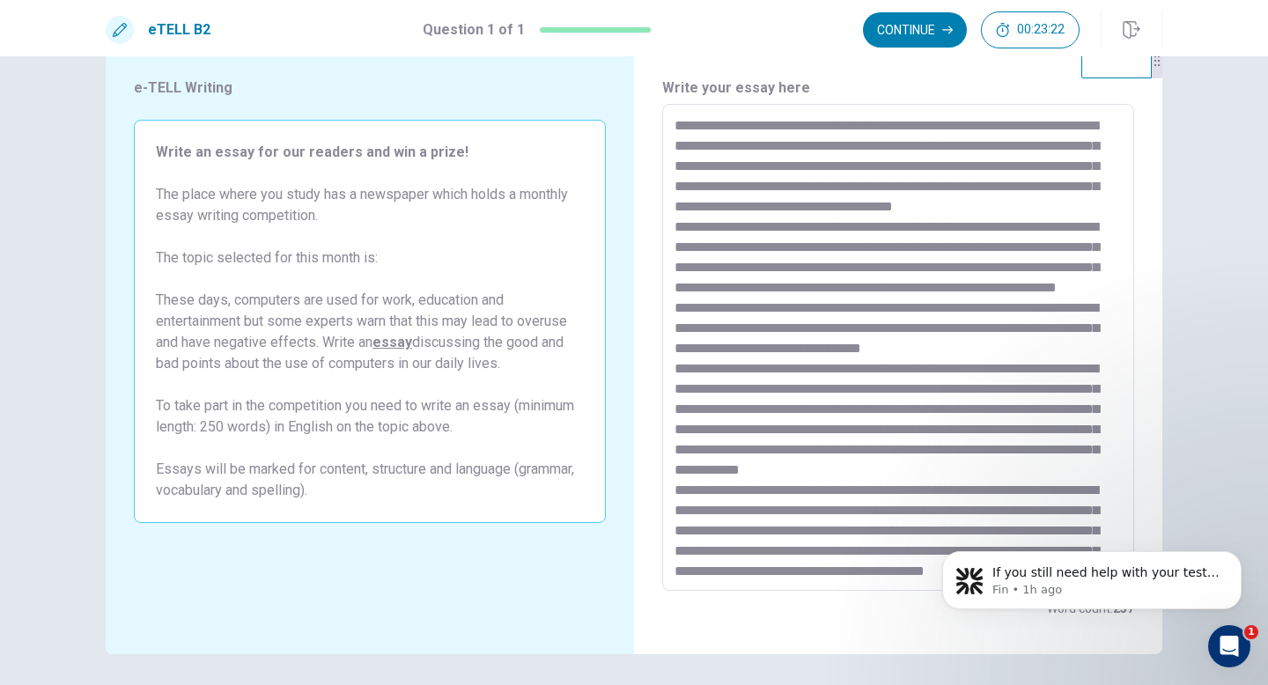
scroll to position [2, 0]
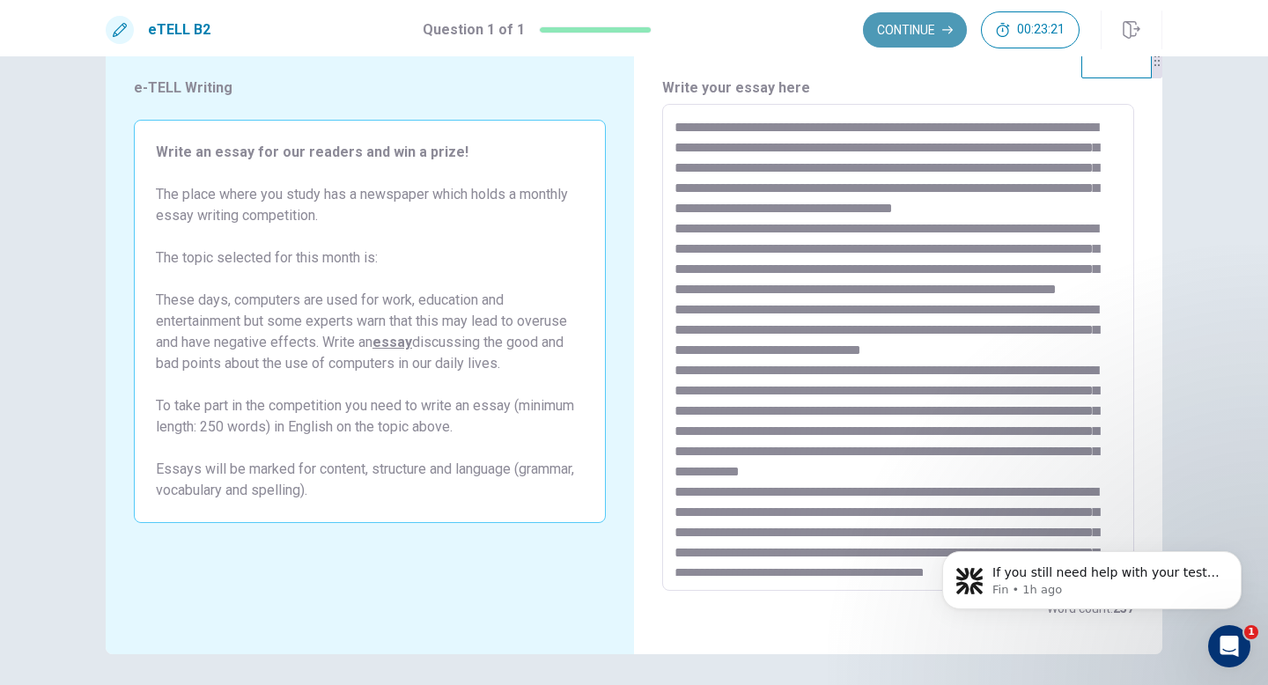
click at [941, 32] on button "Continue" at bounding box center [915, 29] width 104 height 35
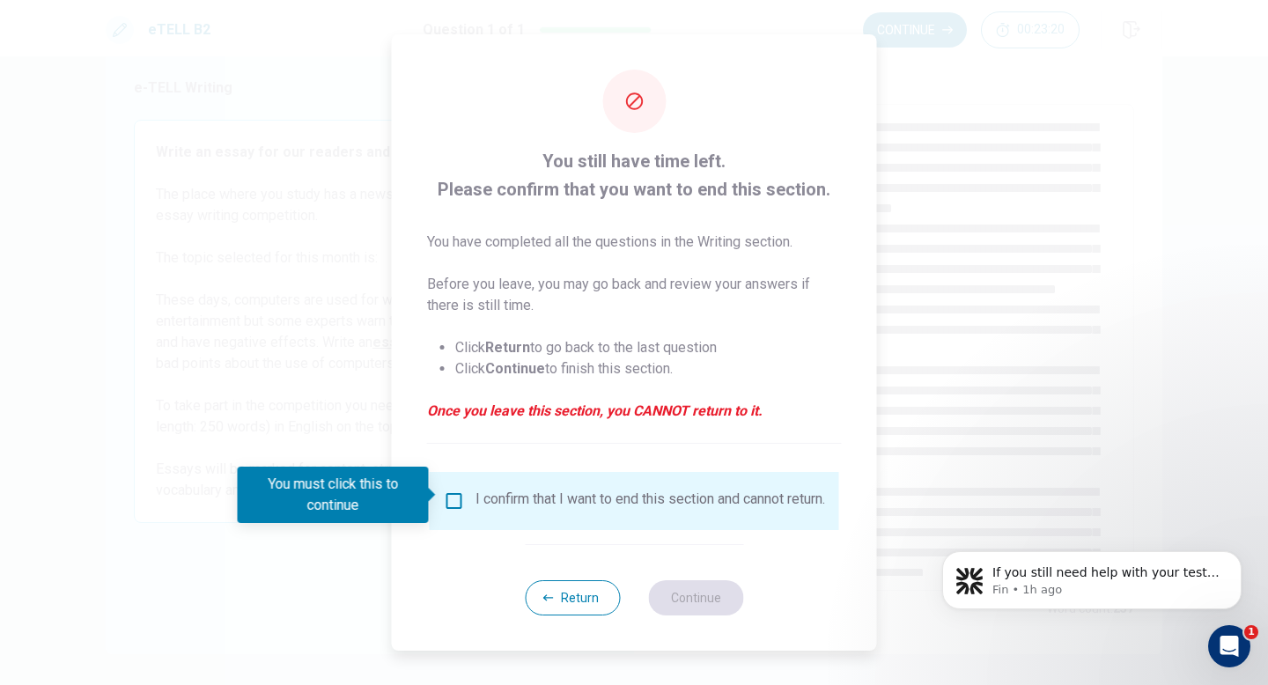
click at [469, 498] on div "I confirm that I want to end this section and cannot return." at bounding box center [634, 501] width 381 height 21
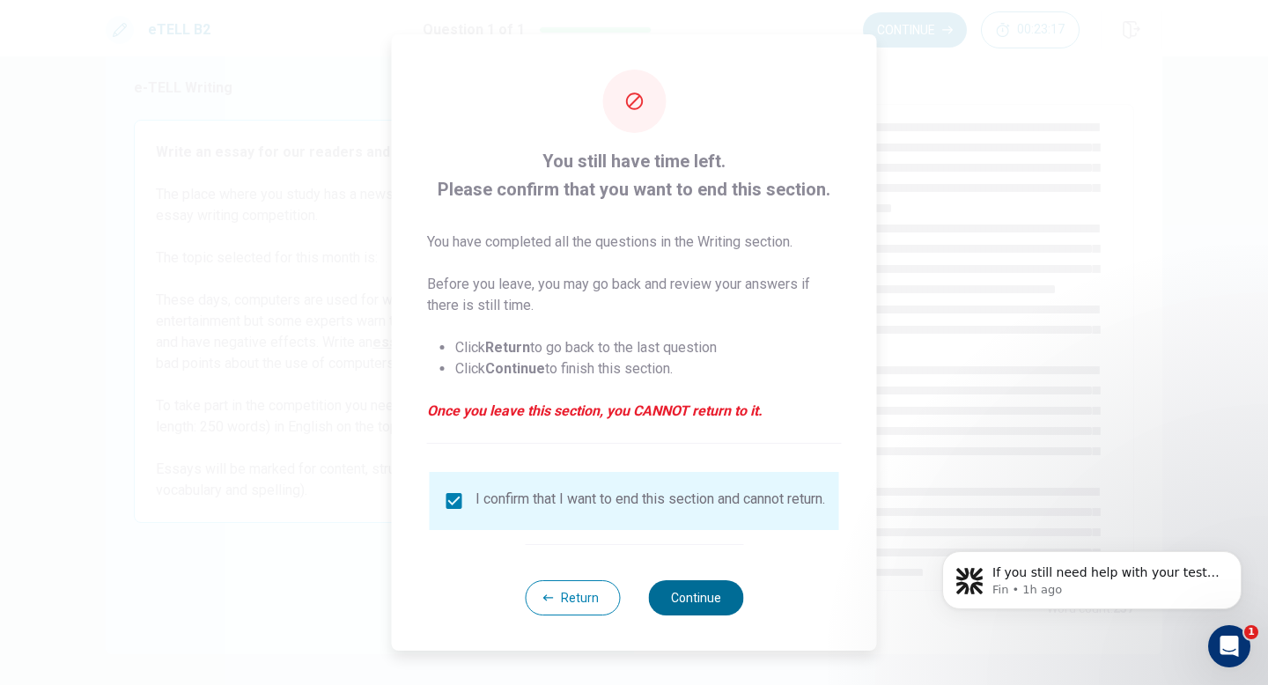
click at [666, 604] on button "Continue" at bounding box center [695, 597] width 95 height 35
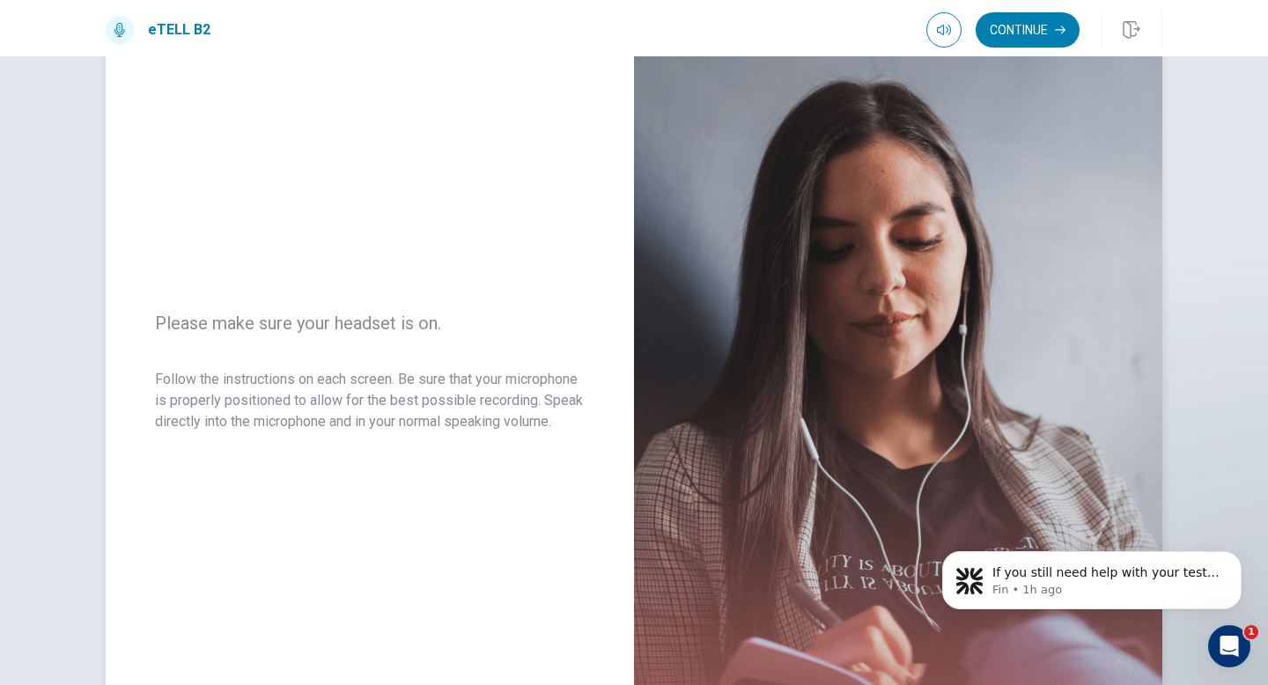
scroll to position [84, 0]
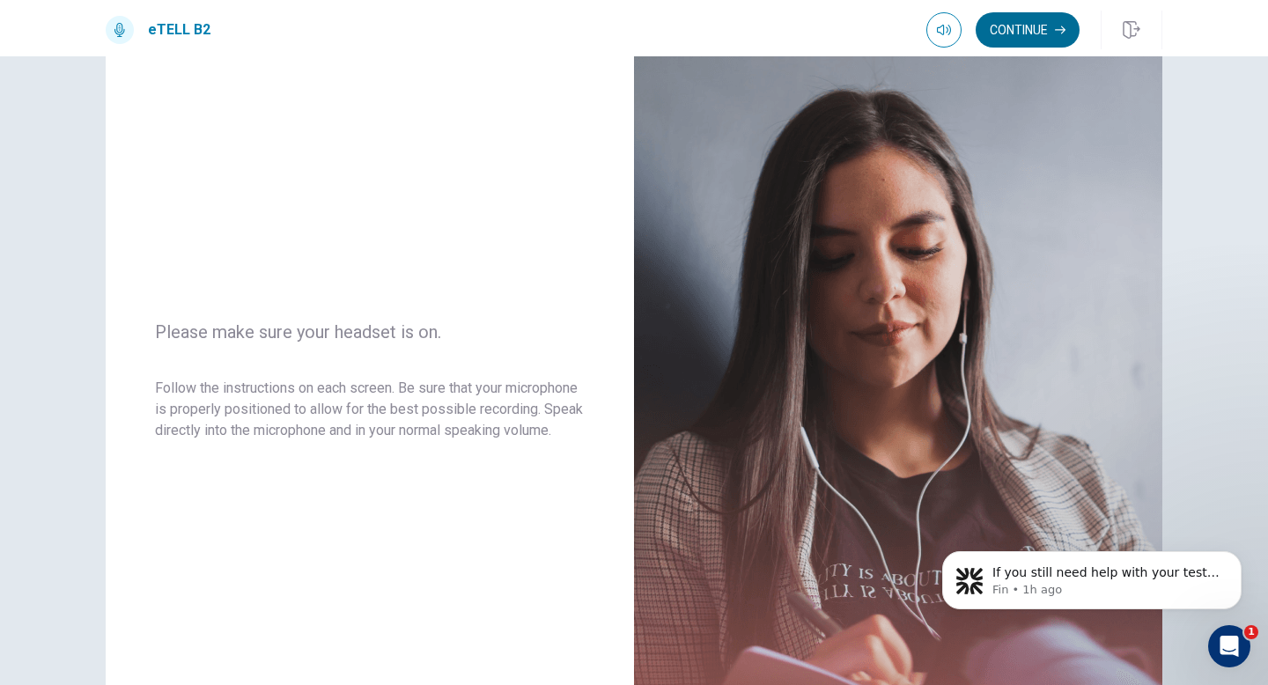
click at [1011, 20] on button "Continue" at bounding box center [1028, 29] width 104 height 35
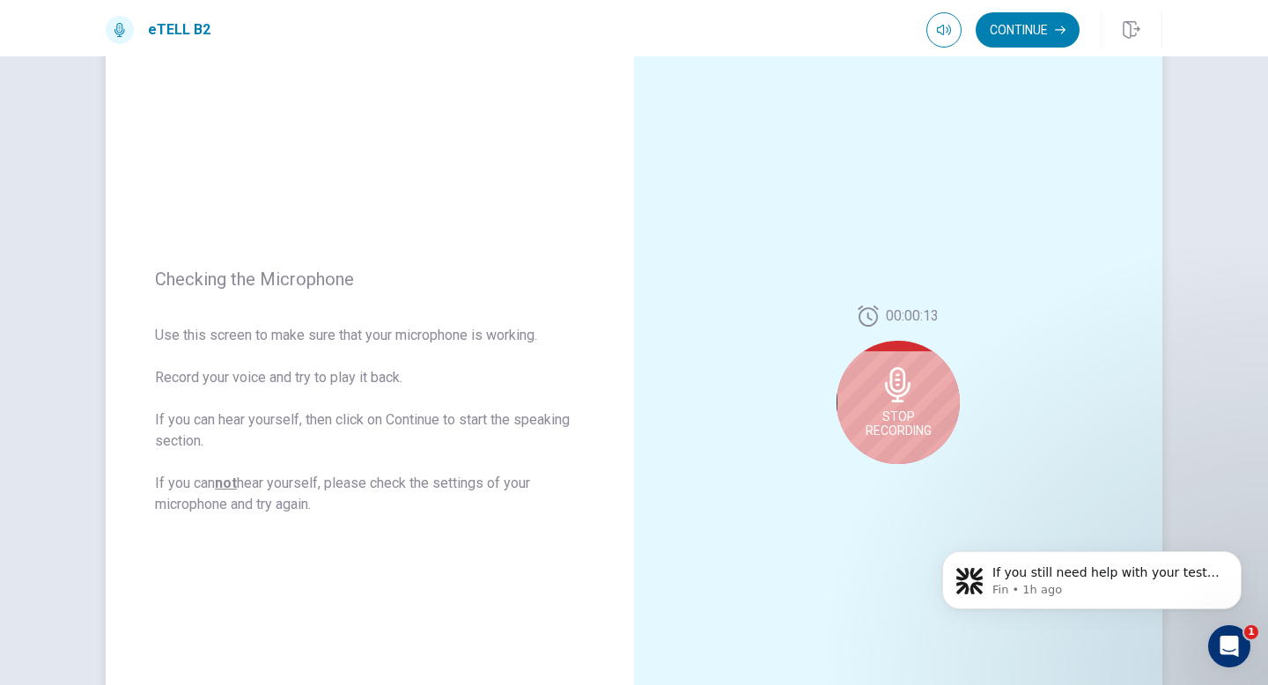
click at [903, 402] on div "Stop Recording" at bounding box center [898, 402] width 123 height 123
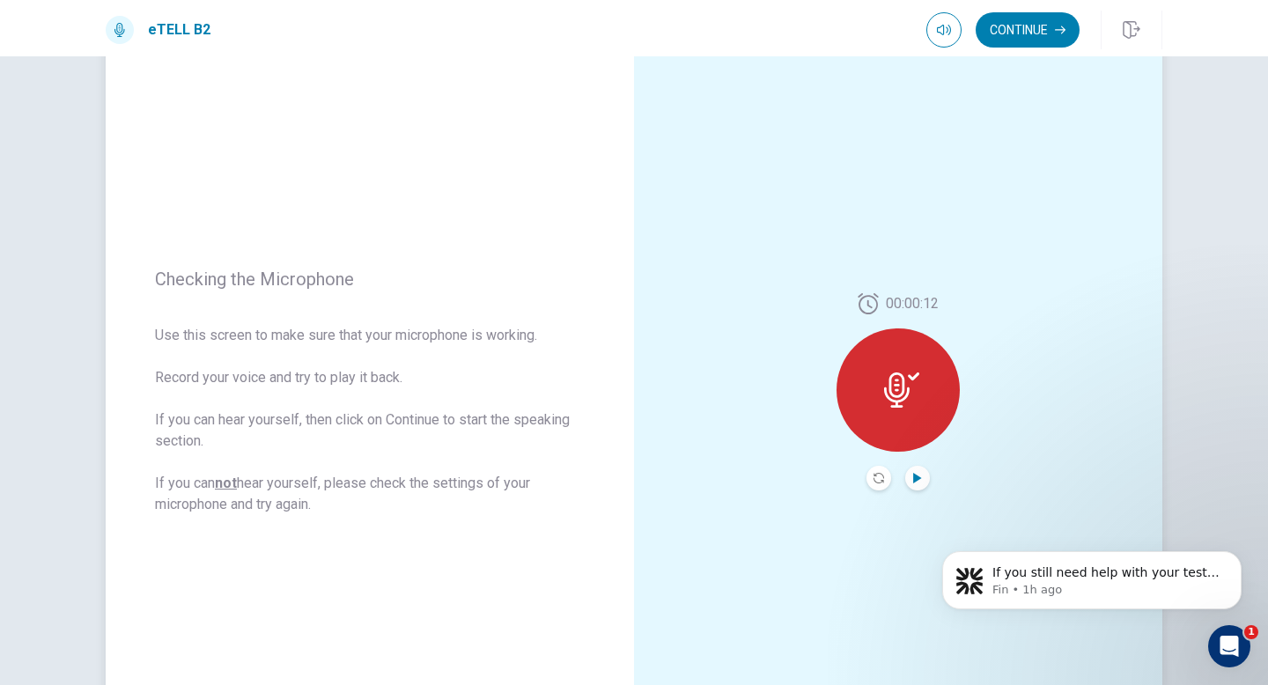
click at [919, 480] on icon "Play Audio" at bounding box center [917, 478] width 11 height 11
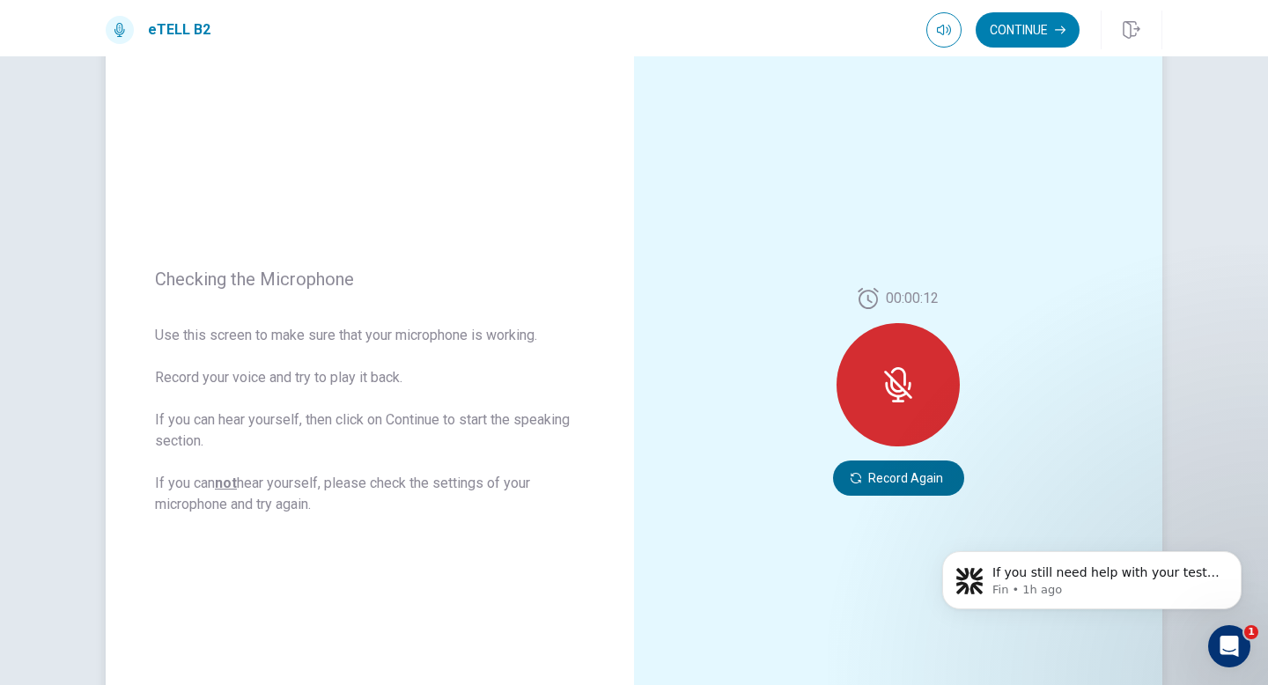
click at [882, 475] on button "Record Again" at bounding box center [898, 478] width 131 height 35
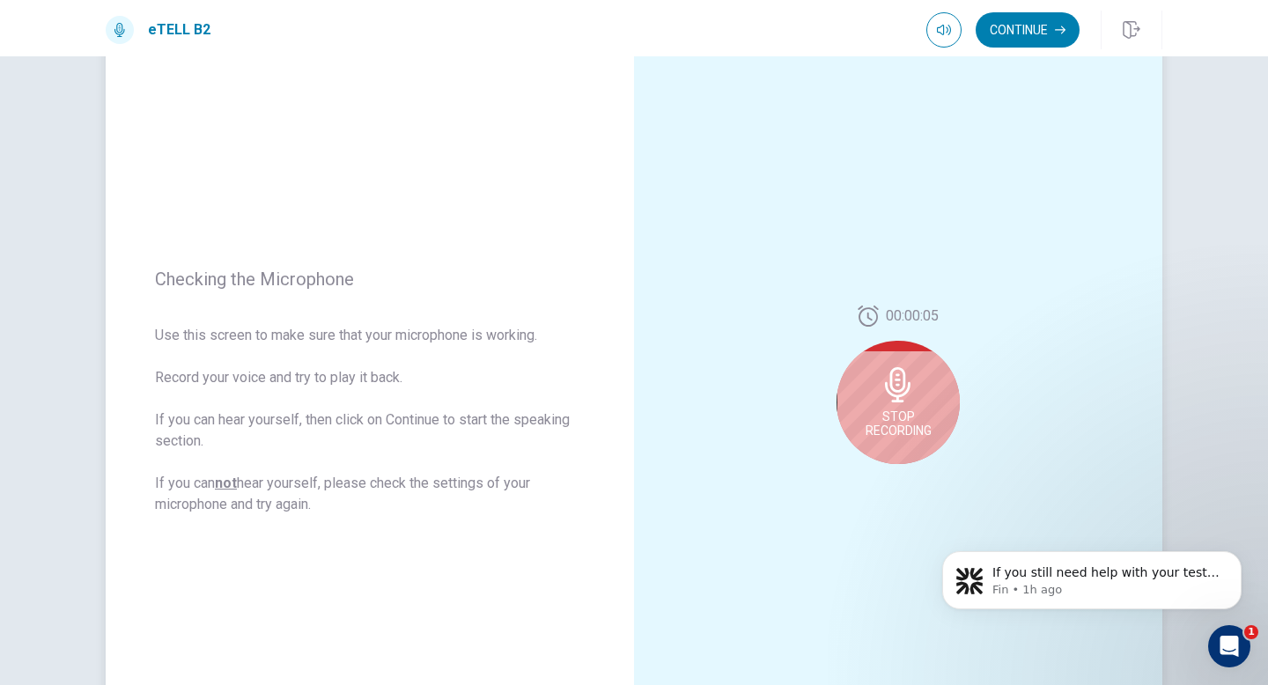
click at [896, 387] on icon at bounding box center [898, 384] width 35 height 35
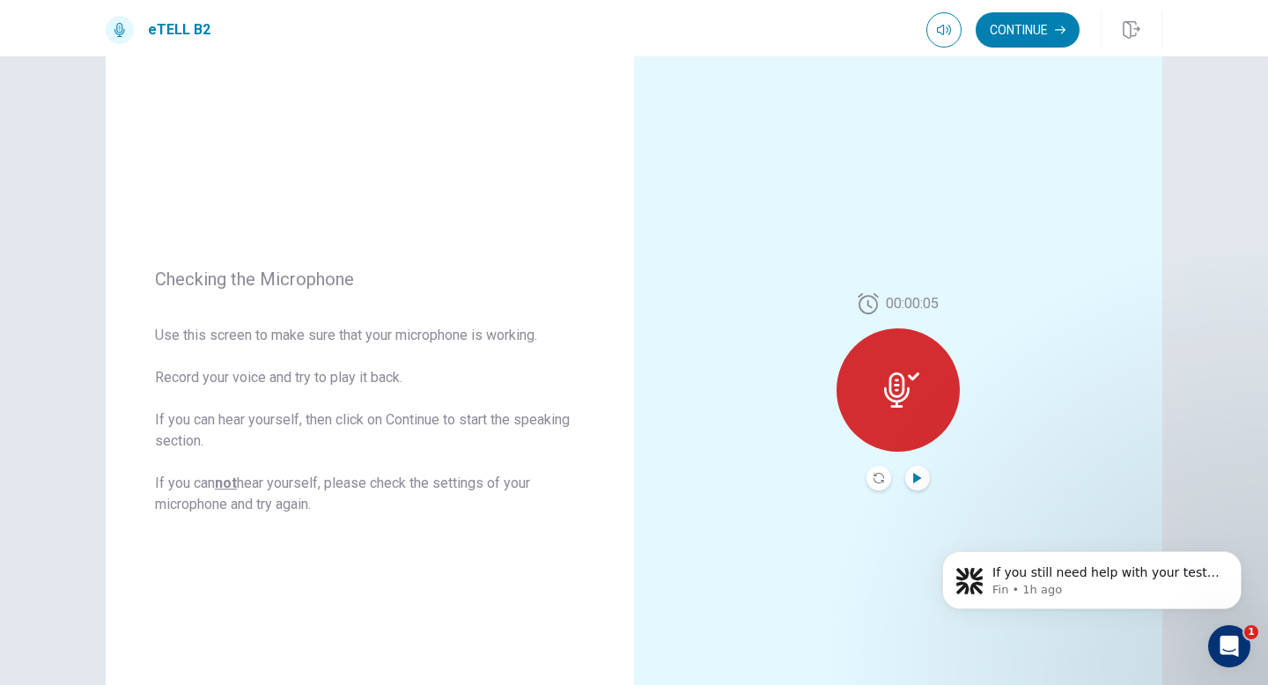
click at [922, 481] on icon "Play Audio" at bounding box center [917, 478] width 11 height 11
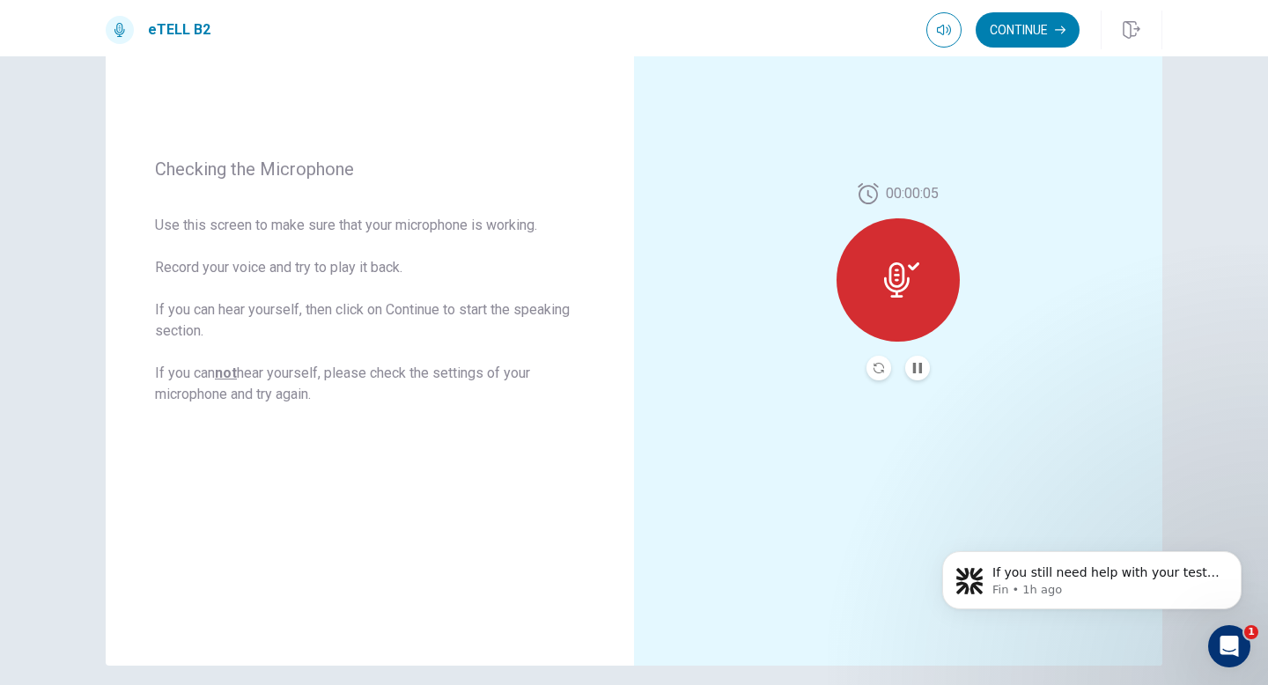
scroll to position [266, 0]
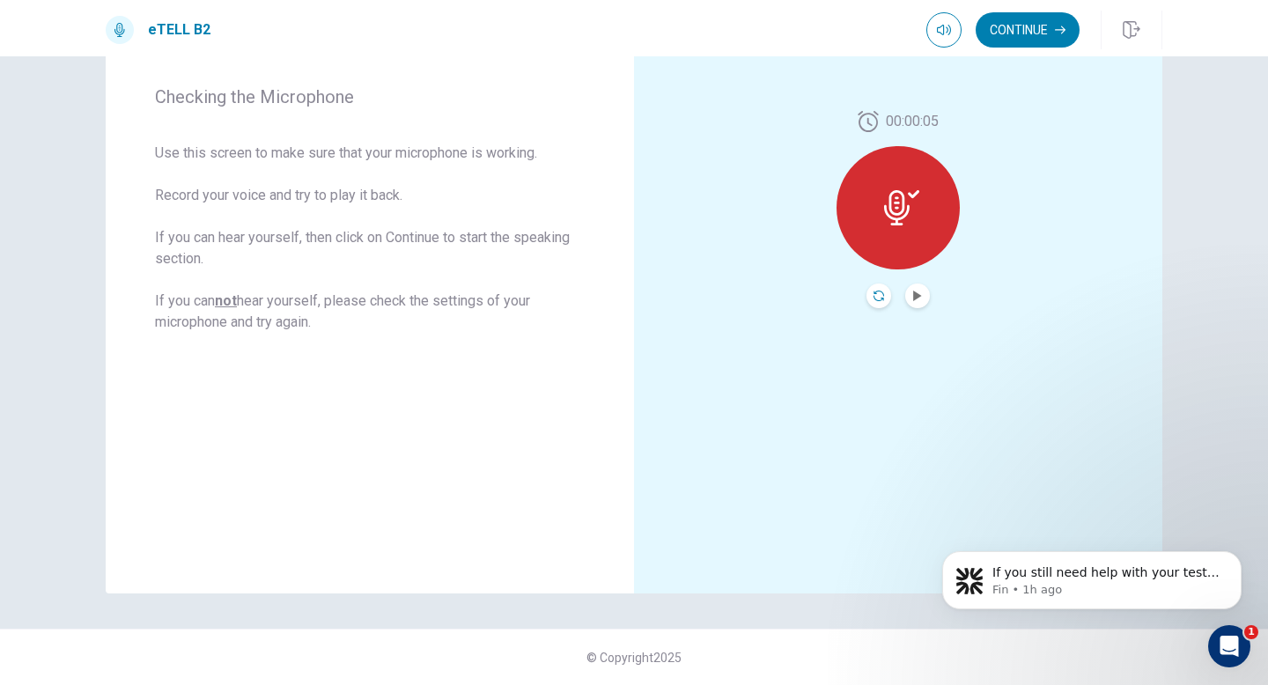
click at [879, 294] on icon "Record Again" at bounding box center [879, 296] width 11 height 11
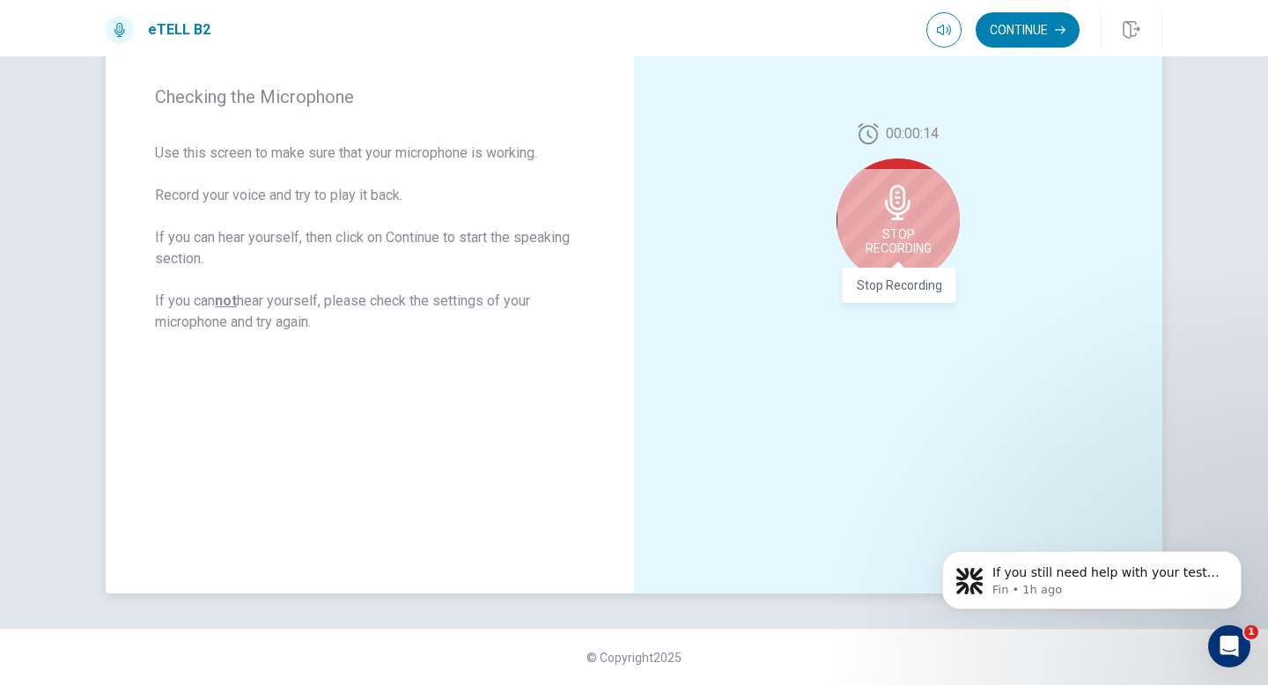
click at [921, 250] on span "Stop Recording" at bounding box center [899, 241] width 66 height 28
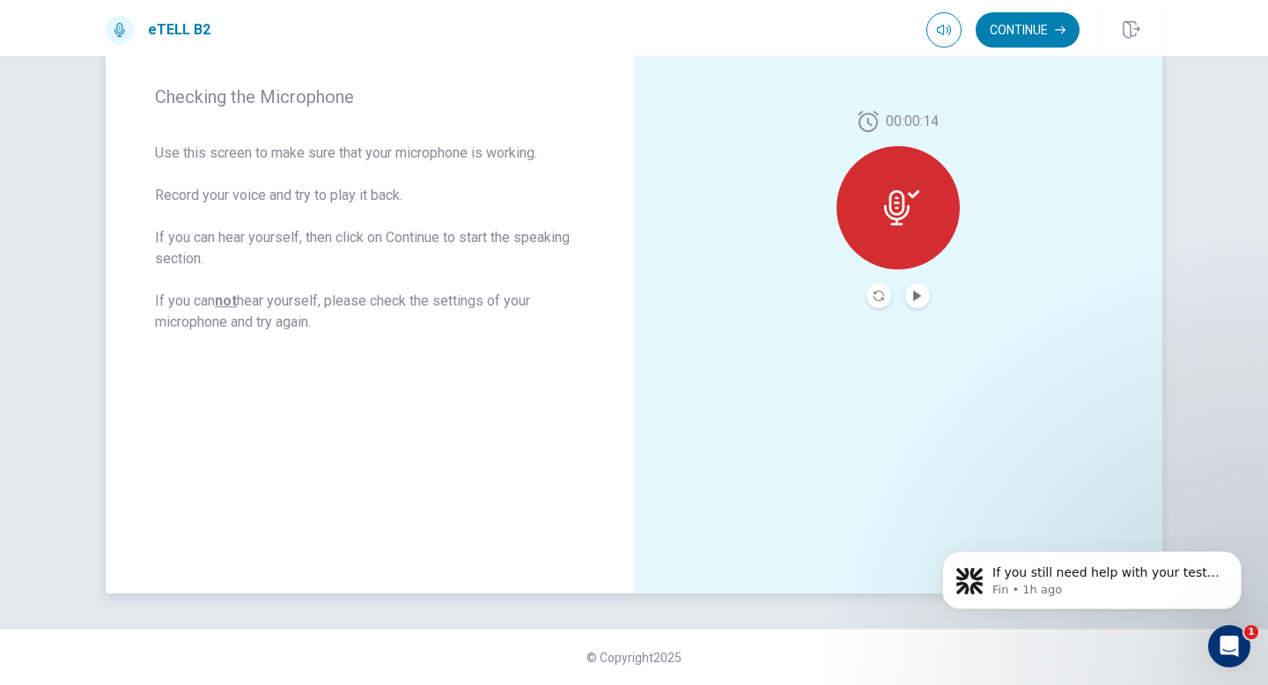
click at [921, 250] on div at bounding box center [898, 207] width 123 height 123
click at [904, 185] on div at bounding box center [898, 207] width 123 height 123
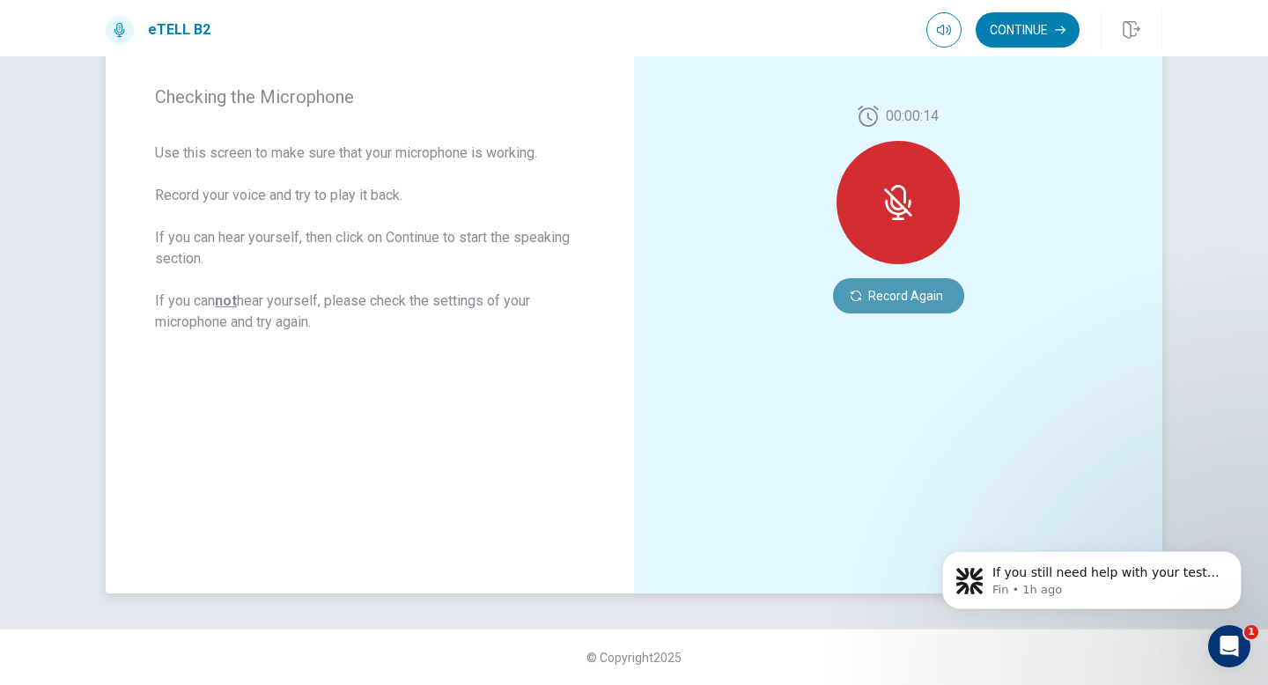
click at [882, 292] on button "Record Again" at bounding box center [898, 295] width 131 height 35
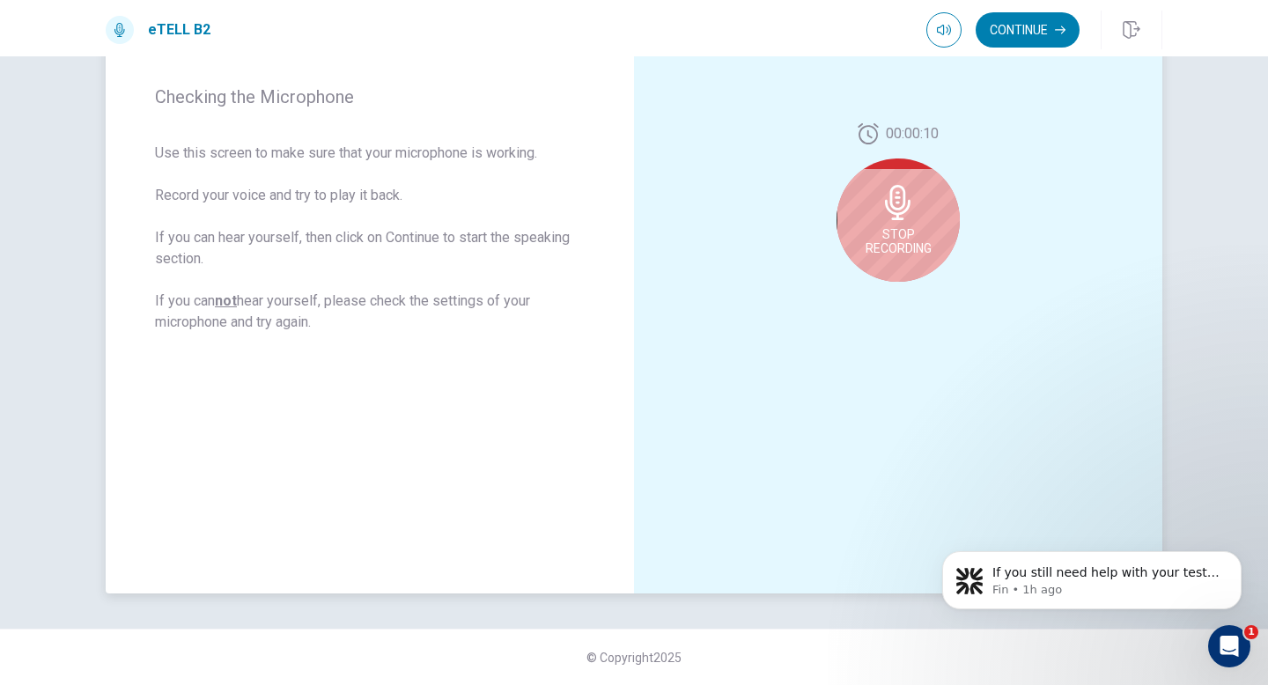
click at [895, 240] on span "Stop Recording" at bounding box center [899, 241] width 66 height 28
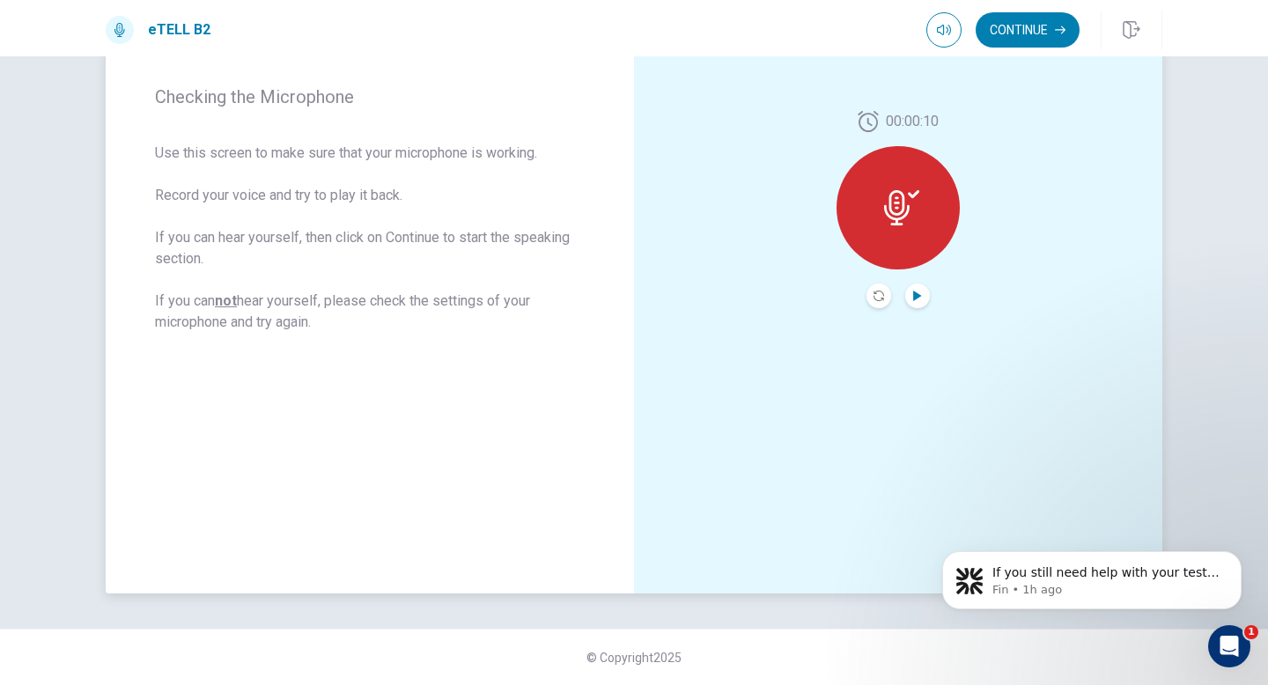
click at [920, 299] on icon "Play Audio" at bounding box center [917, 296] width 11 height 11
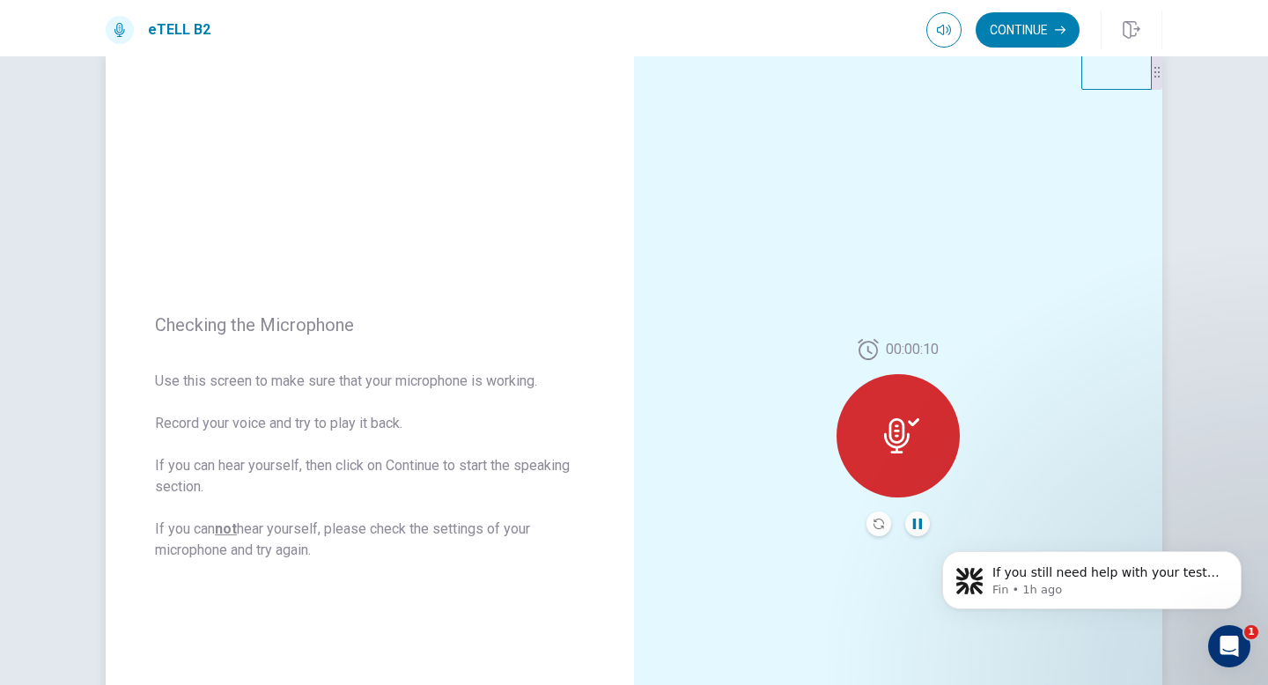
scroll to position [0, 0]
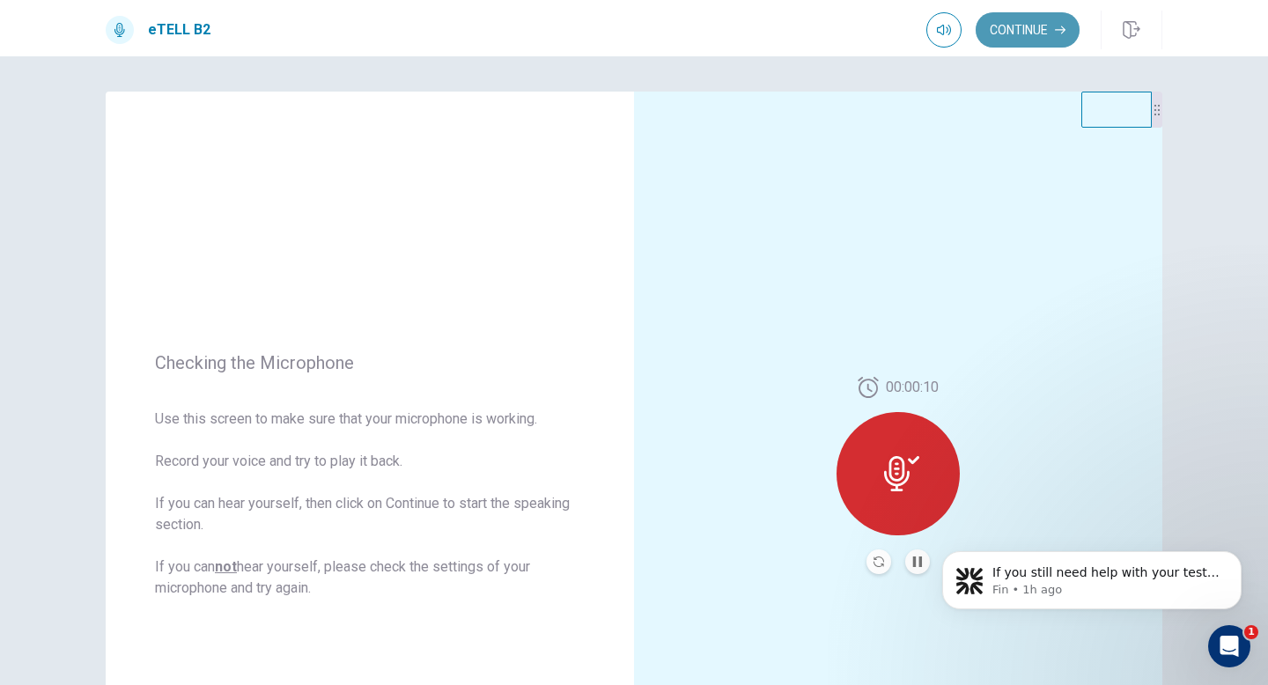
click at [997, 23] on button "Continue" at bounding box center [1028, 29] width 104 height 35
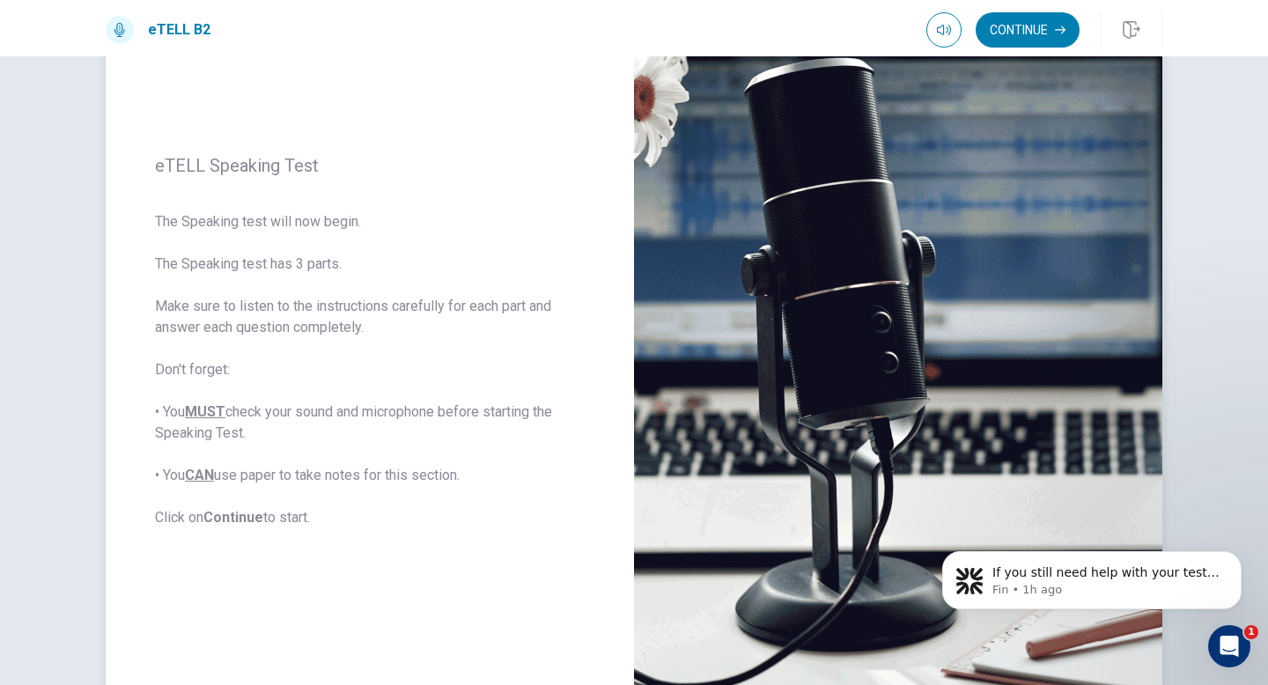
scroll to position [248, 0]
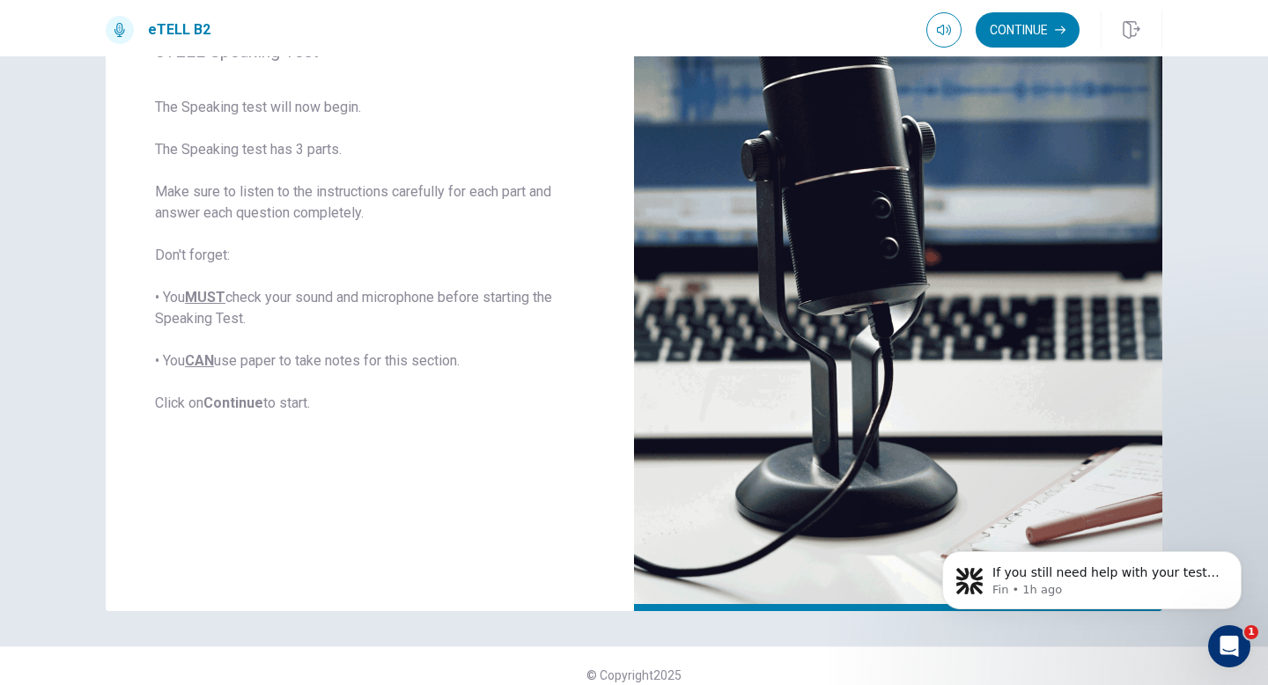
click at [997, 25] on button "Continue" at bounding box center [1028, 29] width 104 height 35
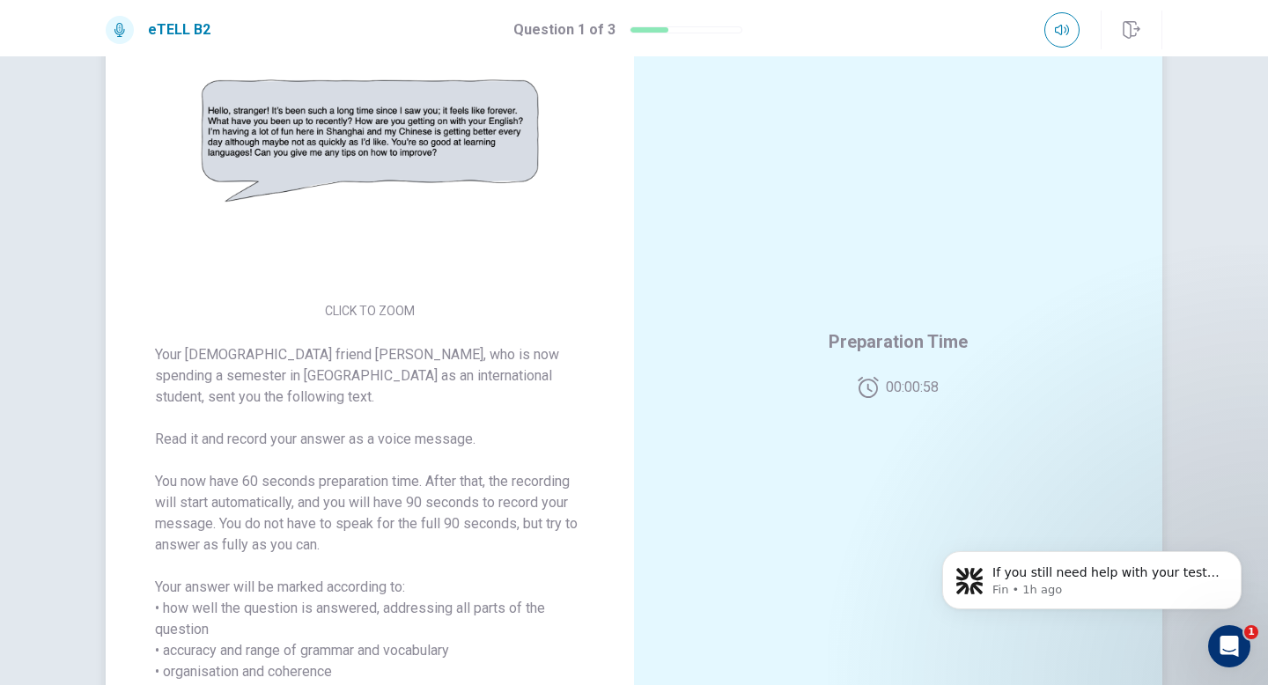
scroll to position [106, 0]
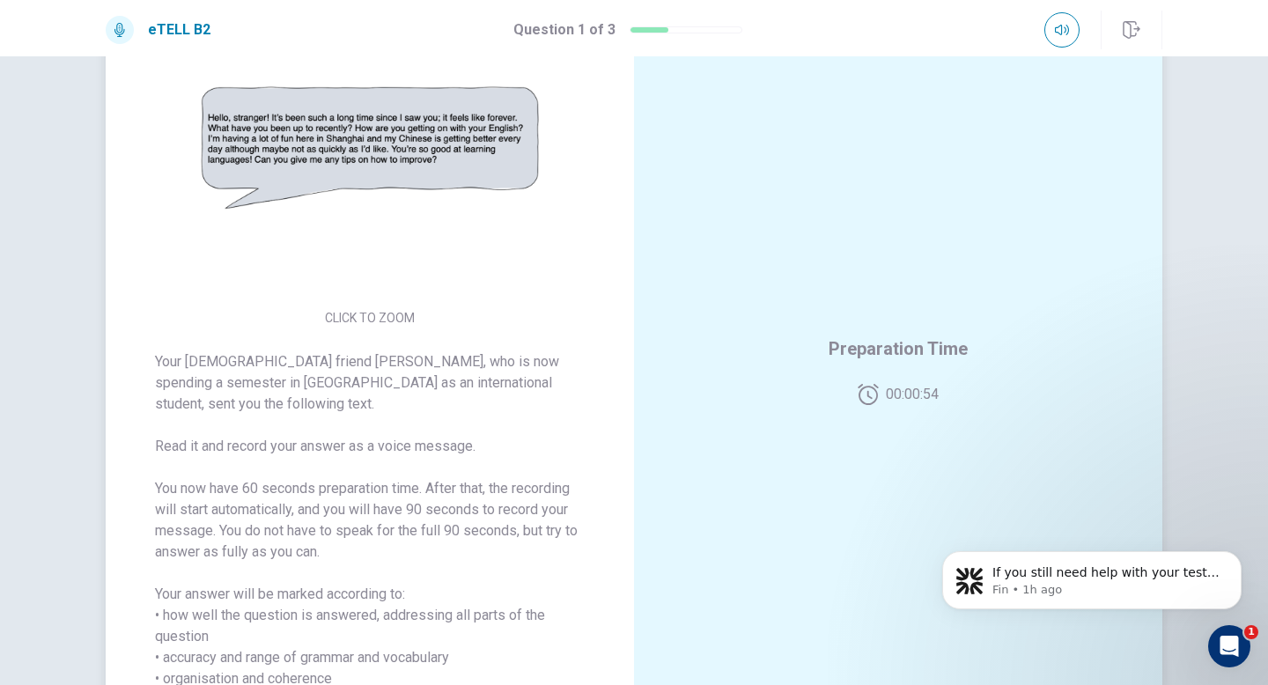
click at [402, 148] on img at bounding box center [370, 148] width 338 height 307
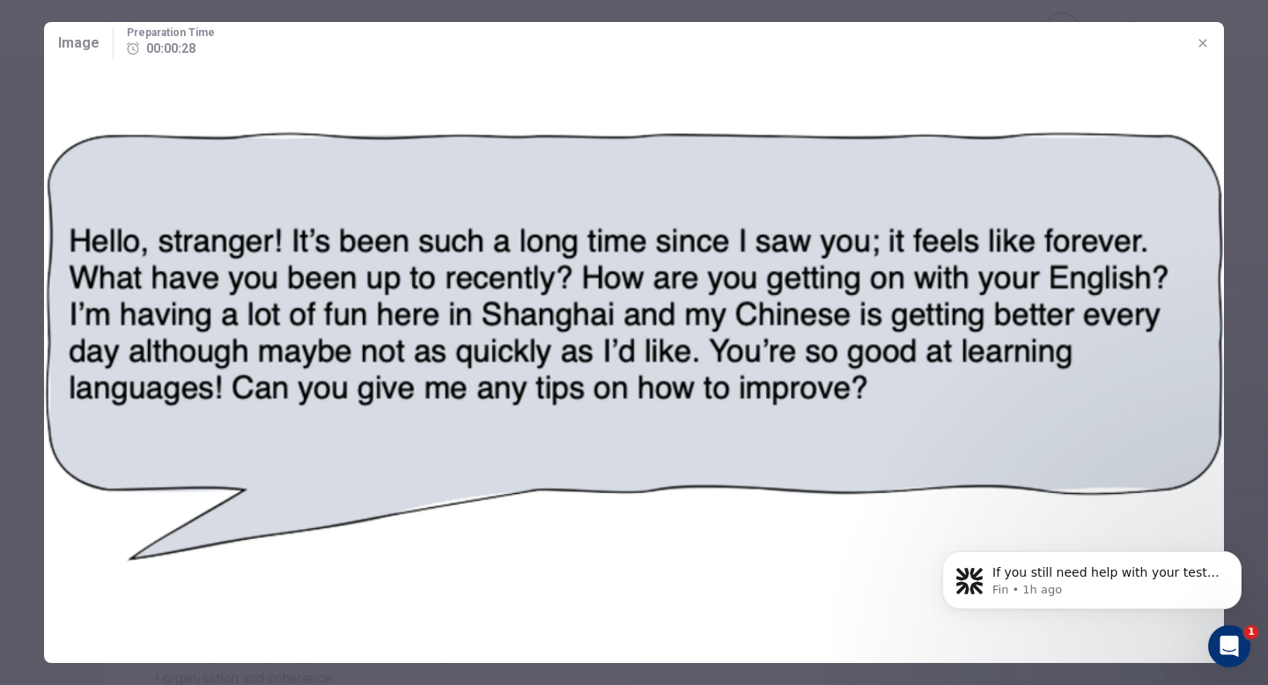
click at [26, 461] on div at bounding box center [634, 342] width 1268 height 685
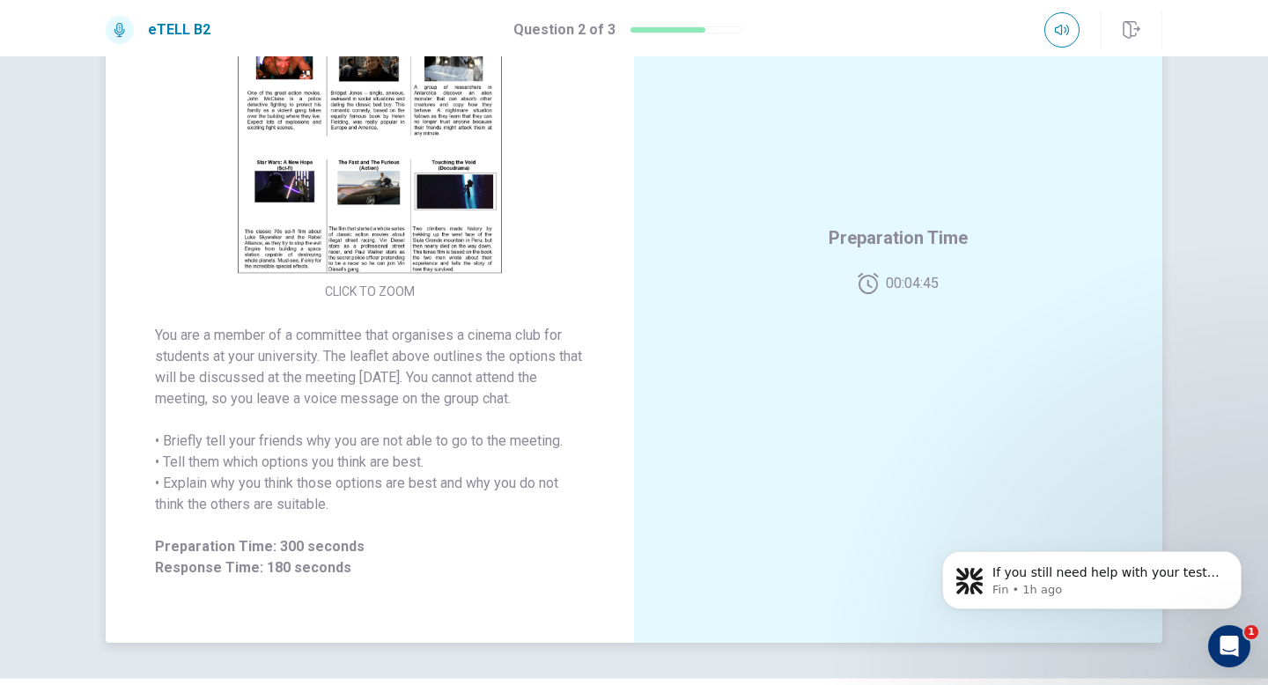
scroll to position [209, 0]
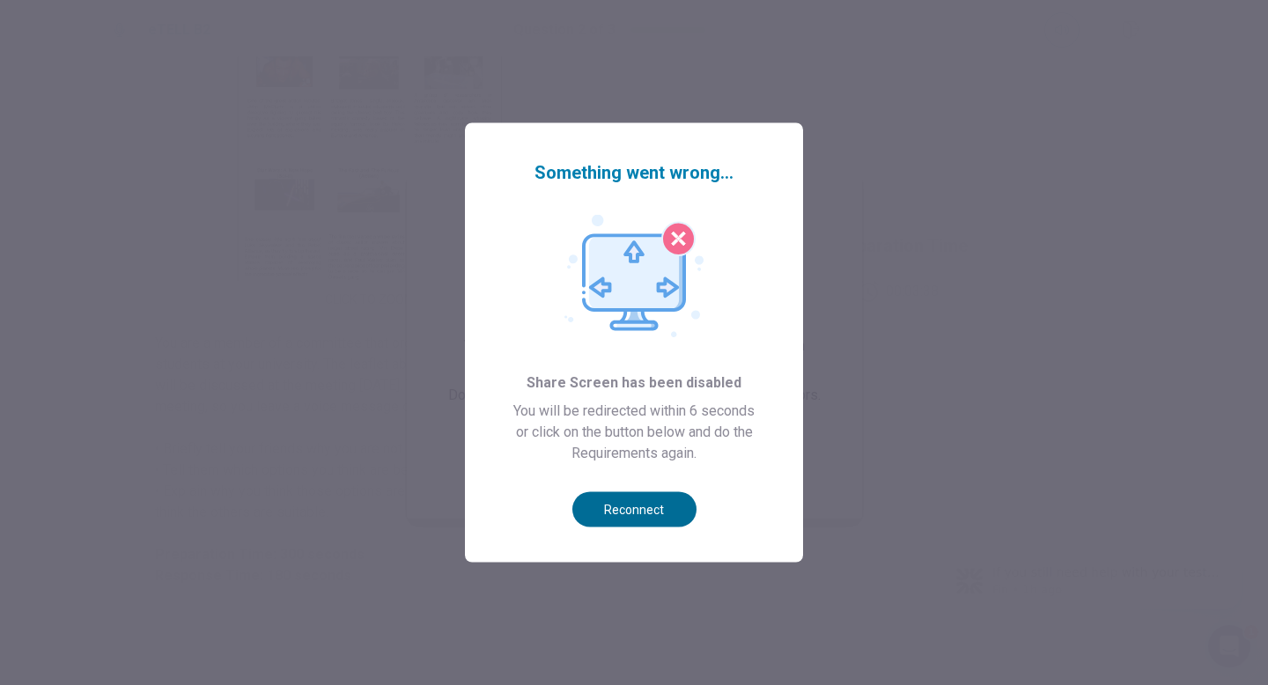
click at [594, 506] on button "Reconnect" at bounding box center [634, 509] width 124 height 35
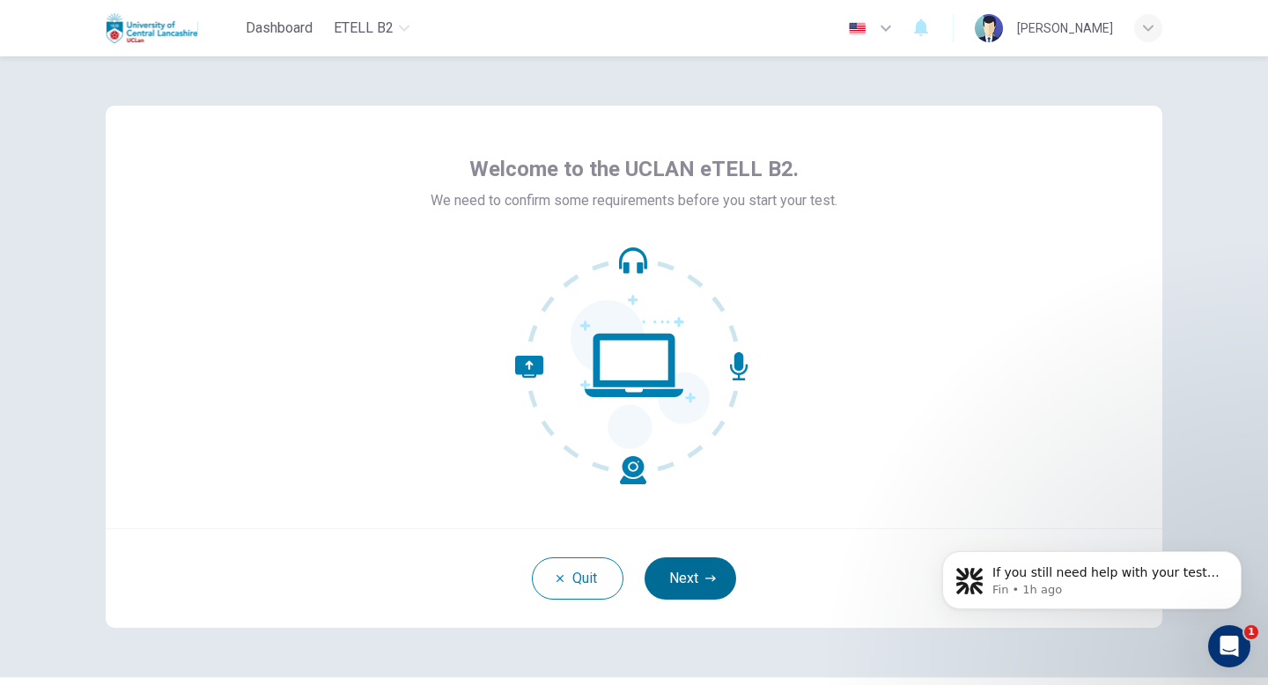
click at [666, 578] on button "Next" at bounding box center [691, 578] width 92 height 42
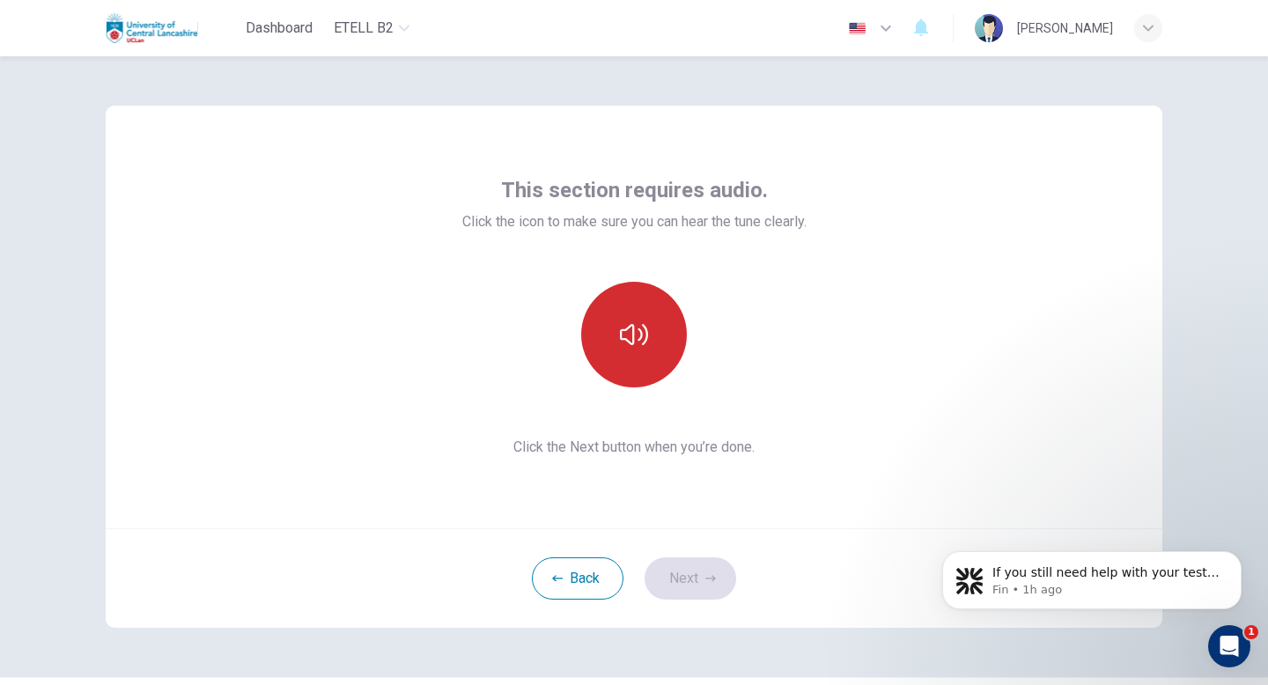
click at [607, 333] on button "button" at bounding box center [634, 335] width 106 height 106
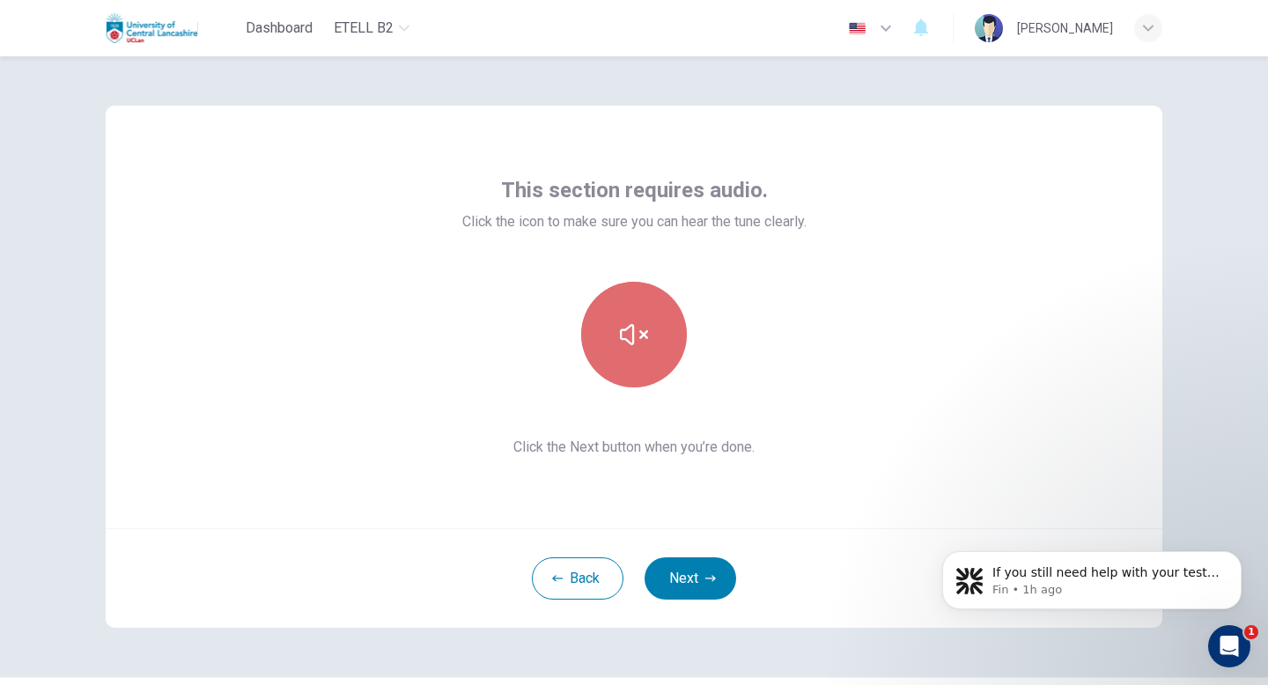
click at [607, 333] on button "button" at bounding box center [634, 335] width 106 height 106
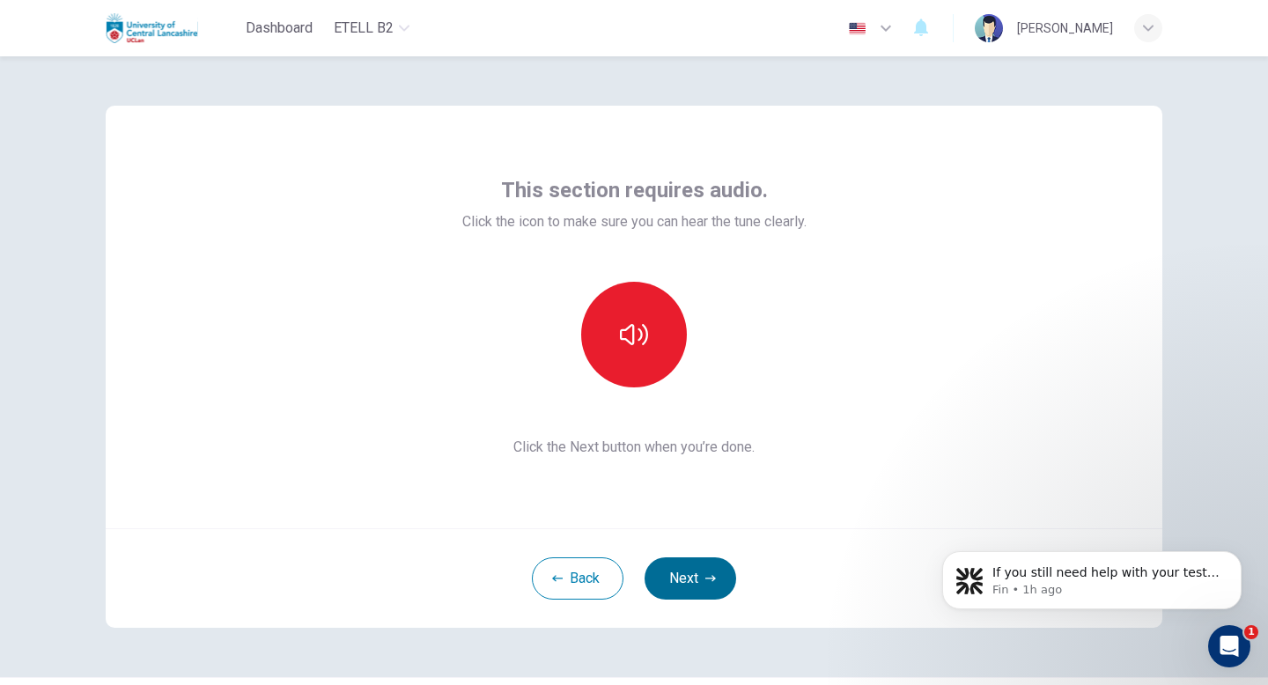
click at [677, 593] on button "Next" at bounding box center [691, 578] width 92 height 42
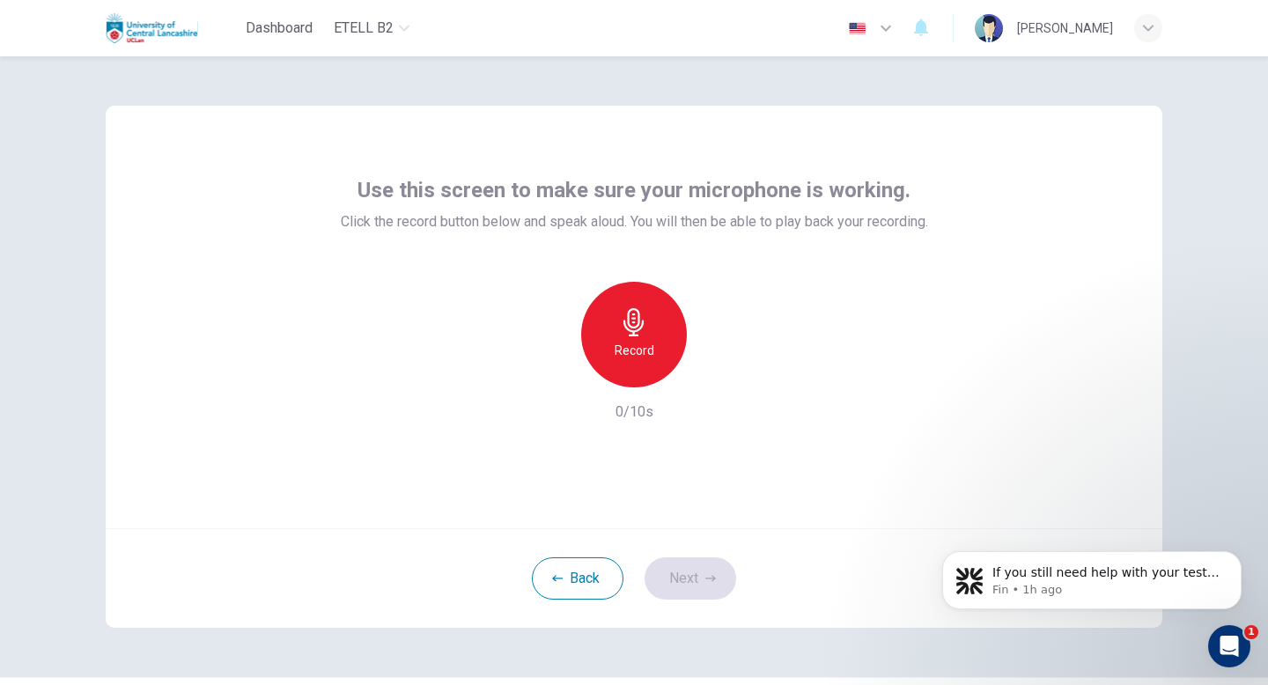
click at [640, 341] on h6 "Record" at bounding box center [635, 350] width 40 height 21
click at [646, 300] on div "Stop" at bounding box center [634, 335] width 106 height 106
click at [696, 573] on button "Next" at bounding box center [691, 578] width 92 height 42
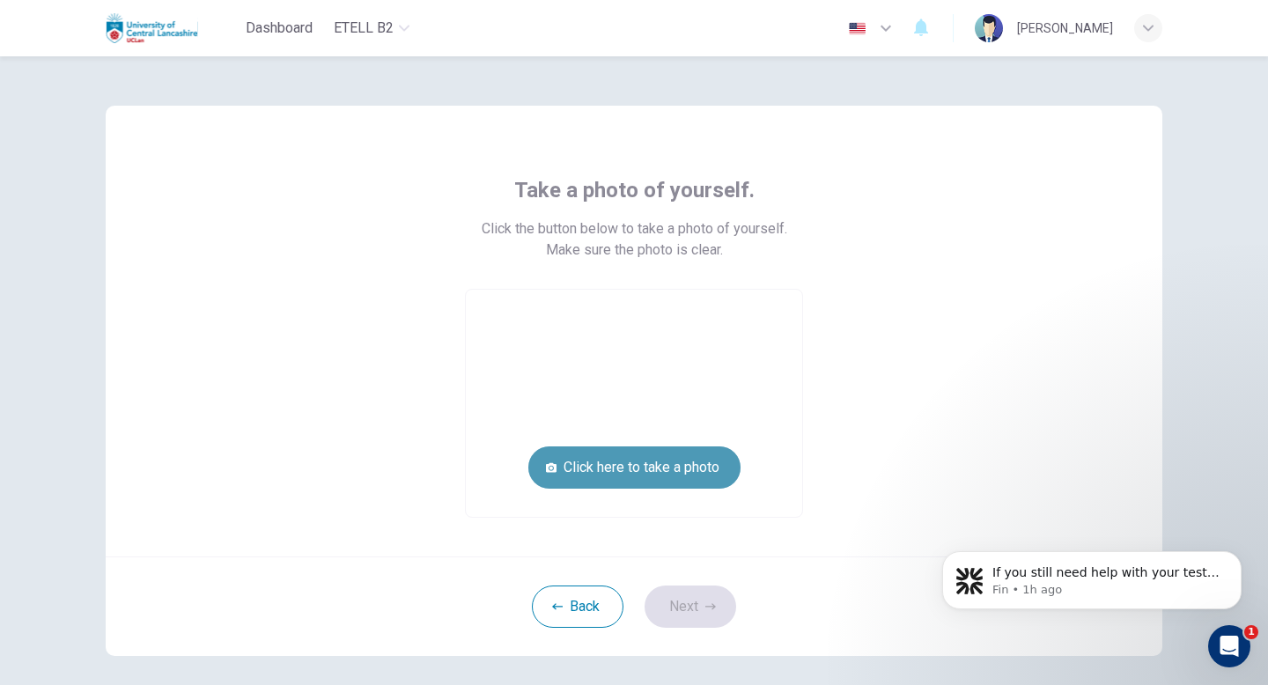
click at [677, 472] on button "Click here to take a photo" at bounding box center [634, 467] width 212 height 42
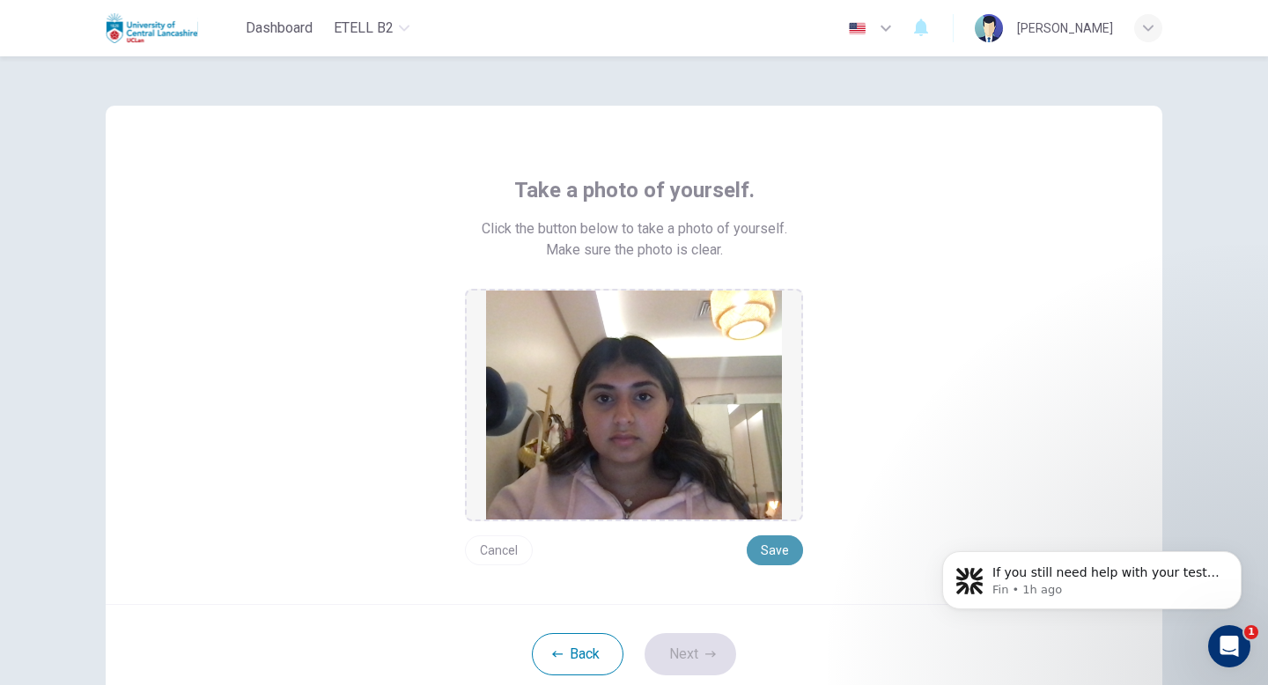
click at [767, 544] on button "Save" at bounding box center [775, 550] width 56 height 30
click at [690, 644] on button "Next" at bounding box center [691, 654] width 92 height 42
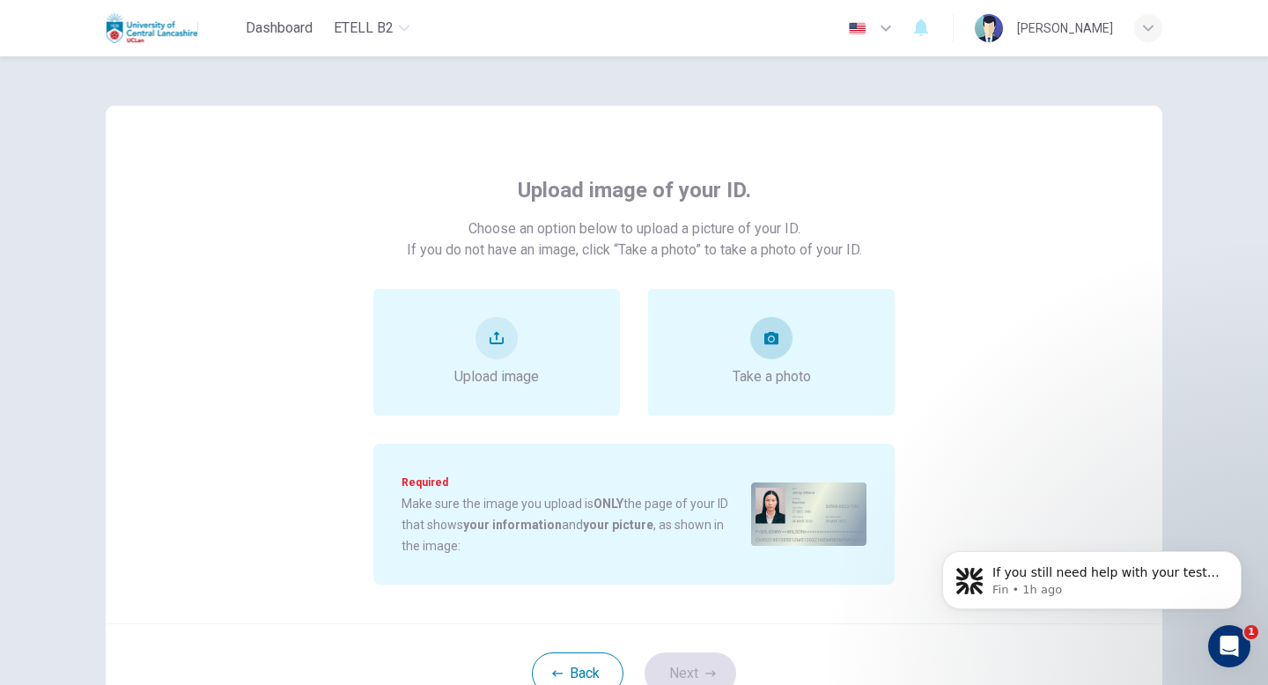
click at [733, 347] on div "Take a photo" at bounding box center [772, 352] width 78 height 70
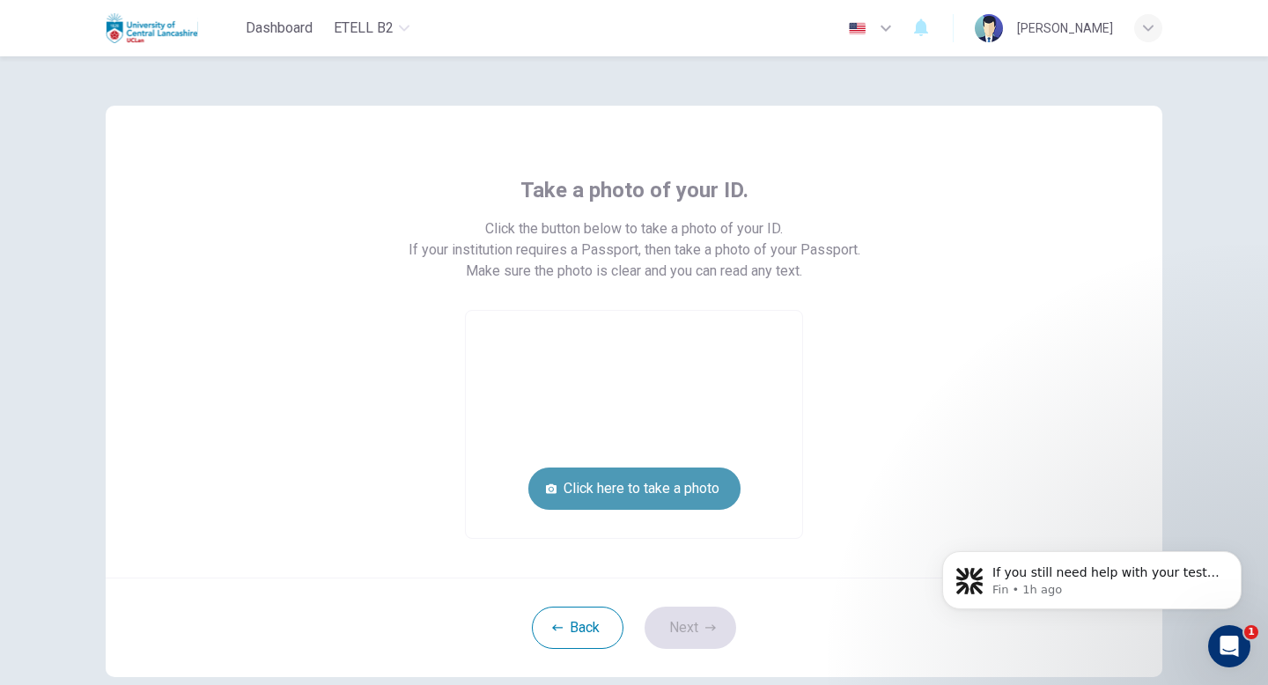
click at [715, 482] on button "Click here to take a photo" at bounding box center [634, 489] width 212 height 42
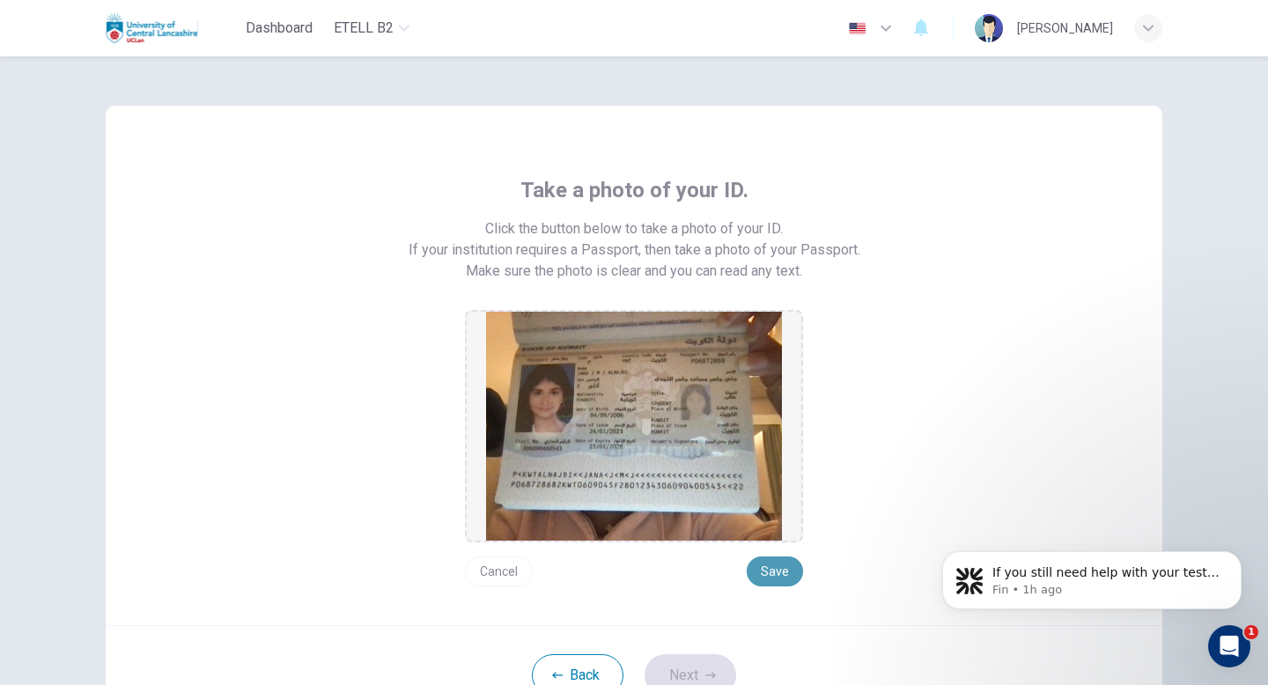
click at [766, 560] on button "Save" at bounding box center [775, 572] width 56 height 30
click at [705, 657] on button "Next" at bounding box center [691, 675] width 92 height 42
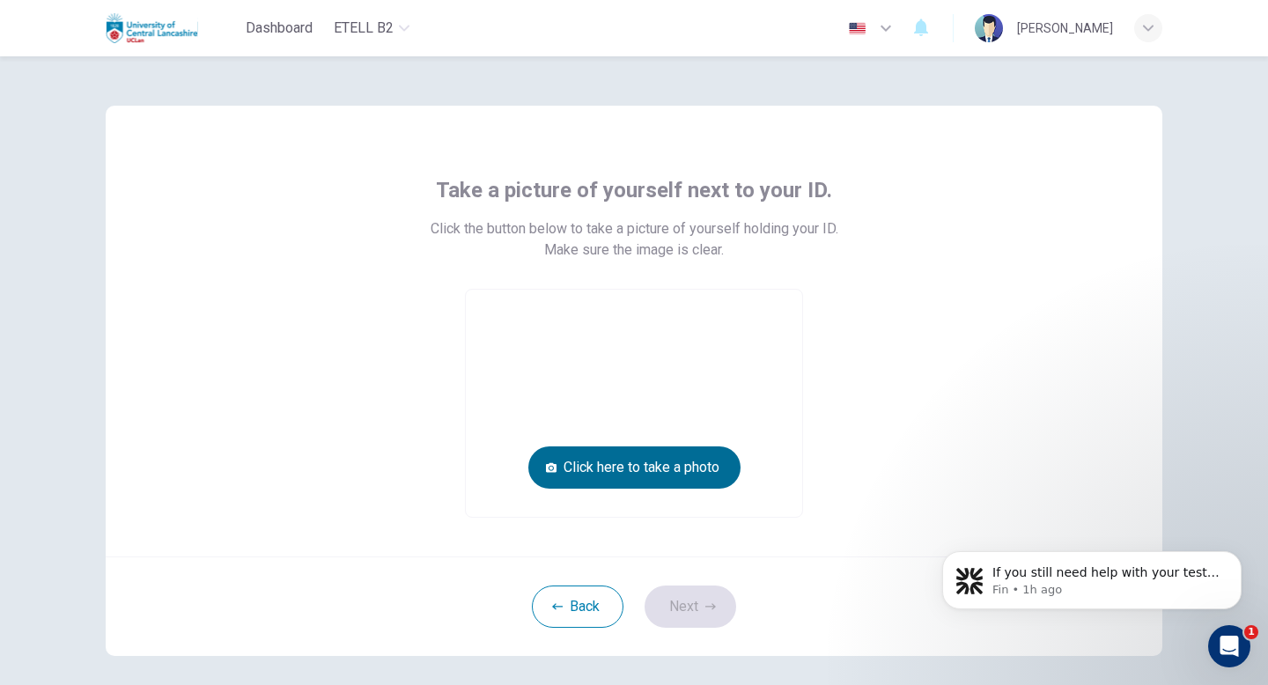
click at [684, 469] on button "Click here to take a photo" at bounding box center [634, 467] width 212 height 42
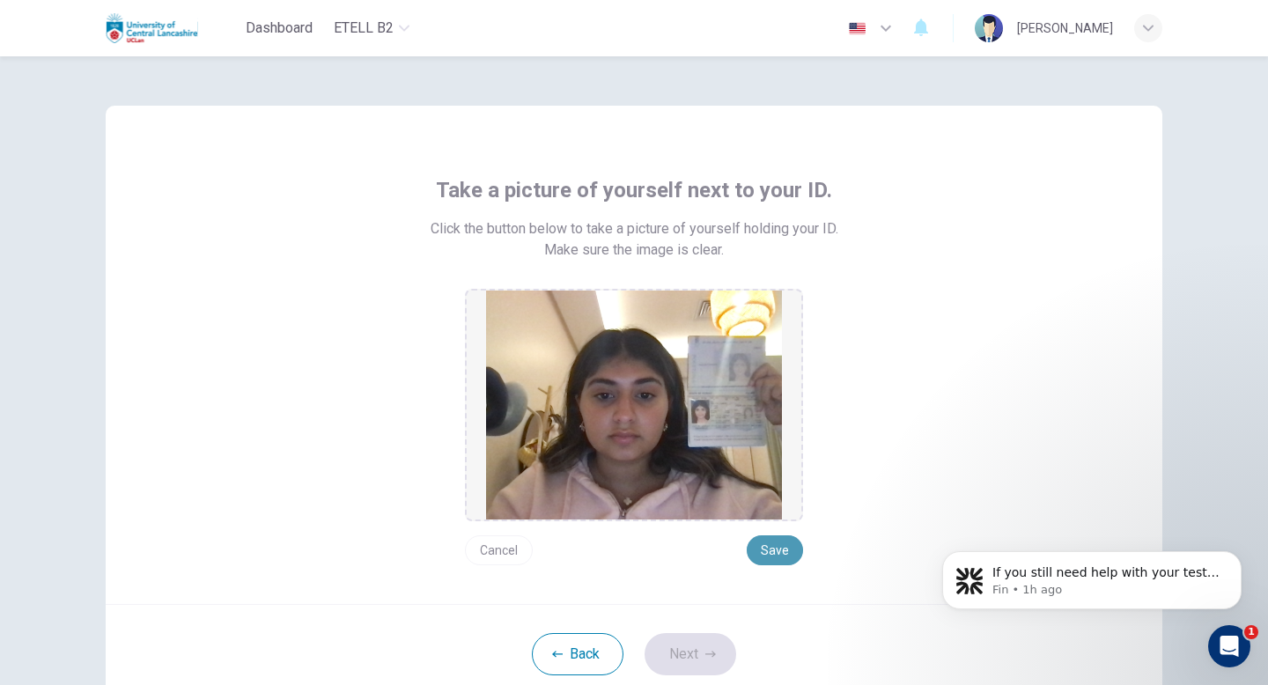
click at [786, 542] on button "Save" at bounding box center [775, 550] width 56 height 30
click at [676, 653] on button "Next" at bounding box center [691, 654] width 92 height 42
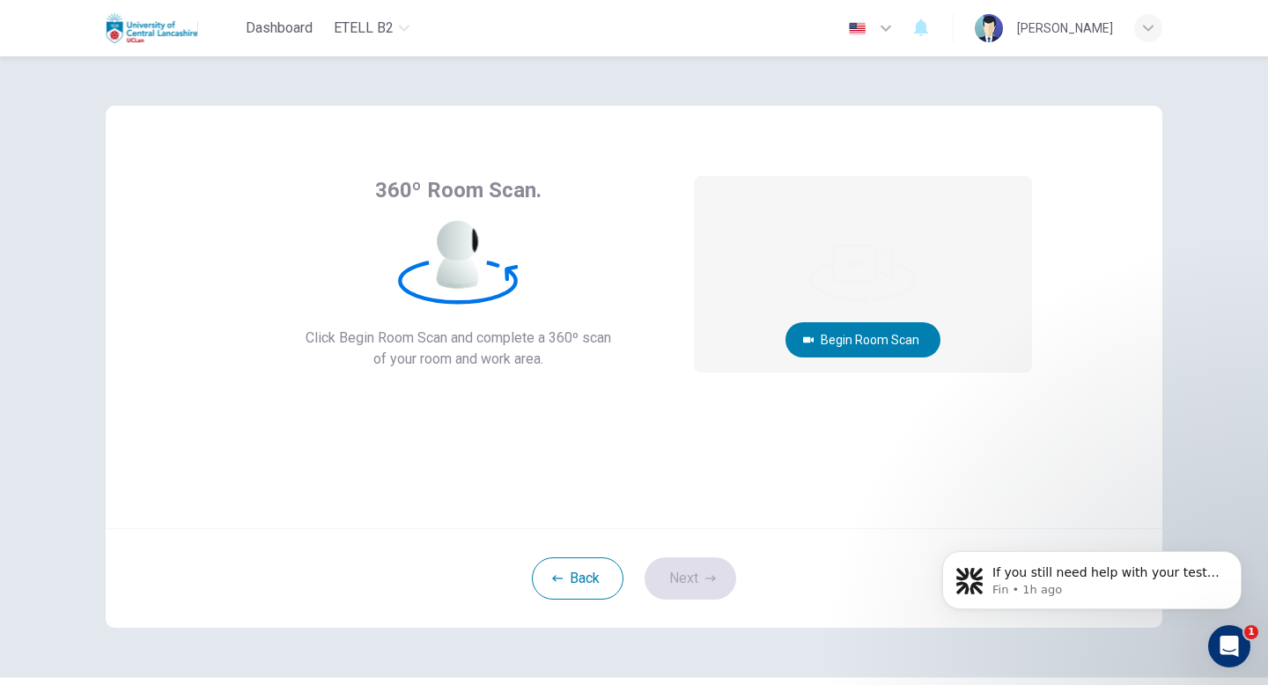
scroll to position [3, 0]
click at [883, 329] on button "Begin Room Scan" at bounding box center [863, 339] width 155 height 35
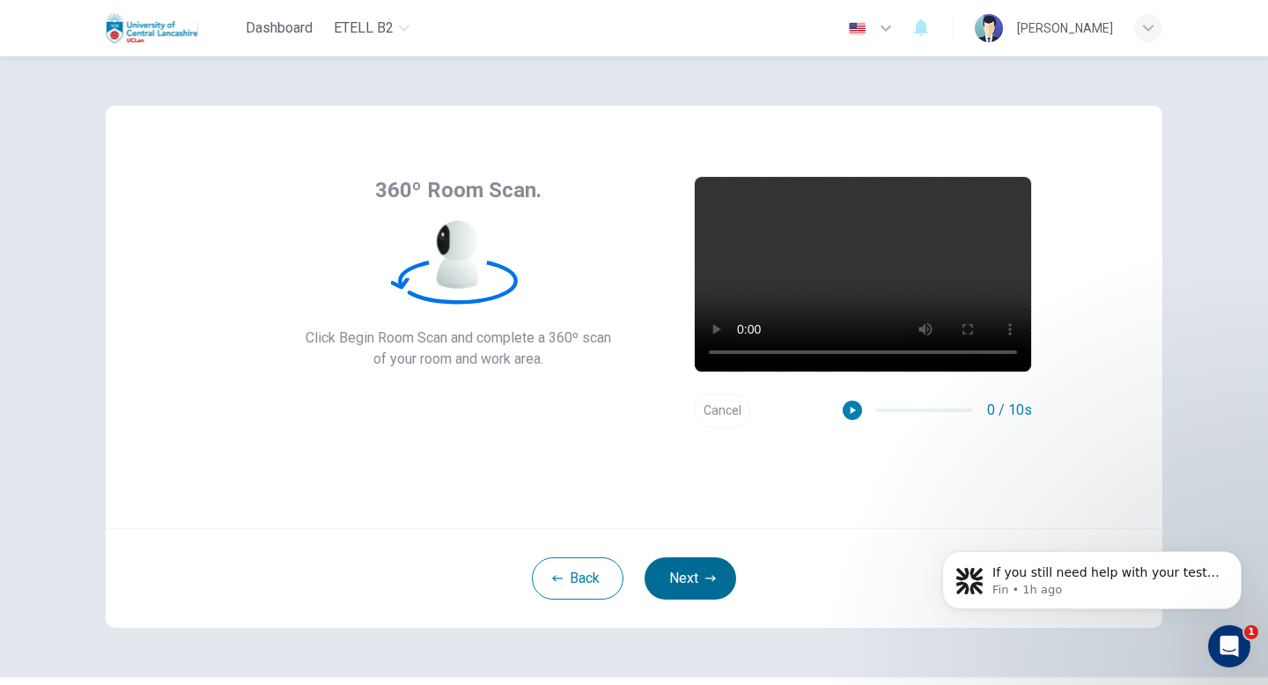
click at [704, 574] on button "Next" at bounding box center [691, 578] width 92 height 42
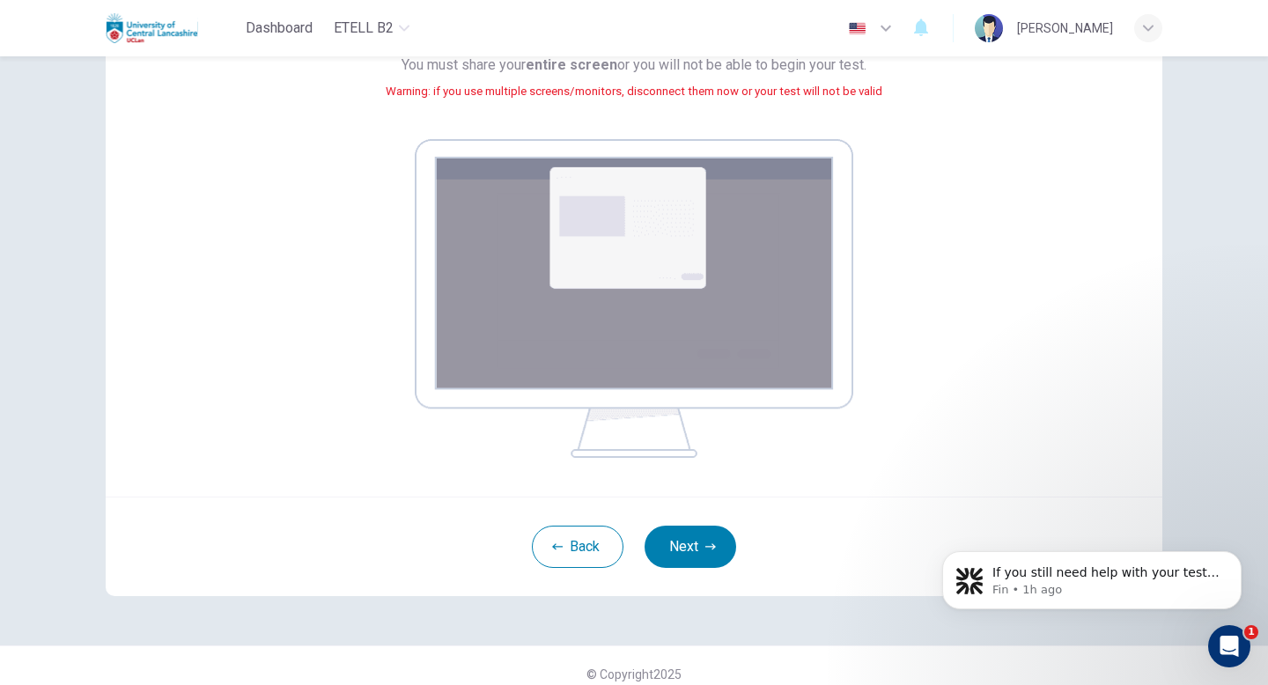
scroll to position [229, 0]
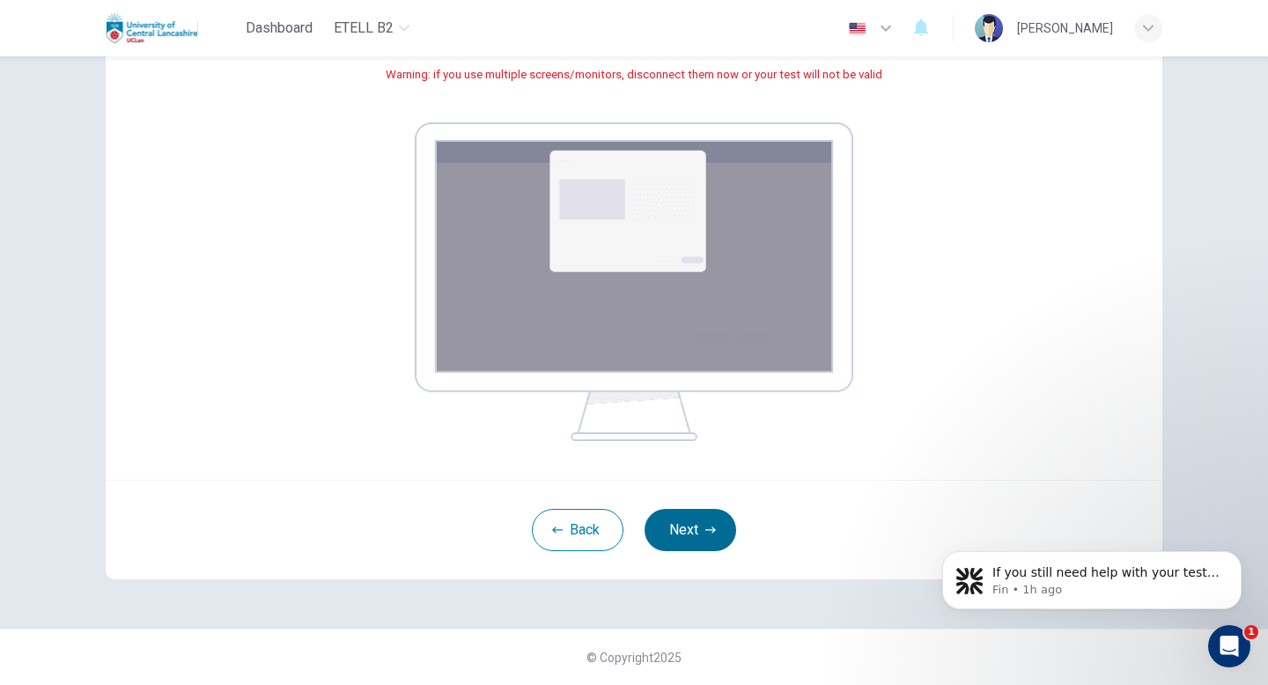
click at [704, 522] on button "Next" at bounding box center [691, 530] width 92 height 42
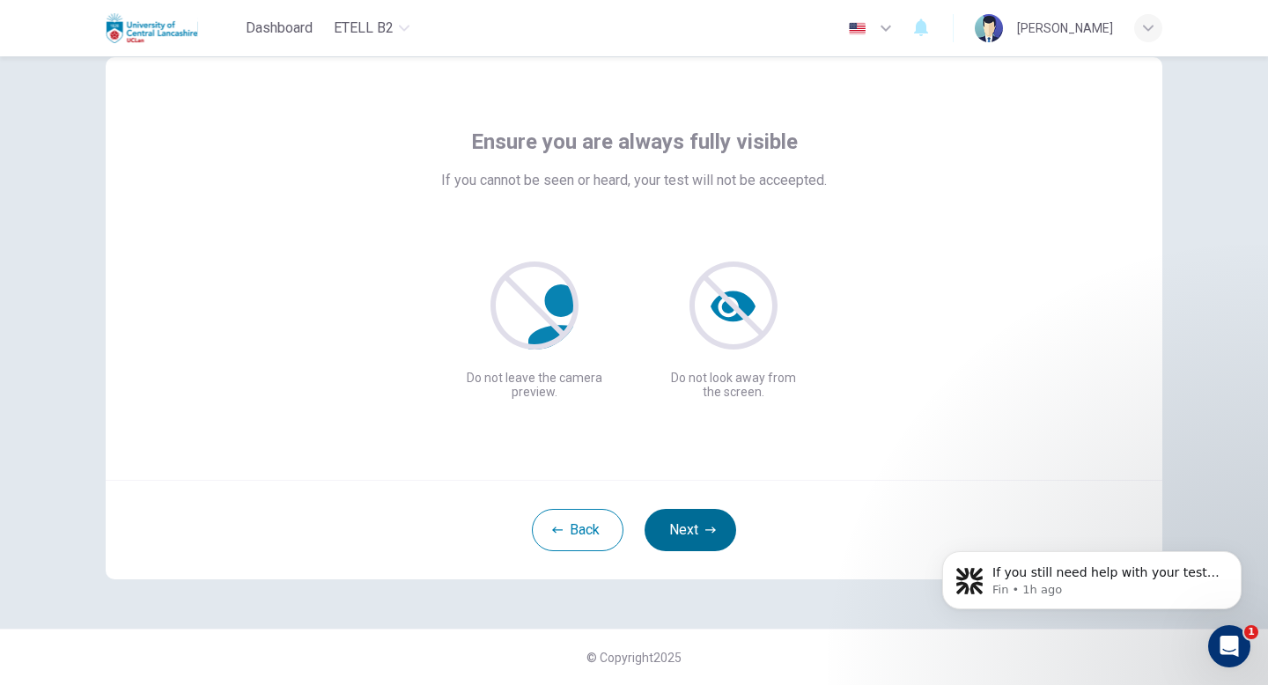
scroll to position [48, 0]
click at [680, 532] on button "Next" at bounding box center [691, 530] width 92 height 42
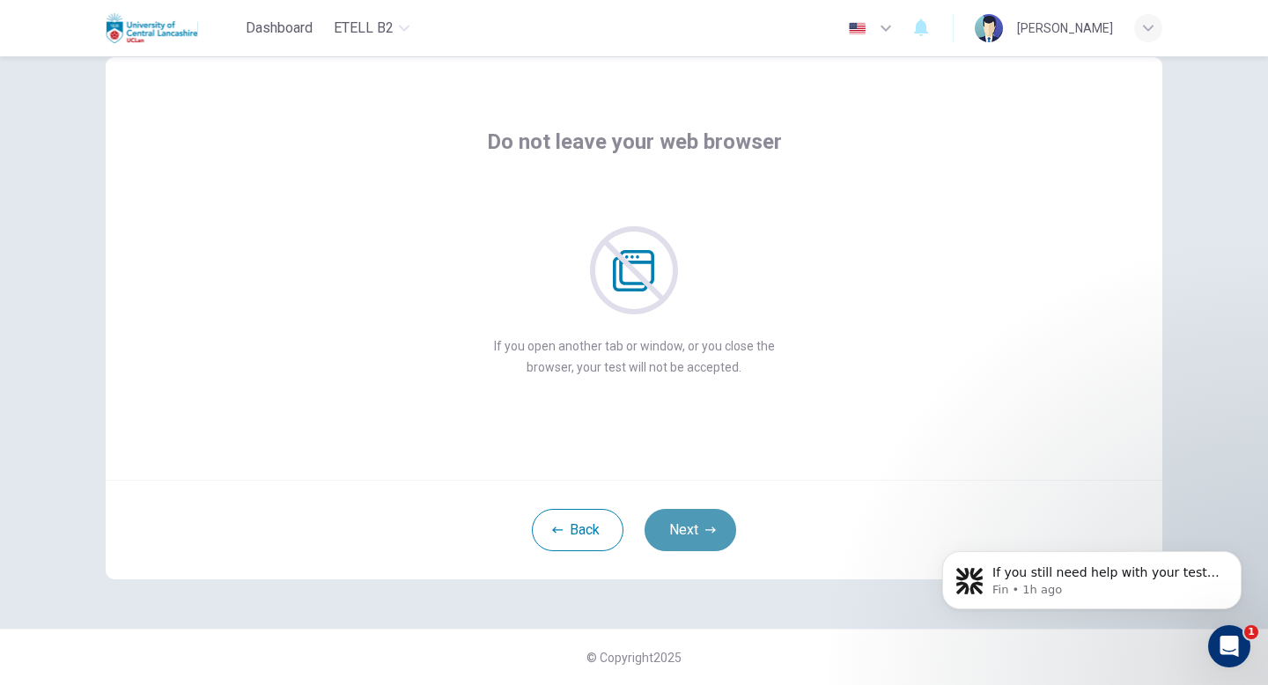
click at [680, 532] on button "Next" at bounding box center [691, 530] width 92 height 42
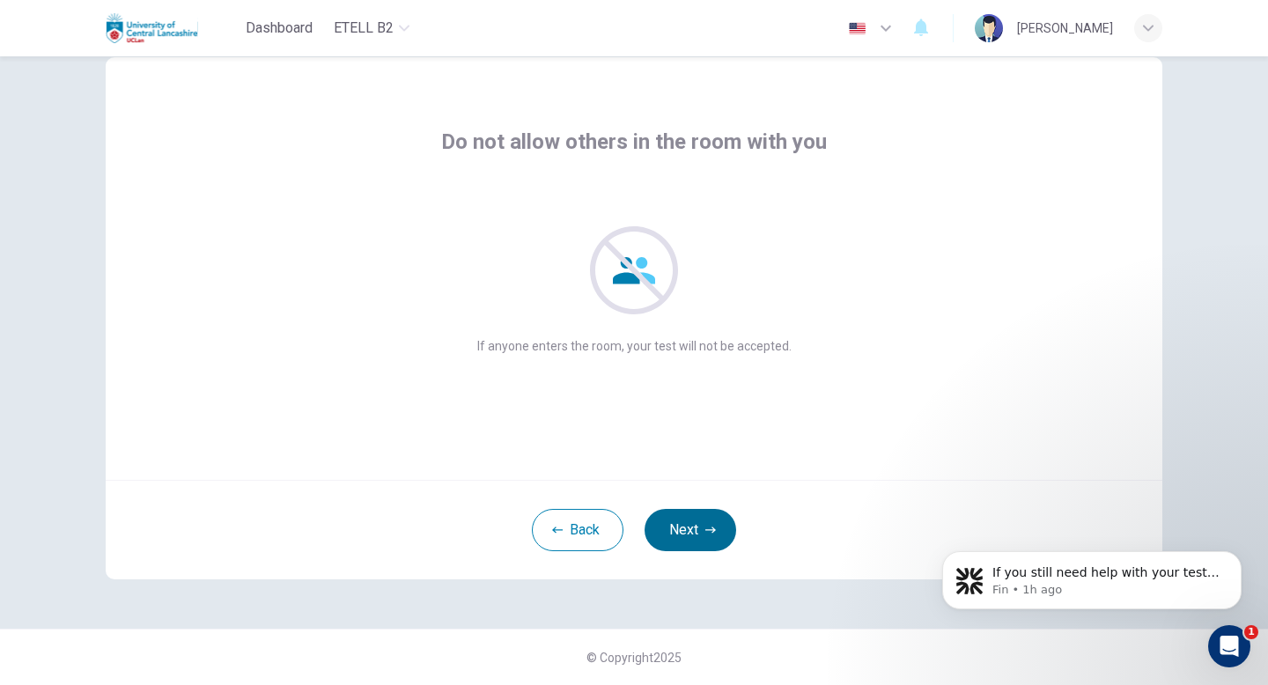
click at [680, 532] on button "Next" at bounding box center [691, 530] width 92 height 42
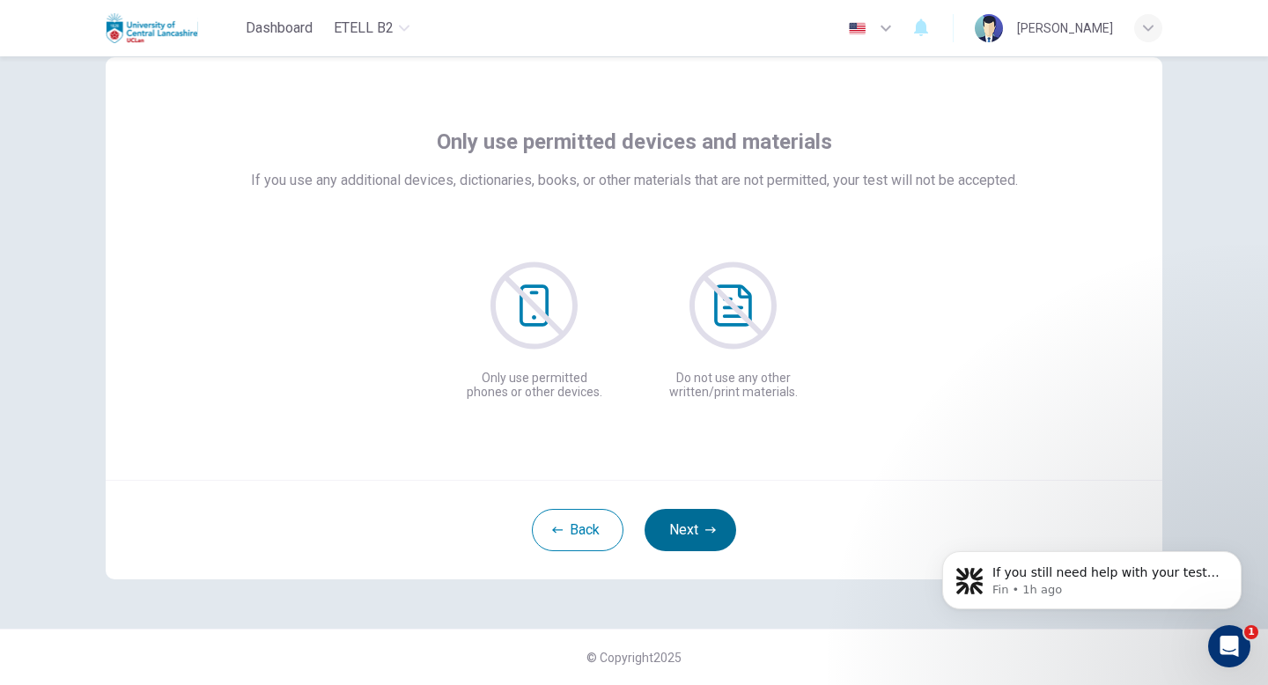
click at [680, 532] on button "Next" at bounding box center [691, 530] width 92 height 42
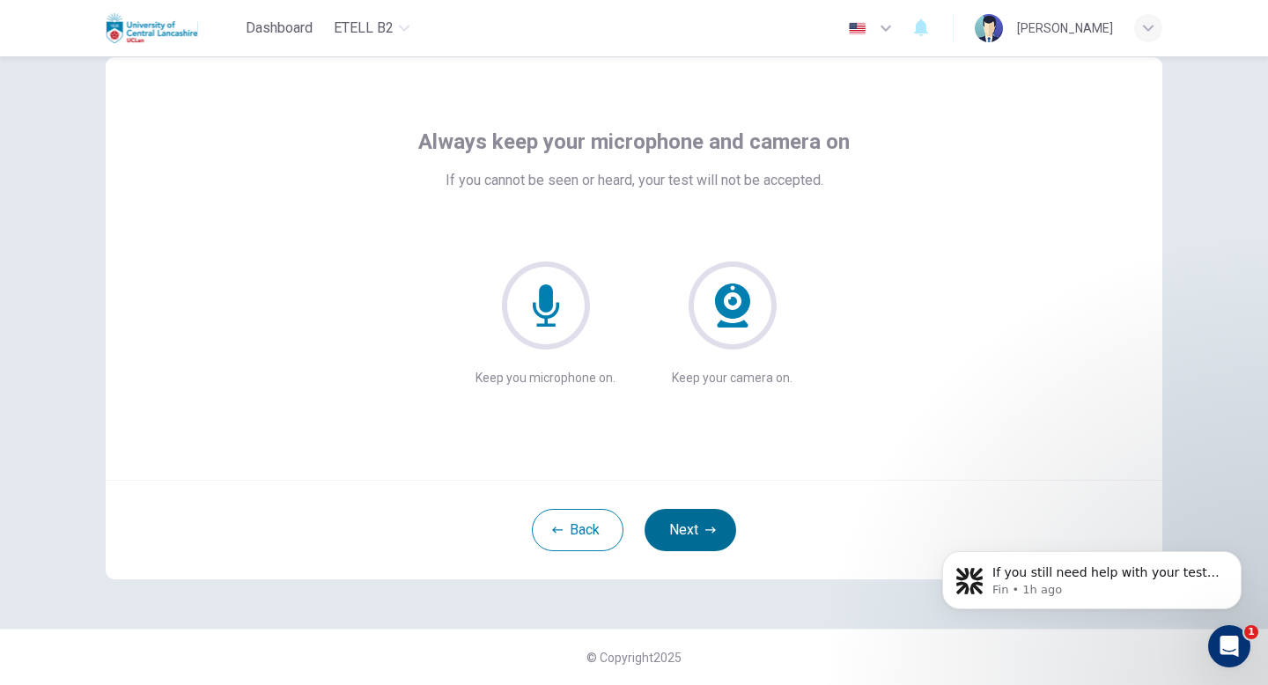
click at [680, 532] on button "Next" at bounding box center [691, 530] width 92 height 42
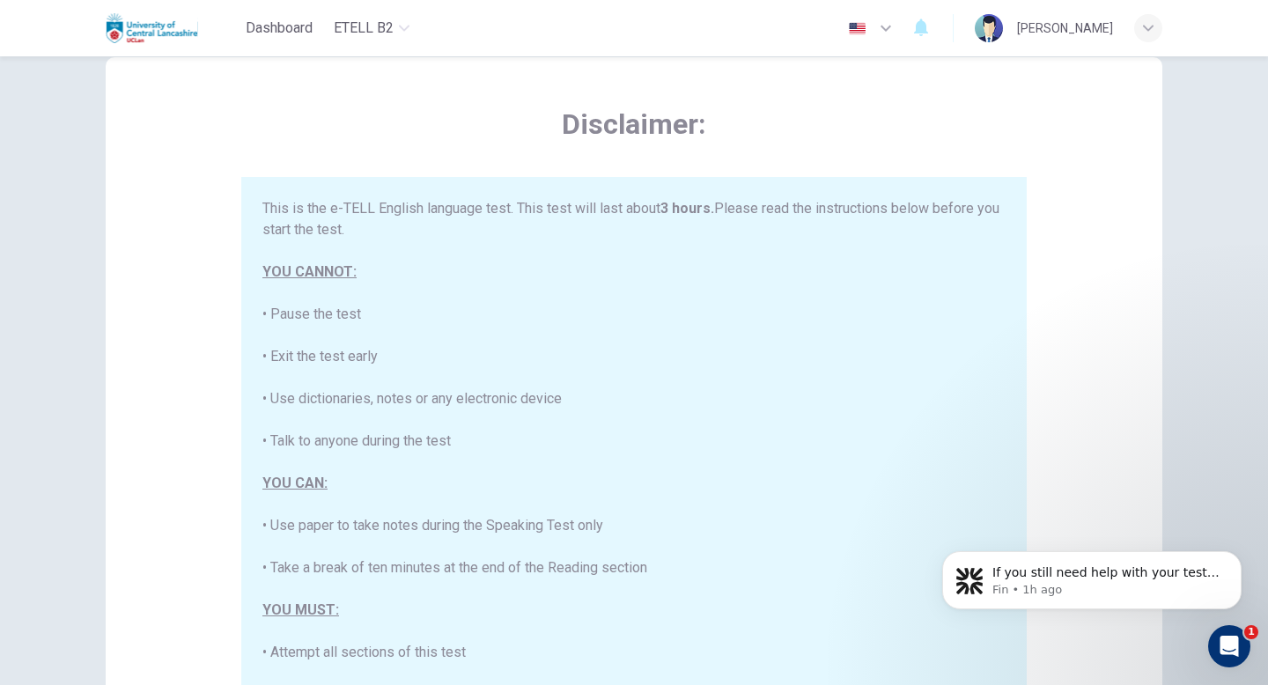
scroll to position [336, 0]
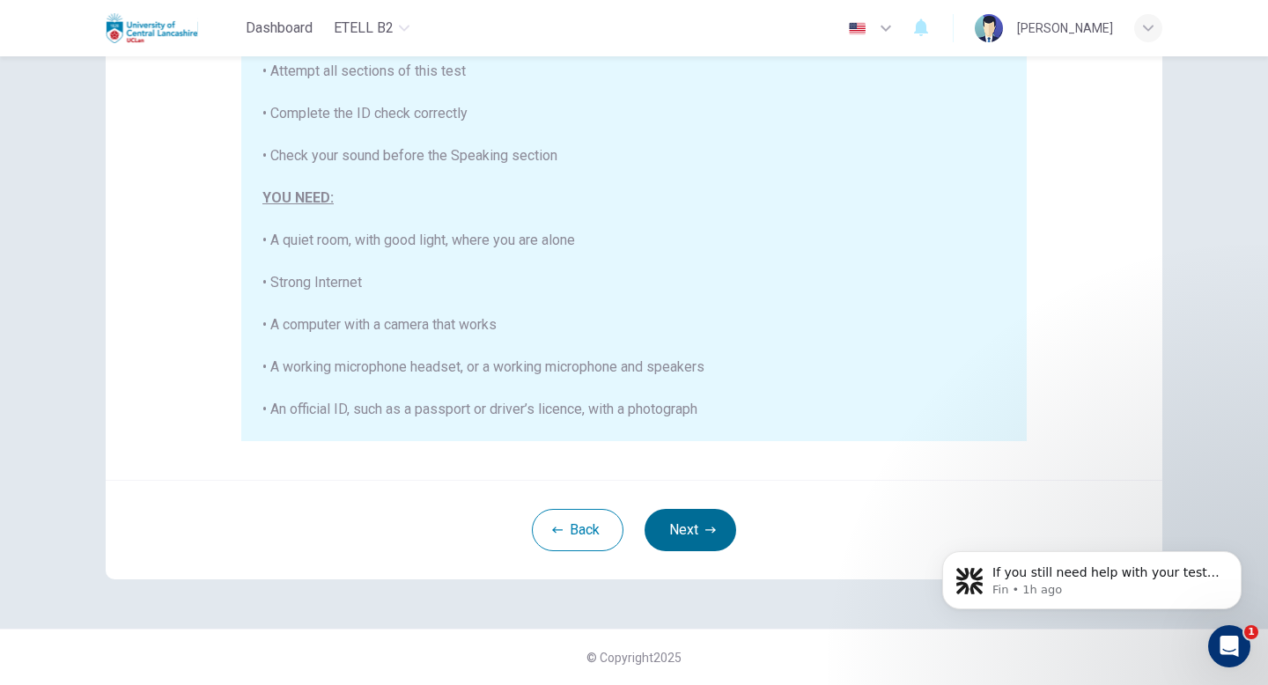
click at [699, 537] on button "Next" at bounding box center [691, 530] width 92 height 42
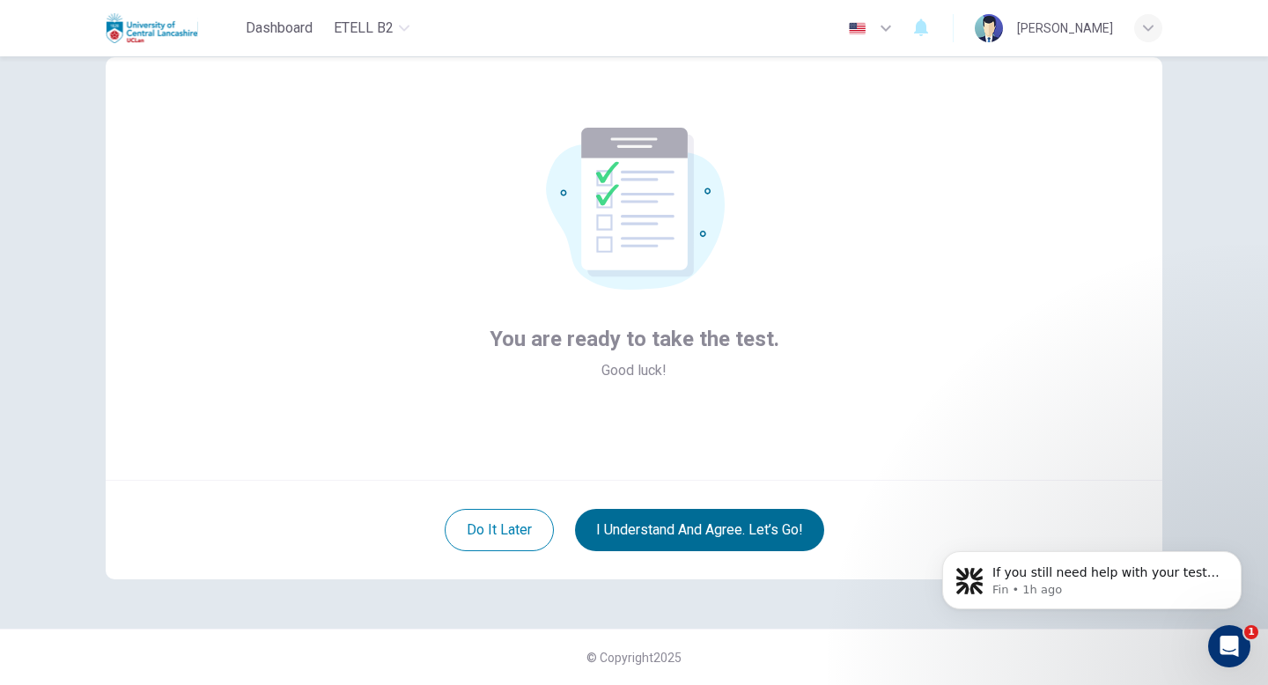
scroll to position [48, 0]
click at [691, 523] on button "I understand and agree. Let’s go!" at bounding box center [699, 530] width 249 height 42
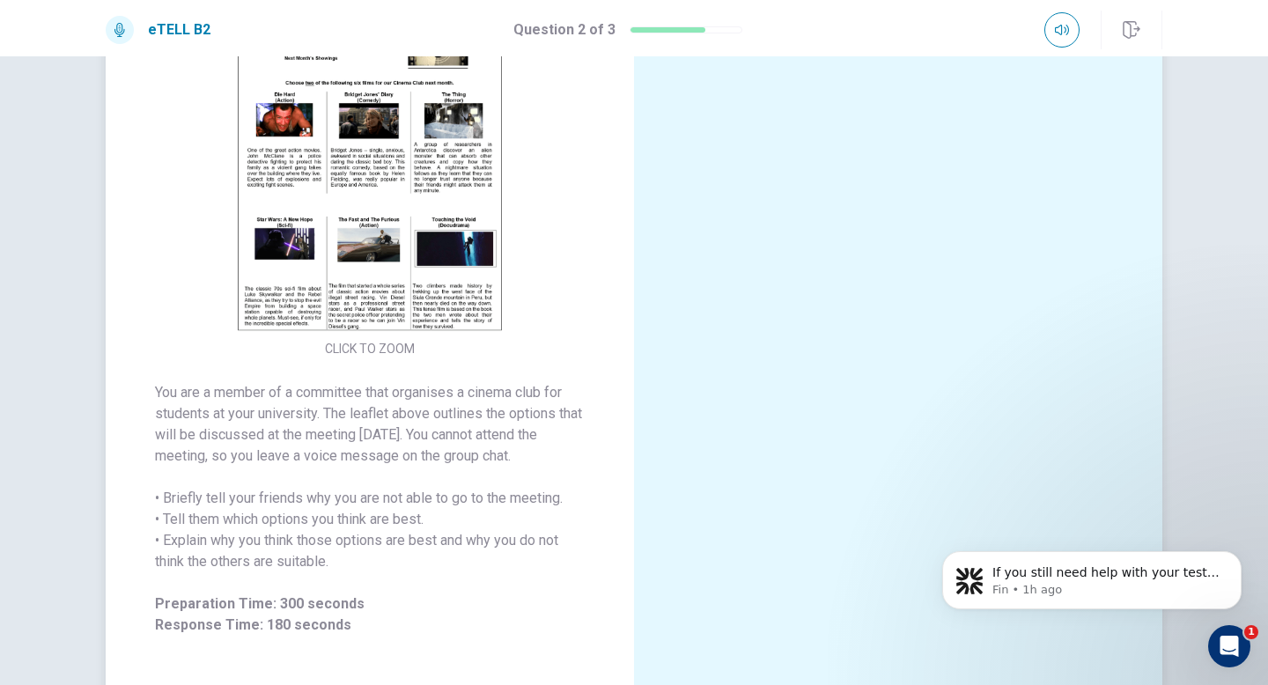
scroll to position [162, 0]
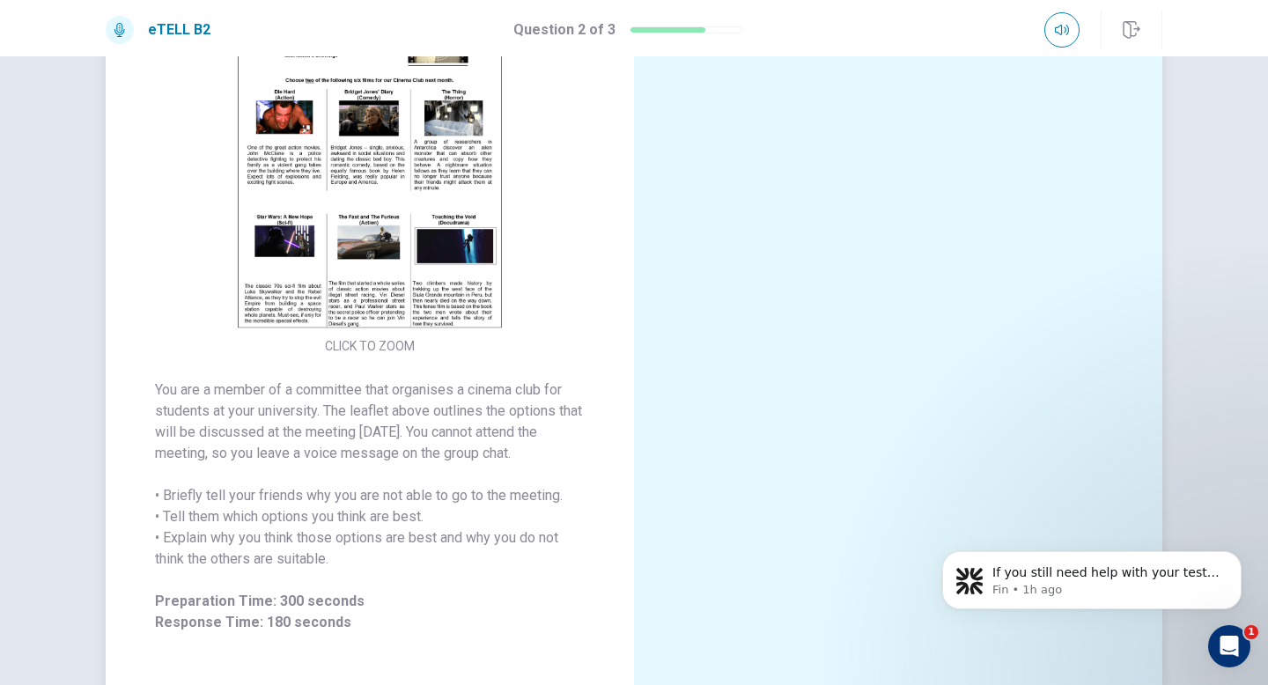
click at [479, 222] on img at bounding box center [370, 176] width 338 height 307
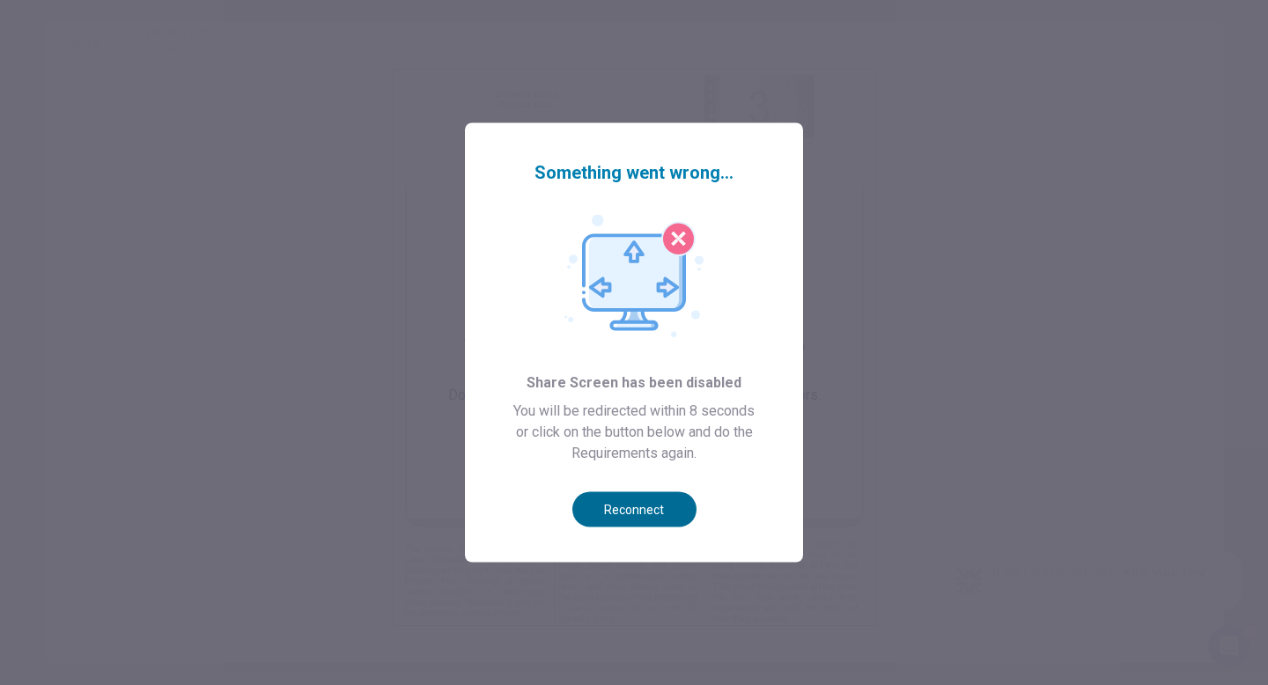
click at [640, 502] on button "Reconnect" at bounding box center [634, 509] width 124 height 35
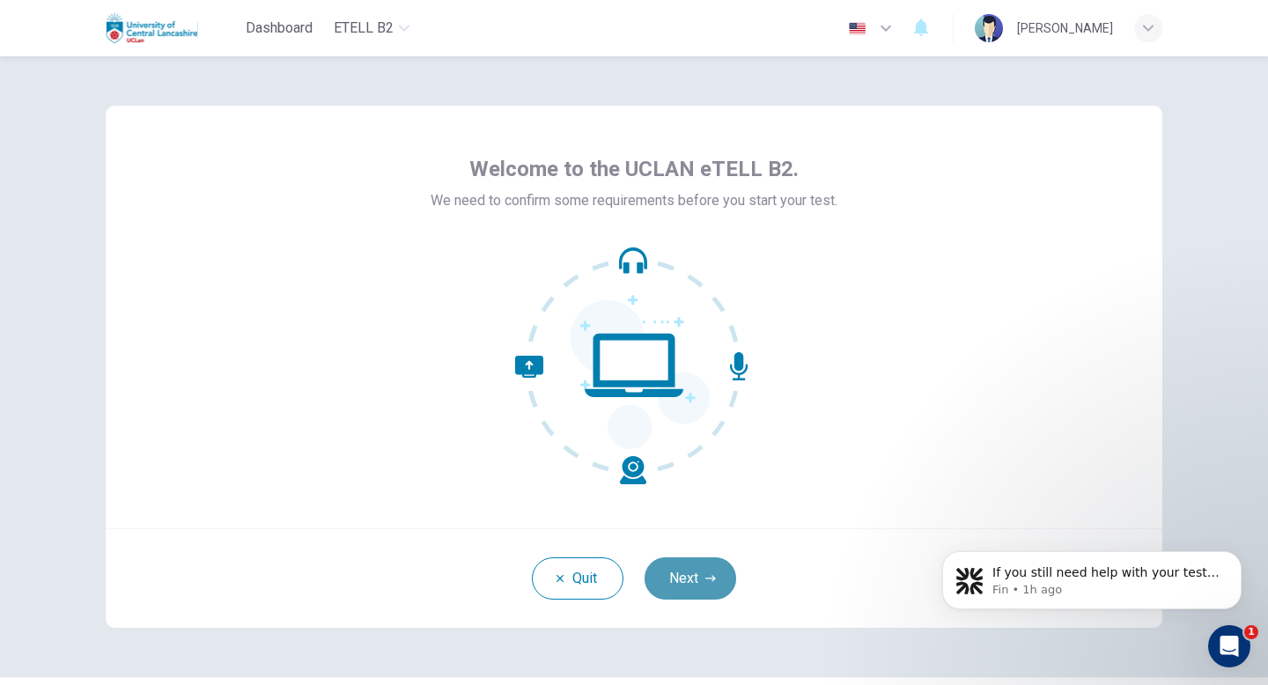
click at [689, 584] on button "Next" at bounding box center [691, 578] width 92 height 42
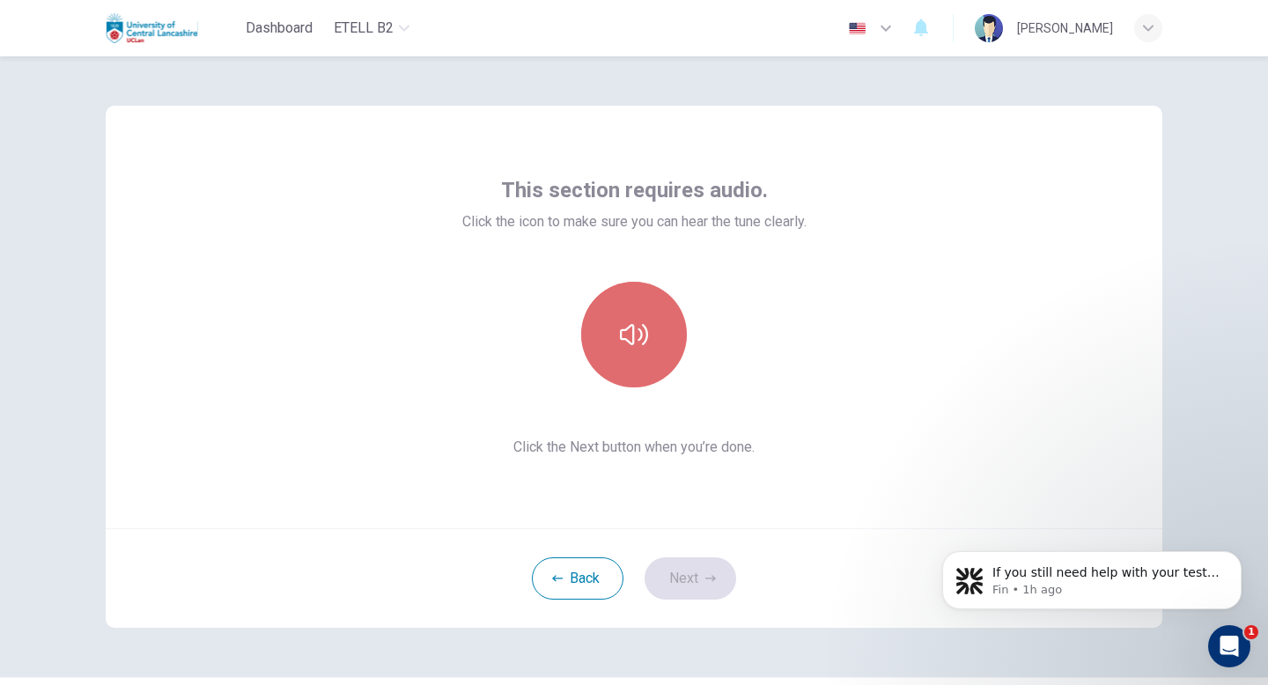
click at [624, 291] on button "button" at bounding box center [634, 335] width 106 height 106
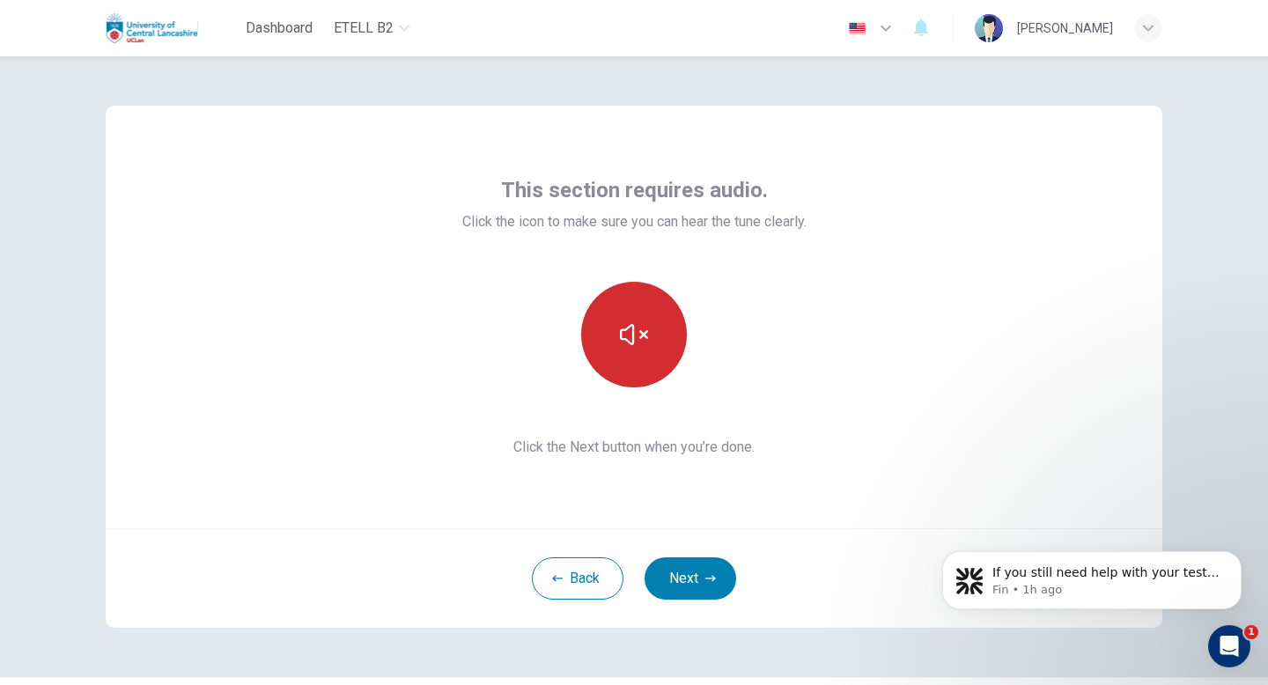
click at [628, 301] on button "button" at bounding box center [634, 335] width 106 height 106
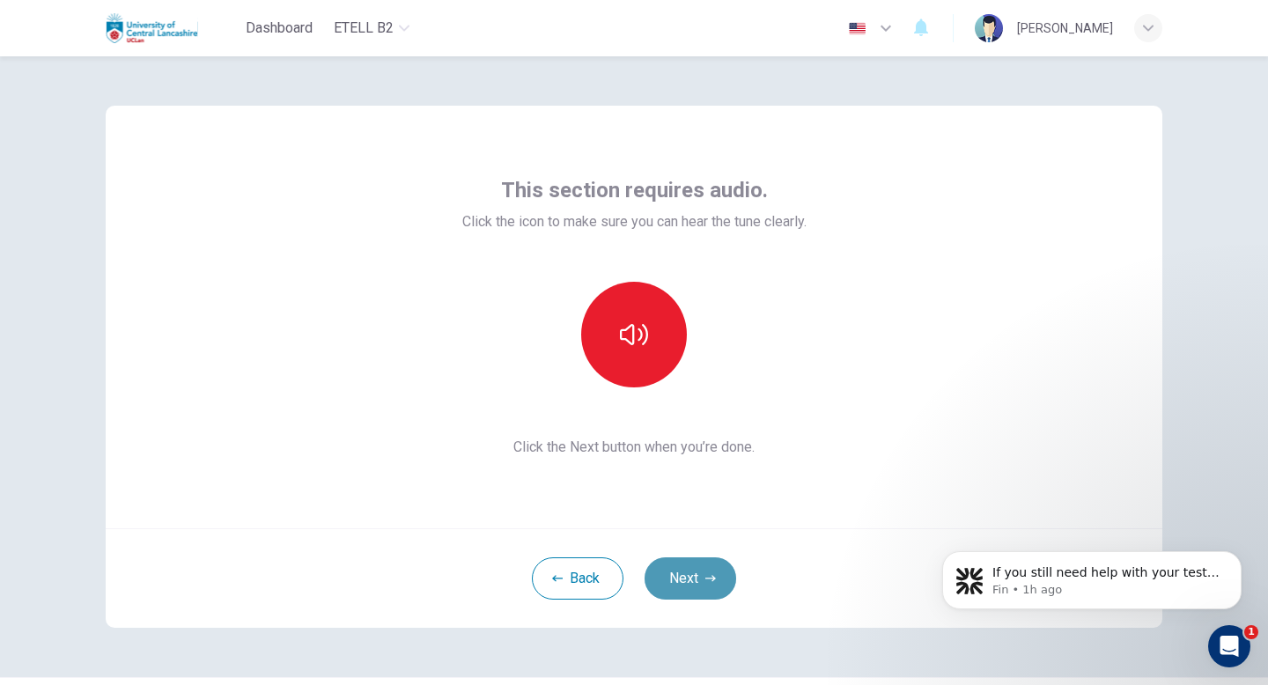
click at [685, 594] on button "Next" at bounding box center [691, 578] width 92 height 42
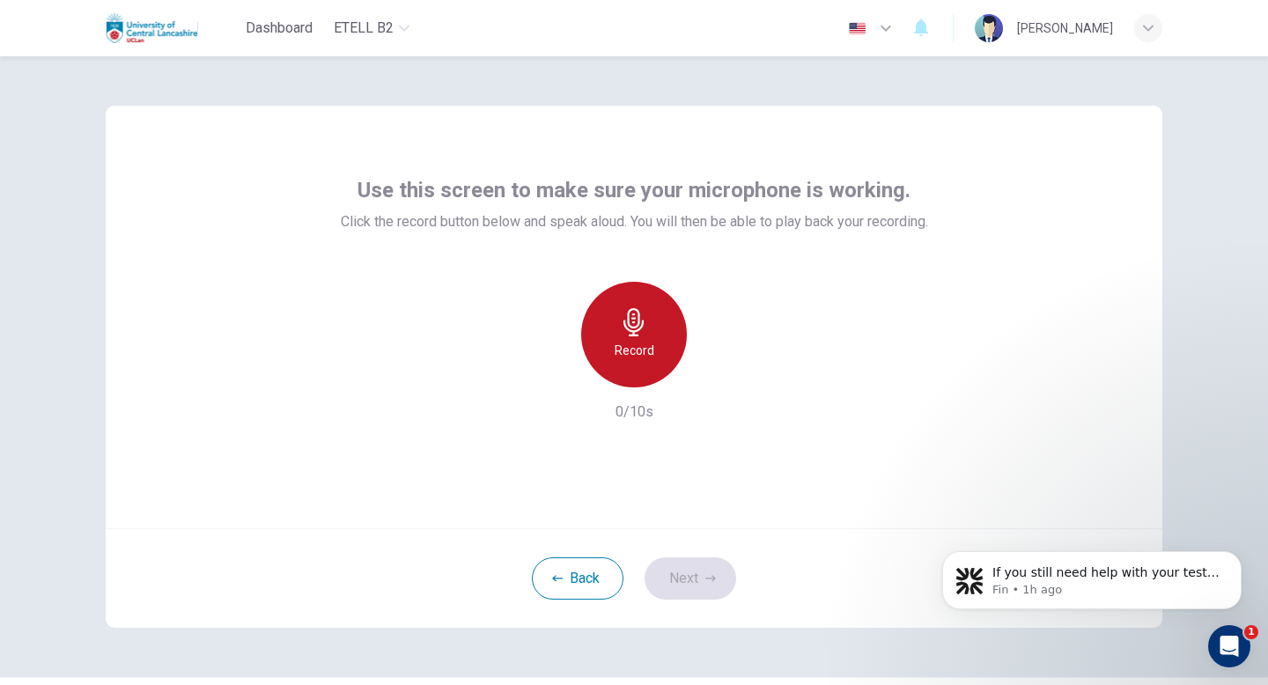
click at [620, 369] on div "Record" at bounding box center [634, 335] width 106 height 106
click at [623, 358] on h6 "Stop" at bounding box center [634, 350] width 26 height 21
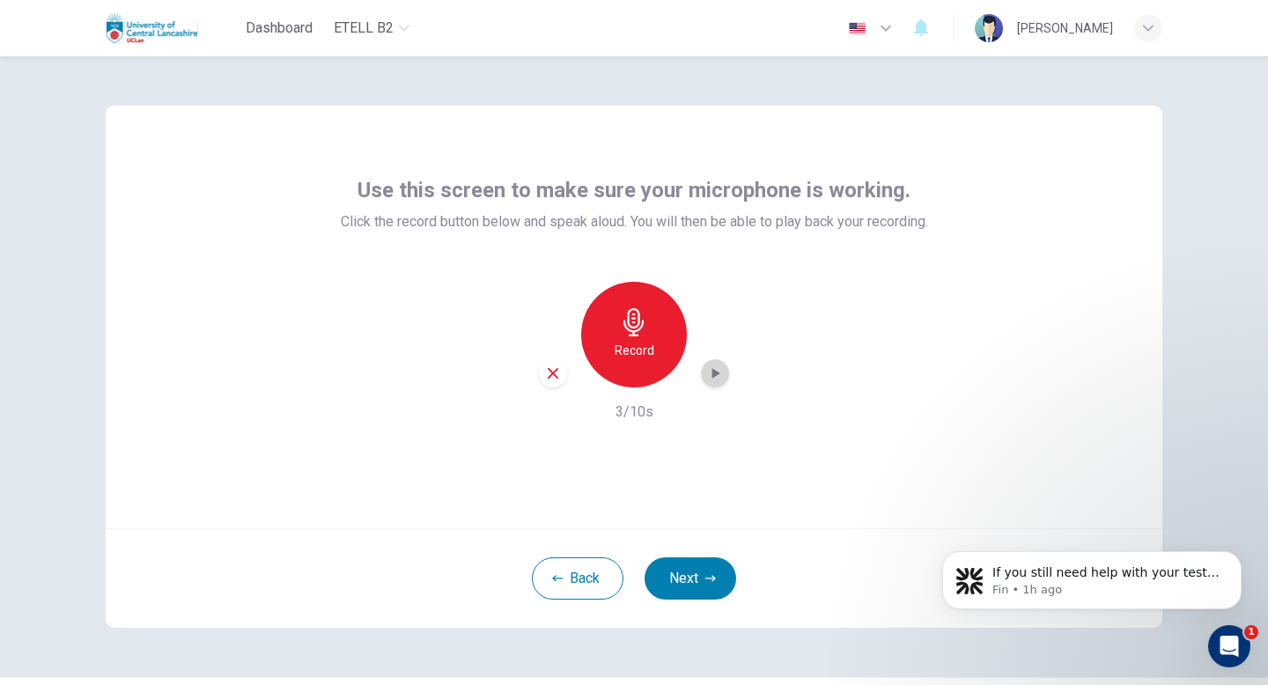
click at [710, 372] on icon "button" at bounding box center [715, 374] width 18 height 18
click at [687, 591] on button "Next" at bounding box center [691, 578] width 92 height 42
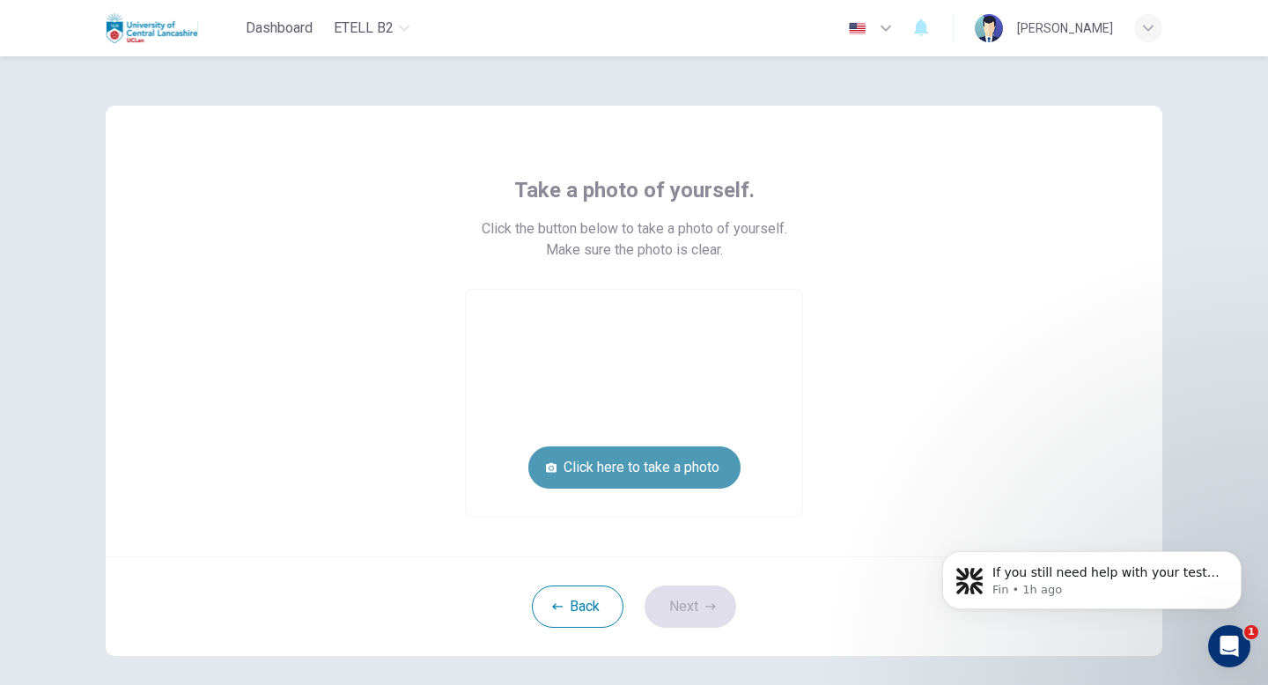
click at [691, 469] on button "Click here to take a photo" at bounding box center [634, 467] width 212 height 42
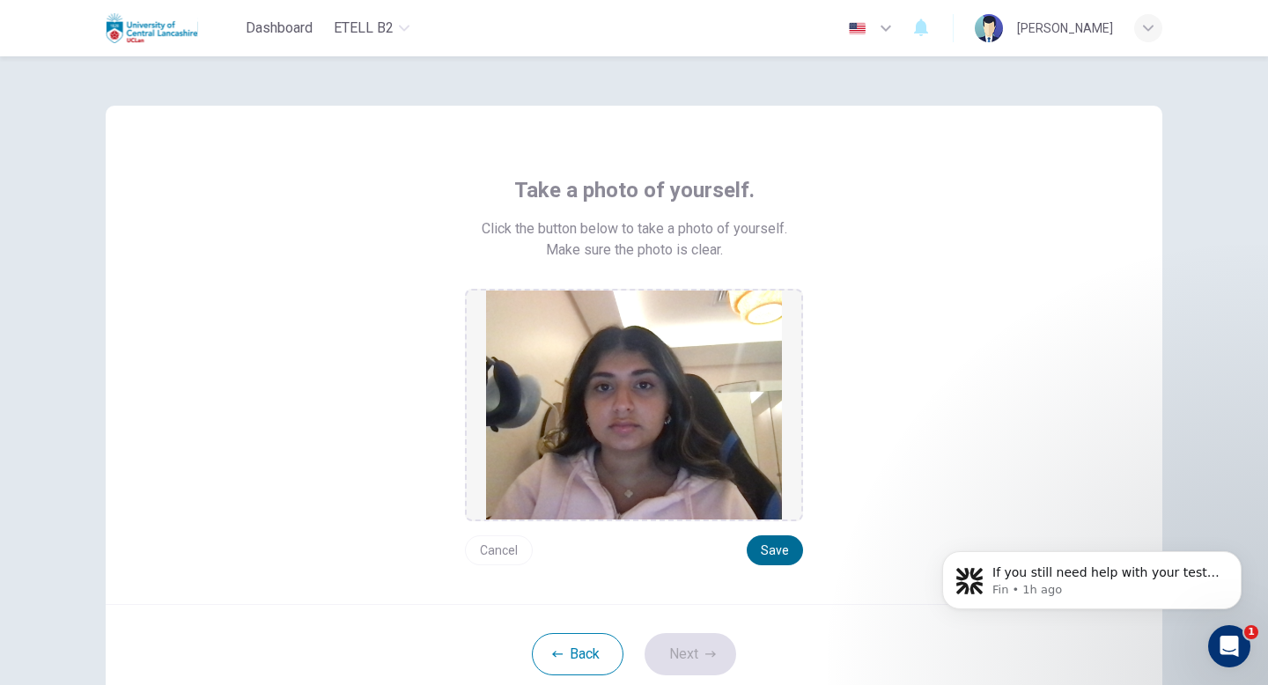
click at [768, 542] on button "Save" at bounding box center [775, 550] width 56 height 30
click at [697, 644] on button "Next" at bounding box center [691, 654] width 92 height 42
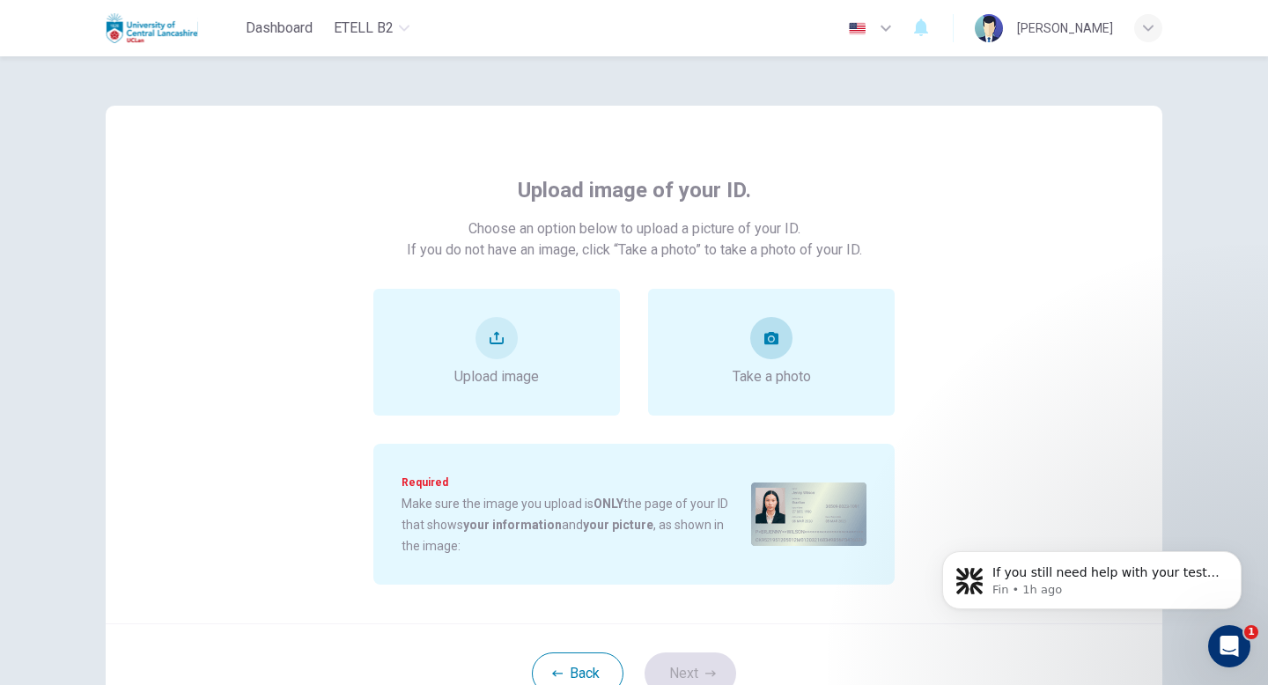
click at [719, 370] on div "Take a photo" at bounding box center [771, 352] width 247 height 127
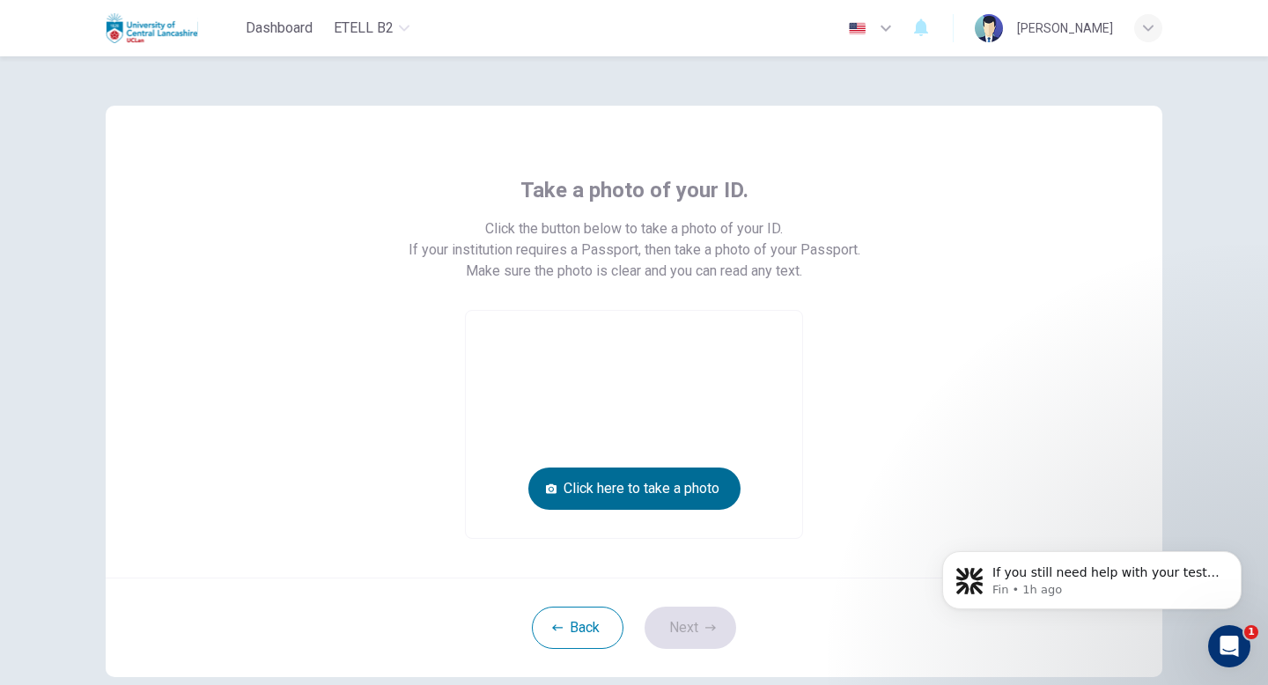
click at [667, 494] on button "Click here to take a photo" at bounding box center [634, 489] width 212 height 42
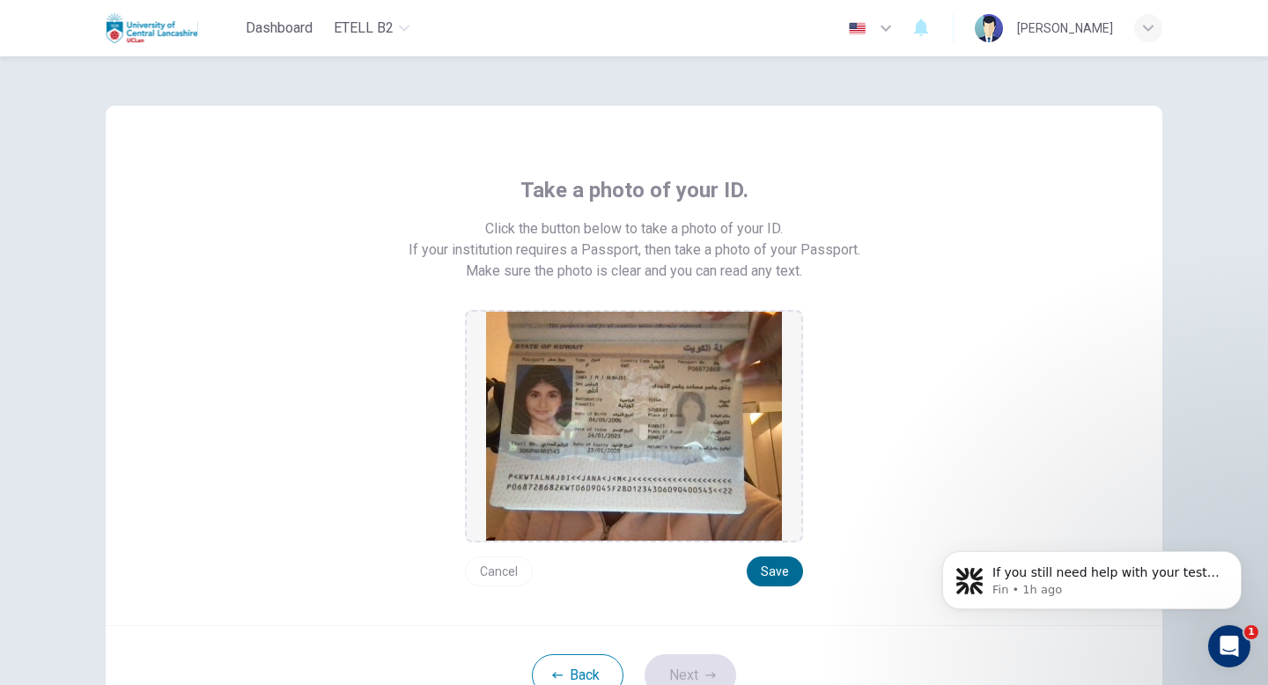
click at [782, 572] on button "Save" at bounding box center [775, 572] width 56 height 30
click at [690, 673] on button "Next" at bounding box center [691, 675] width 92 height 42
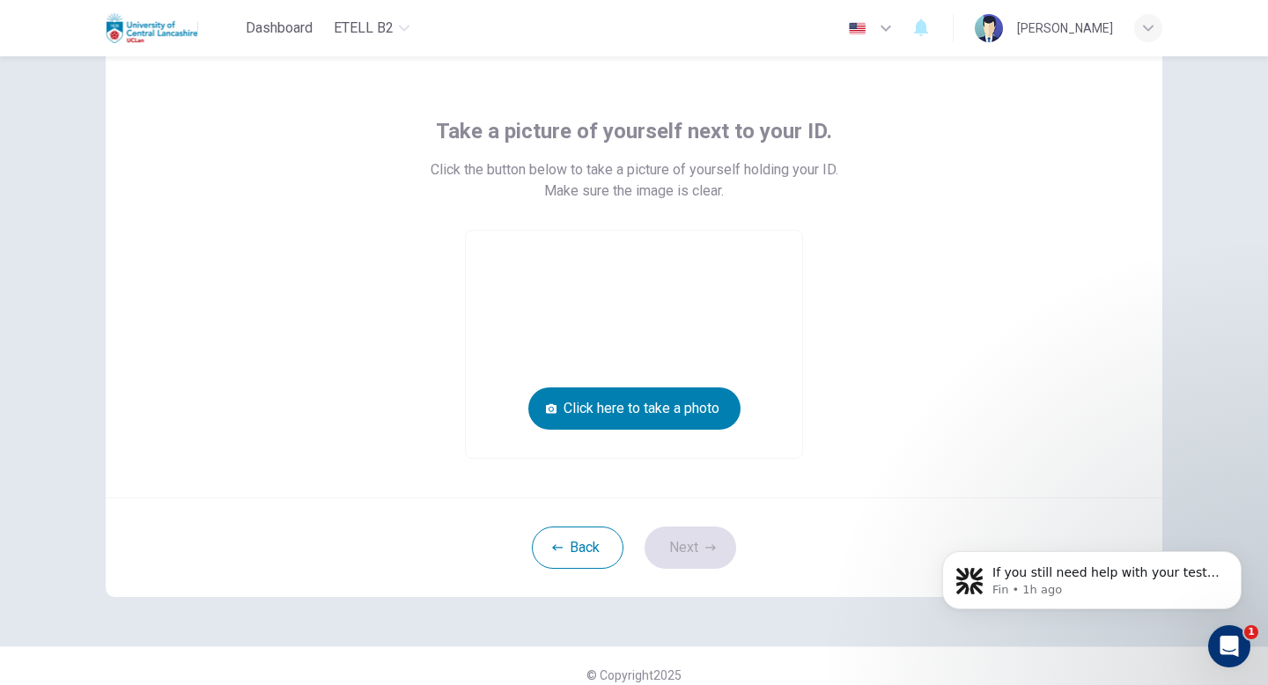
scroll to position [77, 0]
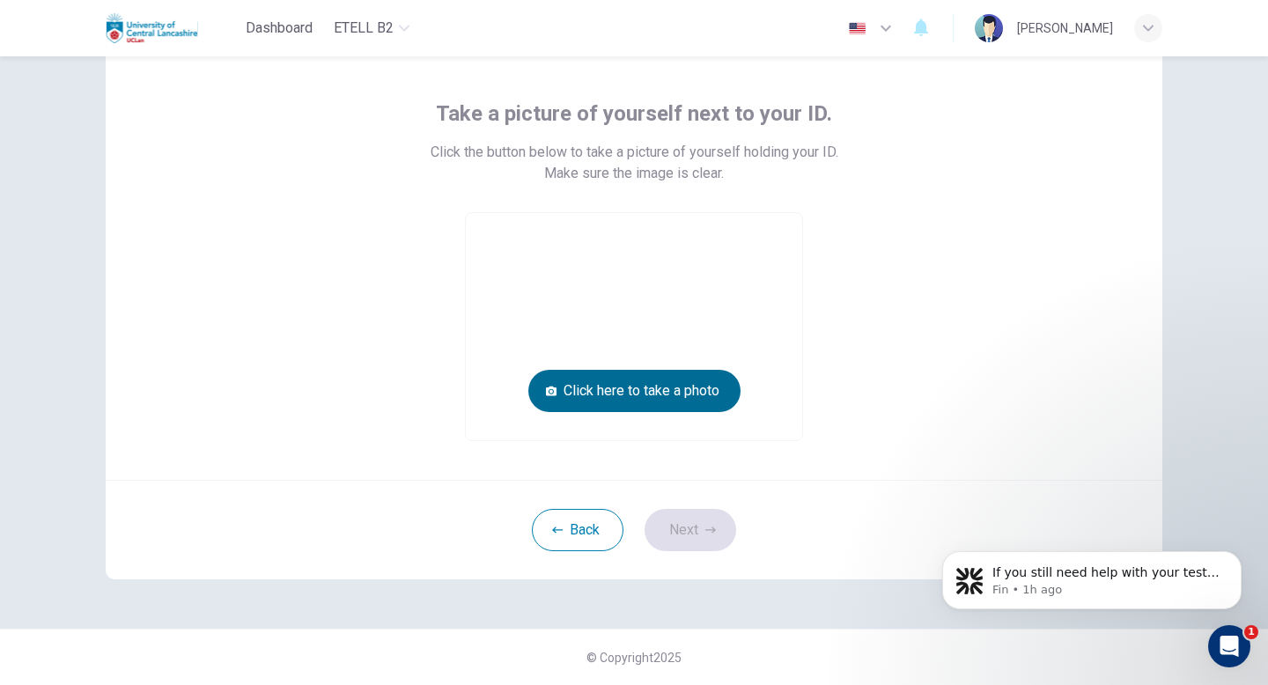
click at [688, 394] on button "Click here to take a photo" at bounding box center [634, 391] width 212 height 42
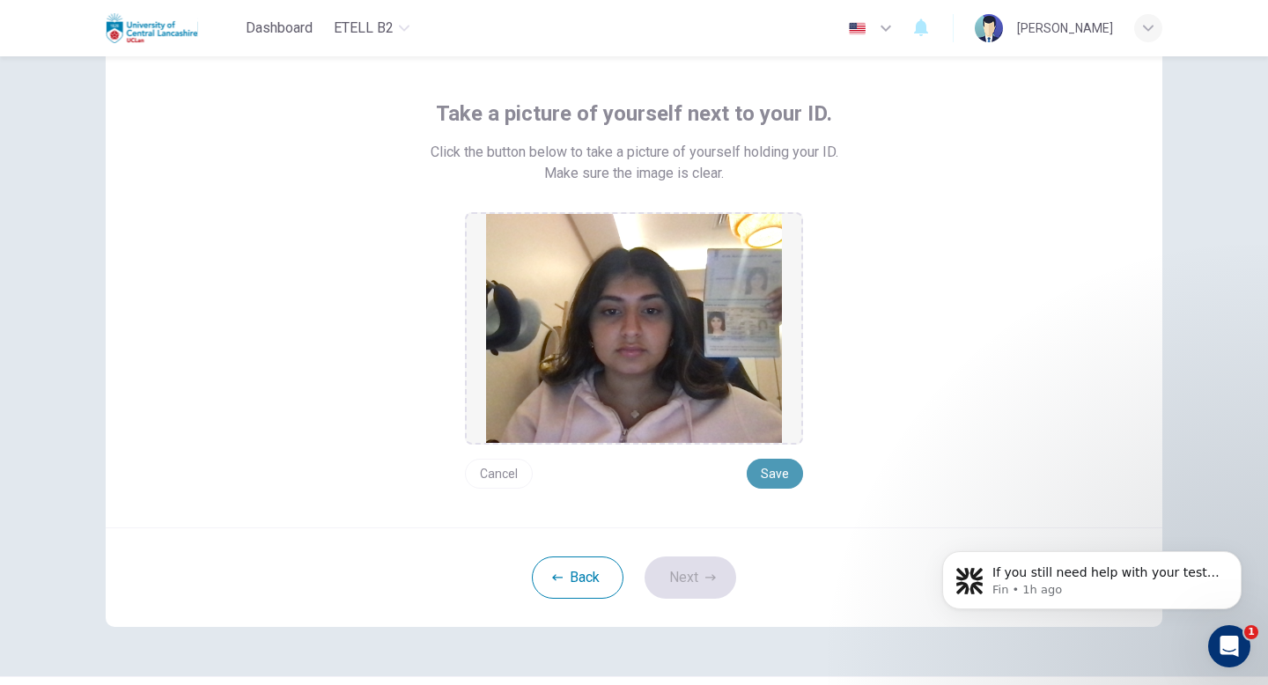
click at [778, 462] on button "Save" at bounding box center [775, 474] width 56 height 30
click at [703, 574] on button "Next" at bounding box center [691, 578] width 92 height 42
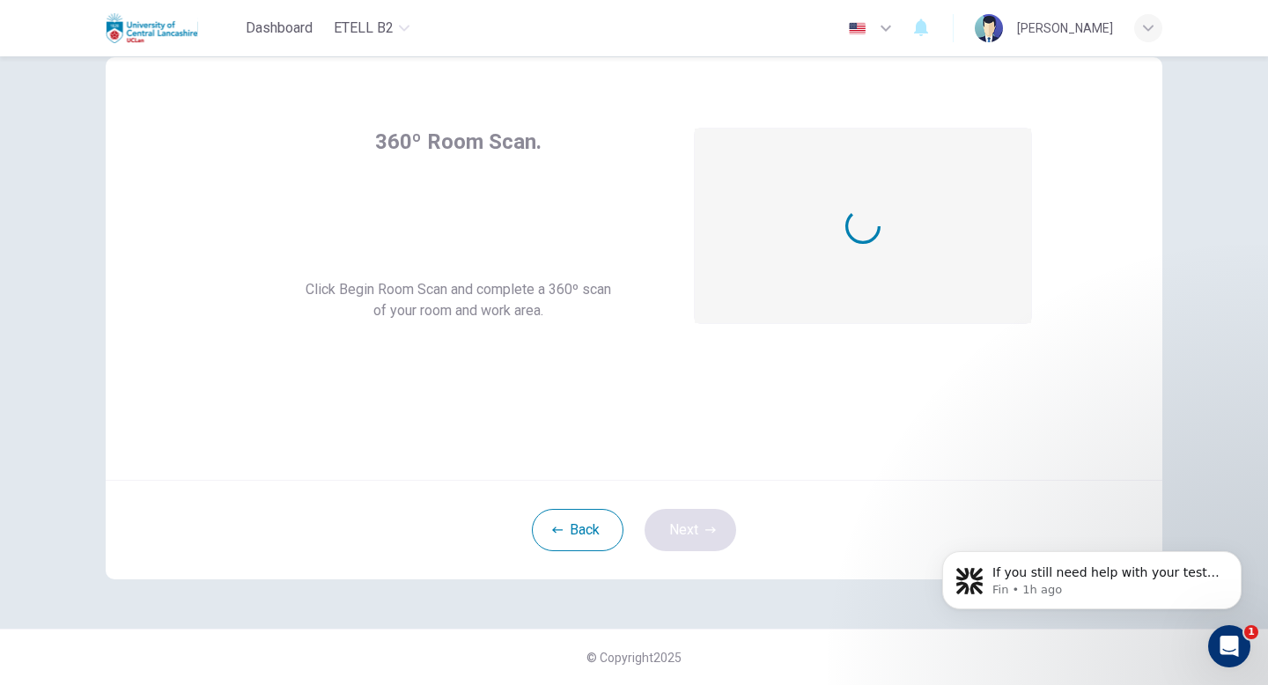
scroll to position [48, 0]
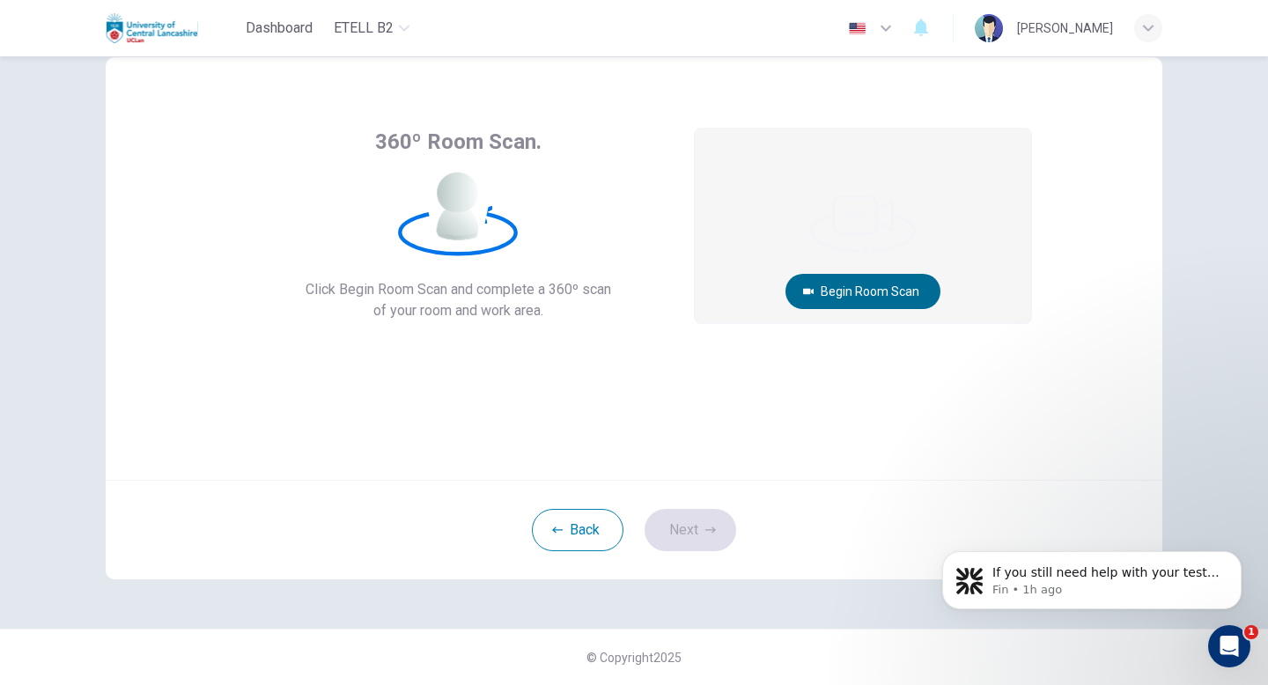
click at [894, 287] on button "Begin Room Scan" at bounding box center [863, 291] width 155 height 35
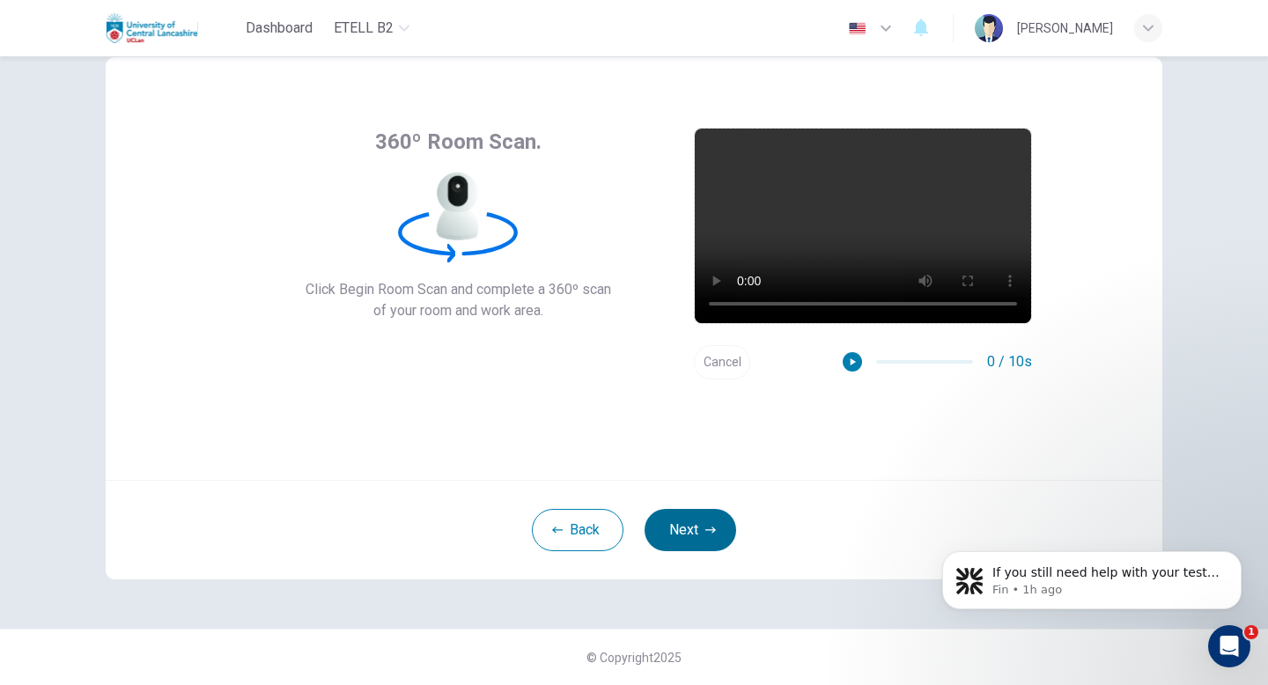
click at [696, 526] on button "Next" at bounding box center [691, 530] width 92 height 42
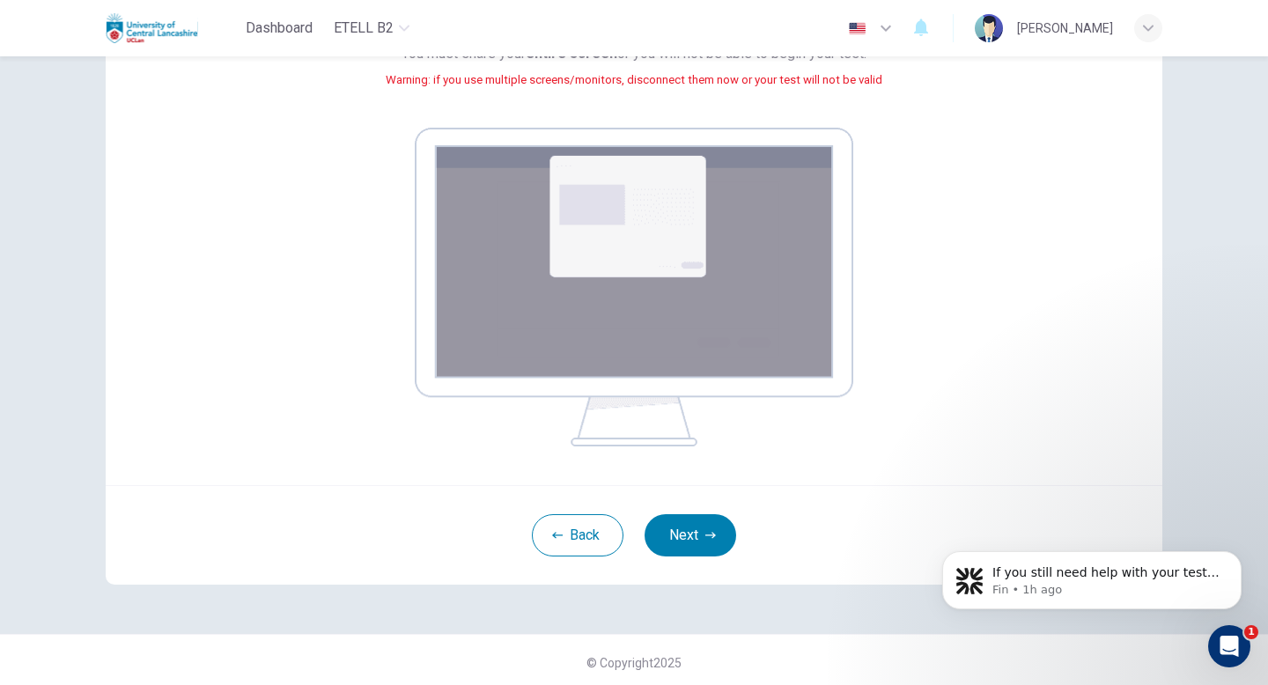
scroll to position [229, 0]
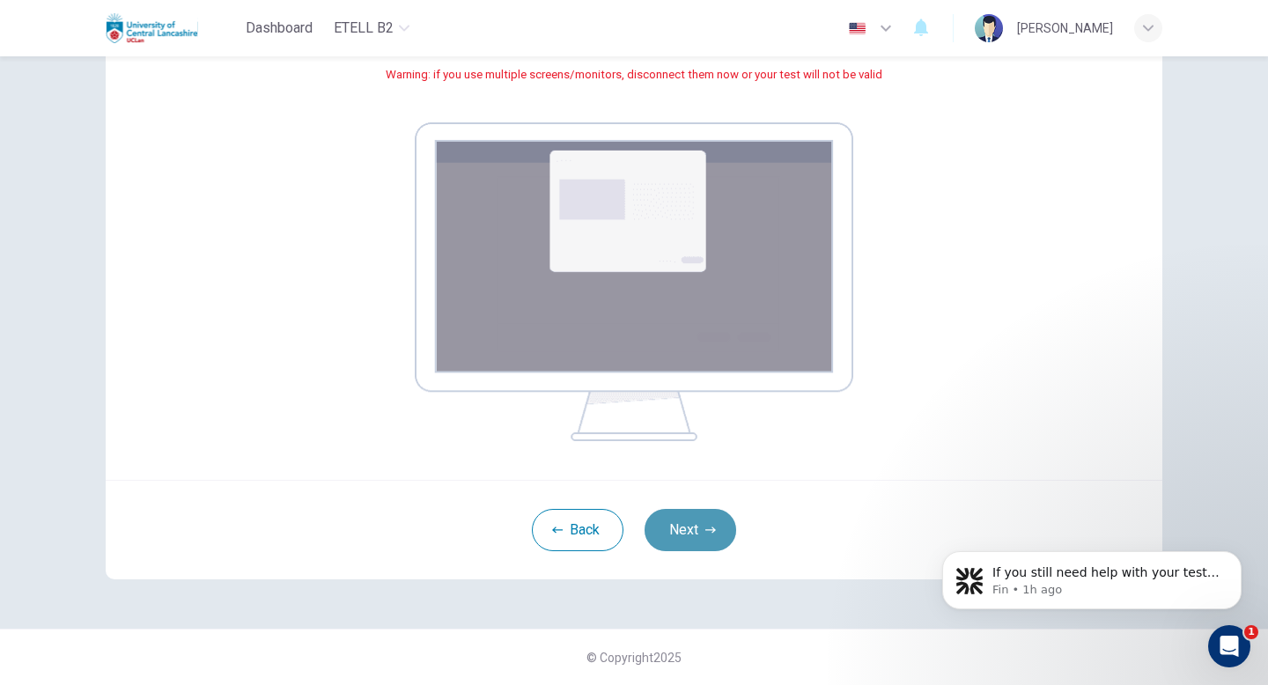
click at [697, 528] on button "Next" at bounding box center [691, 530] width 92 height 42
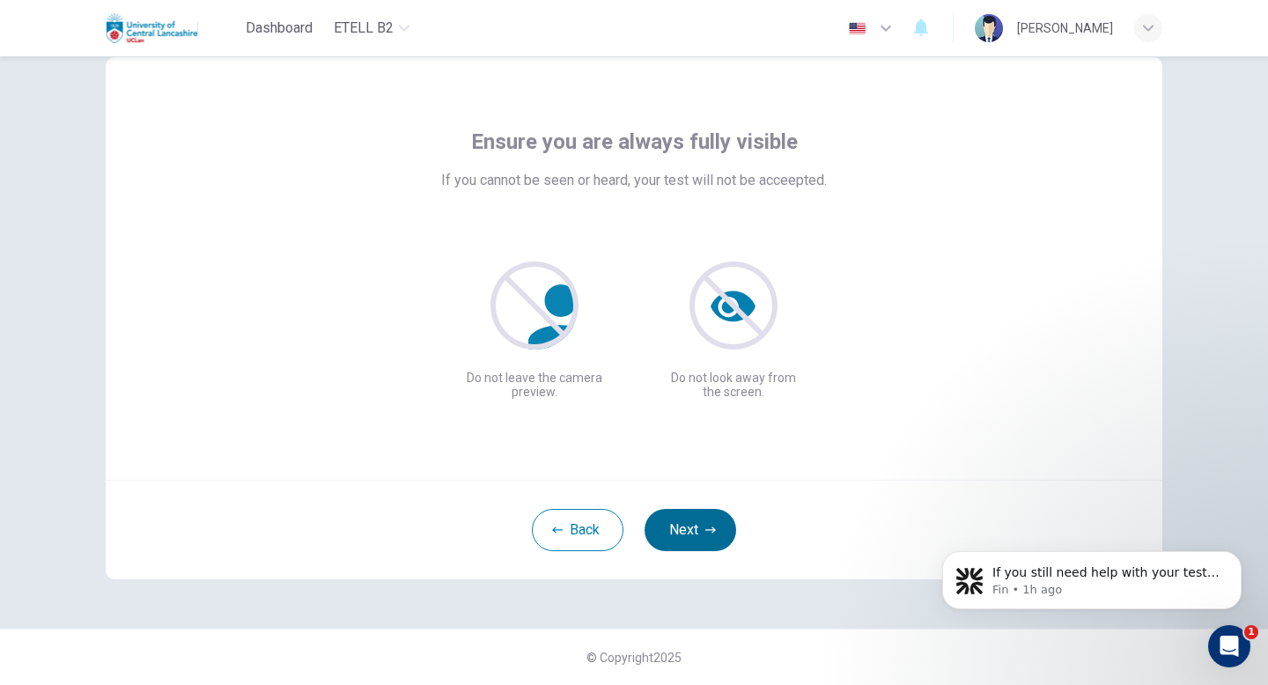
scroll to position [48, 0]
click at [692, 530] on button "Next" at bounding box center [691, 530] width 92 height 42
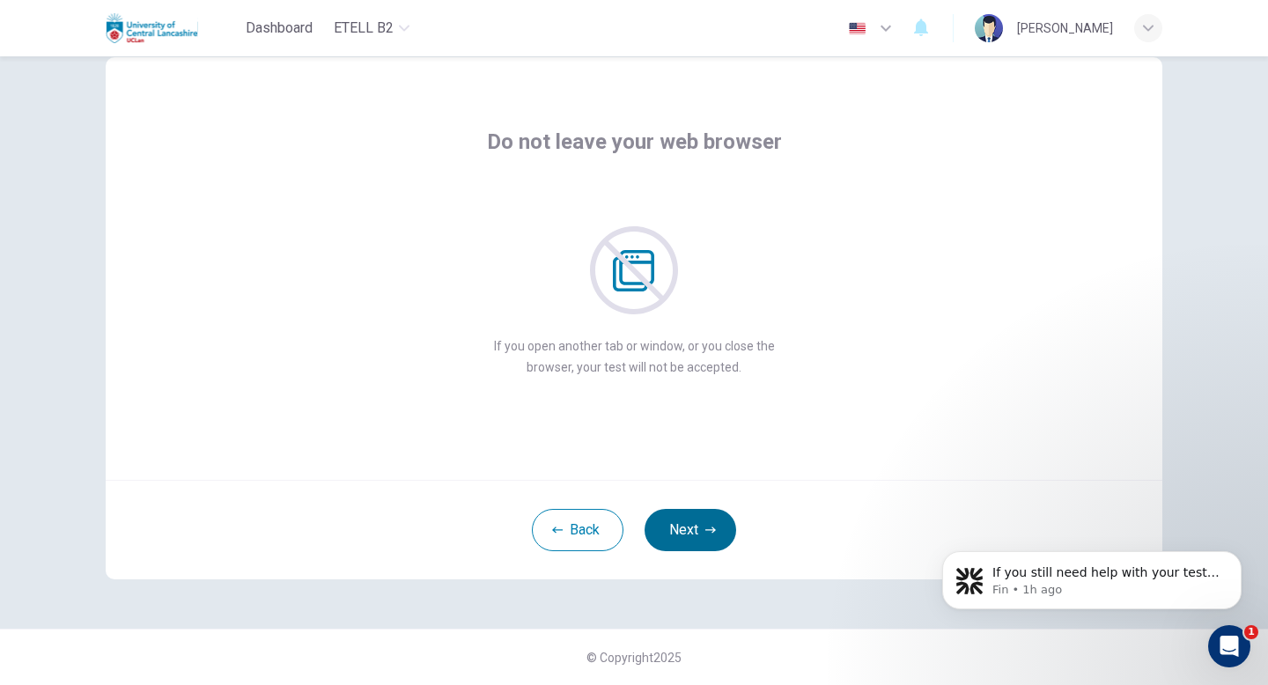
click at [684, 532] on button "Next" at bounding box center [691, 530] width 92 height 42
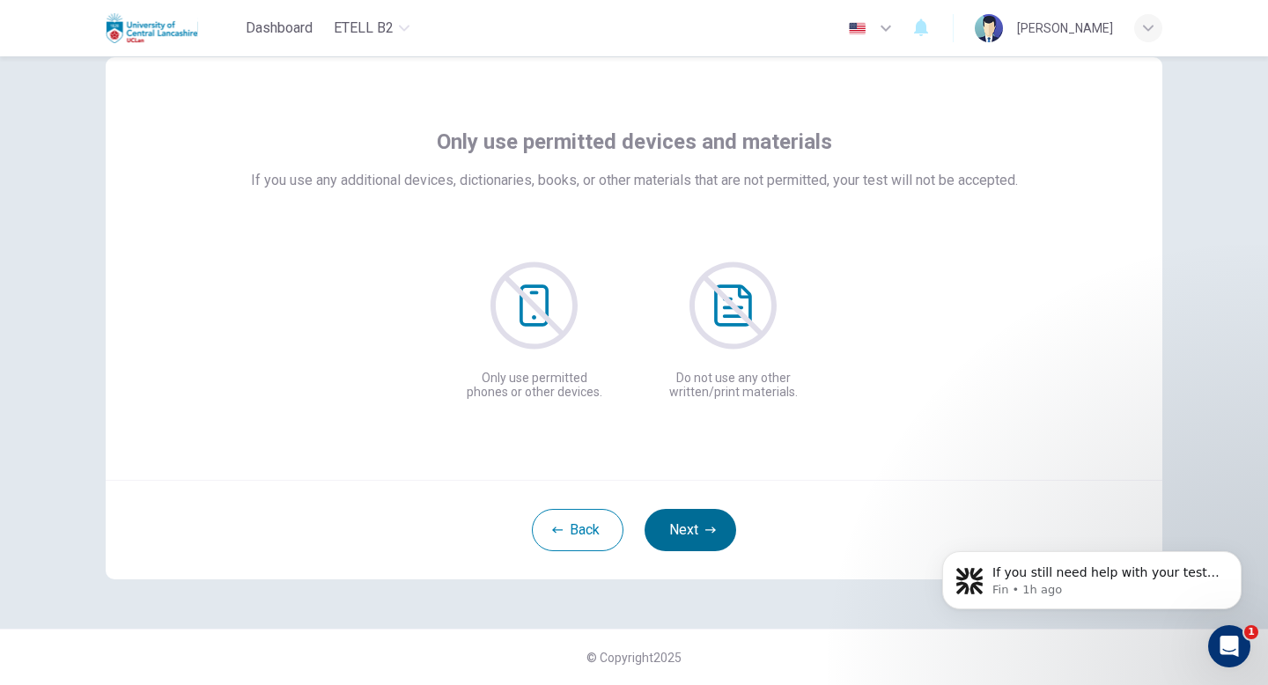
click at [684, 532] on button "Next" at bounding box center [691, 530] width 92 height 42
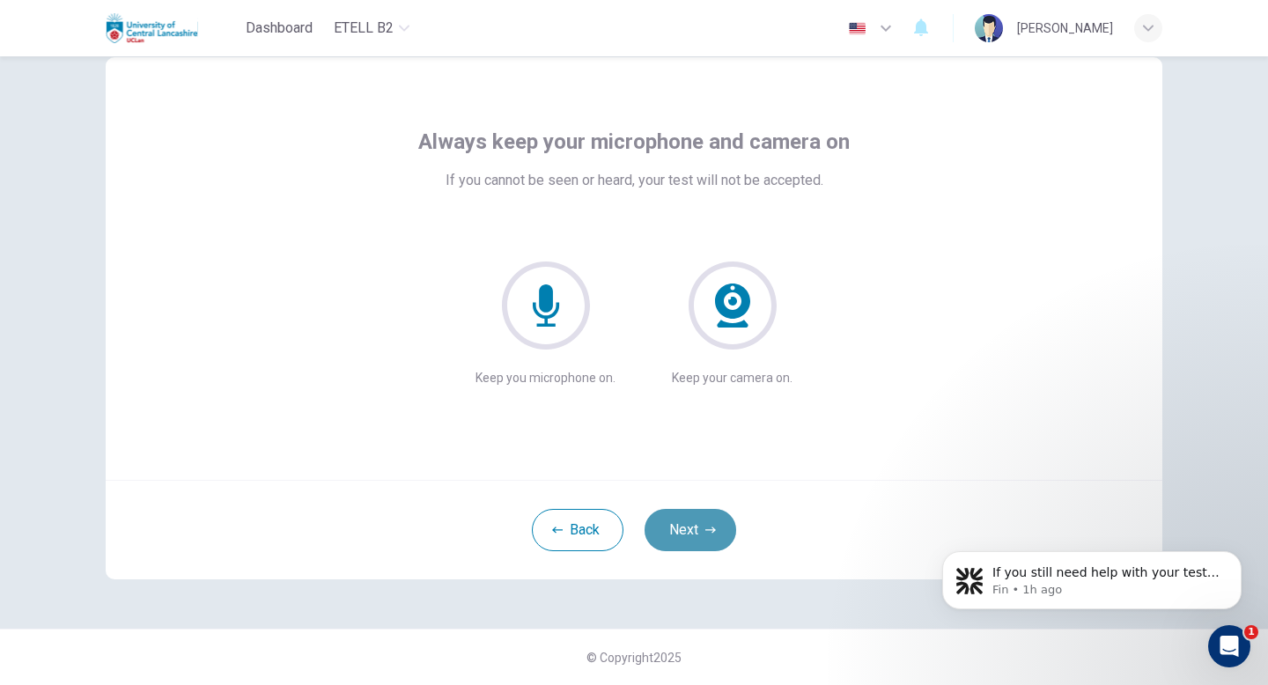
click at [684, 532] on button "Next" at bounding box center [691, 530] width 92 height 42
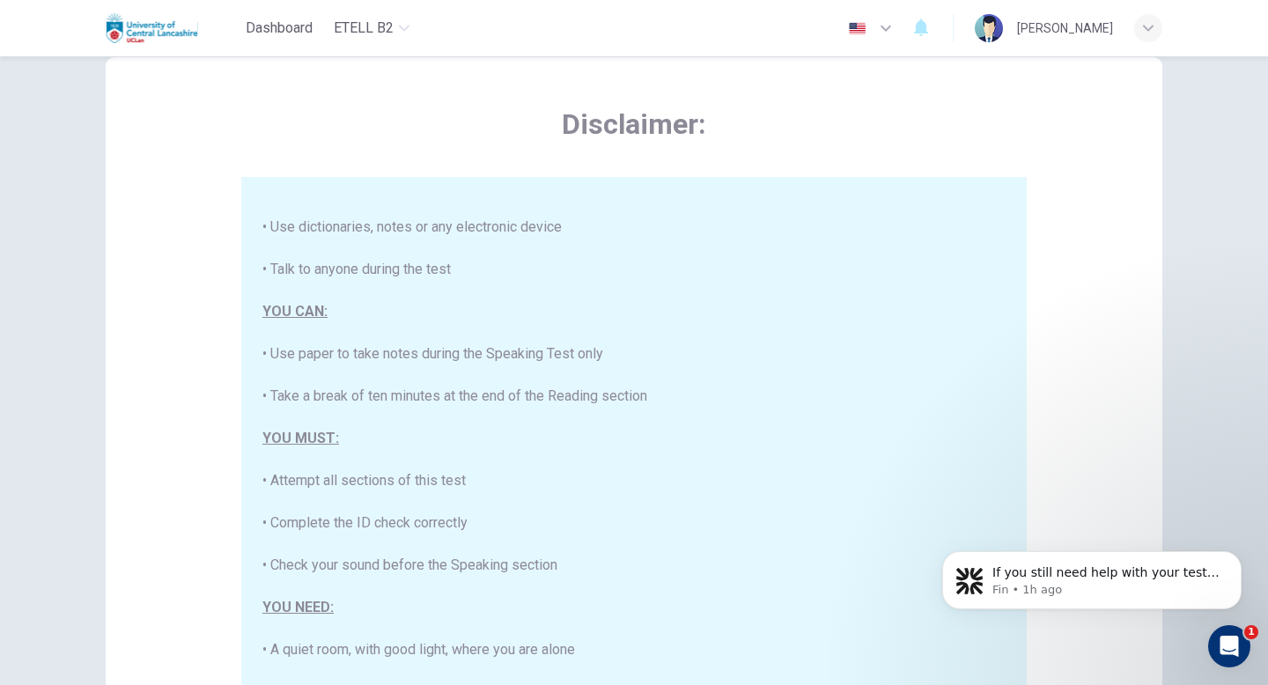
scroll to position [336, 0]
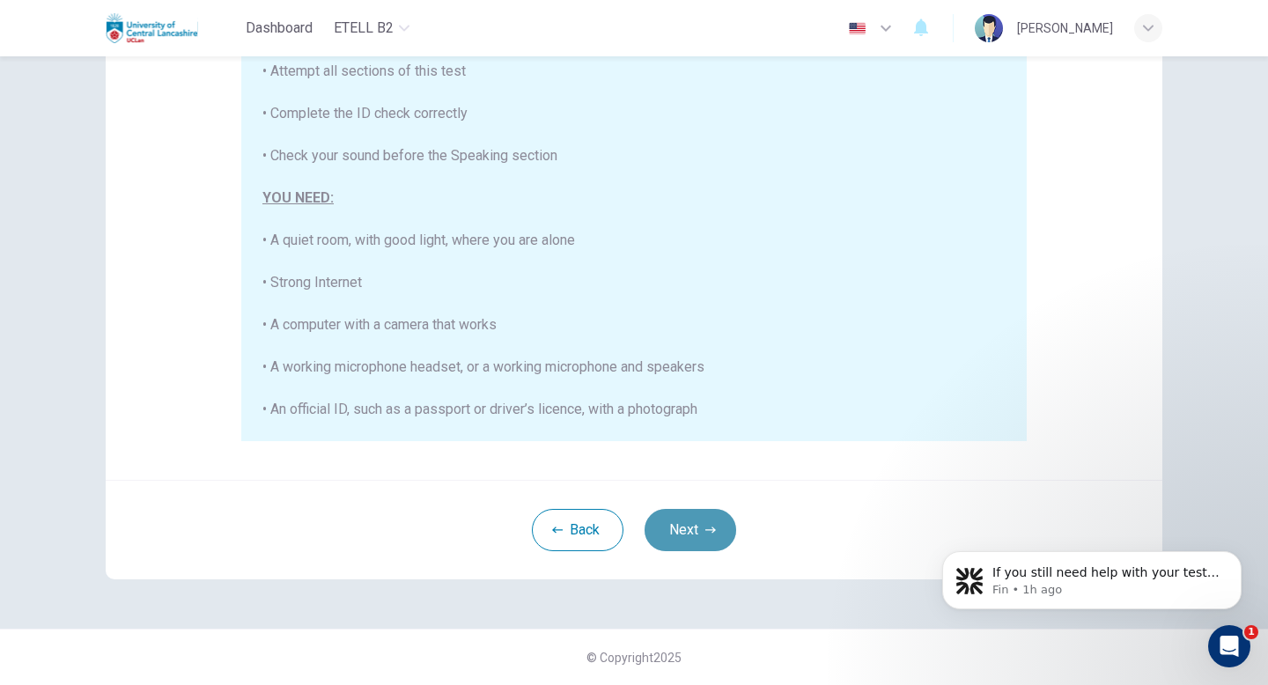
click at [687, 528] on button "Next" at bounding box center [691, 530] width 92 height 42
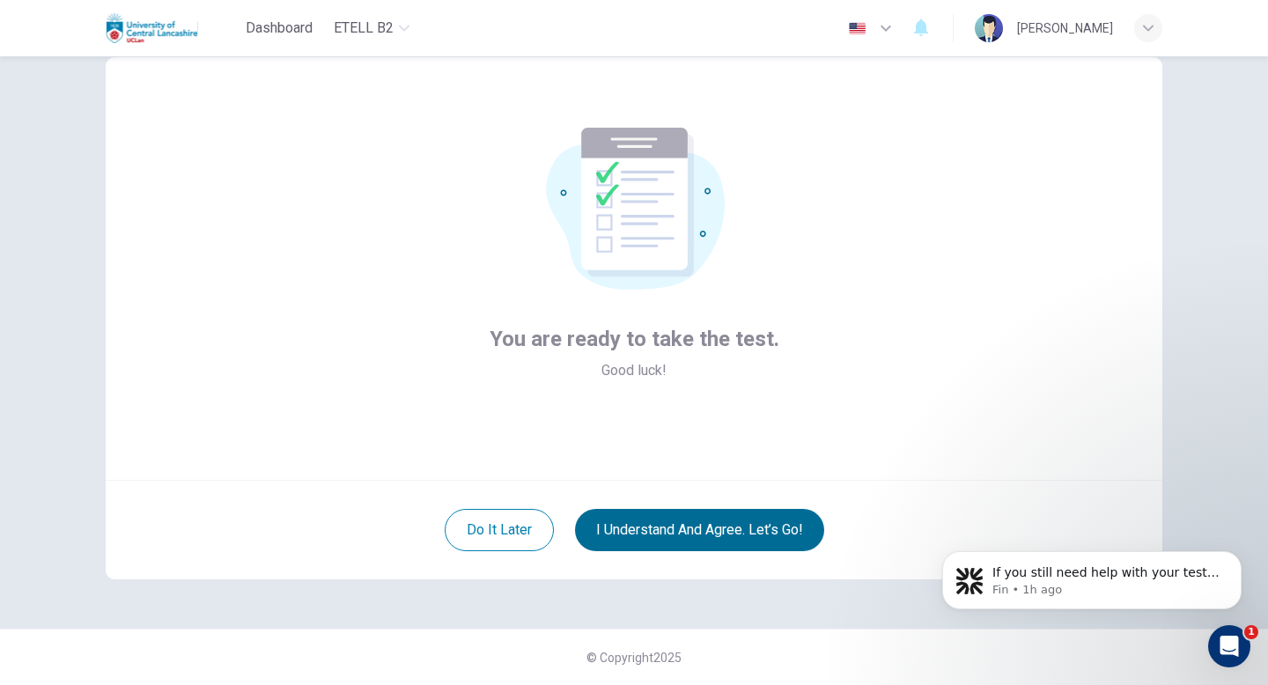
click at [680, 515] on button "I understand and agree. Let’s go!" at bounding box center [699, 530] width 249 height 42
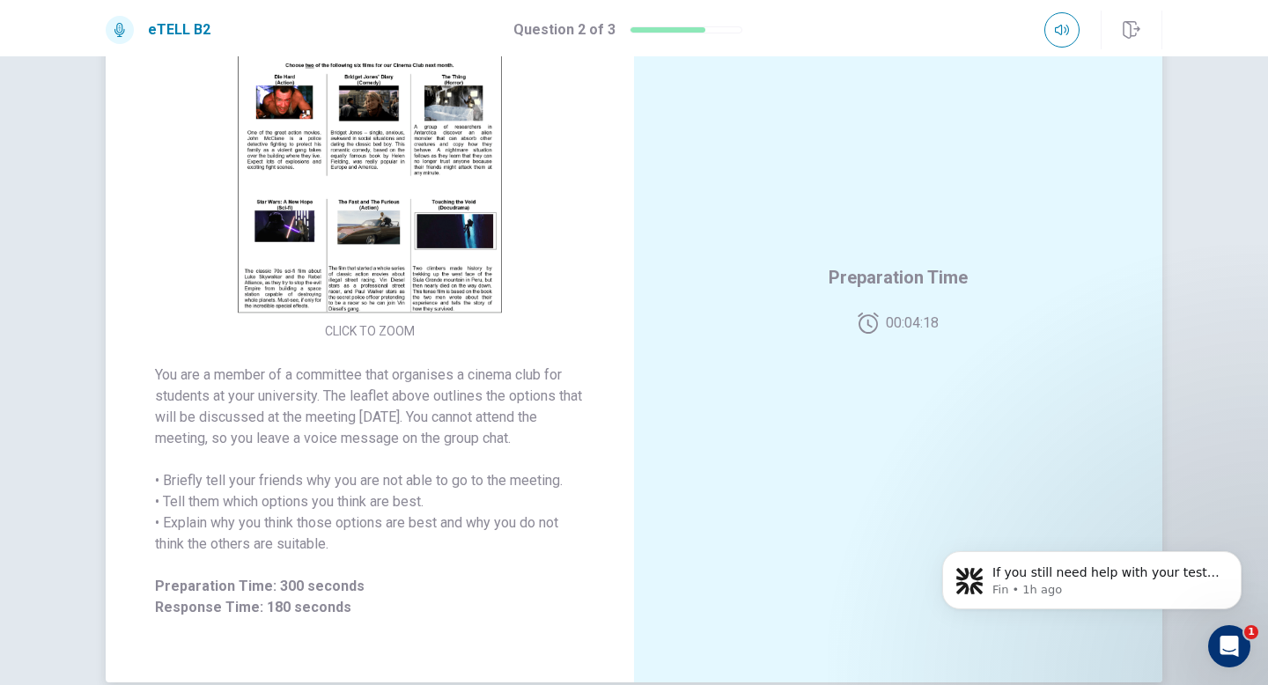
scroll to position [172, 0]
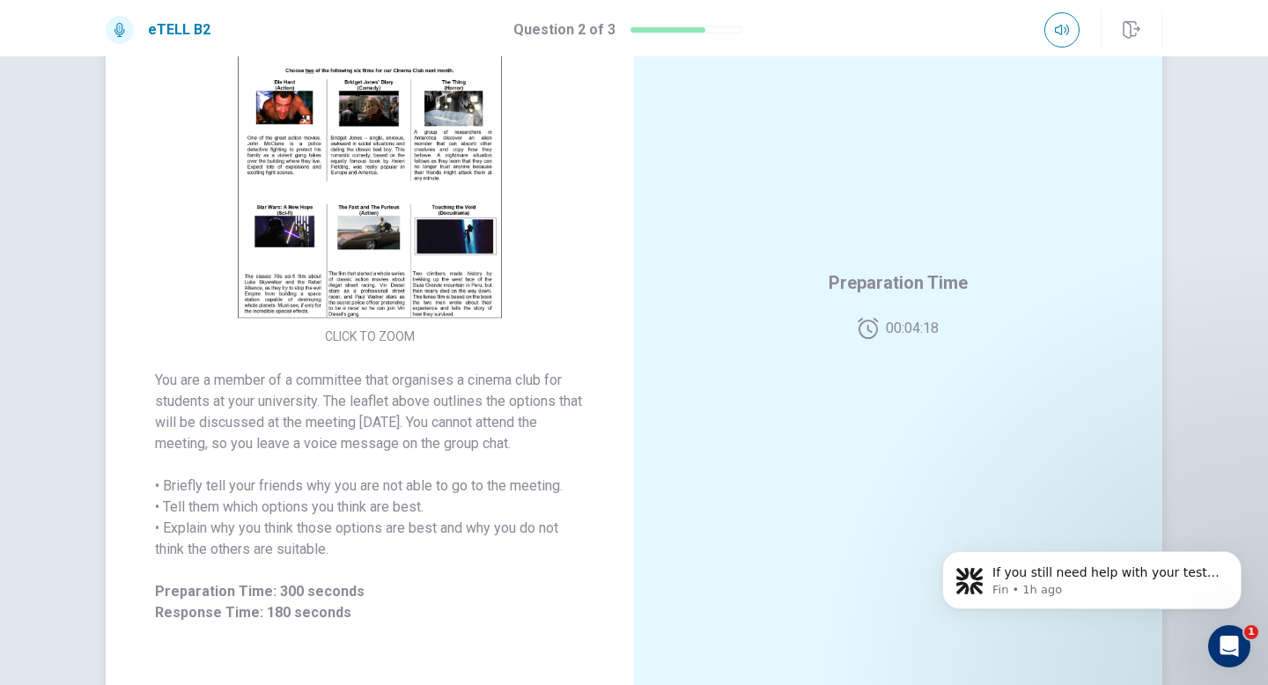
click at [422, 266] on img at bounding box center [370, 166] width 338 height 307
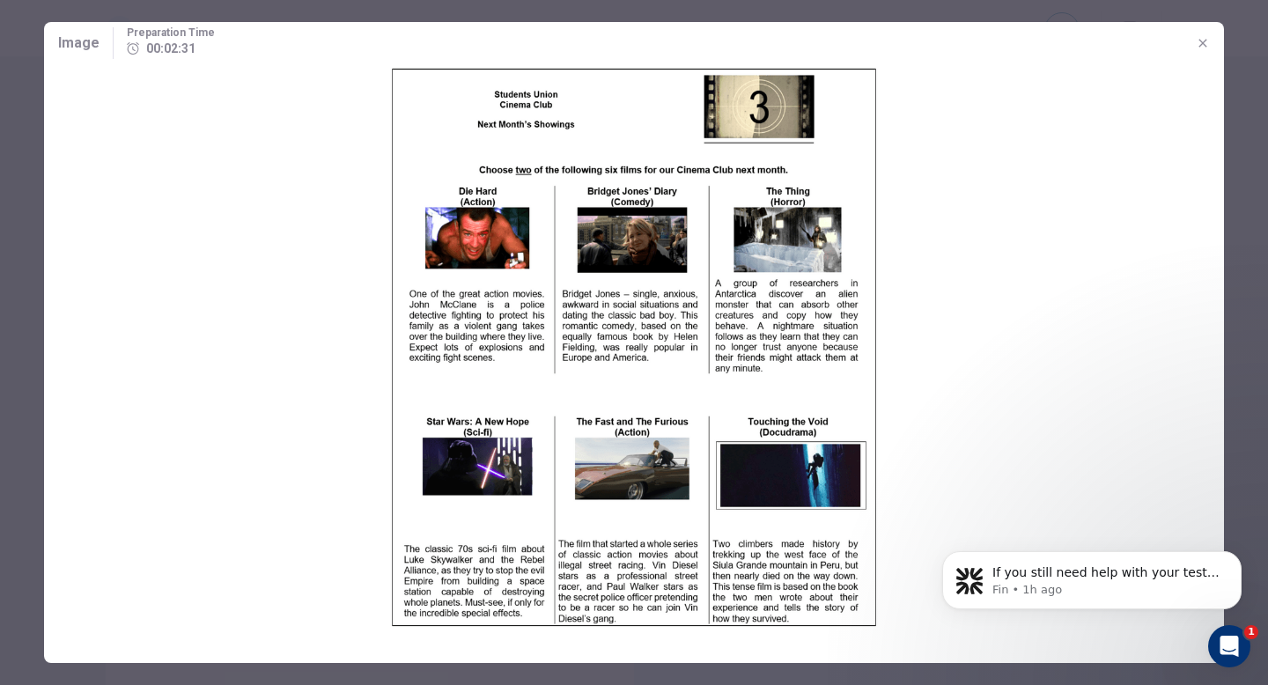
click at [1212, 40] on button "button" at bounding box center [1203, 43] width 28 height 28
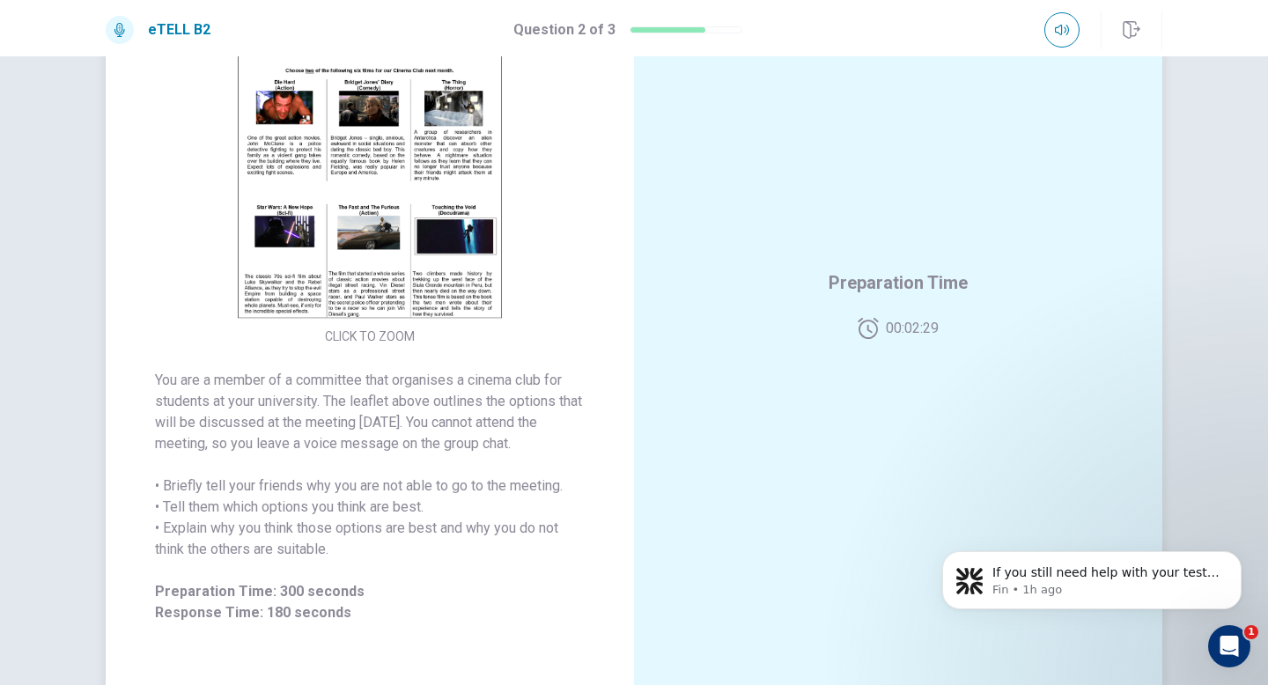
click at [499, 203] on img at bounding box center [370, 166] width 338 height 307
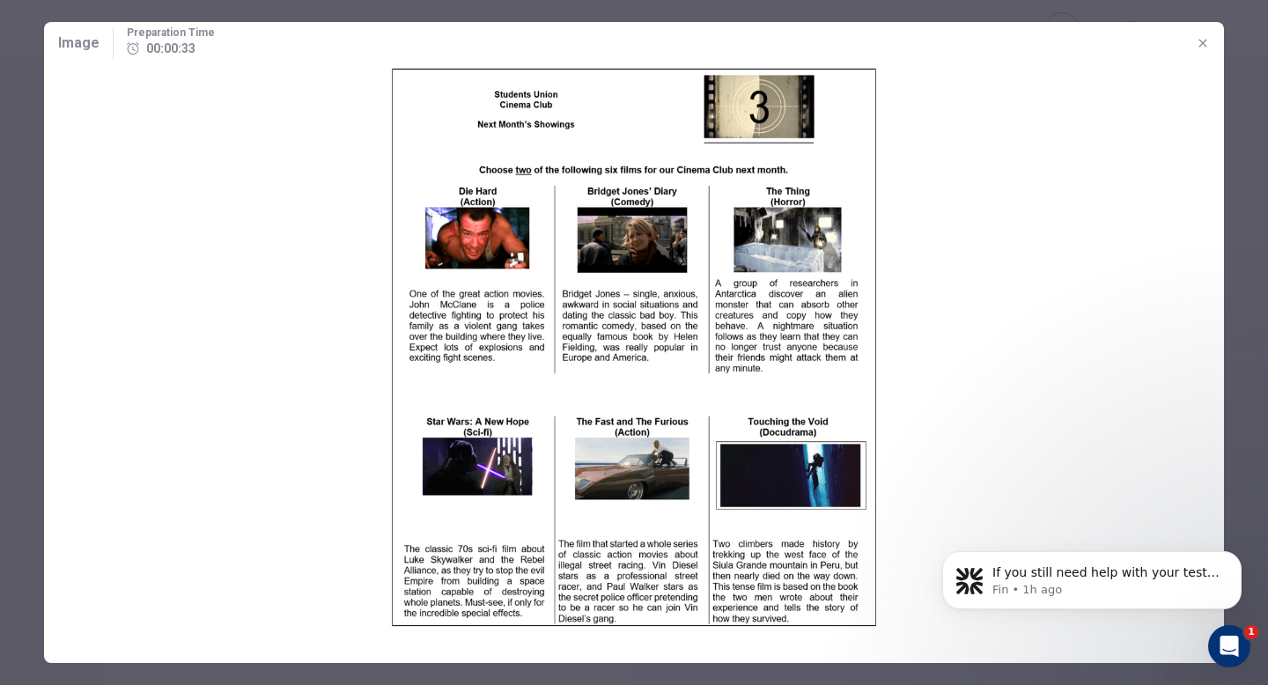
click at [1207, 42] on icon "button" at bounding box center [1203, 43] width 14 height 14
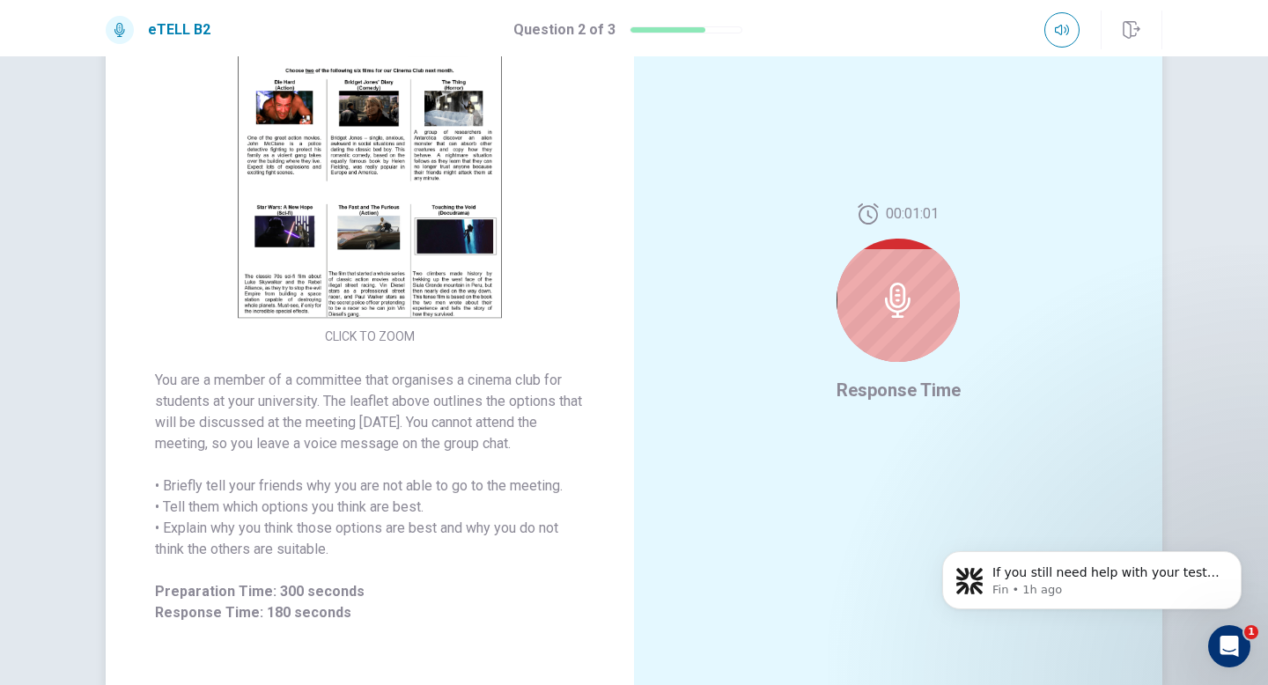
click at [901, 309] on icon at bounding box center [898, 300] width 35 height 35
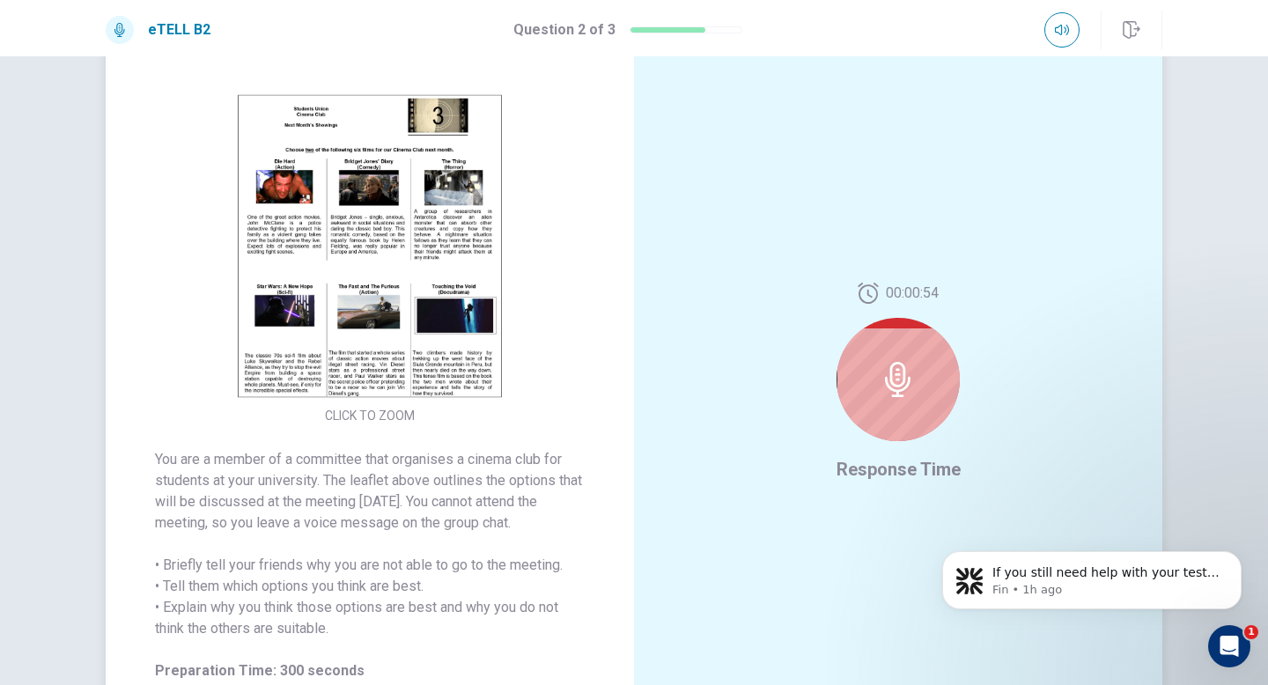
scroll to position [81, 0]
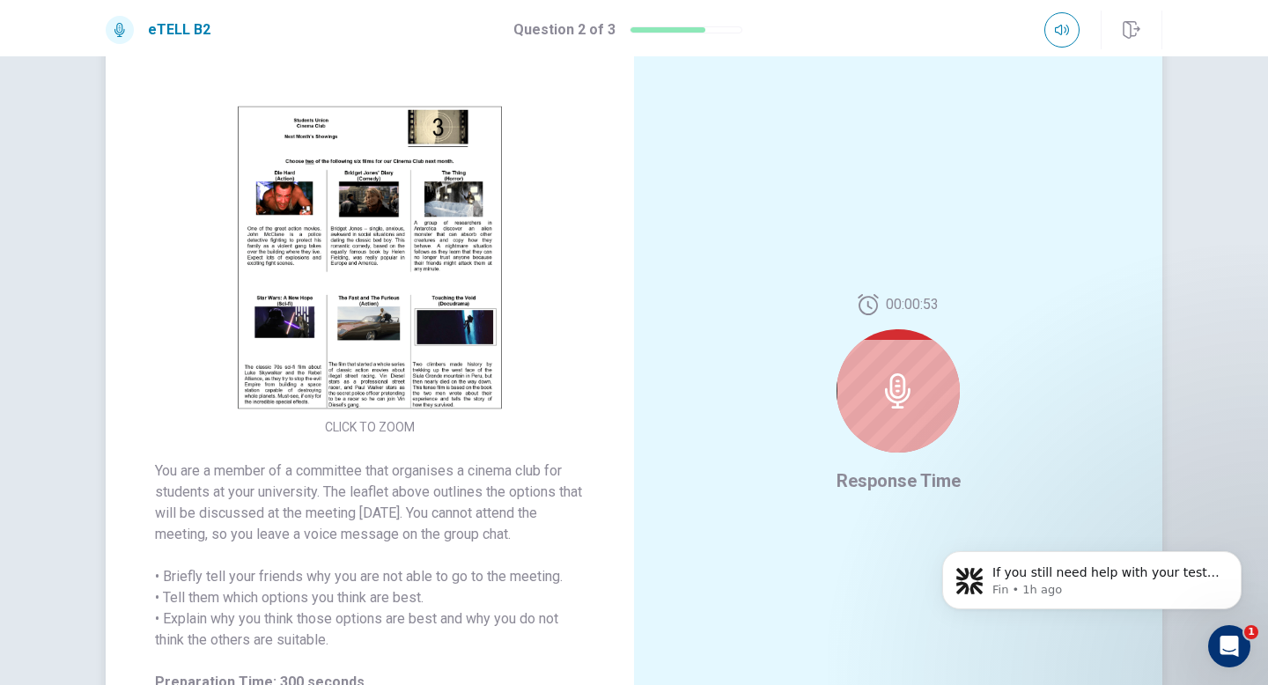
click at [895, 372] on div at bounding box center [898, 390] width 123 height 123
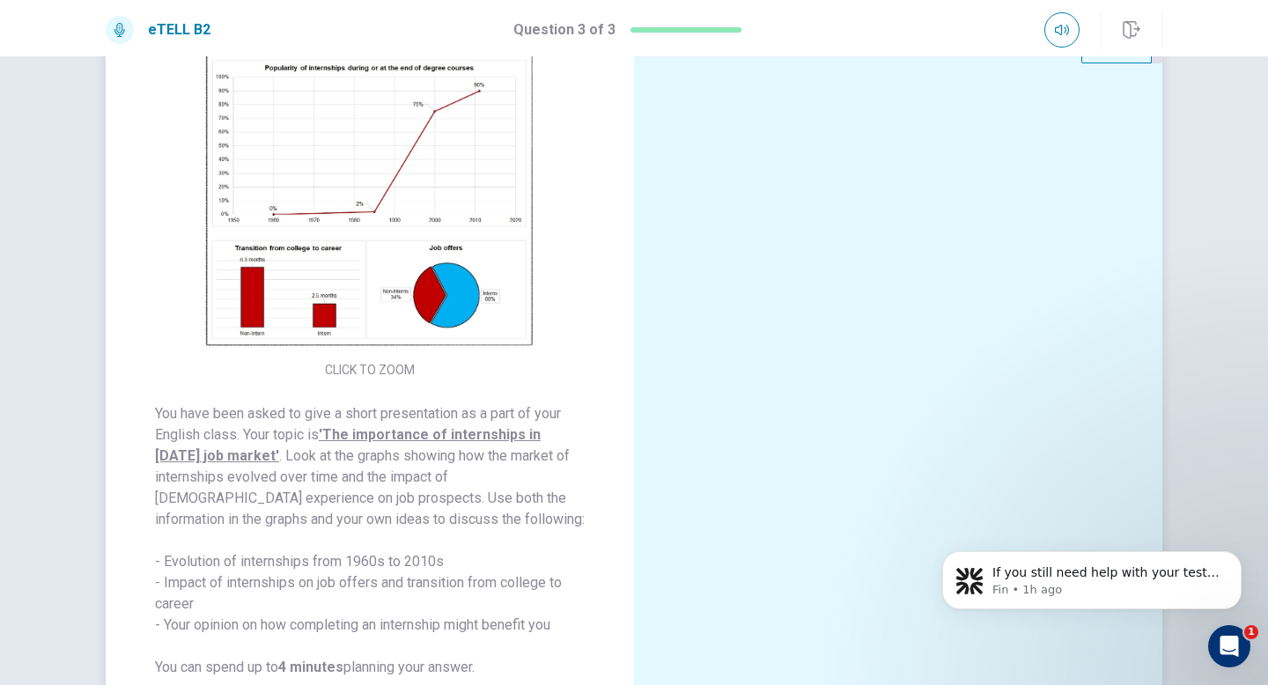
scroll to position [0, 0]
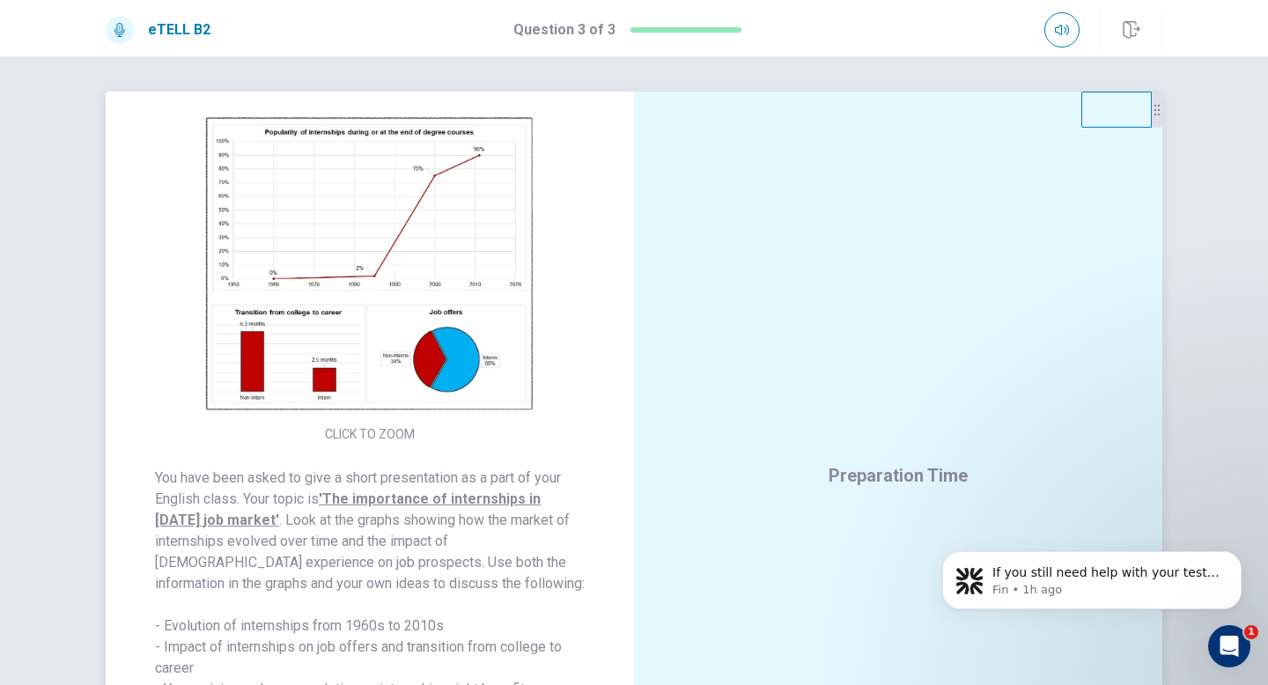
click at [458, 347] on img at bounding box center [370, 264] width 338 height 307
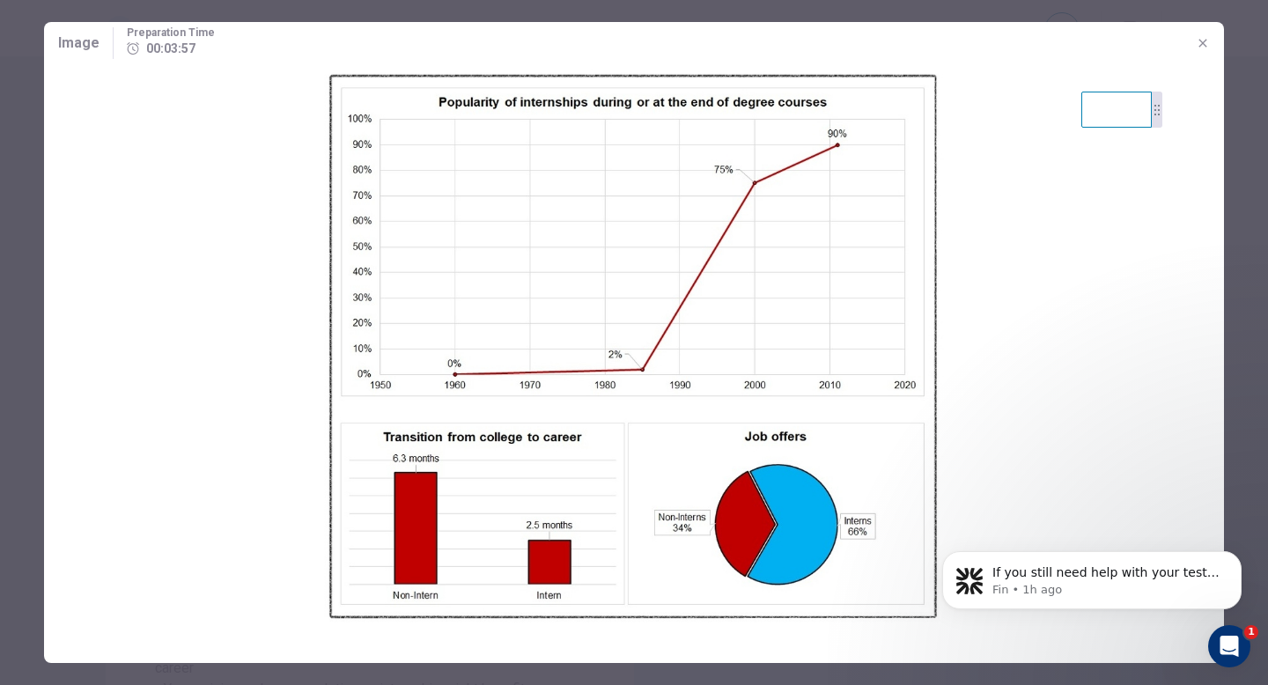
click at [1205, 41] on icon "button" at bounding box center [1203, 43] width 8 height 8
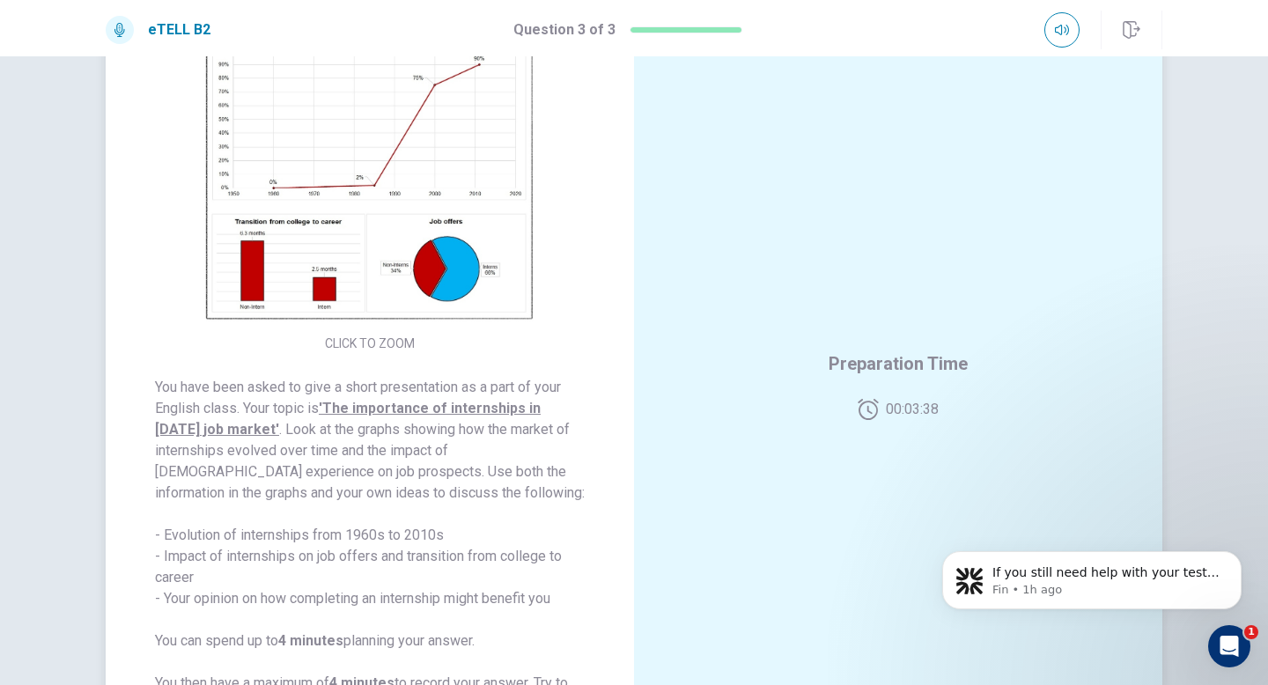
scroll to position [89, 0]
click at [354, 271] on img at bounding box center [370, 175] width 338 height 307
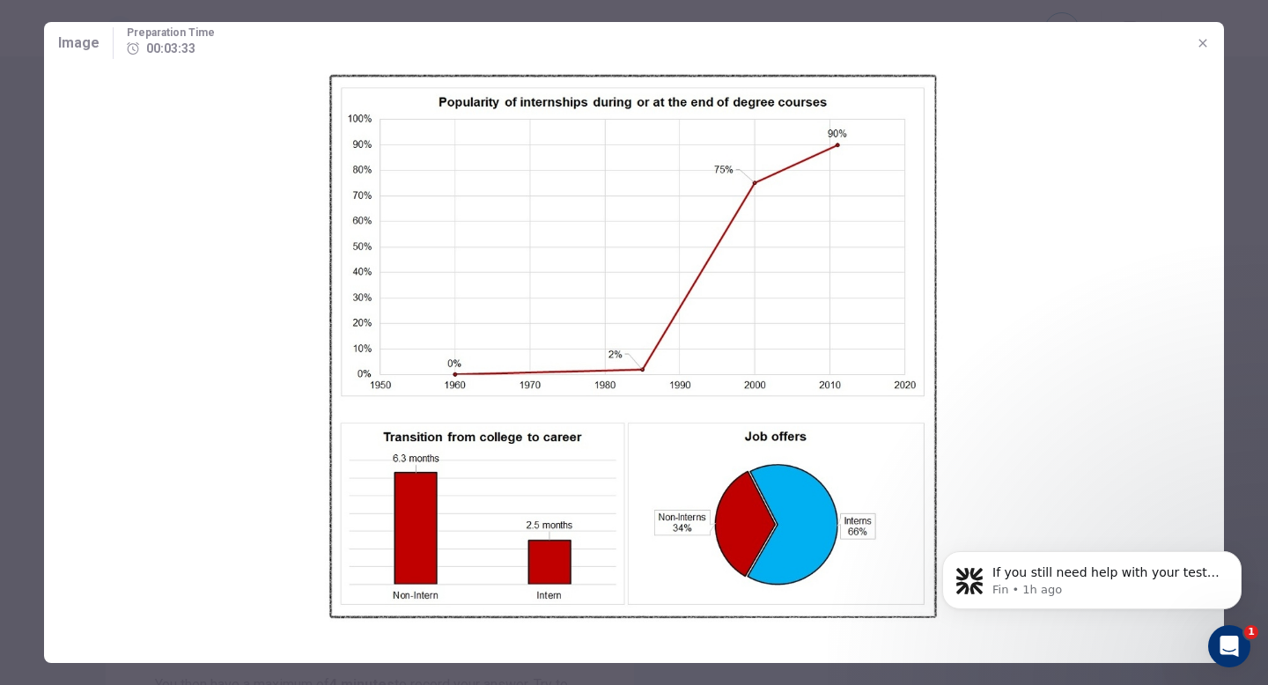
click at [1199, 45] on icon "button" at bounding box center [1203, 43] width 14 height 14
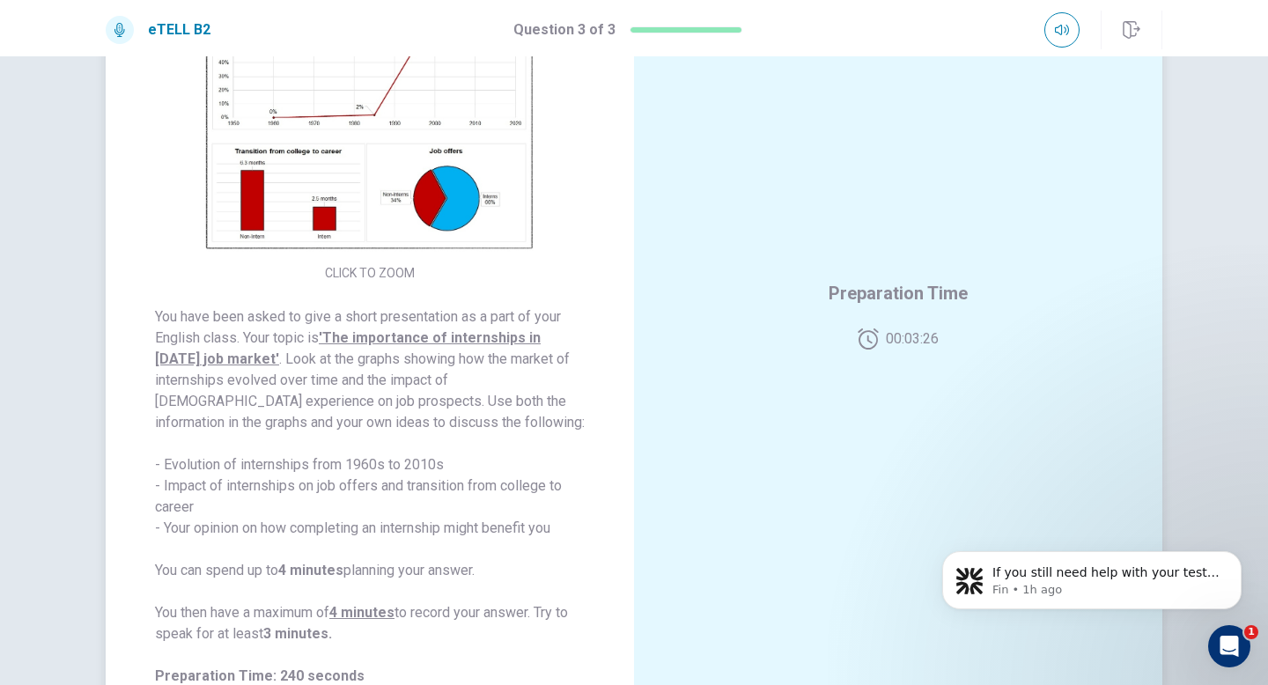
scroll to position [30, 0]
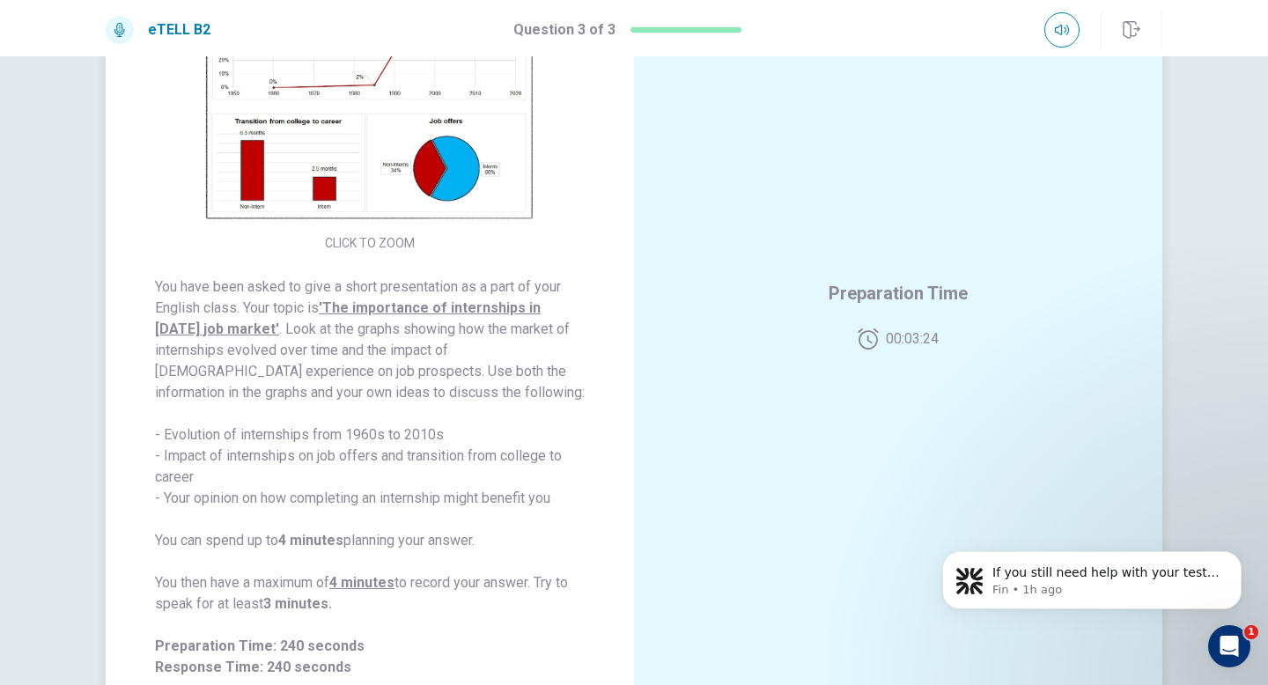
click at [467, 194] on img at bounding box center [370, 73] width 338 height 307
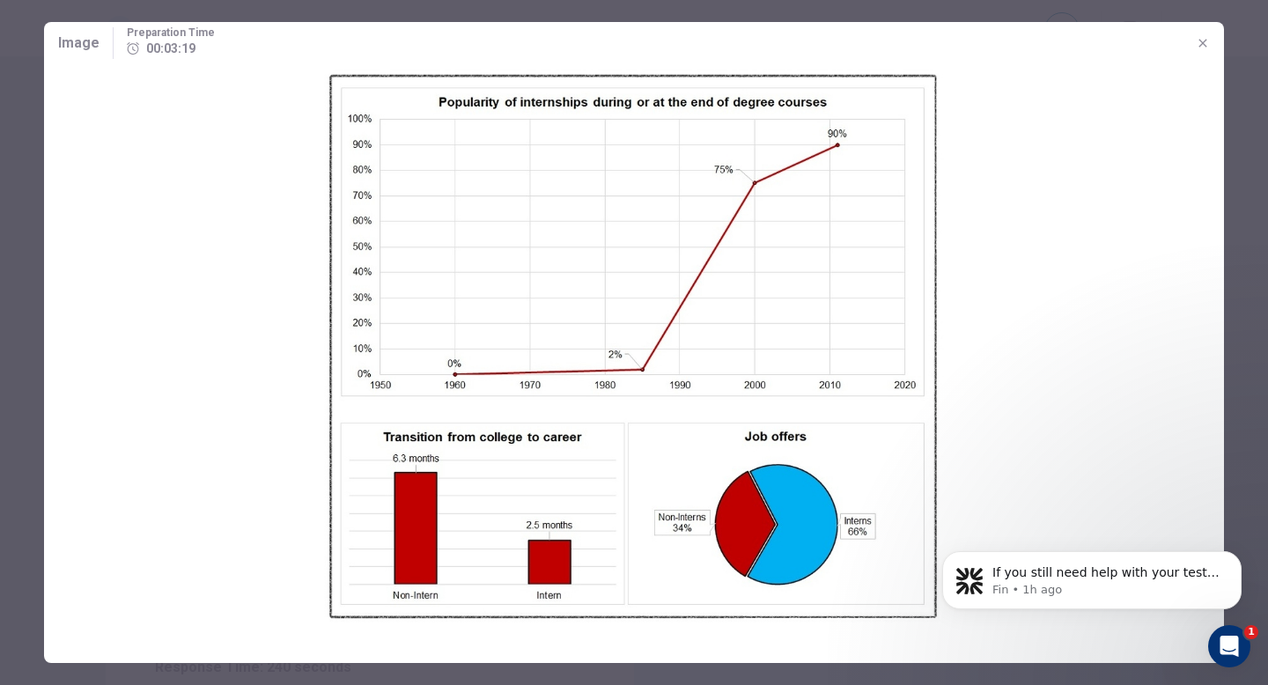
click at [1207, 41] on icon "button" at bounding box center [1203, 43] width 14 height 14
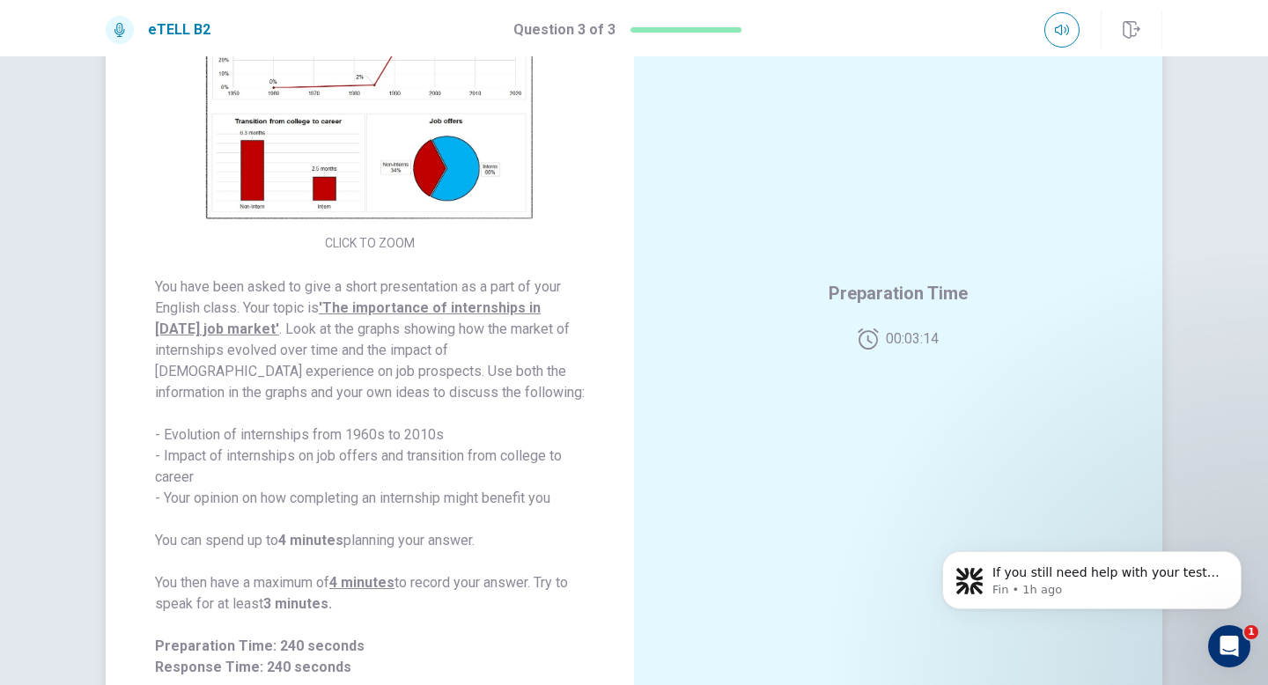
click at [463, 207] on img at bounding box center [370, 73] width 338 height 307
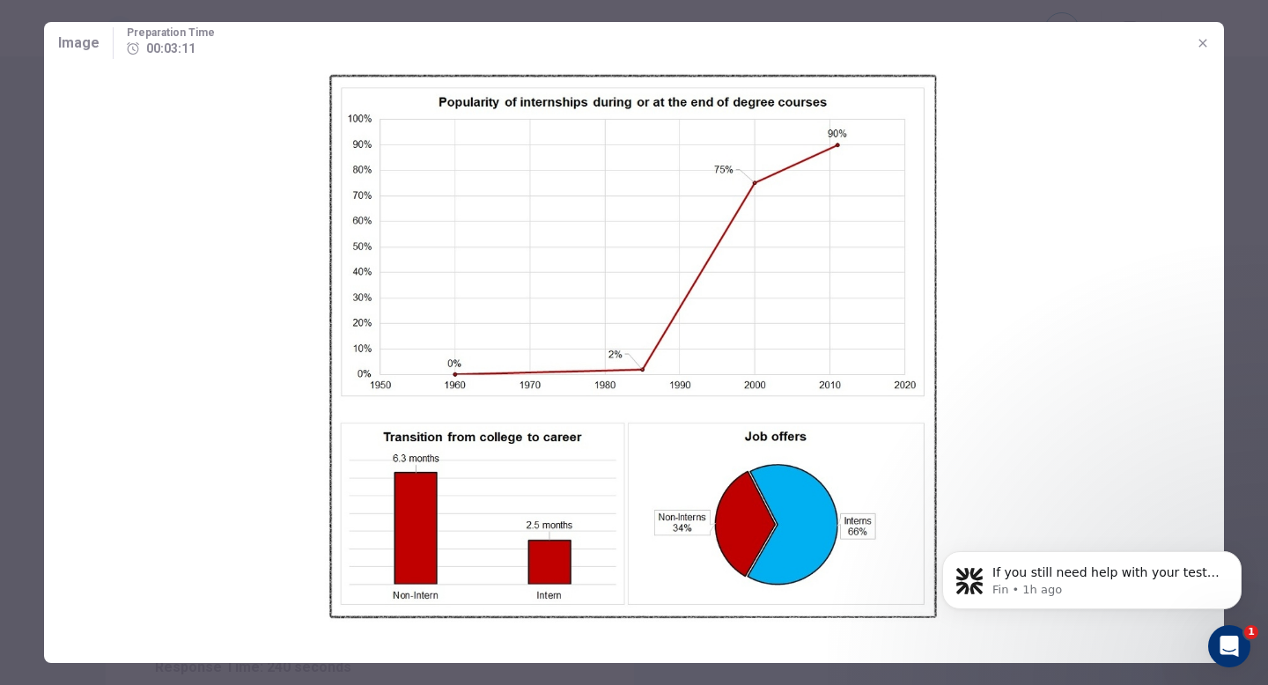
click at [1206, 42] on icon "button" at bounding box center [1203, 43] width 14 height 14
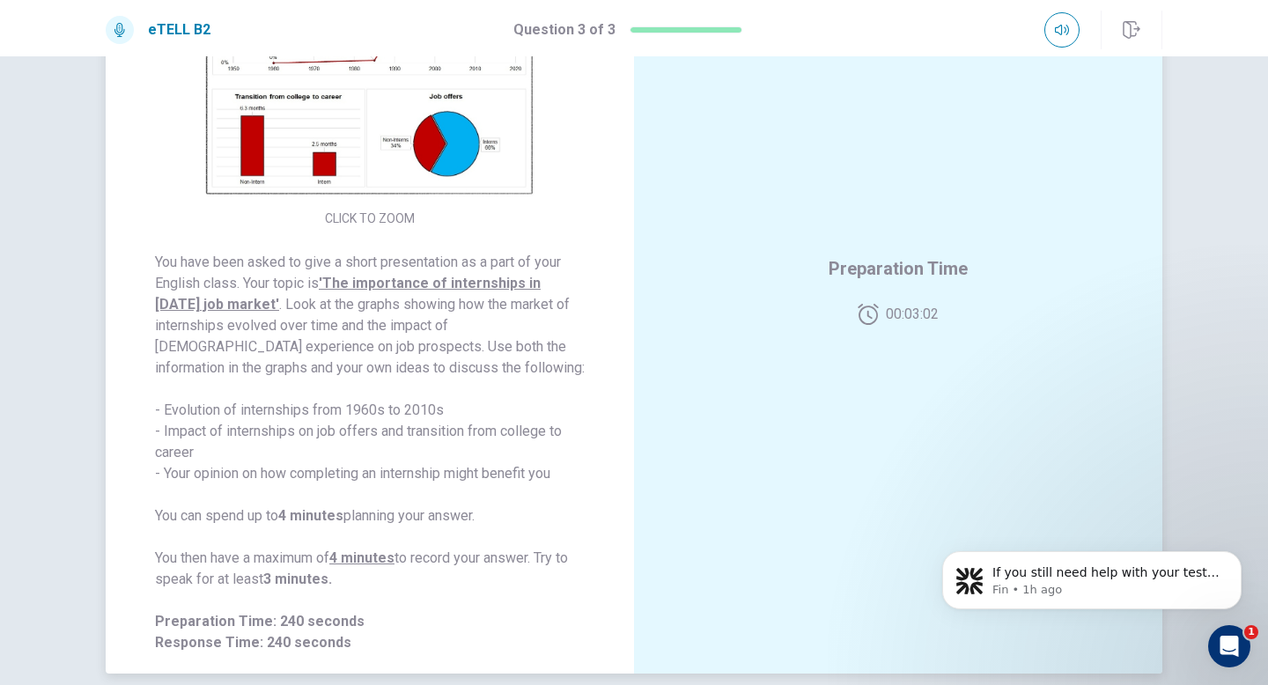
scroll to position [0, 0]
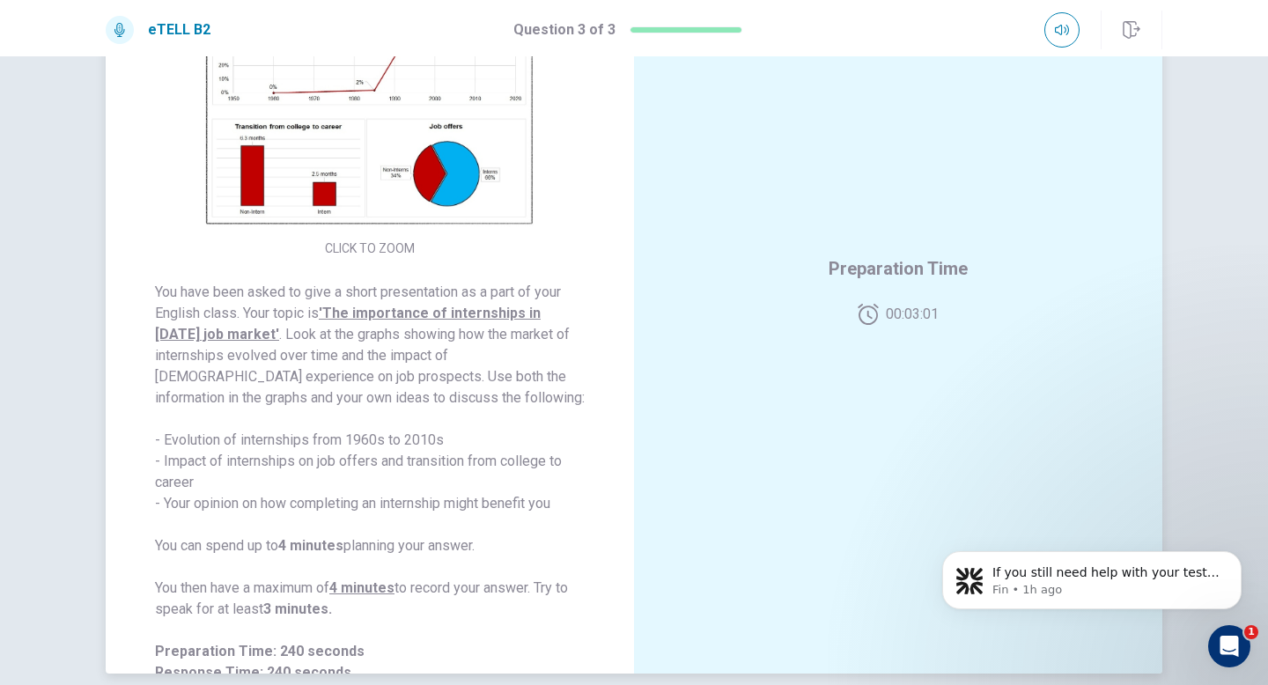
click at [472, 200] on img at bounding box center [370, 78] width 338 height 307
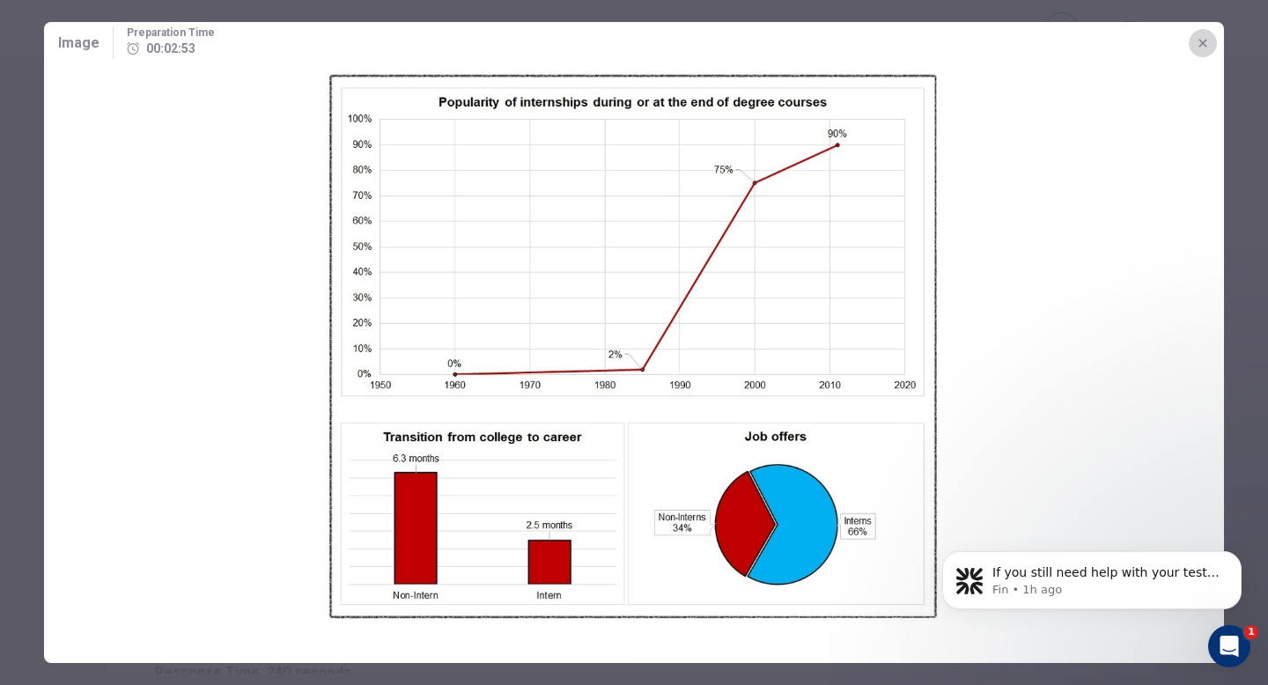
click at [1210, 45] on button "button" at bounding box center [1203, 43] width 28 height 28
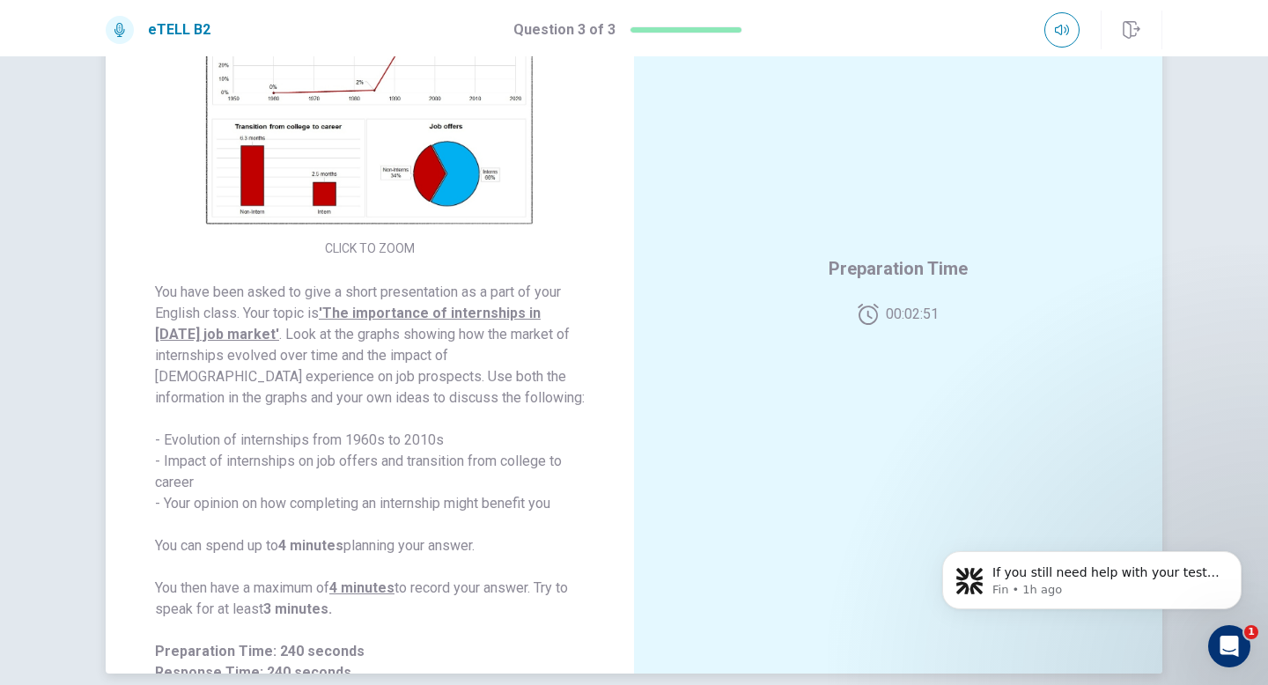
scroll to position [18, 0]
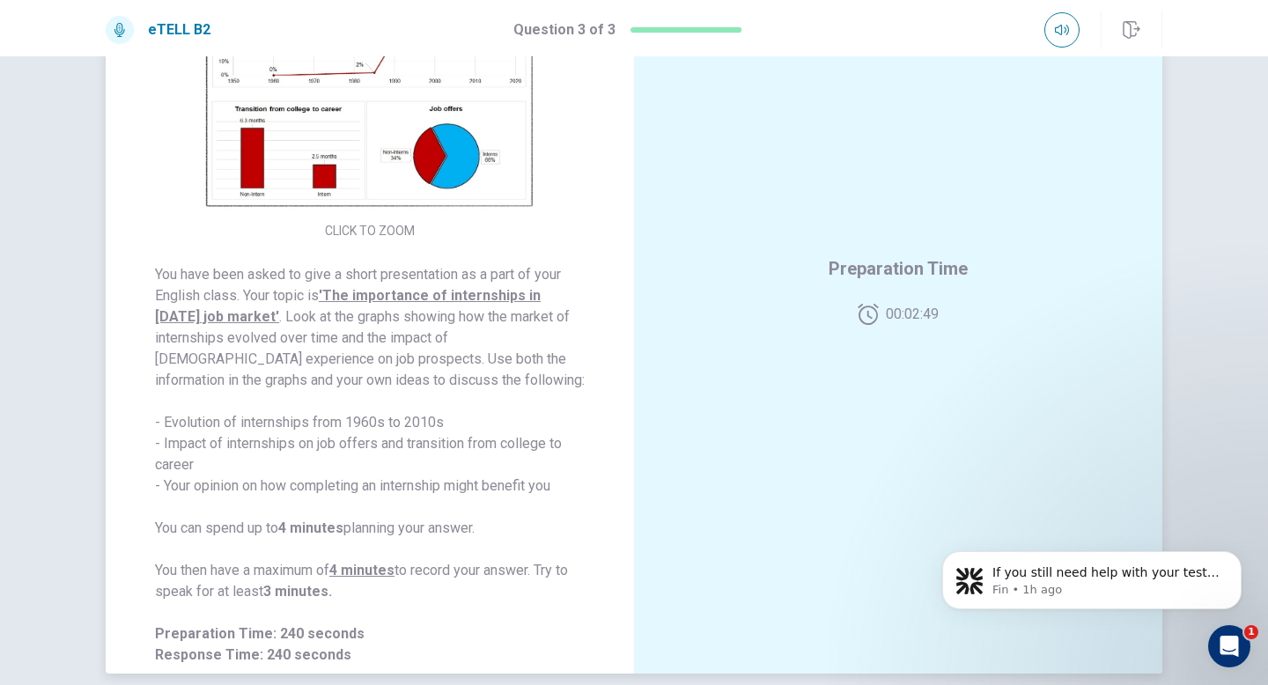
click at [402, 188] on img at bounding box center [370, 61] width 338 height 307
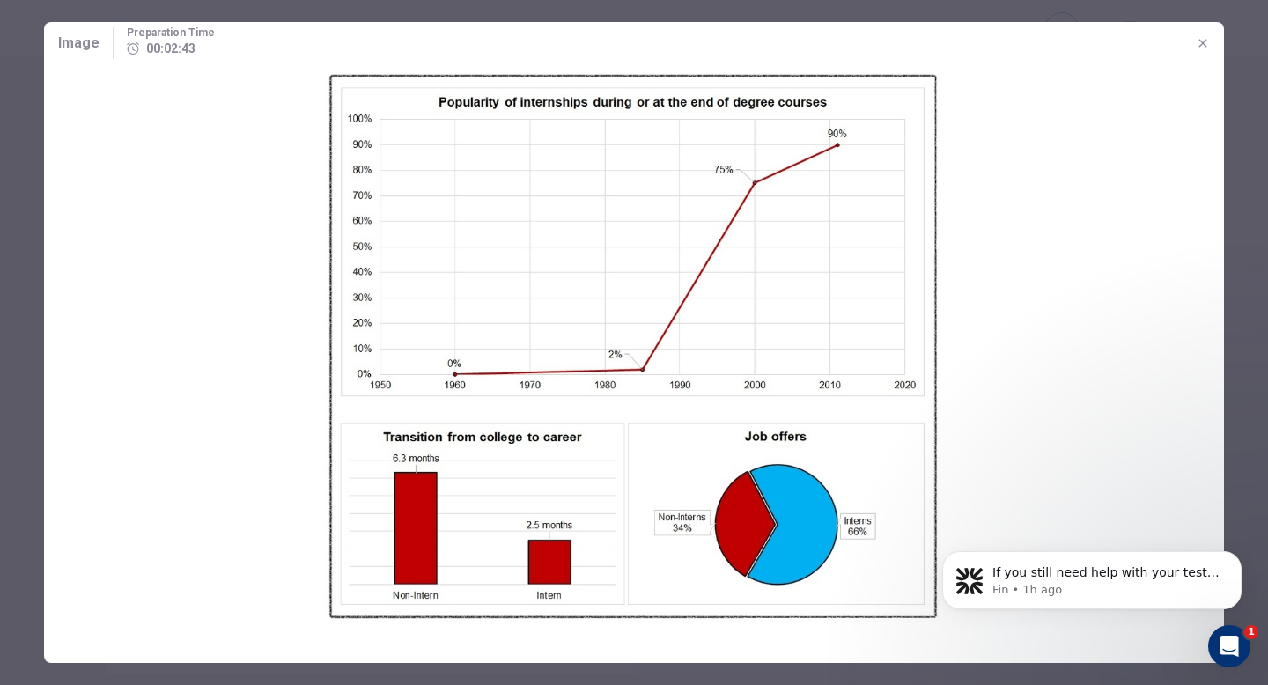
click at [1204, 43] on icon "button" at bounding box center [1203, 43] width 14 height 14
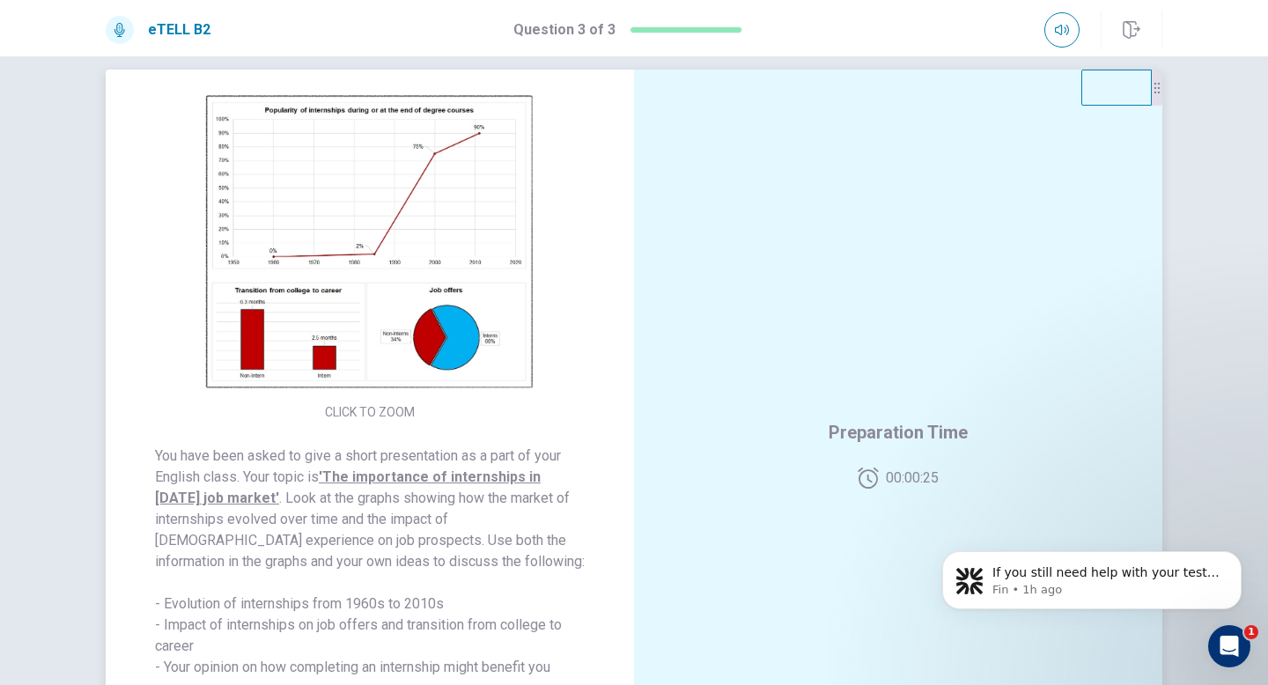
scroll to position [1, 0]
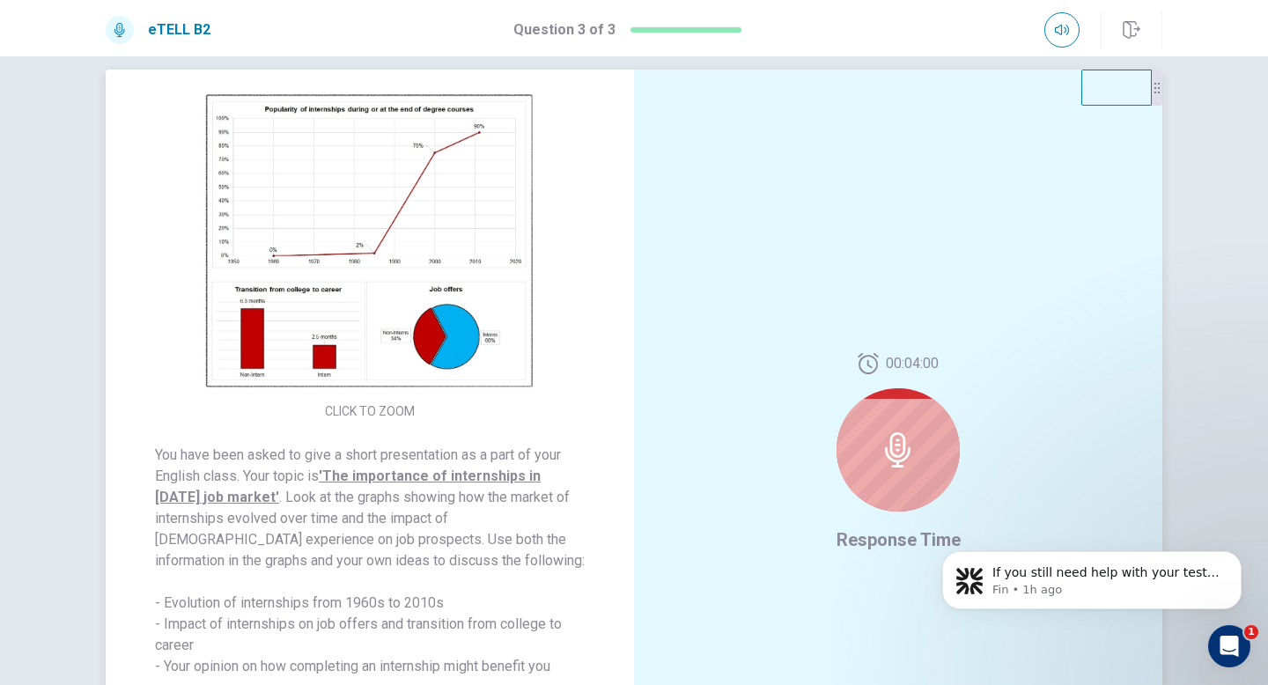
click at [331, 287] on img at bounding box center [370, 241] width 338 height 307
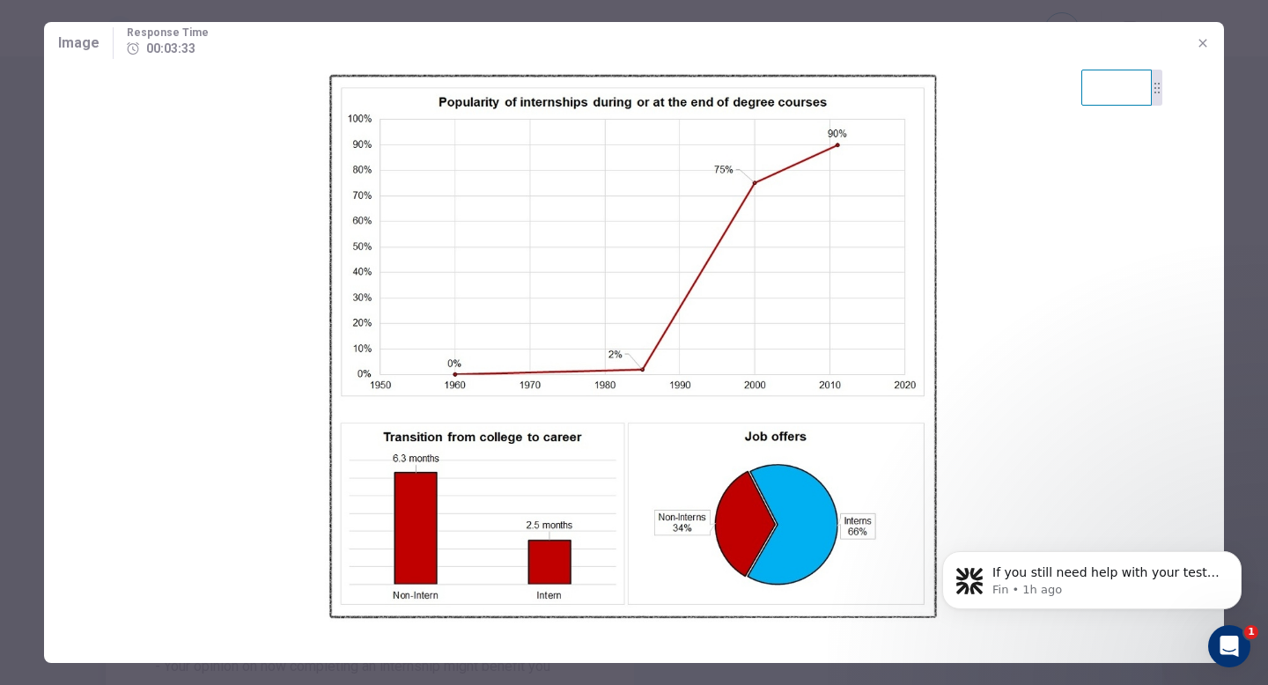
click at [1205, 41] on icon "button" at bounding box center [1203, 43] width 8 height 8
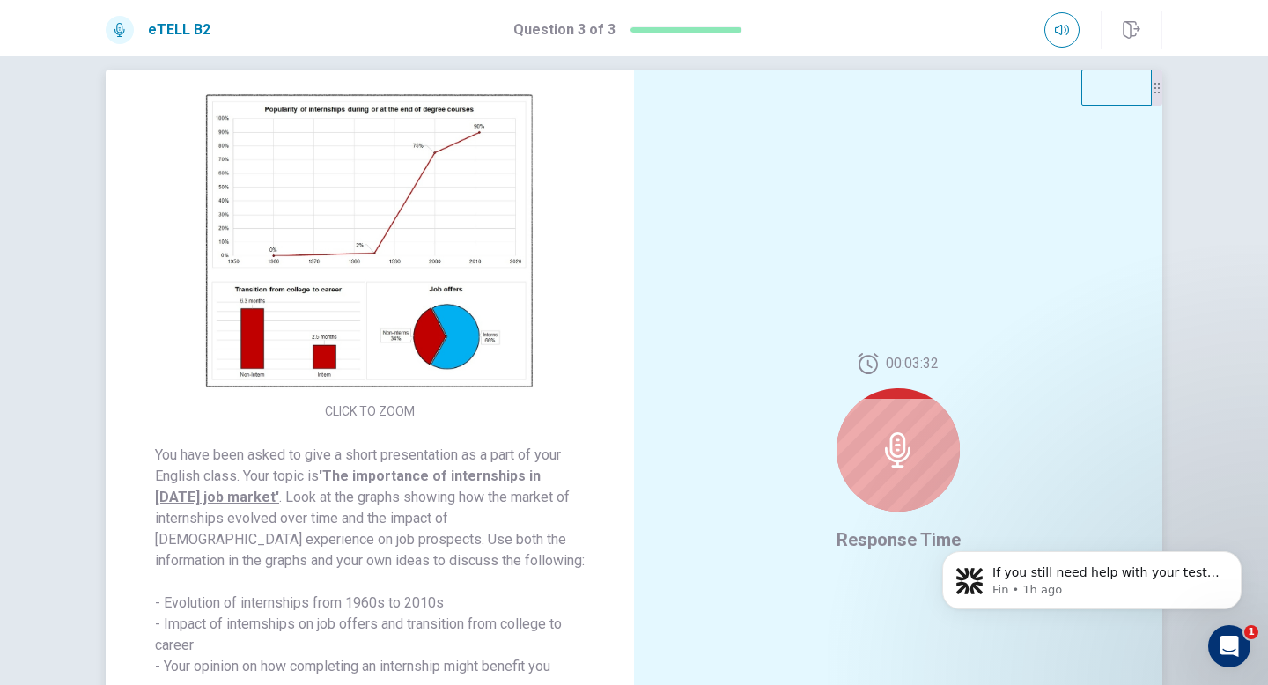
scroll to position [30, 0]
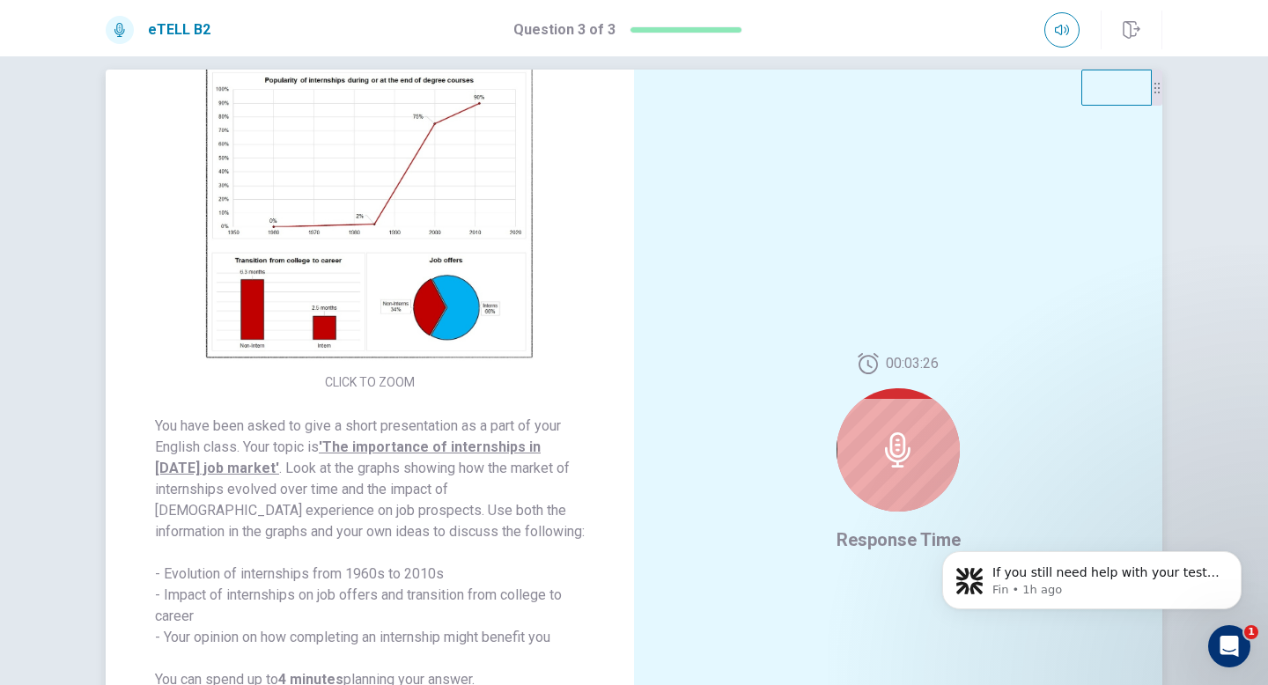
click at [407, 274] on img at bounding box center [370, 212] width 338 height 307
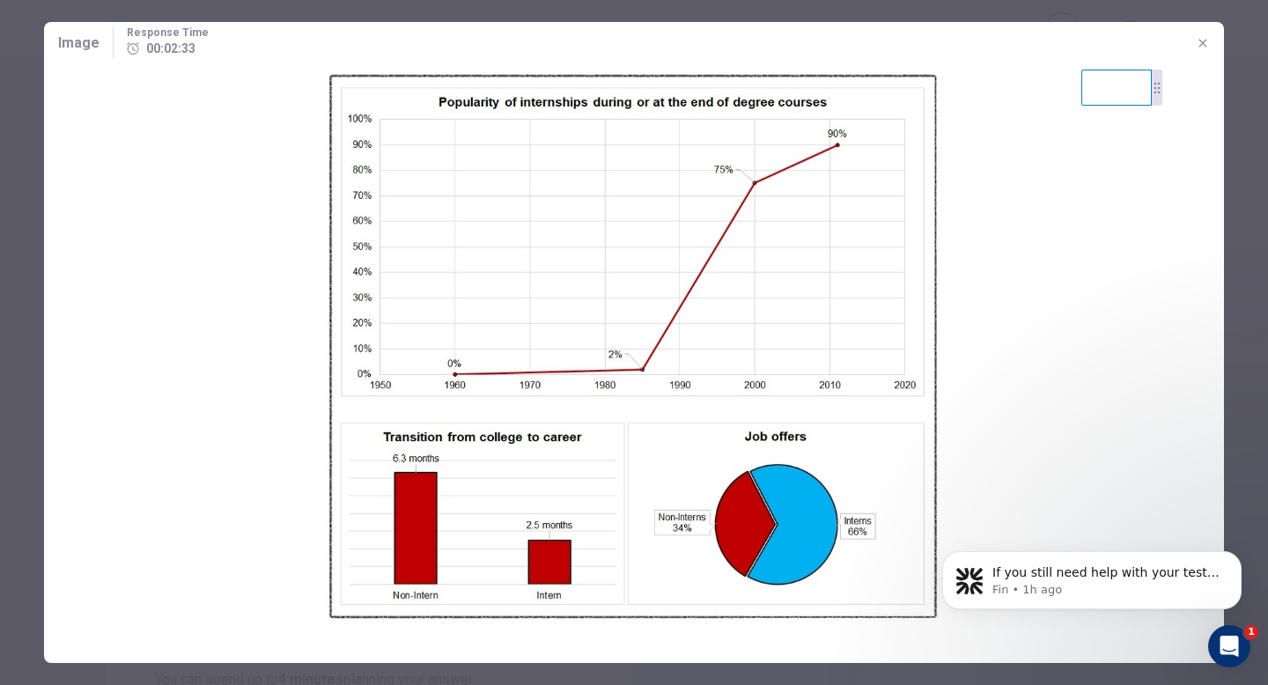
click at [1206, 41] on icon "button" at bounding box center [1203, 43] width 14 height 14
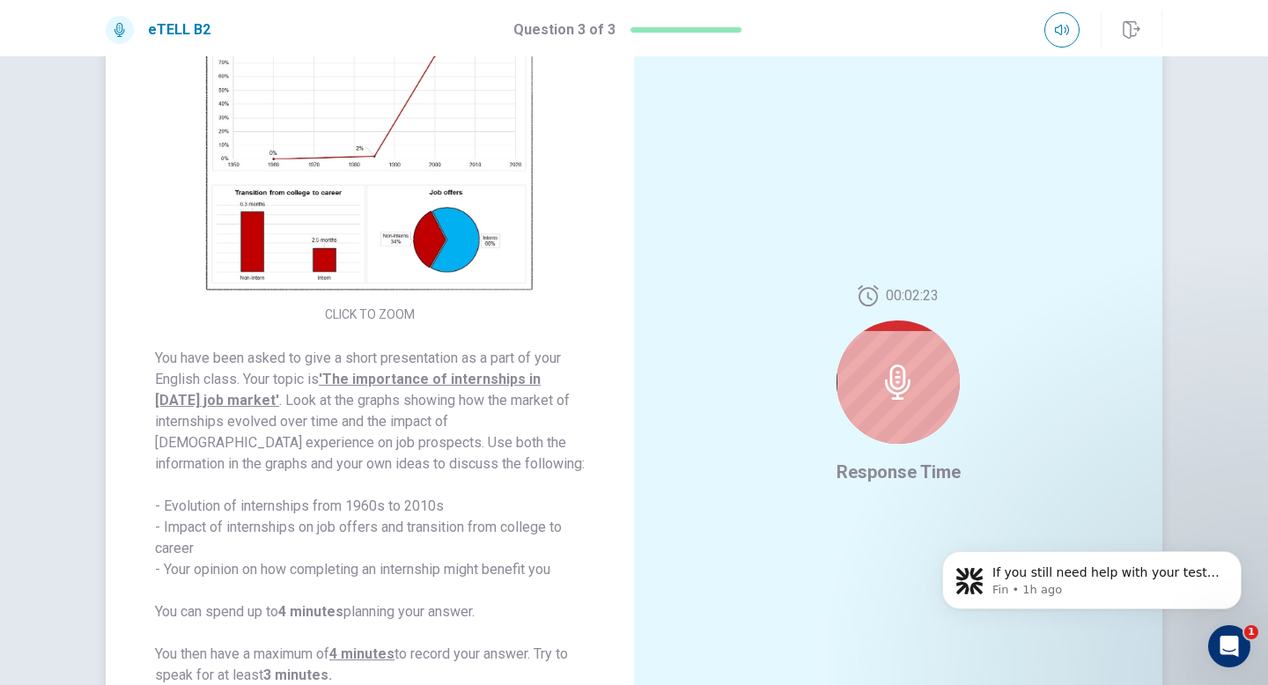
scroll to position [13, 0]
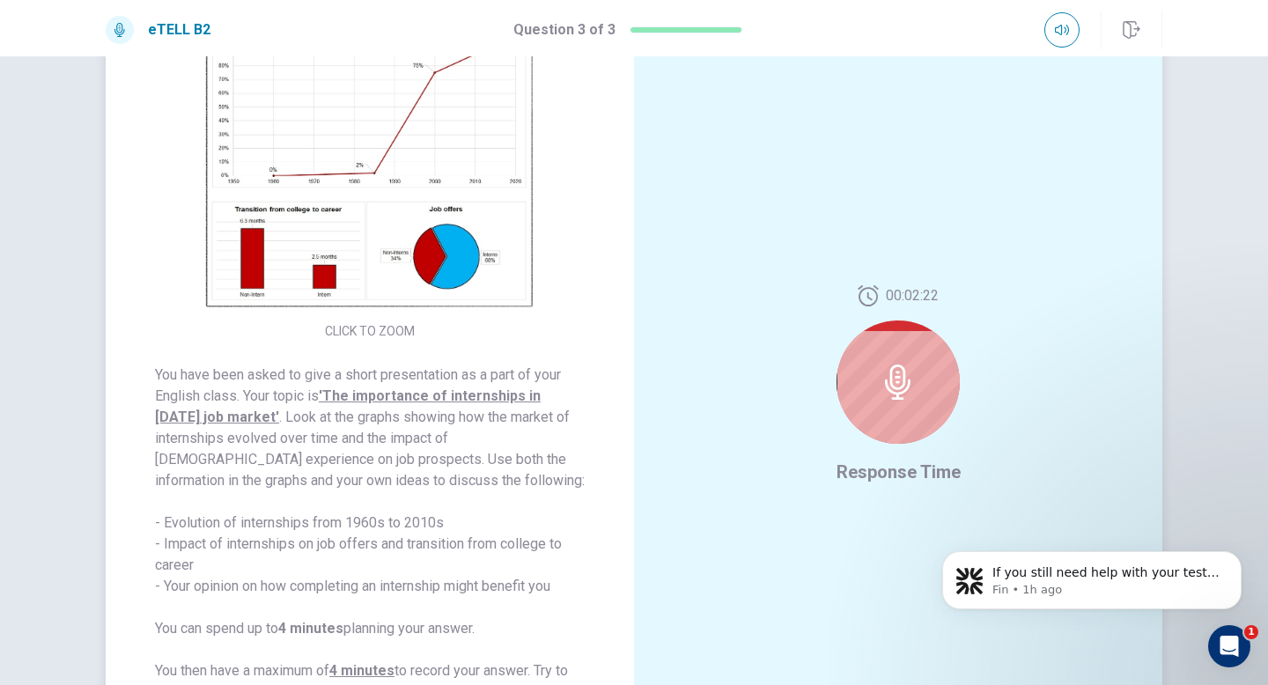
click at [398, 277] on img at bounding box center [370, 161] width 338 height 307
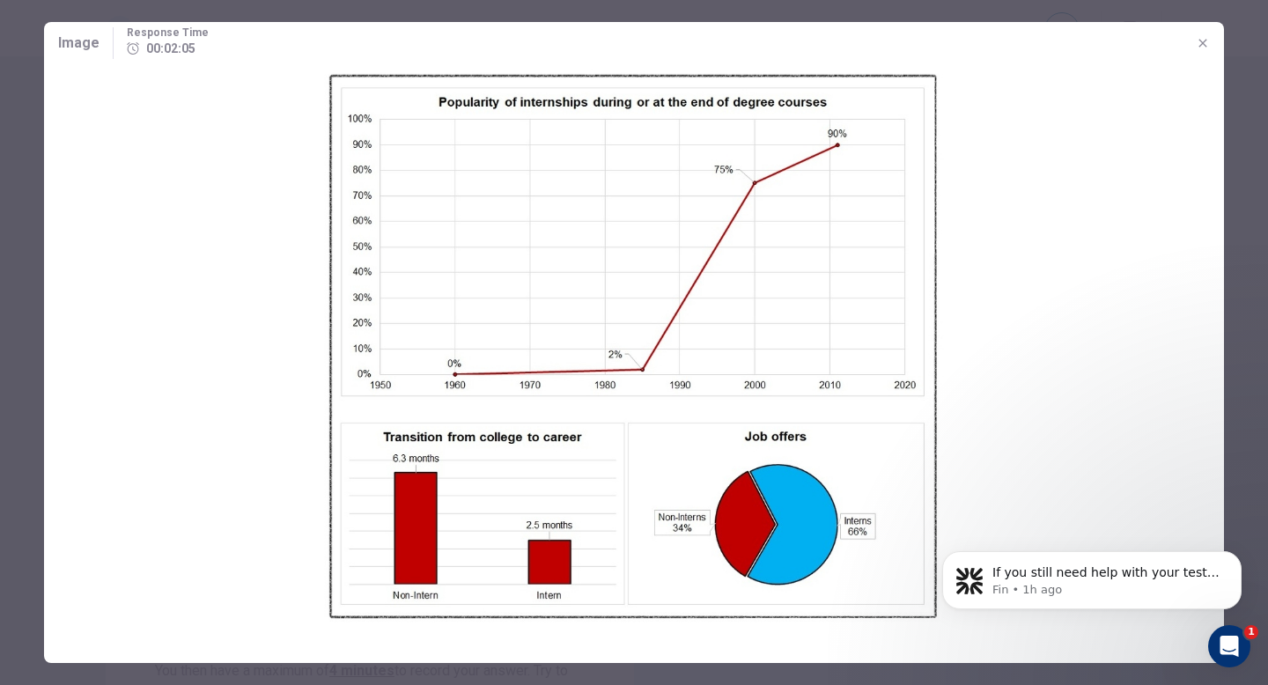
click at [1196, 45] on icon "button" at bounding box center [1203, 43] width 14 height 14
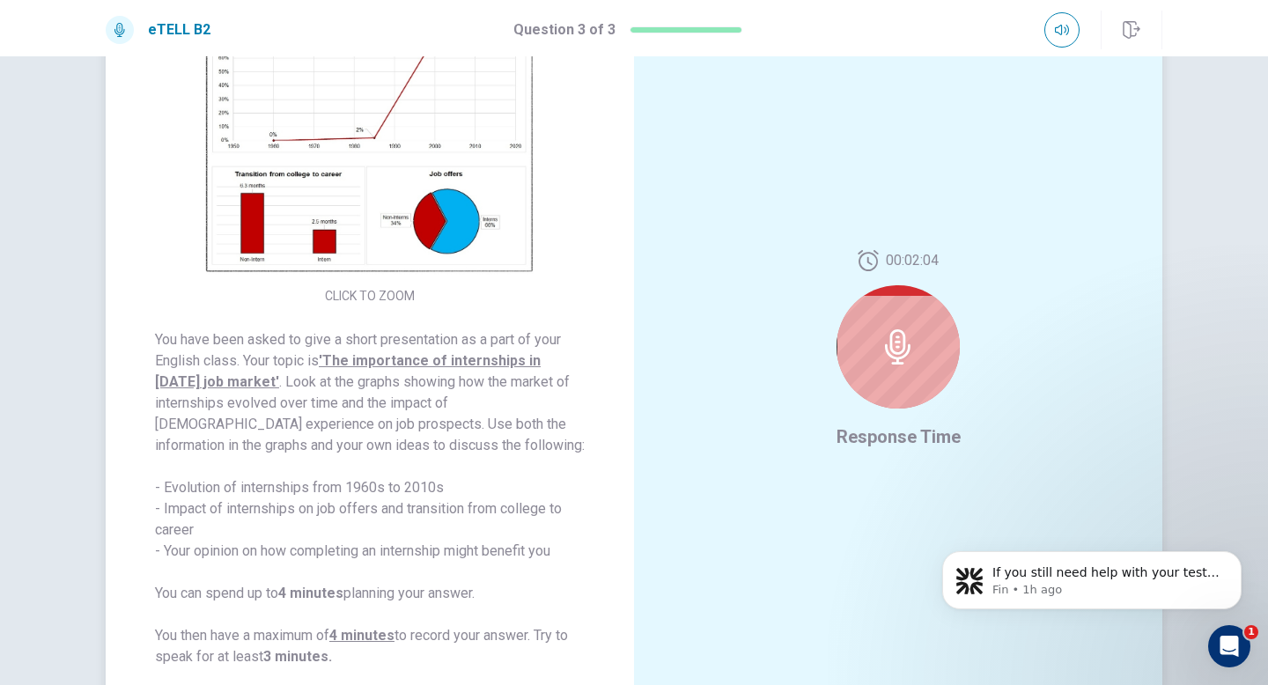
scroll to position [128, 0]
click at [460, 203] on img at bounding box center [370, 123] width 338 height 307
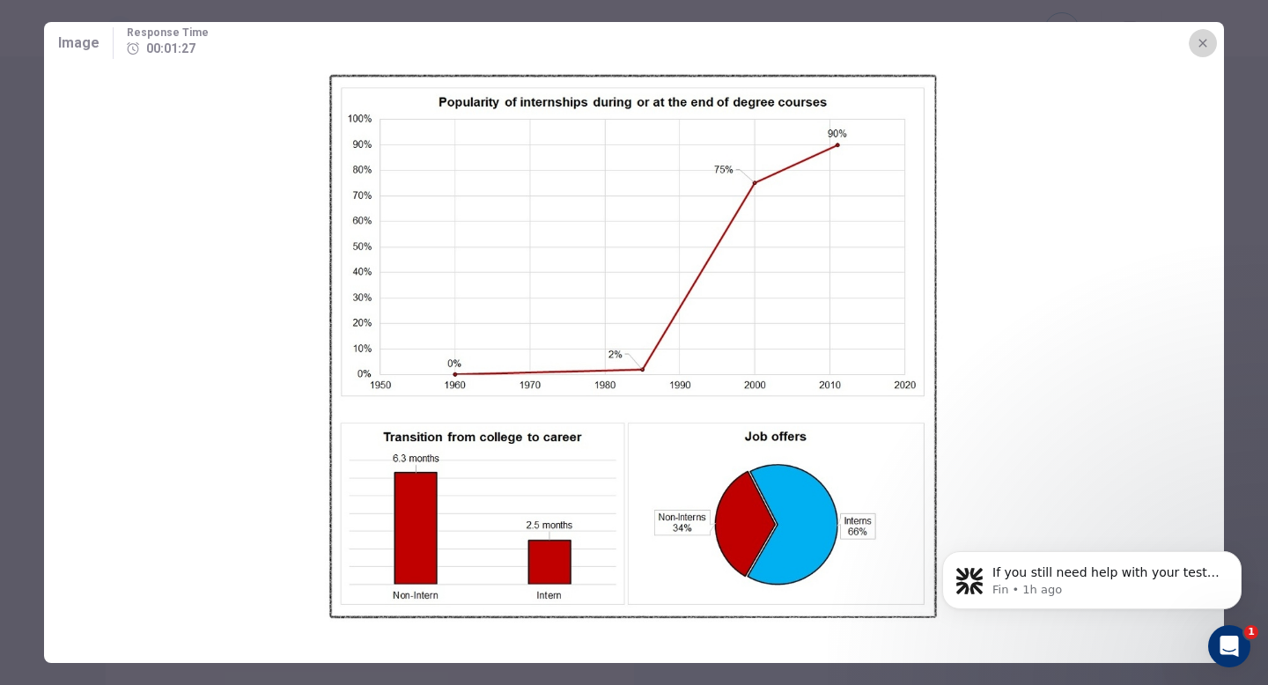
click at [1203, 48] on icon "button" at bounding box center [1203, 43] width 14 height 14
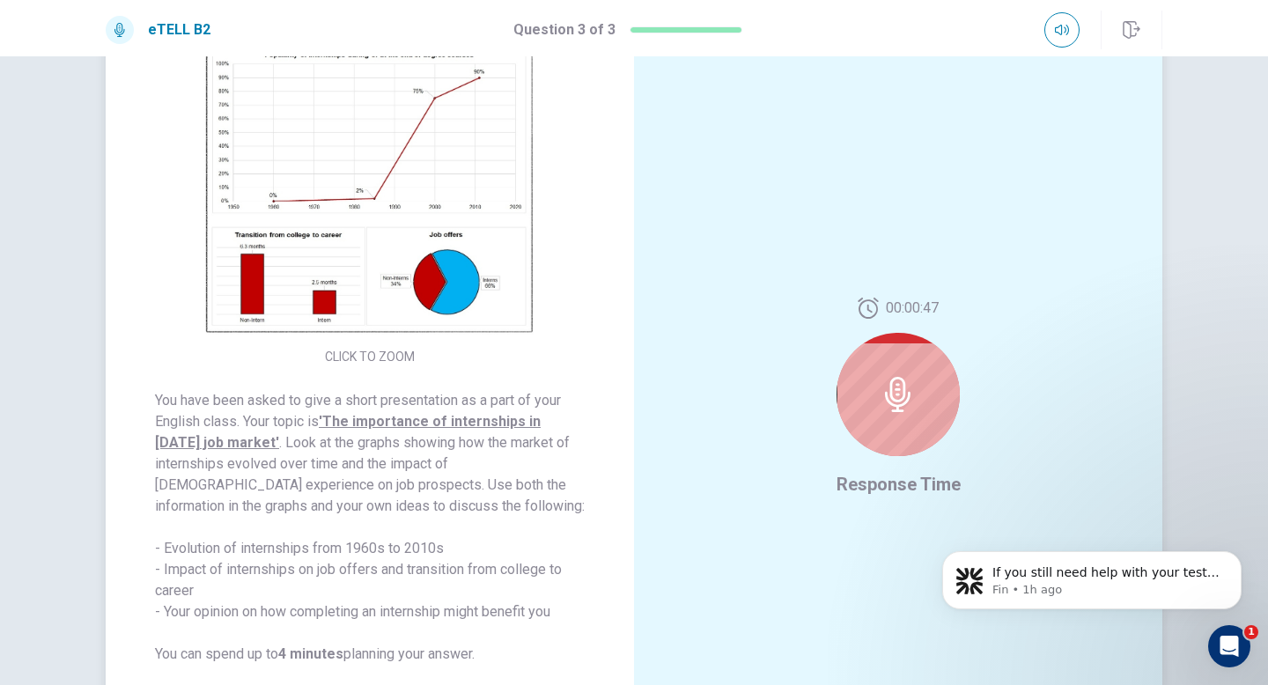
scroll to position [51, 0]
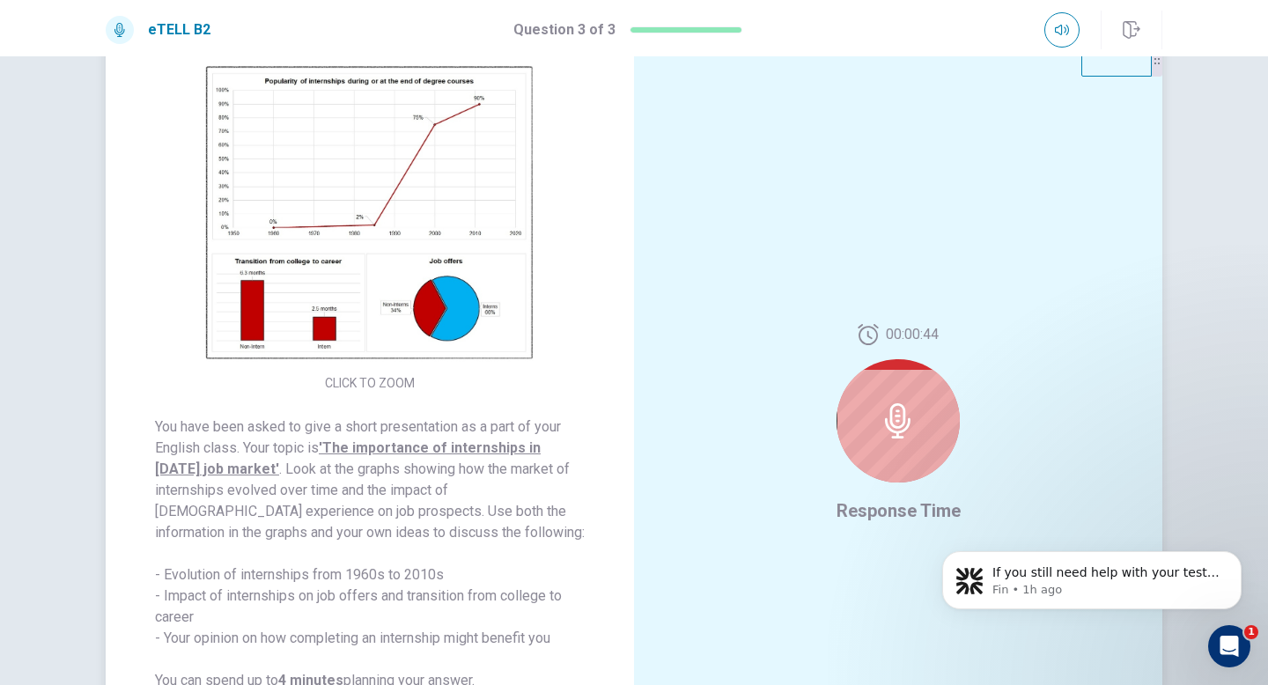
click at [894, 427] on icon at bounding box center [898, 420] width 26 height 35
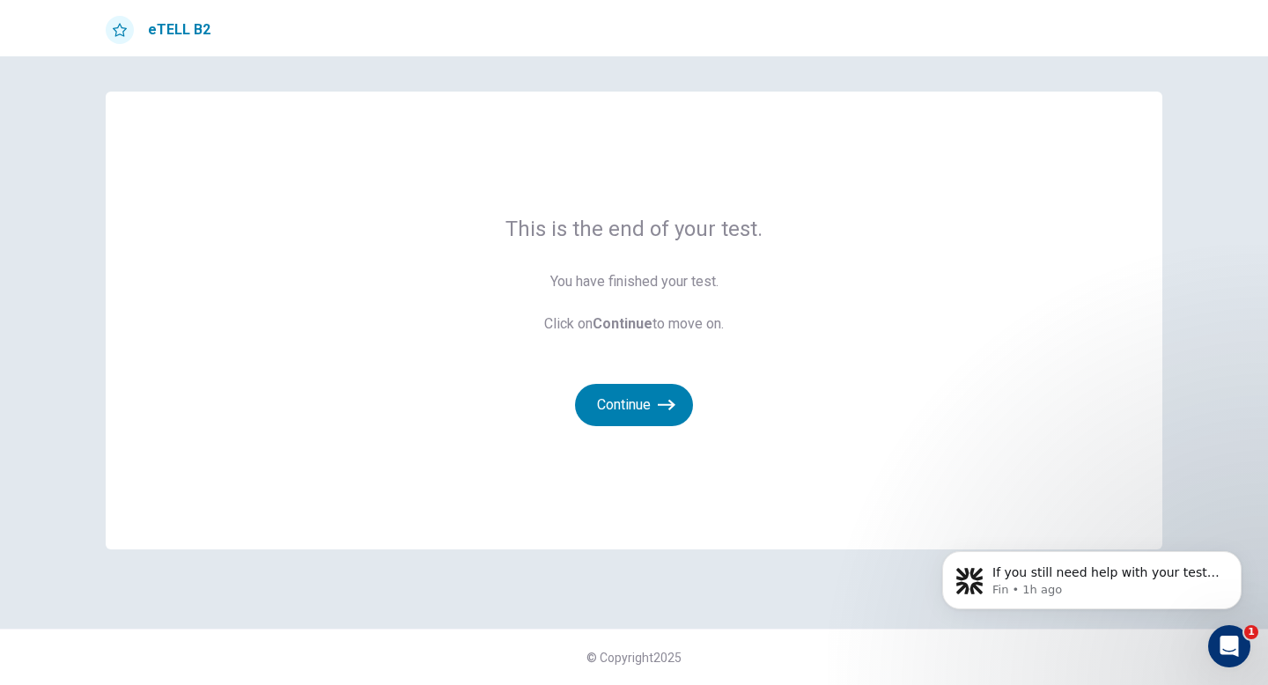
scroll to position [0, 0]
click at [659, 420] on button "Continue" at bounding box center [634, 405] width 118 height 42
